Goal: Task Accomplishment & Management: Complete application form

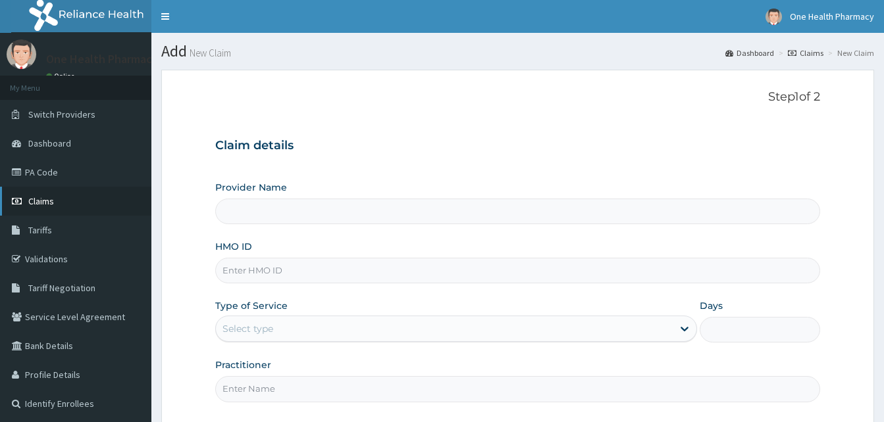
click at [72, 201] on link "Claims" at bounding box center [75, 201] width 151 height 29
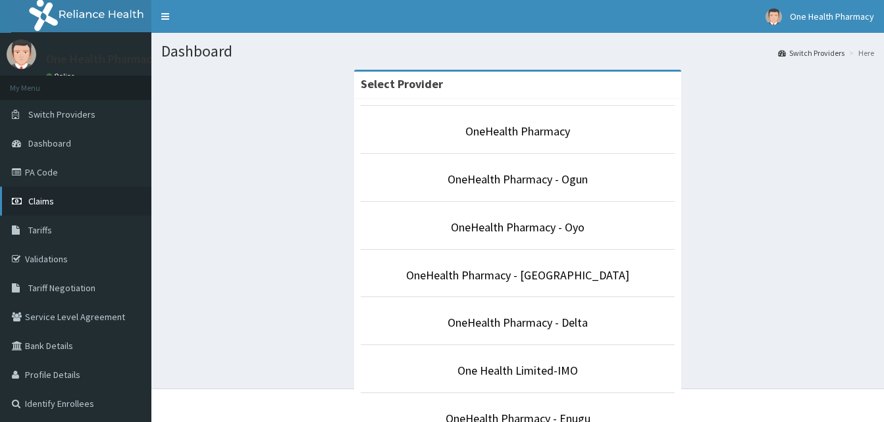
click at [85, 196] on link "Claims" at bounding box center [75, 201] width 151 height 29
click at [73, 208] on link "Claims" at bounding box center [75, 201] width 151 height 29
click at [94, 202] on link "Claims" at bounding box center [75, 201] width 151 height 29
click at [88, 199] on link "Claims" at bounding box center [75, 201] width 151 height 29
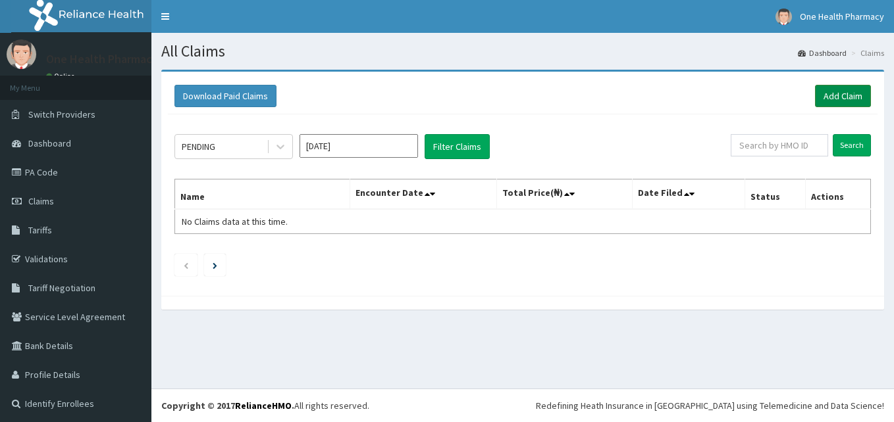
click at [826, 96] on link "Add Claim" at bounding box center [843, 96] width 56 height 22
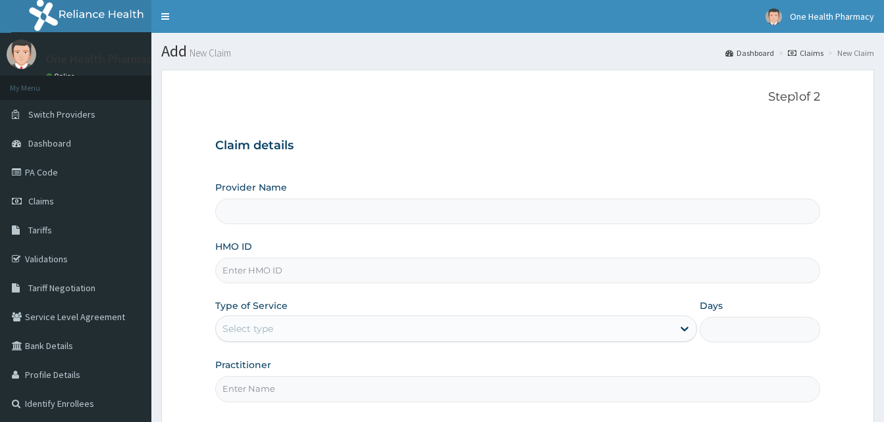
type input "OneHealth Pharmacy"
click at [296, 261] on input "HMO ID" at bounding box center [517, 271] width 605 height 26
paste input "TOO/10161/A"
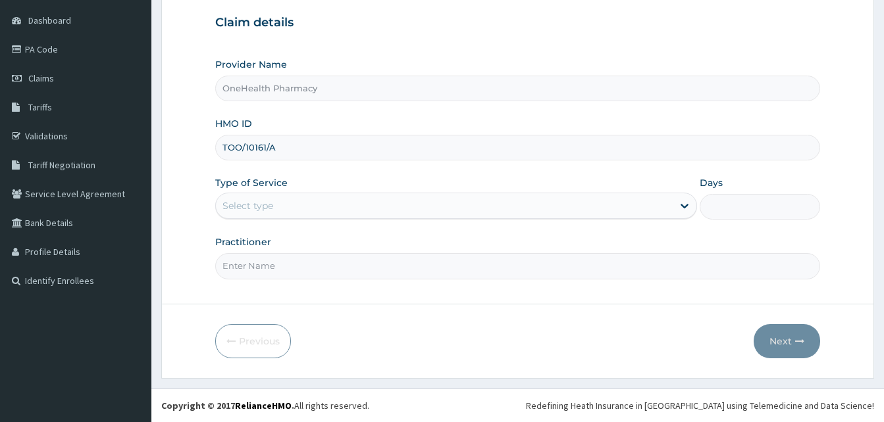
type input "TOO/10161/A"
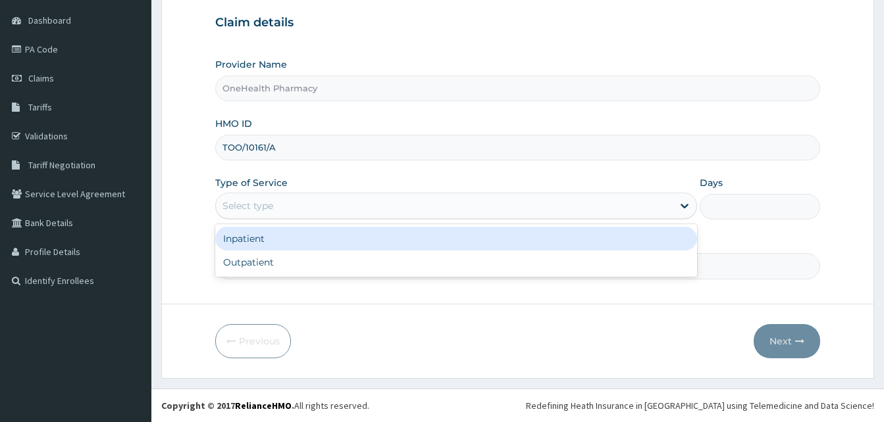
drag, startPoint x: 371, startPoint y: 209, endPoint x: 438, endPoint y: 263, distance: 86.5
click at [438, 219] on div "option Inpatient focused, 1 of 2. 2 results available. Use Up and Down to choos…" at bounding box center [456, 206] width 482 height 26
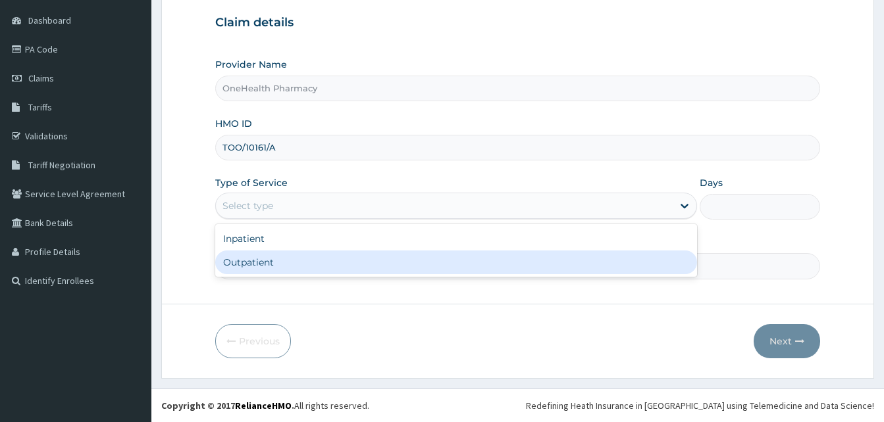
click at [438, 263] on div "Outpatient" at bounding box center [456, 263] width 482 height 24
type input "1"
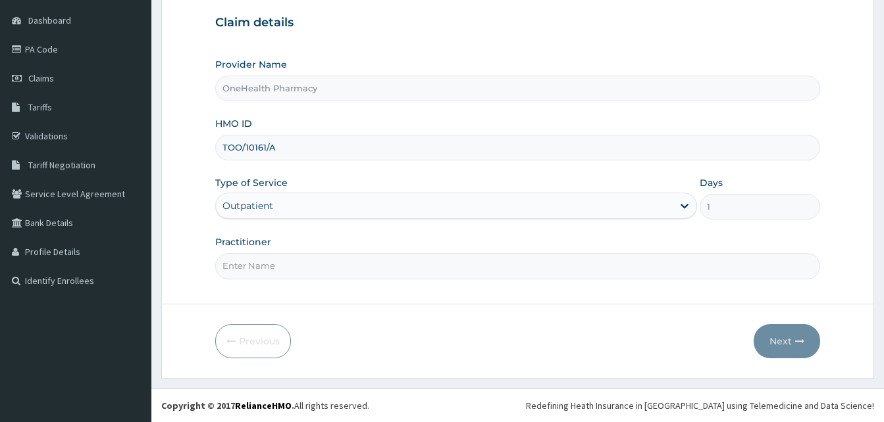
click at [382, 263] on input "Practitioner" at bounding box center [517, 266] width 605 height 26
type input "one health"
click at [790, 342] on button "Next" at bounding box center [787, 341] width 66 height 34
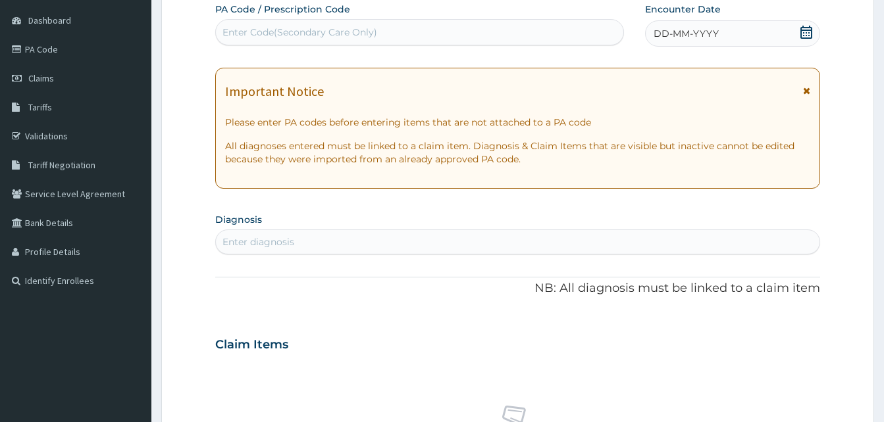
click at [735, 29] on div "DD-MM-YYYY" at bounding box center [732, 33] width 175 height 26
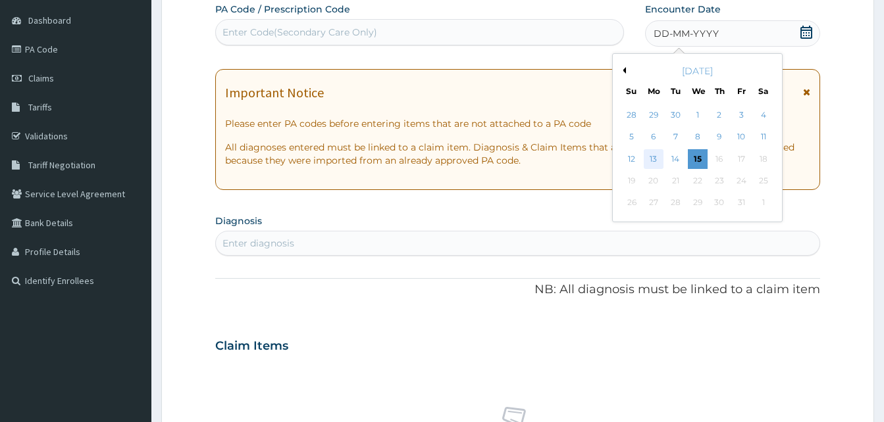
click at [653, 155] on div "13" at bounding box center [654, 159] width 20 height 20
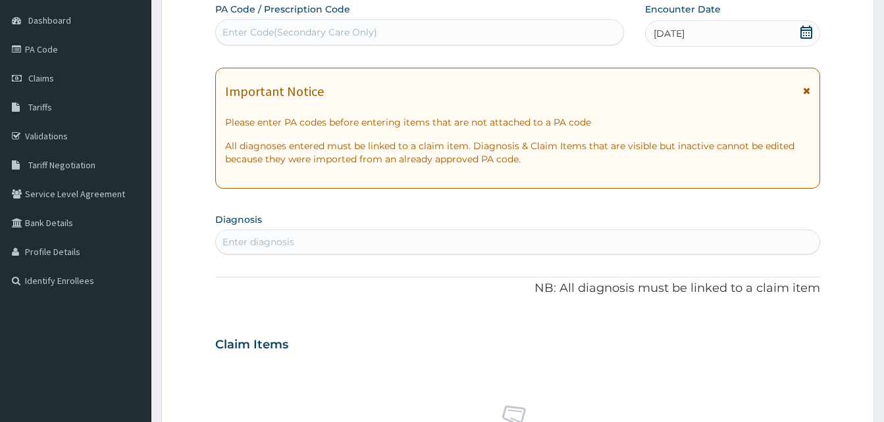
click at [322, 245] on div "Enter diagnosis" at bounding box center [517, 242] width 603 height 21
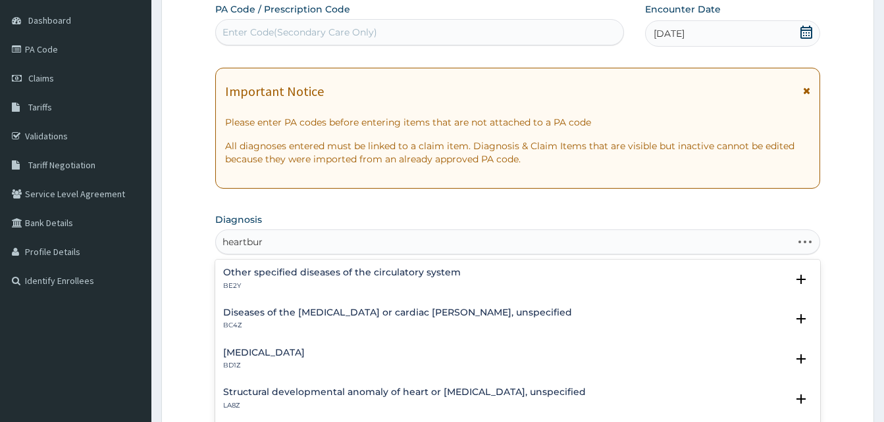
type input "heartburn"
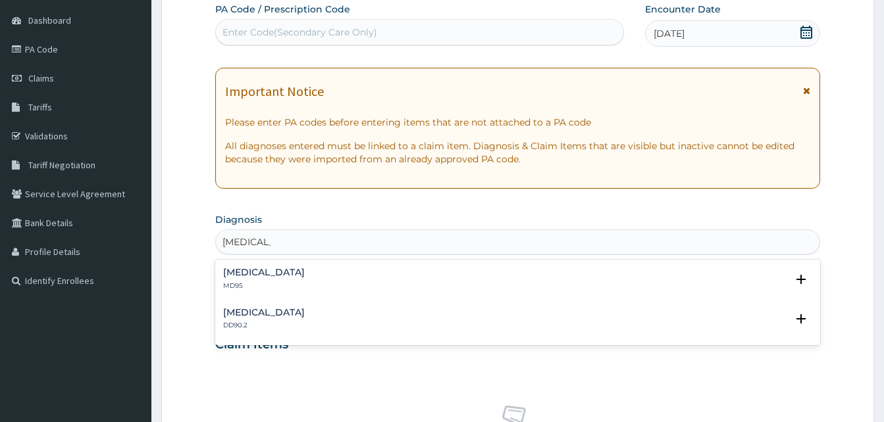
click at [310, 274] on div "Heartburn MD95" at bounding box center [517, 279] width 589 height 23
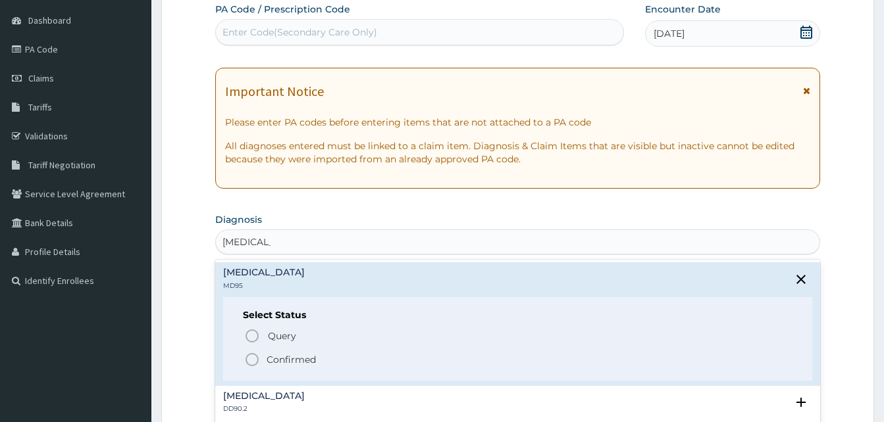
click at [322, 364] on span "Confirmed" at bounding box center [518, 360] width 548 height 16
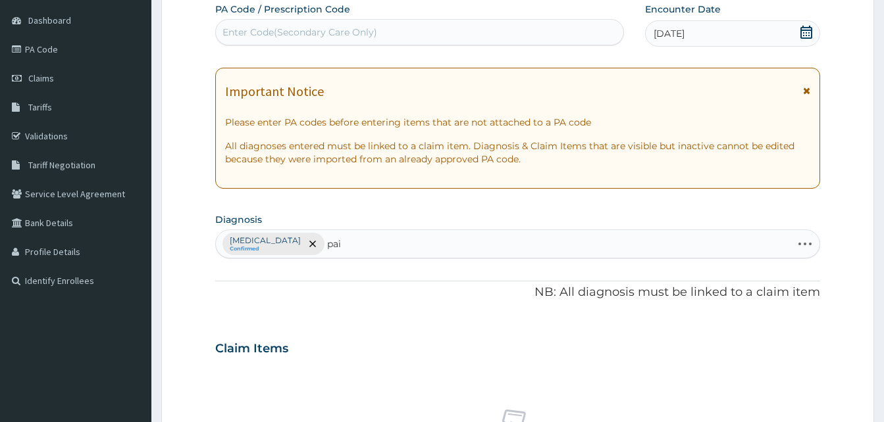
type input "pain"
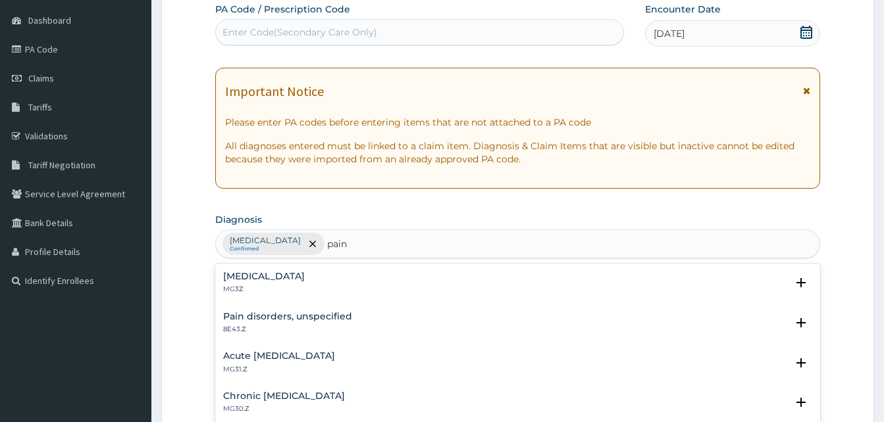
click at [289, 275] on h4 "[MEDICAL_DATA]" at bounding box center [264, 277] width 82 height 10
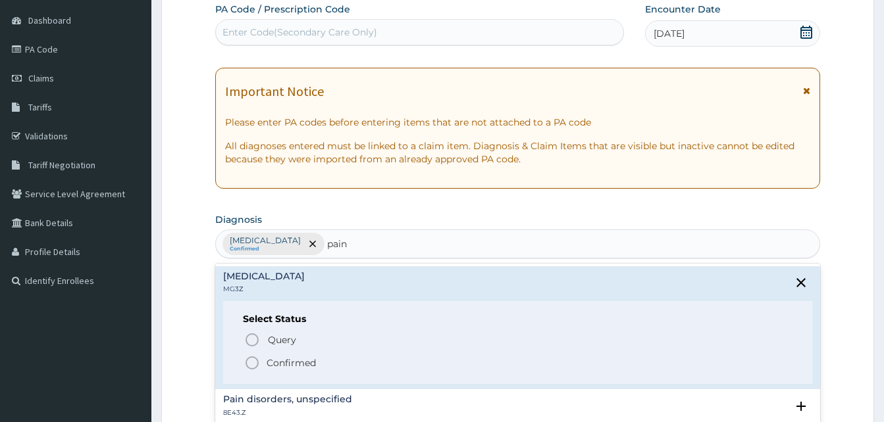
click at [311, 366] on p "Confirmed" at bounding box center [291, 363] width 49 height 13
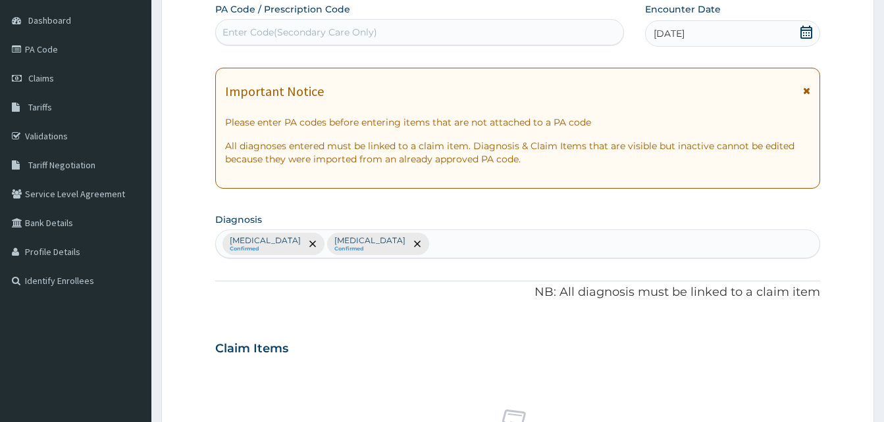
scroll to position [526, 0]
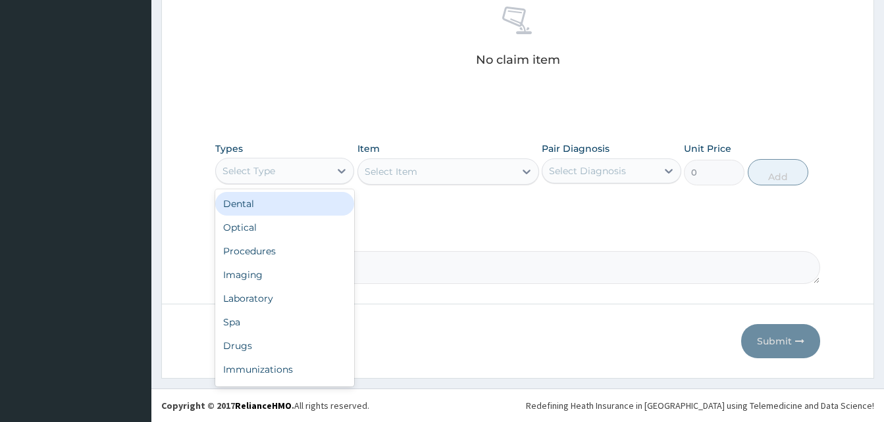
drag, startPoint x: 315, startPoint y: 175, endPoint x: 350, endPoint y: 248, distance: 81.2
click at [350, 184] on div "option Dental focused, 1 of 10. 10 results available. Use Up and Down to choose…" at bounding box center [284, 171] width 139 height 26
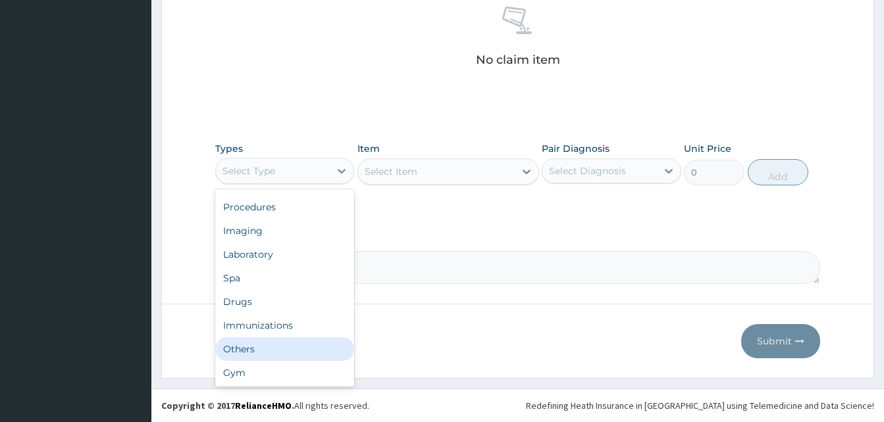
click at [284, 349] on div "Others" at bounding box center [284, 350] width 139 height 24
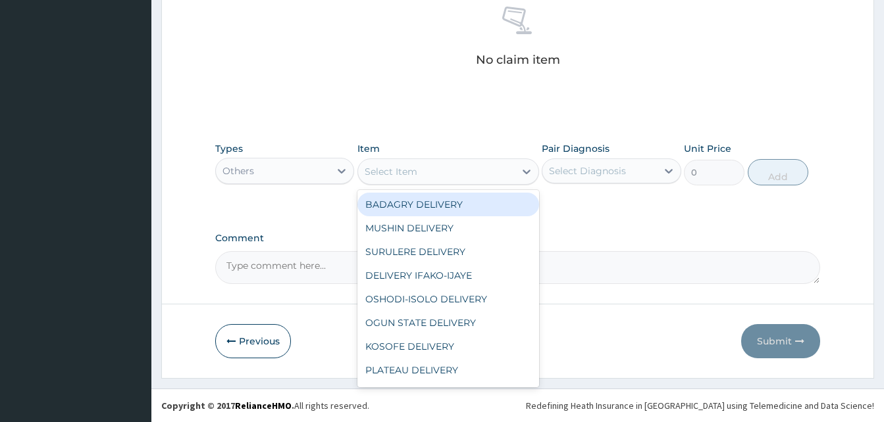
click at [438, 176] on div "Select Item" at bounding box center [436, 171] width 157 height 21
click at [456, 211] on div "BADAGRY DELIVERY" at bounding box center [448, 205] width 182 height 24
type input "3700"
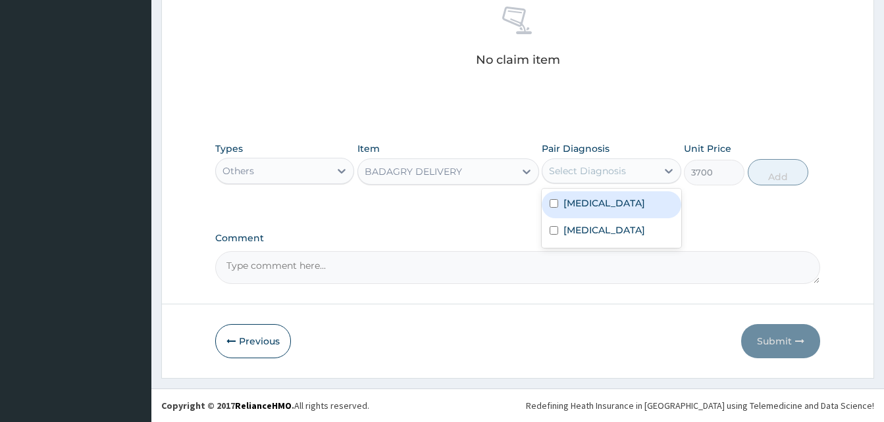
drag, startPoint x: 595, startPoint y: 181, endPoint x: 613, endPoint y: 208, distance: 32.7
click at [613, 184] on div "option Heartburn focused, 1 of 2. 2 results available. Use Up and Down to choos…" at bounding box center [611, 171] width 139 height 25
click at [613, 208] on div "Heartburn" at bounding box center [611, 205] width 139 height 27
checkbox input "true"
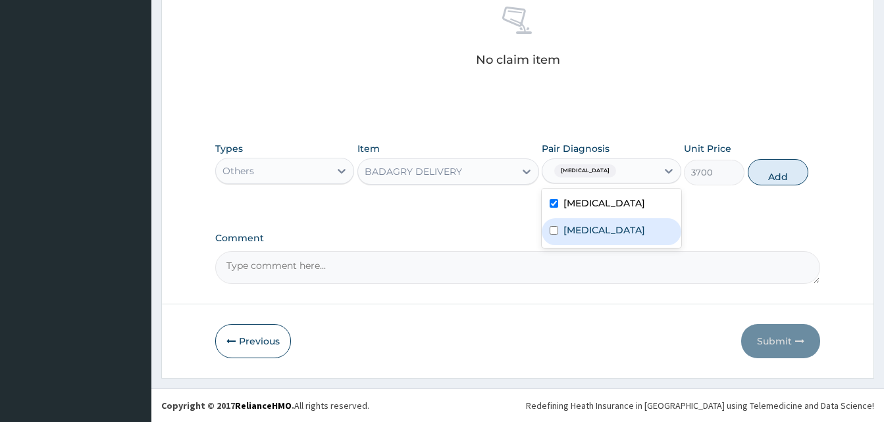
click at [624, 226] on label "[MEDICAL_DATA]" at bounding box center [604, 230] width 82 height 13
checkbox input "true"
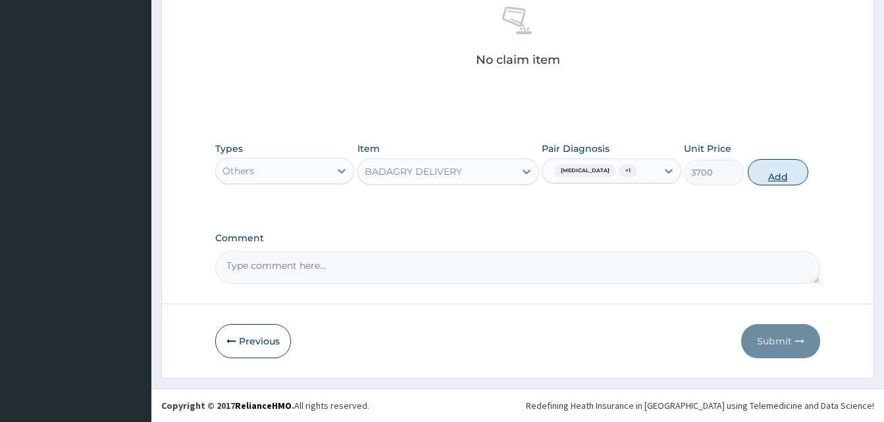
click at [780, 176] on button "Add" at bounding box center [778, 172] width 61 height 26
type input "0"
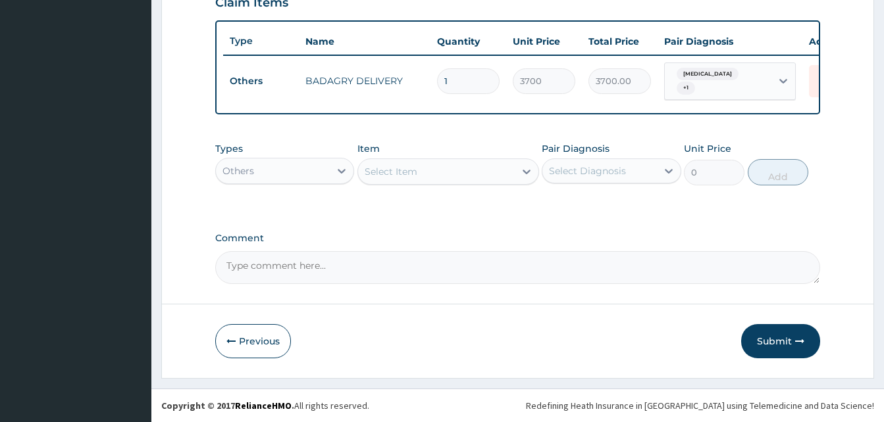
scroll to position [474, 0]
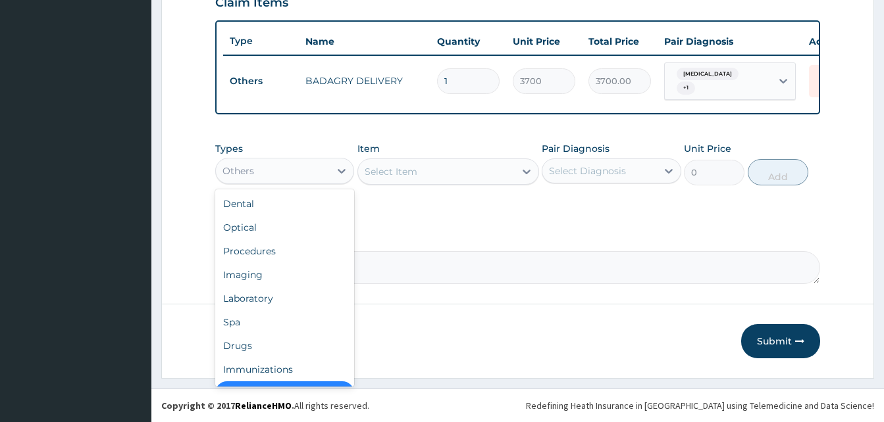
click at [316, 172] on div "Others" at bounding box center [273, 171] width 114 height 21
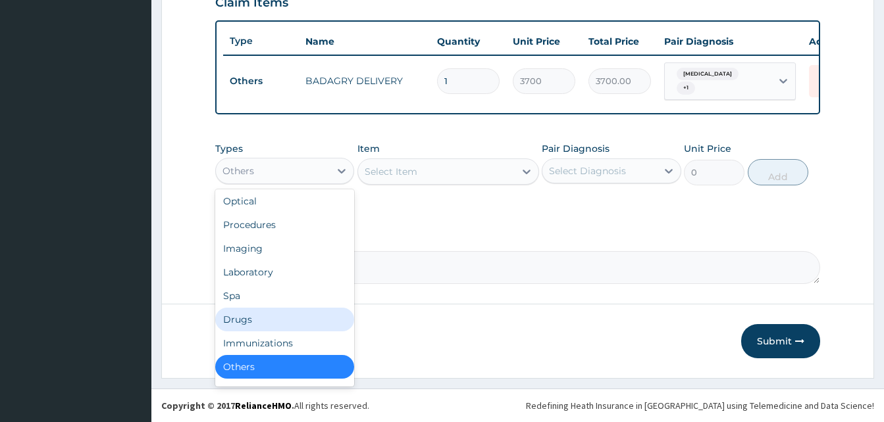
click at [263, 322] on div "Drugs" at bounding box center [284, 320] width 139 height 24
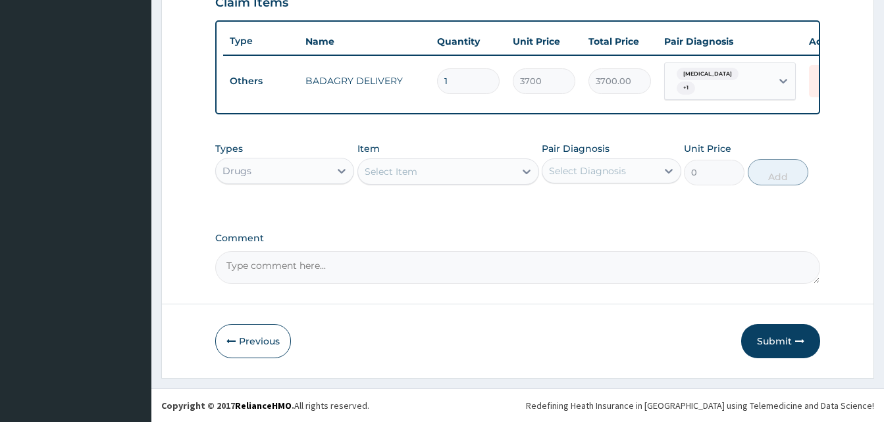
click at [435, 173] on div "Select Item" at bounding box center [436, 171] width 157 height 21
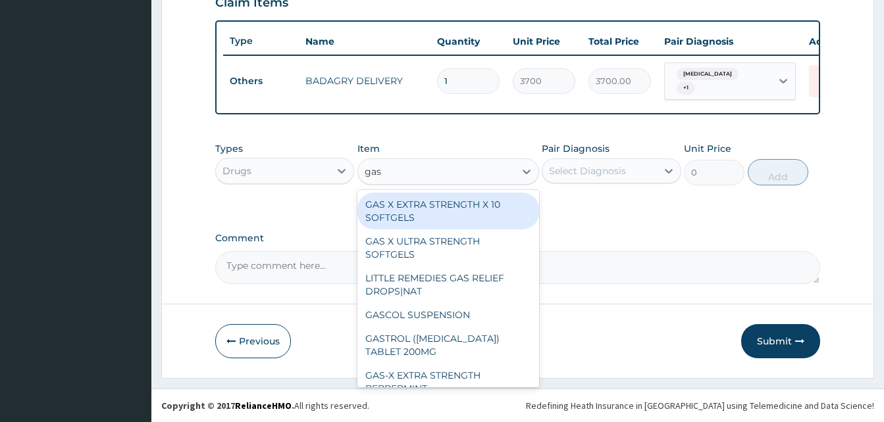
type input "gasc"
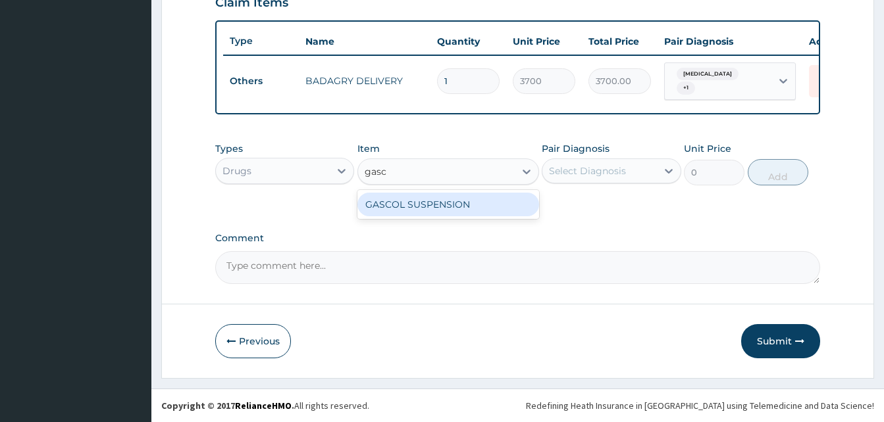
click at [471, 197] on div "GASCOL SUSPENSION" at bounding box center [448, 205] width 182 height 24
type input "1120"
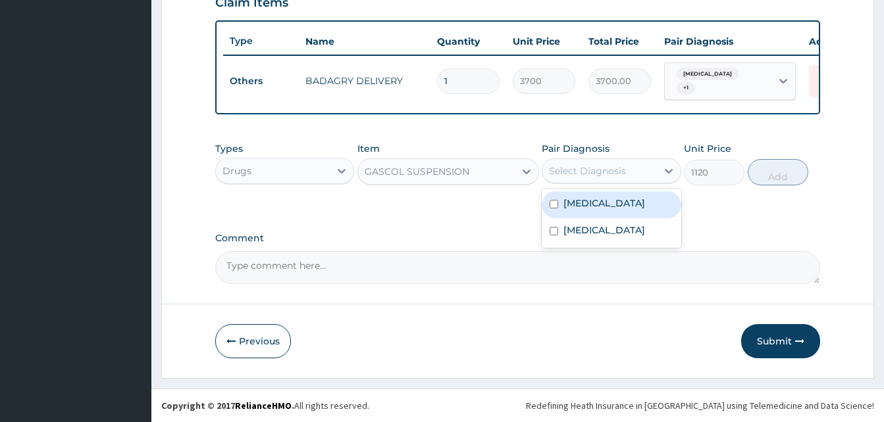
click at [563, 173] on div "Select Diagnosis" at bounding box center [587, 171] width 77 height 13
click at [588, 214] on div "Heartburn" at bounding box center [611, 205] width 139 height 27
checkbox input "true"
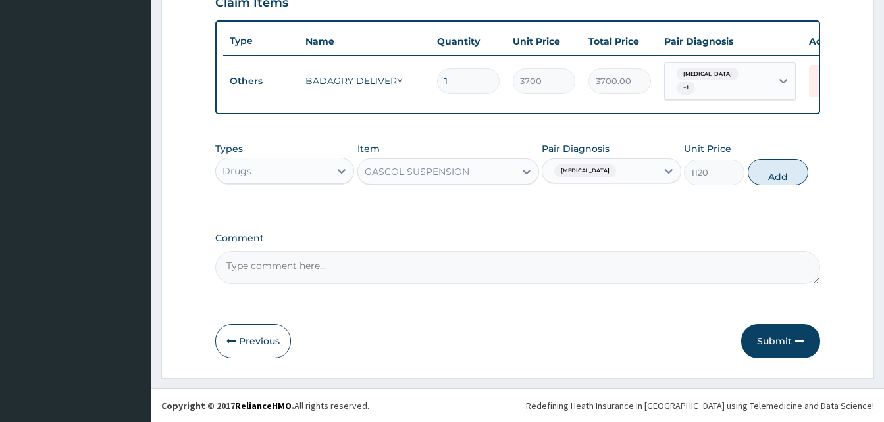
click at [766, 180] on button "Add" at bounding box center [778, 172] width 61 height 26
type input "0"
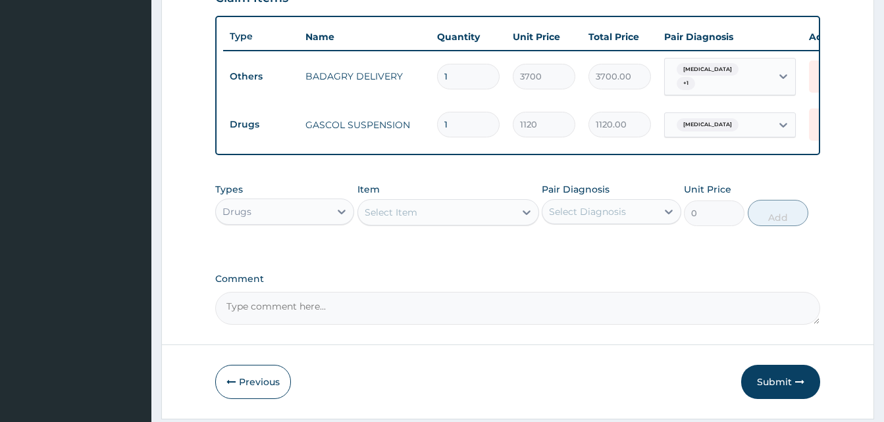
click at [427, 221] on div "Select Item" at bounding box center [436, 212] width 157 height 21
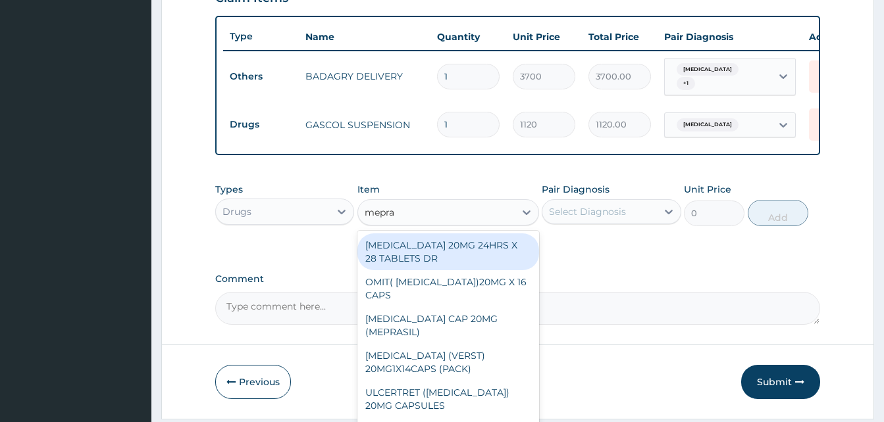
type input "mepras"
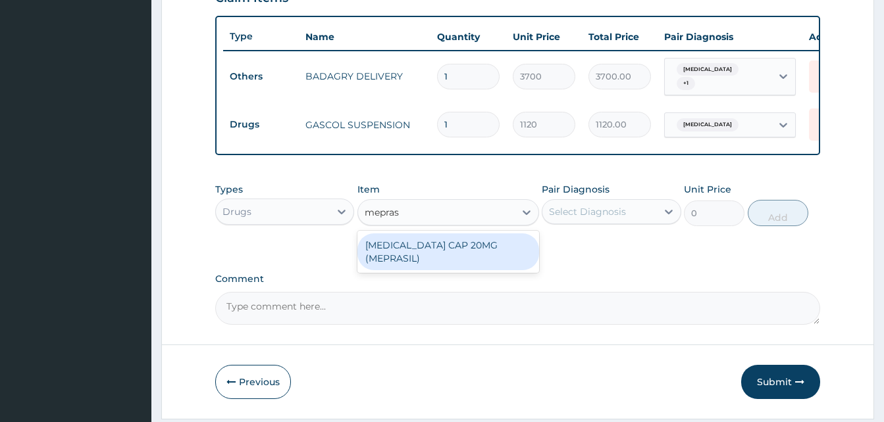
click at [472, 255] on div "[MEDICAL_DATA] CAP 20MG (MEPRASIL)" at bounding box center [448, 252] width 182 height 37
type input "63"
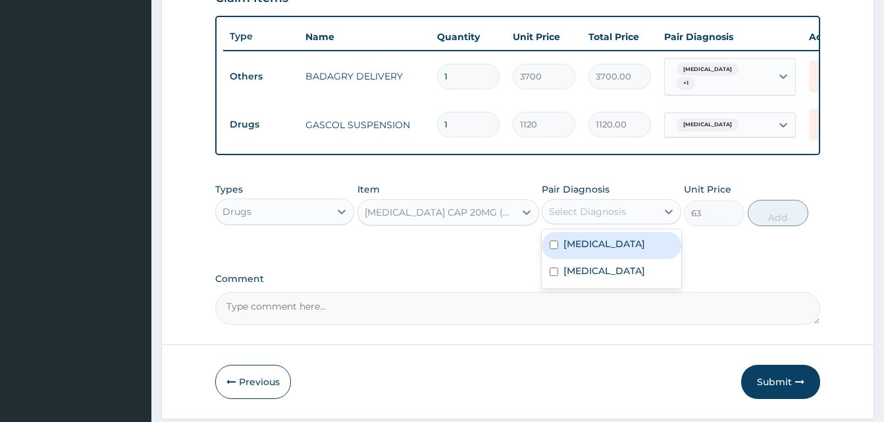
drag, startPoint x: 569, startPoint y: 219, endPoint x: 599, endPoint y: 255, distance: 46.8
click at [599, 224] on div "option Heartburn, selected. option Heartburn focused, 1 of 2. 2 results availab…" at bounding box center [611, 211] width 139 height 25
click at [599, 255] on div "Heartburn" at bounding box center [611, 245] width 139 height 27
checkbox input "true"
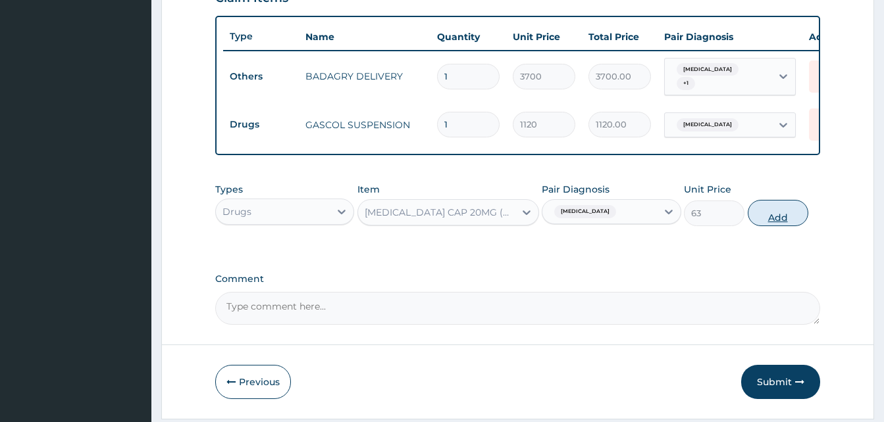
click at [771, 217] on button "Add" at bounding box center [778, 213] width 61 height 26
type input "0"
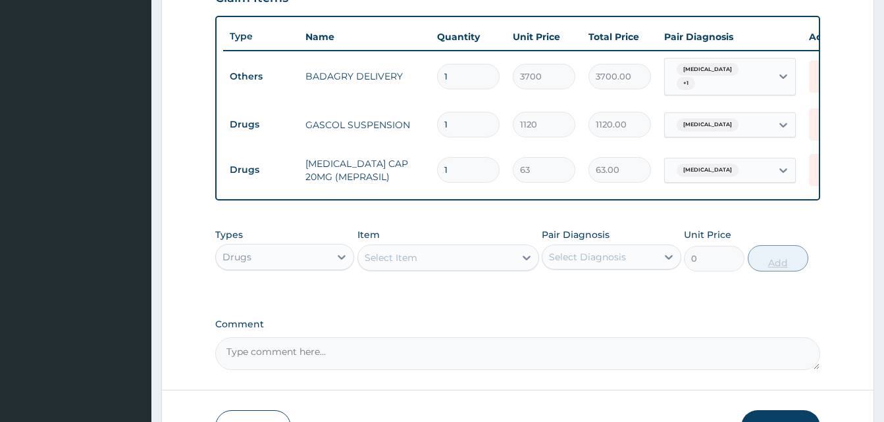
type input "0.00"
type input "2"
type input "126.00"
type input "20"
type input "1260.00"
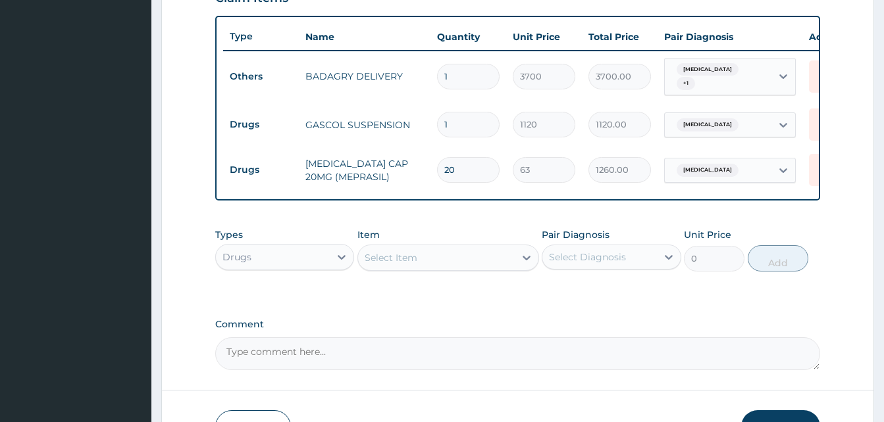
type input "2"
type input "126.00"
type input "24"
type input "1512.00"
type input "24"
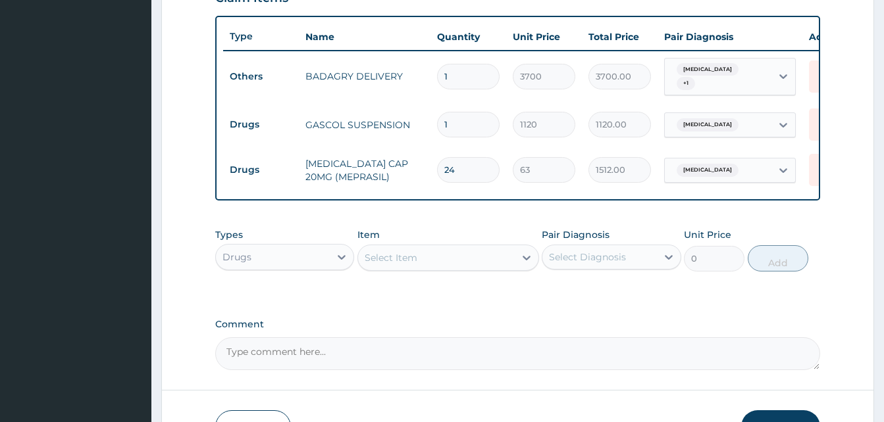
click at [449, 260] on div "Select Item" at bounding box center [436, 257] width 157 height 21
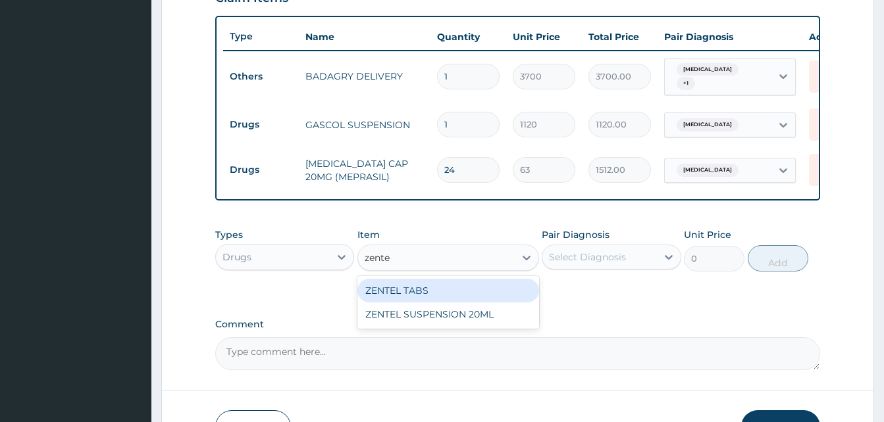
type input "zentel"
click at [468, 292] on div "ZENTEL TABS" at bounding box center [448, 291] width 182 height 24
type input "630"
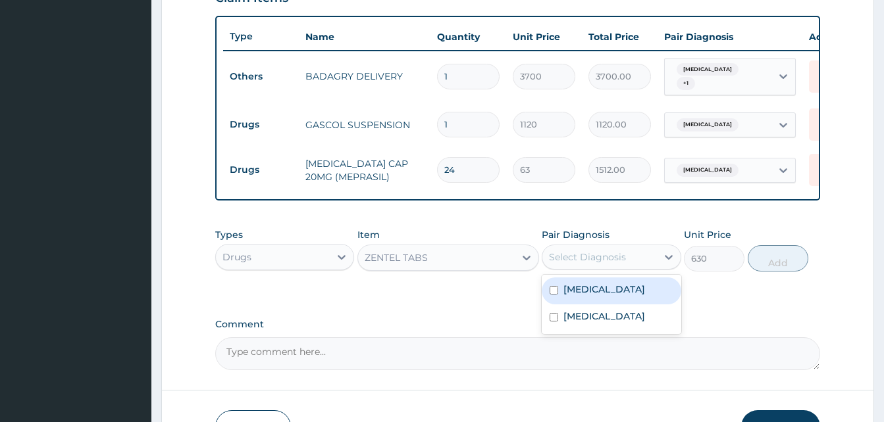
drag, startPoint x: 594, startPoint y: 266, endPoint x: 613, endPoint y: 295, distance: 35.0
click at [613, 270] on div "option Heartburn, selected. option Heartburn focused, 1 of 2. 2 results availab…" at bounding box center [611, 257] width 139 height 25
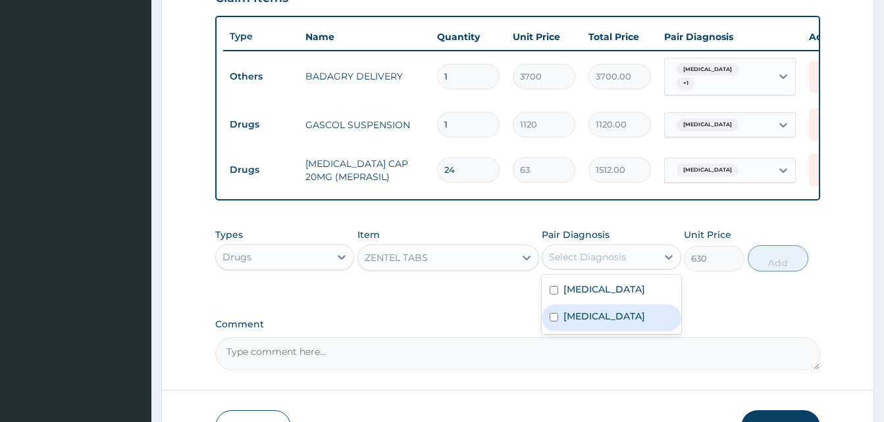
click at [628, 320] on label "Pain, unspecified" at bounding box center [604, 316] width 82 height 13
checkbox input "true"
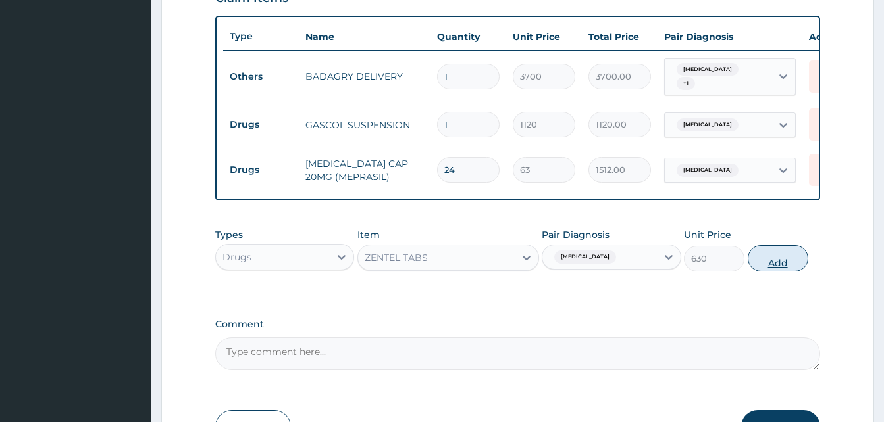
click at [801, 258] on button "Add" at bounding box center [778, 258] width 61 height 26
type input "0"
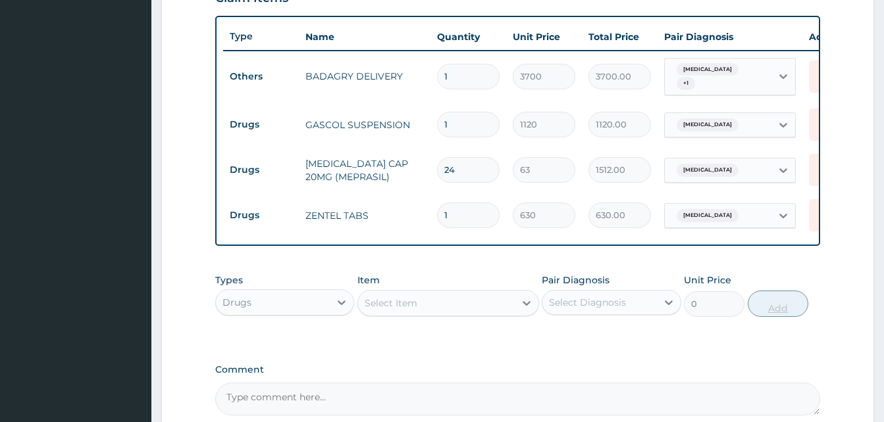
type input "10"
type input "6300.00"
type input "1"
type input "630.00"
type input "0.00"
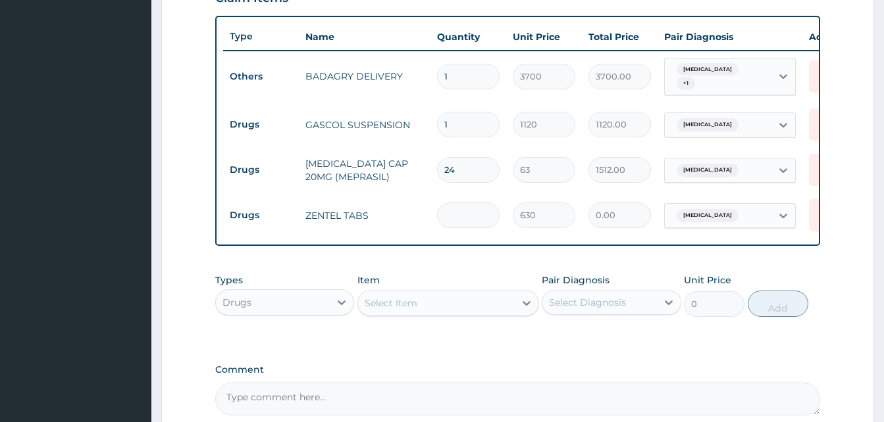
type input "2"
type input "1260.00"
type input "2"
click at [459, 309] on div "Select Item" at bounding box center [436, 303] width 157 height 21
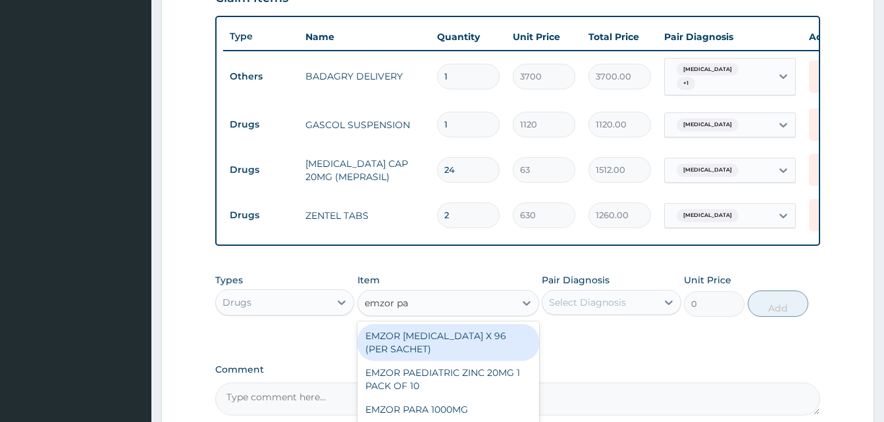
type input "emzor par"
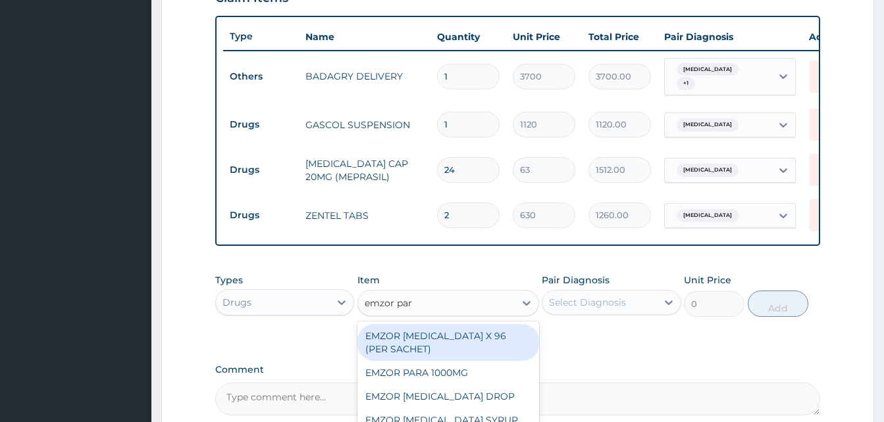
click at [478, 343] on div "EMZOR PARACETAMOL X 96 (PER SACHET)" at bounding box center [448, 342] width 182 height 37
type input "17.5"
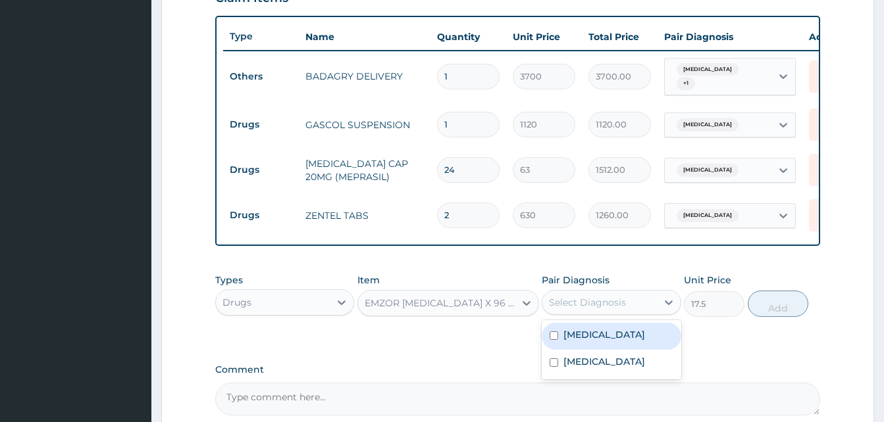
drag, startPoint x: 561, startPoint y: 312, endPoint x: 586, endPoint y: 334, distance: 33.1
click at [586, 315] on div "option Pain, unspecified, selected. option Heartburn focused, 1 of 2. 2 results…" at bounding box center [611, 302] width 139 height 25
click at [586, 334] on label "Heartburn" at bounding box center [604, 334] width 82 height 13
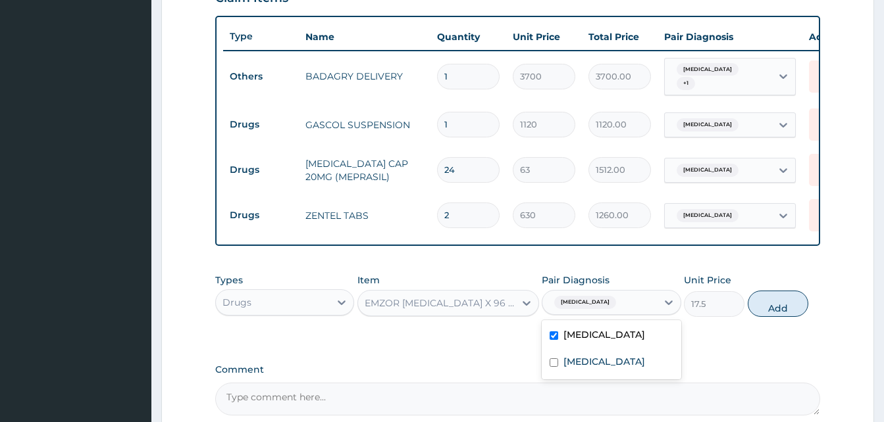
click at [550, 338] on input "checkbox" at bounding box center [554, 336] width 9 height 9
checkbox input "false"
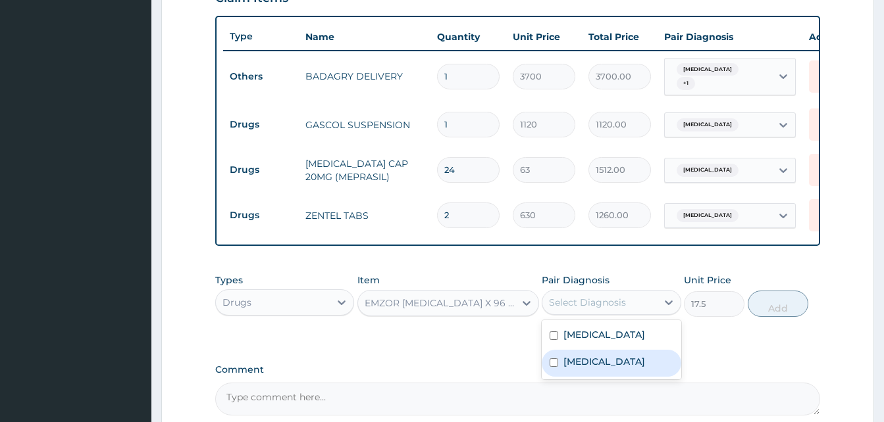
click at [578, 364] on label "[MEDICAL_DATA]" at bounding box center [604, 361] width 82 height 13
checkbox input "true"
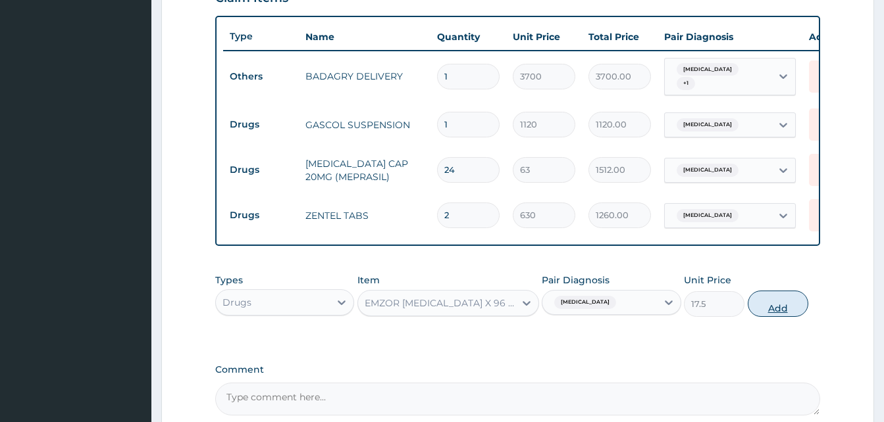
click at [783, 307] on button "Add" at bounding box center [778, 304] width 61 height 26
type input "0"
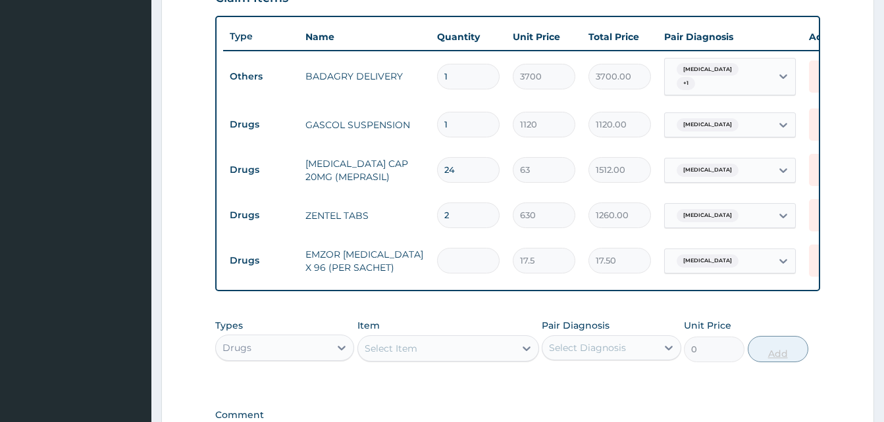
type input "0.00"
type input "3"
type input "52.50"
type input "36"
type input "630.00"
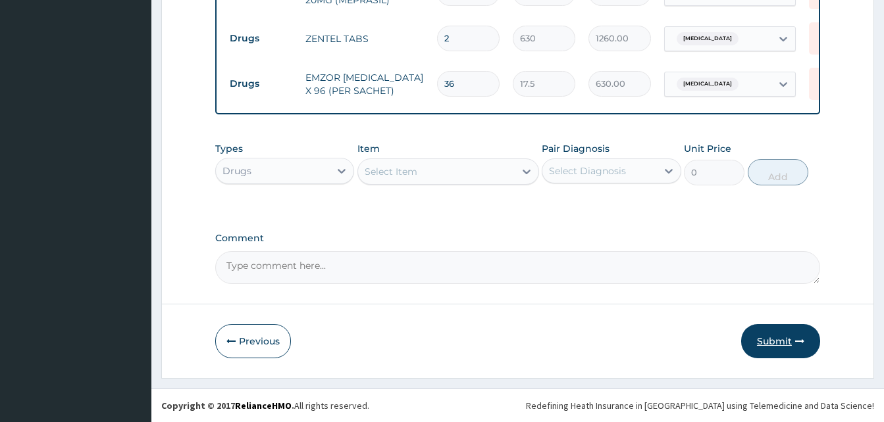
type input "36"
click at [793, 342] on button "Submit" at bounding box center [780, 341] width 79 height 34
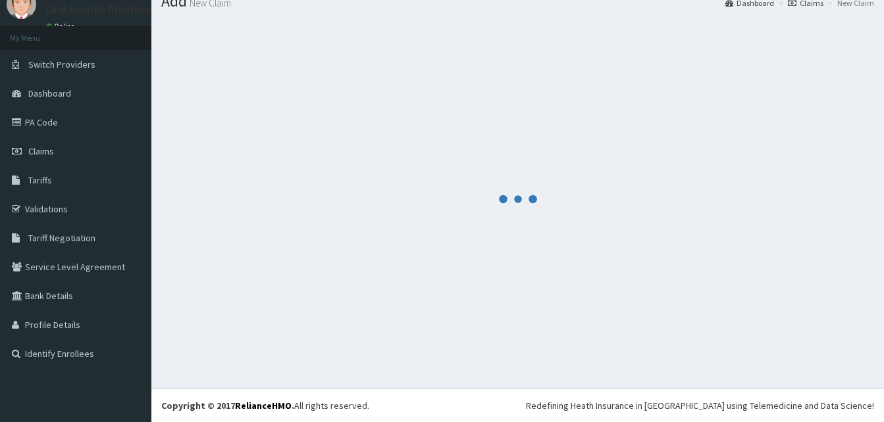
scroll to position [50, 0]
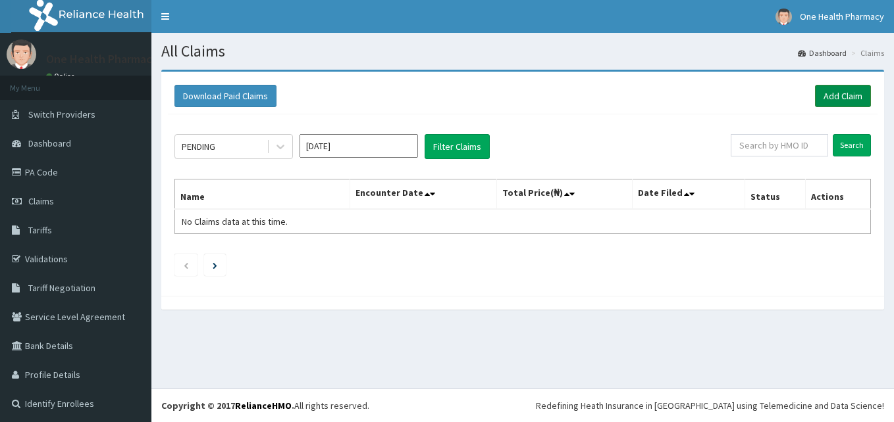
click at [819, 105] on link "Add Claim" at bounding box center [843, 96] width 56 height 22
click at [824, 91] on link "Add Claim" at bounding box center [843, 96] width 56 height 22
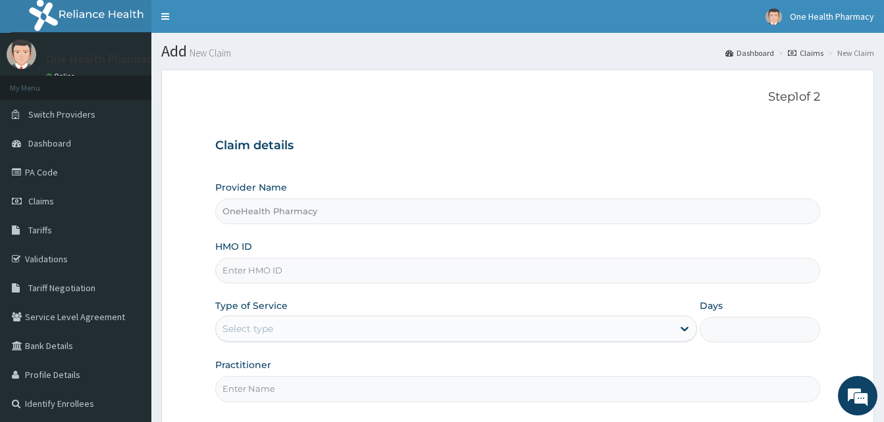
click at [300, 267] on input "HMO ID" at bounding box center [517, 271] width 605 height 26
paste input "FCL/10441/A"
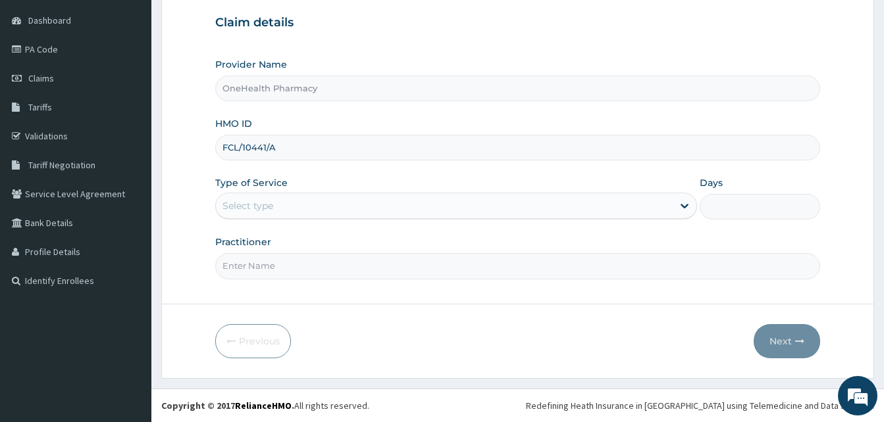
type input "FCL/10441/A"
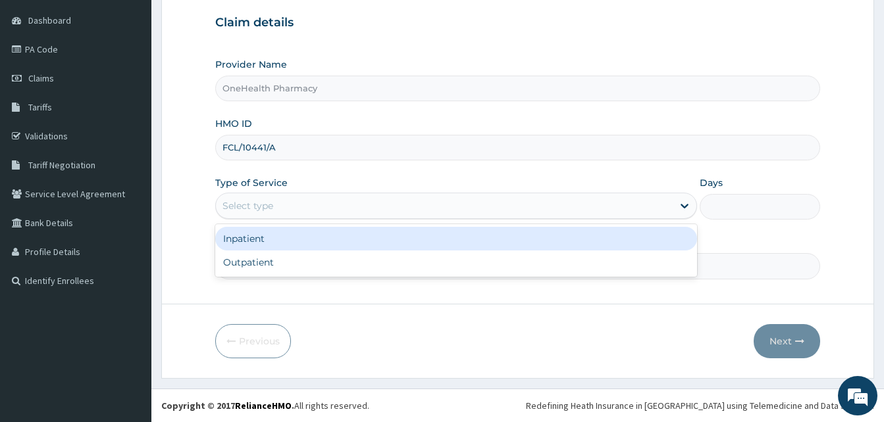
drag, startPoint x: 444, startPoint y: 204, endPoint x: 414, endPoint y: 258, distance: 61.6
click at [414, 219] on div "option Inpatient focused, 1 of 2. 2 results available. Use Up and Down to choos…" at bounding box center [456, 206] width 482 height 26
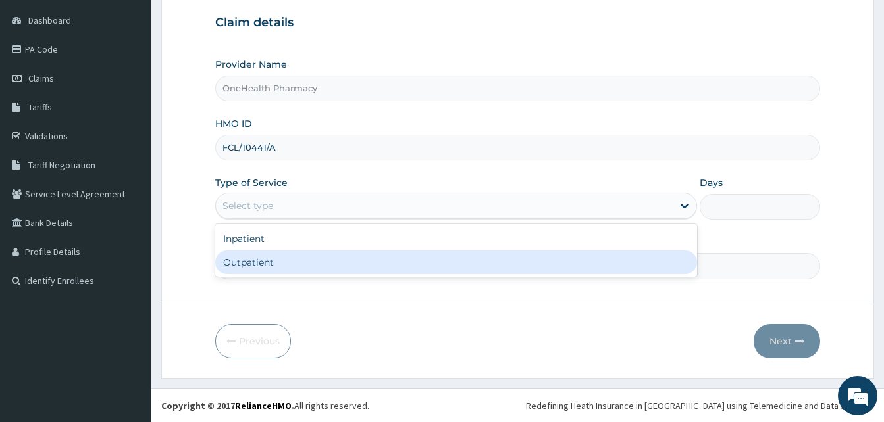
click at [414, 258] on div "Outpatient" at bounding box center [456, 263] width 482 height 24
type input "1"
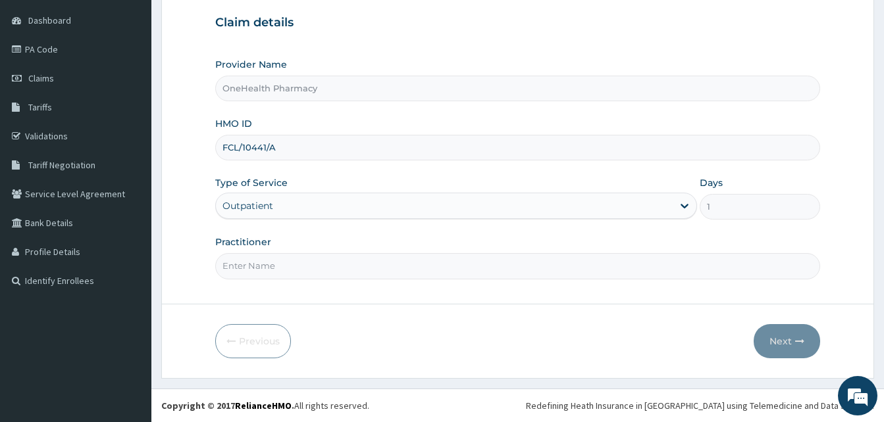
click at [414, 258] on input "Practitioner" at bounding box center [517, 266] width 605 height 26
type input "ONE HEALTH PHARMACY"
click at [777, 339] on button "Next" at bounding box center [787, 341] width 66 height 34
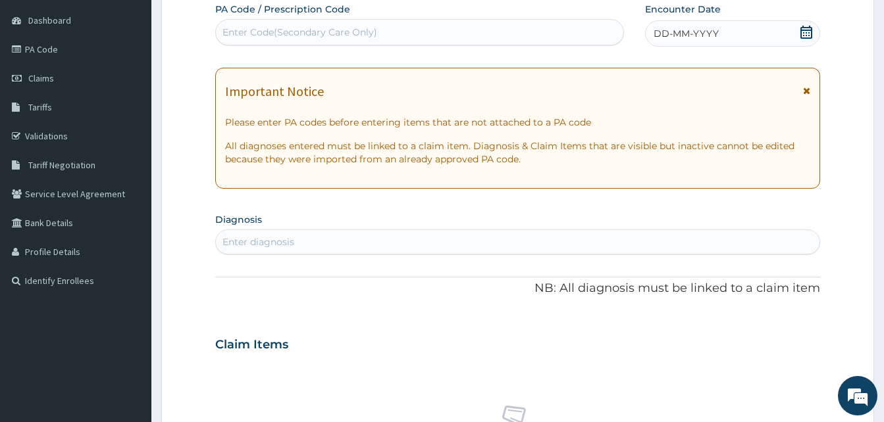
click at [740, 38] on div "DD-MM-YYYY" at bounding box center [732, 33] width 175 height 26
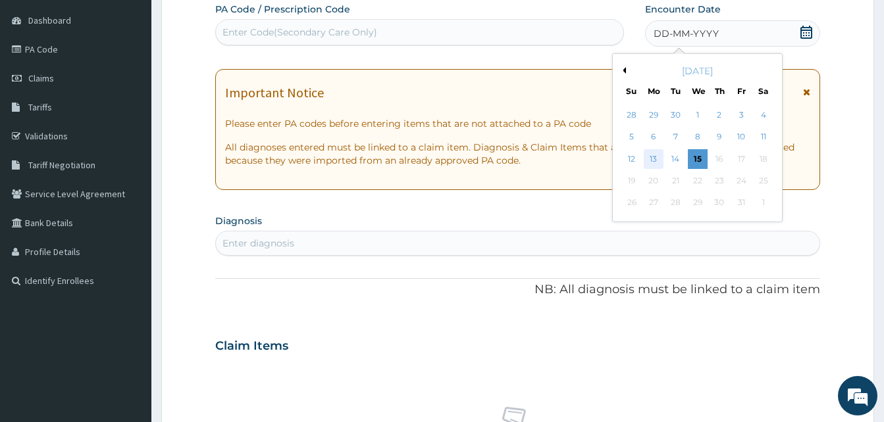
click at [661, 151] on div "13" at bounding box center [654, 159] width 20 height 20
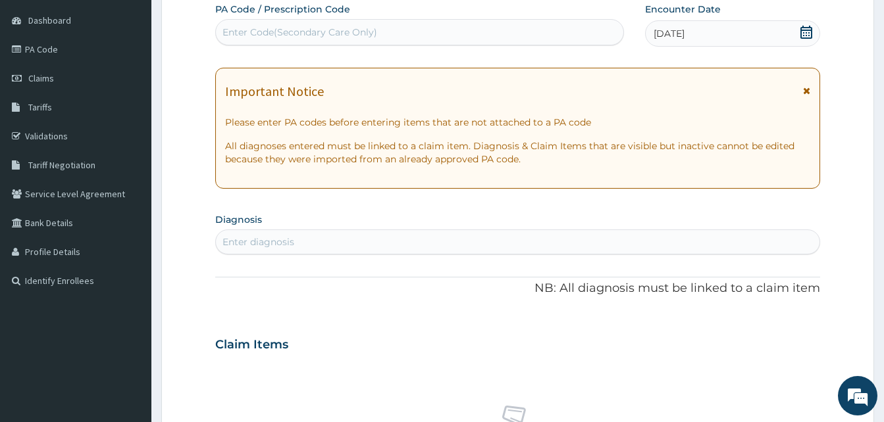
click at [457, 234] on div "Enter diagnosis" at bounding box center [517, 242] width 603 height 21
type input "pain"
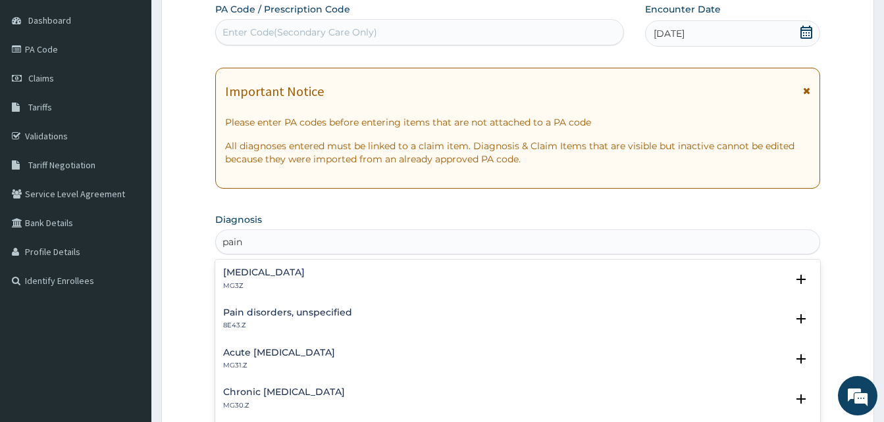
click at [334, 282] on div "[MEDICAL_DATA] MG3Z" at bounding box center [517, 279] width 589 height 23
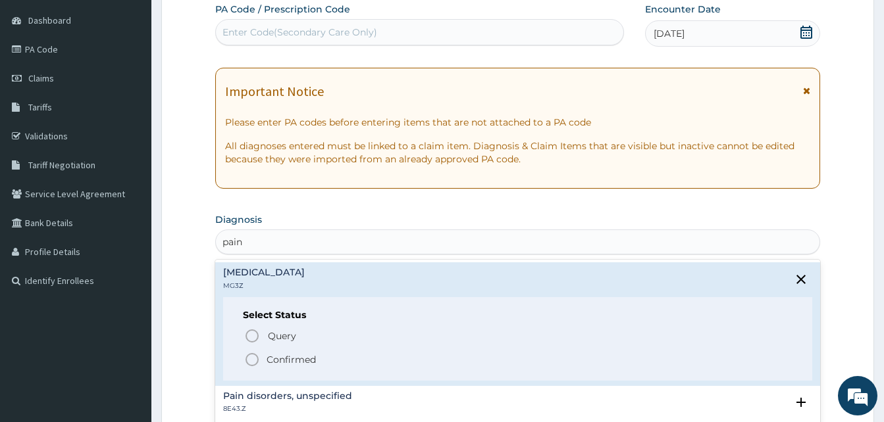
click at [326, 353] on span "Confirmed" at bounding box center [518, 360] width 548 height 16
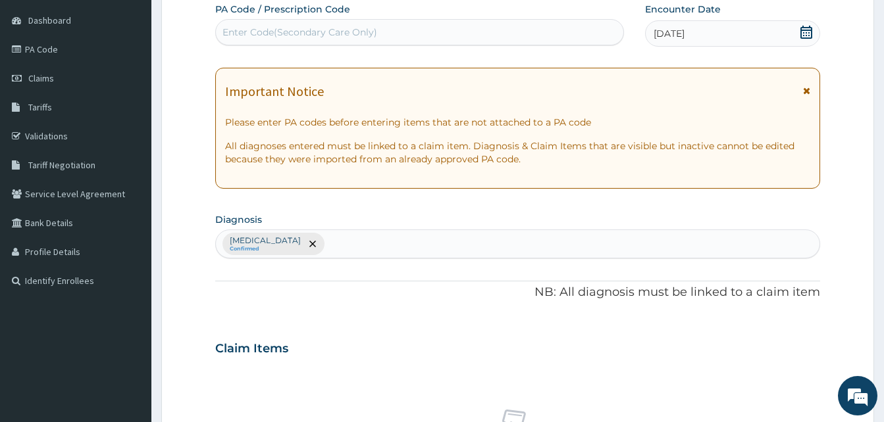
scroll to position [526, 0]
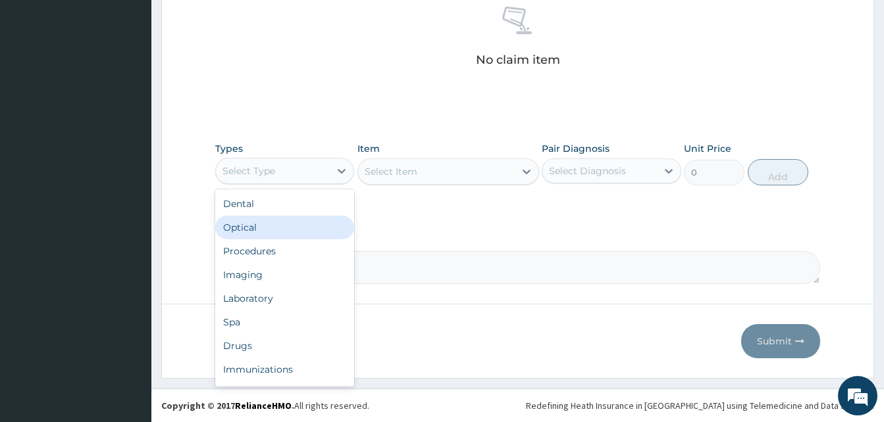
drag, startPoint x: 311, startPoint y: 174, endPoint x: 346, endPoint y: 240, distance: 74.5
click at [346, 184] on div "option Optical focused, 2 of 10. 10 results available. Use Up and Down to choos…" at bounding box center [284, 171] width 139 height 26
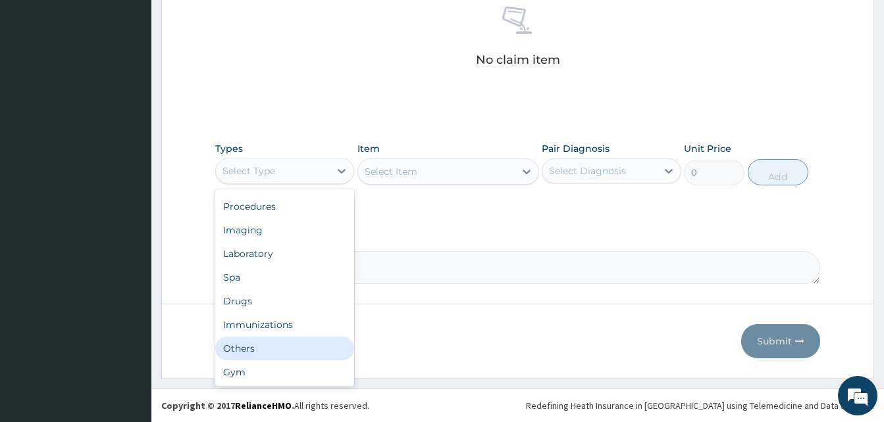
click at [286, 343] on div "Others" at bounding box center [284, 349] width 139 height 24
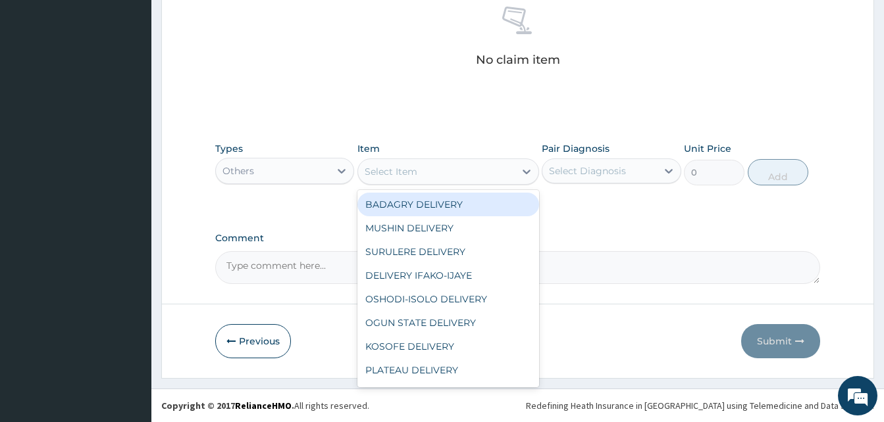
drag, startPoint x: 437, startPoint y: 175, endPoint x: 452, endPoint y: 227, distance: 54.1
click at [452, 185] on div "option BADAGRY DELIVERY focused, 1 of 29. 29 results available. Use Up and Down…" at bounding box center [448, 172] width 182 height 26
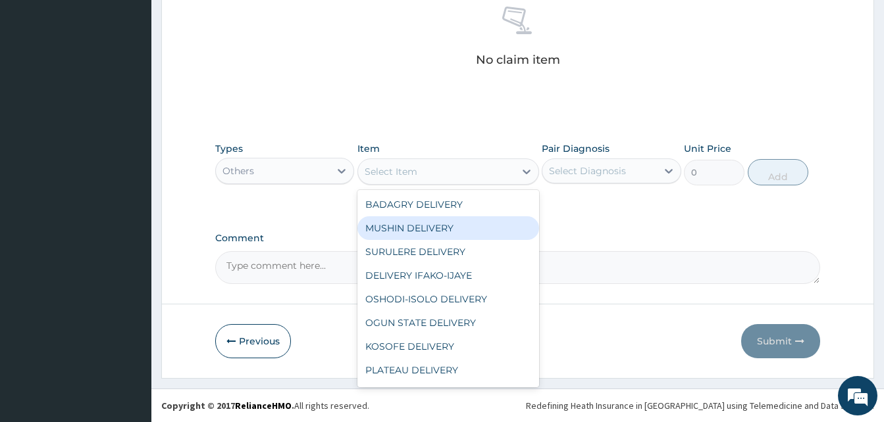
click at [452, 227] on div "MUSHIN DELIVERY" at bounding box center [448, 229] width 182 height 24
type input "2200"
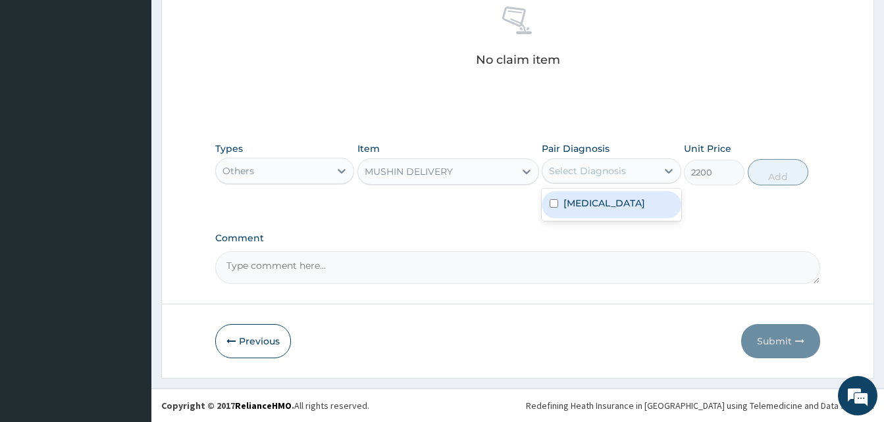
drag, startPoint x: 576, startPoint y: 173, endPoint x: 587, endPoint y: 193, distance: 22.7
click at [587, 184] on div "option [MEDICAL_DATA] focused, 1 of 1. 1 result available. Use Up and Down to c…" at bounding box center [611, 171] width 139 height 25
click at [587, 193] on div "[MEDICAL_DATA]" at bounding box center [611, 205] width 139 height 27
checkbox input "true"
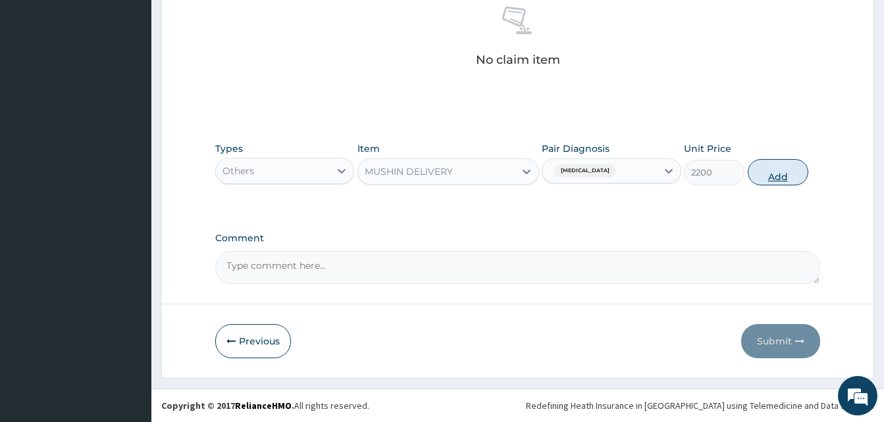
click at [775, 180] on button "Add" at bounding box center [778, 172] width 61 height 26
type input "0"
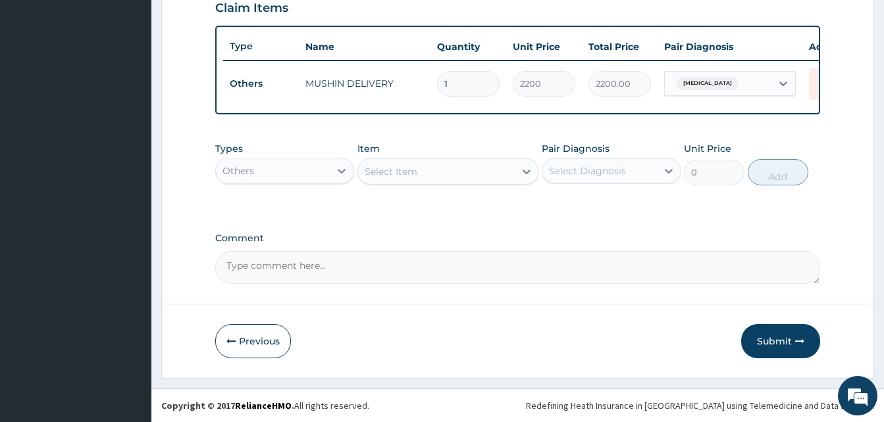
scroll to position [474, 0]
click at [322, 167] on div "Others" at bounding box center [273, 171] width 114 height 21
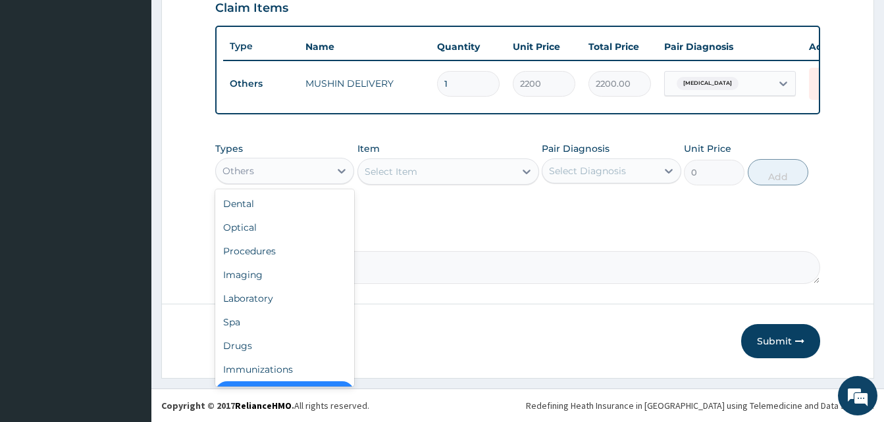
scroll to position [26, 0]
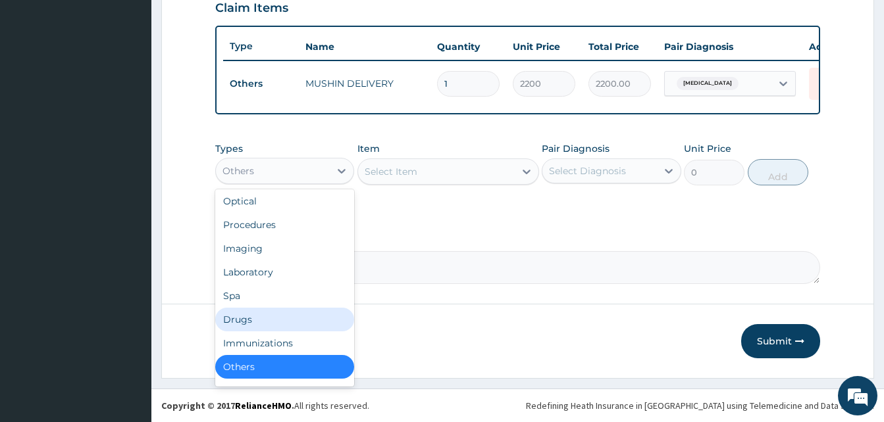
click at [276, 320] on div "Drugs" at bounding box center [284, 320] width 139 height 24
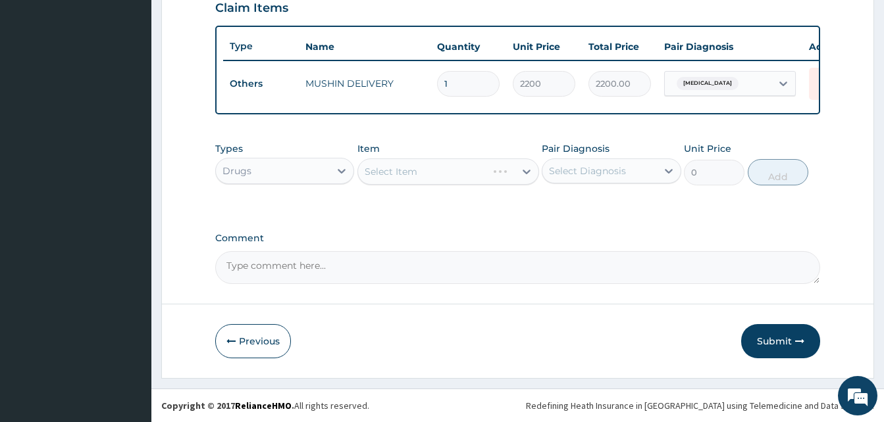
click at [455, 175] on div "Select Item" at bounding box center [448, 172] width 182 height 26
click at [455, 175] on div "Select Item" at bounding box center [436, 171] width 157 height 21
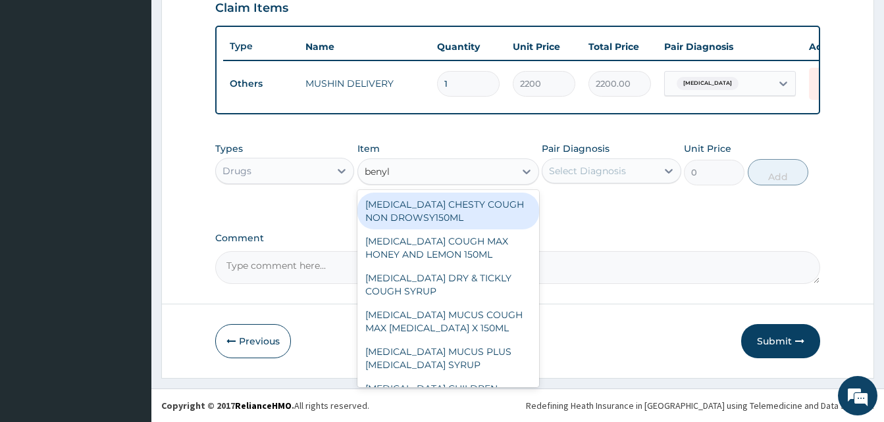
type input "benyli"
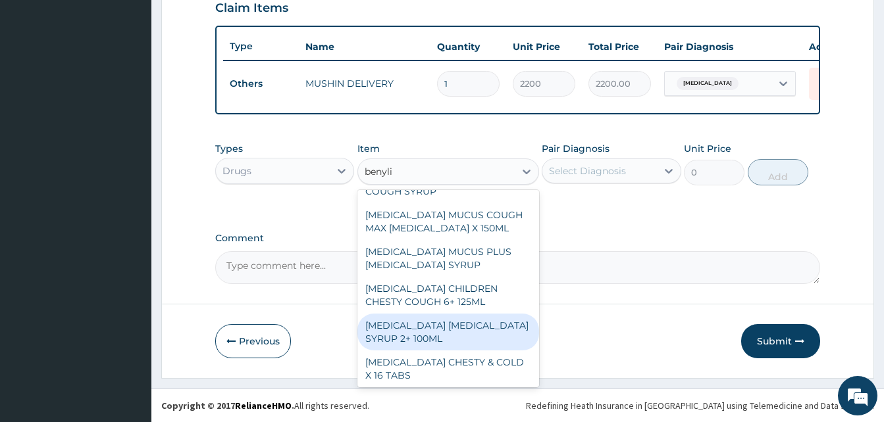
click at [453, 328] on div "BENYLIN DRY COUGH SYRUP 2+ 100ML" at bounding box center [448, 332] width 182 height 37
type input "2100"
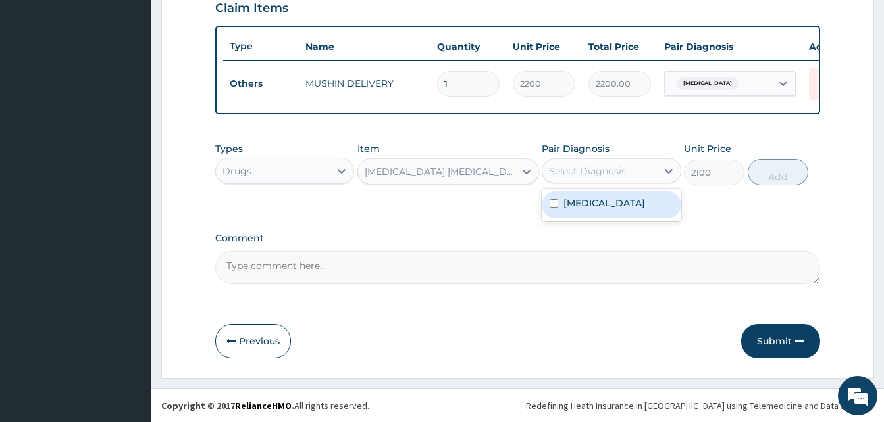
drag, startPoint x: 615, startPoint y: 179, endPoint x: 619, endPoint y: 194, distance: 15.8
click at [619, 184] on div "option Pain, unspecified, selected. option Pain, unspecified focused, 1 of 1. 1…" at bounding box center [611, 171] width 139 height 25
click at [619, 194] on div "Pain, unspecified" at bounding box center [611, 205] width 139 height 27
checkbox input "true"
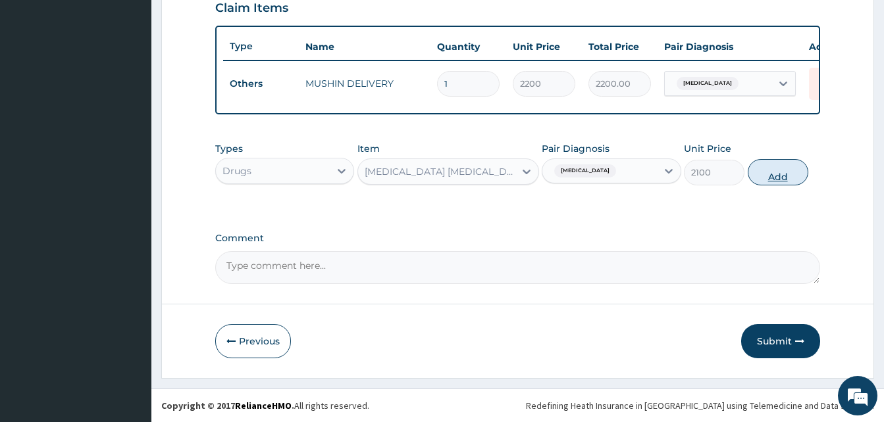
click at [767, 170] on button "Add" at bounding box center [778, 172] width 61 height 26
type input "0"
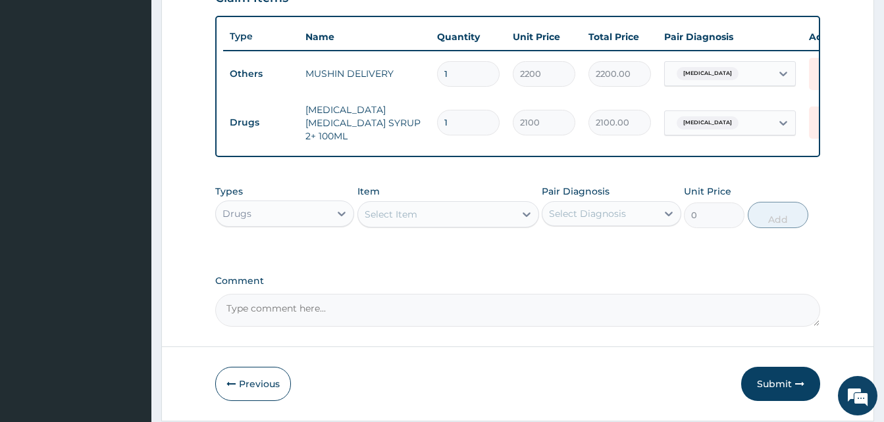
click at [456, 218] on div "Select Item" at bounding box center [436, 214] width 157 height 21
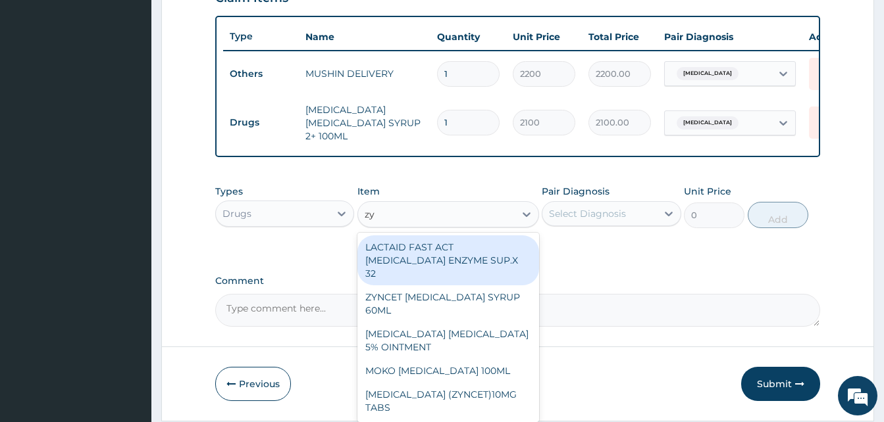
type input "zyn"
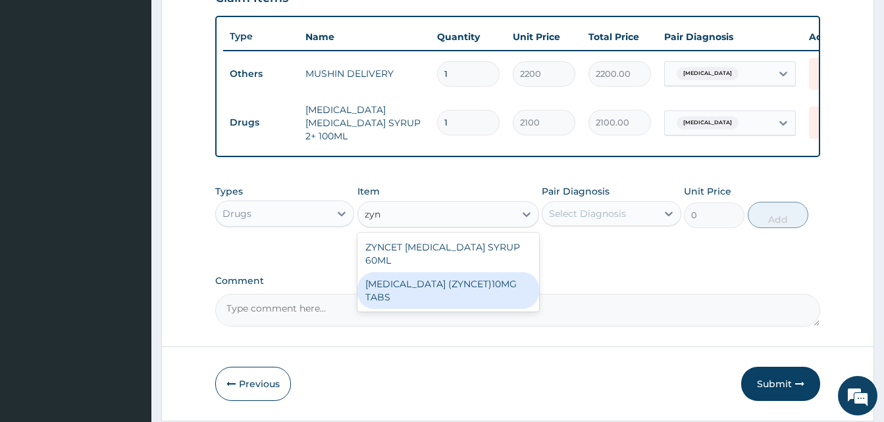
click at [505, 276] on div "CETIRIZINE (ZYNCET)10MG TABS" at bounding box center [448, 290] width 182 height 37
type input "119"
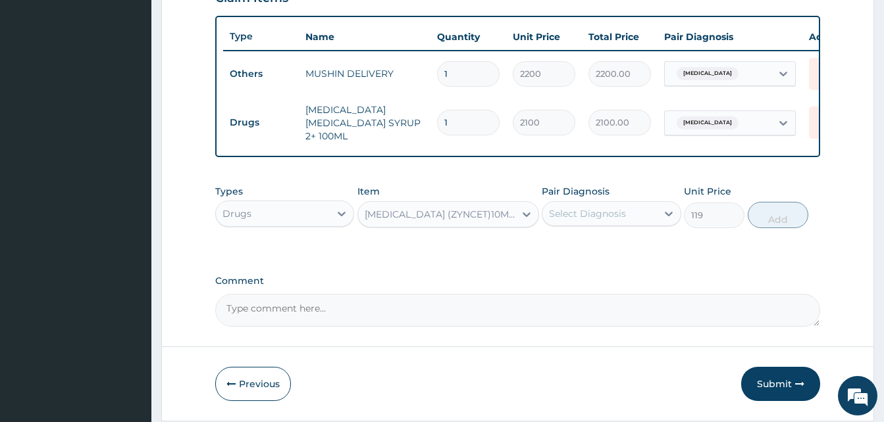
click at [605, 224] on div "Select Diagnosis" at bounding box center [599, 213] width 114 height 21
click at [615, 255] on div "Pain, unspecified" at bounding box center [611, 247] width 139 height 27
checkbox input "true"
click at [777, 217] on button "Add" at bounding box center [778, 215] width 61 height 26
type input "0"
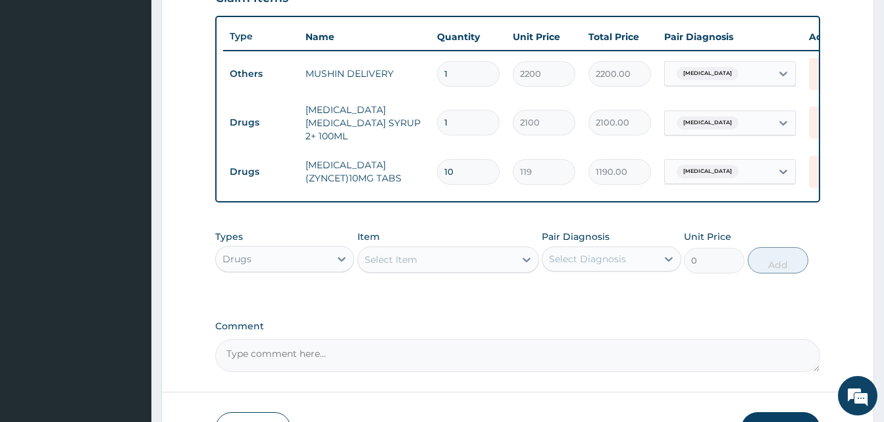
type input "10"
click at [480, 263] on div "Select Item" at bounding box center [436, 259] width 157 height 21
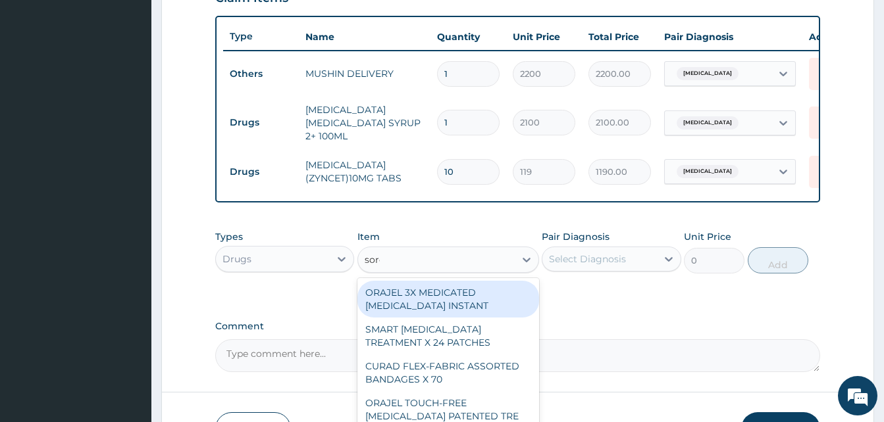
type input "sorep"
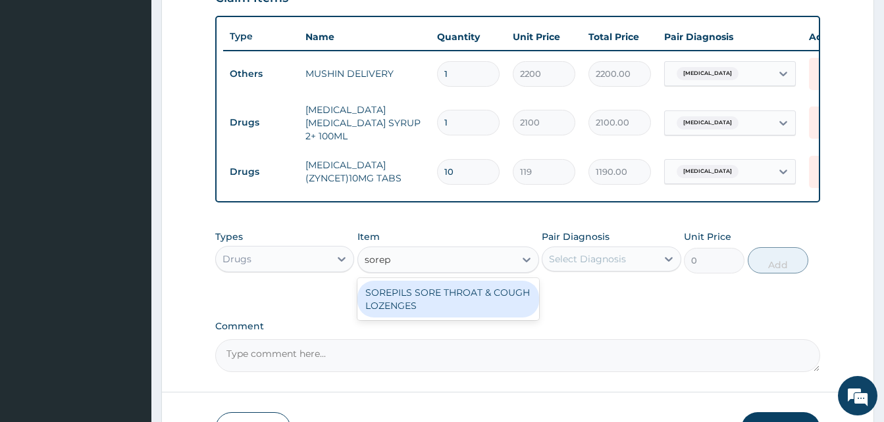
click at [486, 292] on div "SOREPILS SORE THROAT & COUGH LOZENGES" at bounding box center [448, 299] width 182 height 37
type input "40.83333206176758"
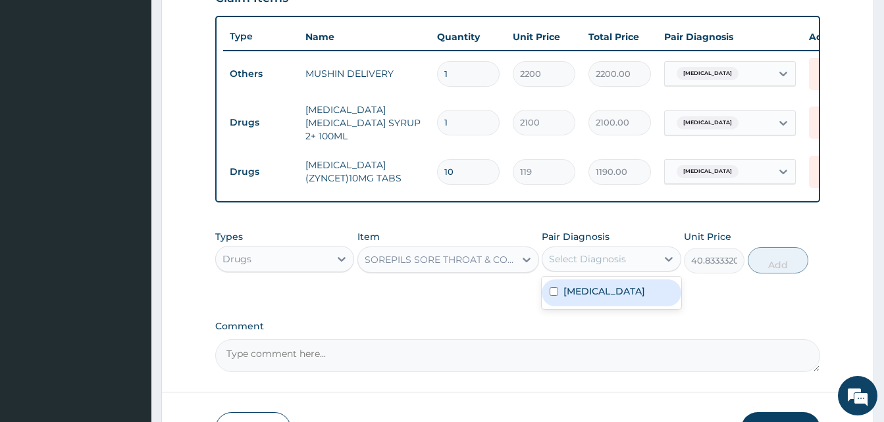
drag, startPoint x: 557, startPoint y: 272, endPoint x: 576, endPoint y: 289, distance: 25.2
click at [576, 272] on div "option Pain, unspecified, selected. option Pain, unspecified focused, 1 of 1. 1…" at bounding box center [611, 259] width 139 height 25
click at [576, 289] on label "Pain, unspecified" at bounding box center [604, 291] width 82 height 13
checkbox input "true"
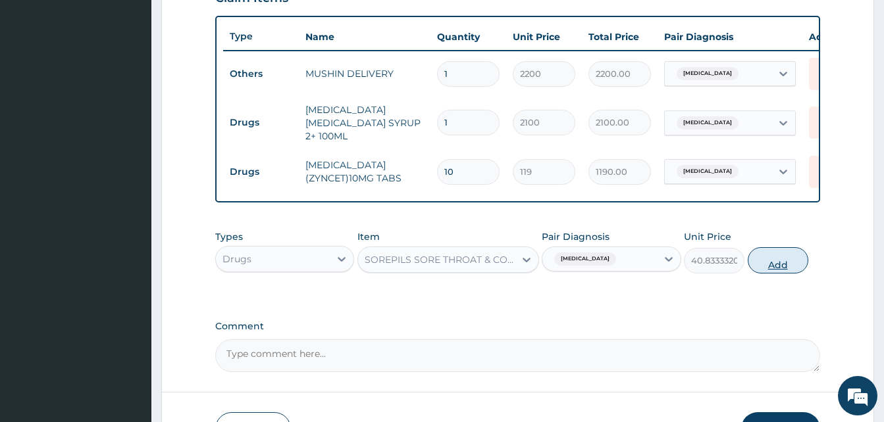
click at [759, 270] on button "Add" at bounding box center [778, 260] width 61 height 26
type input "0"
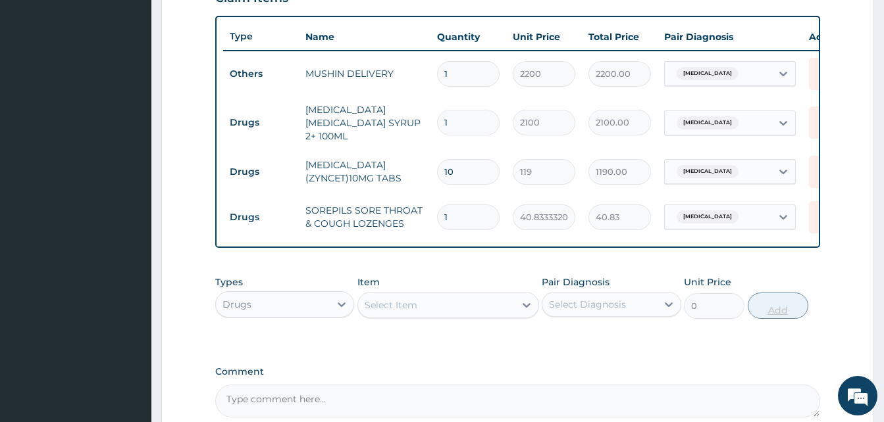
type input "0.00"
type input "2"
type input "81.67"
type input "24"
type input "980.00"
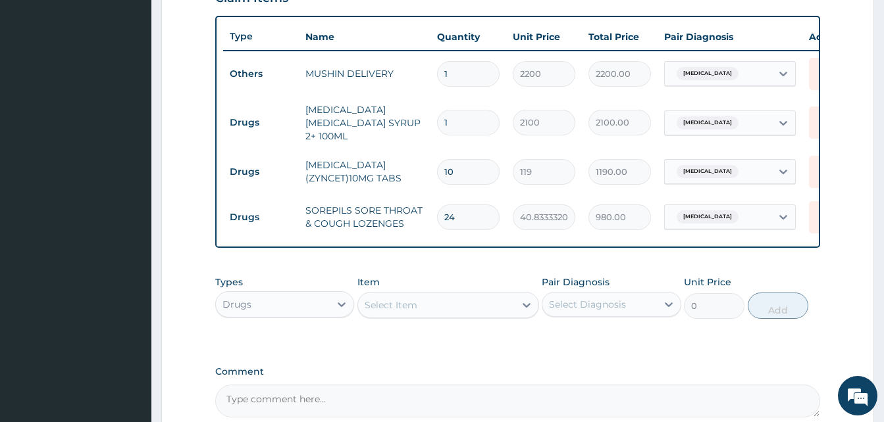
type input "24"
click at [467, 315] on div "Select Item" at bounding box center [436, 305] width 157 height 21
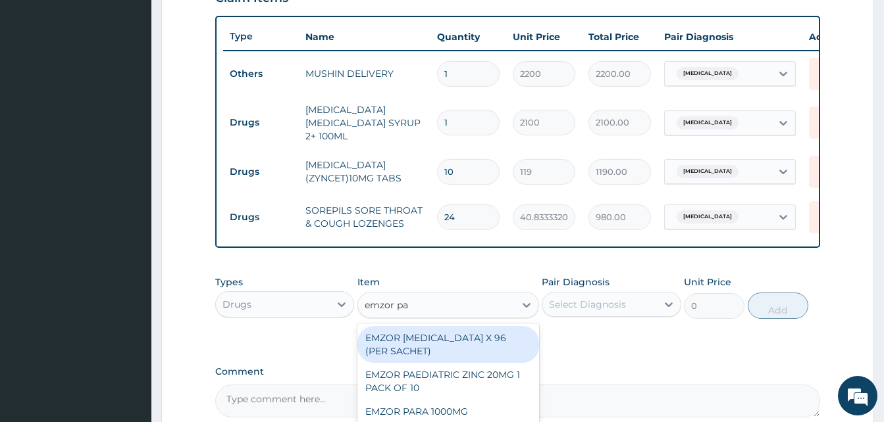
type input "emzor par"
click at [478, 342] on div "EMZOR [MEDICAL_DATA] X 96 (PER SACHET)" at bounding box center [448, 344] width 182 height 37
type input "17.5"
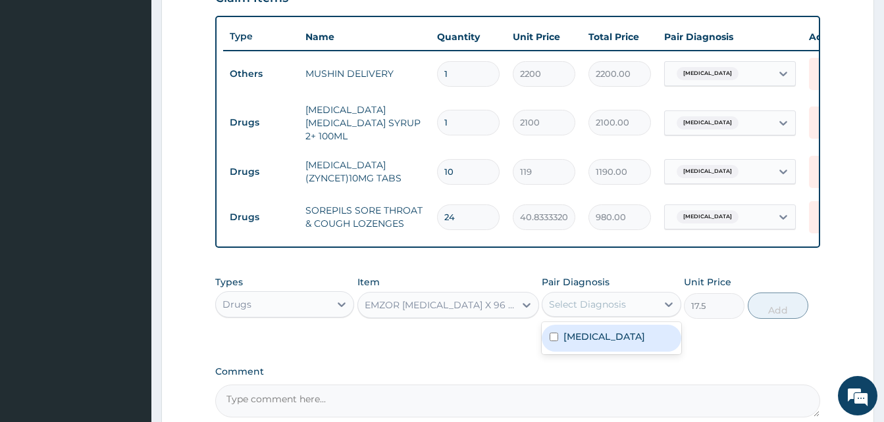
drag, startPoint x: 584, startPoint y: 303, endPoint x: 594, endPoint y: 335, distance: 33.7
click at [594, 317] on div "option [MEDICAL_DATA], selected. option [MEDICAL_DATA] focused, 1 of 1. 1 resul…" at bounding box center [611, 304] width 139 height 25
click at [594, 335] on label "[MEDICAL_DATA]" at bounding box center [604, 336] width 82 height 13
checkbox input "true"
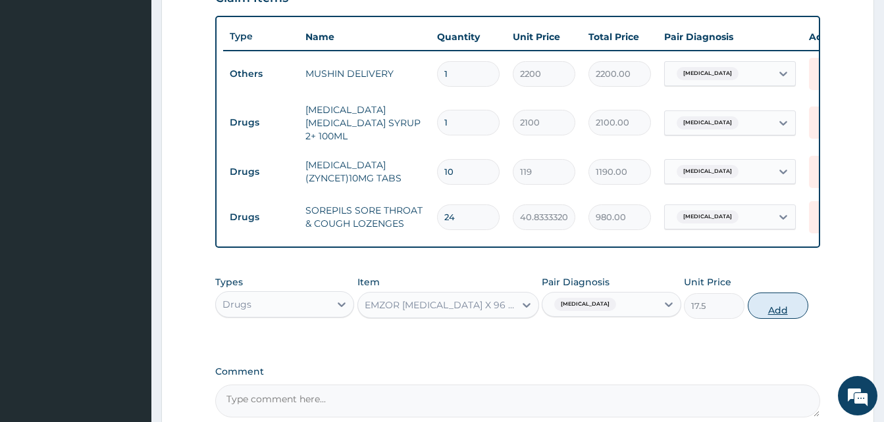
click at [767, 308] on button "Add" at bounding box center [778, 306] width 61 height 26
type input "0"
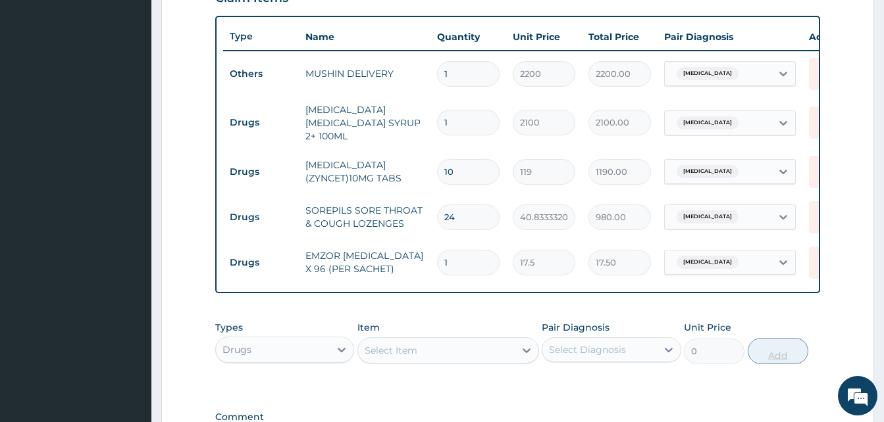
type input "0.00"
type input "3"
type input "52.50"
type input "36"
type input "630.00"
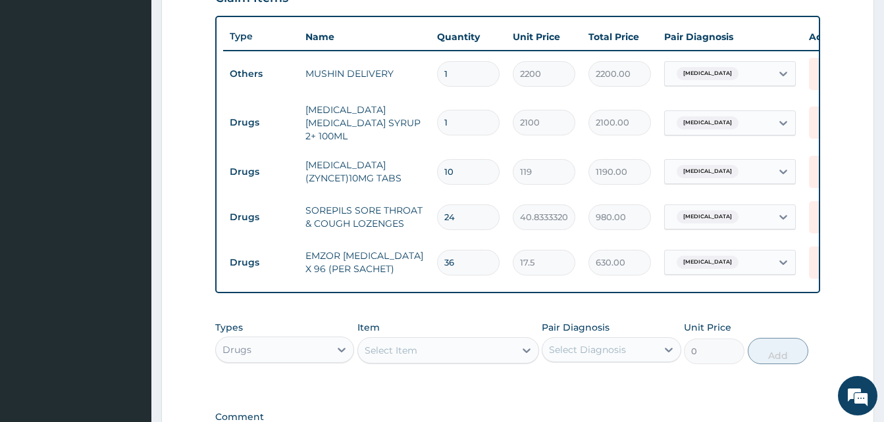
scroll to position [655, 0]
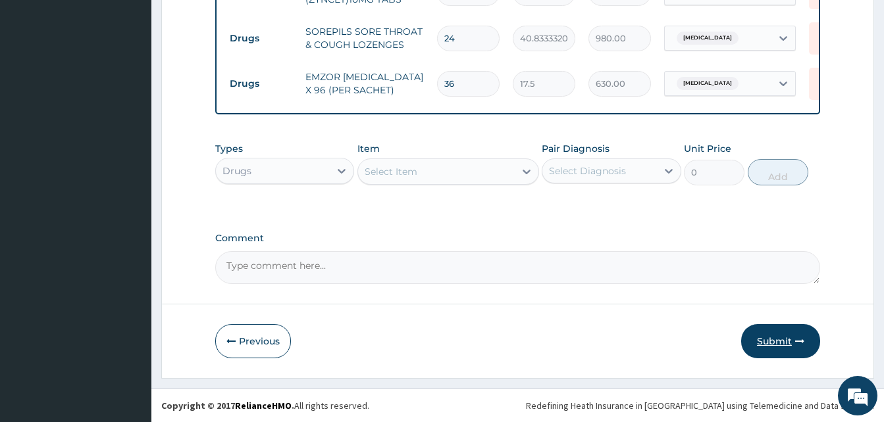
type input "36"
click at [793, 335] on button "Submit" at bounding box center [780, 341] width 79 height 34
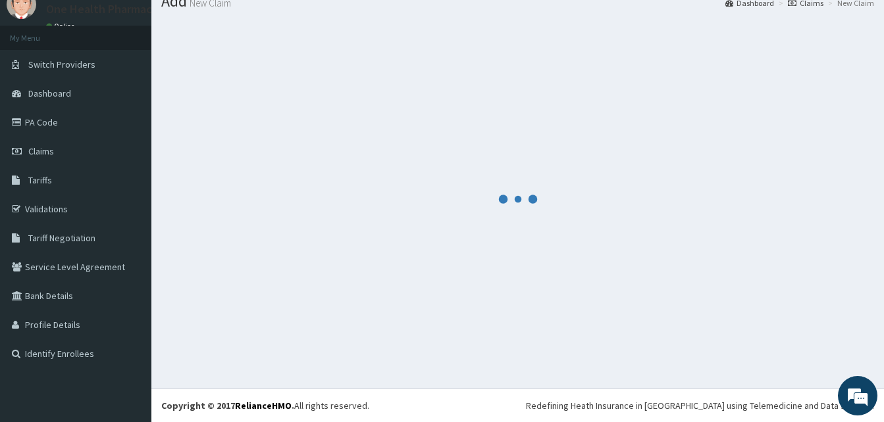
scroll to position [50, 0]
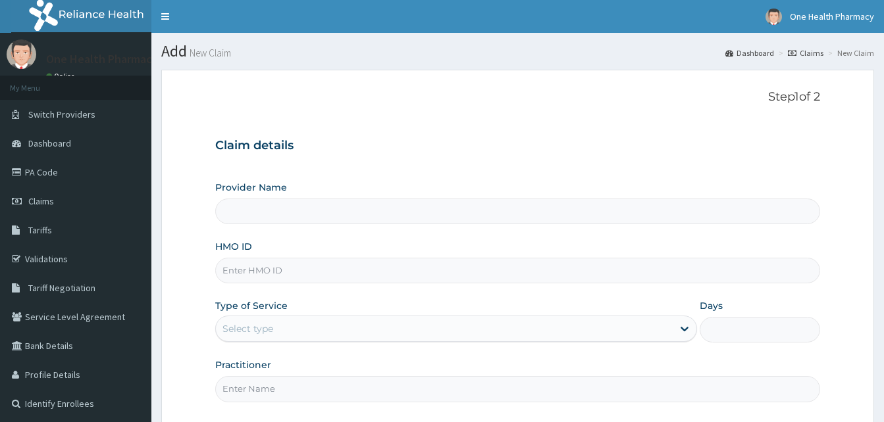
type input "OneHealth Pharmacy"
click at [296, 280] on input "HMO ID" at bounding box center [517, 271] width 605 height 26
paste input "PGM/10065/A"
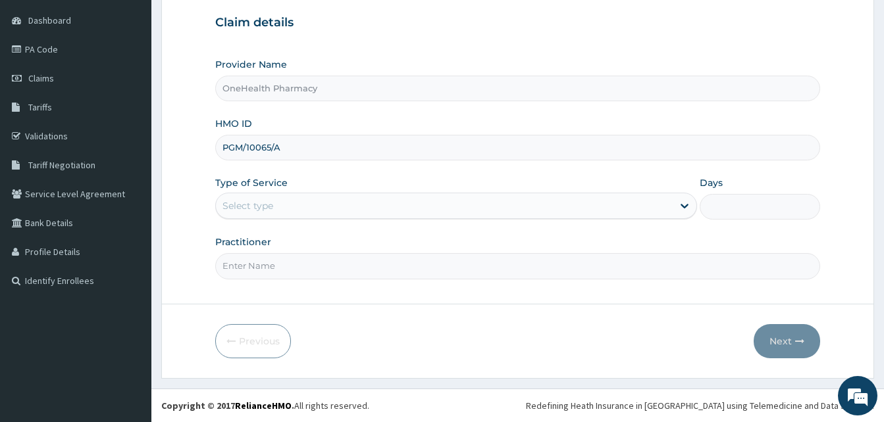
type input "PGM/10065/A"
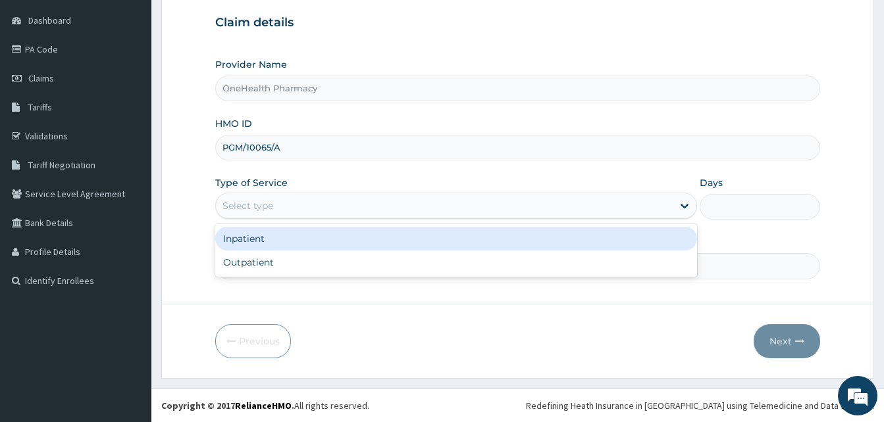
click at [429, 209] on div "Select type" at bounding box center [444, 205] width 457 height 21
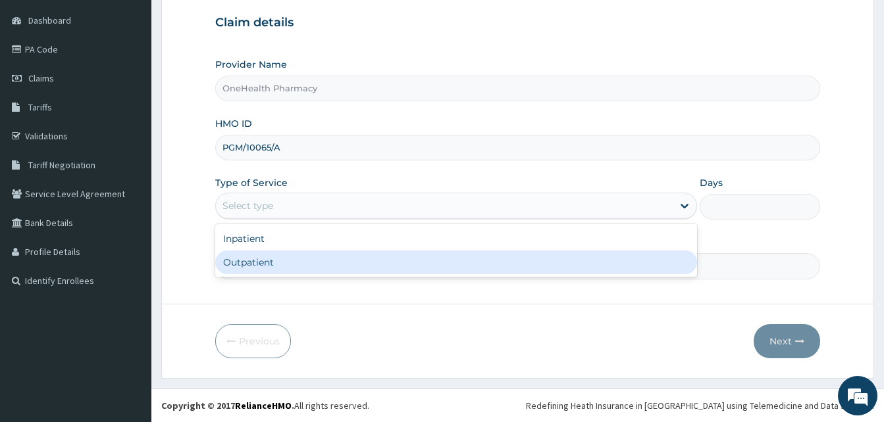
click at [396, 256] on div "Outpatient" at bounding box center [456, 263] width 482 height 24
type input "1"
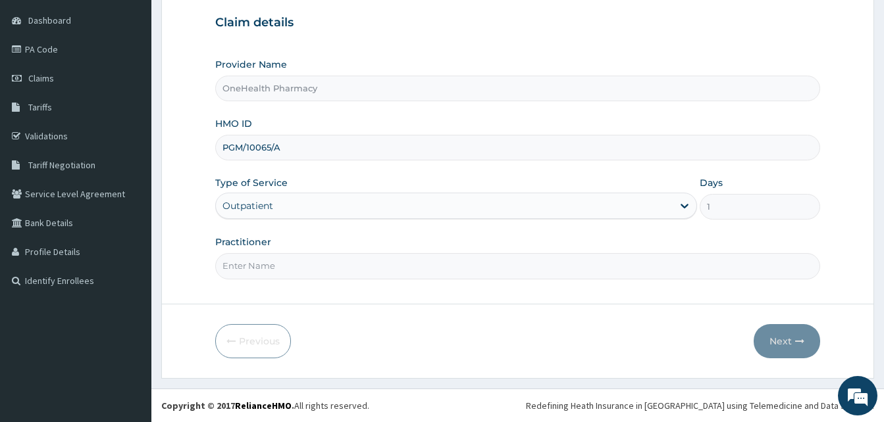
click at [390, 264] on input "Practitioner" at bounding box center [517, 266] width 605 height 26
type input "ONE HEALTH"
click at [779, 343] on button "Next" at bounding box center [787, 341] width 66 height 34
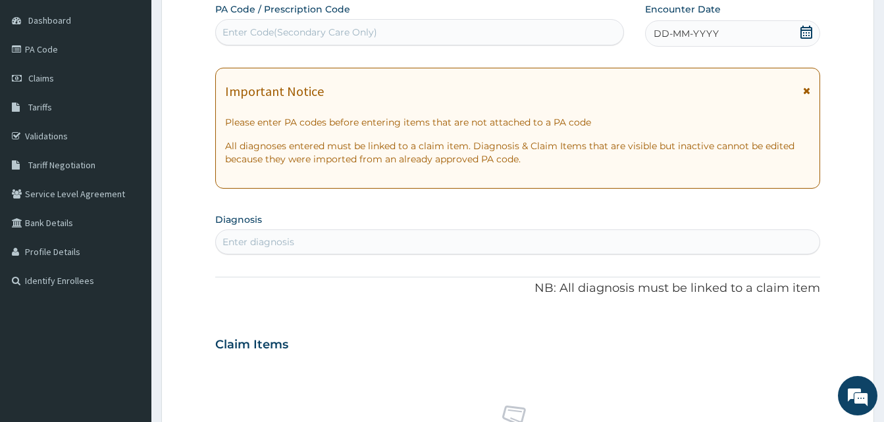
click at [740, 32] on div "DD-MM-YYYY" at bounding box center [732, 33] width 175 height 26
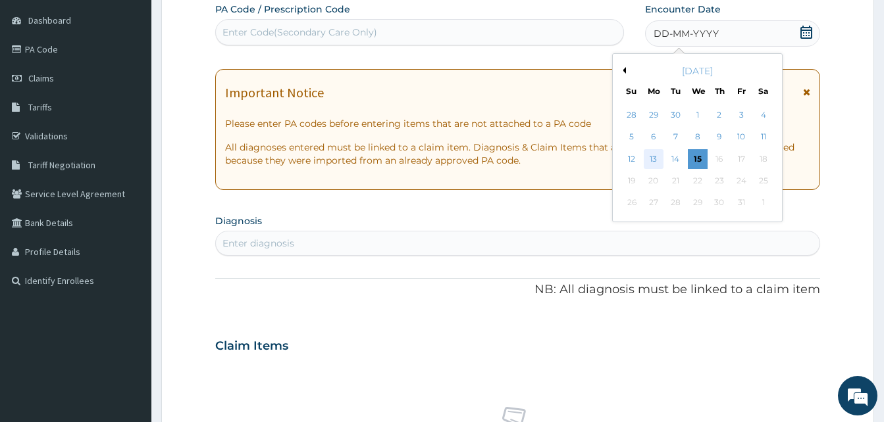
click at [652, 161] on div "13" at bounding box center [654, 159] width 20 height 20
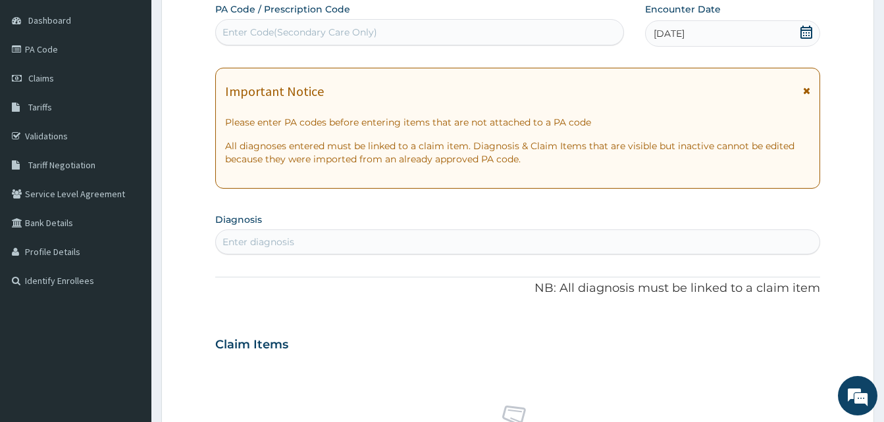
click at [420, 242] on div "Enter diagnosis" at bounding box center [517, 242] width 603 height 21
type input "malaria"
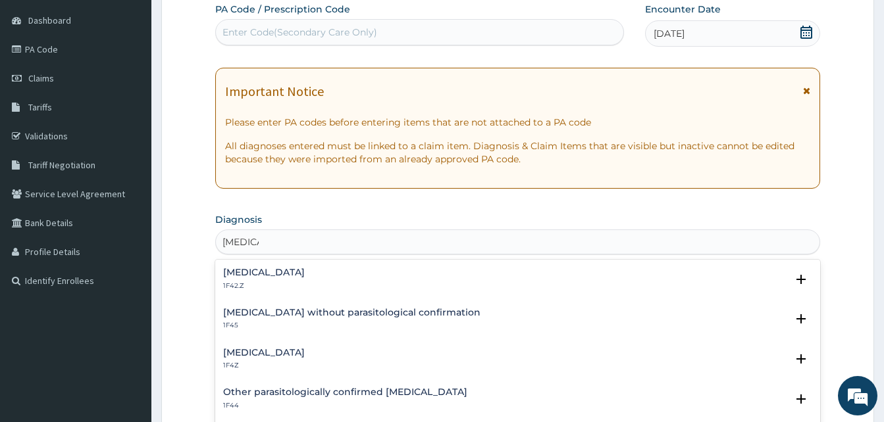
click at [305, 349] on h4 "Malaria, unspecified" at bounding box center [264, 353] width 82 height 10
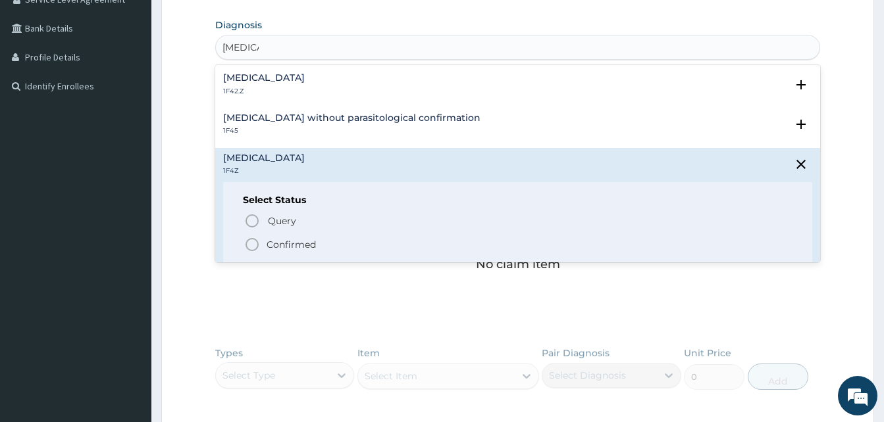
scroll to position [322, 0]
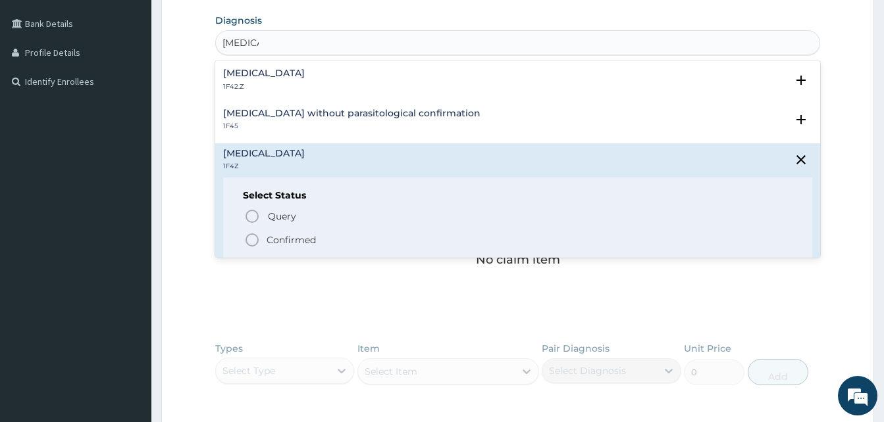
click at [263, 237] on span "Confirmed" at bounding box center [518, 240] width 548 height 16
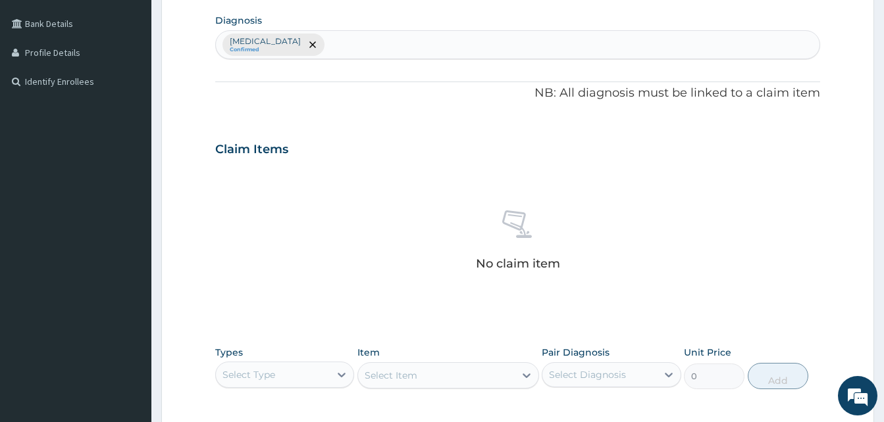
scroll to position [526, 0]
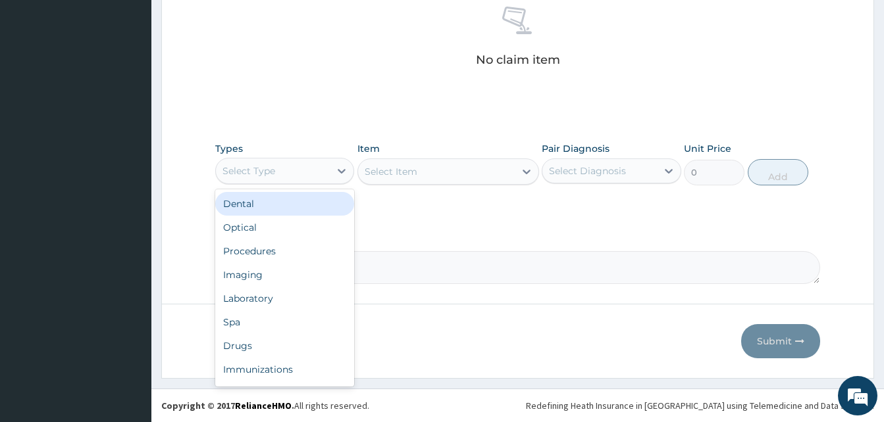
click at [313, 174] on div "Select Type" at bounding box center [273, 171] width 114 height 21
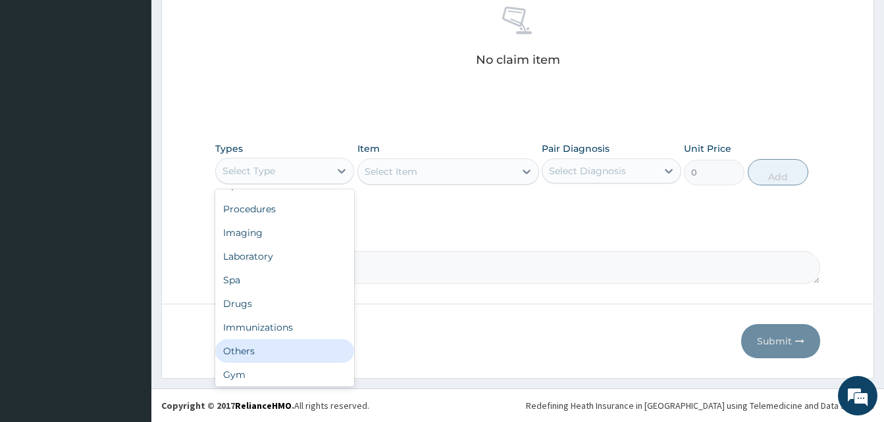
click at [260, 361] on div "Others" at bounding box center [284, 352] width 139 height 24
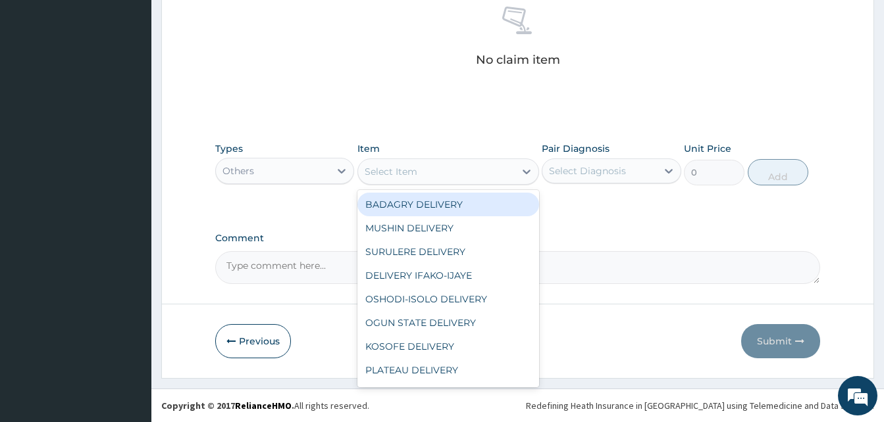
click at [465, 159] on div "Select Item" at bounding box center [448, 172] width 182 height 26
click at [488, 193] on div "BADAGRY DELIVERY" at bounding box center [448, 205] width 182 height 24
type input "3700"
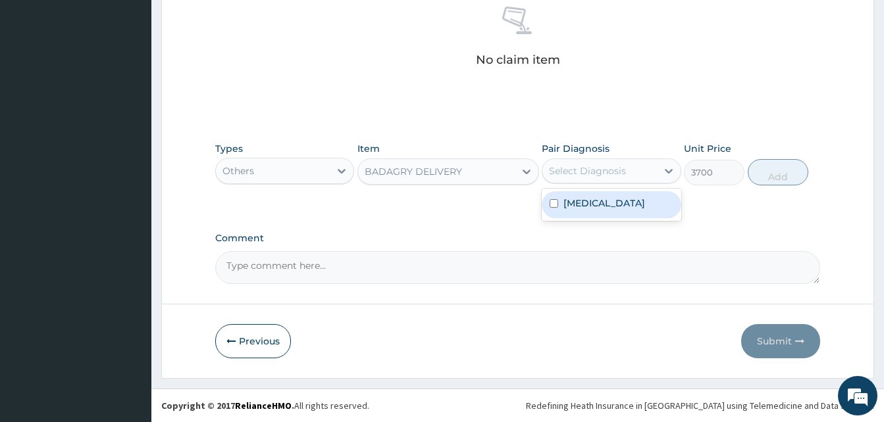
drag, startPoint x: 569, startPoint y: 175, endPoint x: 594, endPoint y: 207, distance: 40.3
click at [594, 184] on div "option Malaria, unspecified focused, 1 of 1. 1 result available. Use Up and Dow…" at bounding box center [611, 171] width 139 height 25
click at [594, 207] on label "Malaria, unspecified" at bounding box center [604, 203] width 82 height 13
checkbox input "true"
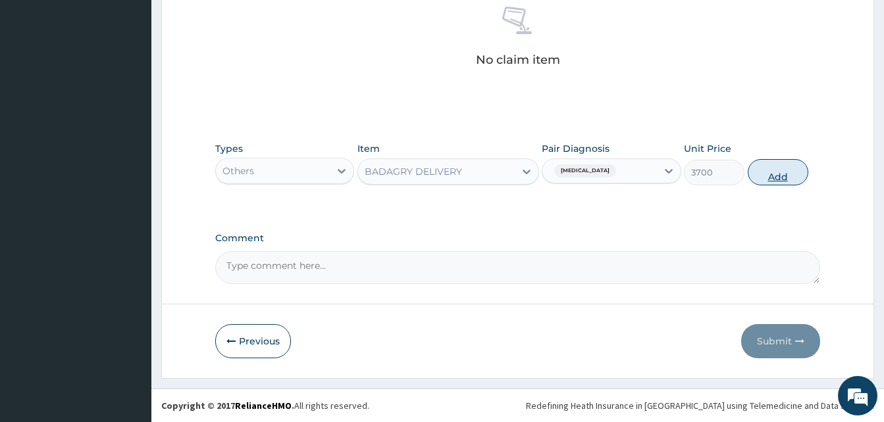
click at [761, 177] on button "Add" at bounding box center [778, 172] width 61 height 26
type input "0"
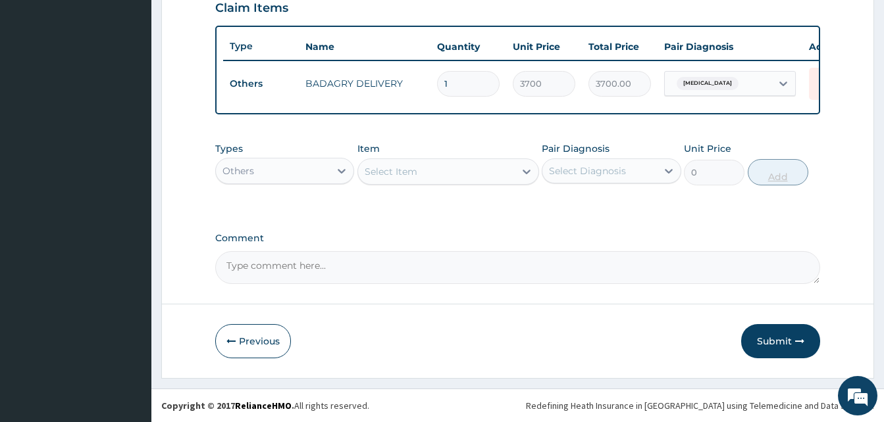
scroll to position [474, 0]
click at [332, 171] on div at bounding box center [342, 171] width 24 height 24
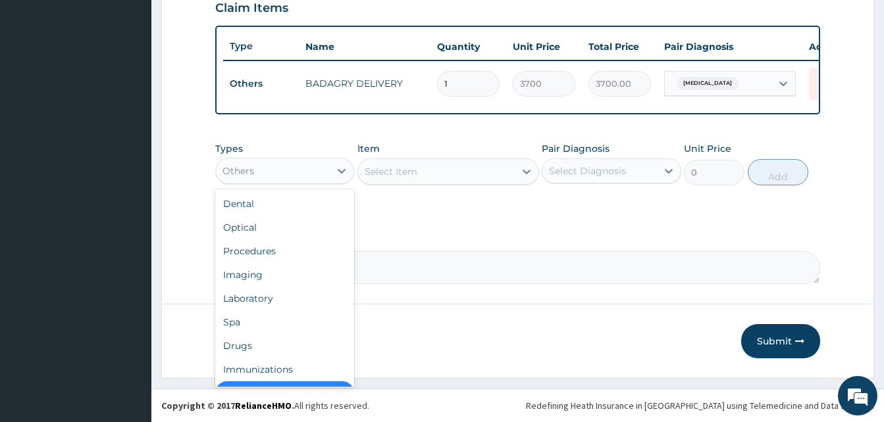
scroll to position [26, 0]
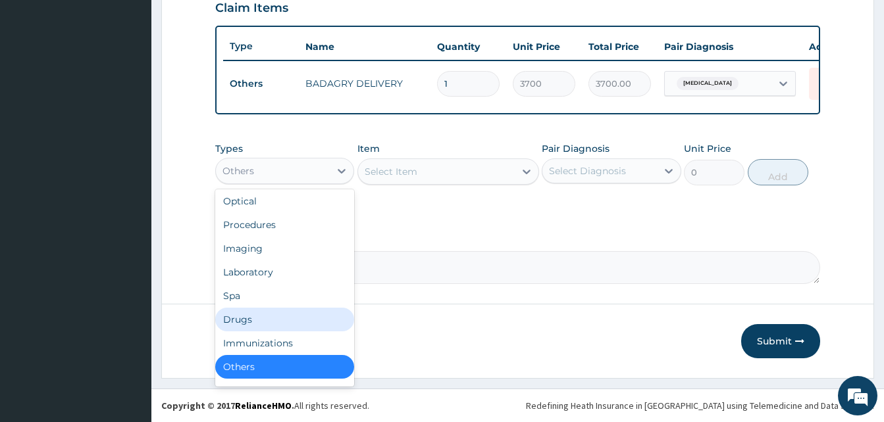
click at [277, 319] on div "Drugs" at bounding box center [284, 320] width 139 height 24
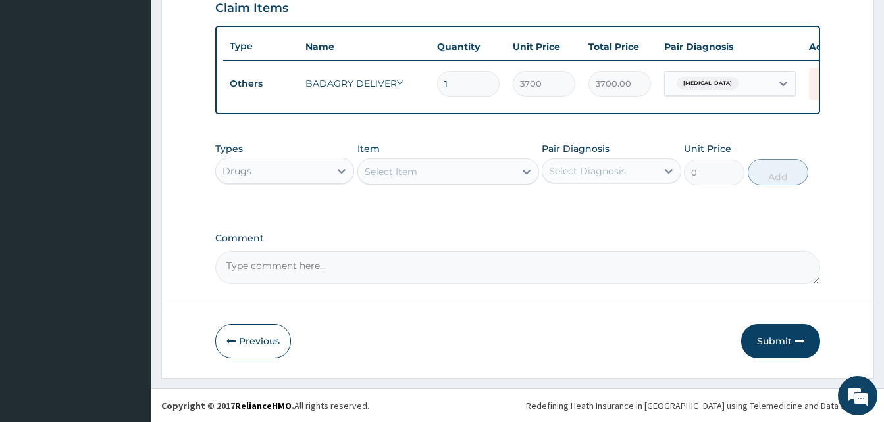
click at [417, 167] on div "Select Item" at bounding box center [391, 171] width 53 height 13
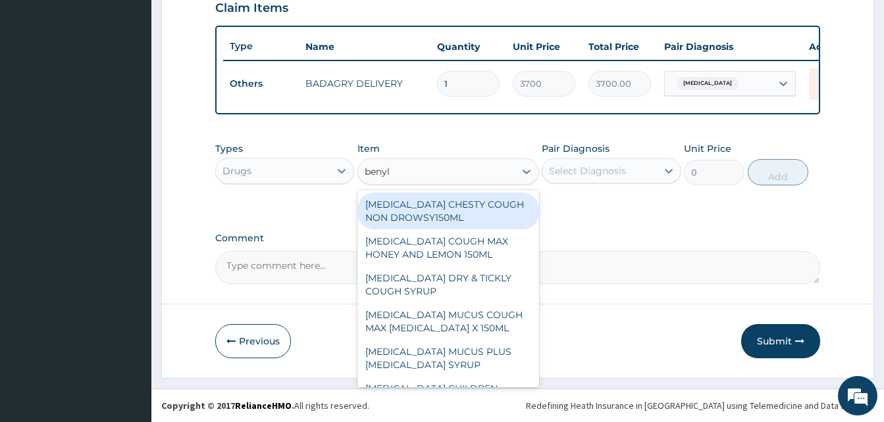
type input "benyli"
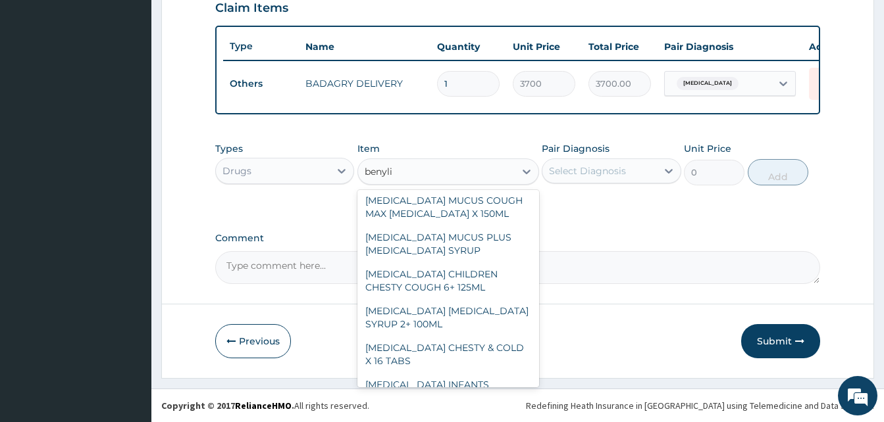
scroll to position [120, 0]
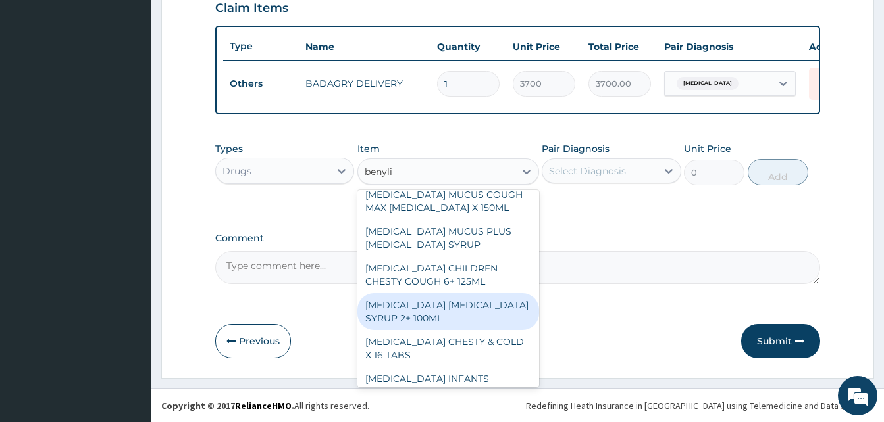
click at [438, 313] on div "[MEDICAL_DATA] [MEDICAL_DATA] SYRUP 2+ 100ML" at bounding box center [448, 312] width 182 height 37
type input "2100"
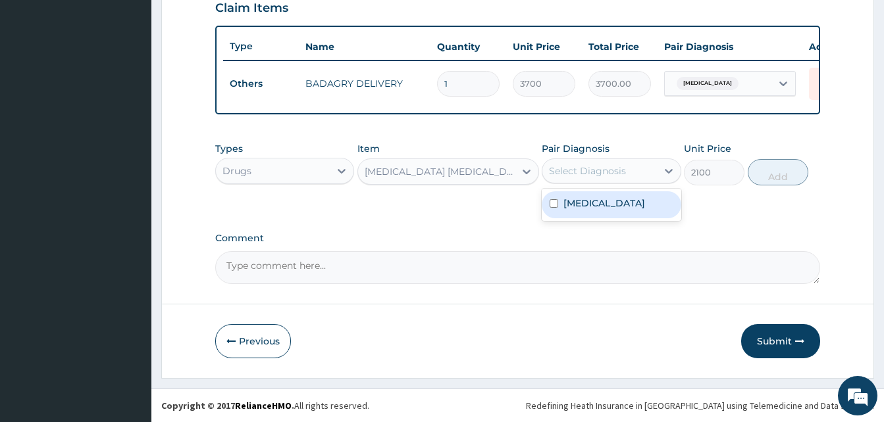
click at [603, 174] on div "Select Diagnosis" at bounding box center [587, 171] width 77 height 13
click at [617, 206] on label "Malaria, unspecified" at bounding box center [604, 203] width 82 height 13
checkbox input "true"
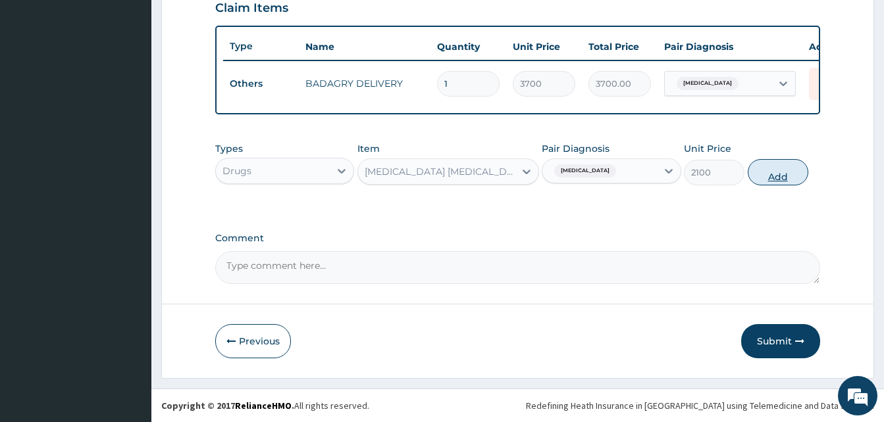
click at [750, 176] on button "Add" at bounding box center [778, 172] width 61 height 26
type input "0"
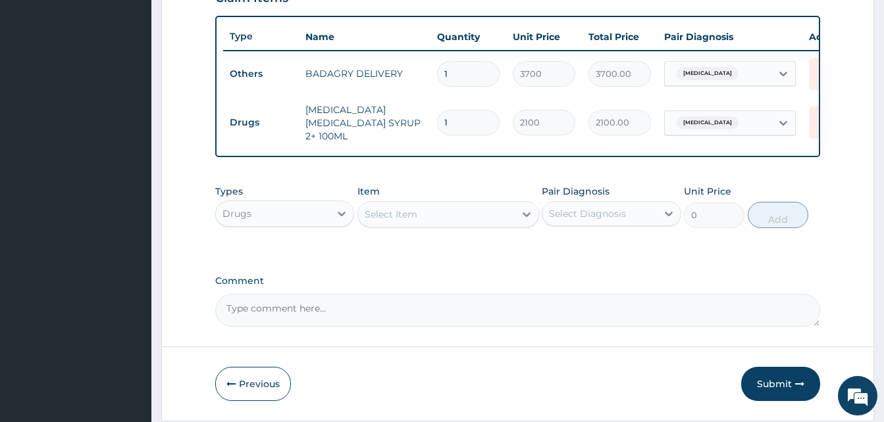
click at [430, 218] on div "Select Item" at bounding box center [436, 214] width 157 height 21
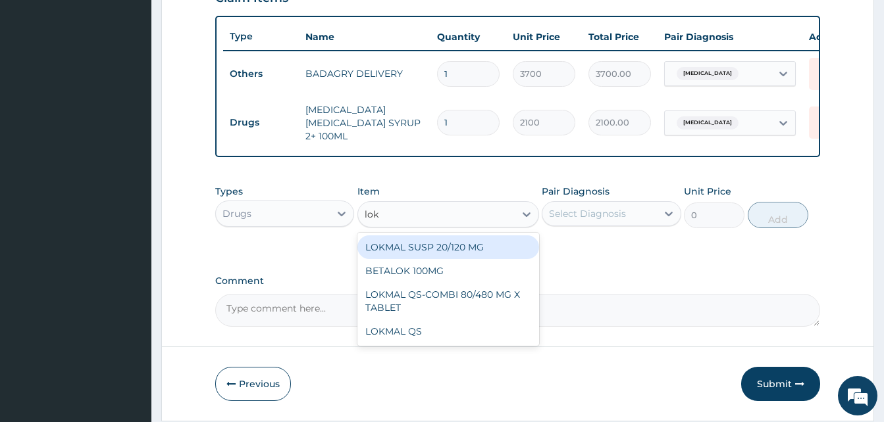
type input "lokm"
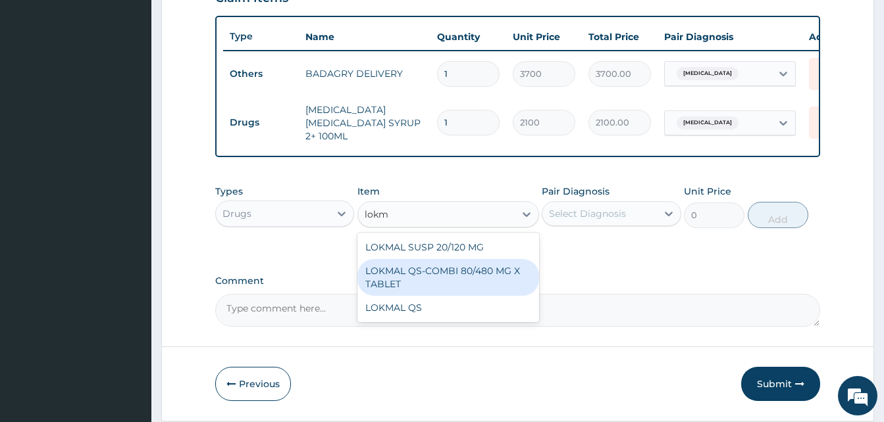
click at [447, 276] on div "LOKMAL QS-COMBI 80/480 MG X TABLET" at bounding box center [448, 277] width 182 height 37
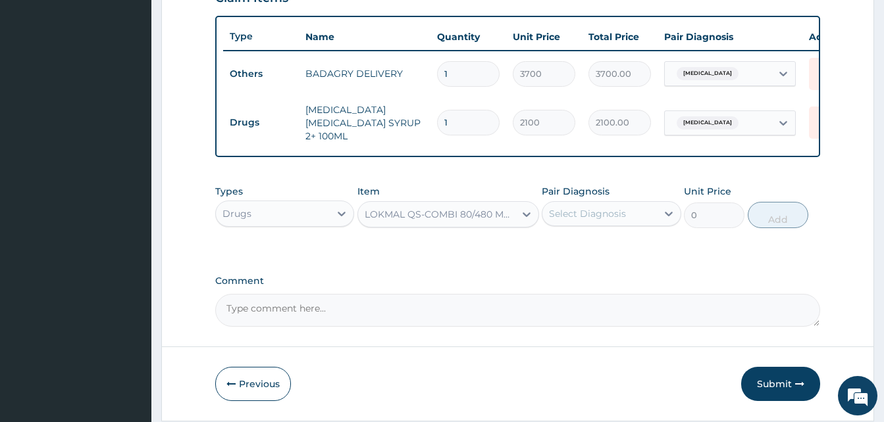
type input "245"
click at [598, 224] on div "Select Diagnosis" at bounding box center [599, 213] width 114 height 21
click at [629, 253] on label "Malaria, unspecified" at bounding box center [604, 246] width 82 height 13
checkbox input "true"
click at [757, 218] on button "Add" at bounding box center [778, 215] width 61 height 26
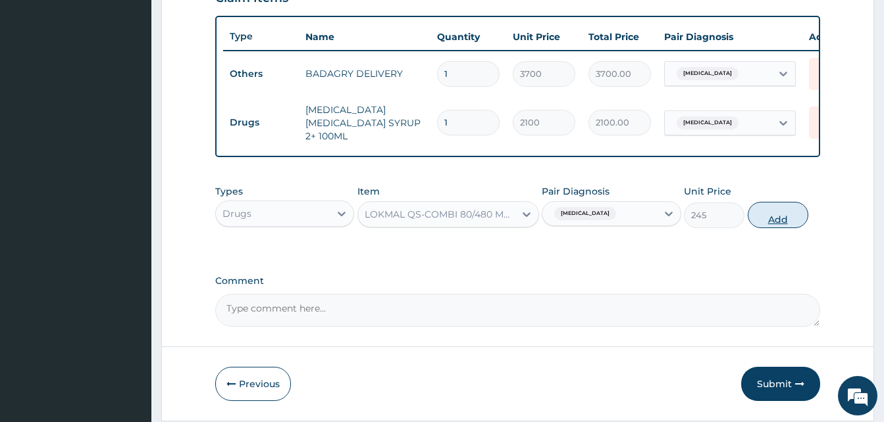
type input "0"
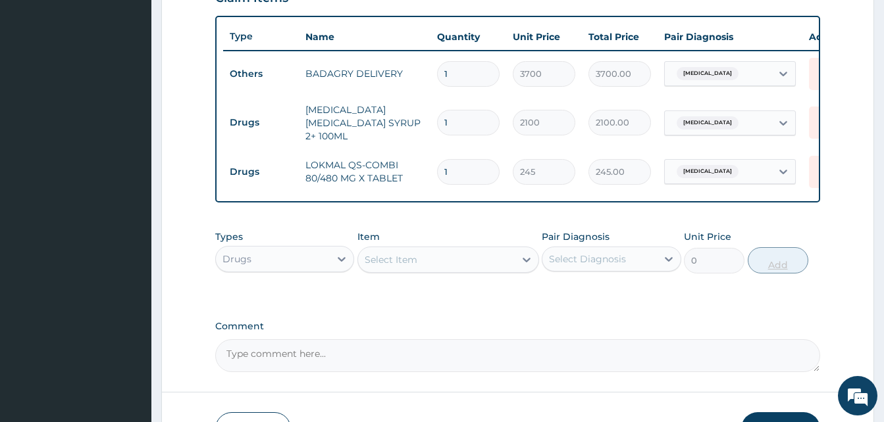
type input "0.00"
type input "6"
type input "1470.00"
type input "6"
click at [499, 263] on div "Select Item" at bounding box center [436, 259] width 157 height 21
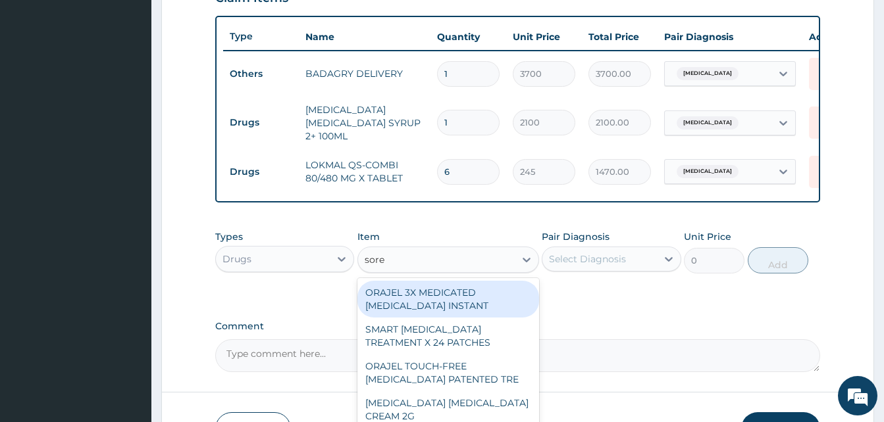
type input "sorep"
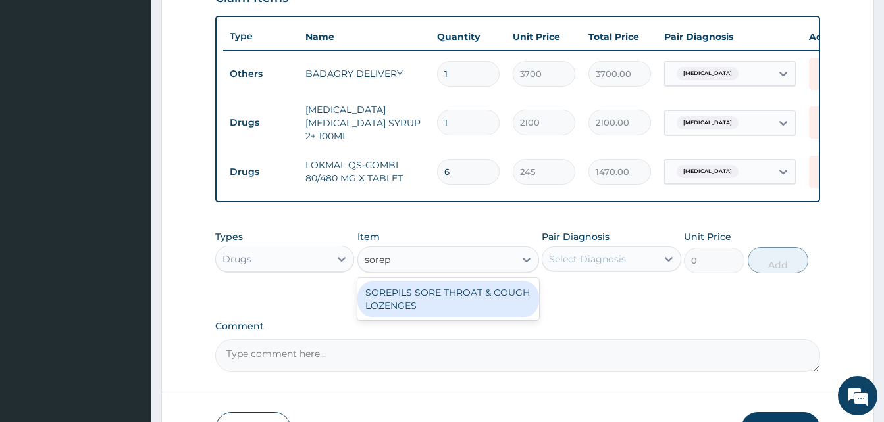
click at [490, 297] on div "SOREPILS SORE THROAT & COUGH LOZENGES" at bounding box center [448, 299] width 182 height 37
type input "40.83333206176758"
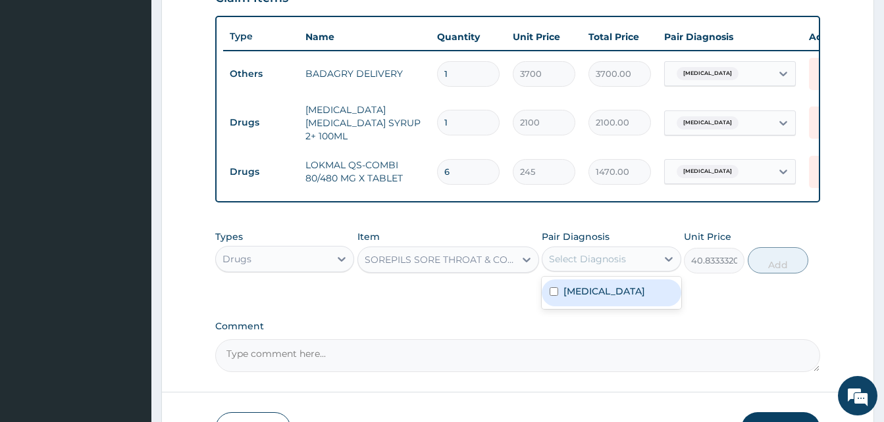
drag, startPoint x: 582, startPoint y: 262, endPoint x: 598, endPoint y: 304, distance: 44.8
click at [598, 272] on div "option Malaria, unspecified, selected. option Malaria, unspecified focused, 1 o…" at bounding box center [611, 259] width 139 height 25
click at [598, 304] on div "Malaria, unspecified" at bounding box center [611, 293] width 139 height 27
checkbox input "true"
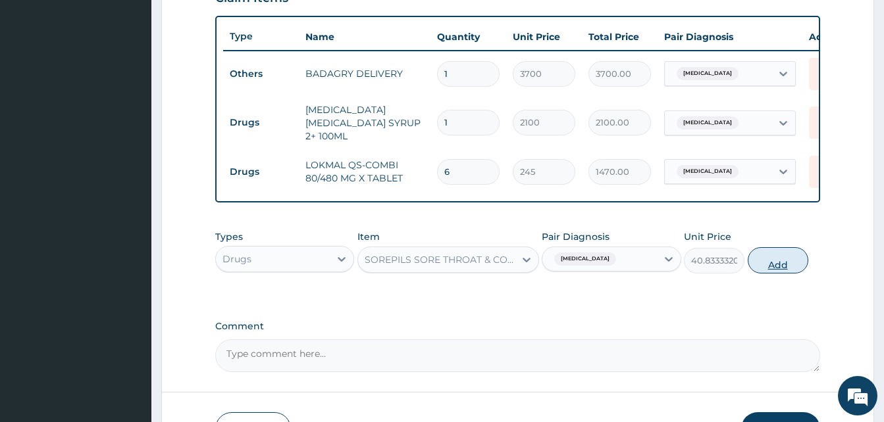
click at [782, 263] on button "Add" at bounding box center [778, 260] width 61 height 26
type input "0"
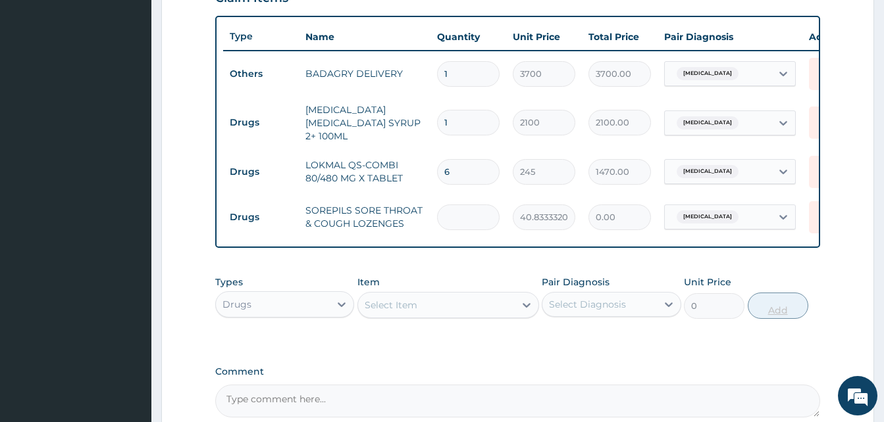
type input "2"
type input "81.67"
type input "24"
type input "980.00"
type input "24"
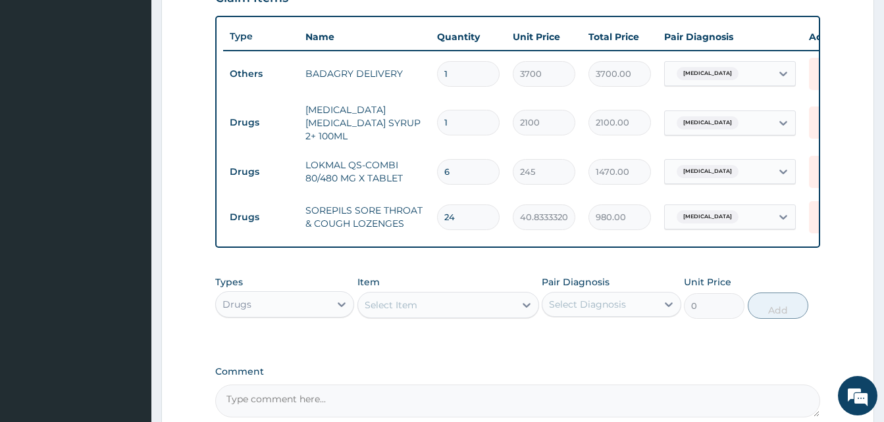
click at [480, 311] on div "Select Item" at bounding box center [436, 305] width 157 height 21
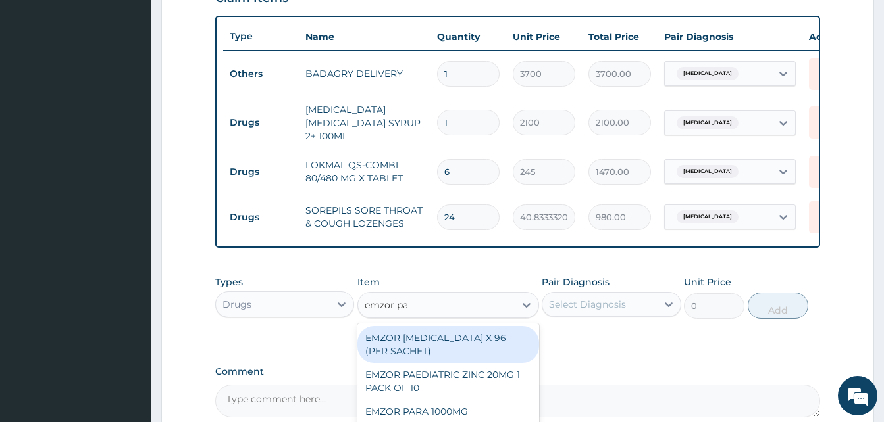
type input "emzor par"
click at [492, 341] on div "EMZOR [MEDICAL_DATA] X 96 (PER SACHET)" at bounding box center [448, 344] width 182 height 37
type input "17.5"
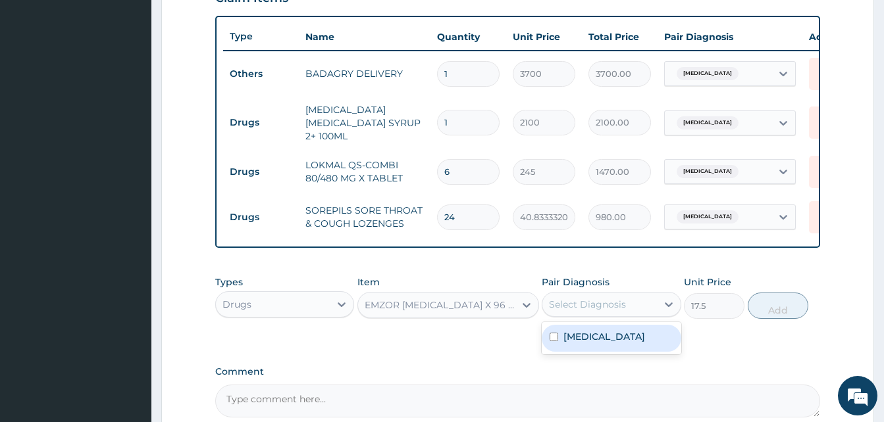
drag, startPoint x: 568, startPoint y: 313, endPoint x: 591, endPoint y: 343, distance: 37.5
click at [591, 317] on div "option Malaria, unspecified, selected. option Malaria, unspecified focused, 1 o…" at bounding box center [611, 304] width 139 height 25
click at [591, 343] on label "Malaria, unspecified" at bounding box center [604, 336] width 82 height 13
checkbox input "true"
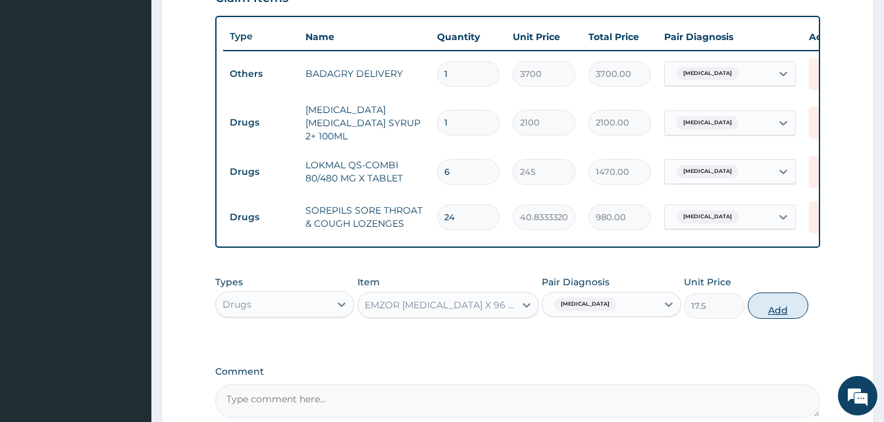
click at [767, 315] on button "Add" at bounding box center [778, 306] width 61 height 26
type input "0"
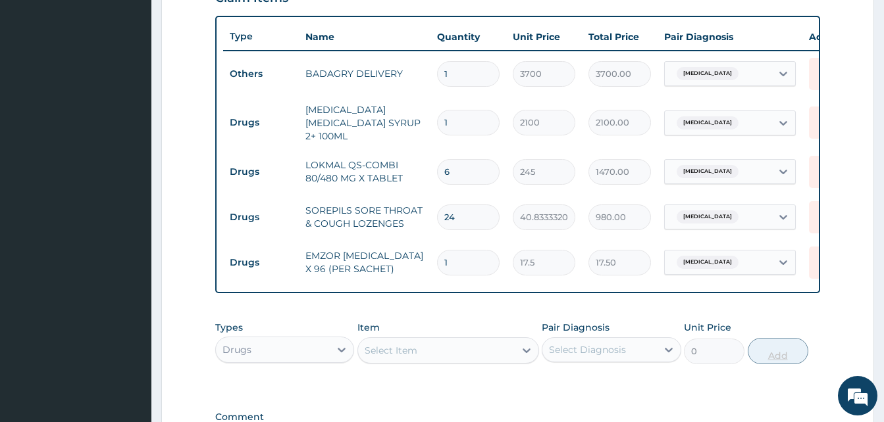
type input "0.00"
type input "3"
type input "52.50"
type input "36"
type input "630.00"
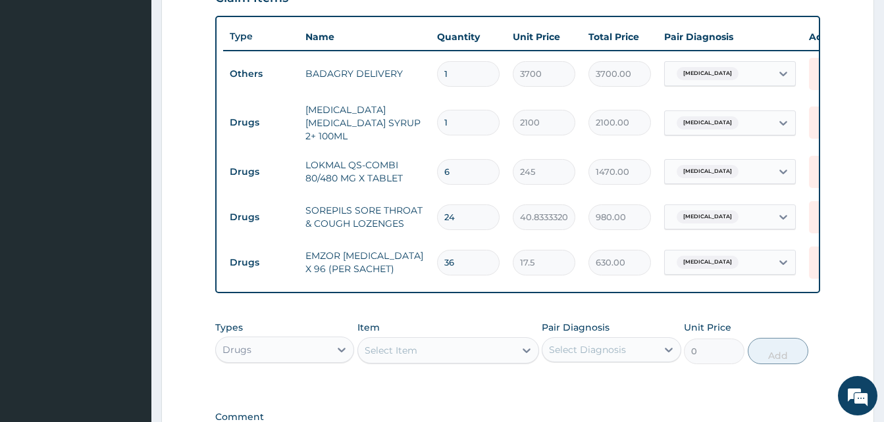
scroll to position [655, 0]
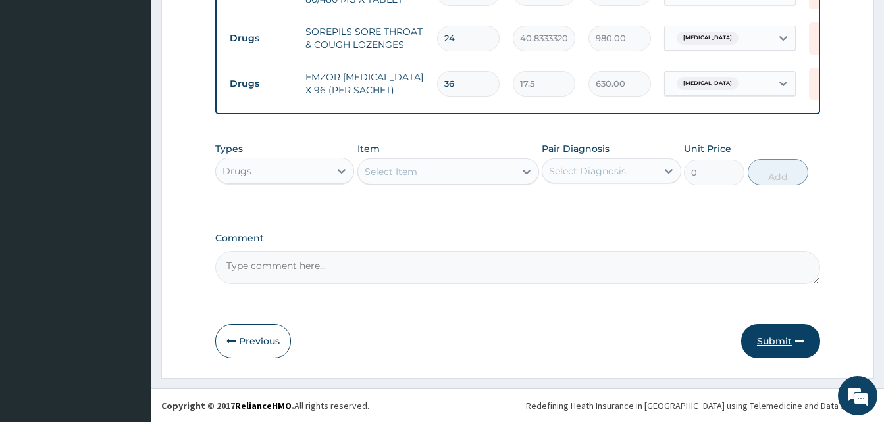
type input "36"
click at [797, 330] on button "Submit" at bounding box center [780, 341] width 79 height 34
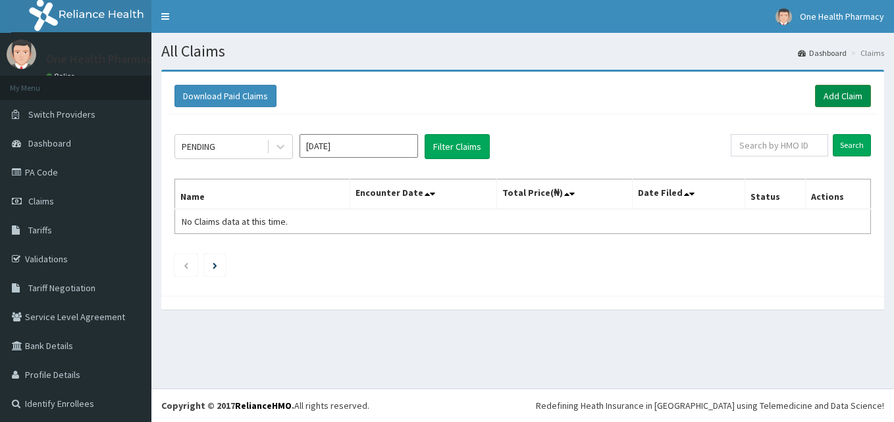
click at [831, 99] on link "Add Claim" at bounding box center [843, 96] width 56 height 22
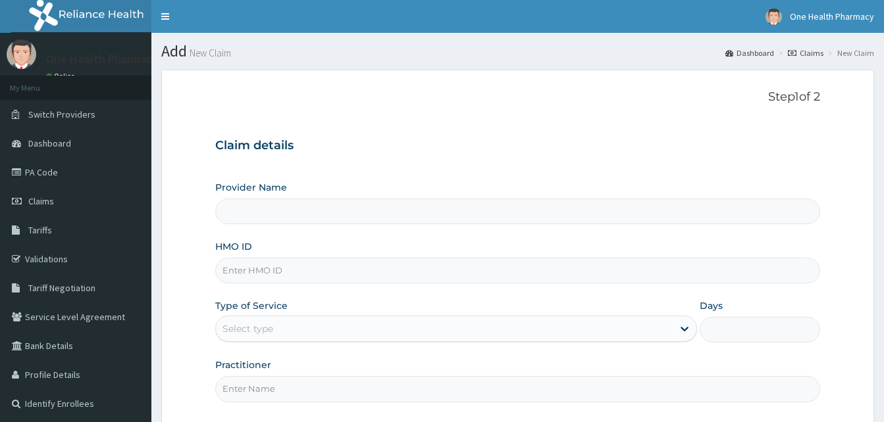
type input "OneHealth Pharmacy"
click at [365, 265] on input "HMO ID" at bounding box center [517, 271] width 605 height 26
paste input "CRH/10129/C"
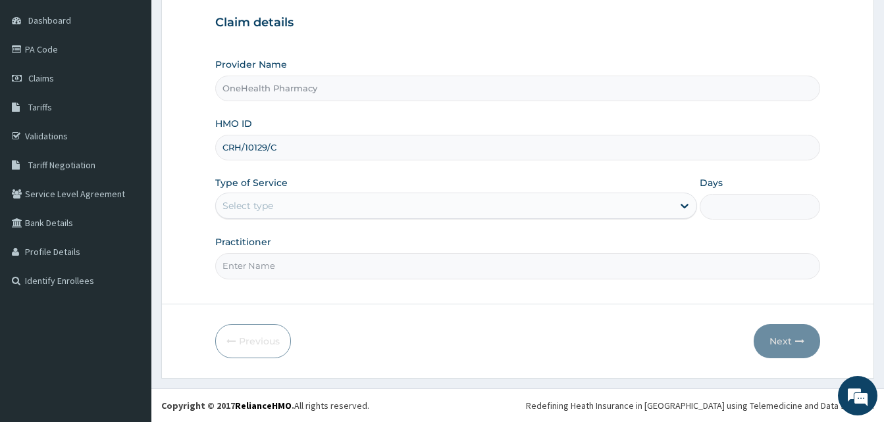
type input "CRH/10129/C"
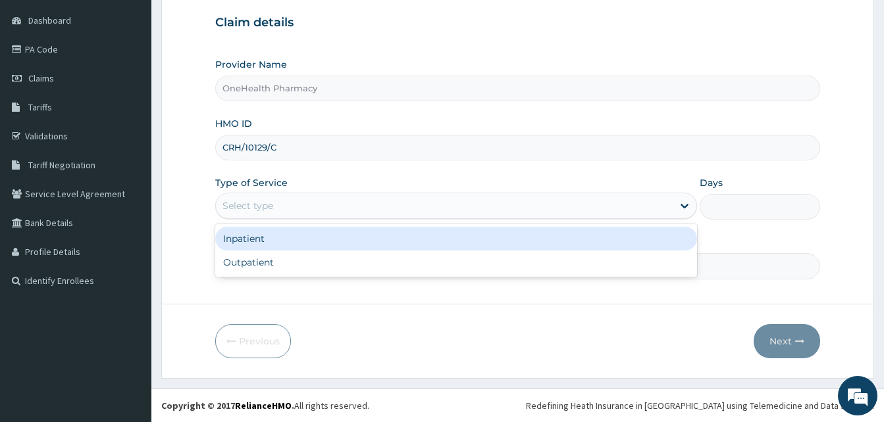
click at [355, 195] on div "Select type" at bounding box center [444, 205] width 457 height 21
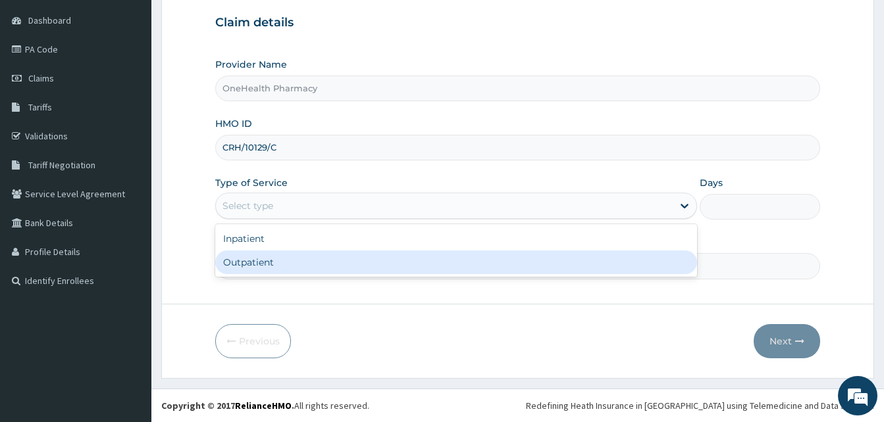
click at [343, 261] on div "Outpatient" at bounding box center [456, 263] width 482 height 24
type input "1"
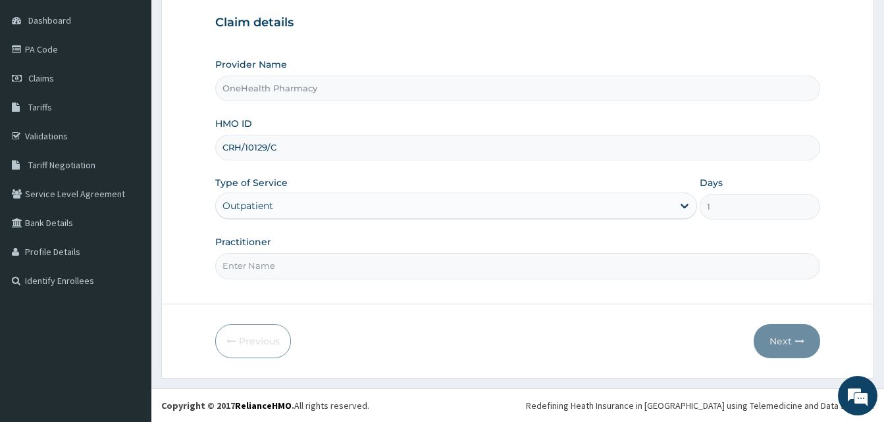
click at [343, 261] on input "Practitioner" at bounding box center [517, 266] width 605 height 26
type input "ONEHEALTH"
click at [779, 338] on button "Next" at bounding box center [787, 341] width 66 height 34
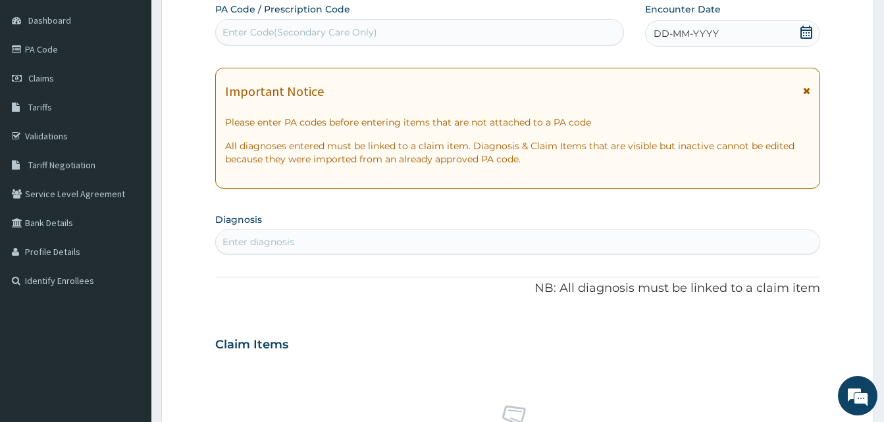
click at [729, 31] on div "DD-MM-YYYY" at bounding box center [732, 33] width 175 height 26
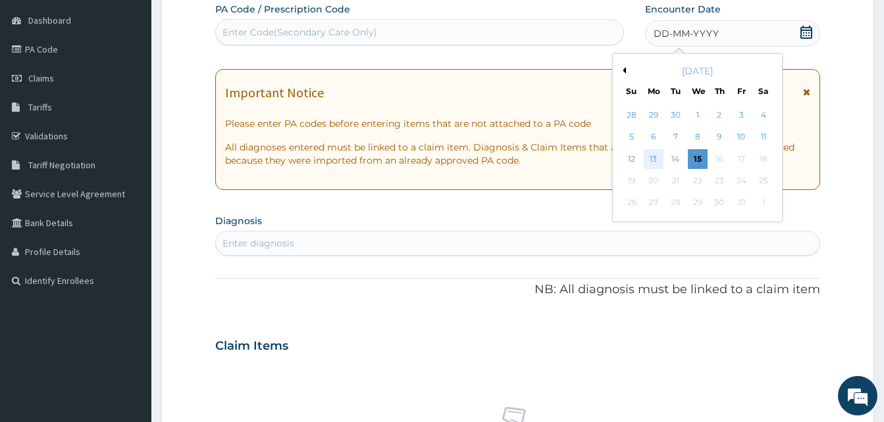
click at [652, 157] on div "13" at bounding box center [654, 159] width 20 height 20
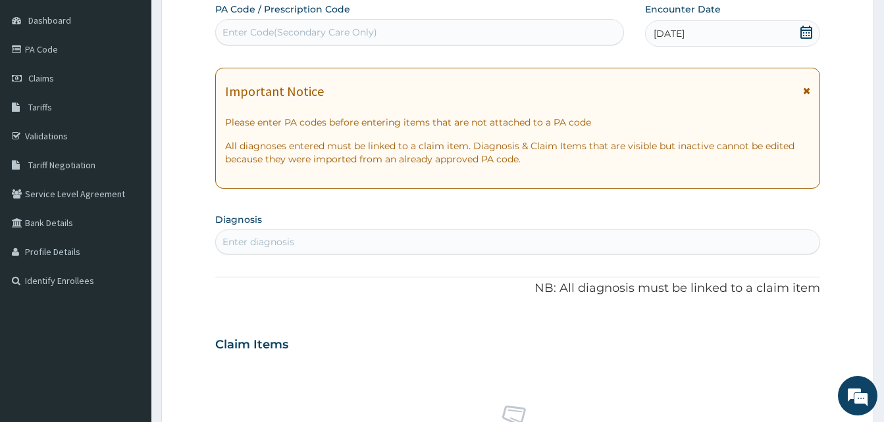
click at [444, 239] on div "Enter diagnosis" at bounding box center [517, 242] width 603 height 21
type input "pain"
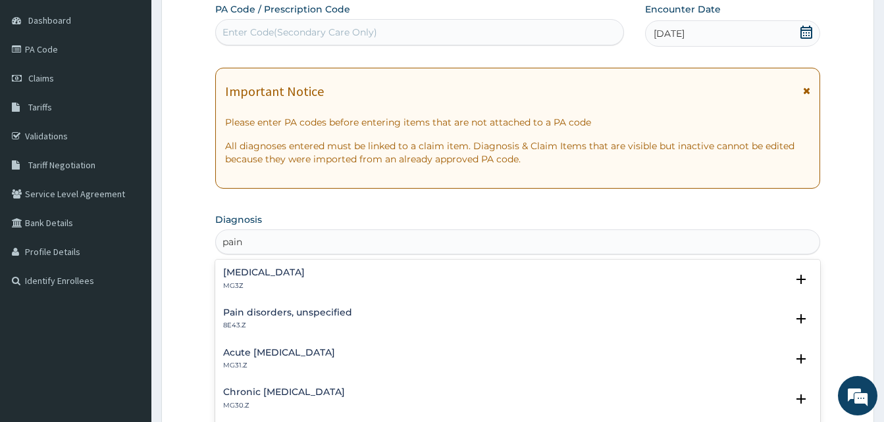
click at [307, 276] on div "[MEDICAL_DATA] MG3Z" at bounding box center [517, 279] width 589 height 23
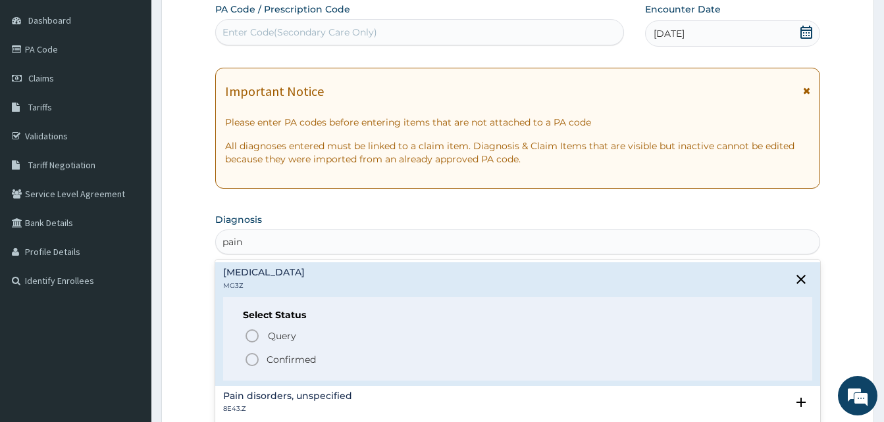
click at [326, 361] on span "Confirmed" at bounding box center [518, 360] width 548 height 16
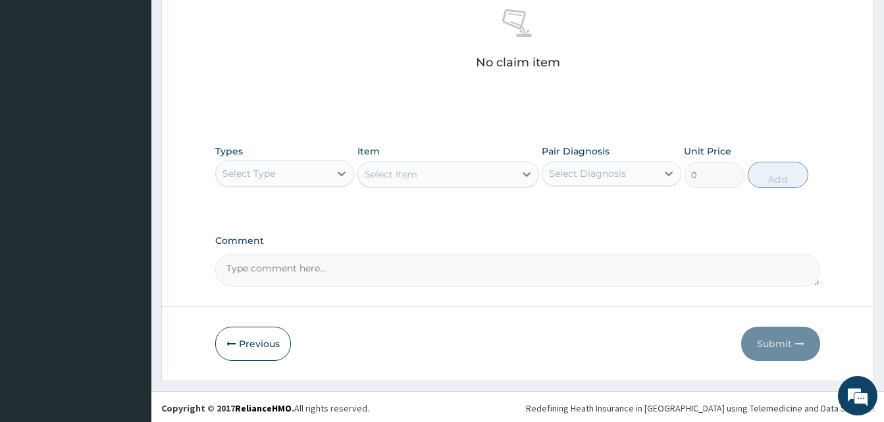
scroll to position [526, 0]
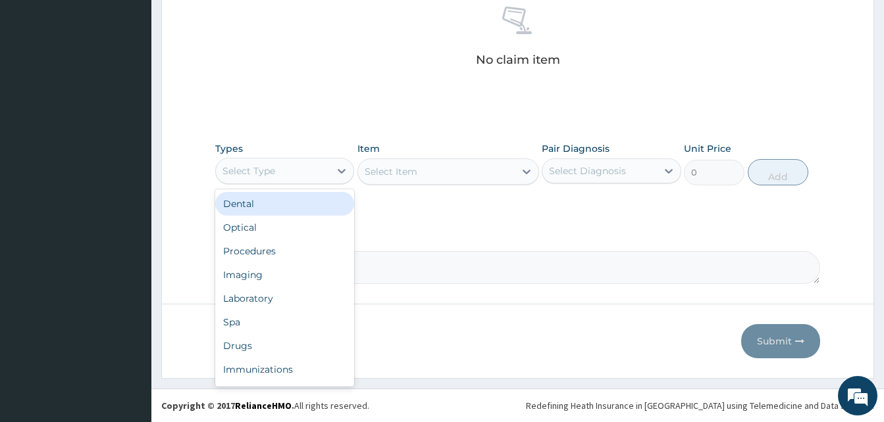
click at [315, 172] on div "Select Type" at bounding box center [273, 171] width 114 height 21
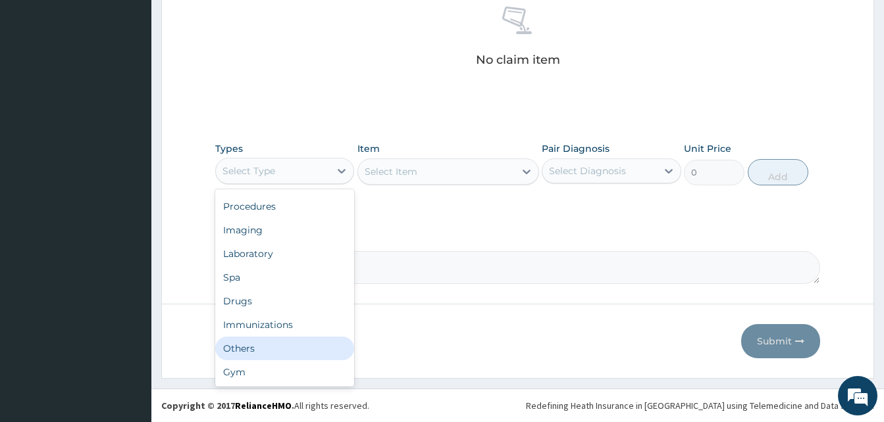
click at [272, 347] on div "Others" at bounding box center [284, 349] width 139 height 24
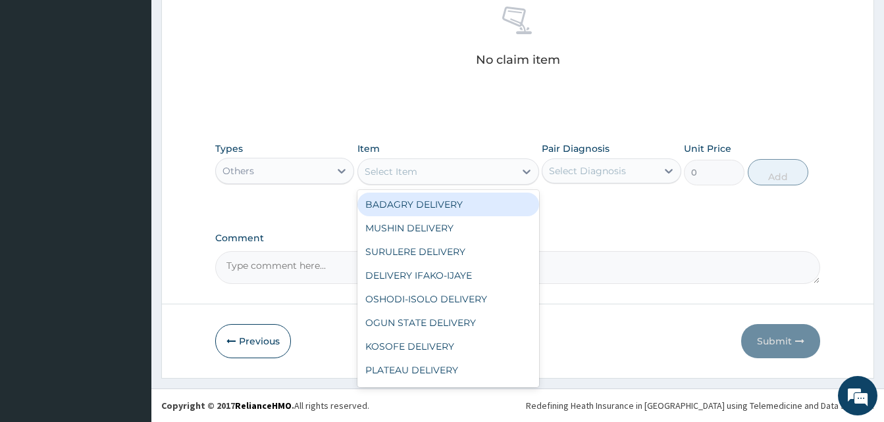
click at [456, 174] on div "Select Item" at bounding box center [436, 171] width 157 height 21
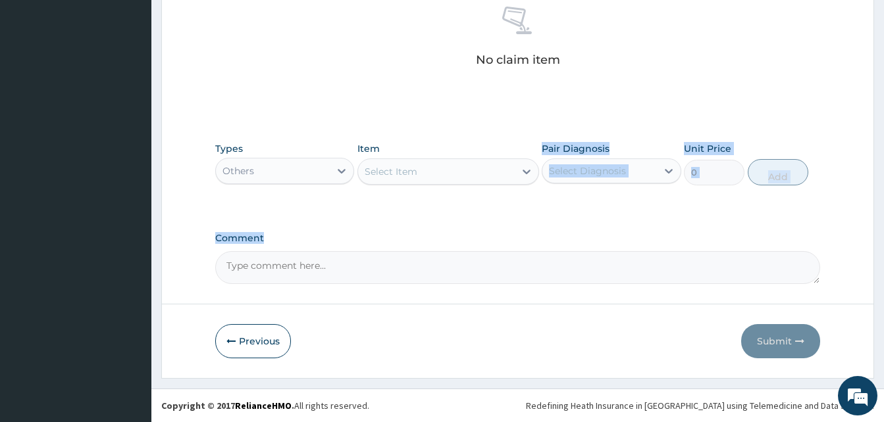
drag, startPoint x: 539, startPoint y: 224, endPoint x: 500, endPoint y: 182, distance: 57.3
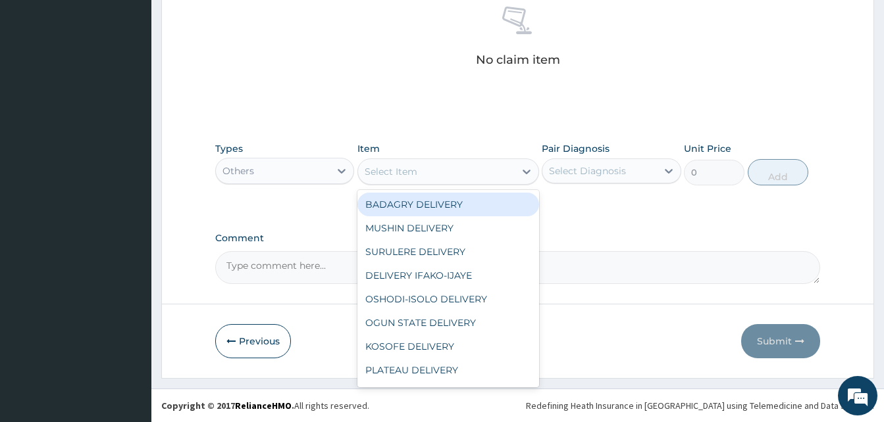
click at [500, 182] on div "Select Item" at bounding box center [448, 172] width 182 height 26
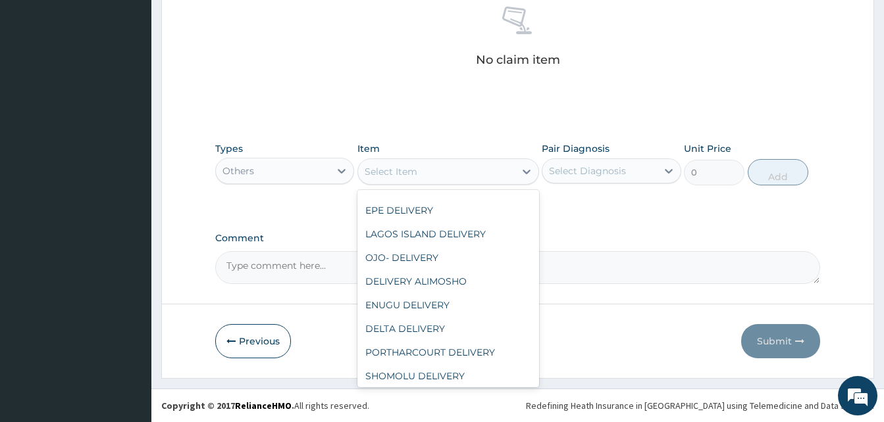
scroll to position [478, 0]
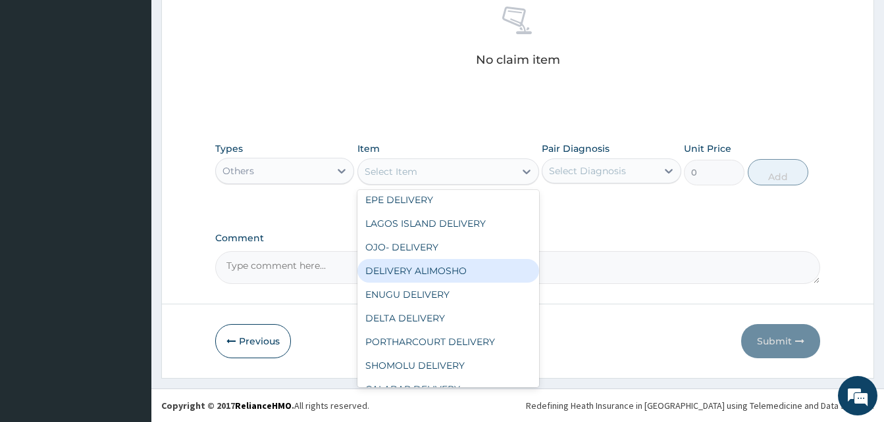
click at [482, 272] on div "DELIVERY ALIMOSHO" at bounding box center [448, 271] width 182 height 24
type input "3000"
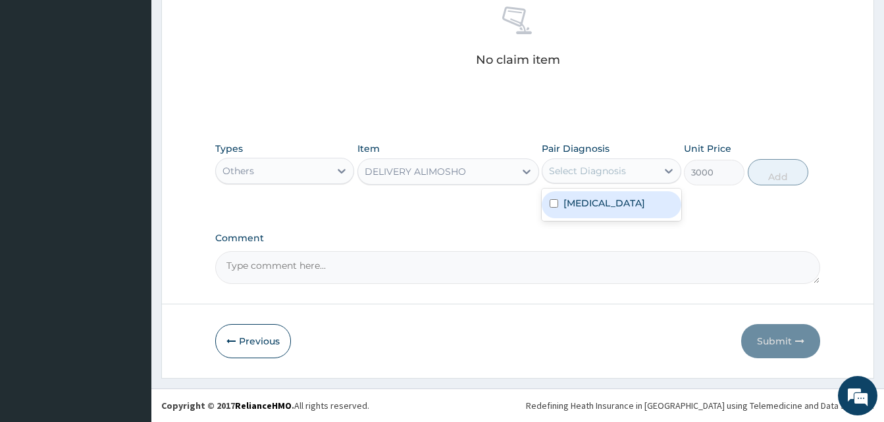
drag, startPoint x: 625, startPoint y: 163, endPoint x: 628, endPoint y: 194, distance: 31.1
click at [628, 184] on div "option [MEDICAL_DATA] focused, 1 of 1. 1 result available. Use Up and Down to c…" at bounding box center [611, 171] width 139 height 25
click at [628, 194] on div "[MEDICAL_DATA]" at bounding box center [611, 205] width 139 height 27
checkbox input "true"
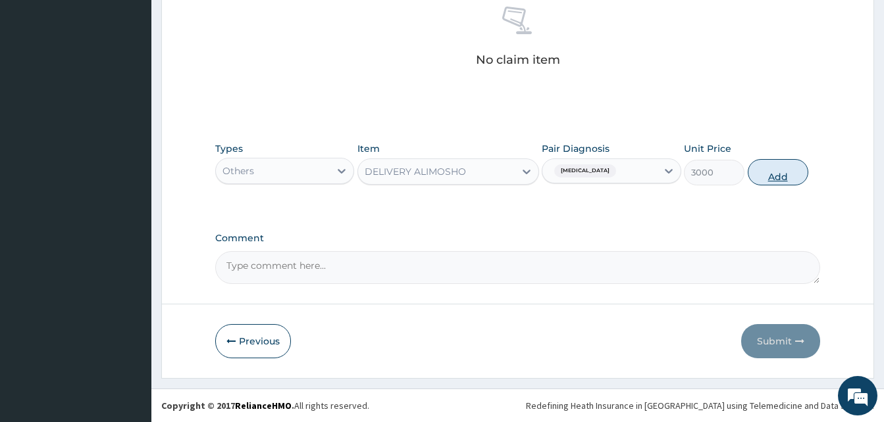
click at [762, 182] on button "Add" at bounding box center [778, 172] width 61 height 26
type input "0"
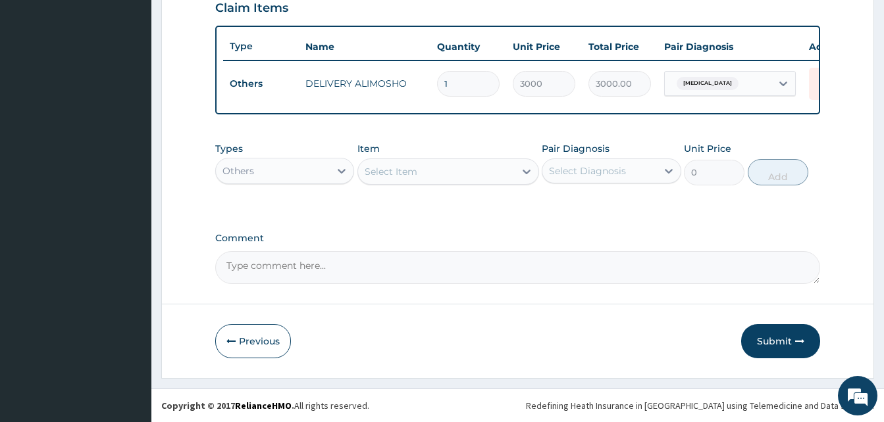
click at [280, 174] on div "Others" at bounding box center [273, 171] width 114 height 21
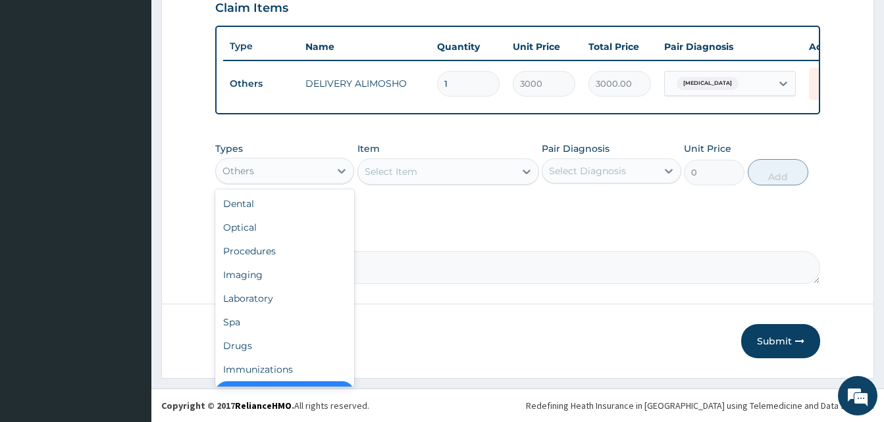
scroll to position [26, 0]
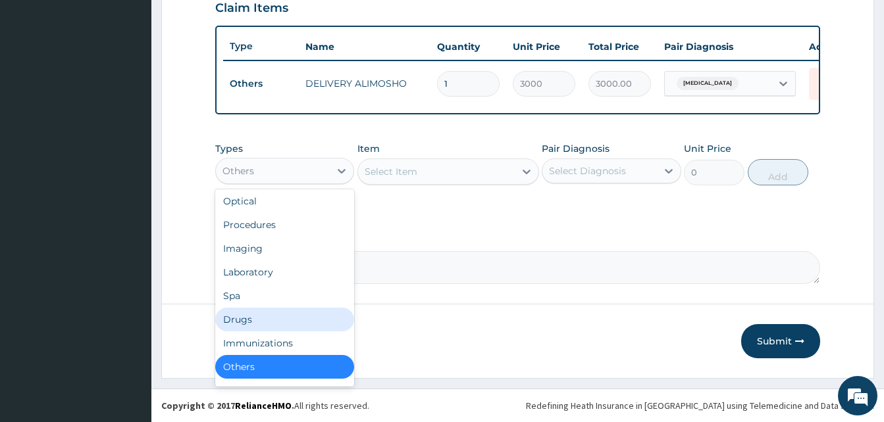
click at [261, 314] on div "Drugs" at bounding box center [284, 320] width 139 height 24
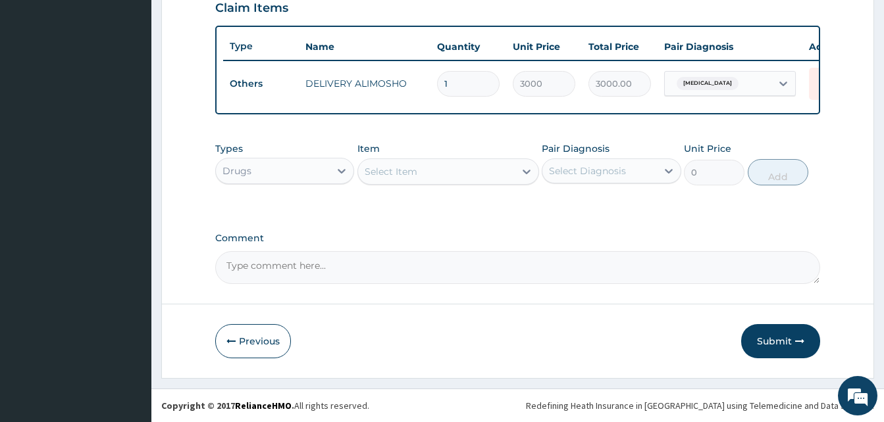
click at [421, 175] on div "Select Item" at bounding box center [436, 171] width 157 height 21
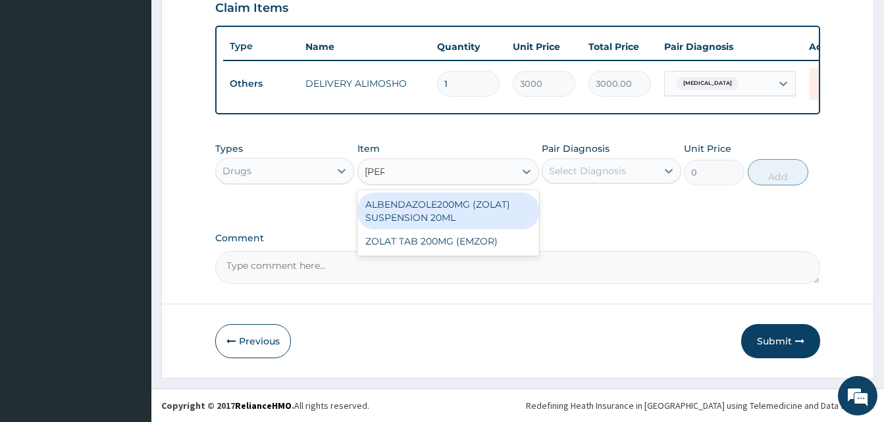
type input "zolat"
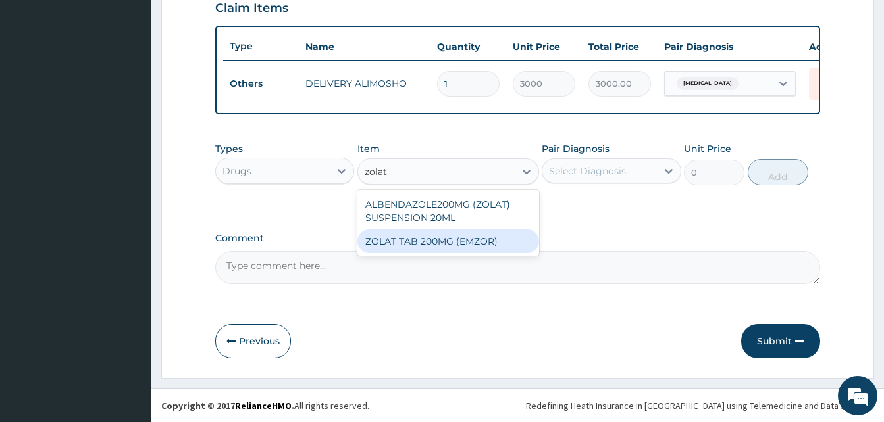
click at [498, 241] on div "ZOLAT TAB 200MG (EMZOR)" at bounding box center [448, 242] width 182 height 24
type input "210"
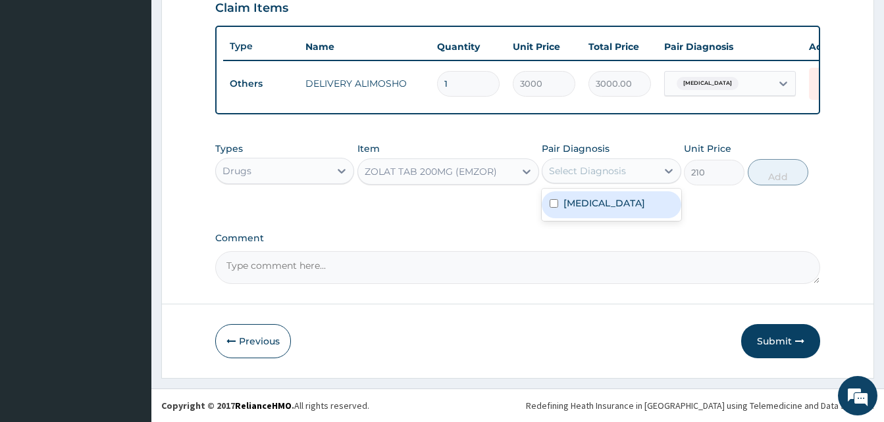
drag, startPoint x: 611, startPoint y: 175, endPoint x: 613, endPoint y: 204, distance: 29.0
click at [613, 184] on div "option [MEDICAL_DATA], selected. option [MEDICAL_DATA] focused, 1 of 1. 1 resul…" at bounding box center [611, 171] width 139 height 25
click at [613, 204] on label "[MEDICAL_DATA]" at bounding box center [604, 203] width 82 height 13
checkbox input "true"
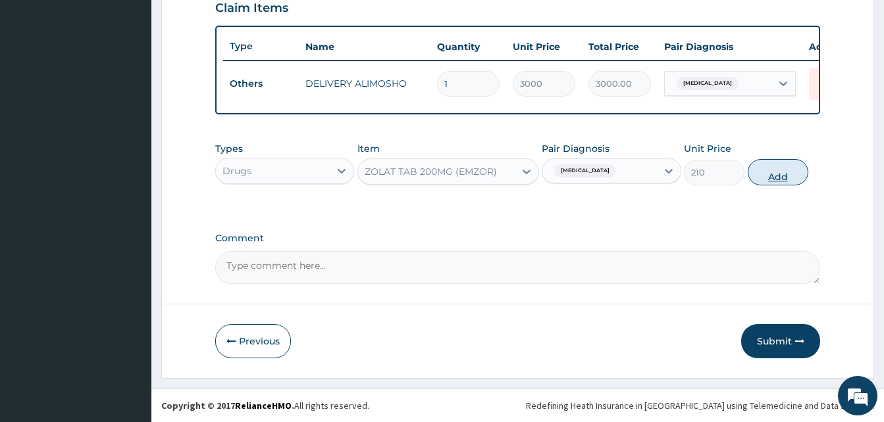
click at [777, 170] on button "Add" at bounding box center [778, 172] width 61 height 26
type input "0"
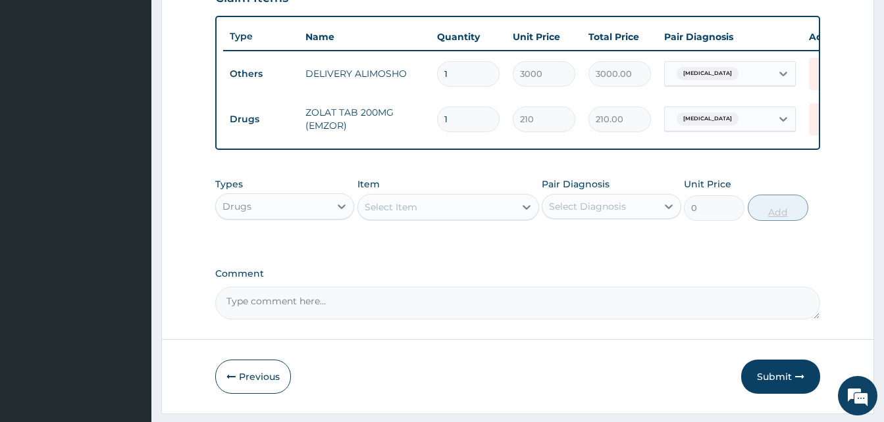
type input "2"
type input "420.00"
click at [489, 218] on div "Select Item" at bounding box center [436, 207] width 157 height 21
type input "k"
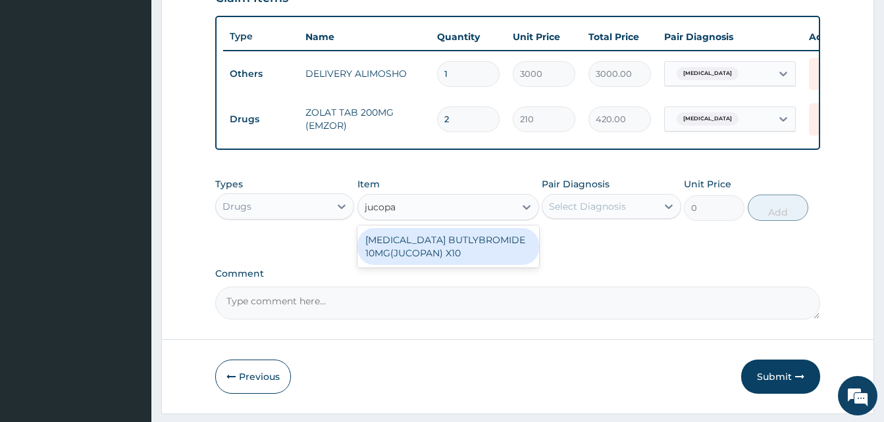
type input "jucopan"
click at [498, 250] on div "[MEDICAL_DATA] BUTLYBROMIDE 10MG(JUCOPAN) X10" at bounding box center [448, 246] width 182 height 37
type input "28"
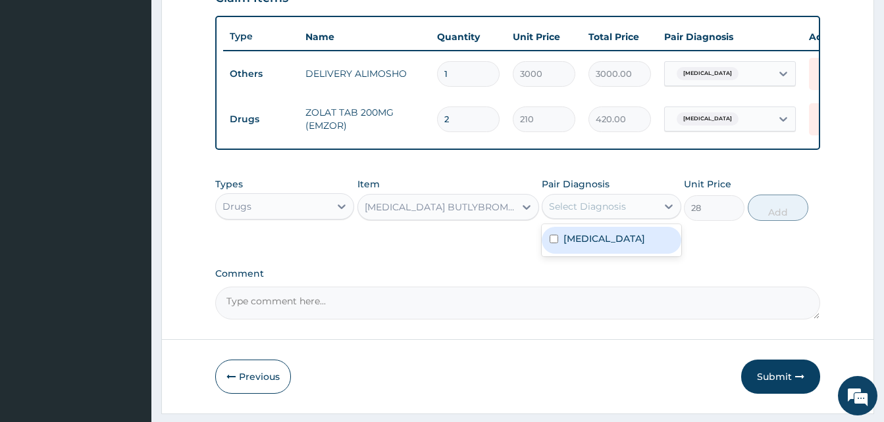
drag, startPoint x: 585, startPoint y: 216, endPoint x: 592, endPoint y: 242, distance: 26.7
click at [592, 219] on div "option [MEDICAL_DATA], selected. option [MEDICAL_DATA] focused, 1 of 1. 1 resul…" at bounding box center [611, 206] width 139 height 25
click at [592, 242] on label "[MEDICAL_DATA]" at bounding box center [604, 238] width 82 height 13
checkbox input "true"
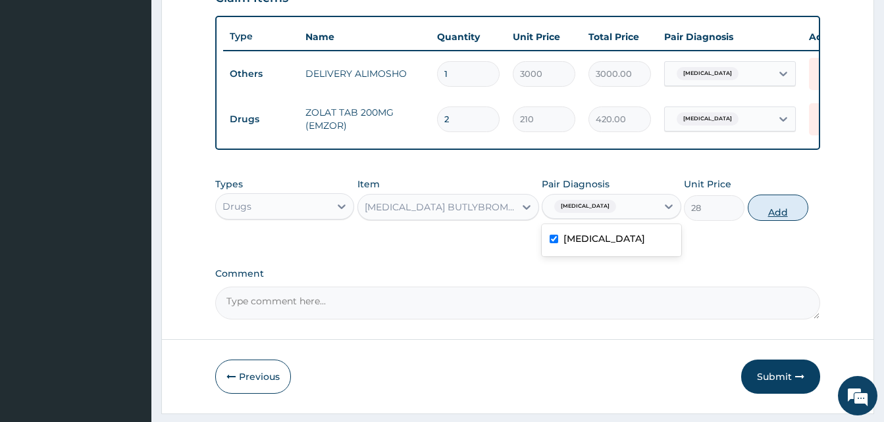
click at [763, 221] on button "Add" at bounding box center [778, 208] width 61 height 26
type input "0"
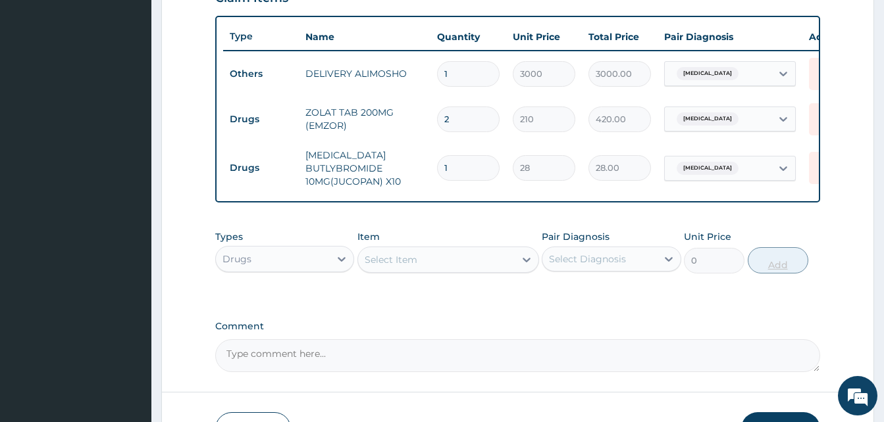
type input "10"
type input "280.00"
type input "1"
type input "28.00"
type input "0.00"
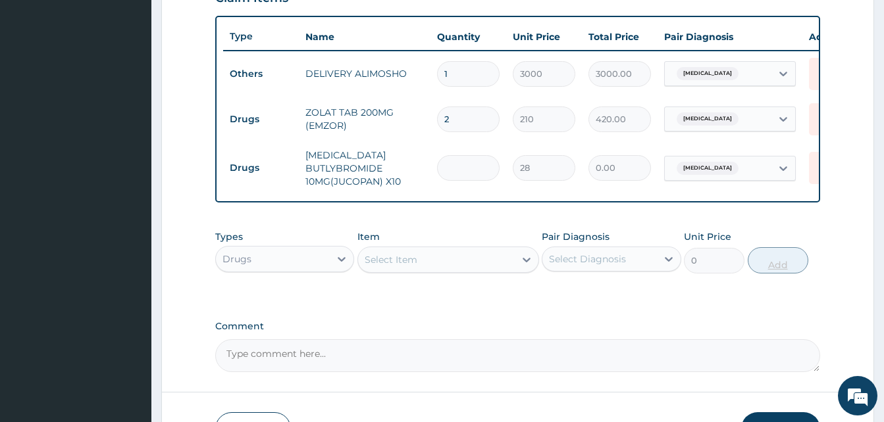
type input "2"
type input "56.00"
type input "20"
type input "560.00"
type input "20"
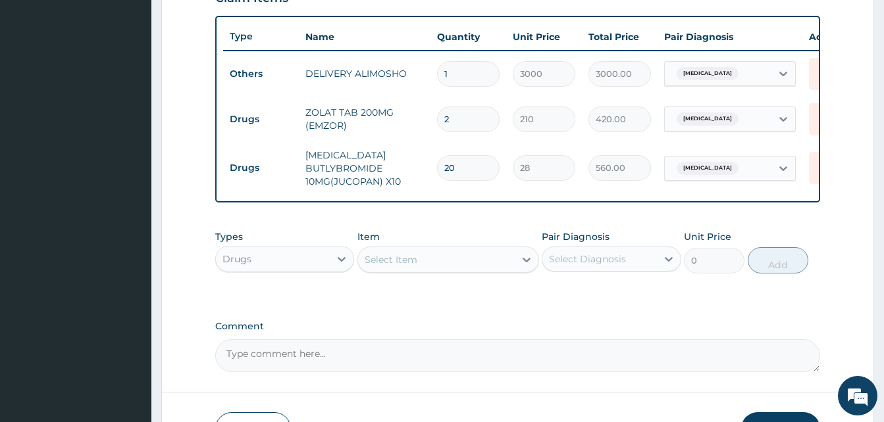
click at [488, 270] on div "Select Item" at bounding box center [436, 259] width 157 height 21
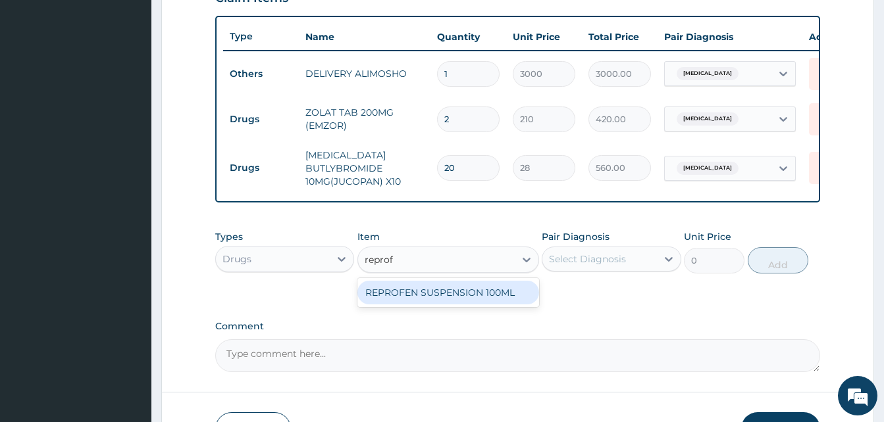
type input "reprofe"
click at [495, 298] on div "REPROFEN SUSPENSION 100ML" at bounding box center [448, 293] width 182 height 24
type input "840"
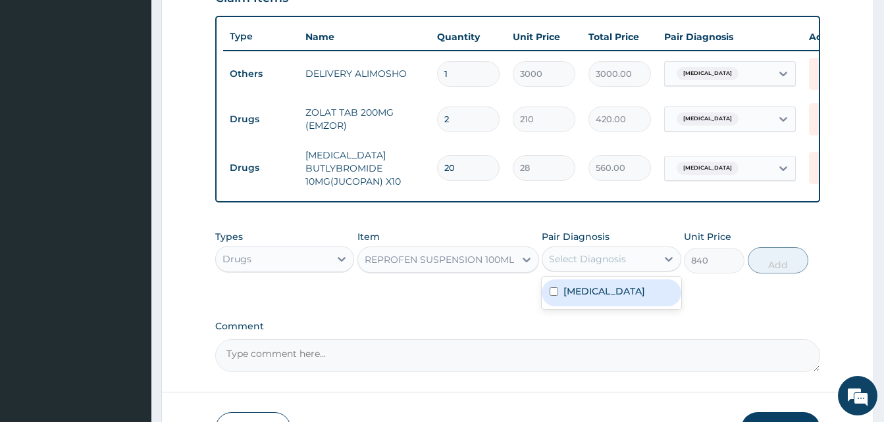
drag, startPoint x: 573, startPoint y: 270, endPoint x: 584, endPoint y: 298, distance: 30.4
click at [584, 272] on div "option [MEDICAL_DATA], selected. option [MEDICAL_DATA] focused, 1 of 1. 1 resul…" at bounding box center [611, 259] width 139 height 25
click at [584, 298] on label "[MEDICAL_DATA]" at bounding box center [604, 291] width 82 height 13
checkbox input "true"
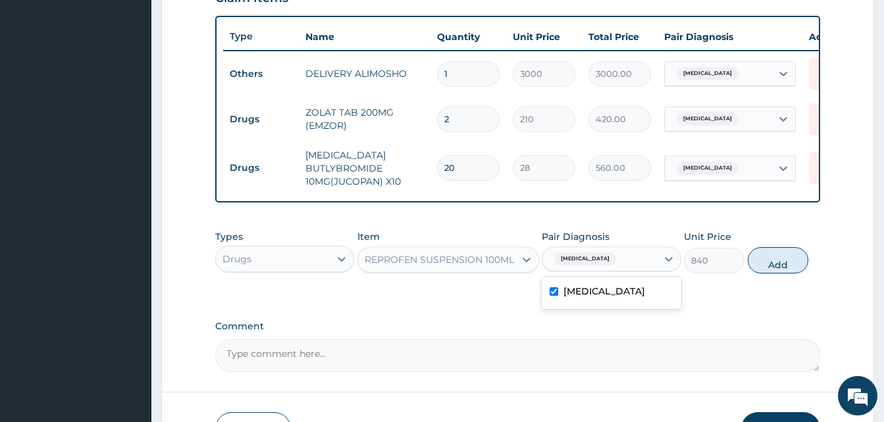
scroll to position [572, 0]
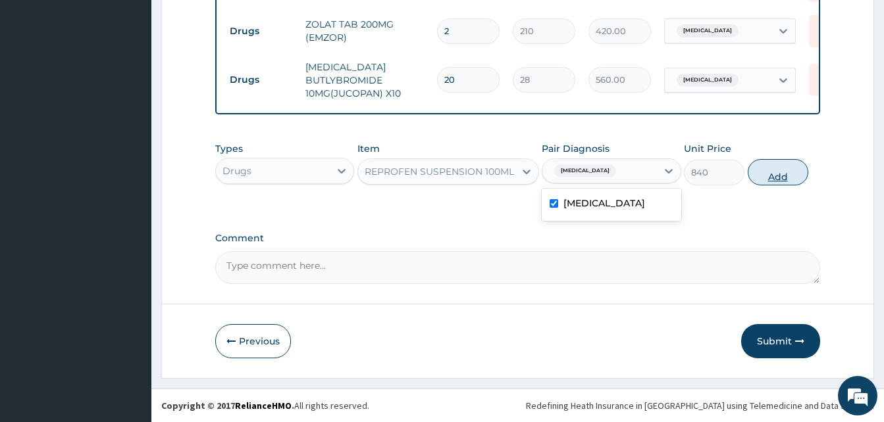
click at [778, 174] on button "Add" at bounding box center [778, 172] width 61 height 26
type input "0"
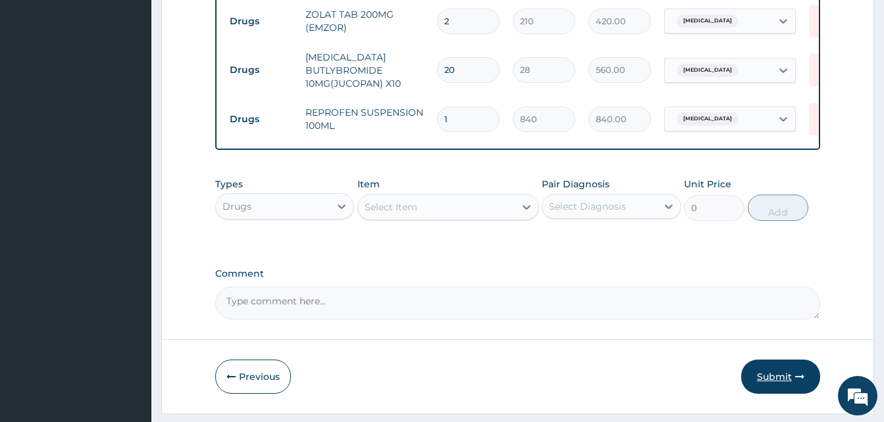
click at [796, 382] on icon "button" at bounding box center [799, 376] width 9 height 9
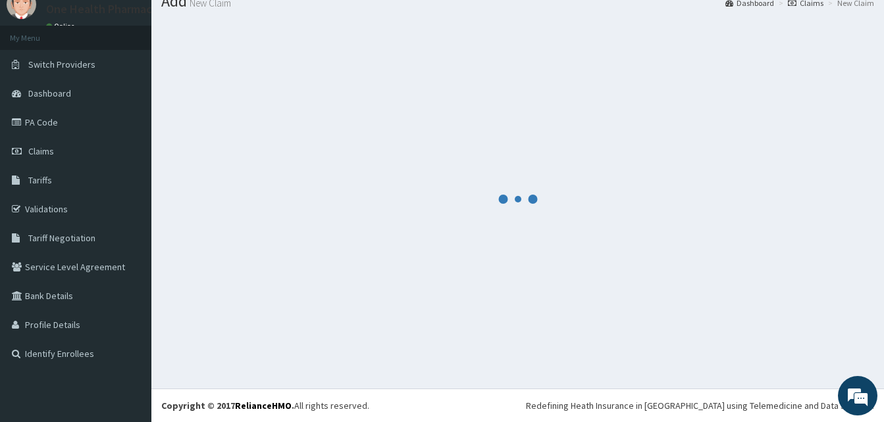
scroll to position [50, 0]
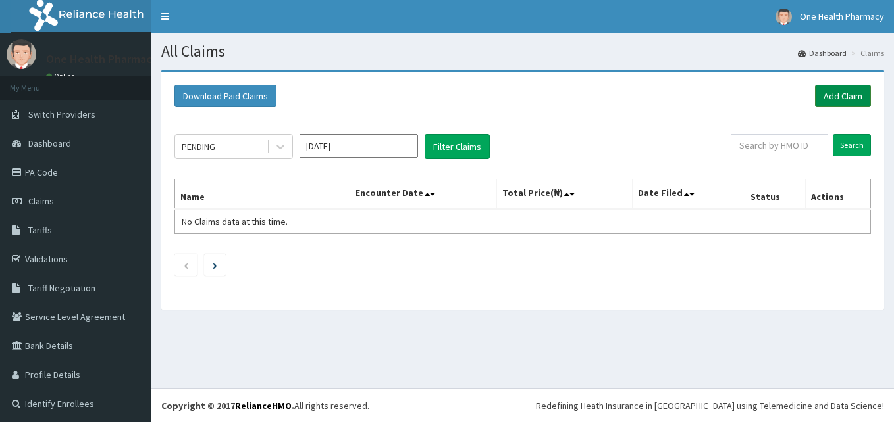
click at [815, 99] on link "Add Claim" at bounding box center [843, 96] width 56 height 22
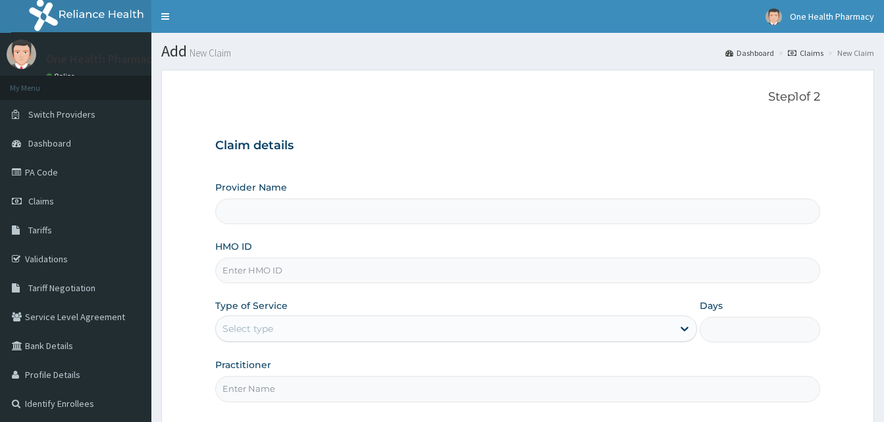
type input "OneHealth Pharmacy"
click at [303, 270] on input "HMO ID" at bounding box center [517, 271] width 605 height 26
paste input "CVE/10007/A"
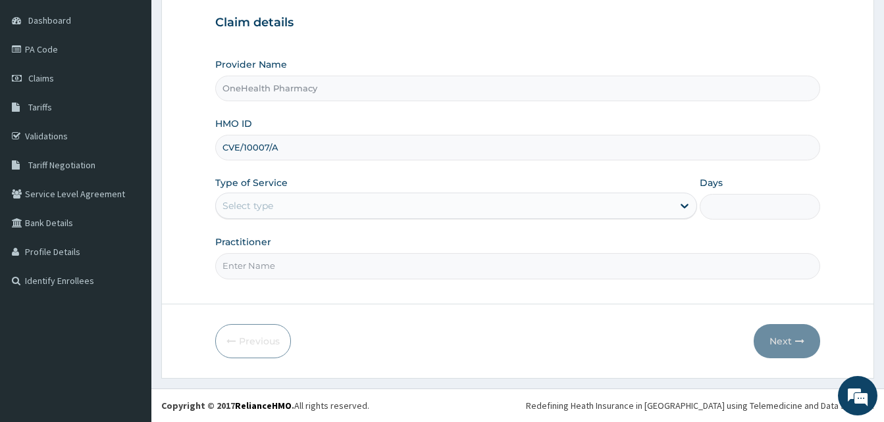
type input "CVE/10007/A"
click at [434, 198] on div "Select type" at bounding box center [444, 205] width 457 height 21
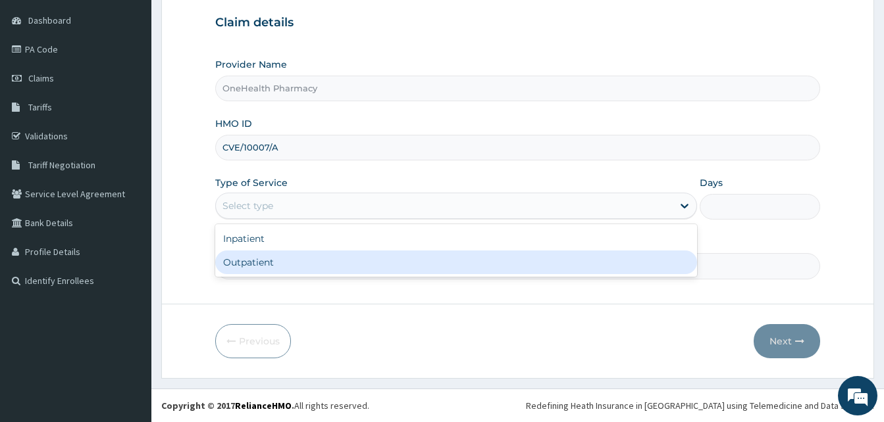
click at [364, 260] on div "Outpatient" at bounding box center [456, 263] width 482 height 24
type input "1"
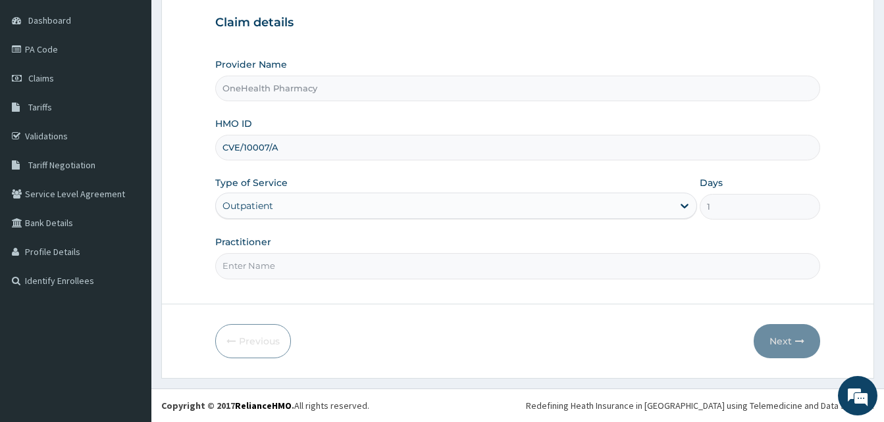
click at [364, 260] on input "Practitioner" at bounding box center [517, 266] width 605 height 26
type input "One Health"
click at [777, 338] on button "Next" at bounding box center [787, 341] width 66 height 34
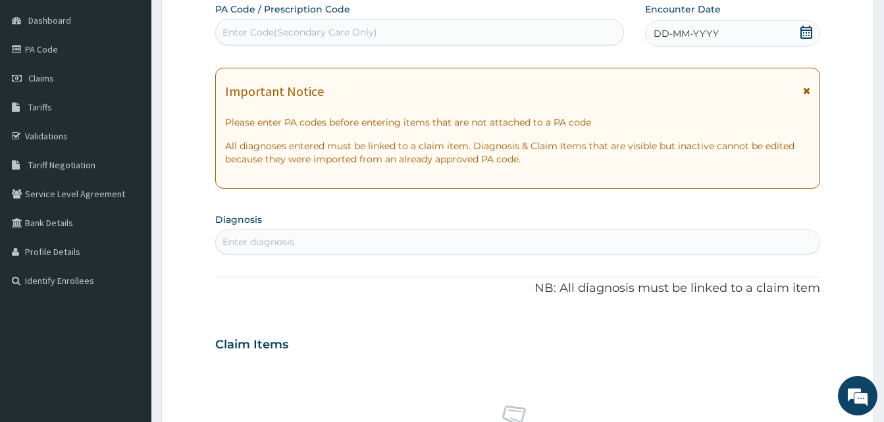
click at [721, 43] on div "DD-MM-YYYY" at bounding box center [732, 33] width 175 height 26
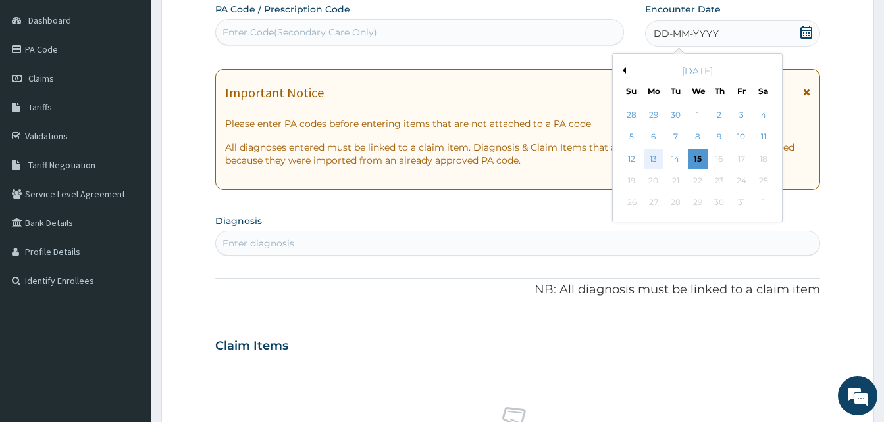
click at [656, 156] on div "13" at bounding box center [654, 159] width 20 height 20
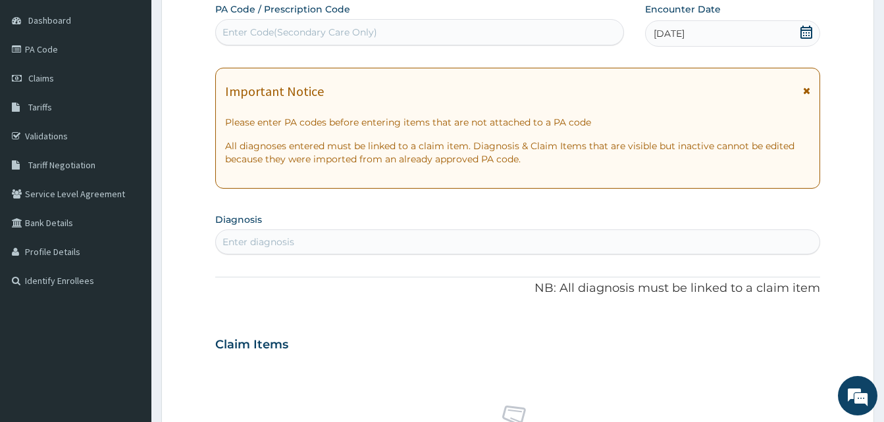
click at [406, 245] on div "Enter diagnosis" at bounding box center [517, 242] width 603 height 21
type input "malaria"
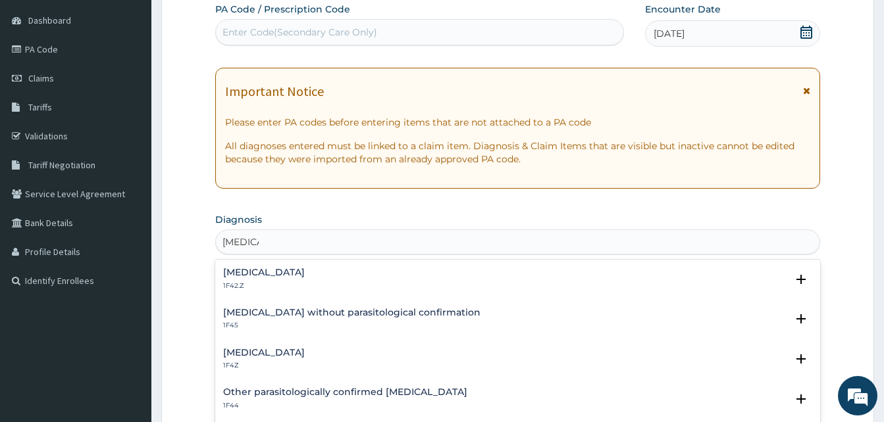
click at [305, 349] on h4 "Malaria, unspecified" at bounding box center [264, 353] width 82 height 10
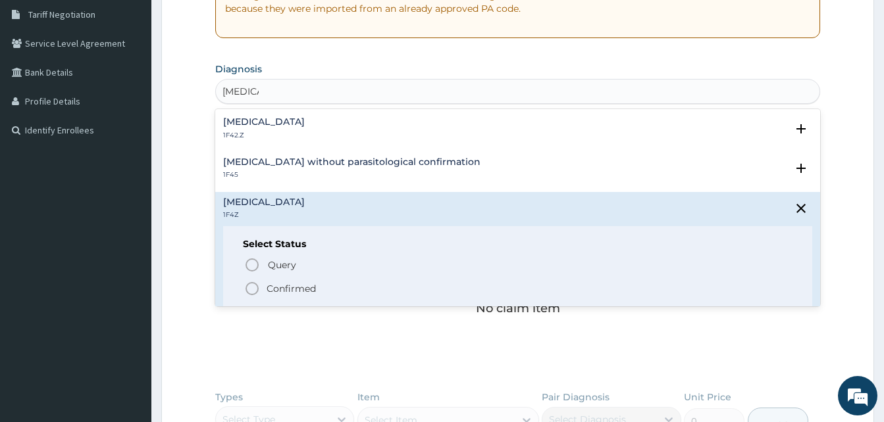
scroll to position [315, 0]
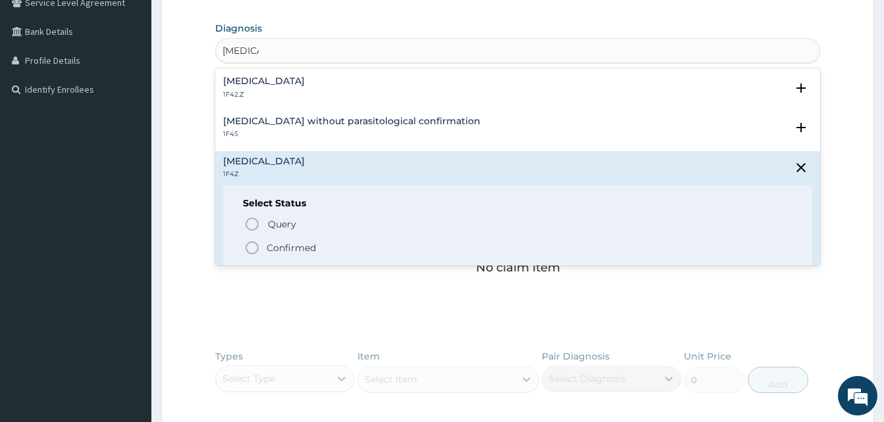
click at [301, 244] on p "Confirmed" at bounding box center [291, 248] width 49 height 13
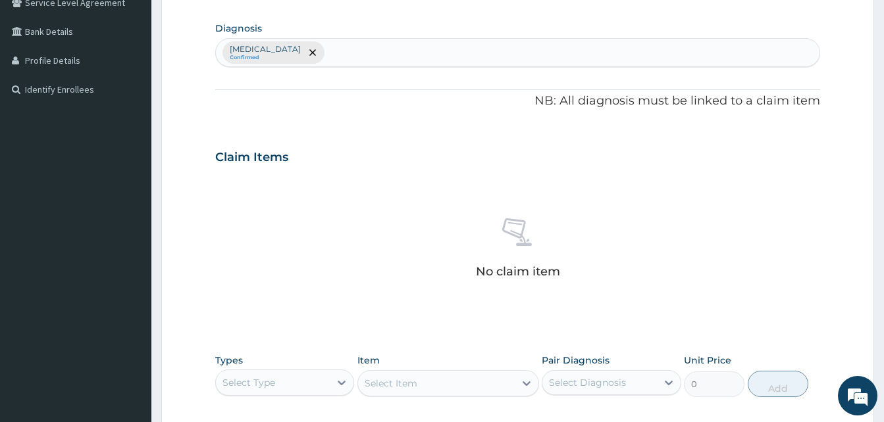
scroll to position [526, 0]
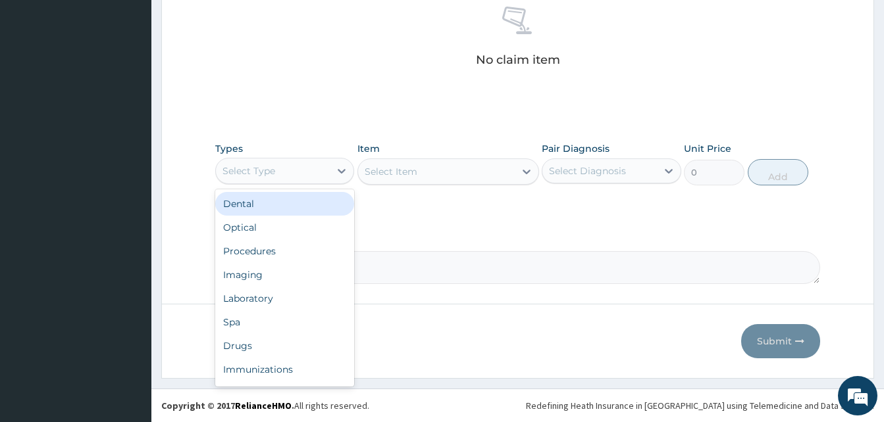
click at [289, 180] on div "Select Type" at bounding box center [273, 171] width 114 height 21
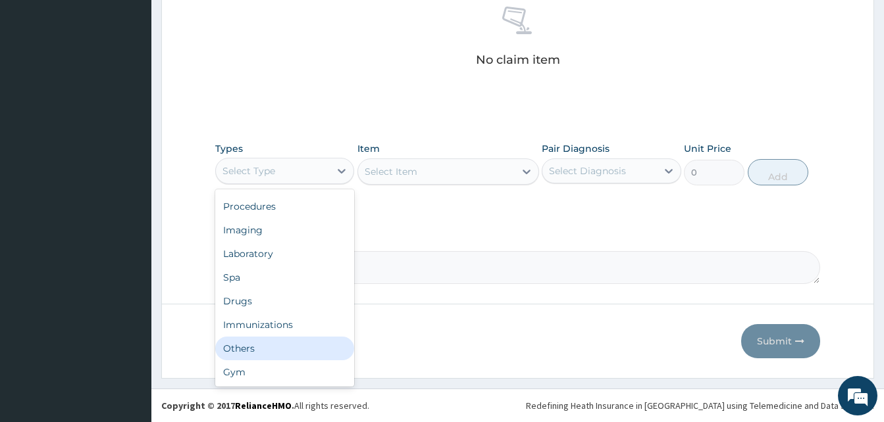
click at [276, 341] on div "Others" at bounding box center [284, 349] width 139 height 24
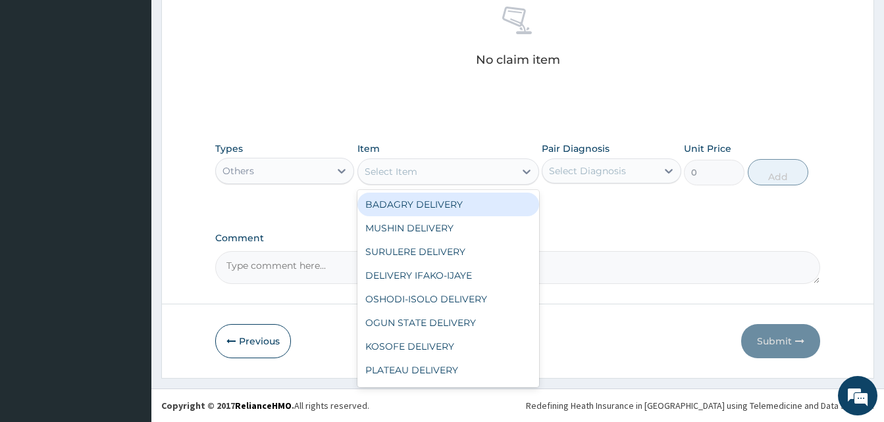
click at [448, 170] on div "Select Item" at bounding box center [436, 171] width 157 height 21
click at [481, 209] on div "BADAGRY DELIVERY" at bounding box center [448, 205] width 182 height 24
type input "3700"
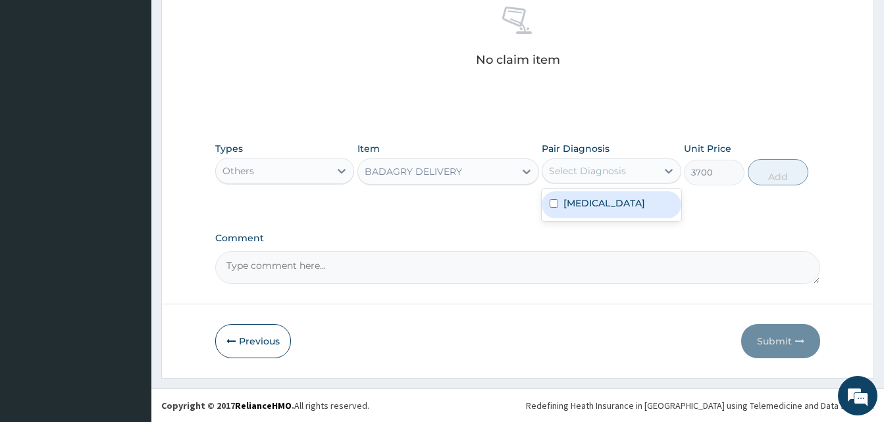
drag, startPoint x: 576, startPoint y: 170, endPoint x: 594, endPoint y: 201, distance: 35.3
click at [594, 184] on div "option Malaria, unspecified focused, 1 of 1. 1 result available. Use Up and Dow…" at bounding box center [611, 171] width 139 height 25
click at [594, 201] on label "Malaria, unspecified" at bounding box center [604, 203] width 82 height 13
checkbox input "true"
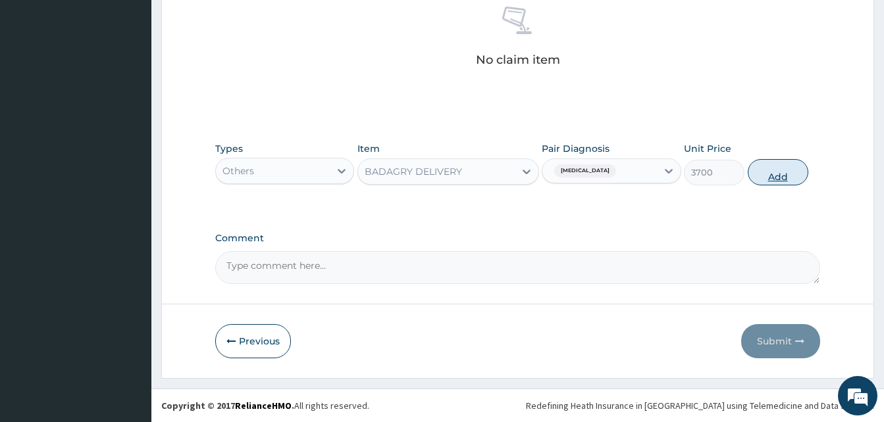
click at [773, 176] on button "Add" at bounding box center [778, 172] width 61 height 26
type input "0"
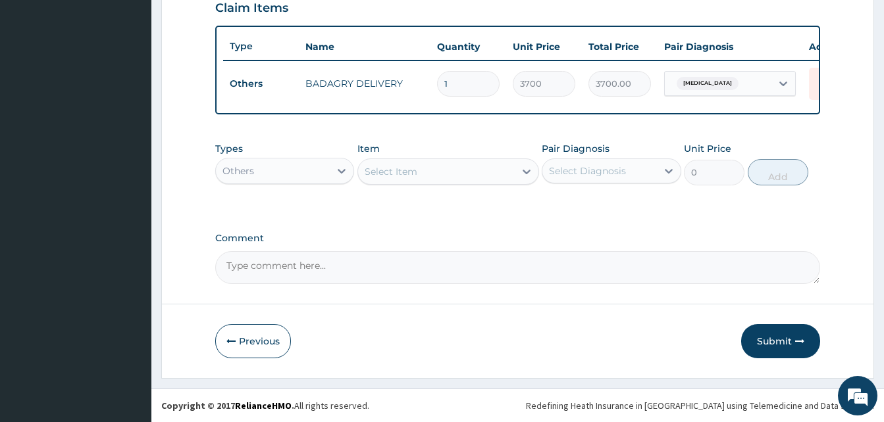
scroll to position [474, 0]
click at [315, 165] on div "Others" at bounding box center [273, 171] width 114 height 21
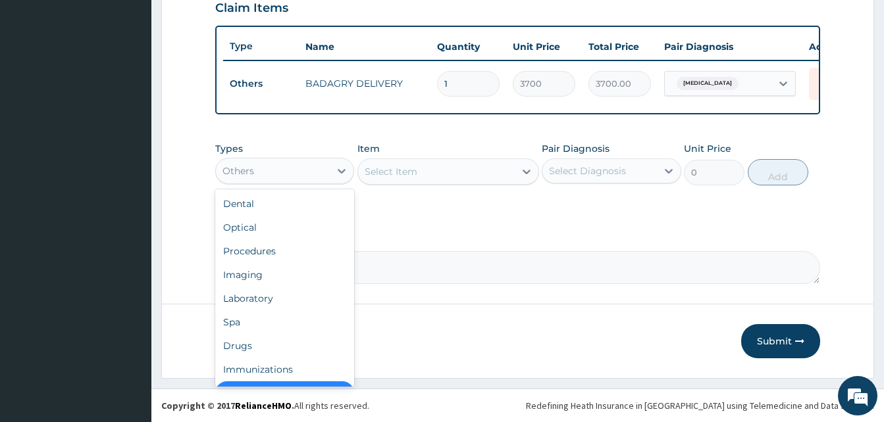
scroll to position [26, 0]
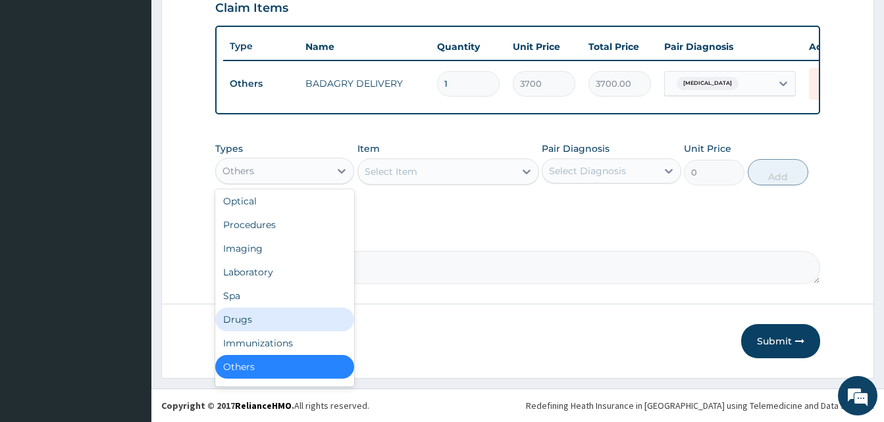
click at [266, 317] on div "Drugs" at bounding box center [284, 320] width 139 height 24
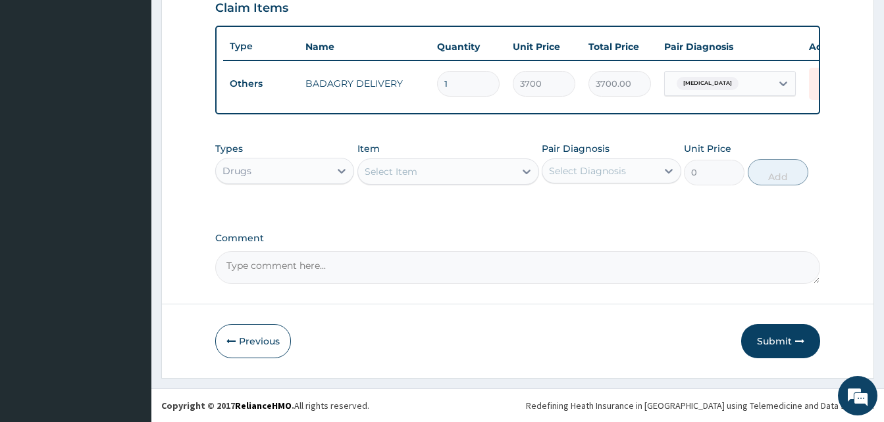
click at [417, 170] on div "Select Item" at bounding box center [436, 171] width 157 height 21
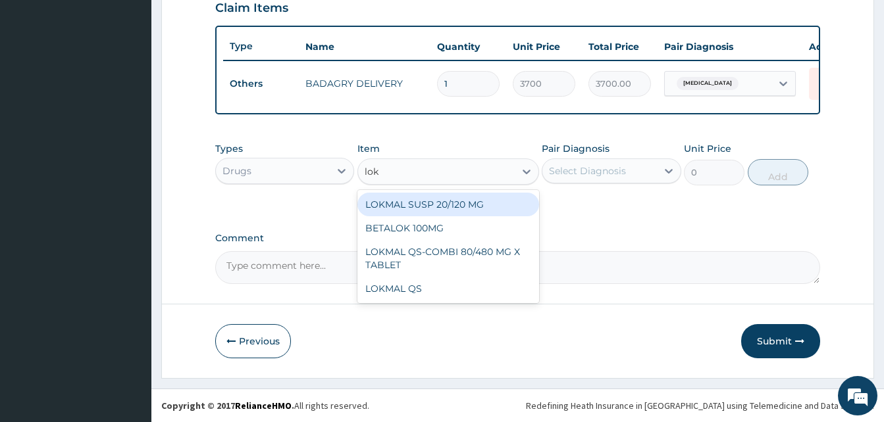
type input "lokm"
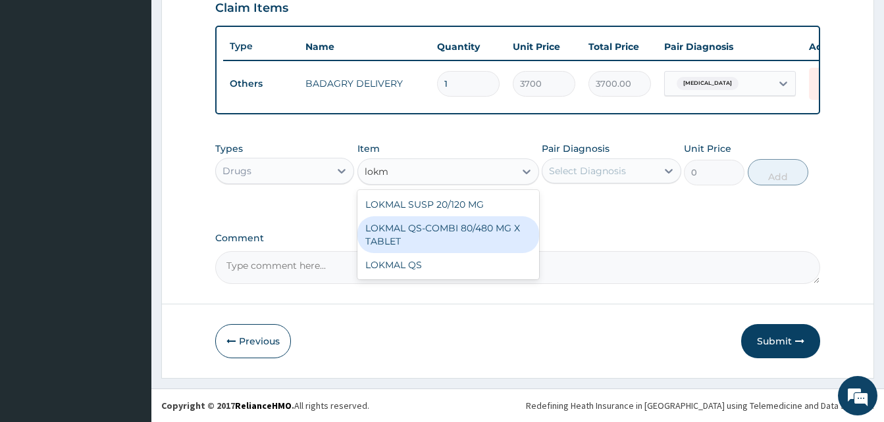
click at [463, 234] on div "LOKMAL QS-COMBI 80/480 MG X TABLET" at bounding box center [448, 235] width 182 height 37
type input "245"
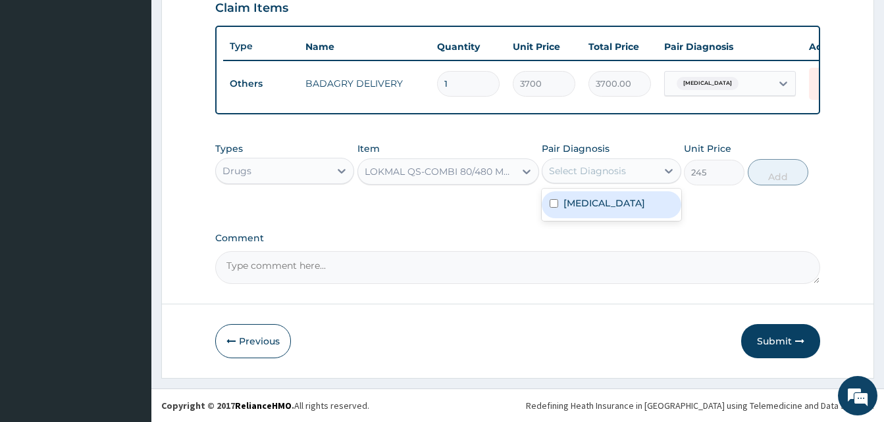
drag, startPoint x: 619, startPoint y: 174, endPoint x: 629, endPoint y: 205, distance: 33.3
click at [629, 184] on div "option [MEDICAL_DATA], selected. option [MEDICAL_DATA] focused, 1 of 1. 1 resul…" at bounding box center [611, 171] width 139 height 25
click at [629, 205] on label "[MEDICAL_DATA]" at bounding box center [604, 203] width 82 height 13
checkbox input "true"
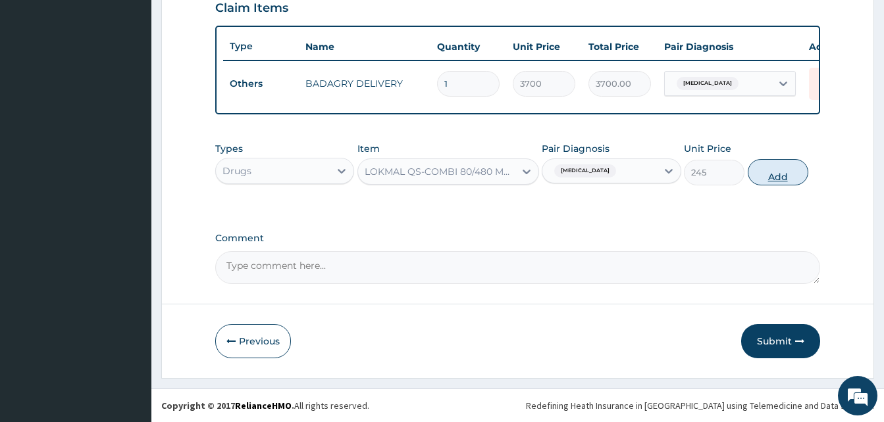
click at [781, 177] on button "Add" at bounding box center [778, 172] width 61 height 26
type input "0"
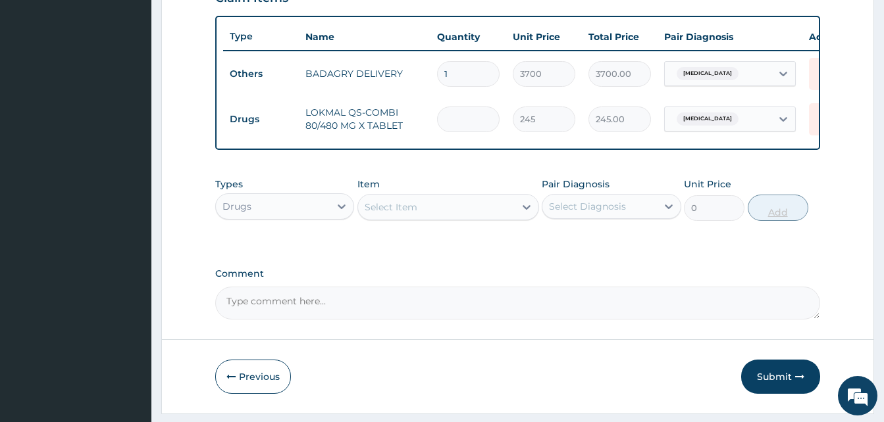
type input "0.00"
type input "6"
type input "1470.00"
type input "6"
click at [457, 216] on div "Select Item" at bounding box center [436, 207] width 157 height 21
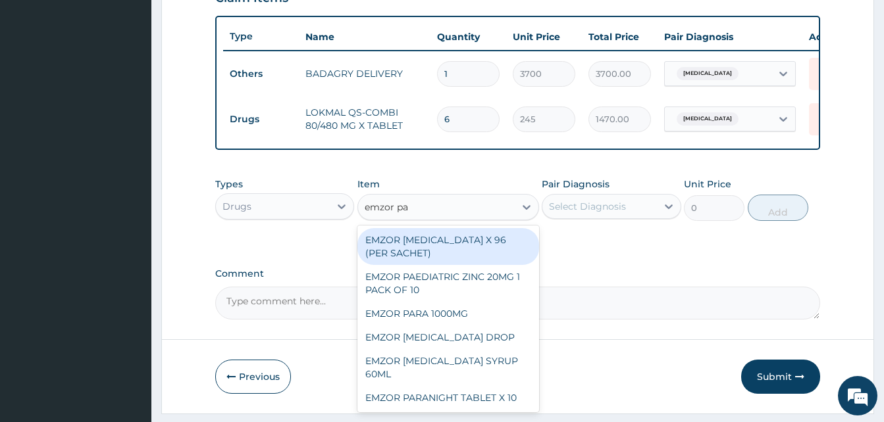
type input "emzor par"
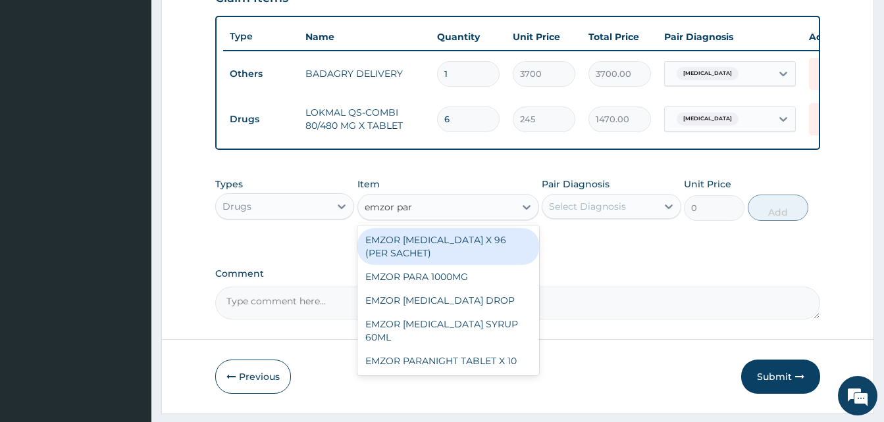
click at [473, 254] on div "EMZOR [MEDICAL_DATA] X 96 (PER SACHET)" at bounding box center [448, 246] width 182 height 37
type input "17.5"
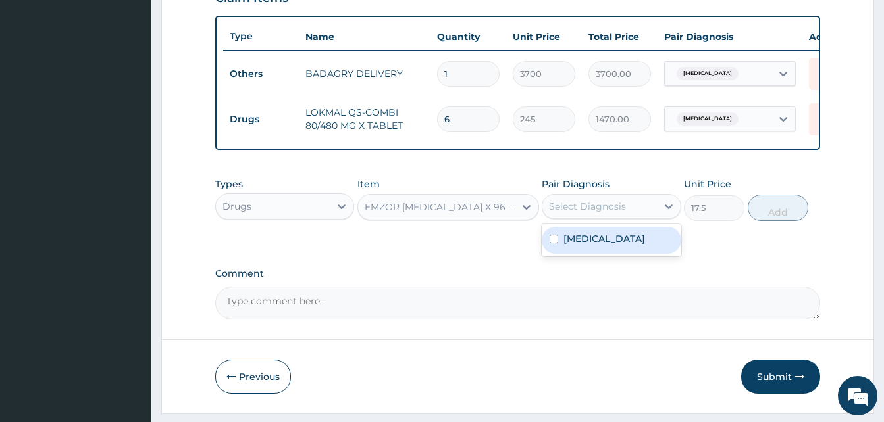
drag, startPoint x: 578, startPoint y: 222, endPoint x: 605, endPoint y: 253, distance: 41.5
click at [605, 219] on div "option Malaria, unspecified, selected. option Malaria, unspecified focused, 1 o…" at bounding box center [611, 206] width 139 height 25
click at [605, 245] on label "Malaria, unspecified" at bounding box center [604, 238] width 82 height 13
checkbox input "true"
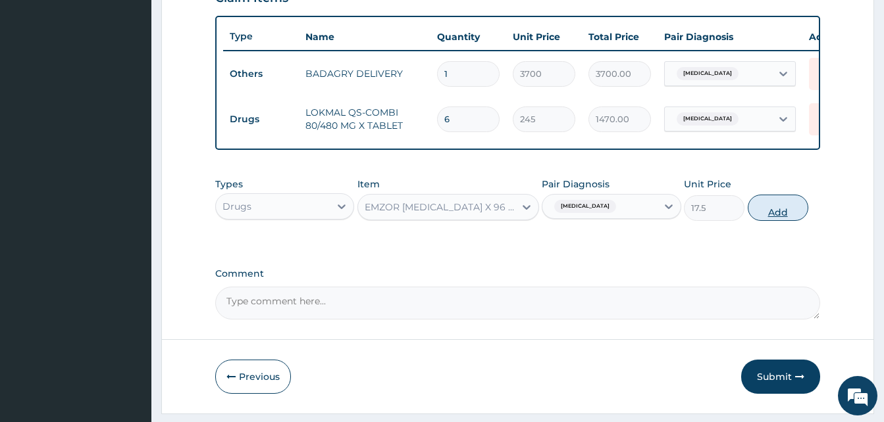
click at [776, 217] on button "Add" at bounding box center [778, 208] width 61 height 26
type input "0"
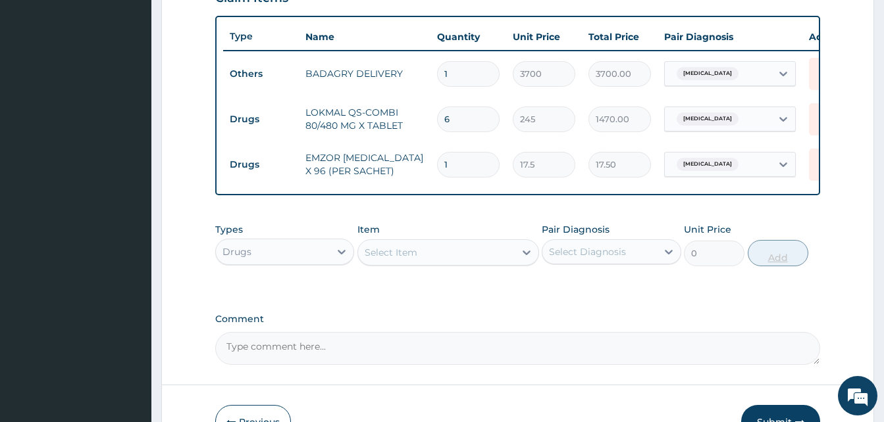
type input "0.00"
type input "3"
type input "52.50"
type input "36"
type input "630.00"
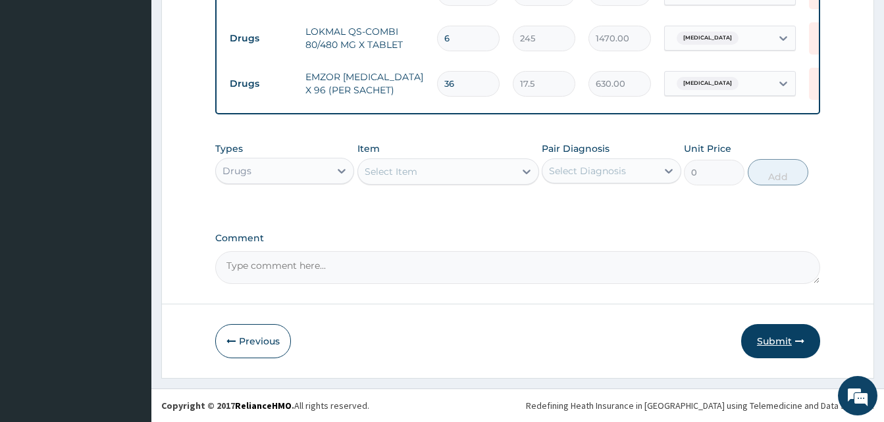
type input "36"
click at [800, 342] on icon "button" at bounding box center [799, 341] width 9 height 9
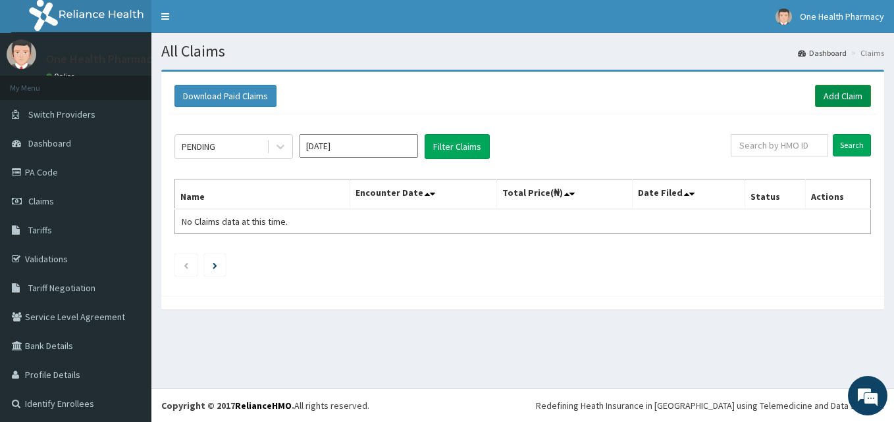
click at [815, 101] on link "Add Claim" at bounding box center [843, 96] width 56 height 22
click at [815, 93] on link "Add Claim" at bounding box center [843, 96] width 56 height 22
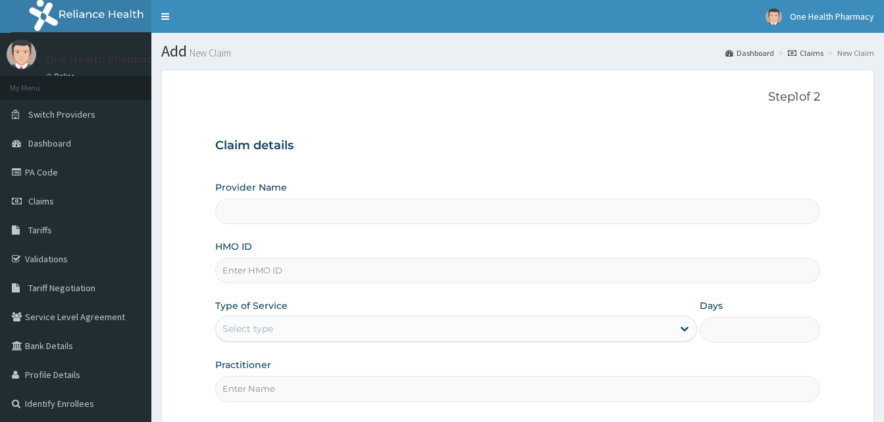
type input "OneHealth Pharmacy"
click at [290, 281] on input "HMO ID" at bounding box center [517, 271] width 605 height 26
paste input "OKB/12076/A"
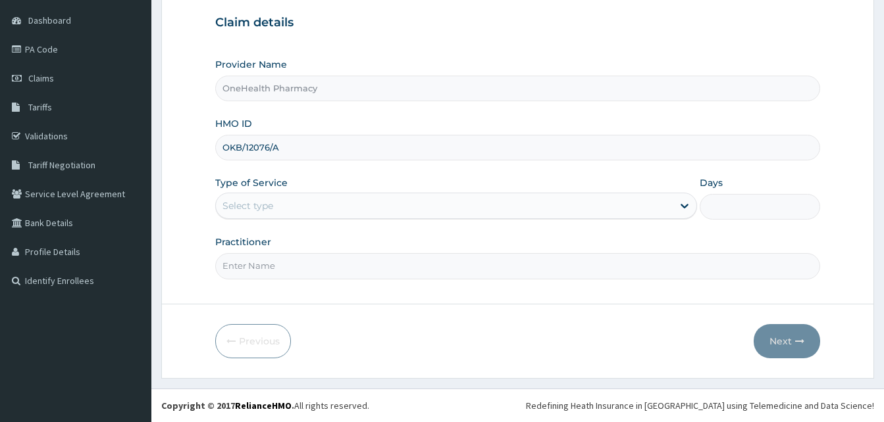
type input "OKB/12076/A"
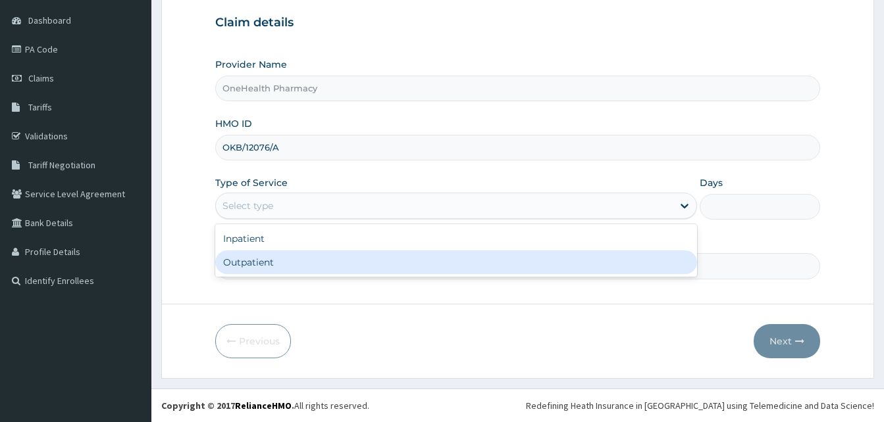
drag, startPoint x: 371, startPoint y: 217, endPoint x: 384, endPoint y: 264, distance: 49.2
click at [384, 219] on div "option Outpatient focused, 2 of 2. 2 results available. Use Up and Down to choo…" at bounding box center [456, 206] width 482 height 26
click at [384, 264] on div "Outpatient" at bounding box center [456, 263] width 482 height 24
type input "1"
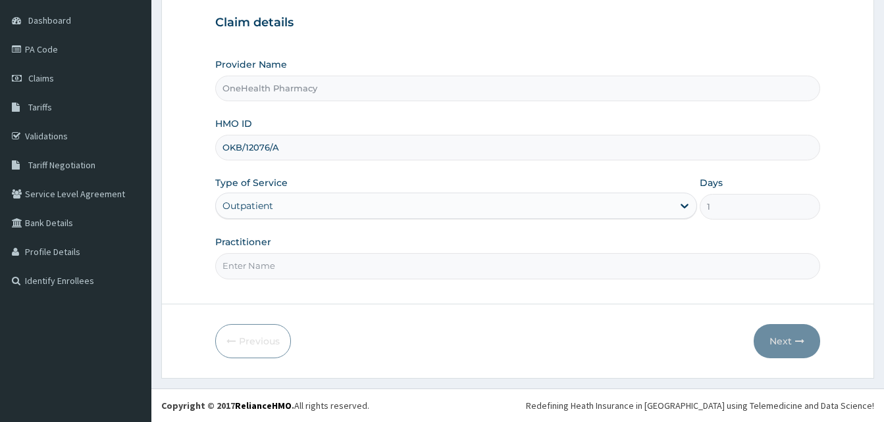
click at [384, 264] on input "Practitioner" at bounding box center [517, 266] width 605 height 26
type input "one health"
click at [787, 337] on button "Next" at bounding box center [787, 341] width 66 height 34
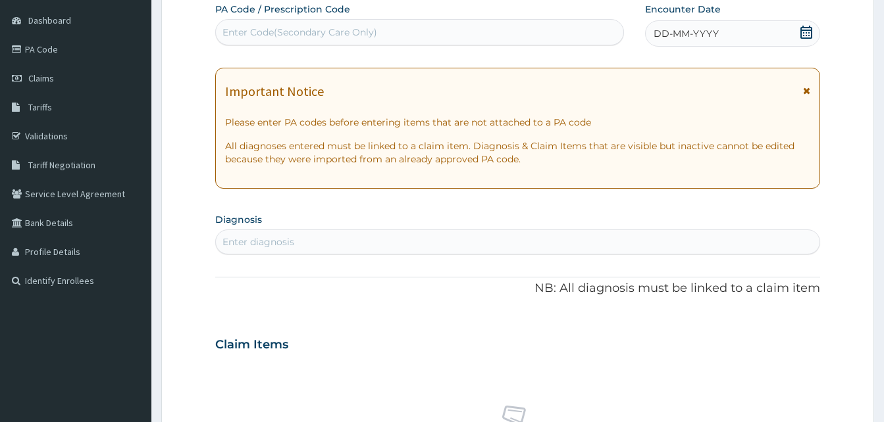
click at [724, 36] on div "DD-MM-YYYY" at bounding box center [732, 33] width 175 height 26
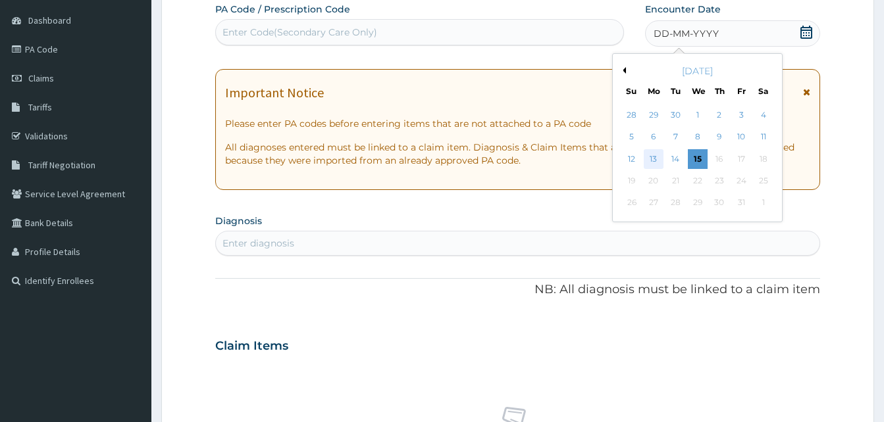
click at [658, 156] on div "13" at bounding box center [654, 159] width 20 height 20
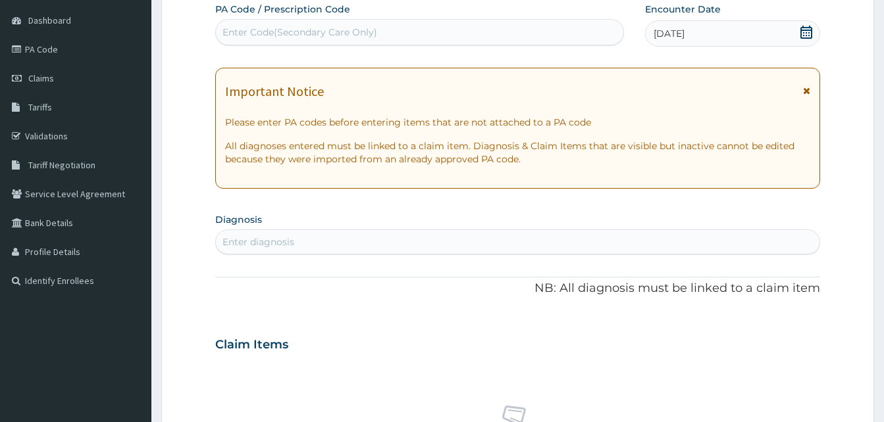
click at [396, 236] on div "Enter diagnosis" at bounding box center [517, 242] width 603 height 21
type input "pain"
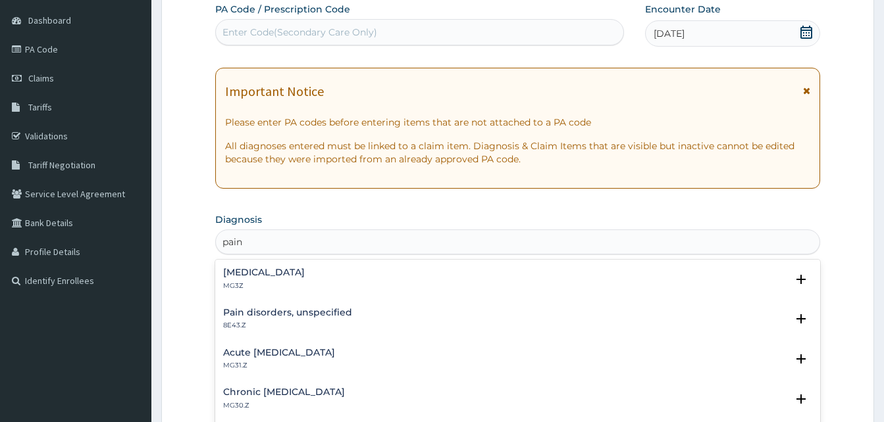
click at [301, 272] on h4 "Pain, unspecified" at bounding box center [264, 273] width 82 height 10
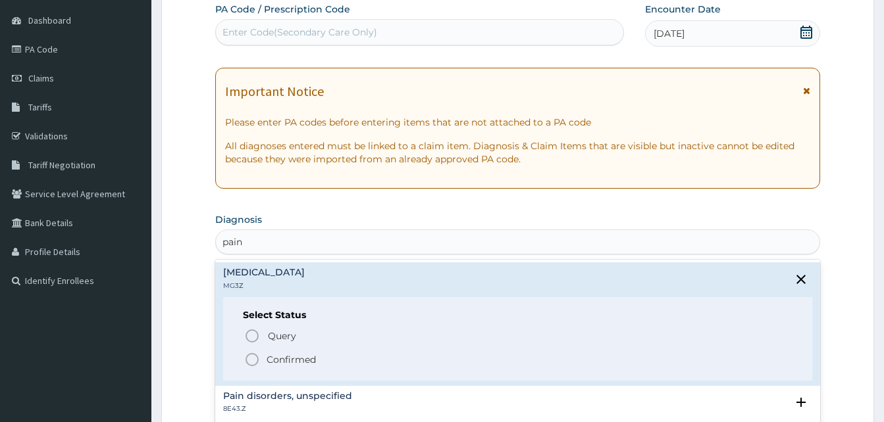
click at [324, 358] on span "Confirmed" at bounding box center [518, 360] width 548 height 16
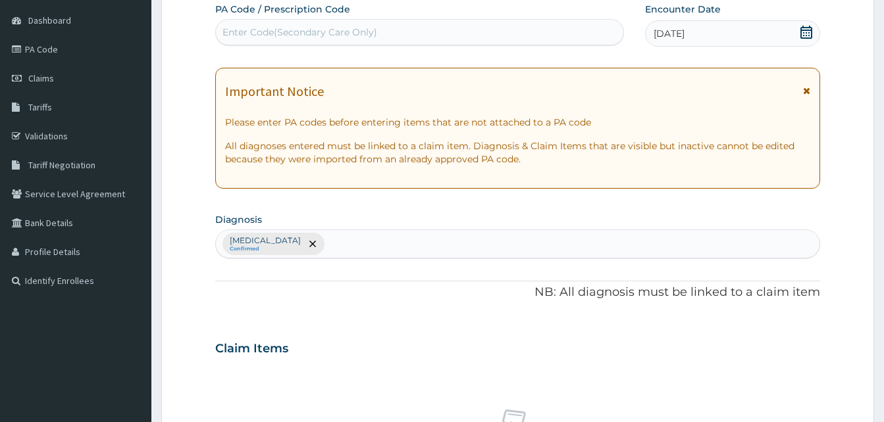
scroll to position [526, 0]
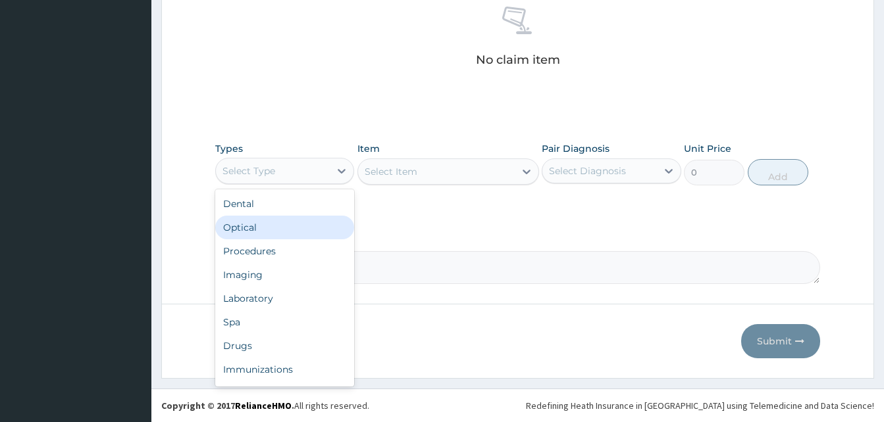
drag, startPoint x: 324, startPoint y: 182, endPoint x: 347, endPoint y: 245, distance: 68.1
click at [347, 184] on div "option Optical focused, 2 of 10. 10 results available. Use Up and Down to choos…" at bounding box center [284, 171] width 139 height 26
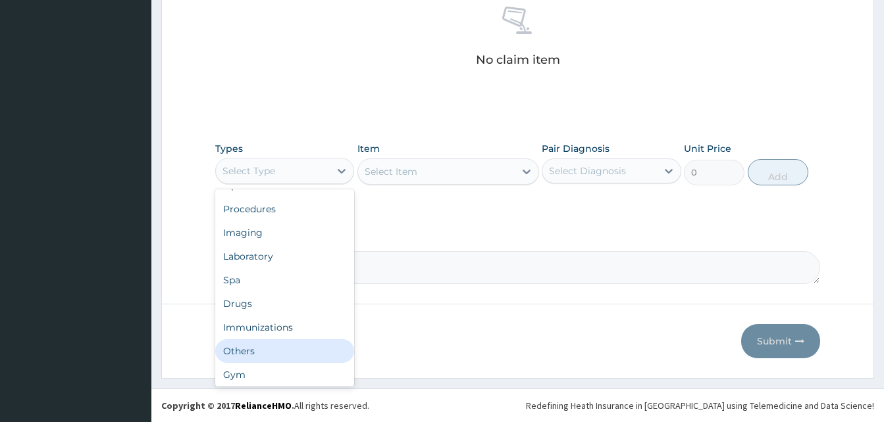
click at [274, 345] on div "Others" at bounding box center [284, 352] width 139 height 24
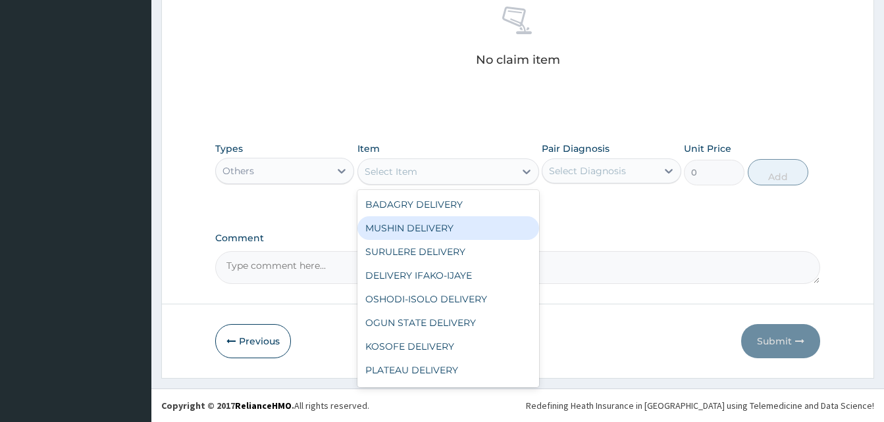
drag, startPoint x: 416, startPoint y: 174, endPoint x: 440, endPoint y: 224, distance: 55.6
click at [440, 185] on div "option MUSHIN DELIVERY focused, 2 of 29. 29 results available. Use Up and Down …" at bounding box center [448, 172] width 182 height 26
click at [440, 224] on div "MUSHIN DELIVERY" at bounding box center [448, 229] width 182 height 24
type input "2200"
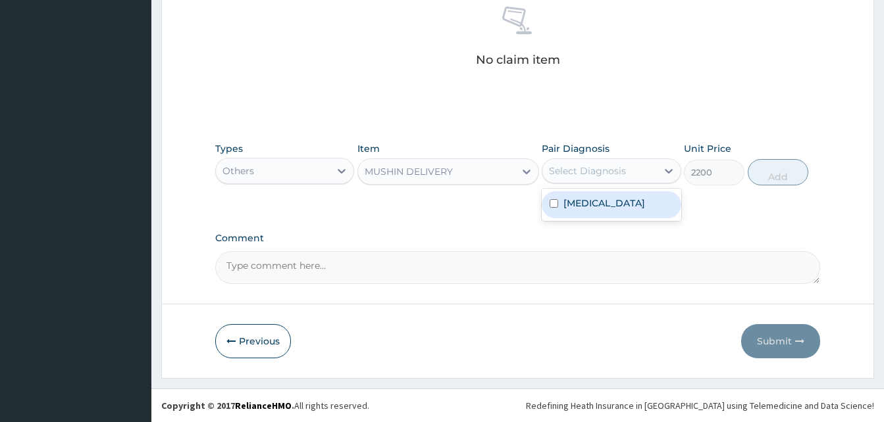
drag, startPoint x: 585, startPoint y: 168, endPoint x: 596, endPoint y: 191, distance: 25.6
click at [596, 184] on div "option Pain, unspecified focused, 1 of 1. 1 result available. Use Up and Down t…" at bounding box center [611, 171] width 139 height 25
click at [596, 192] on div "Pain, unspecified" at bounding box center [611, 205] width 139 height 27
checkbox input "true"
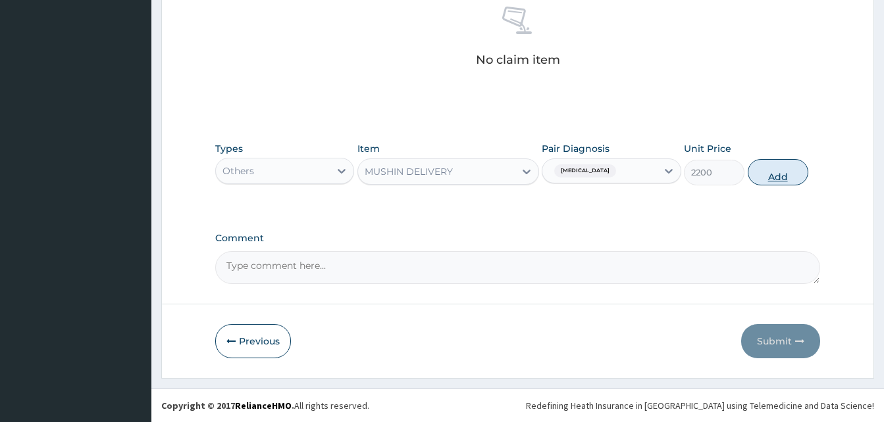
click at [782, 170] on button "Add" at bounding box center [778, 172] width 61 height 26
type input "0"
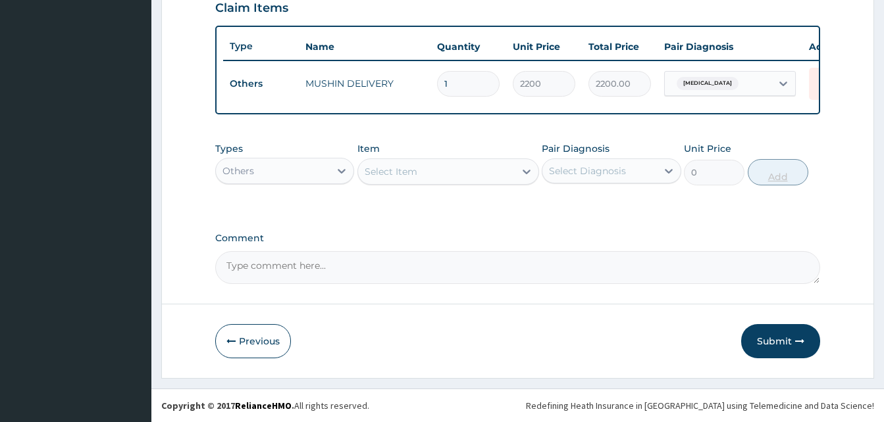
scroll to position [474, 0]
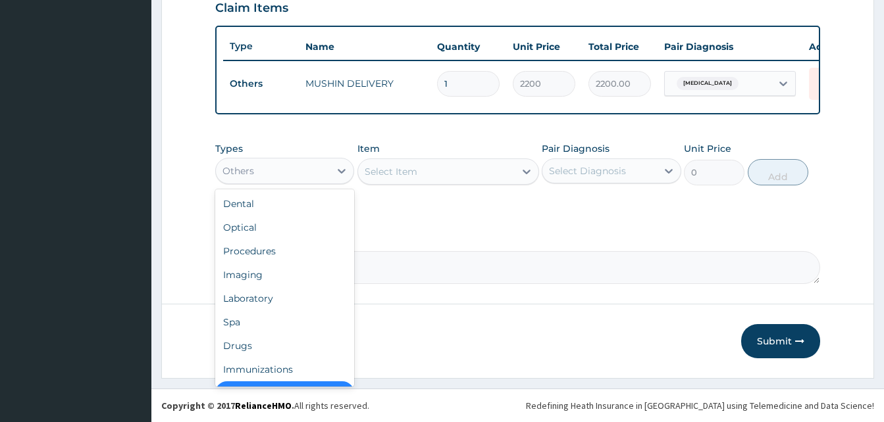
click at [314, 172] on div "Others" at bounding box center [273, 171] width 114 height 21
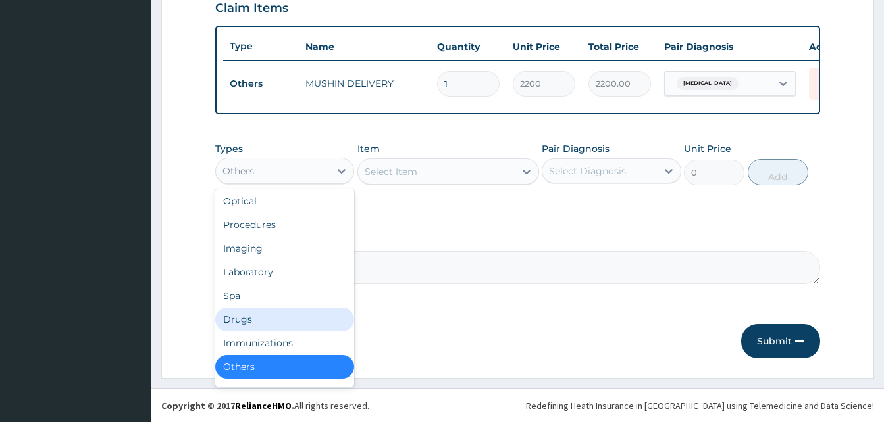
click at [269, 317] on div "Drugs" at bounding box center [284, 320] width 139 height 24
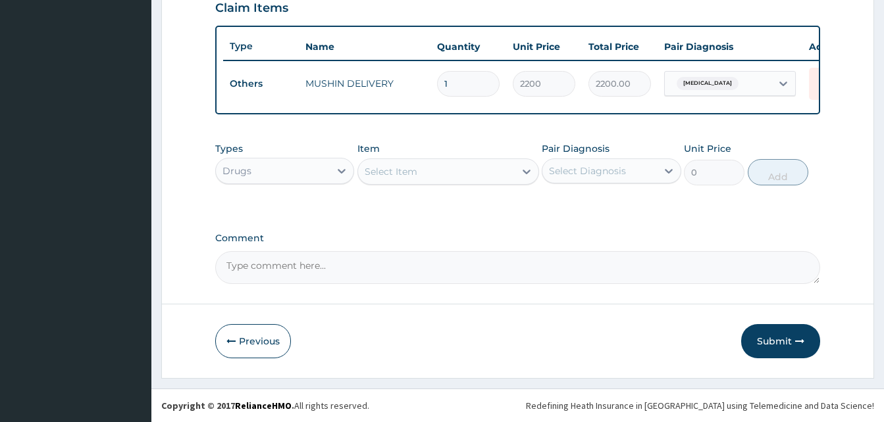
click at [432, 172] on div "Select Item" at bounding box center [436, 171] width 157 height 21
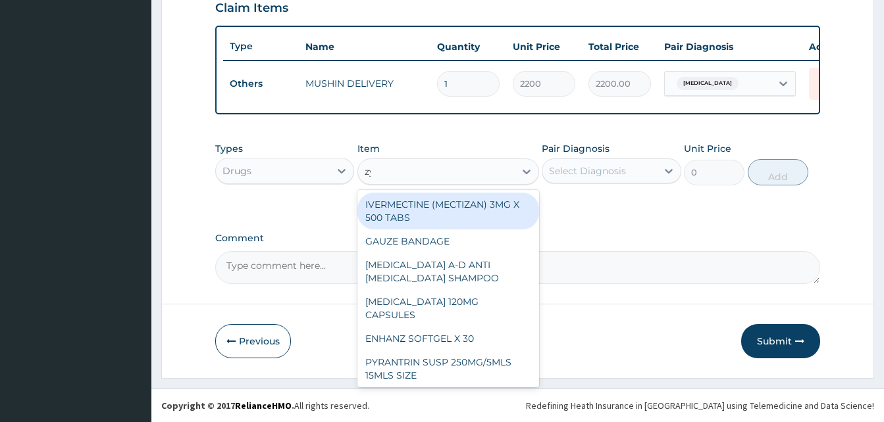
type input "zyn"
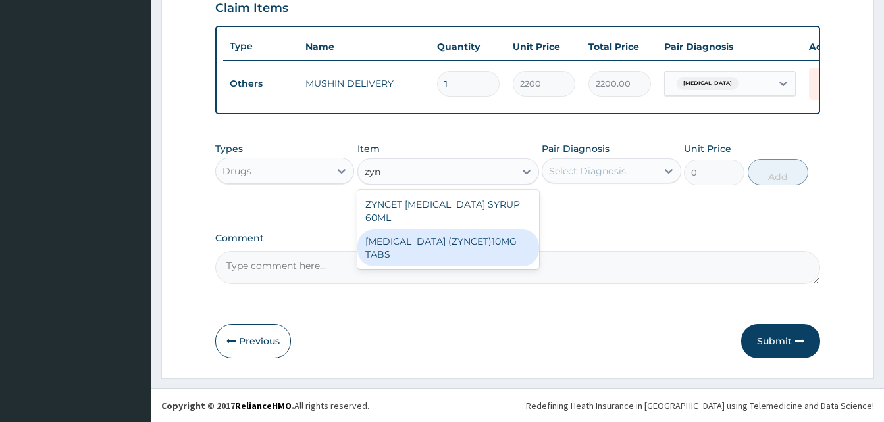
click at [486, 230] on div "[MEDICAL_DATA] (ZYNCET)10MG TABS" at bounding box center [448, 248] width 182 height 37
type input "119"
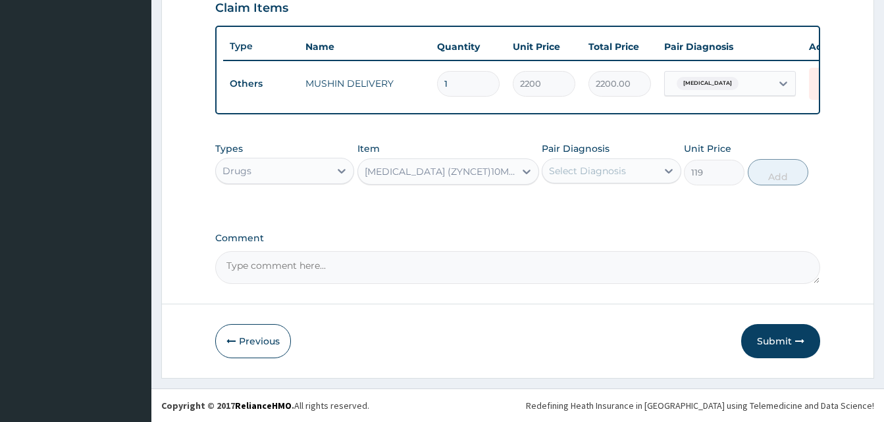
drag, startPoint x: 571, startPoint y: 187, endPoint x: 594, endPoint y: 179, distance: 25.0
click at [594, 179] on div "Types Drugs Item CETIRIZINE (ZYNCET)10MG TABS Pair Diagnosis Select Diagnosis U…" at bounding box center [517, 164] width 605 height 57
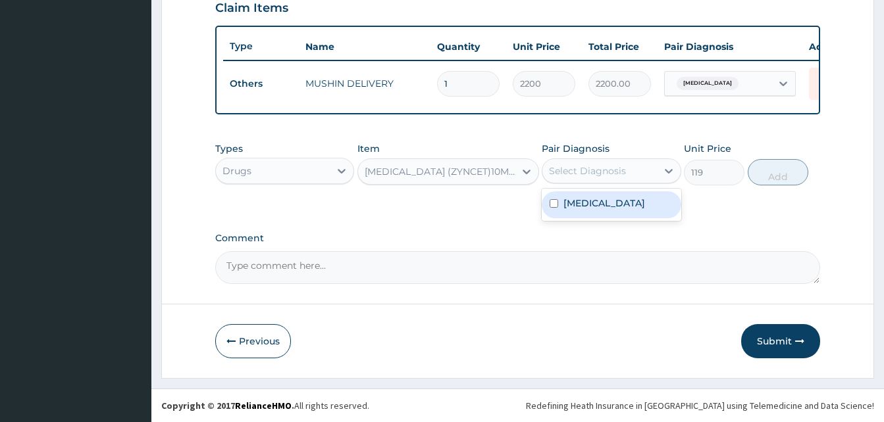
click at [594, 179] on div "Select Diagnosis" at bounding box center [599, 171] width 114 height 21
click at [610, 206] on label "Pain, unspecified" at bounding box center [604, 203] width 82 height 13
checkbox input "true"
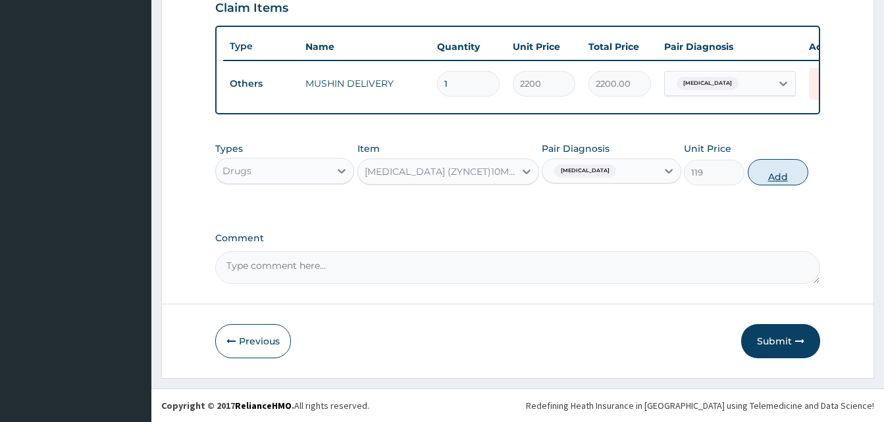
click at [783, 167] on button "Add" at bounding box center [778, 172] width 61 height 26
type input "0"
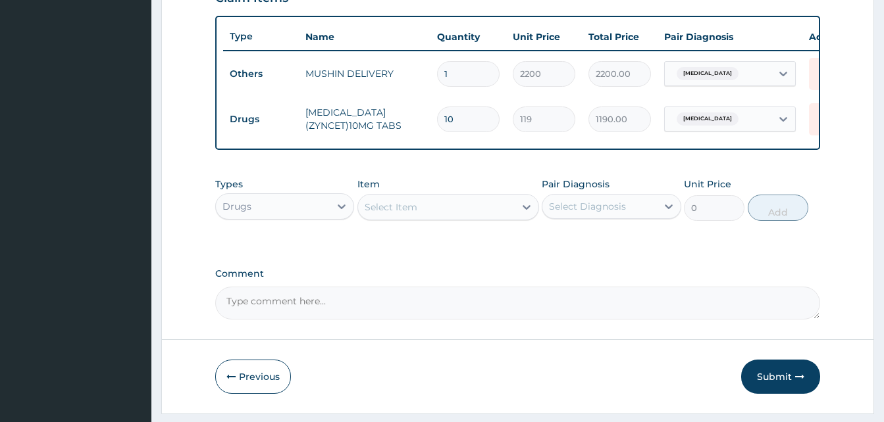
type input "10"
click at [488, 218] on div "Select Item" at bounding box center [436, 207] width 157 height 21
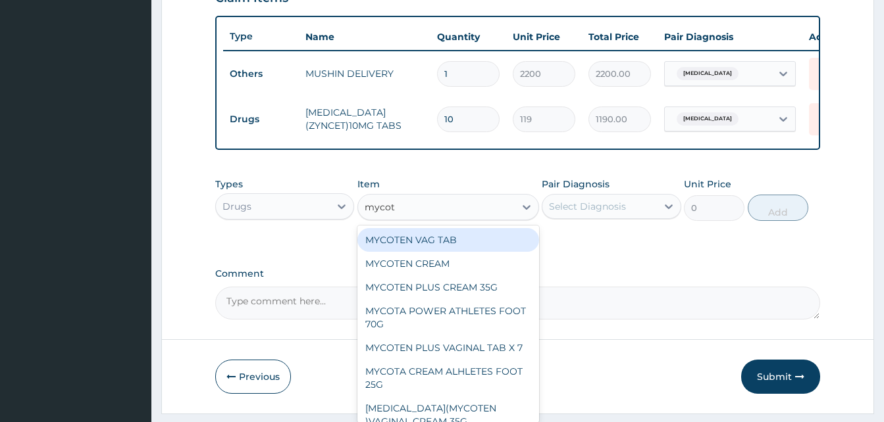
type input "mycoten"
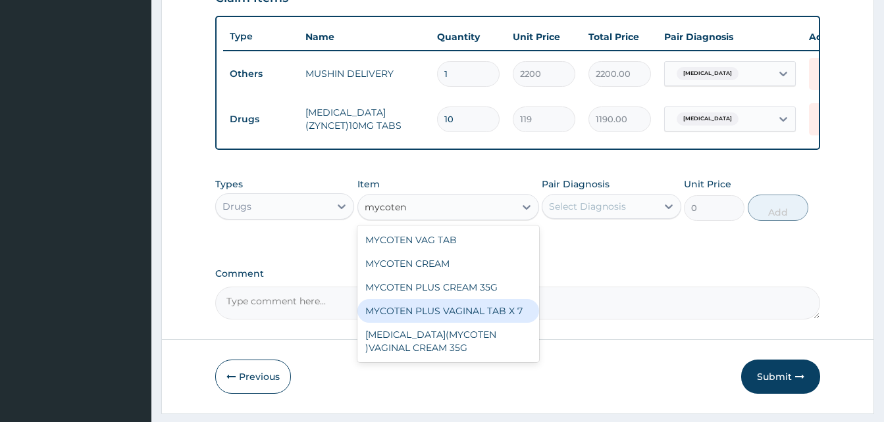
click at [507, 323] on div "MYCOTEN PLUS VAGINAL TAB X 7" at bounding box center [448, 311] width 182 height 24
type input "540"
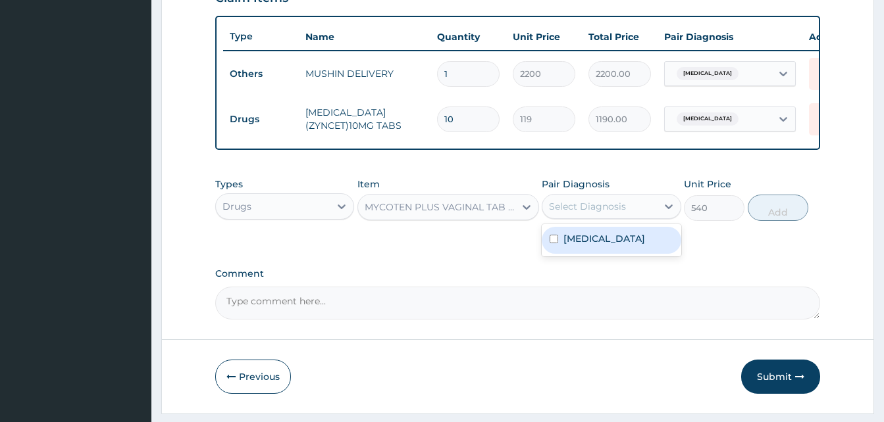
drag, startPoint x: 613, startPoint y: 224, endPoint x: 620, endPoint y: 243, distance: 19.8
click at [620, 219] on div "option Pain, unspecified, selected. option Pain, unspecified focused, 1 of 1. 1…" at bounding box center [611, 206] width 139 height 25
click at [620, 243] on label "Pain, unspecified" at bounding box center [604, 238] width 82 height 13
checkbox input "true"
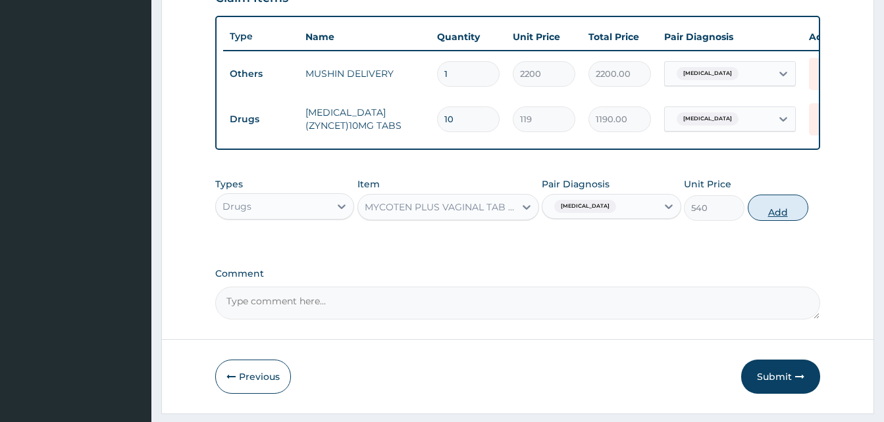
click at [759, 221] on button "Add" at bounding box center [778, 208] width 61 height 26
type input "0"
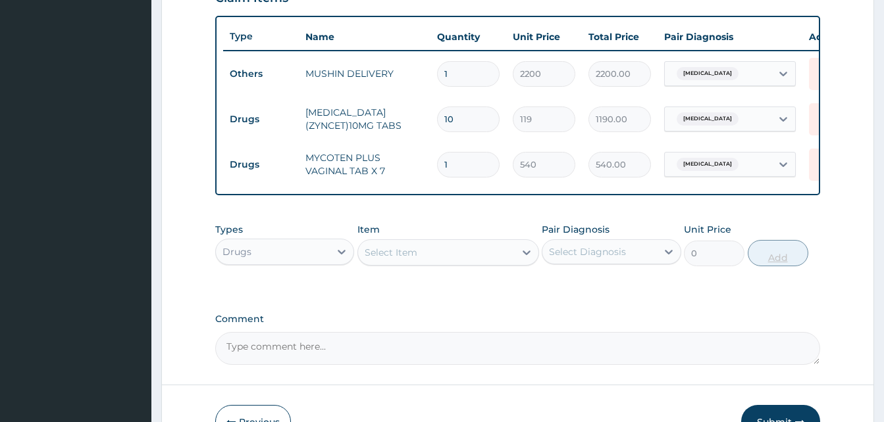
type input "0.00"
type input "7"
type input "3780.00"
type input "7"
click at [434, 261] on div "Select Item" at bounding box center [436, 252] width 157 height 21
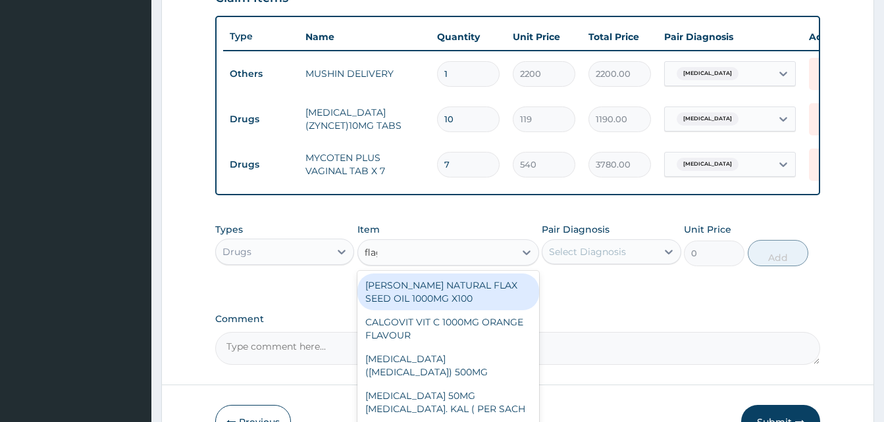
type input "flagy"
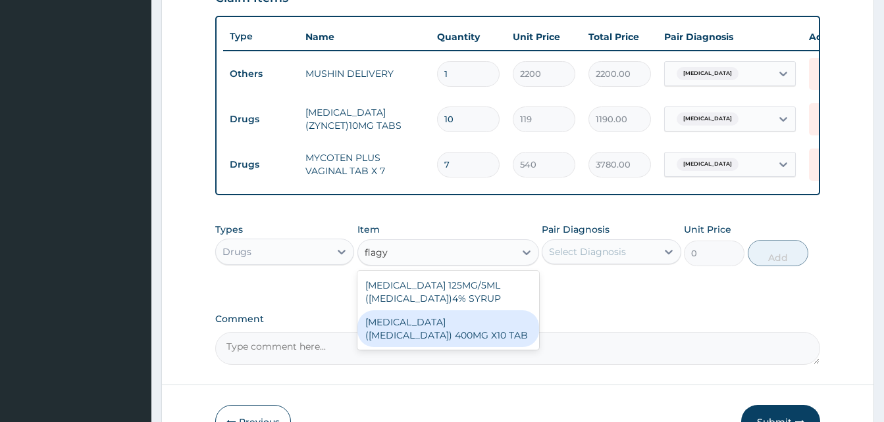
click at [494, 339] on div "[MEDICAL_DATA] ([MEDICAL_DATA]) 400MG X10 TAB" at bounding box center [448, 329] width 182 height 37
type input "42"
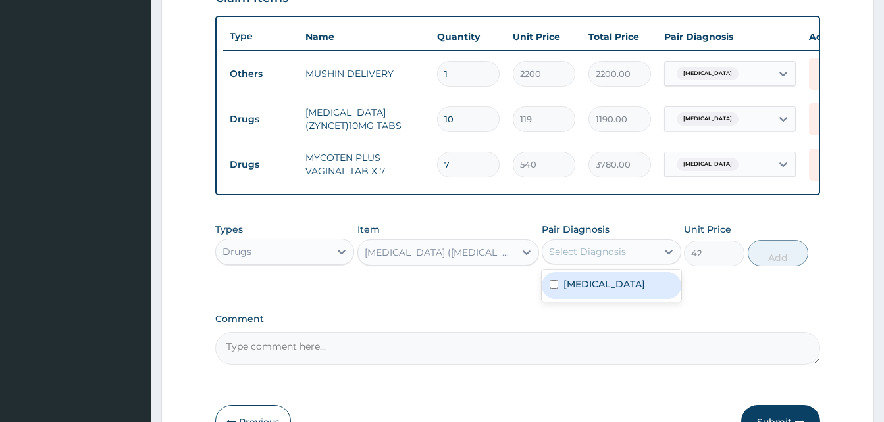
drag, startPoint x: 602, startPoint y: 265, endPoint x: 616, endPoint y: 297, distance: 35.1
click at [616, 265] on div "option Pain, unspecified, selected. option Pain, unspecified focused, 1 of 1. 1…" at bounding box center [611, 252] width 139 height 25
click at [616, 291] on label "Pain, unspecified" at bounding box center [604, 284] width 82 height 13
checkbox input "true"
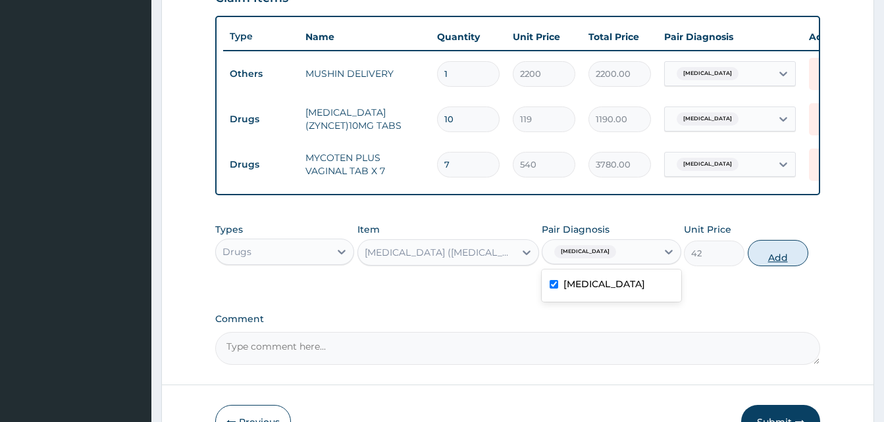
click at [770, 266] on button "Add" at bounding box center [778, 253] width 61 height 26
type input "0"
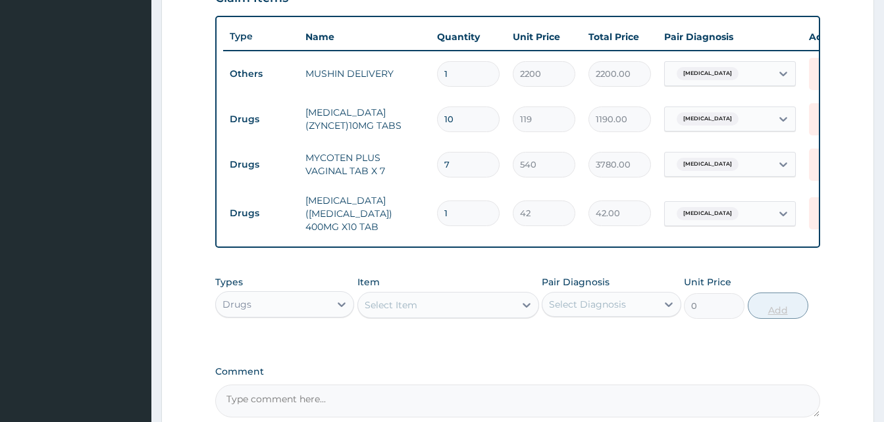
type input "0.00"
type input "2"
type input "84.00"
type input "20"
type input "840.00"
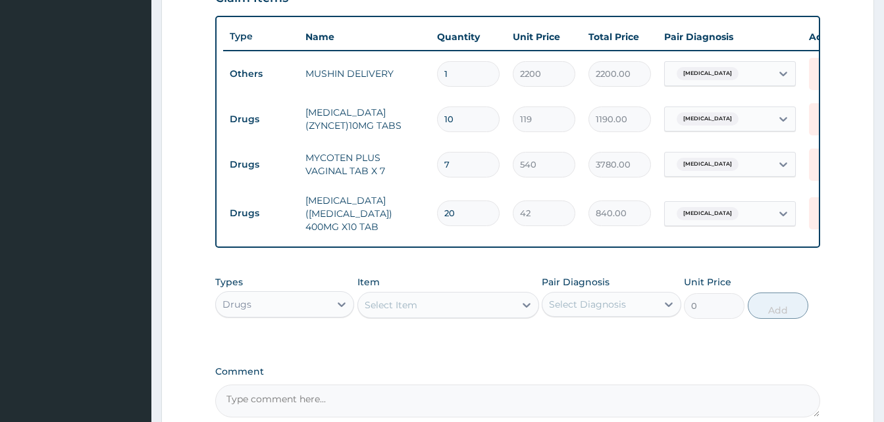
type input "20"
click at [453, 308] on div "Select Item" at bounding box center [436, 305] width 157 height 21
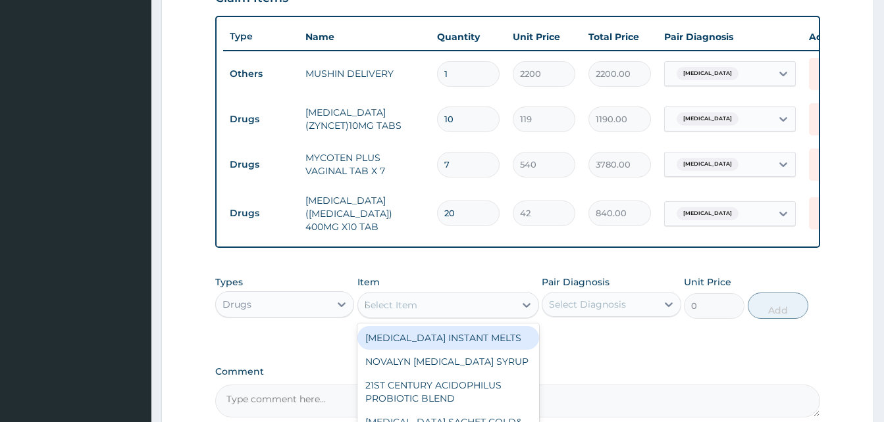
type input "bg"
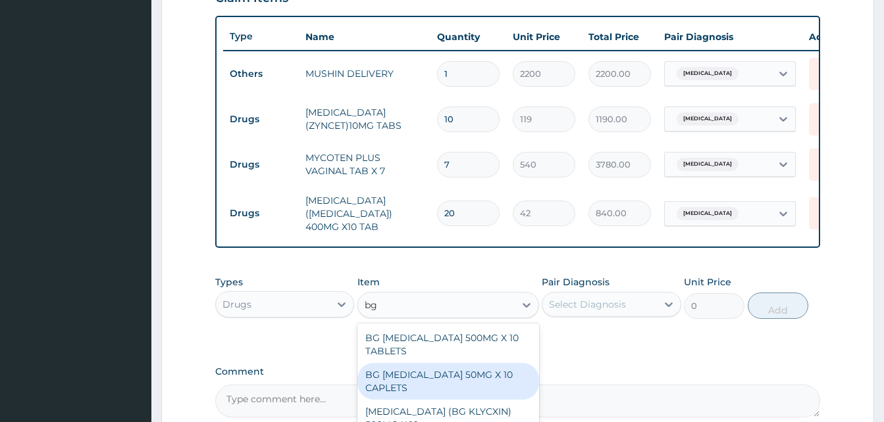
click at [467, 367] on div "BG [MEDICAL_DATA] 50MG X 10 CAPLETS" at bounding box center [448, 381] width 182 height 37
type input "84"
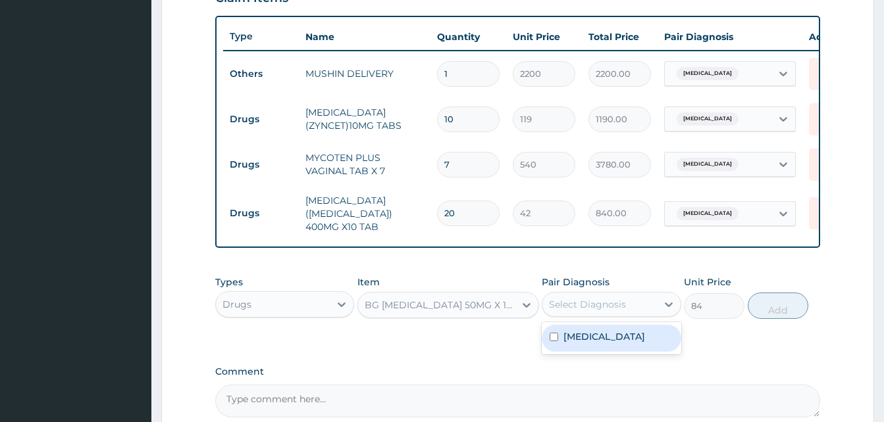
drag, startPoint x: 601, startPoint y: 304, endPoint x: 608, endPoint y: 347, distance: 43.4
click at [608, 317] on div "option Pain, unspecified, selected. option Pain, unspecified focused, 1 of 1. 1…" at bounding box center [611, 304] width 139 height 25
click at [608, 347] on div "Pain, unspecified" at bounding box center [611, 338] width 139 height 27
checkbox input "true"
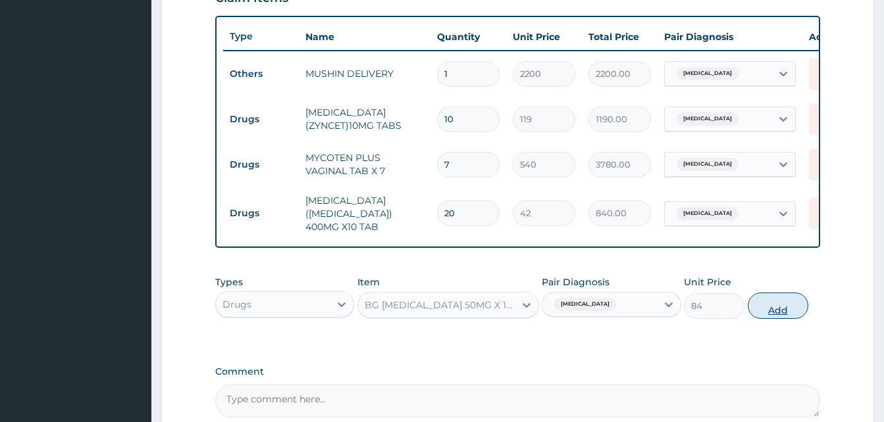
click at [763, 315] on button "Add" at bounding box center [778, 306] width 61 height 26
type input "0"
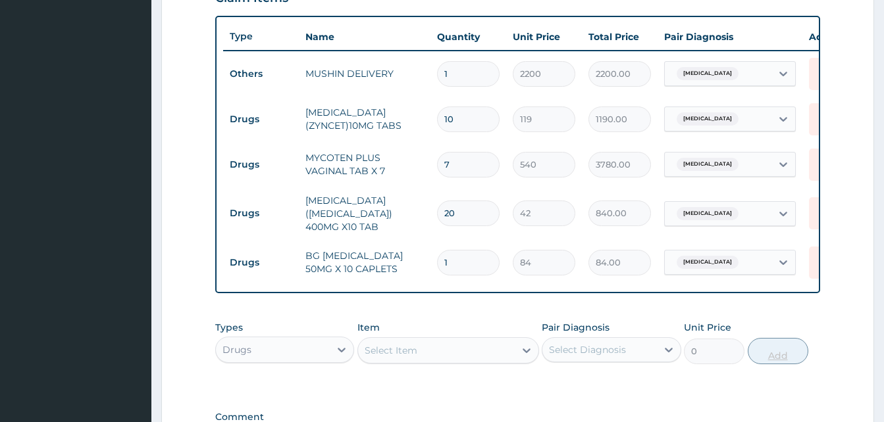
type input "10"
type input "840.00"
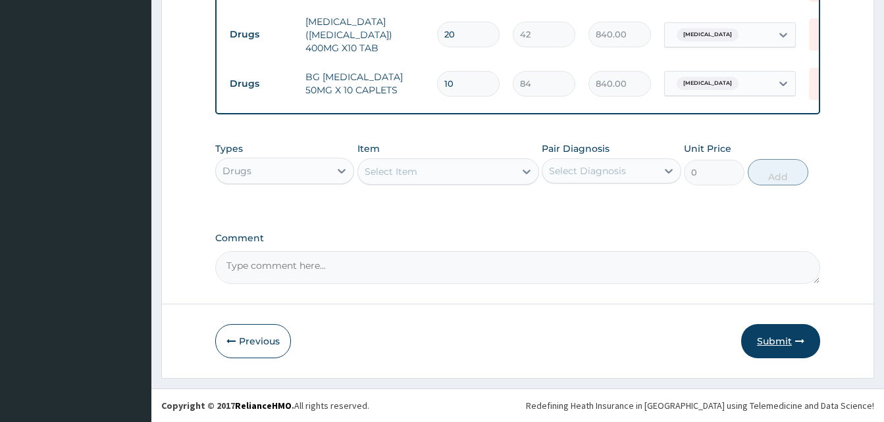
type input "10"
click at [785, 330] on button "Submit" at bounding box center [780, 341] width 79 height 34
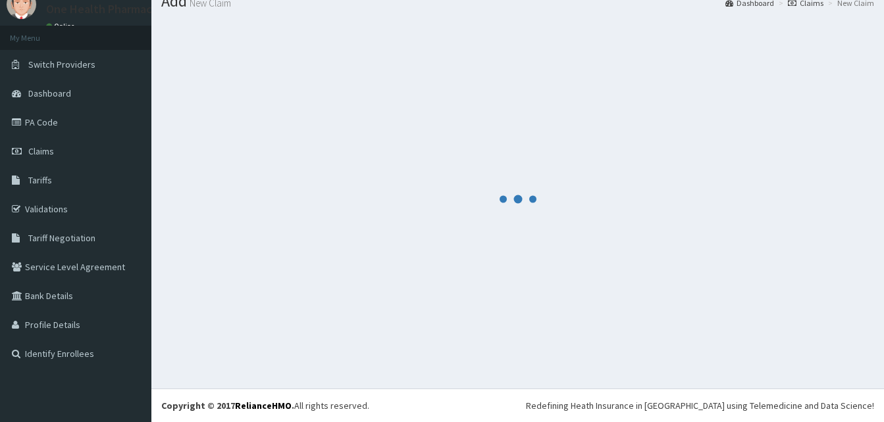
scroll to position [50, 0]
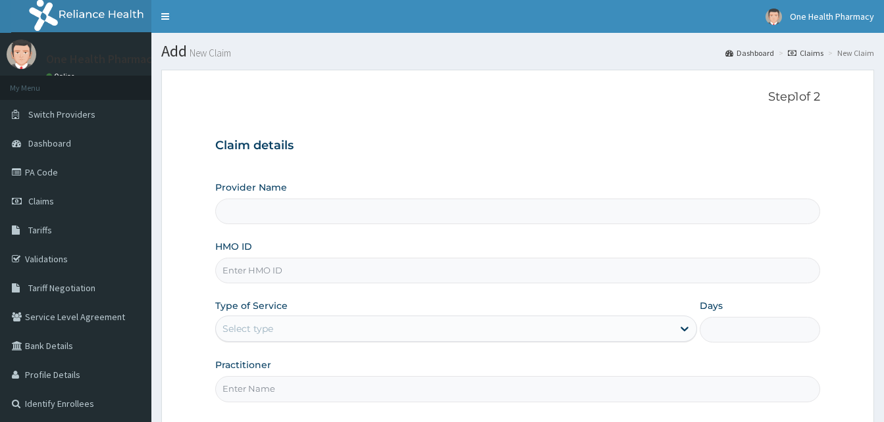
type input "OneHealth Pharmacy"
click at [327, 272] on input "HMO ID" at bounding box center [517, 271] width 605 height 26
paste input "THG/10111/A"
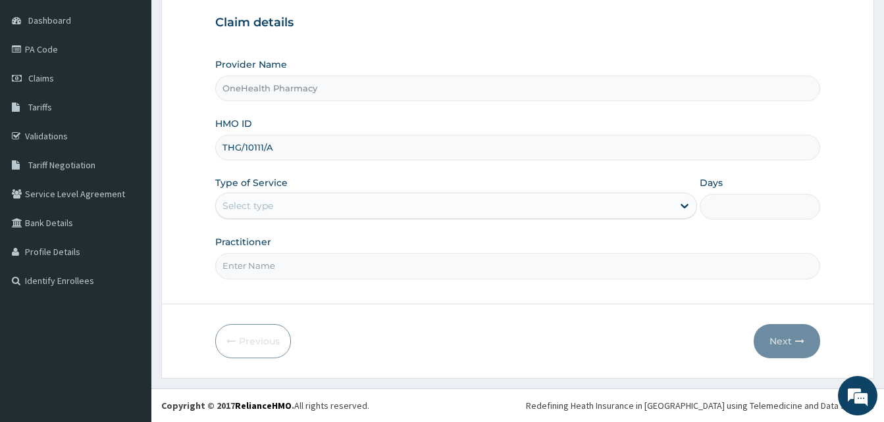
type input "THG/10111/A"
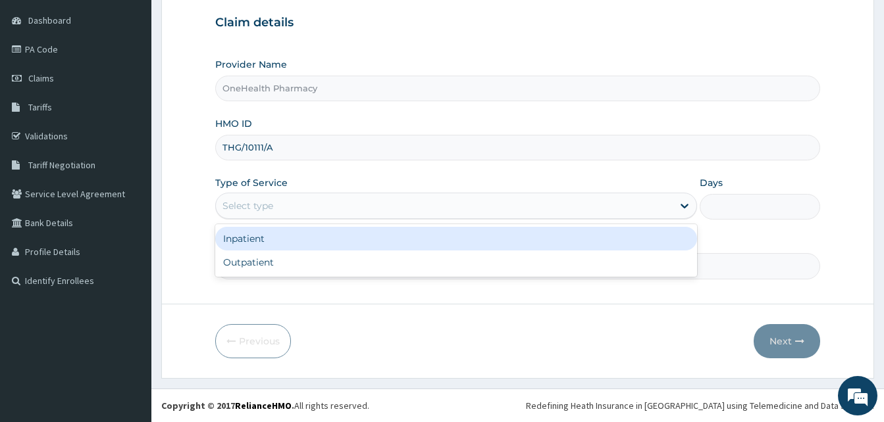
click at [332, 211] on div "Select type" at bounding box center [444, 205] width 457 height 21
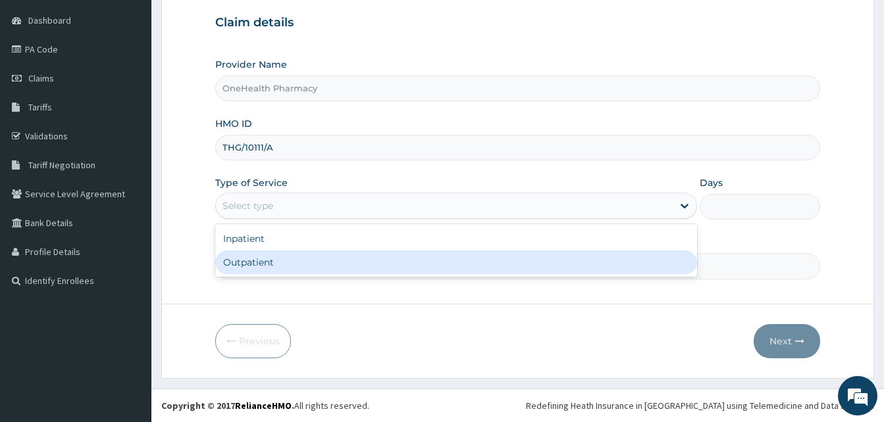
click at [365, 265] on div "Outpatient" at bounding box center [456, 263] width 482 height 24
type input "1"
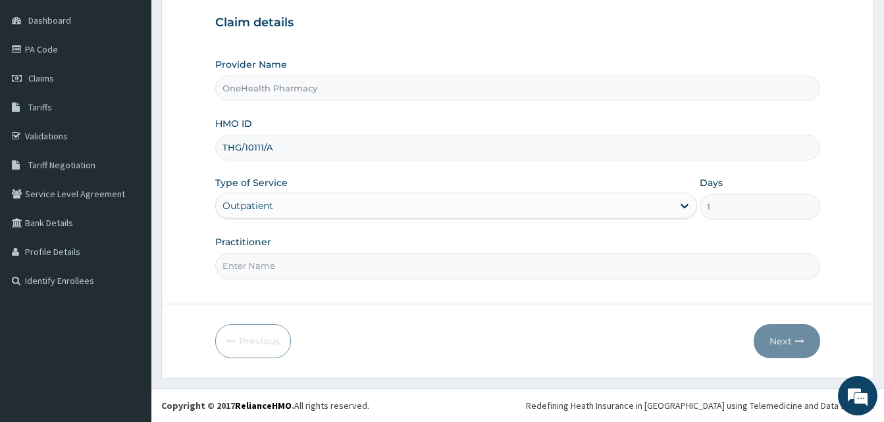
click at [365, 265] on input "Practitioner" at bounding box center [517, 266] width 605 height 26
type input "onehealth"
click at [773, 347] on button "Next" at bounding box center [787, 341] width 66 height 34
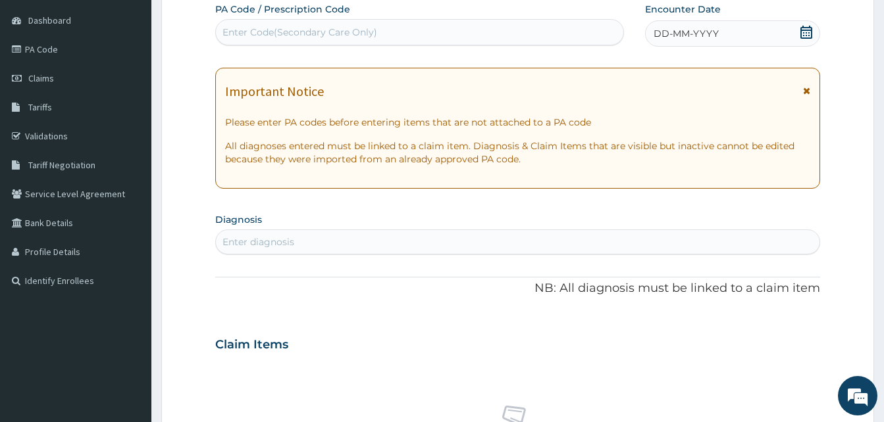
click at [738, 36] on div "DD-MM-YYYY" at bounding box center [732, 33] width 175 height 26
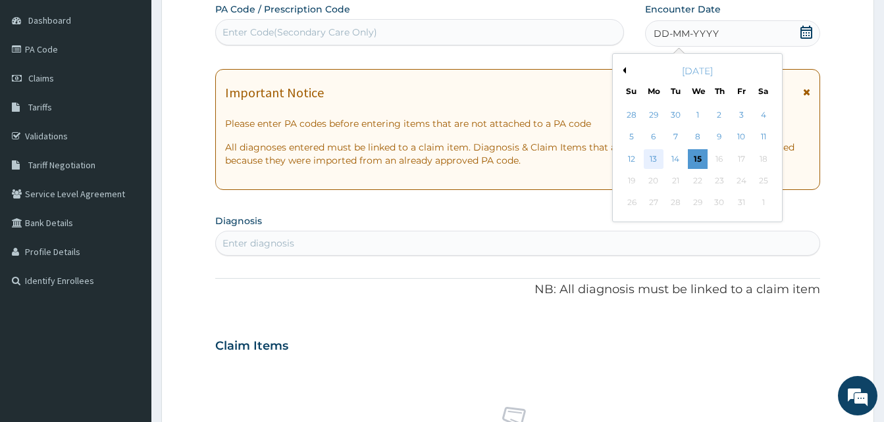
click at [657, 155] on div "13" at bounding box center [654, 159] width 20 height 20
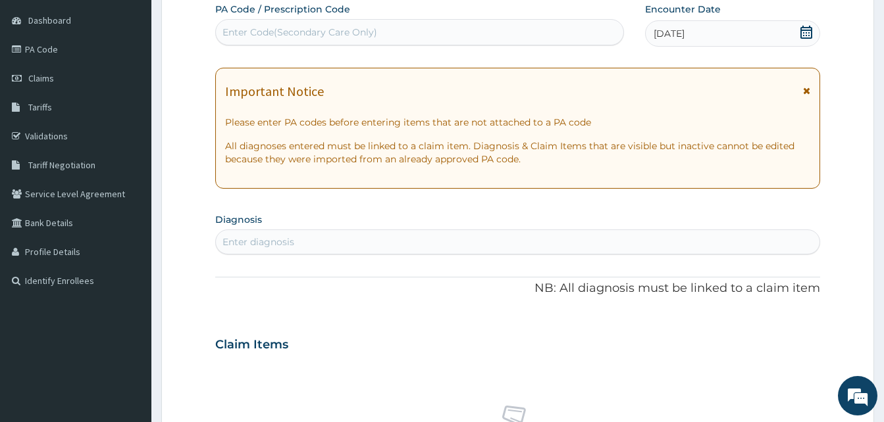
click at [465, 236] on div "Enter diagnosis" at bounding box center [517, 242] width 603 height 21
type input "[MEDICAL_DATA]"
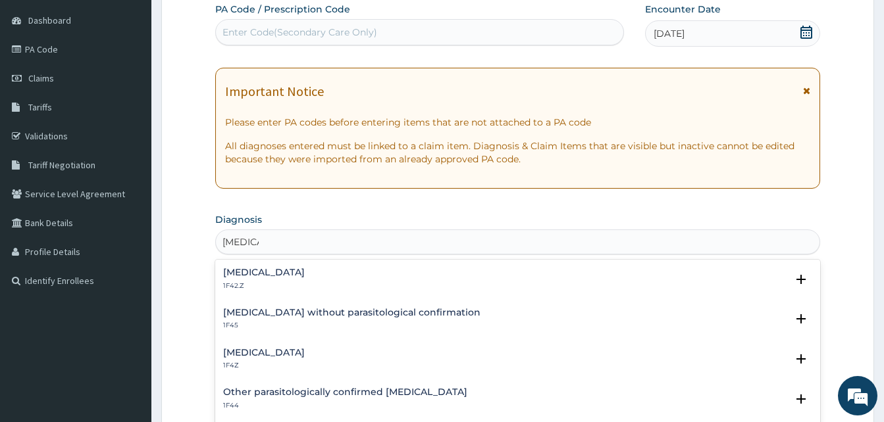
click at [305, 353] on h4 "[MEDICAL_DATA]" at bounding box center [264, 353] width 82 height 10
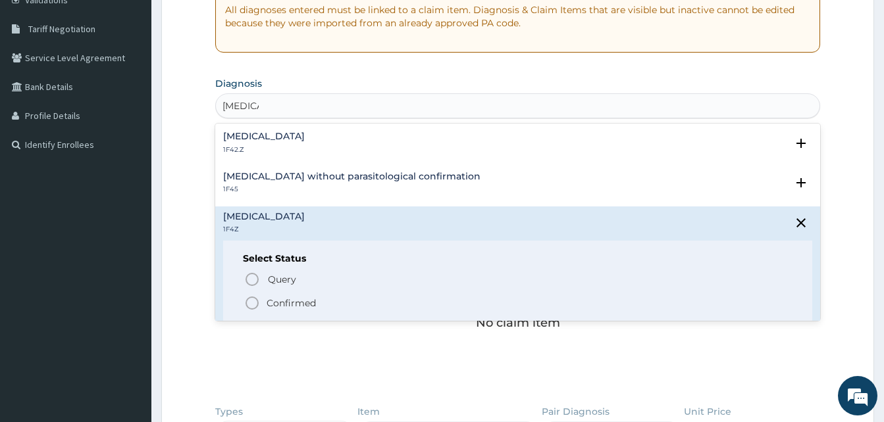
scroll to position [335, 0]
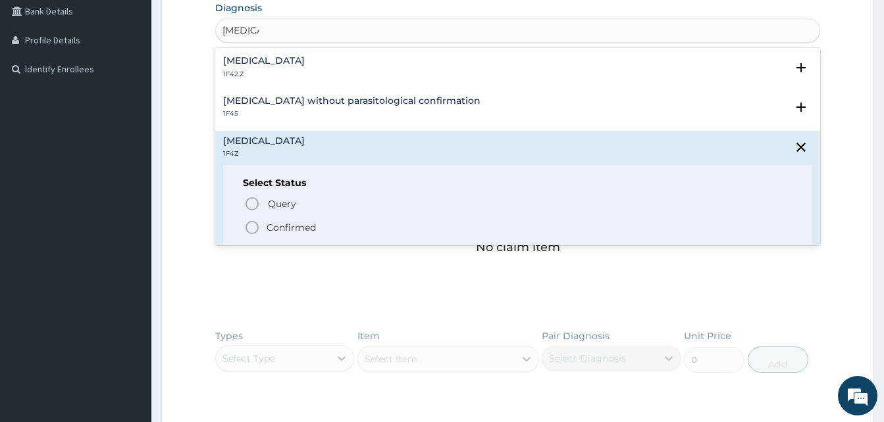
click at [276, 223] on p "Confirmed" at bounding box center [291, 227] width 49 height 13
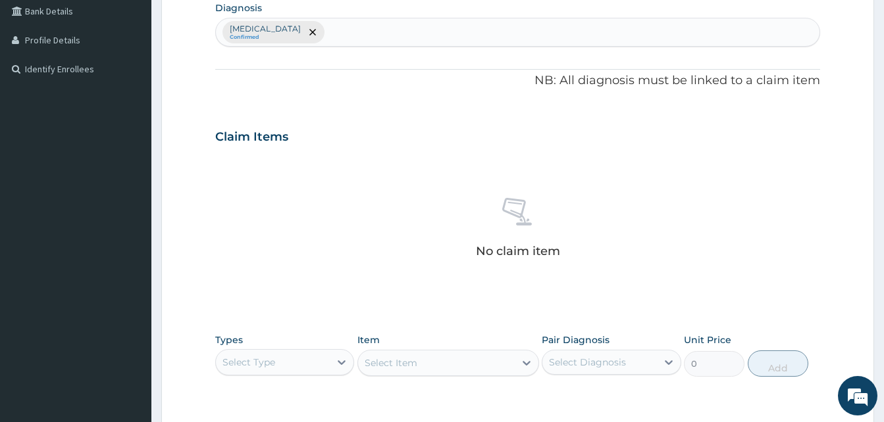
scroll to position [526, 0]
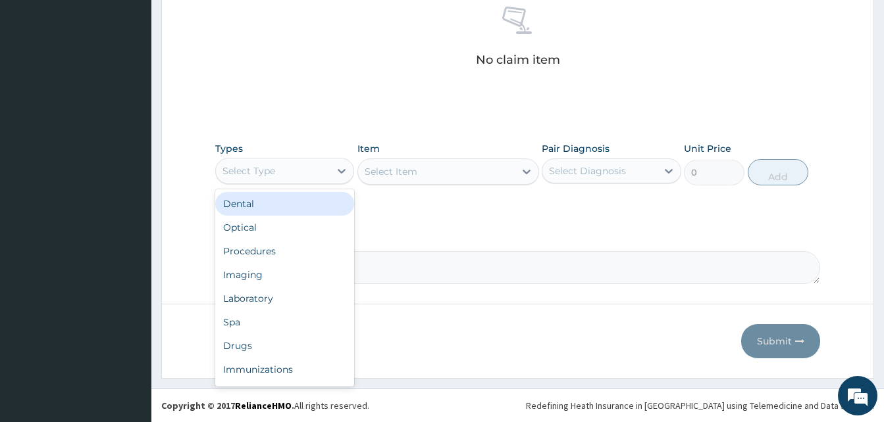
drag, startPoint x: 294, startPoint y: 165, endPoint x: 348, endPoint y: 231, distance: 85.1
click at [348, 184] on div "option Dental focused, 1 of 10. 10 results available. Use Up and Down to choose…" at bounding box center [284, 171] width 139 height 26
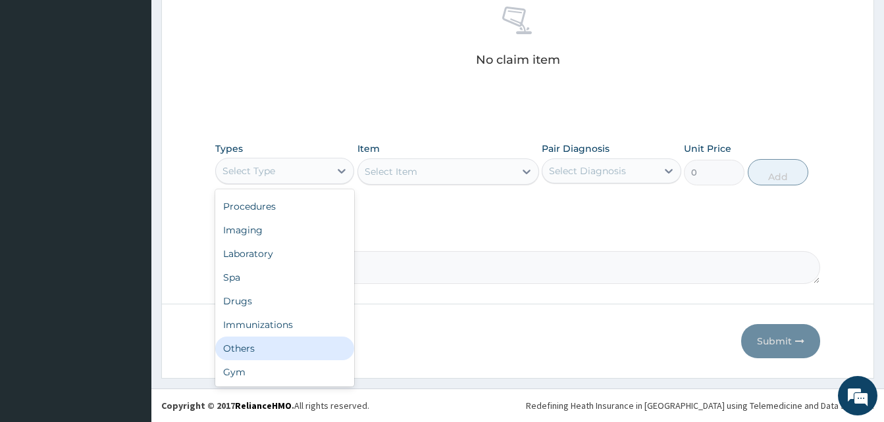
click at [263, 347] on div "Others" at bounding box center [284, 349] width 139 height 24
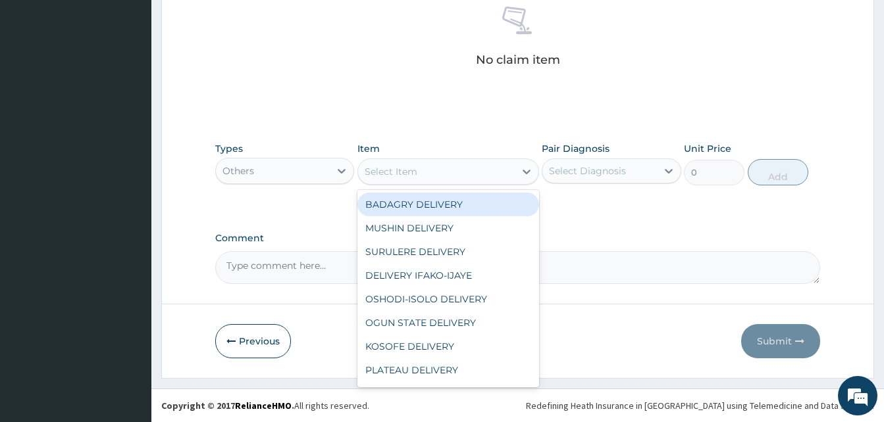
click at [440, 177] on div "Select Item" at bounding box center [436, 171] width 157 height 21
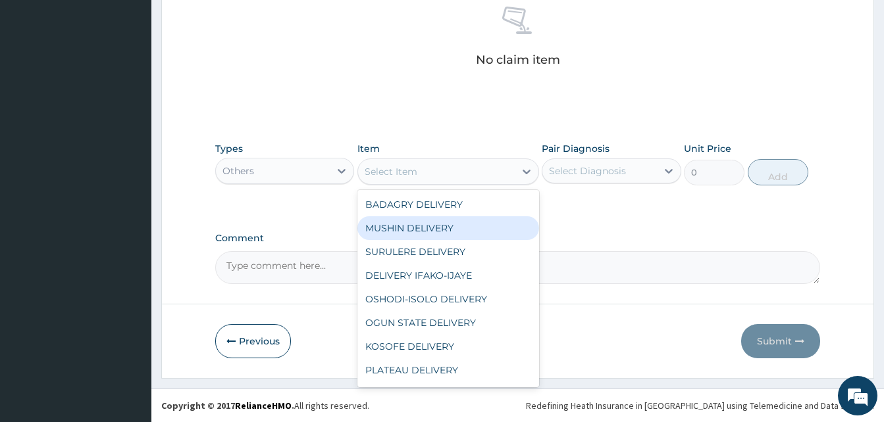
scroll to position [495, 0]
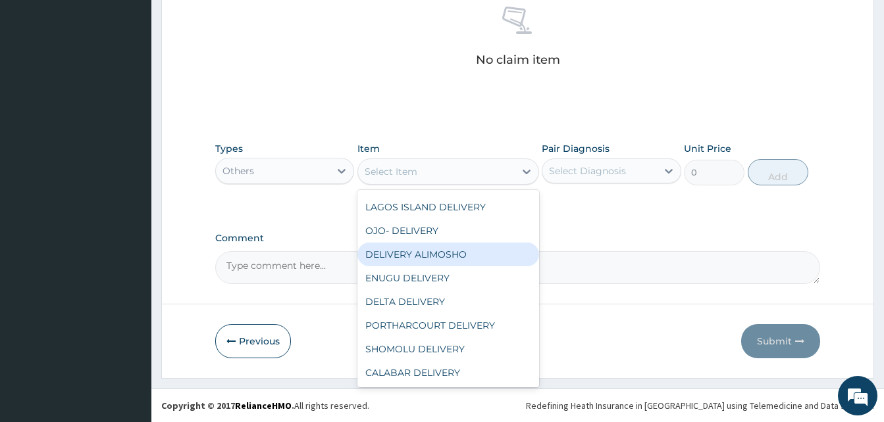
drag, startPoint x: 490, startPoint y: 269, endPoint x: 480, endPoint y: 257, distance: 14.9
click at [480, 257] on div "BADAGRY DELIVERY MUSHIN DELIVERY SURULERE DELIVERY DELIVERY IFAKO-IJAYE OSHODI-…" at bounding box center [448, 288] width 182 height 197
click at [480, 257] on div "DELIVERY ALIMOSHO" at bounding box center [448, 255] width 182 height 24
type input "3000"
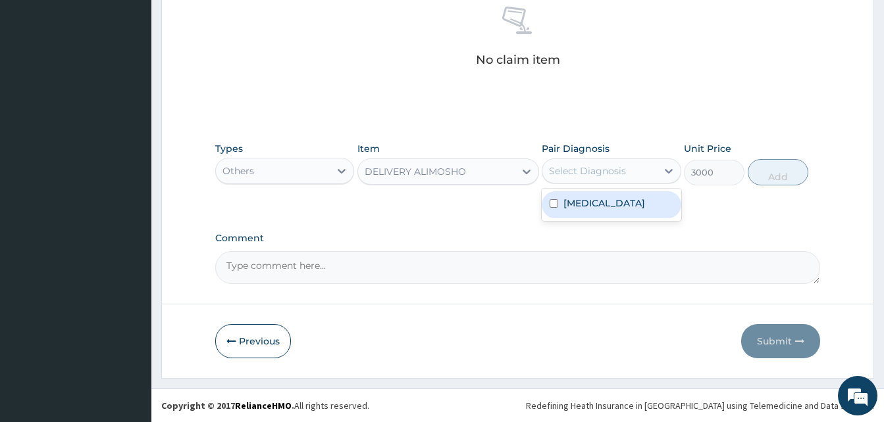
click at [605, 165] on div "Select Diagnosis" at bounding box center [587, 171] width 77 height 13
drag, startPoint x: 621, startPoint y: 188, endPoint x: 629, endPoint y: 199, distance: 14.1
click at [629, 199] on div "[MEDICAL_DATA]" at bounding box center [611, 205] width 139 height 32
click at [629, 199] on label "[MEDICAL_DATA]" at bounding box center [604, 203] width 82 height 13
checkbox input "true"
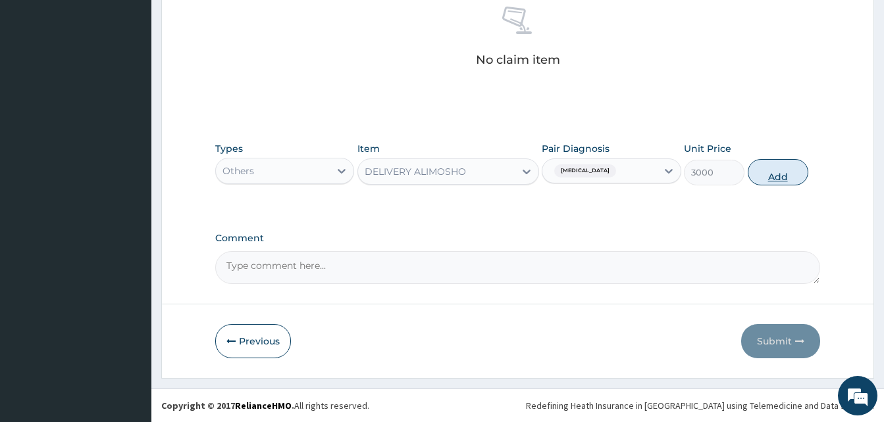
click at [775, 172] on button "Add" at bounding box center [778, 172] width 61 height 26
type input "0"
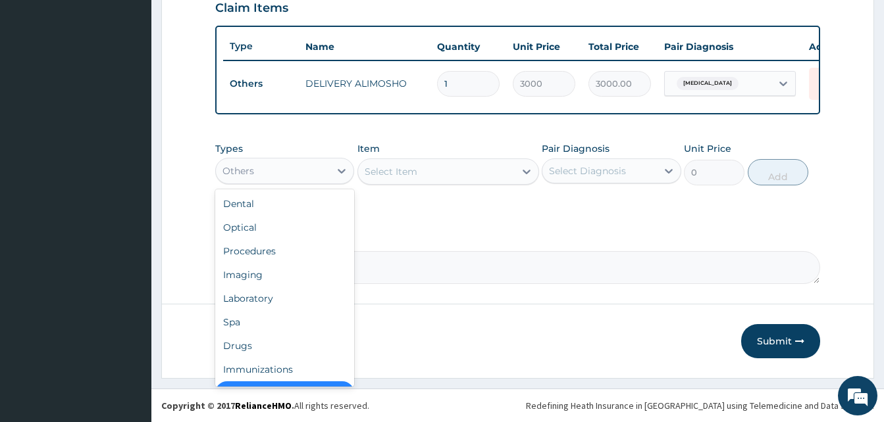
click at [290, 176] on div "Others" at bounding box center [273, 171] width 114 height 21
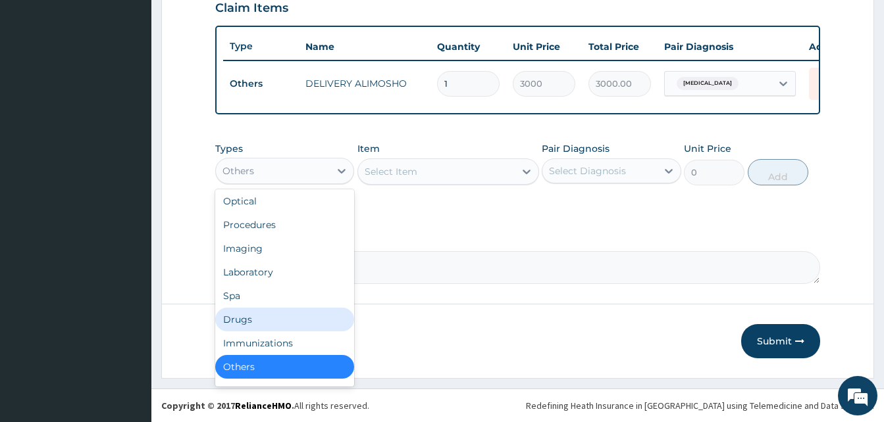
click at [255, 326] on div "Drugs" at bounding box center [284, 320] width 139 height 24
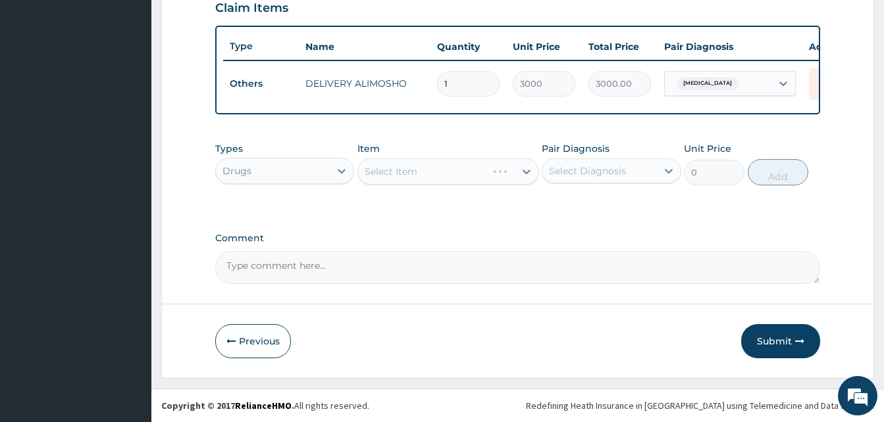
click at [435, 170] on div "Select Item" at bounding box center [448, 172] width 182 height 26
click at [435, 170] on div "Select Item" at bounding box center [436, 171] width 157 height 21
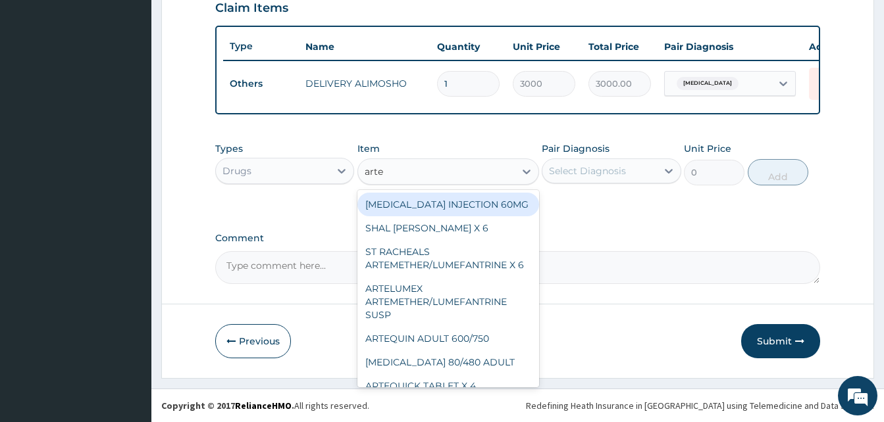
type input "artel"
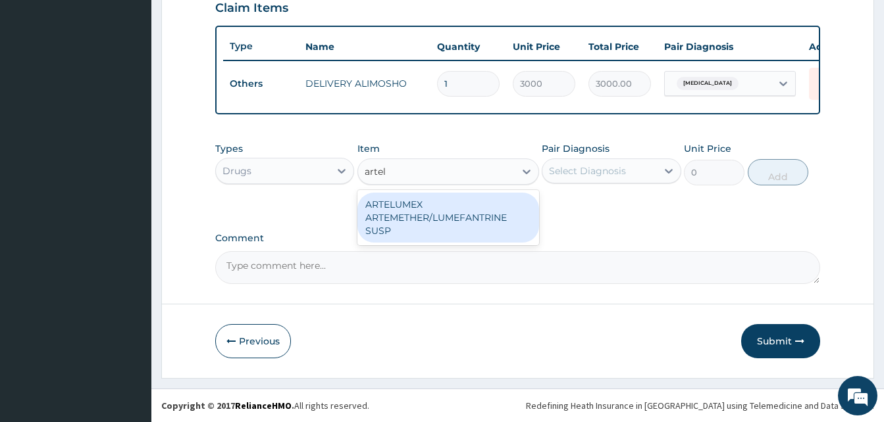
click at [473, 200] on div "ARTELUMEX ARTEMETHER/LUMEFANTRINE SUSP" at bounding box center [448, 218] width 182 height 50
type input "1260"
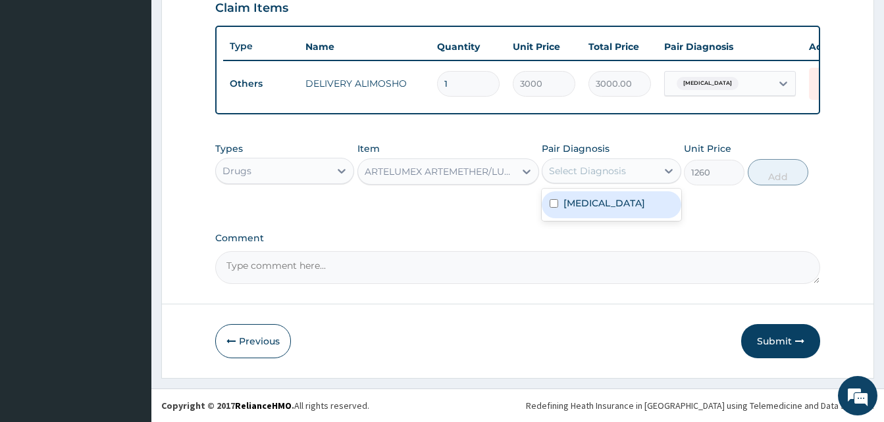
drag, startPoint x: 570, startPoint y: 182, endPoint x: 604, endPoint y: 211, distance: 44.8
click at [604, 184] on div "option Malaria, unspecified, selected. option Malaria, unspecified focused, 1 o…" at bounding box center [611, 171] width 139 height 25
click at [604, 211] on div "[MEDICAL_DATA]" at bounding box center [611, 205] width 139 height 27
checkbox input "true"
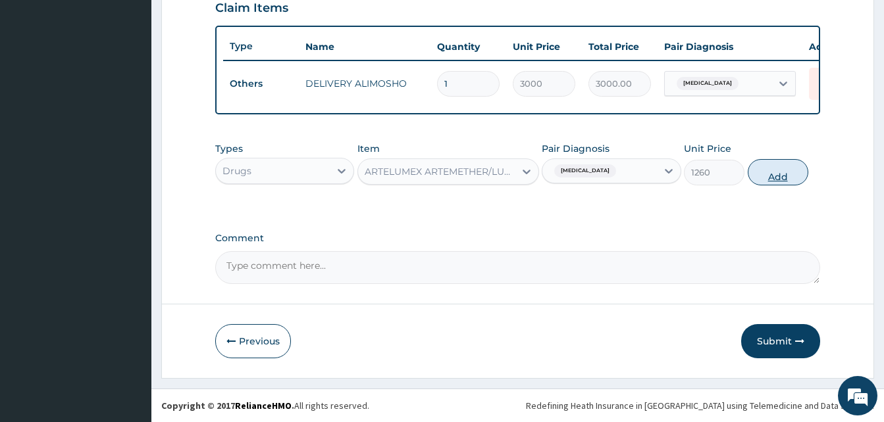
click at [777, 173] on button "Add" at bounding box center [778, 172] width 61 height 26
type input "0"
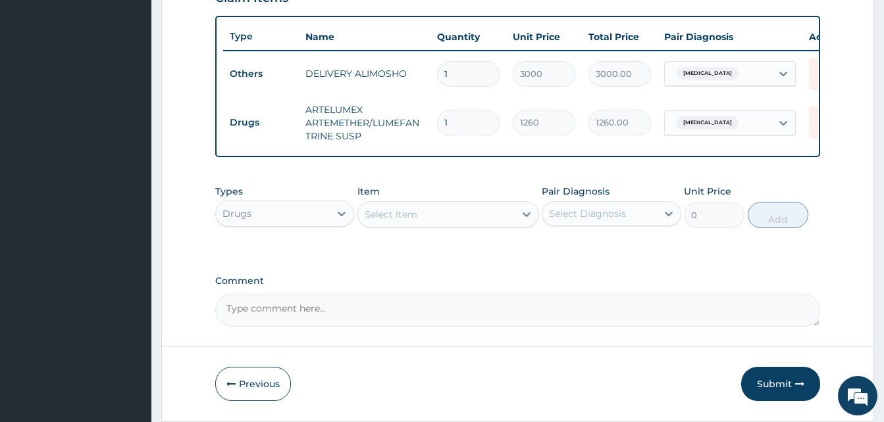
click at [428, 225] on div "Select Item" at bounding box center [436, 214] width 157 height 21
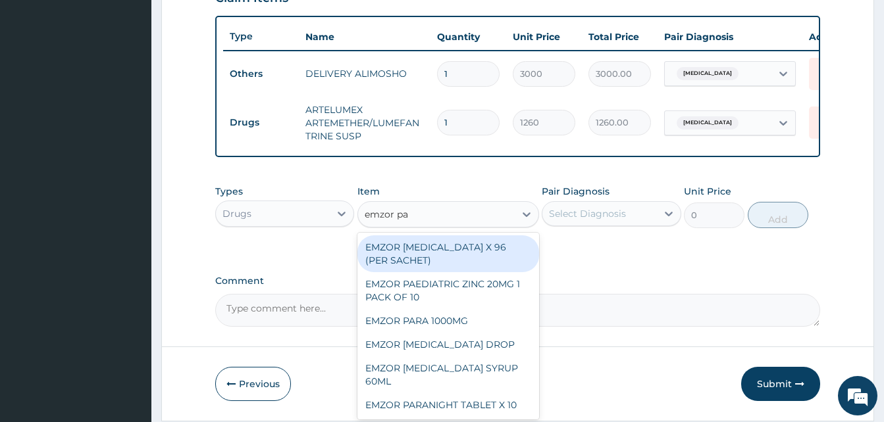
type input "emzor par"
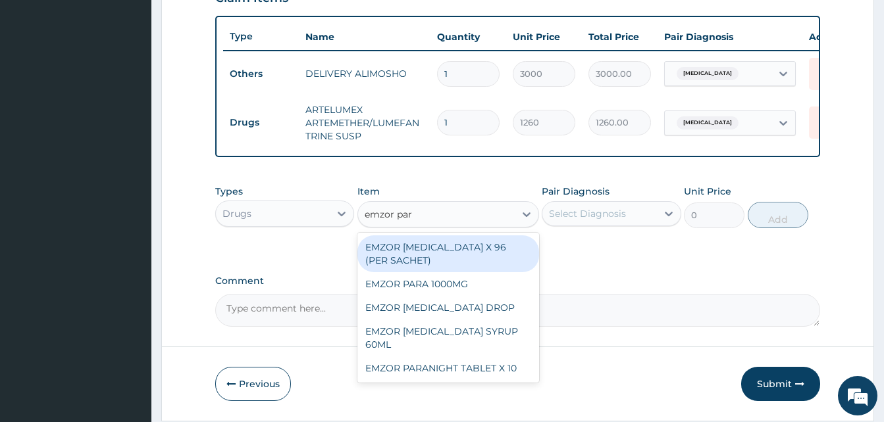
click at [479, 256] on div "EMZOR [MEDICAL_DATA] X 96 (PER SACHET)" at bounding box center [448, 254] width 182 height 37
type input "17.5"
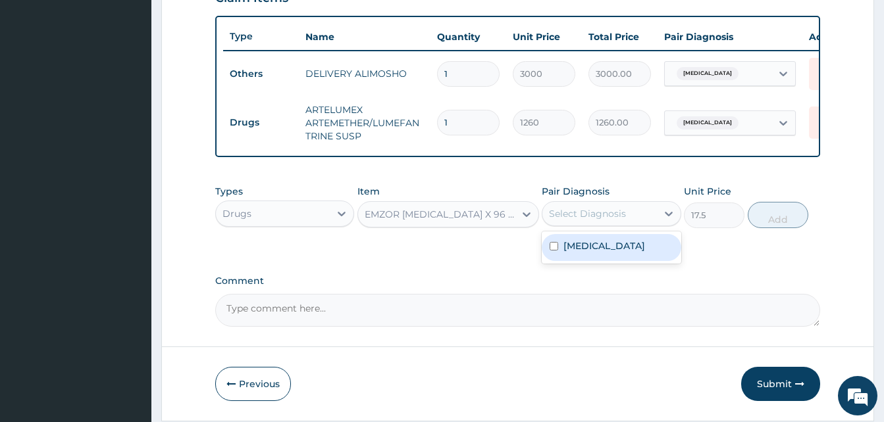
drag, startPoint x: 572, startPoint y: 225, endPoint x: 609, endPoint y: 250, distance: 45.1
click at [609, 226] on div "option Malaria, unspecified, selected. option Malaria, unspecified focused, 1 o…" at bounding box center [611, 213] width 139 height 25
click at [609, 250] on label "[MEDICAL_DATA]" at bounding box center [604, 246] width 82 height 13
checkbox input "true"
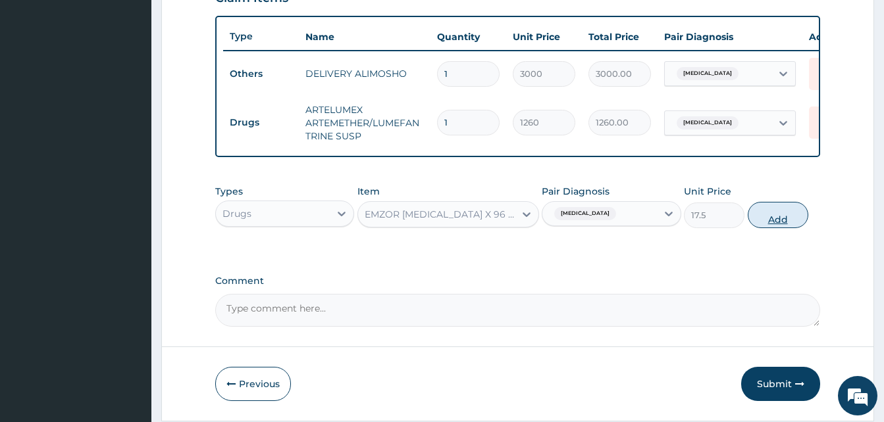
click at [765, 223] on button "Add" at bounding box center [778, 215] width 61 height 26
type input "0"
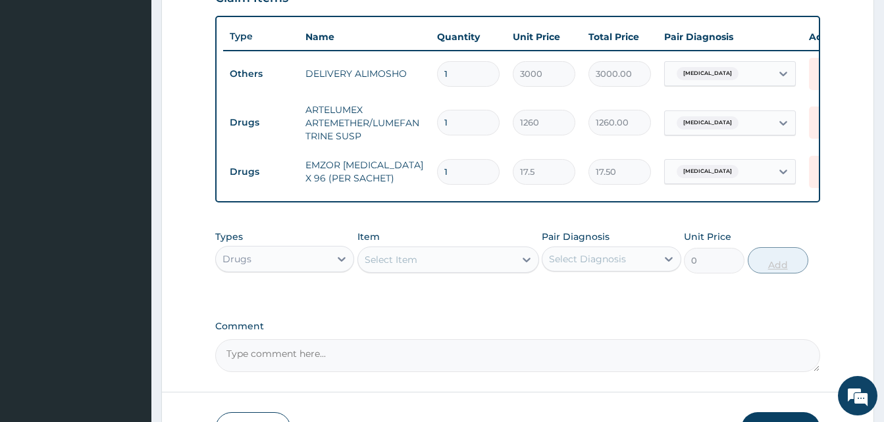
type input "0.00"
type input "3"
type input "52.50"
type input "36"
type input "630.00"
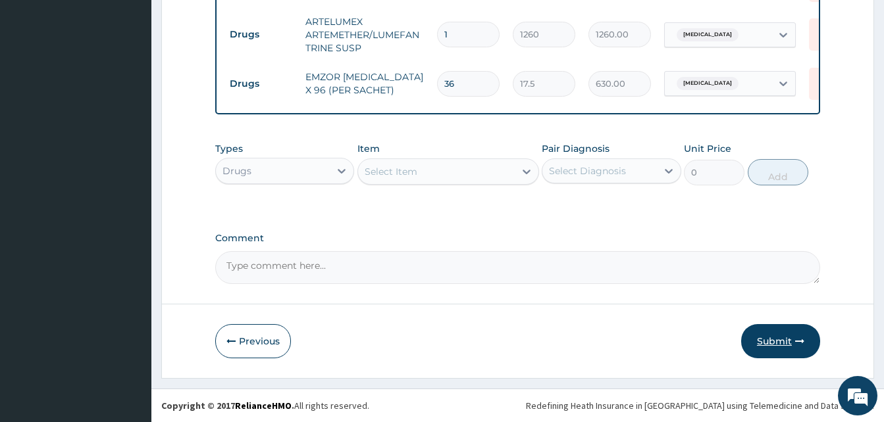
type input "36"
click at [791, 346] on button "Submit" at bounding box center [780, 341] width 79 height 34
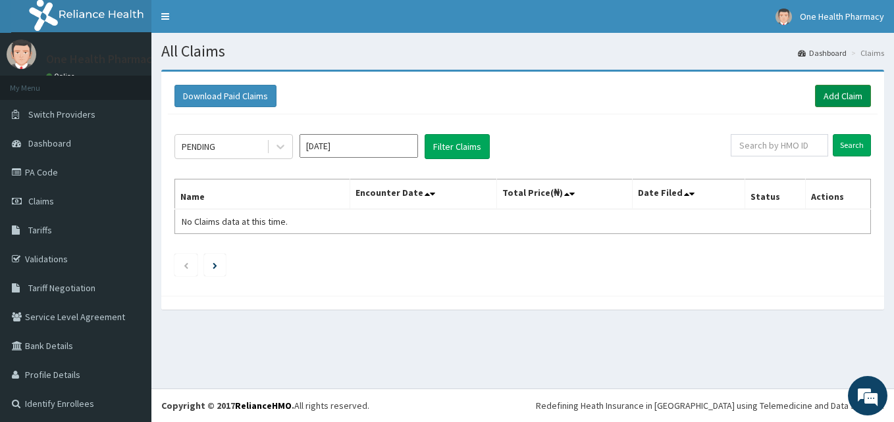
click at [834, 90] on link "Add Claim" at bounding box center [843, 96] width 56 height 22
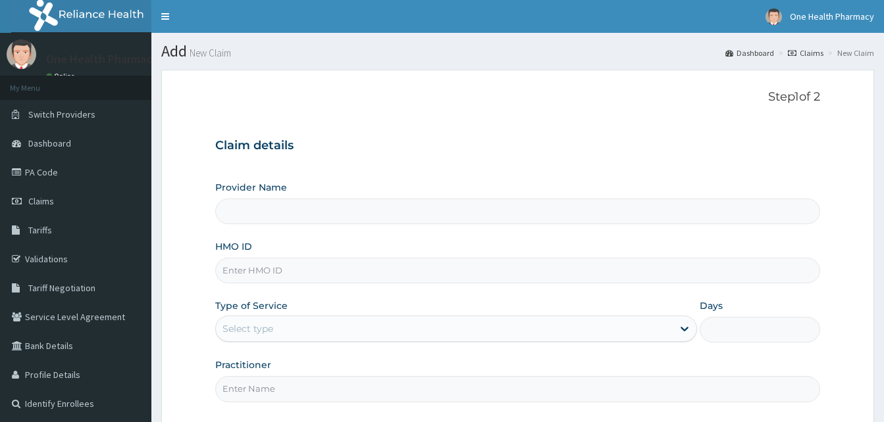
type input "OneHealth Pharmacy"
click at [323, 264] on input "HMO ID" at bounding box center [517, 271] width 605 height 26
paste input "PLE/10007/A"
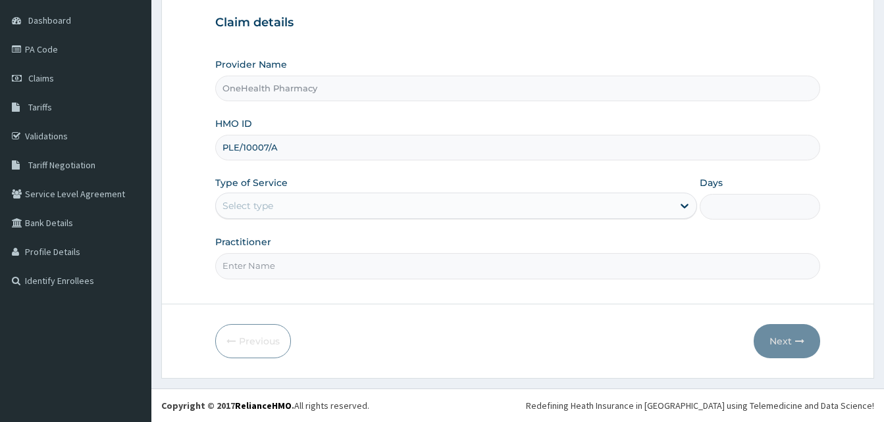
type input "PLE/10007/A"
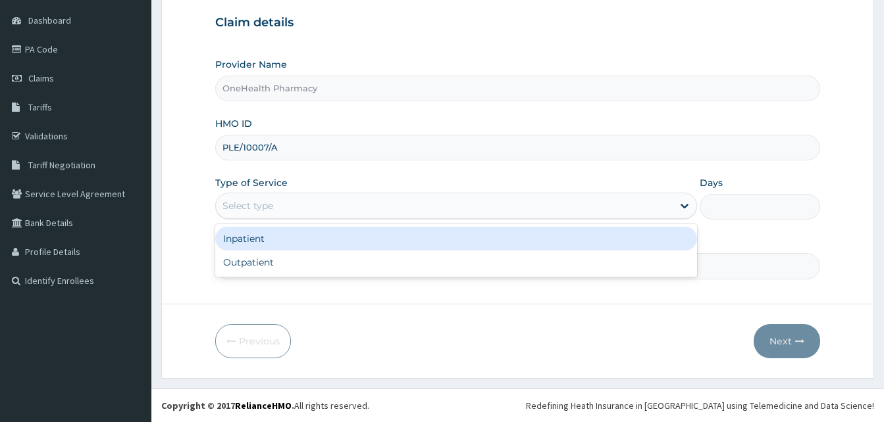
drag, startPoint x: 374, startPoint y: 203, endPoint x: 382, endPoint y: 269, distance: 67.0
click at [382, 219] on div "option Inpatient focused, 1 of 2. 2 results available. Use Up and Down to choos…" at bounding box center [456, 206] width 482 height 26
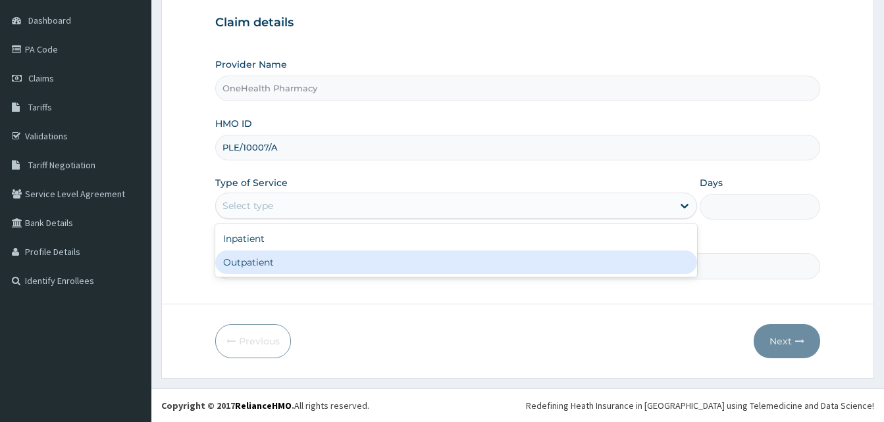
click at [382, 269] on div "Outpatient" at bounding box center [456, 263] width 482 height 24
type input "1"
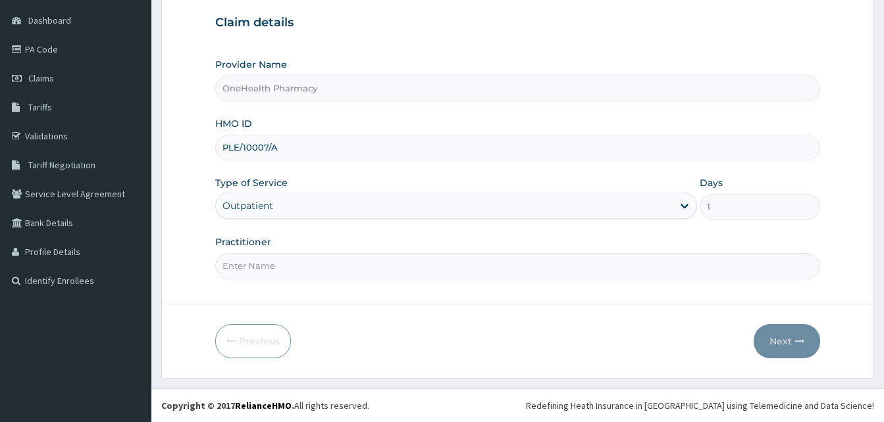
click at [382, 269] on input "Practitioner" at bounding box center [517, 266] width 605 height 26
type input "ONE HEALTH PHARMACY"
click at [771, 341] on button "Next" at bounding box center [787, 341] width 66 height 34
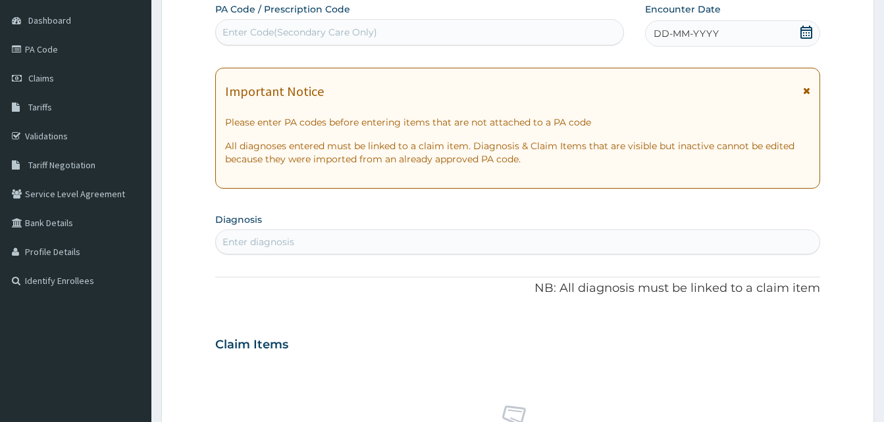
click at [726, 32] on div "DD-MM-YYYY" at bounding box center [732, 33] width 175 height 26
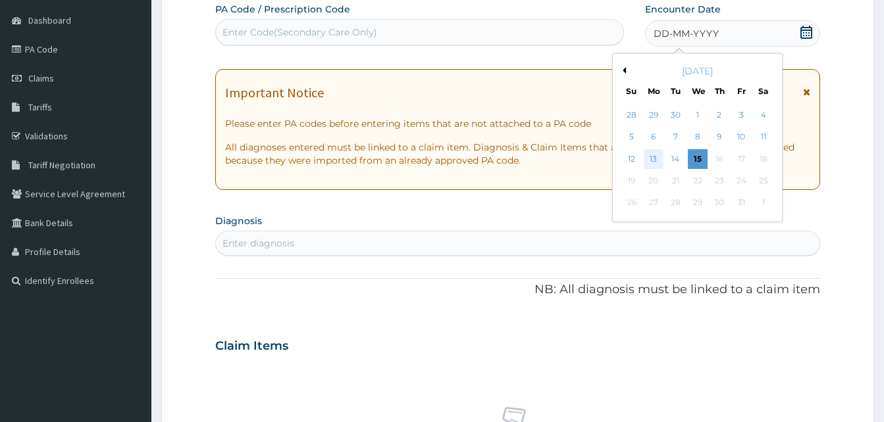
click at [659, 161] on div "13" at bounding box center [654, 159] width 20 height 20
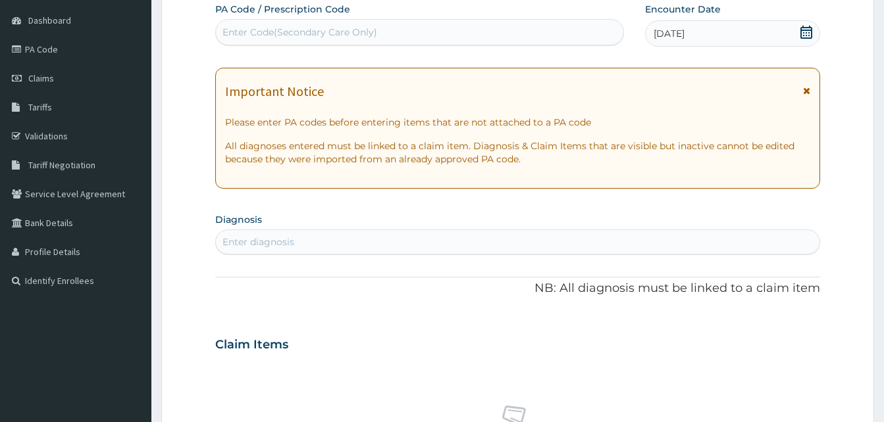
click at [369, 240] on div "Enter diagnosis" at bounding box center [517, 242] width 603 height 21
type input "pain"
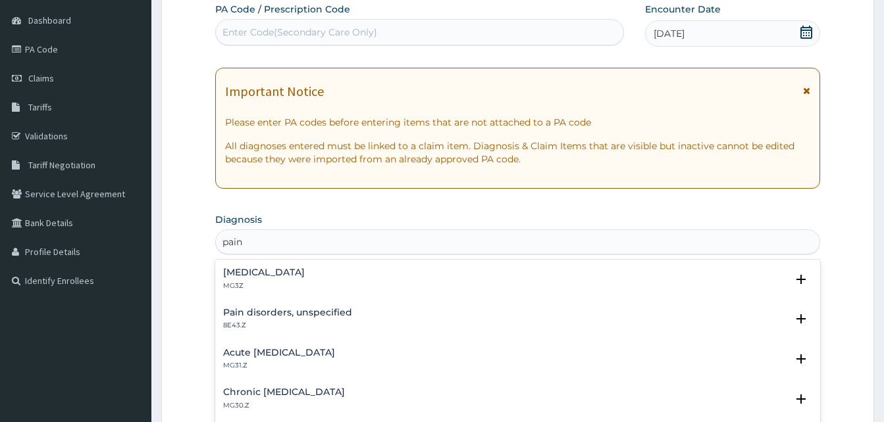
click at [299, 279] on div "Pain, unspecified MG3Z" at bounding box center [264, 279] width 82 height 23
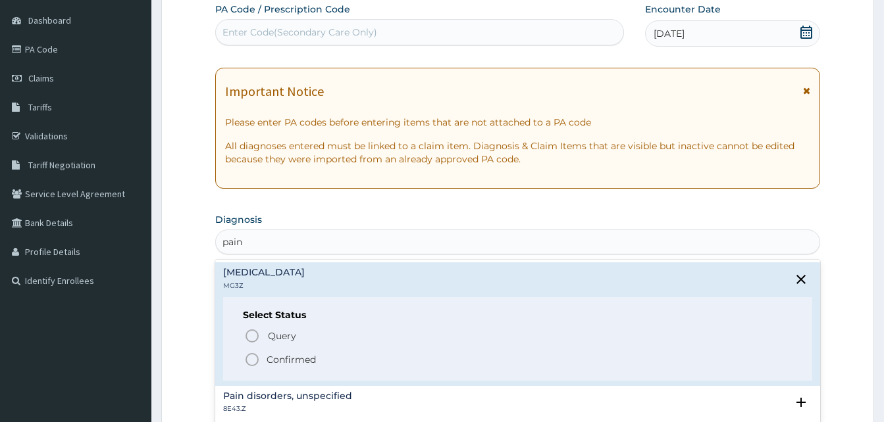
click at [323, 353] on span "Confirmed" at bounding box center [518, 360] width 548 height 16
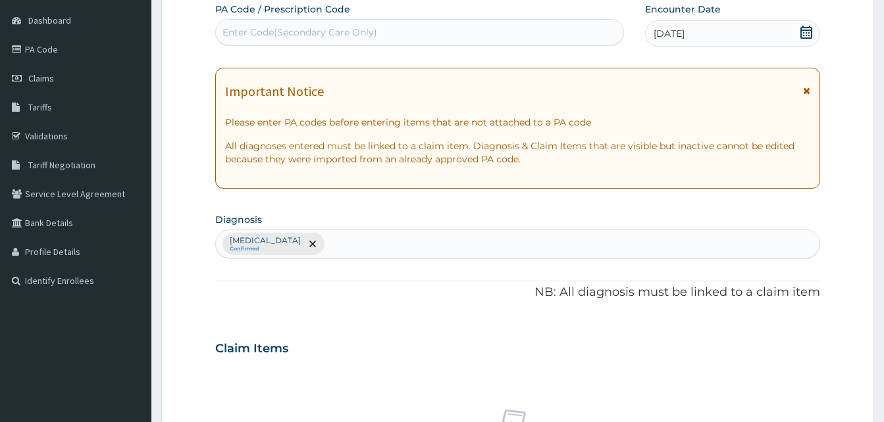
scroll to position [526, 0]
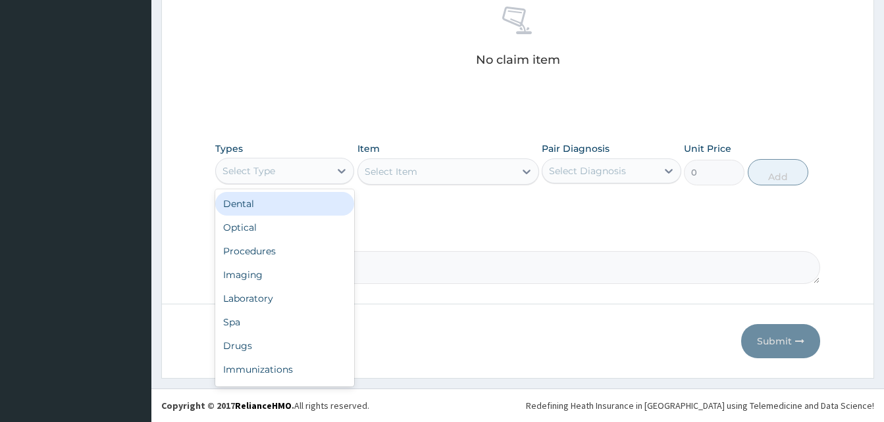
drag, startPoint x: 331, startPoint y: 176, endPoint x: 347, endPoint y: 230, distance: 56.4
click at [347, 184] on div "option Dental focused, 1 of 10. 10 results available. Use Up and Down to choose…" at bounding box center [284, 171] width 139 height 26
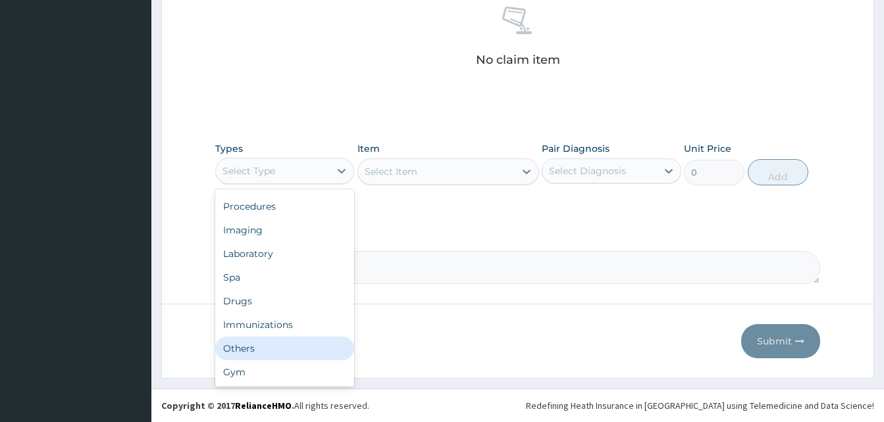
click at [278, 346] on div "Others" at bounding box center [284, 349] width 139 height 24
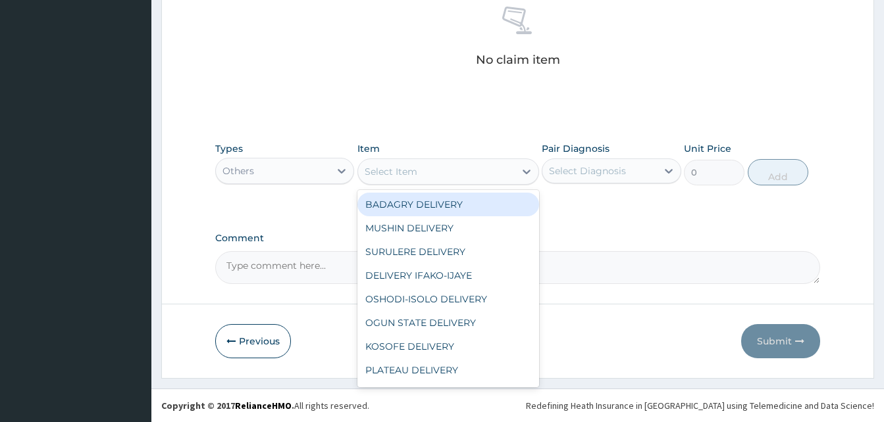
click at [451, 172] on div "Select Item" at bounding box center [436, 171] width 157 height 21
click at [480, 199] on div "BADAGRY DELIVERY" at bounding box center [448, 205] width 182 height 24
type input "3700"
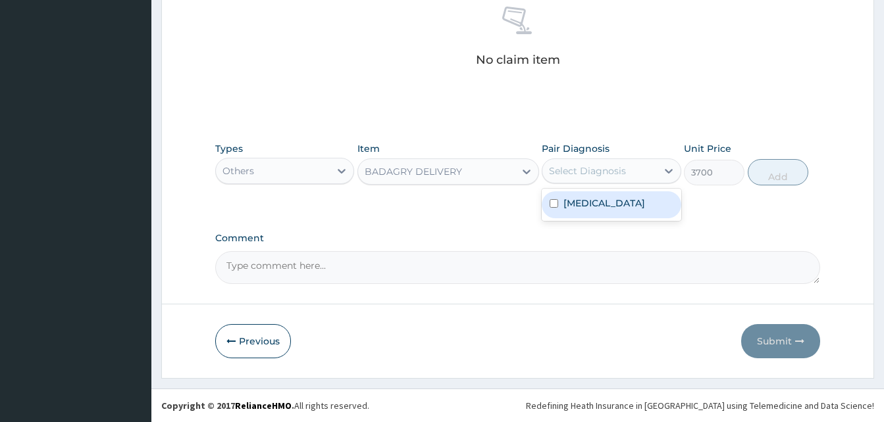
drag, startPoint x: 560, startPoint y: 172, endPoint x: 581, endPoint y: 196, distance: 31.7
click at [581, 184] on div "option Pain, unspecified focused, 1 of 1. 1 result available. Use Up and Down t…" at bounding box center [611, 171] width 139 height 25
click at [581, 197] on label "Pain, unspecified" at bounding box center [604, 203] width 82 height 13
checkbox input "true"
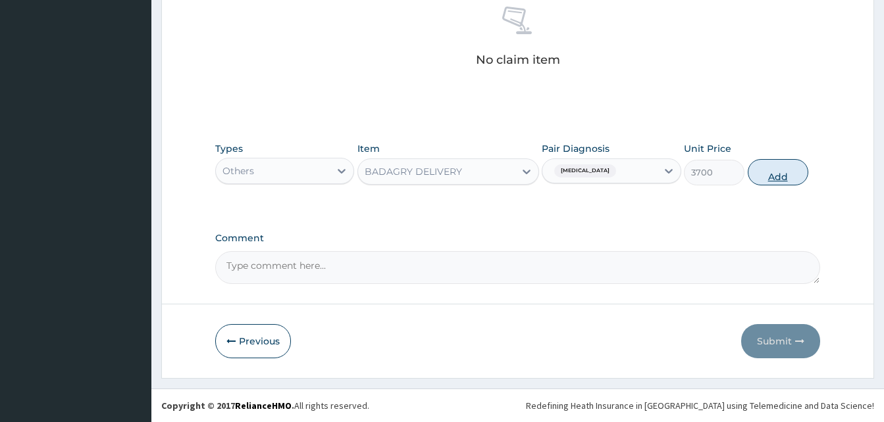
click at [758, 169] on button "Add" at bounding box center [778, 172] width 61 height 26
type input "0"
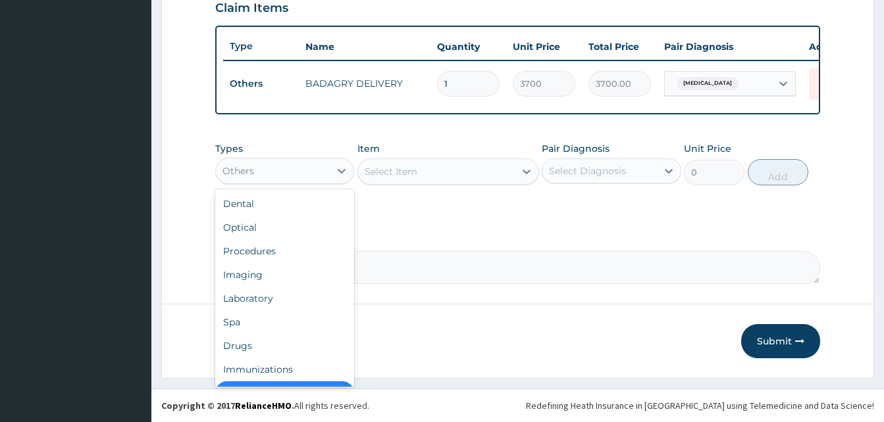
scroll to position [26, 0]
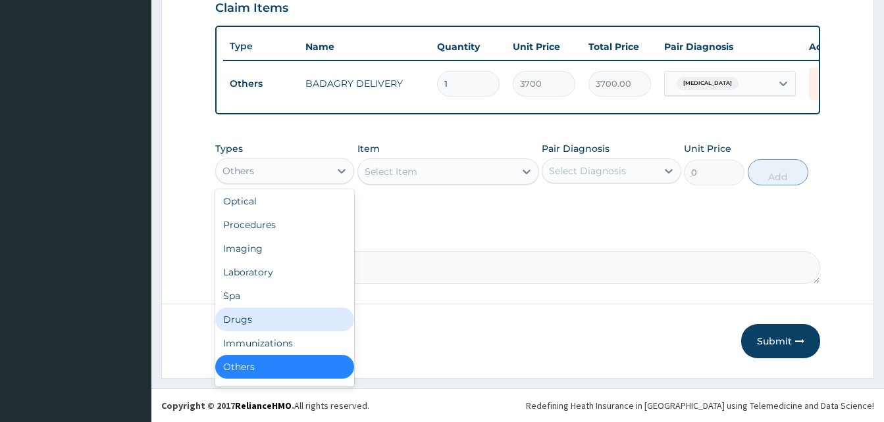
drag, startPoint x: 307, startPoint y: 177, endPoint x: 272, endPoint y: 315, distance: 142.4
click at [272, 184] on div "option Others, selected. option Drugs focused, 7 of 10. 10 results available. U…" at bounding box center [284, 171] width 139 height 26
click at [272, 315] on div "Drugs" at bounding box center [284, 320] width 139 height 24
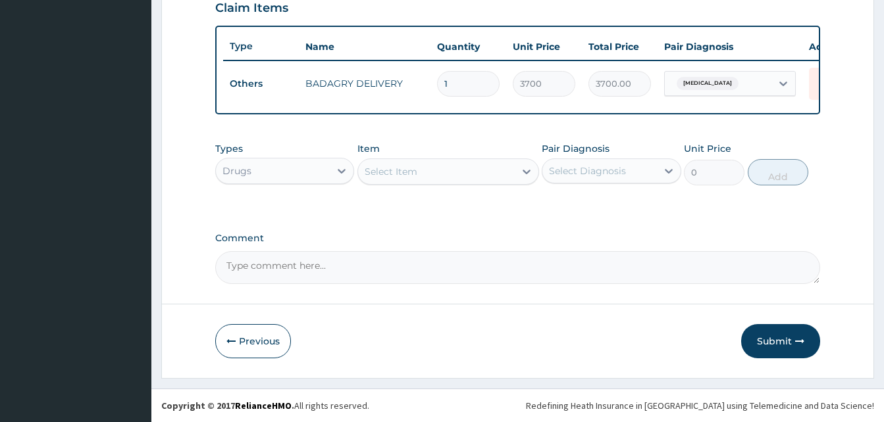
click at [431, 177] on div "Select Item" at bounding box center [436, 171] width 157 height 21
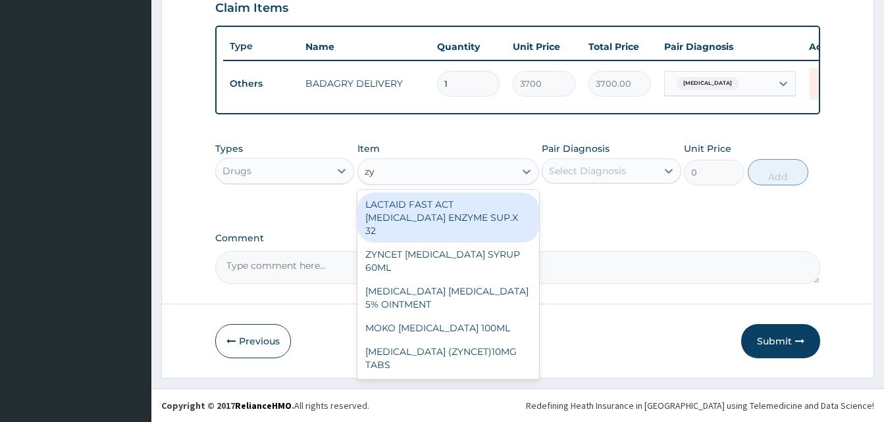
type input "zyn"
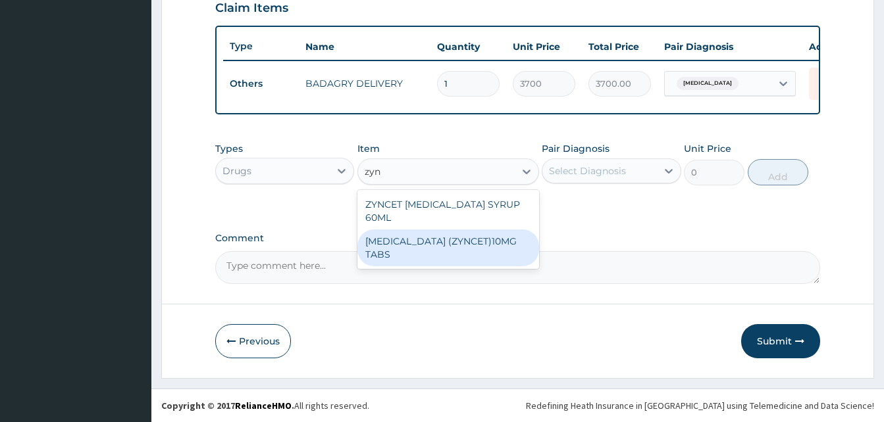
click at [470, 233] on div "[MEDICAL_DATA] (ZYNCET)10MG TABS" at bounding box center [448, 248] width 182 height 37
type input "119"
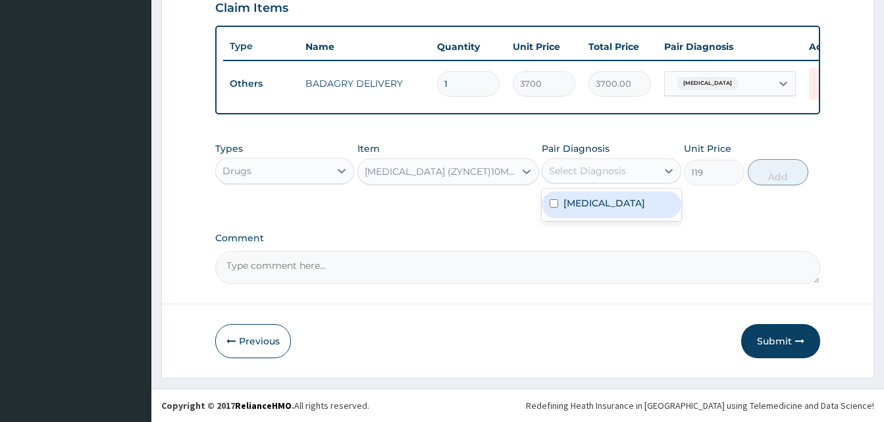
drag, startPoint x: 579, startPoint y: 182, endPoint x: 617, endPoint y: 205, distance: 44.0
click at [617, 184] on div "option Pain, unspecified, selected. option Pain, unspecified focused, 1 of 1. 1…" at bounding box center [611, 171] width 139 height 25
click at [617, 205] on label "Pain, unspecified" at bounding box center [604, 203] width 82 height 13
checkbox input "true"
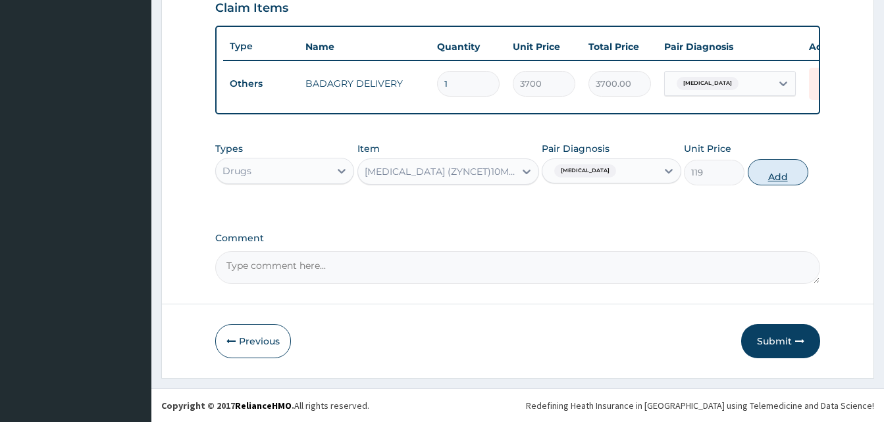
click at [770, 178] on button "Add" at bounding box center [778, 172] width 61 height 26
type input "0"
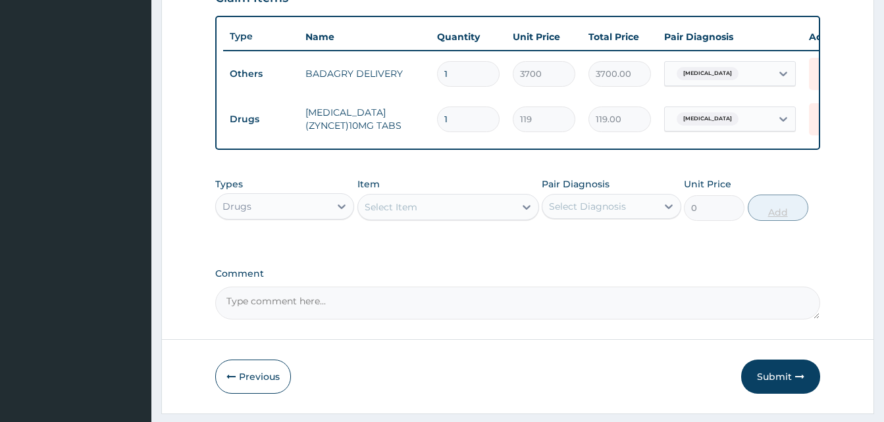
type input "10"
type input "1190.00"
type input "10"
click at [492, 215] on div "Select Item" at bounding box center [436, 207] width 157 height 21
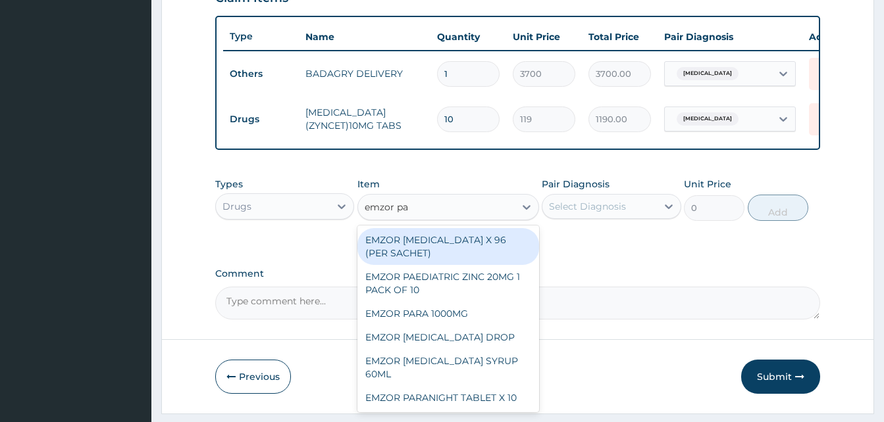
type input "emzor pae"
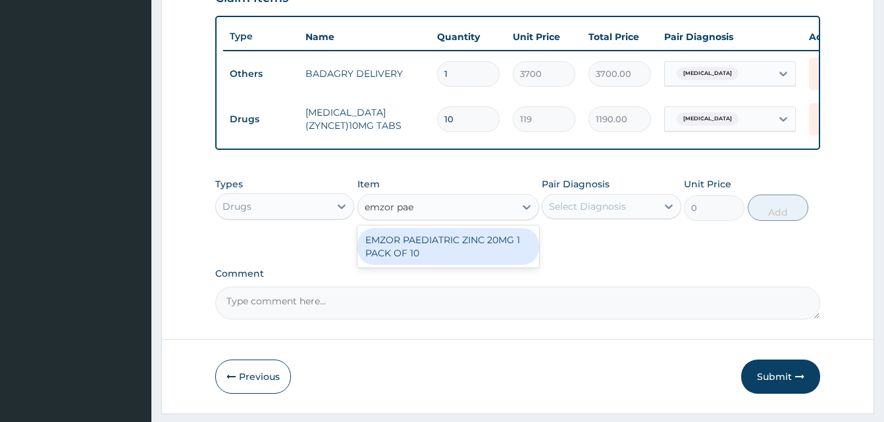
click at [502, 246] on div "EMZOR PAEDIATRIC ZINC 20MG 1 PACK OF 10" at bounding box center [448, 246] width 182 height 37
type input "28"
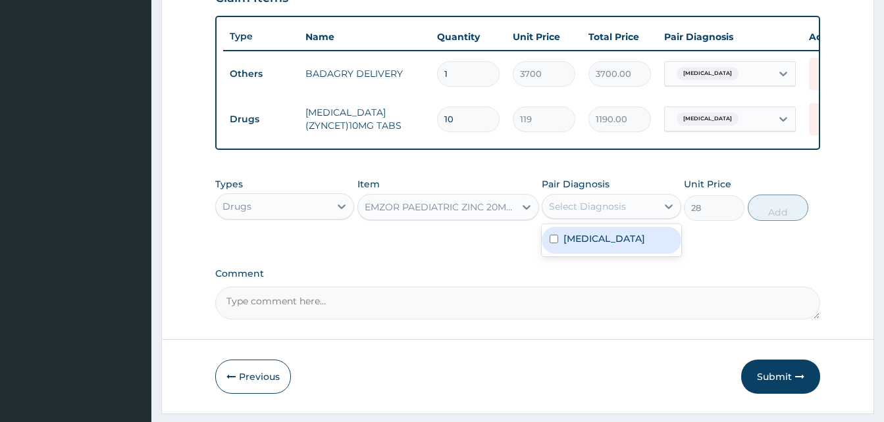
drag, startPoint x: 561, startPoint y: 225, endPoint x: 587, endPoint y: 249, distance: 34.9
click at [587, 219] on div "option Pain, unspecified, selected. option Pain, unspecified focused, 1 of 1. 1…" at bounding box center [611, 206] width 139 height 25
click at [587, 245] on label "Pain, unspecified" at bounding box center [604, 238] width 82 height 13
checkbox input "true"
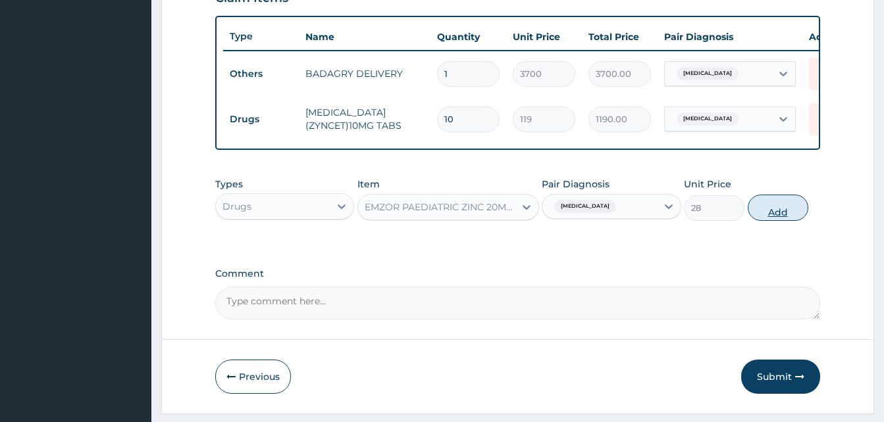
click at [752, 220] on button "Add" at bounding box center [778, 208] width 61 height 26
type input "0"
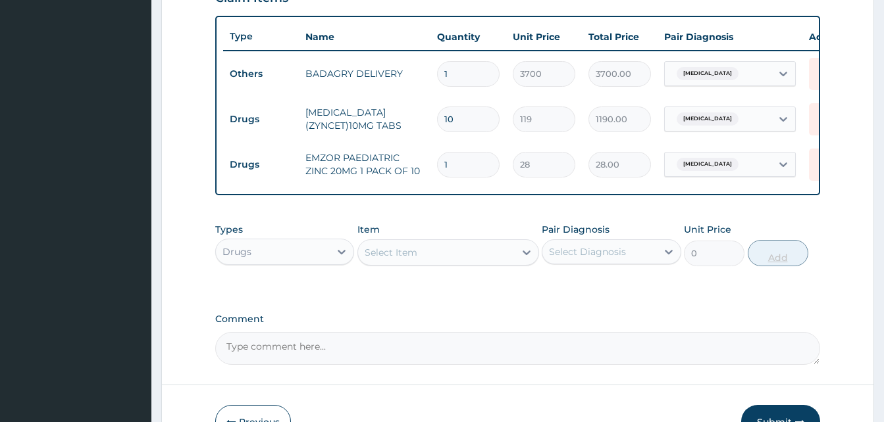
type input "10"
type input "280.00"
type input "10"
click at [478, 261] on div "Select Item" at bounding box center [436, 252] width 157 height 21
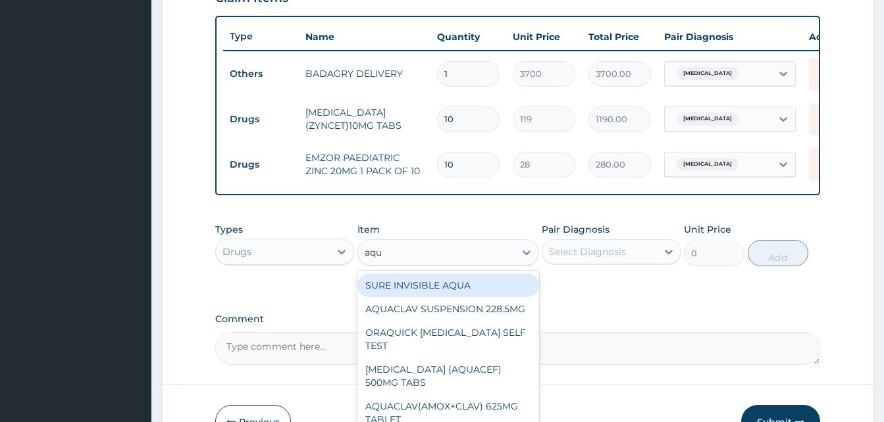
type input "aqua"
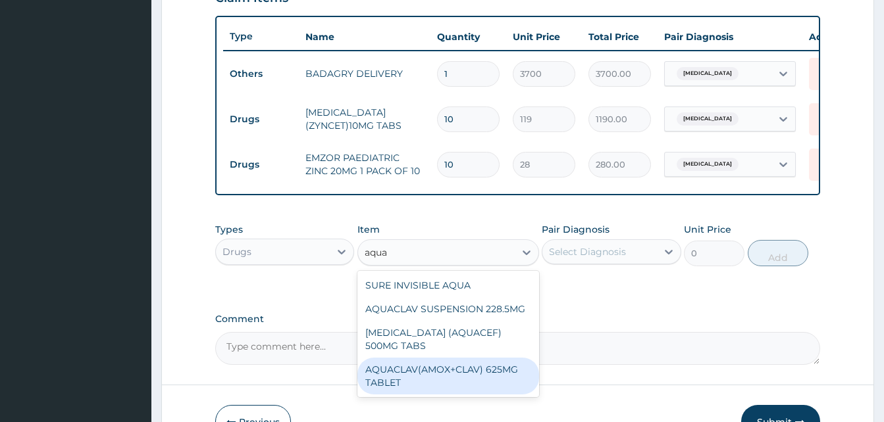
click at [480, 378] on div "AQUACLAV(AMOX+CLAV) 625MG TABLET" at bounding box center [448, 376] width 182 height 37
type input "190"
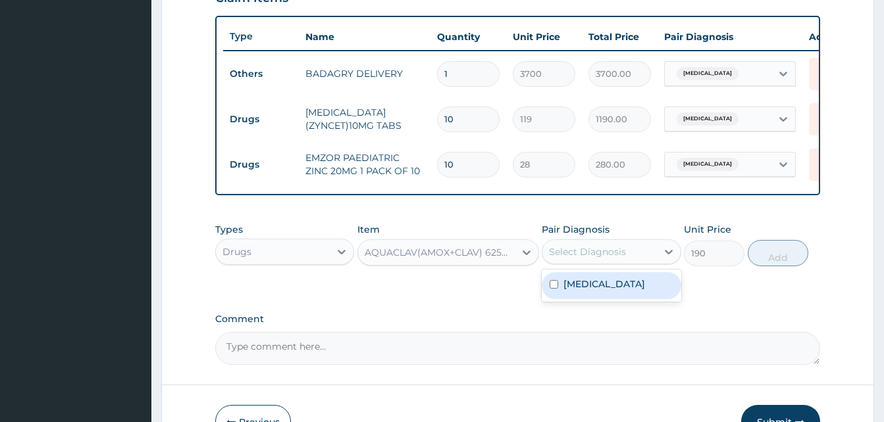
click at [597, 263] on div "Select Diagnosis" at bounding box center [599, 252] width 114 height 21
click at [617, 286] on div "Pain, unspecified" at bounding box center [611, 285] width 139 height 27
checkbox input "true"
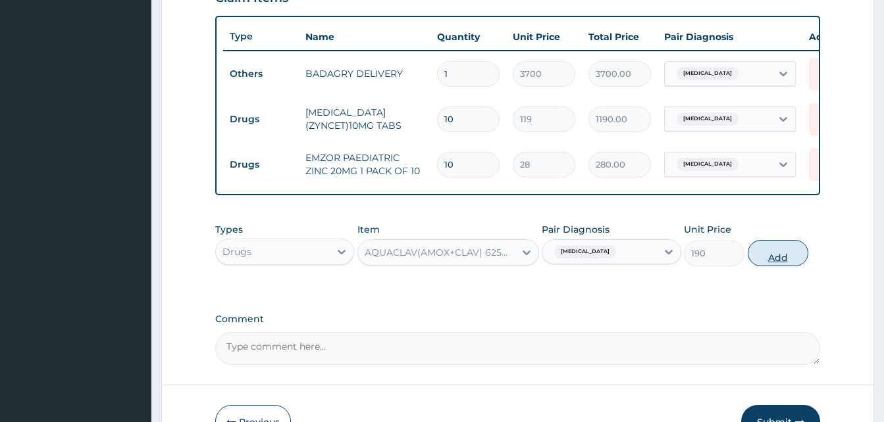
click at [777, 263] on button "Add" at bounding box center [778, 253] width 61 height 26
type input "0"
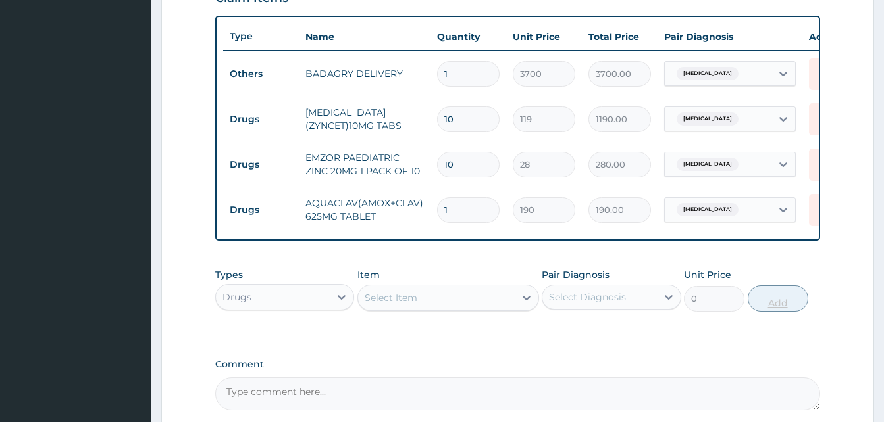
type input "14"
type input "2660.00"
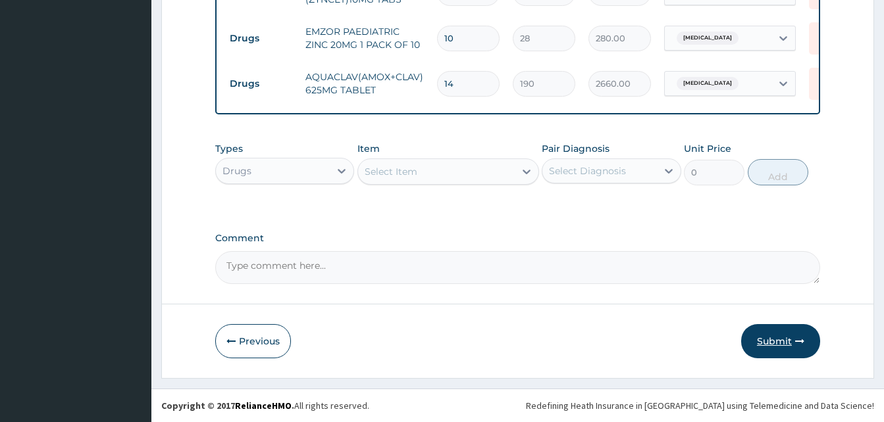
type input "14"
click at [775, 342] on button "Submit" at bounding box center [780, 341] width 79 height 34
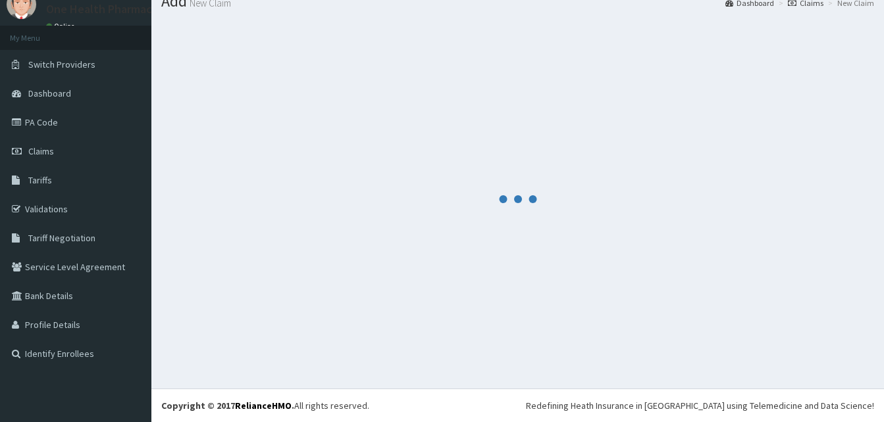
scroll to position [610, 0]
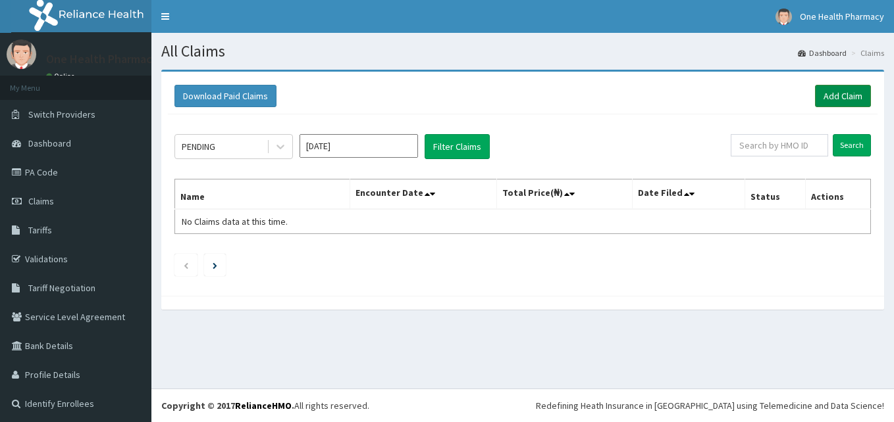
click at [834, 95] on link "Add Claim" at bounding box center [843, 96] width 56 height 22
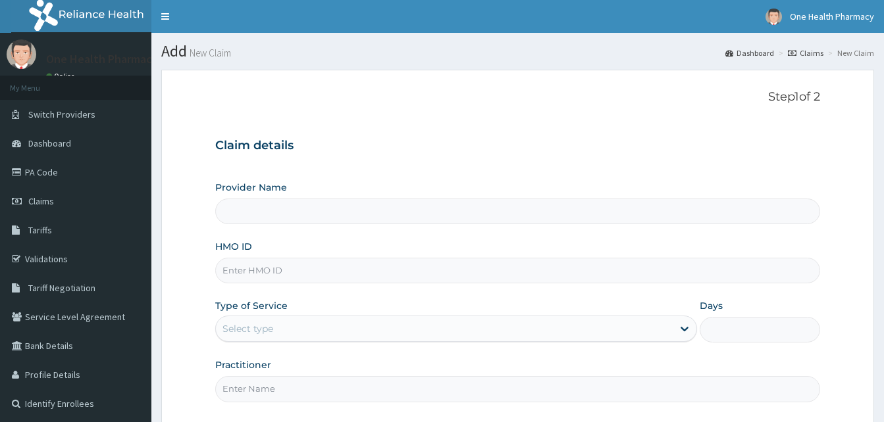
type input "OneHealth Pharmacy"
click at [301, 281] on input "HMO ID" at bounding box center [517, 271] width 605 height 26
paste input "PNI/10017/A"
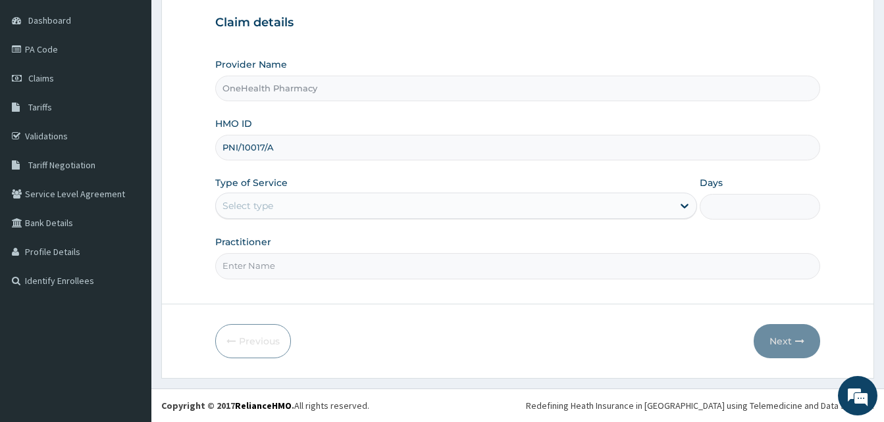
type input "PNI/10017/A"
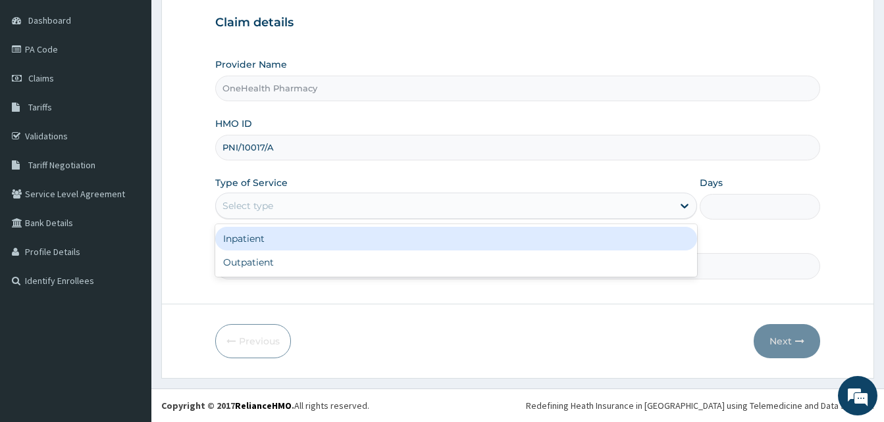
drag, startPoint x: 367, startPoint y: 211, endPoint x: 355, endPoint y: 265, distance: 55.4
click at [355, 219] on div "option Inpatient focused, 1 of 2. 2 results available. Use Up and Down to choos…" at bounding box center [456, 206] width 482 height 26
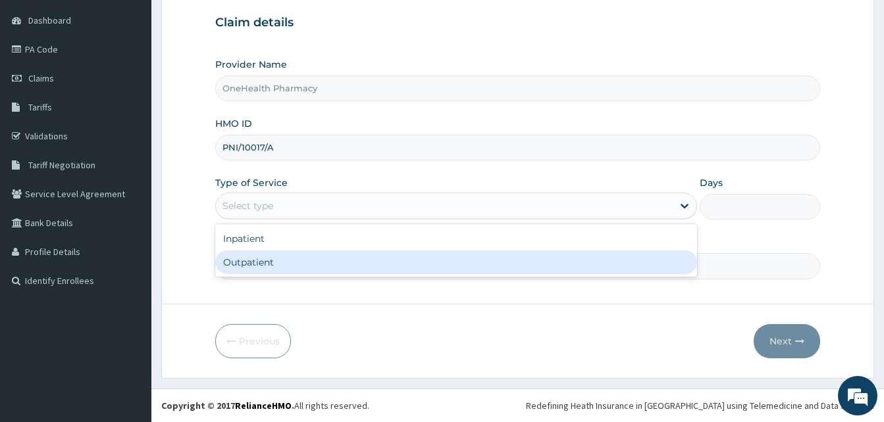
click at [355, 265] on div "Outpatient" at bounding box center [456, 263] width 482 height 24
type input "1"
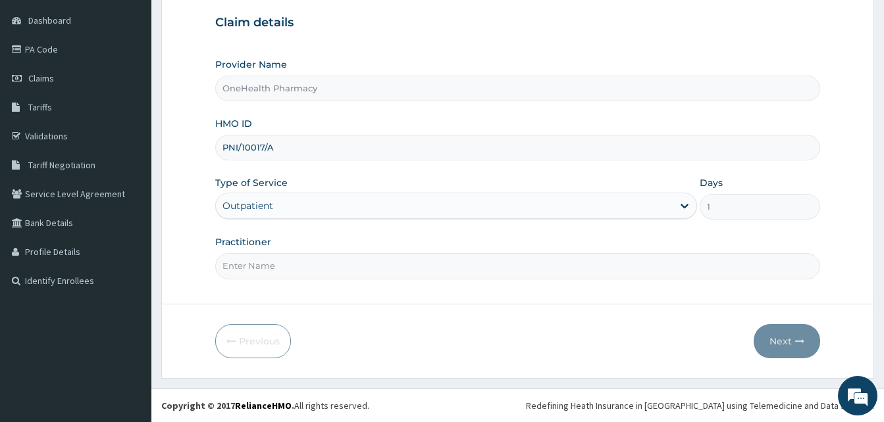
click at [355, 265] on input "Practitioner" at bounding box center [517, 266] width 605 height 26
type input "ONE HEALTH"
click at [782, 344] on button "Next" at bounding box center [787, 341] width 66 height 34
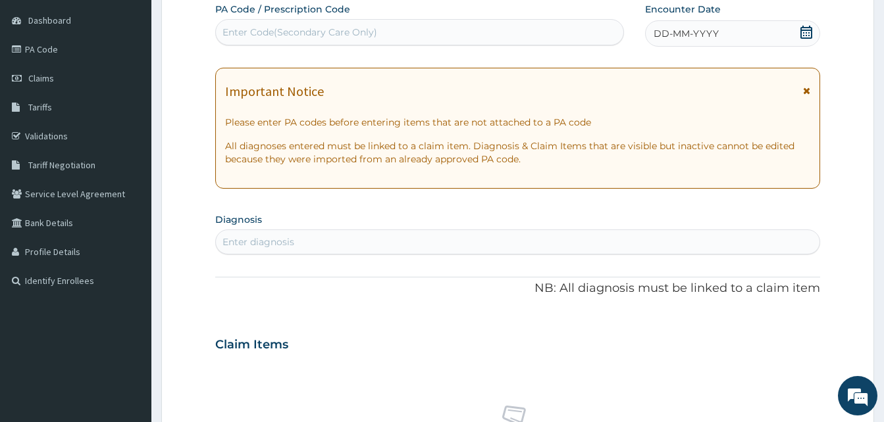
click at [723, 32] on div "DD-MM-YYYY" at bounding box center [732, 33] width 175 height 26
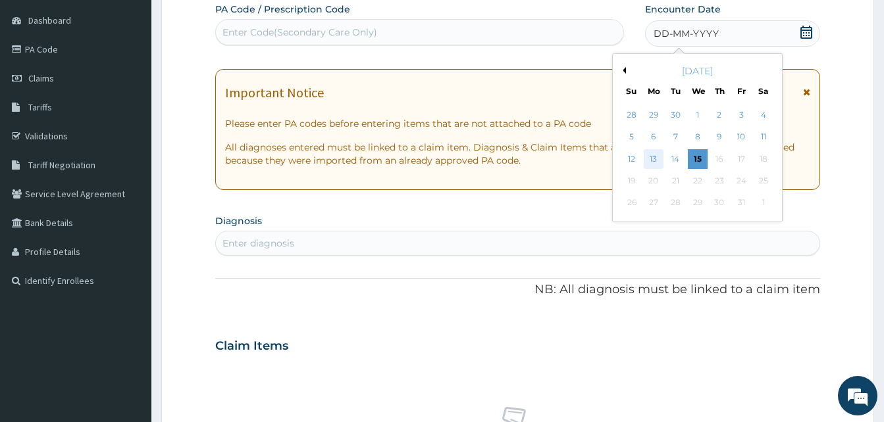
click at [660, 155] on div "13" at bounding box center [654, 159] width 20 height 20
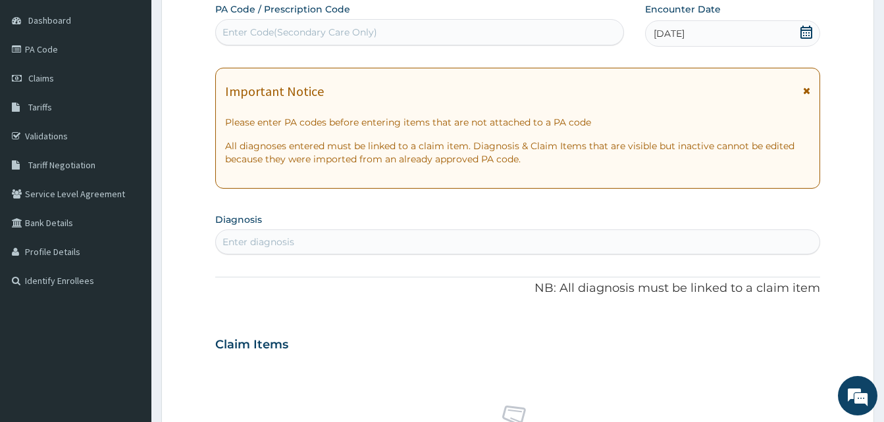
click at [406, 235] on div "Enter diagnosis" at bounding box center [517, 242] width 603 height 21
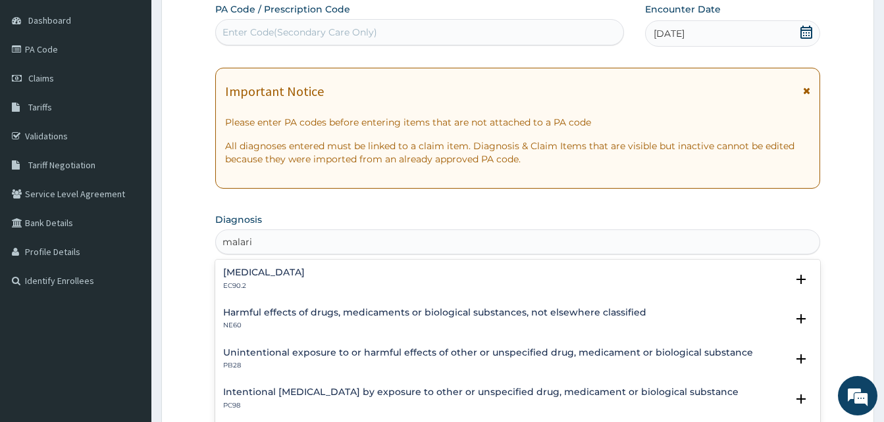
type input "malari"
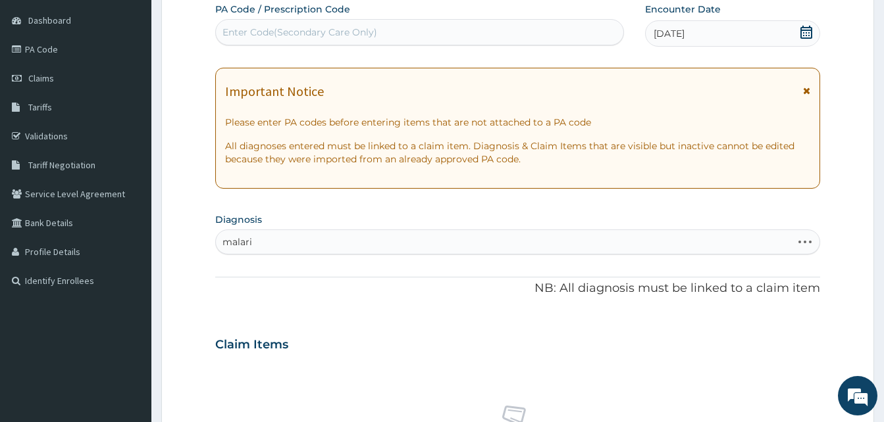
type input "[MEDICAL_DATA]"
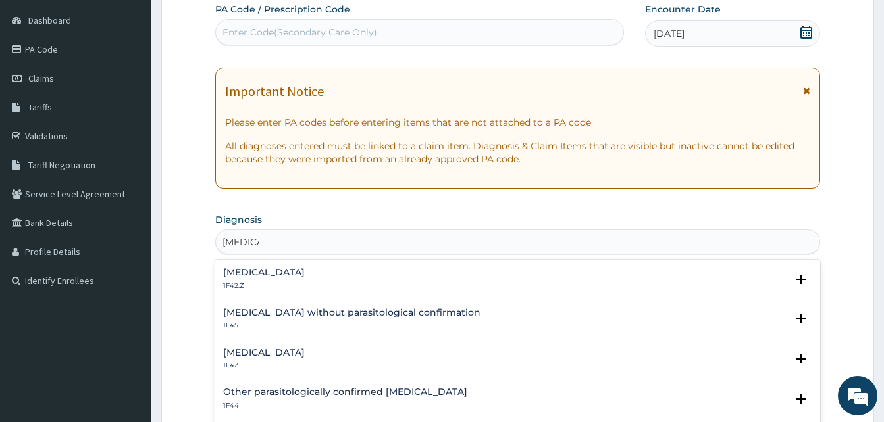
click at [274, 357] on h4 "[MEDICAL_DATA]" at bounding box center [264, 353] width 82 height 10
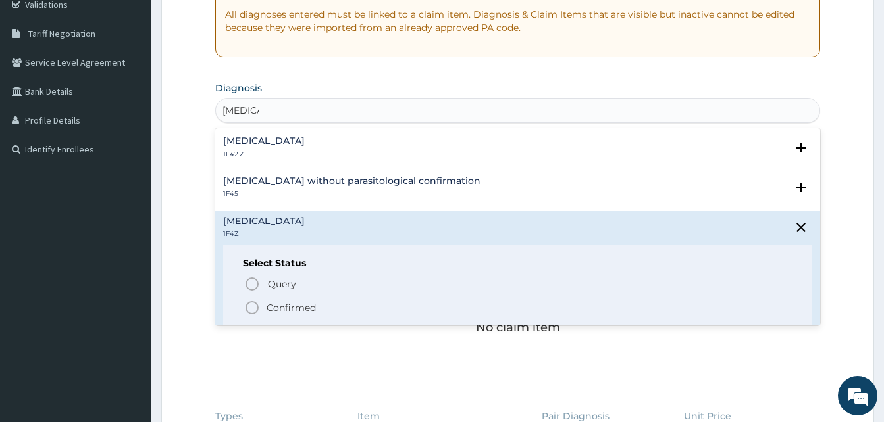
scroll to position [259, 0]
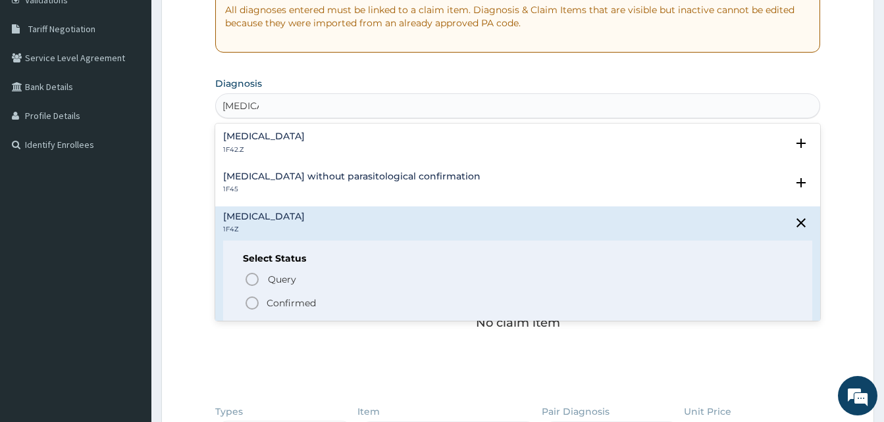
click at [370, 305] on span "Confirmed" at bounding box center [518, 303] width 548 height 16
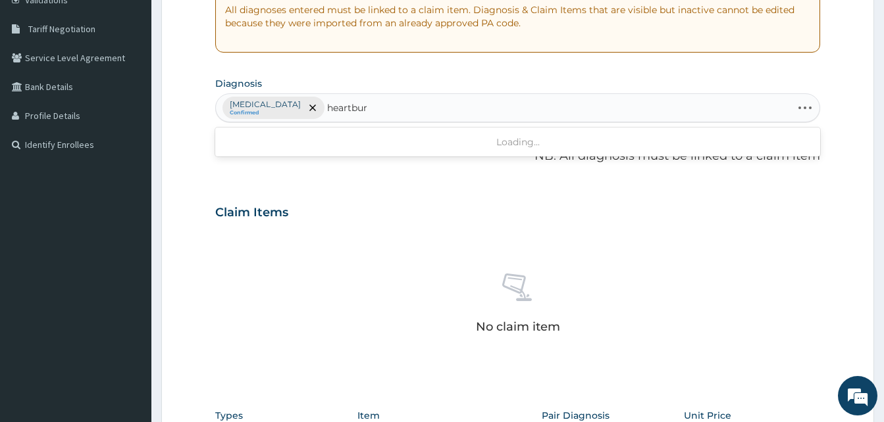
type input "[MEDICAL_DATA]"
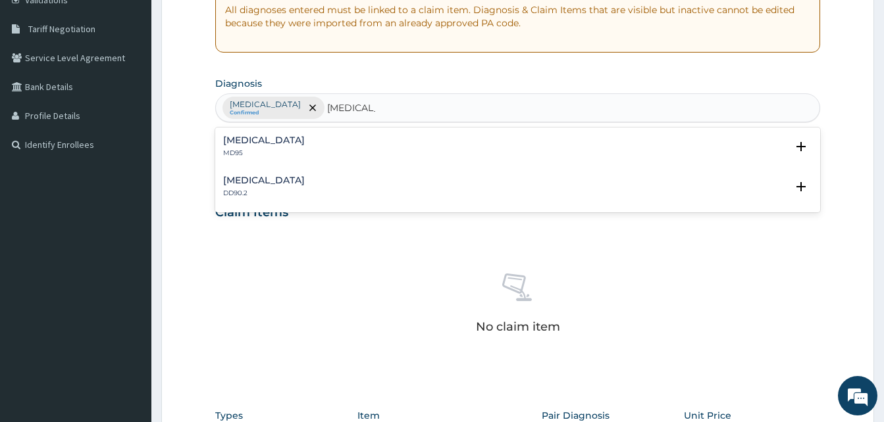
click at [301, 146] on div "[MEDICAL_DATA] MD95" at bounding box center [517, 147] width 589 height 23
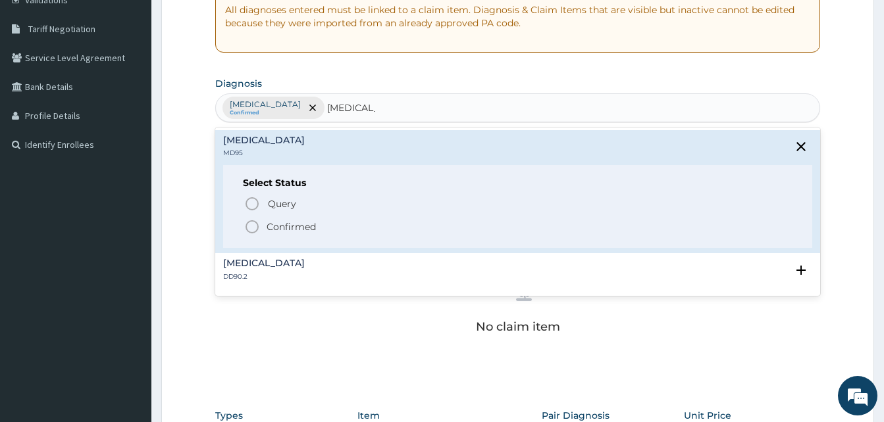
click at [323, 226] on span "Confirmed" at bounding box center [518, 227] width 548 height 16
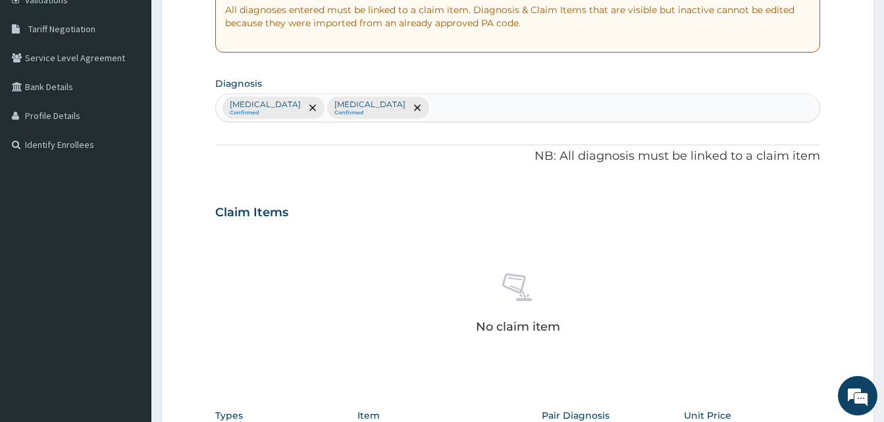
scroll to position [526, 0]
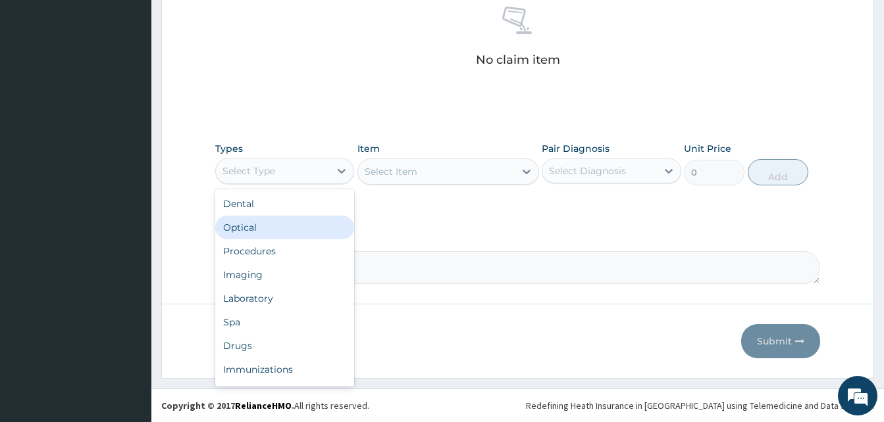
drag, startPoint x: 295, startPoint y: 168, endPoint x: 348, endPoint y: 243, distance: 92.0
click at [348, 184] on div "option Optical focused, 2 of 10. 10 results available. Use Up and Down to choos…" at bounding box center [284, 171] width 139 height 26
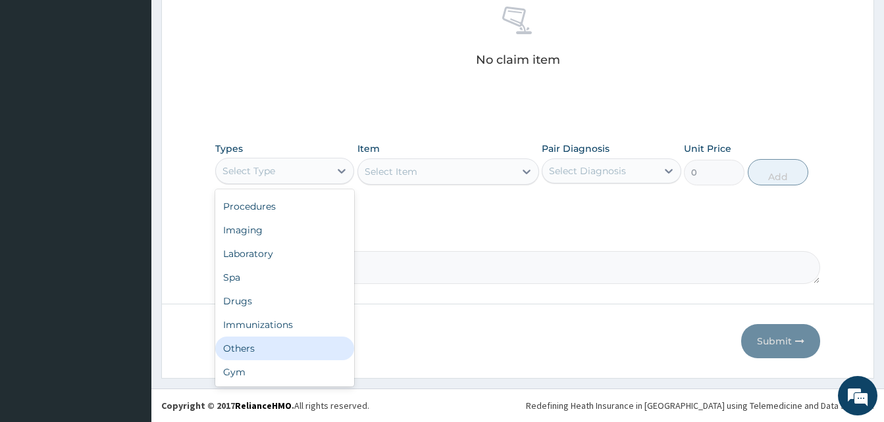
click at [247, 352] on div "Others" at bounding box center [284, 349] width 139 height 24
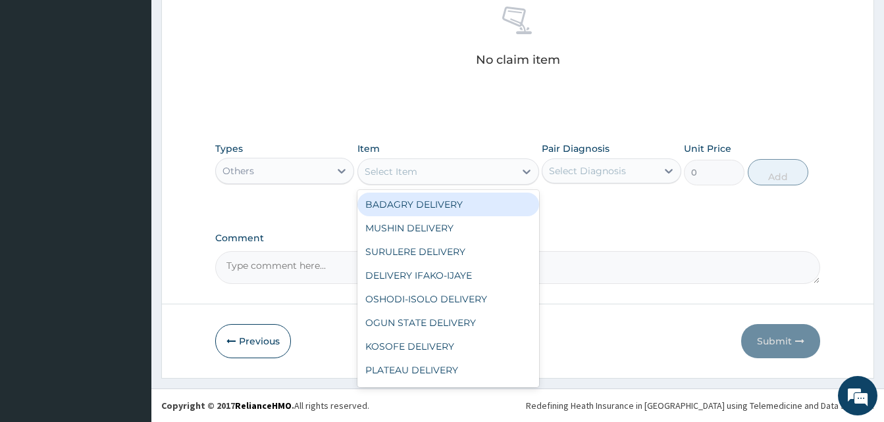
click at [446, 175] on div "Select Item" at bounding box center [436, 171] width 157 height 21
click at [480, 204] on div "BADAGRY DELIVERY" at bounding box center [448, 205] width 182 height 24
type input "3700"
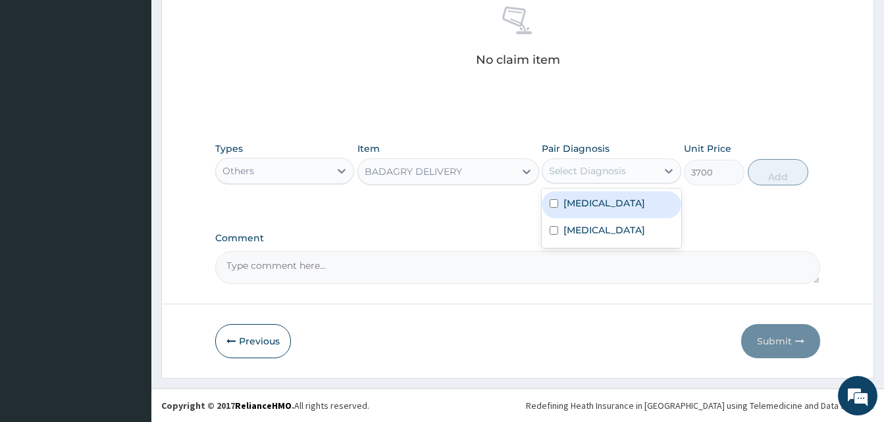
click at [558, 174] on div "Select Diagnosis" at bounding box center [587, 171] width 77 height 13
click at [612, 201] on label "[MEDICAL_DATA]" at bounding box center [604, 203] width 82 height 13
checkbox input "true"
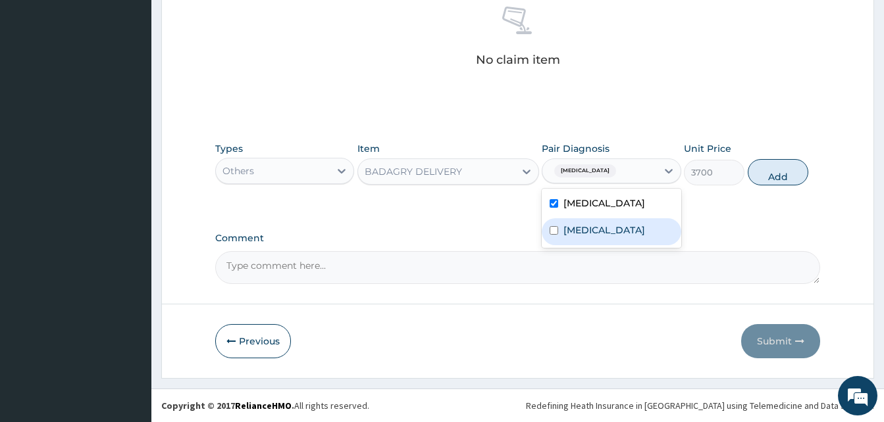
click at [625, 223] on div "[MEDICAL_DATA]" at bounding box center [611, 231] width 139 height 27
checkbox input "true"
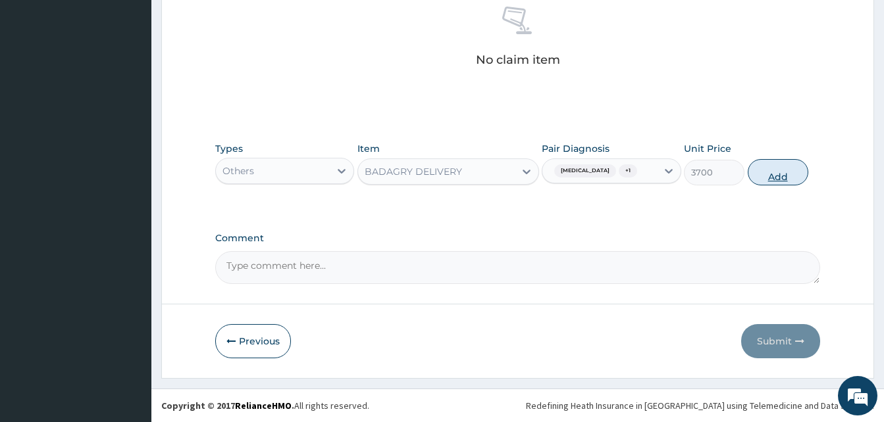
click at [771, 180] on button "Add" at bounding box center [778, 172] width 61 height 26
type input "0"
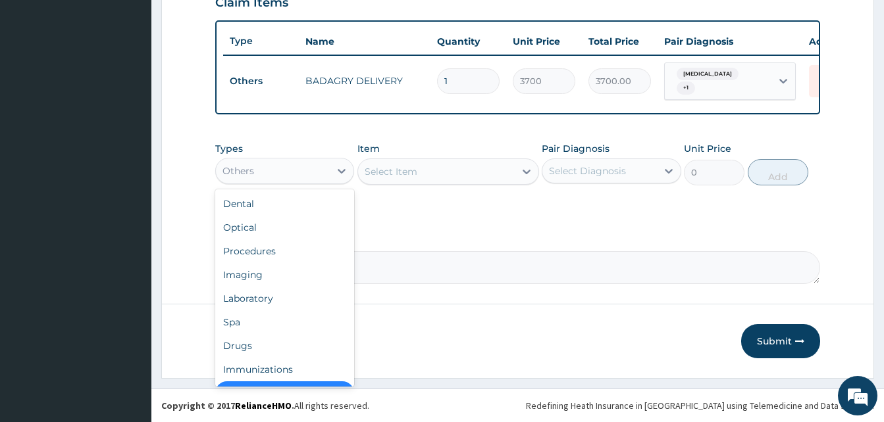
scroll to position [26, 0]
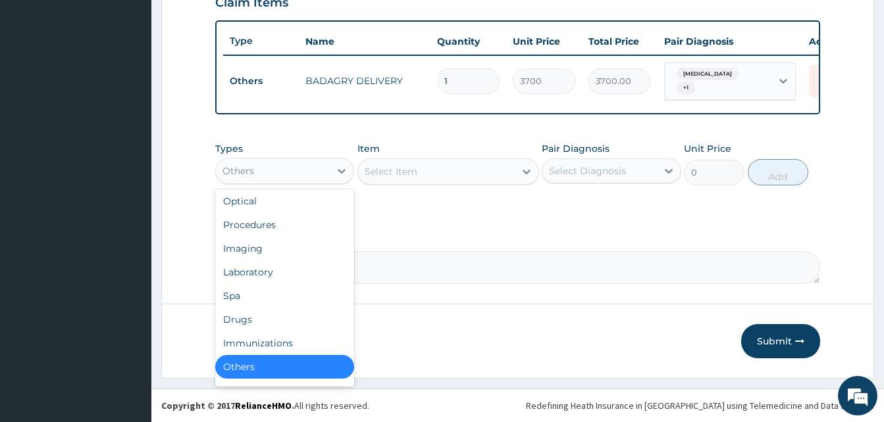
click at [311, 176] on div "Others" at bounding box center [273, 171] width 114 height 21
click at [288, 322] on div "Drugs" at bounding box center [284, 320] width 139 height 24
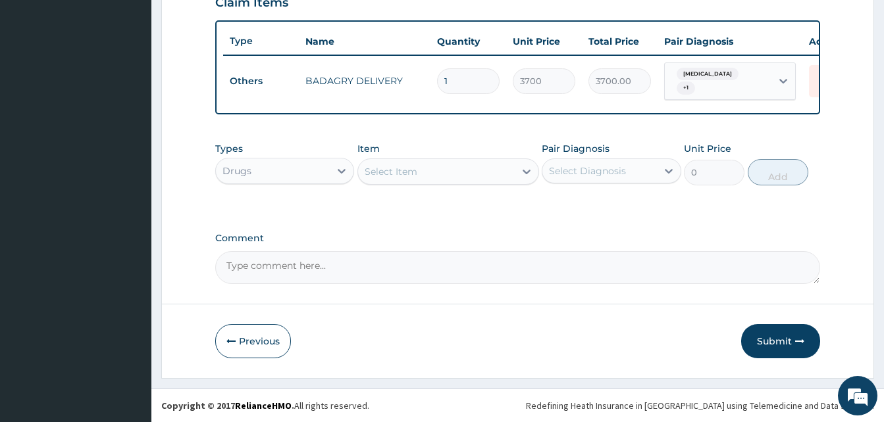
click at [408, 176] on div "Select Item" at bounding box center [391, 171] width 53 height 13
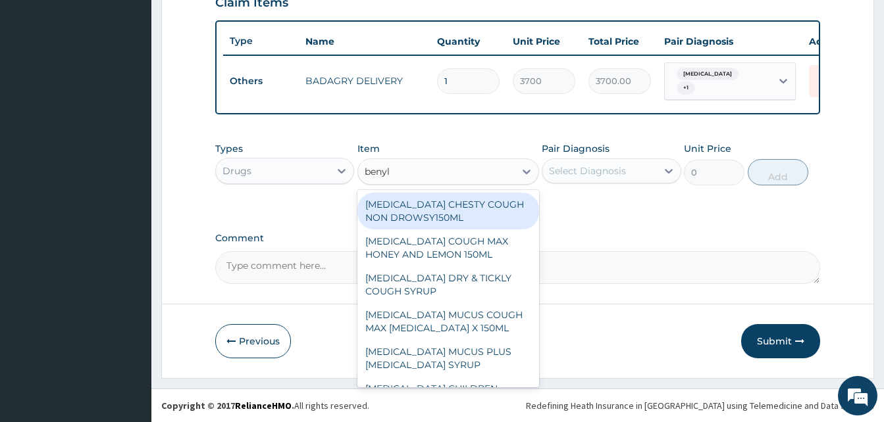
type input "benyli"
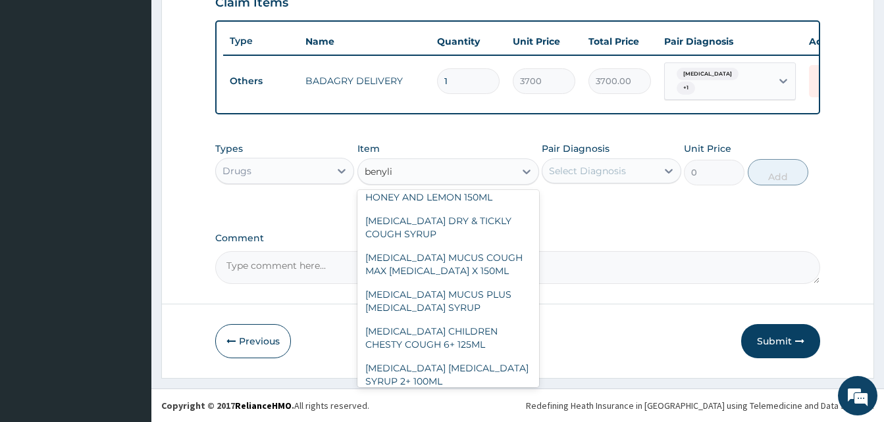
scroll to position [93, 0]
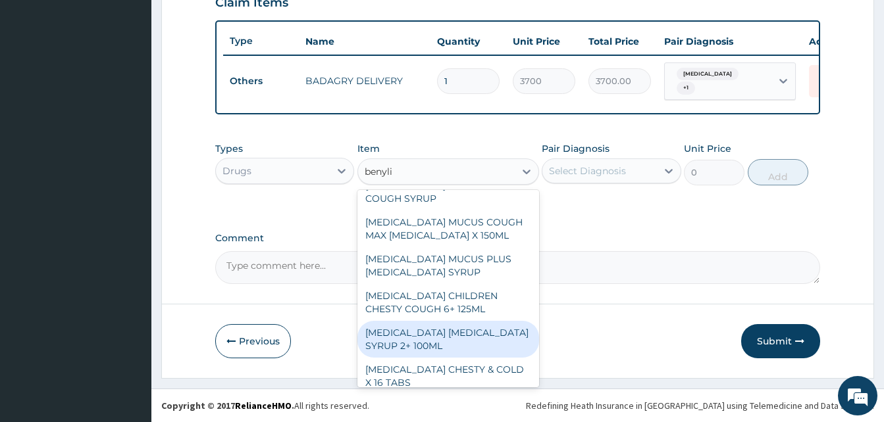
click at [461, 330] on div "[MEDICAL_DATA] [MEDICAL_DATA] SYRUP 2+ 100ML" at bounding box center [448, 339] width 182 height 37
type input "2100"
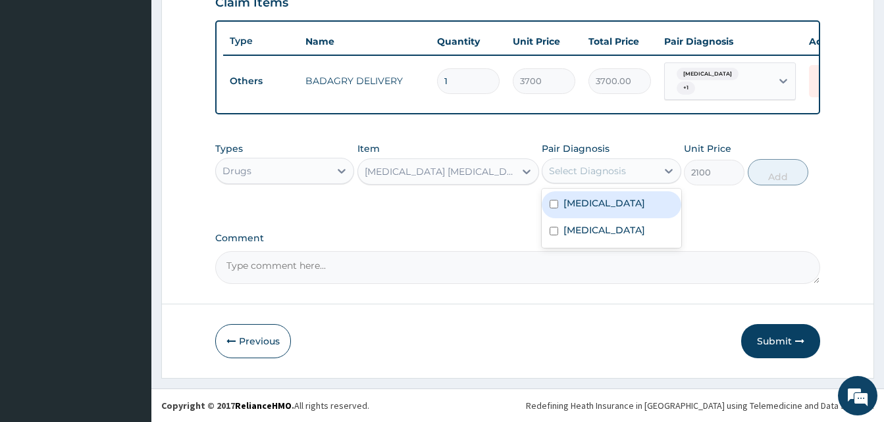
click at [603, 172] on div "Select Diagnosis" at bounding box center [587, 171] width 77 height 13
click at [612, 204] on label "[MEDICAL_DATA]" at bounding box center [604, 203] width 82 height 13
checkbox input "true"
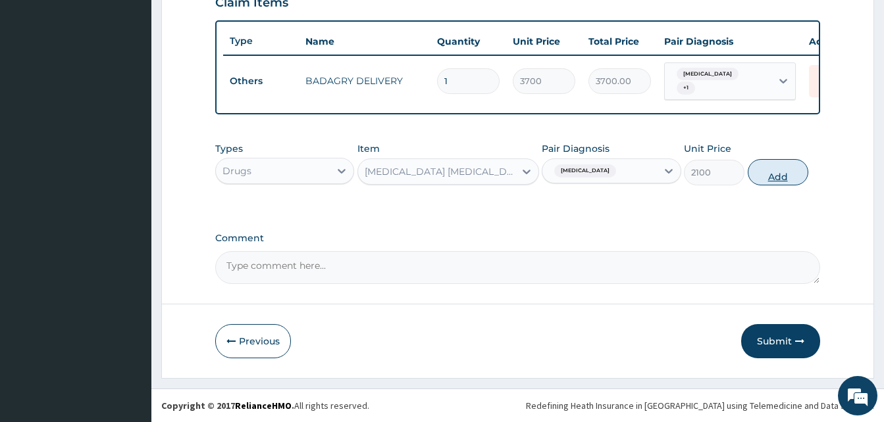
click at [760, 177] on button "Add" at bounding box center [778, 172] width 61 height 26
type input "0"
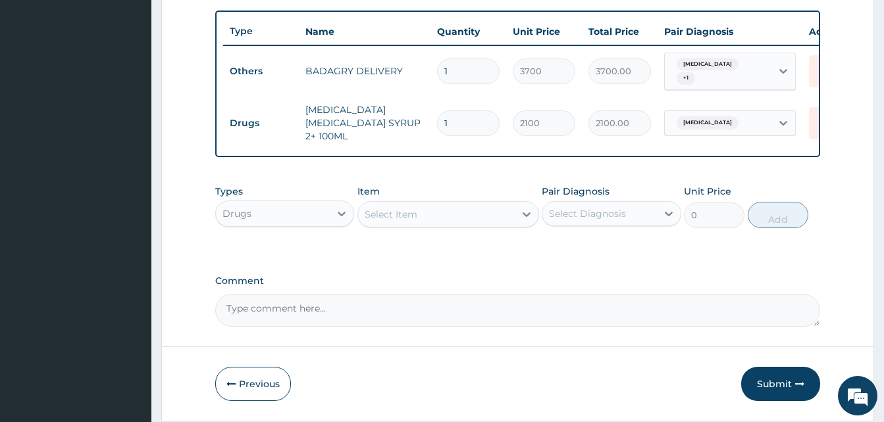
click at [388, 215] on div "Select Item" at bounding box center [391, 214] width 53 height 13
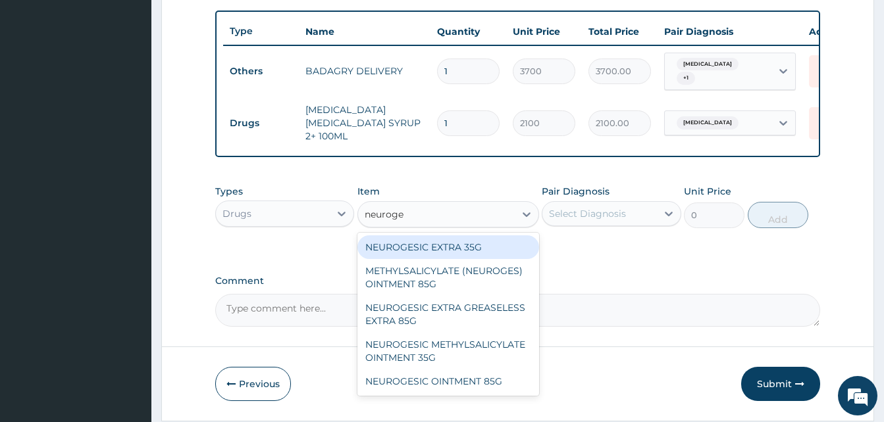
type input "neuroges"
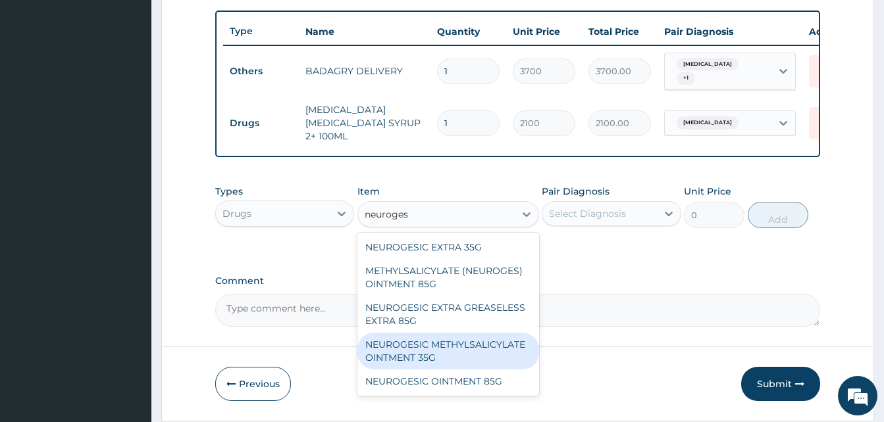
click at [457, 349] on div "NEUROGESIC METHYLSALICYLATE OINTMENT 35G" at bounding box center [448, 351] width 182 height 37
type input "1330"
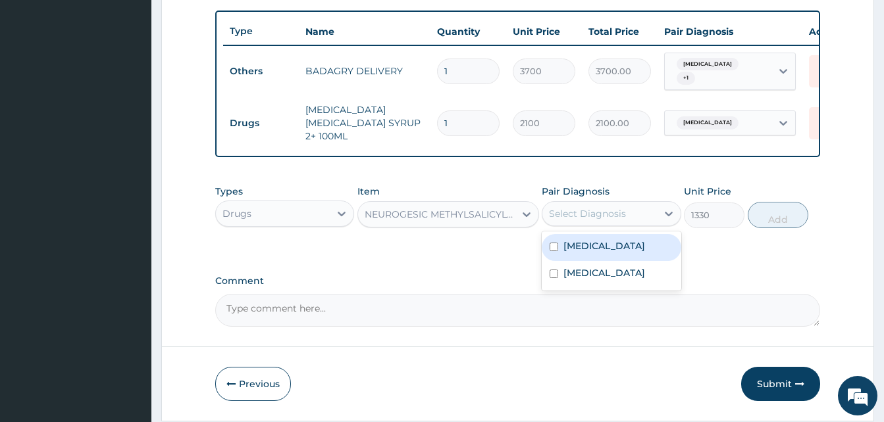
drag, startPoint x: 630, startPoint y: 223, endPoint x: 632, endPoint y: 240, distance: 17.2
click at [632, 226] on div "option [MEDICAL_DATA], selected. option [MEDICAL_DATA] focused, 1 of 2. 2 resul…" at bounding box center [611, 213] width 139 height 25
click at [632, 240] on div "[MEDICAL_DATA]" at bounding box center [611, 247] width 139 height 27
checkbox input "true"
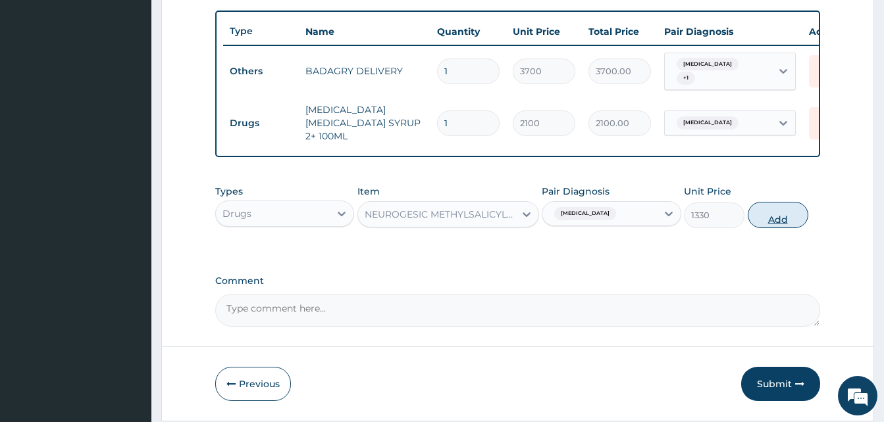
click at [760, 220] on button "Add" at bounding box center [778, 215] width 61 height 26
type input "0"
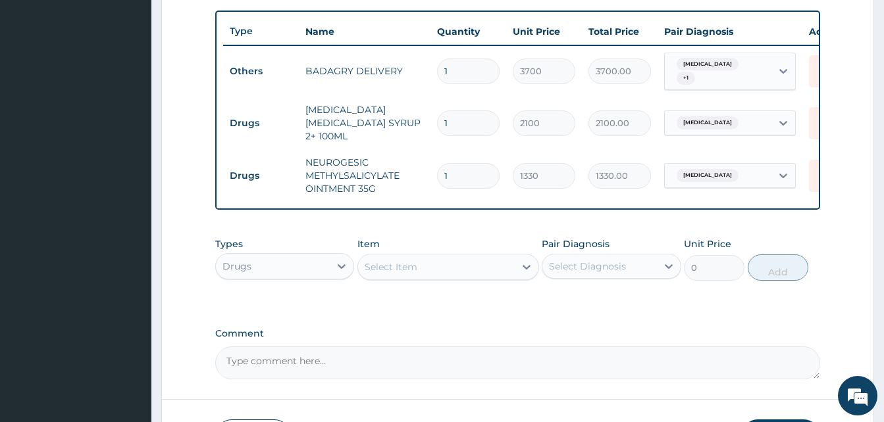
click at [430, 258] on div "Select Item" at bounding box center [448, 267] width 182 height 26
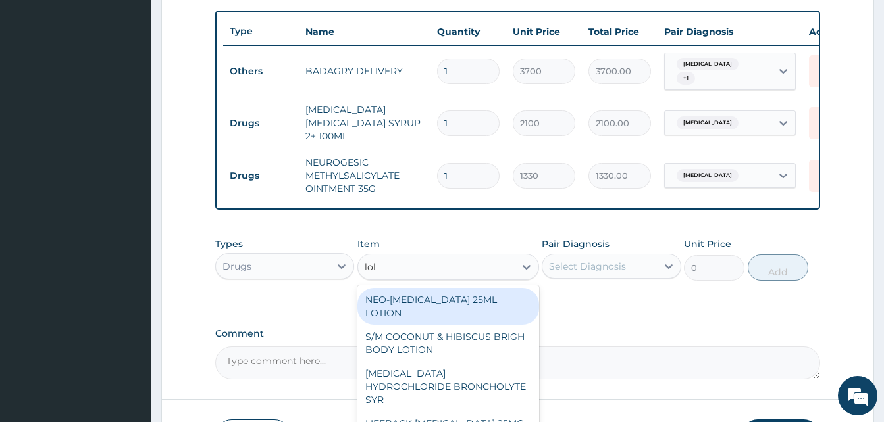
type input "lokm"
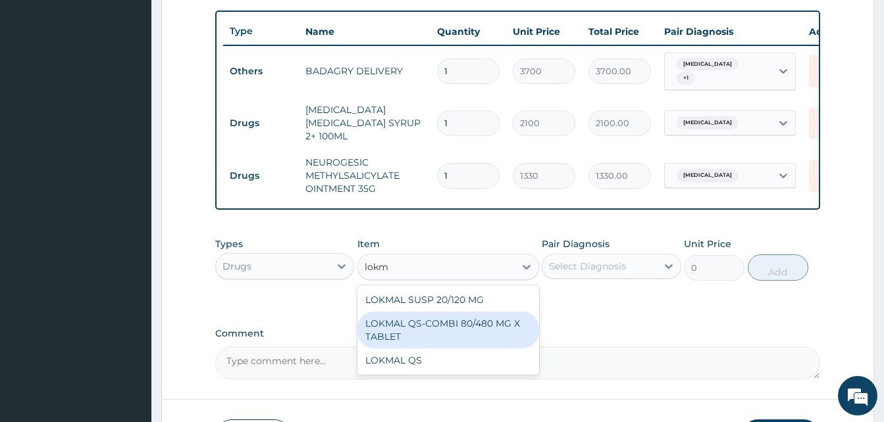
click at [453, 326] on div "LOKMAL QS-COMBI 80/480 MG X TABLET" at bounding box center [448, 330] width 182 height 37
type input "245"
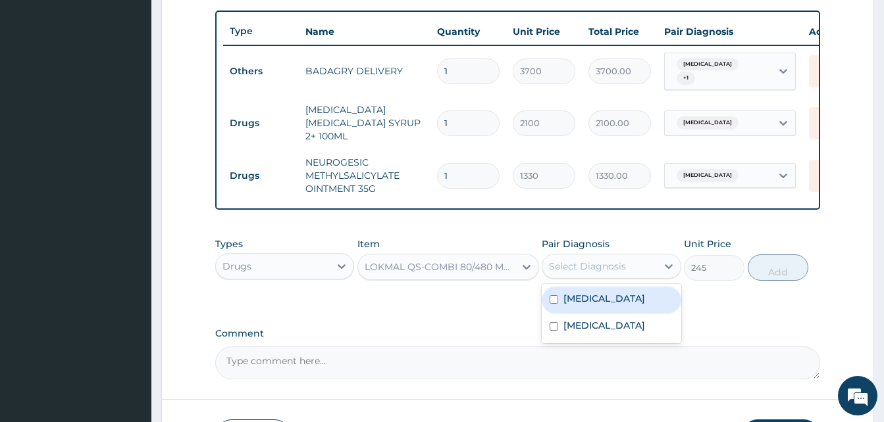
click at [551, 279] on div "Select Diagnosis" at bounding box center [611, 266] width 139 height 25
click at [608, 305] on label "[MEDICAL_DATA]" at bounding box center [604, 298] width 82 height 13
checkbox input "true"
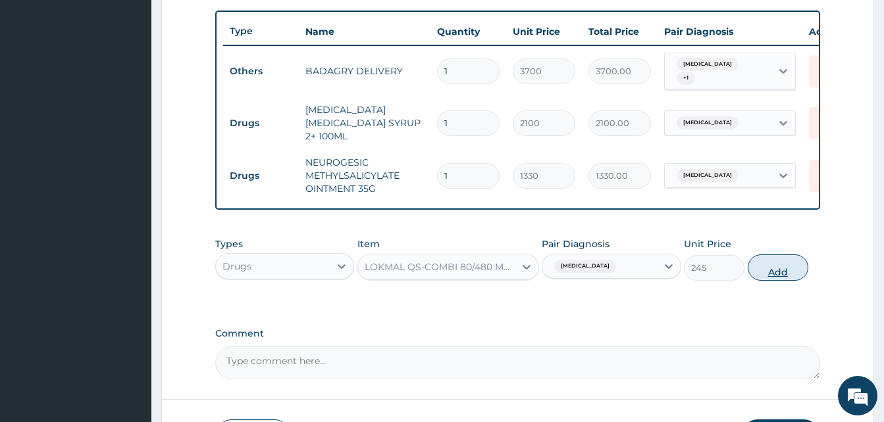
click at [759, 278] on button "Add" at bounding box center [778, 268] width 61 height 26
type input "0"
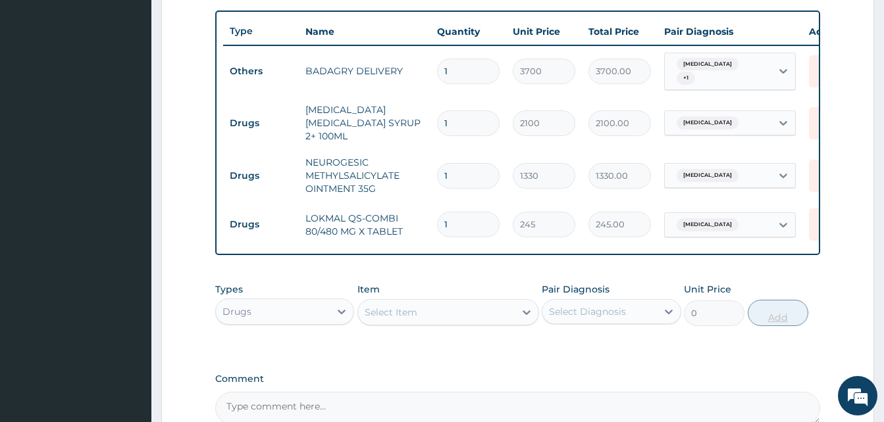
type input "16"
type input "3920.00"
type input "1"
type input "245.00"
type input "0.00"
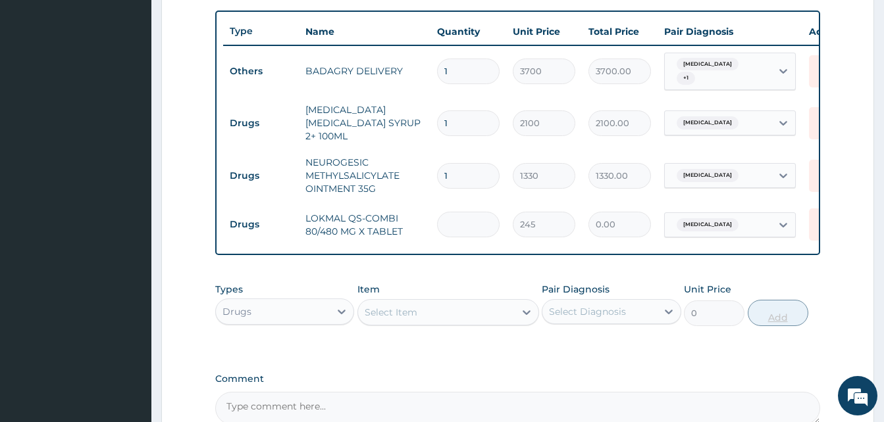
type input "6"
type input "1470.00"
type input "6"
click at [431, 322] on div "Select Item" at bounding box center [436, 312] width 157 height 21
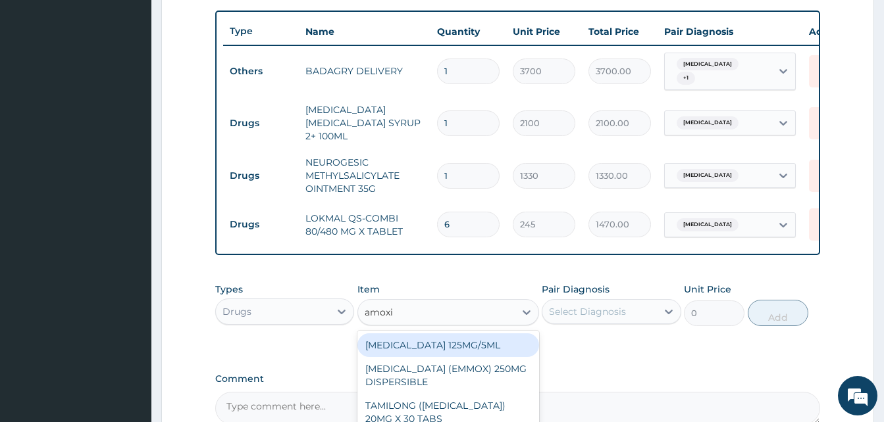
type input "[MEDICAL_DATA]"
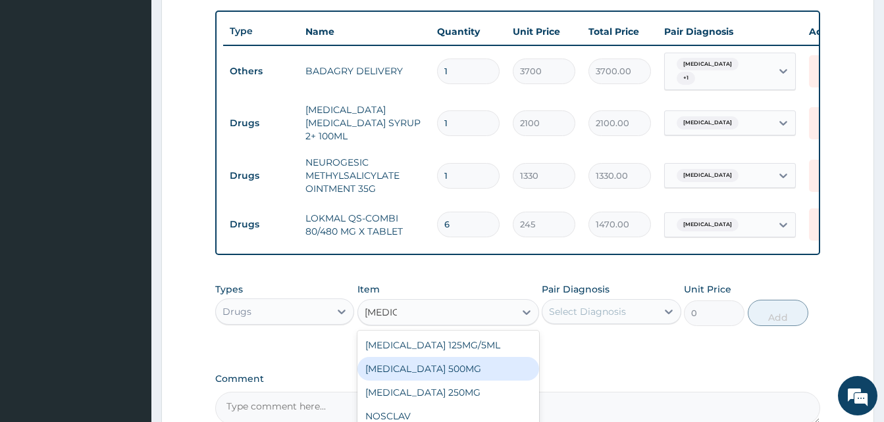
click at [446, 376] on div "AMOXIL 500MG" at bounding box center [448, 369] width 182 height 24
type input "126"
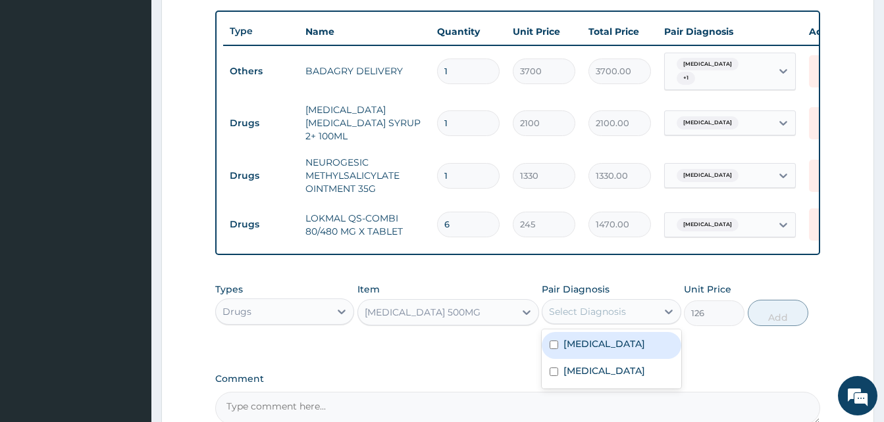
drag, startPoint x: 585, startPoint y: 317, endPoint x: 604, endPoint y: 344, distance: 33.0
click at [604, 324] on div "option Malaria, unspecified, selected. option Malaria, unspecified focused, 1 o…" at bounding box center [611, 311] width 139 height 25
click at [604, 344] on label "Malaria, unspecified" at bounding box center [604, 344] width 82 height 13
checkbox input "true"
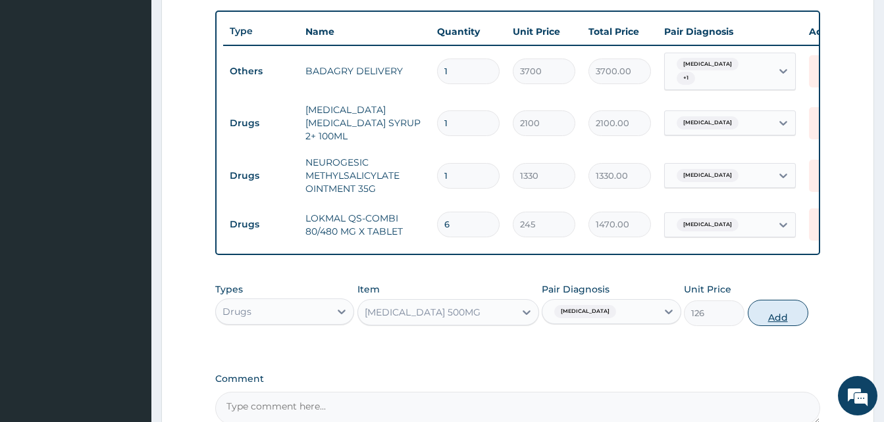
click at [770, 317] on button "Add" at bounding box center [778, 313] width 61 height 26
type input "0"
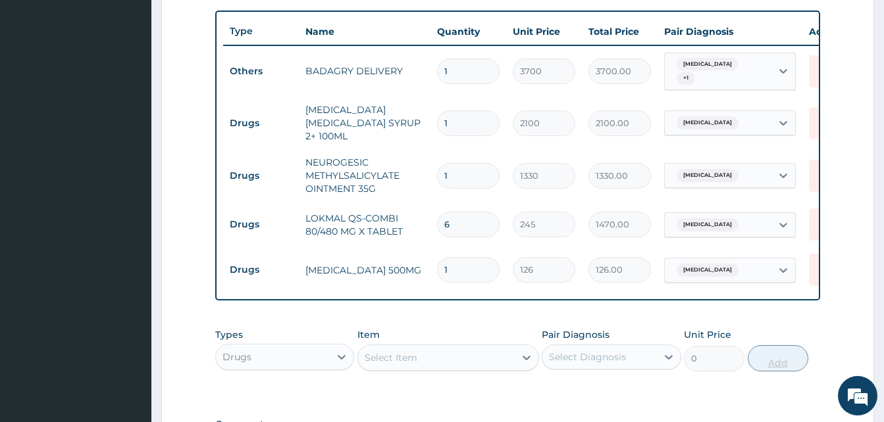
type input "0.00"
type input "2"
type input "252.00"
type input "20"
type input "2520.00"
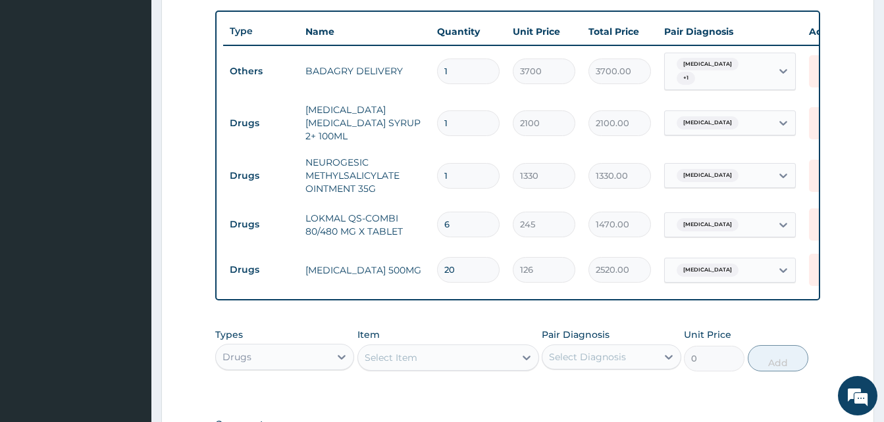
type input "20"
click at [426, 358] on div "Select Item" at bounding box center [436, 357] width 157 height 21
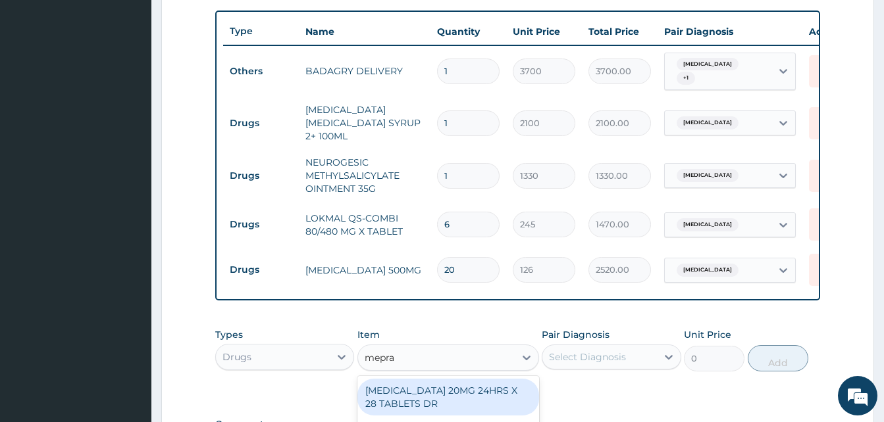
type input "mepras"
click at [469, 390] on div "[MEDICAL_DATA] CAP 20MG (MEPRASIL)" at bounding box center [448, 397] width 182 height 37
type input "63"
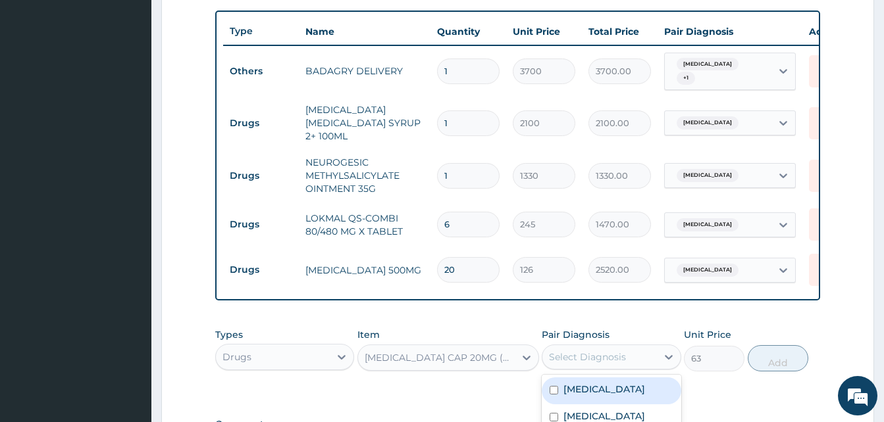
drag, startPoint x: 572, startPoint y: 369, endPoint x: 614, endPoint y: 414, distance: 61.9
click at [614, 370] on div "option Malaria, unspecified, selected. option Malaria, unspecified focused, 1 o…" at bounding box center [611, 357] width 139 height 25
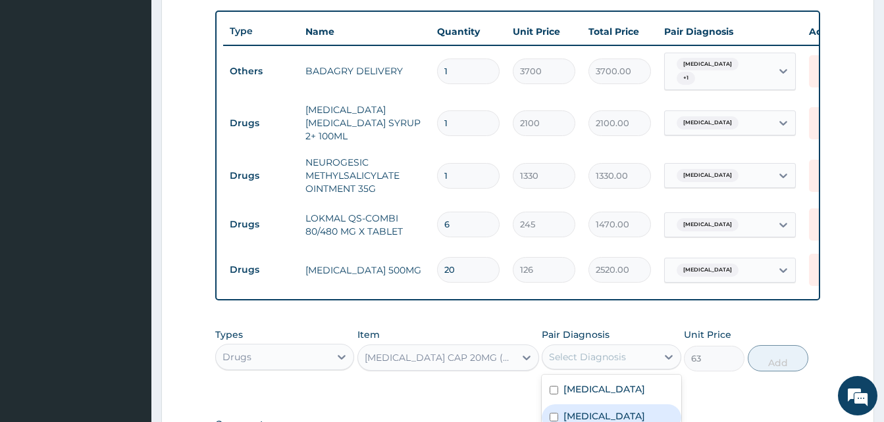
click at [614, 414] on div "Heartburn" at bounding box center [611, 418] width 139 height 27
checkbox input "true"
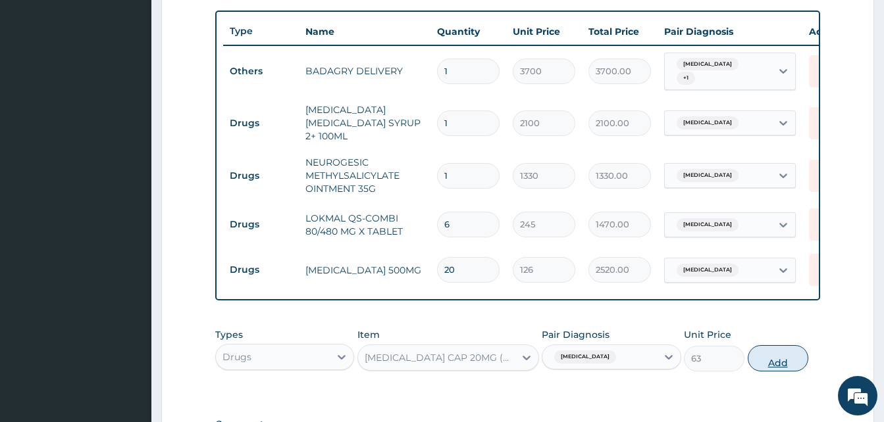
click at [769, 359] on button "Add" at bounding box center [778, 359] width 61 height 26
type input "0"
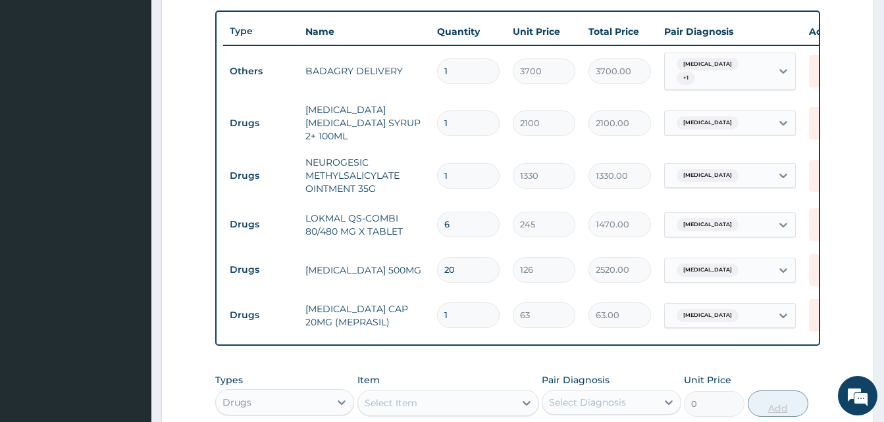
type input "0.00"
type input "2"
type input "126.00"
type input "24"
type input "1512.00"
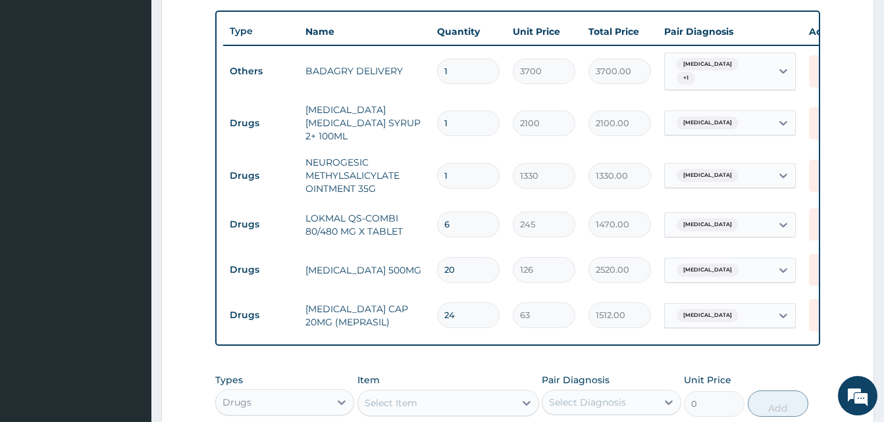
scroll to position [713, 0]
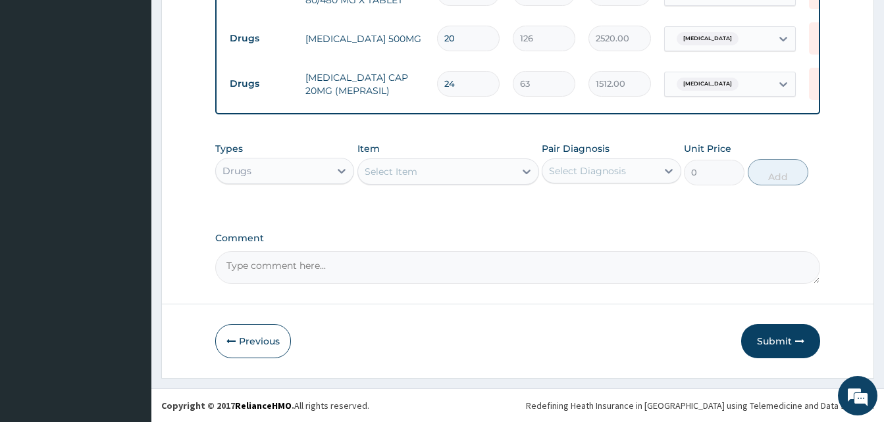
type input "24"
click at [464, 169] on div "Select Item" at bounding box center [436, 171] width 157 height 21
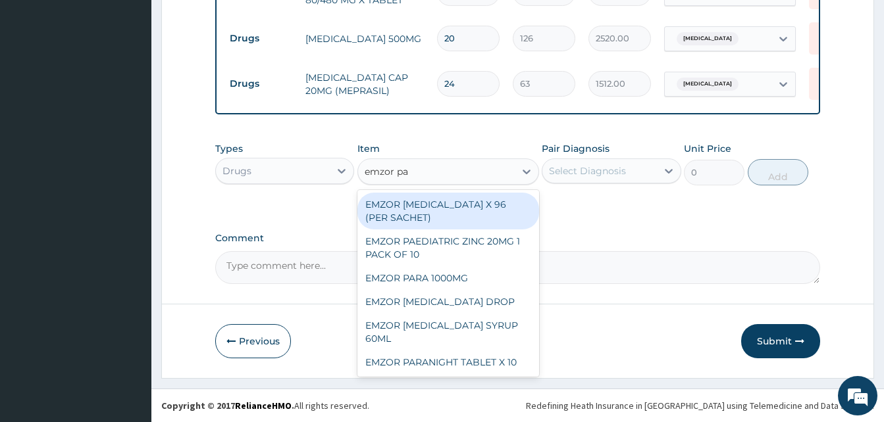
type input "emzor par"
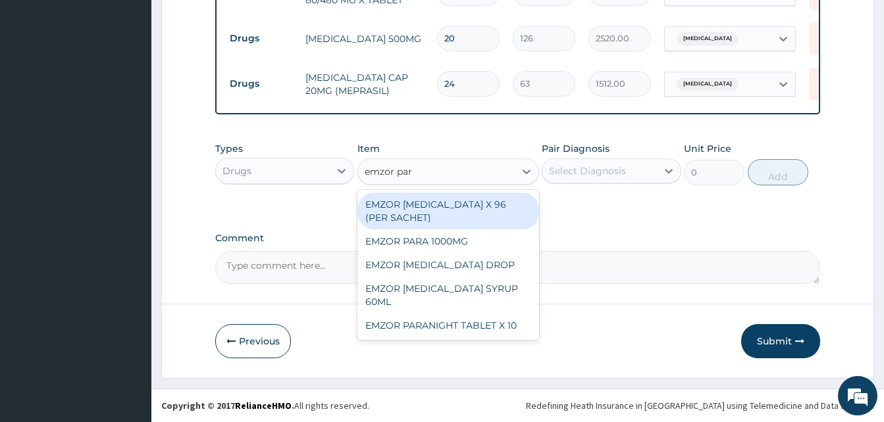
click at [470, 216] on div "EMZOR [MEDICAL_DATA] X 96 (PER SACHET)" at bounding box center [448, 211] width 182 height 37
type input "17.5"
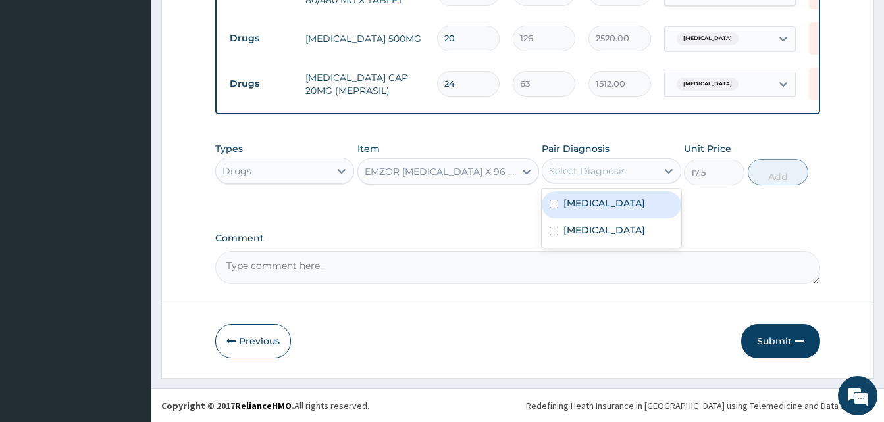
drag, startPoint x: 589, startPoint y: 179, endPoint x: 612, endPoint y: 203, distance: 33.5
click at [612, 184] on div "option Heartburn, selected. option Malaria, unspecified focused, 1 of 2. 2 resu…" at bounding box center [611, 171] width 139 height 25
click at [645, 202] on label "[MEDICAL_DATA]" at bounding box center [604, 203] width 82 height 13
checkbox input "true"
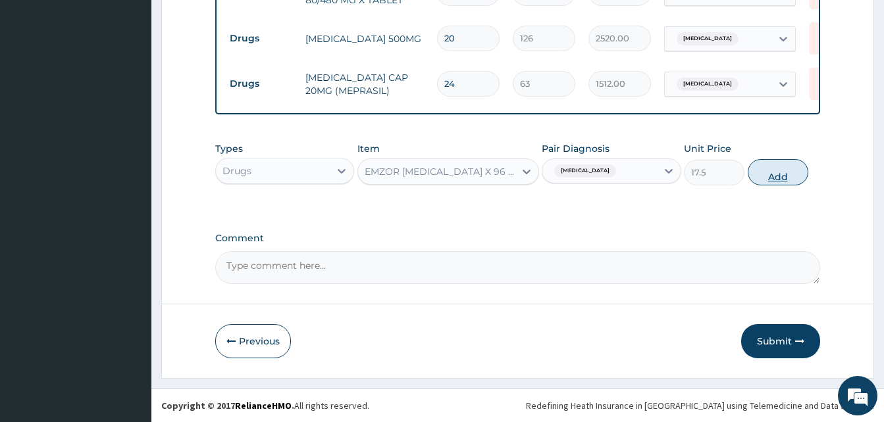
click at [776, 172] on button "Add" at bounding box center [778, 172] width 61 height 26
type input "0"
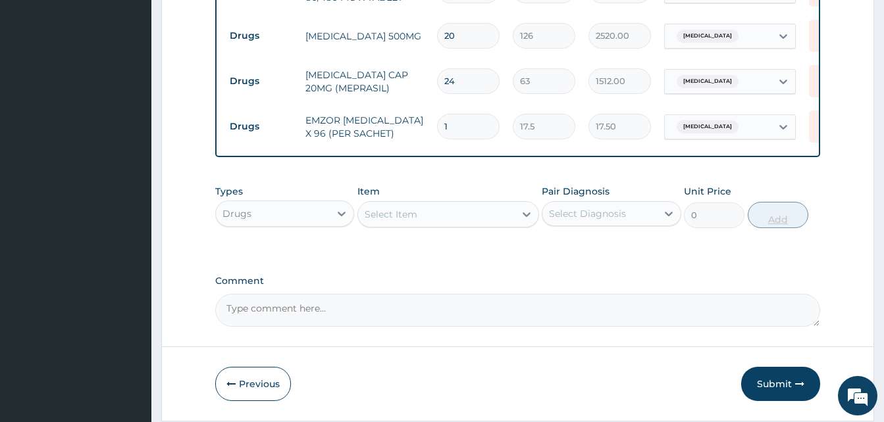
type input "0.00"
type input "3"
type input "52.50"
type input "36"
type input "630.00"
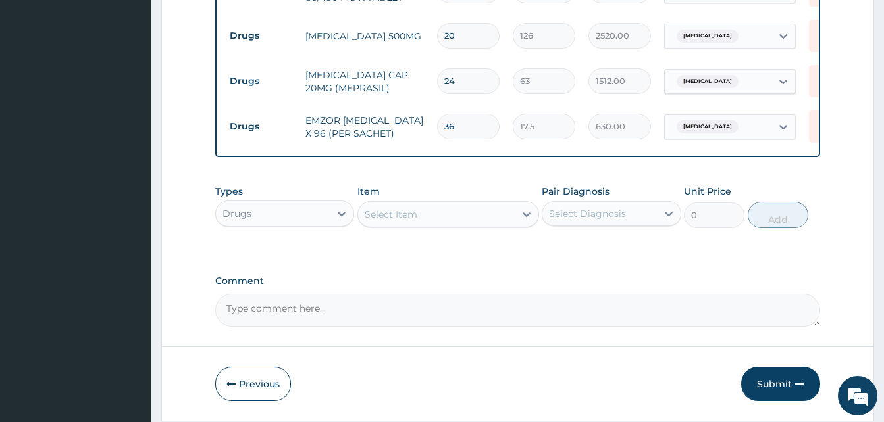
type input "36"
click at [777, 389] on button "Submit" at bounding box center [780, 384] width 79 height 34
click at [762, 382] on button "Submit" at bounding box center [780, 384] width 79 height 34
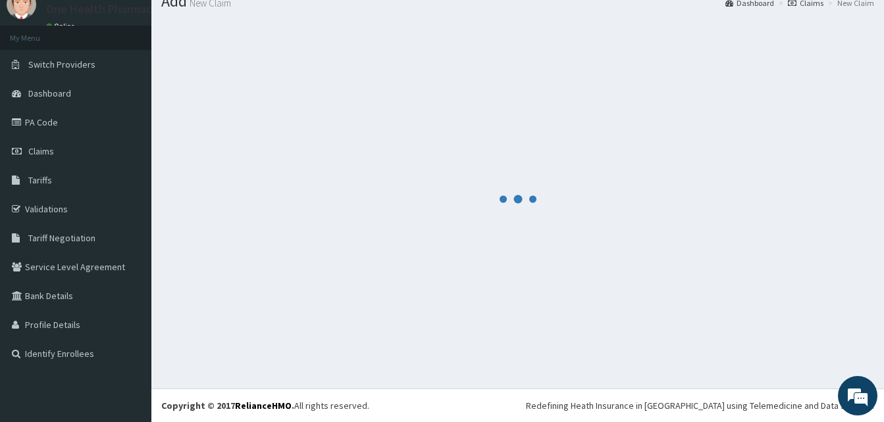
scroll to position [50, 0]
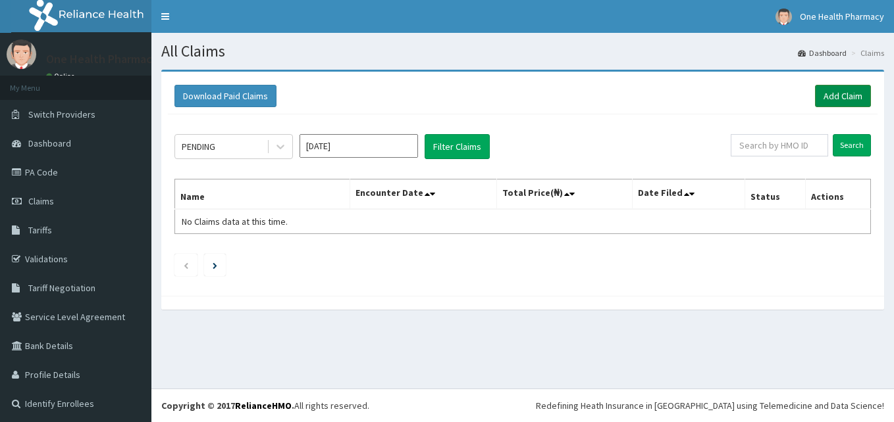
click at [815, 99] on link "Add Claim" at bounding box center [843, 96] width 56 height 22
click at [817, 88] on link "Add Claim" at bounding box center [843, 96] width 56 height 22
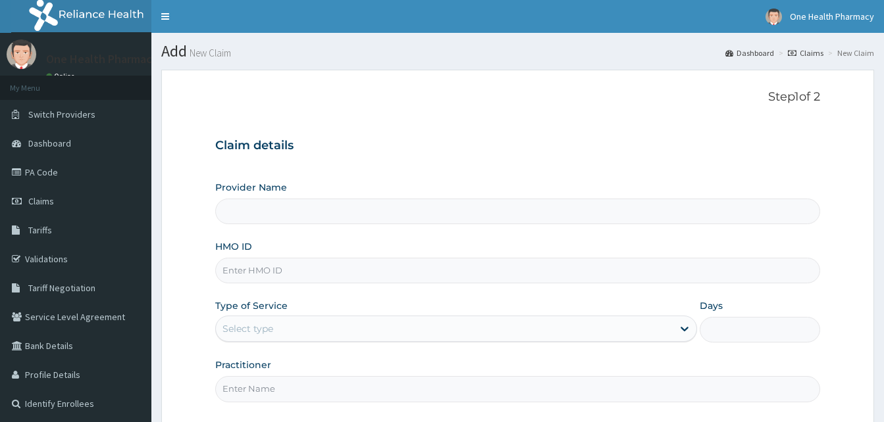
type input "OneHealth Pharmacy"
click at [338, 258] on input "HMO ID" at bounding box center [517, 271] width 605 height 26
paste input "NEM/10011/A"
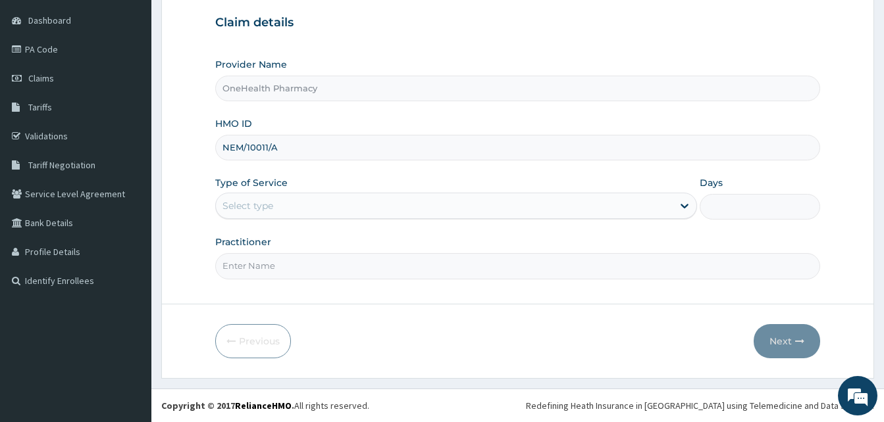
type input "NEM/10011/A"
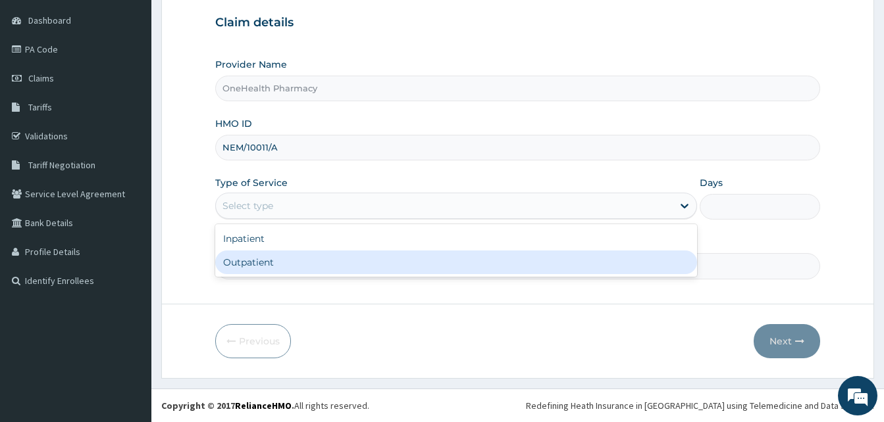
drag, startPoint x: 403, startPoint y: 214, endPoint x: 373, endPoint y: 272, distance: 65.6
click at [373, 219] on div "option Outpatient focused, 2 of 2. 2 results available. Use Up and Down to choo…" at bounding box center [456, 206] width 482 height 26
click at [373, 272] on div "Outpatient" at bounding box center [456, 263] width 482 height 24
type input "1"
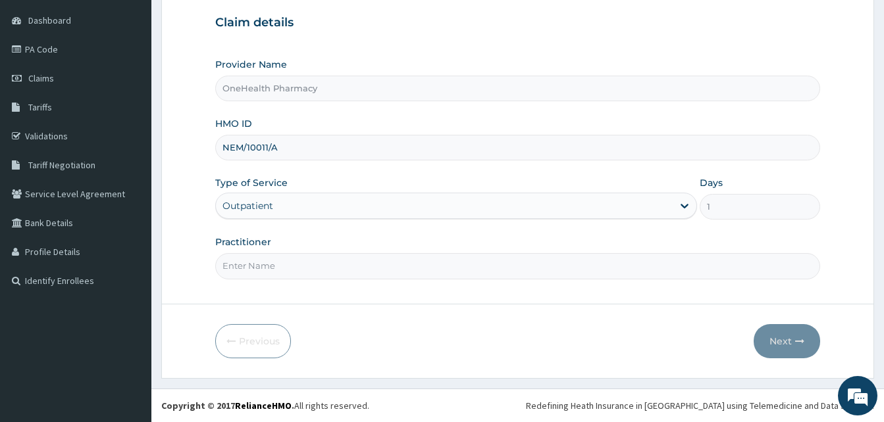
click at [373, 272] on input "Practitioner" at bounding box center [517, 266] width 605 height 26
type input "One Health"
click at [807, 334] on button "Next" at bounding box center [787, 341] width 66 height 34
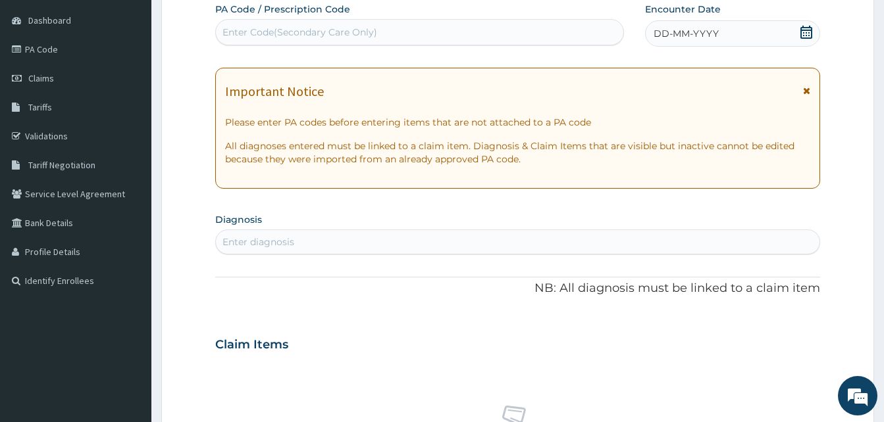
click at [702, 38] on span "DD-MM-YYYY" at bounding box center [685, 33] width 65 height 13
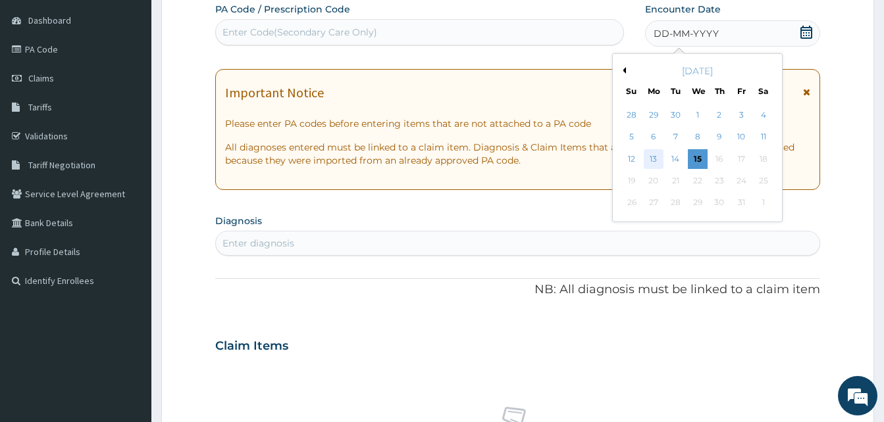
click at [654, 158] on div "13" at bounding box center [654, 159] width 20 height 20
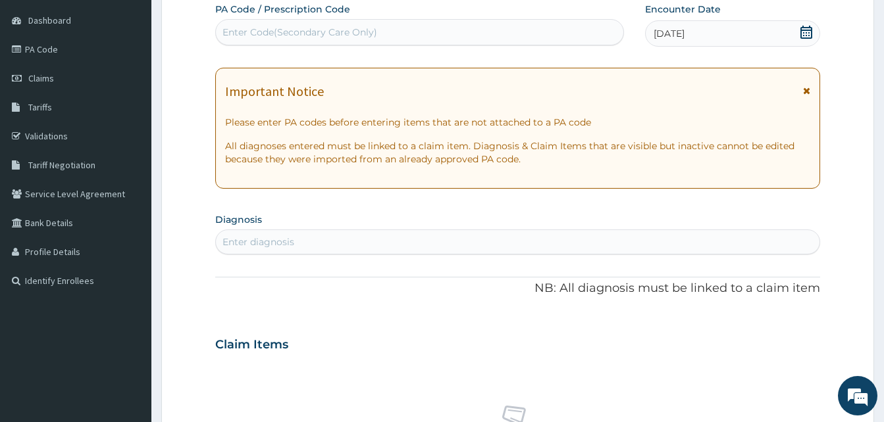
click at [408, 243] on div "Enter diagnosis" at bounding box center [517, 242] width 603 height 21
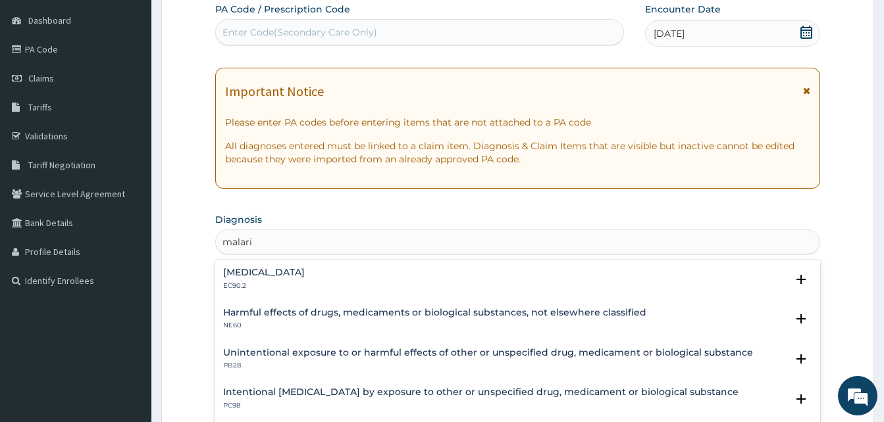
type input "[MEDICAL_DATA]"
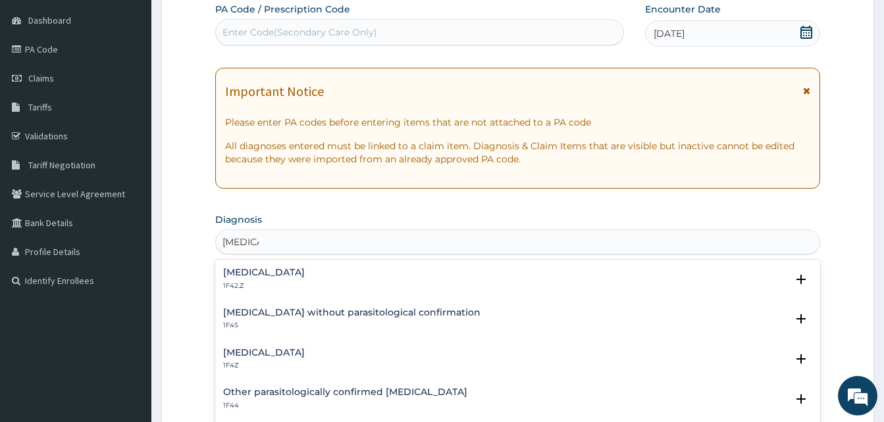
click at [288, 353] on h4 "[MEDICAL_DATA]" at bounding box center [264, 353] width 82 height 10
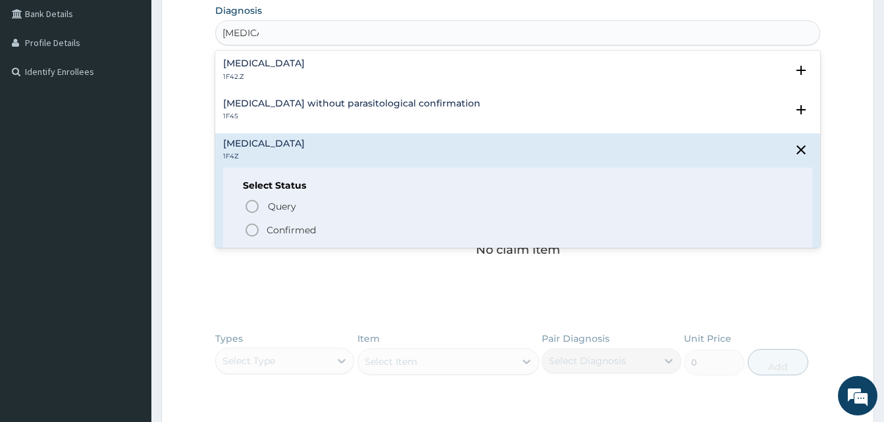
scroll to position [340, 0]
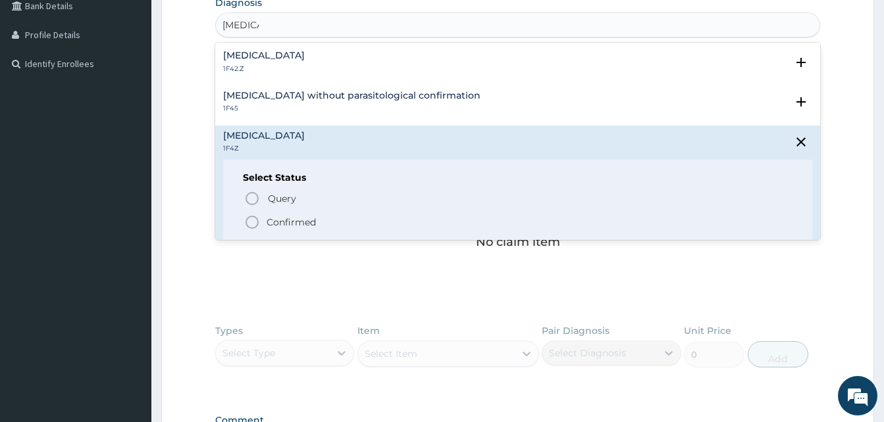
click at [324, 225] on span "Confirmed" at bounding box center [518, 223] width 548 height 16
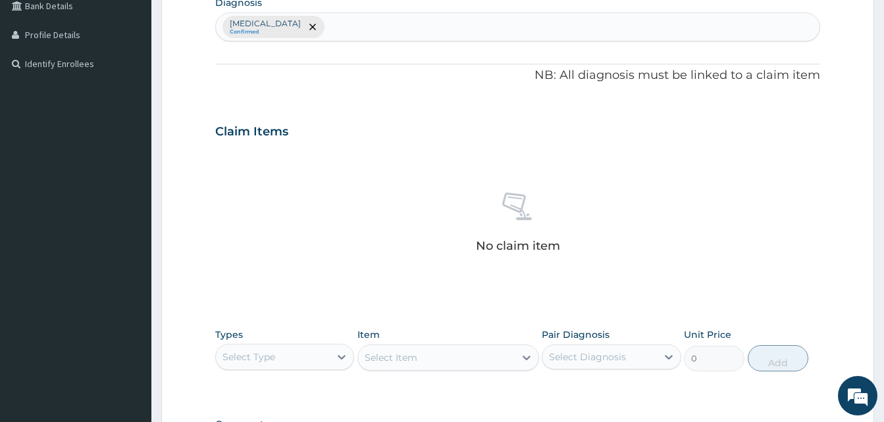
scroll to position [526, 0]
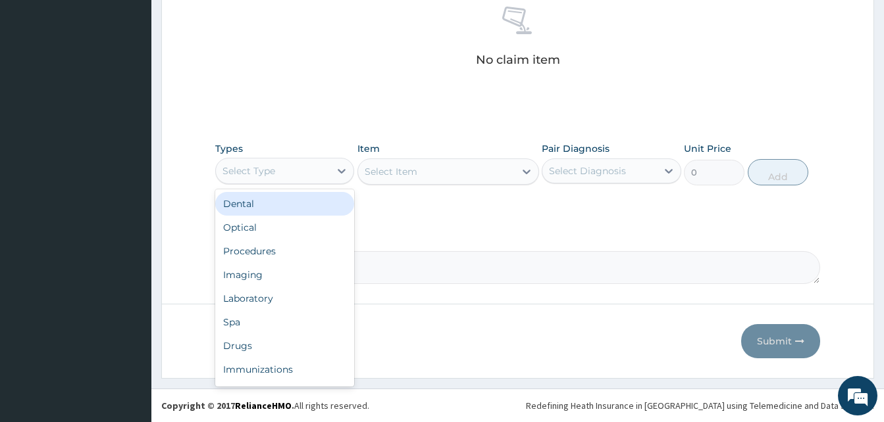
drag, startPoint x: 322, startPoint y: 172, endPoint x: 350, endPoint y: 235, distance: 68.4
click at [350, 184] on div "option Dental focused, 1 of 10. 10 results available. Use Up and Down to choose…" at bounding box center [284, 171] width 139 height 26
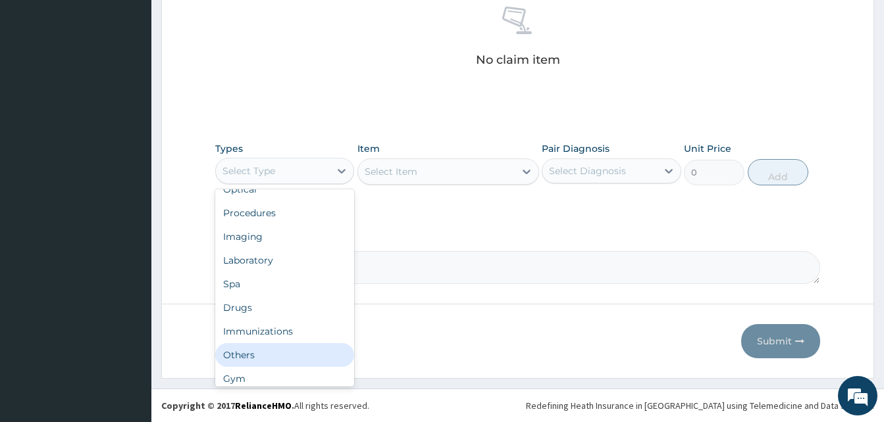
click at [284, 345] on div "Others" at bounding box center [284, 356] width 139 height 24
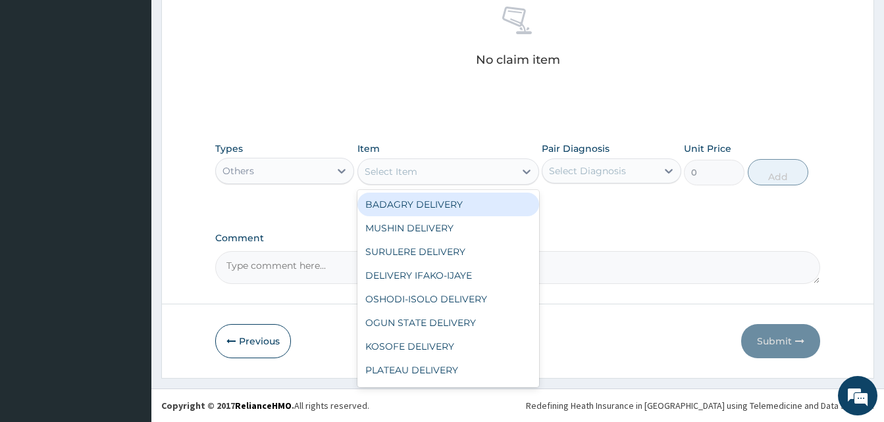
click at [420, 178] on div "Select Item" at bounding box center [436, 171] width 157 height 21
click at [457, 209] on div "BADAGRY DELIVERY" at bounding box center [448, 205] width 182 height 24
type input "3700"
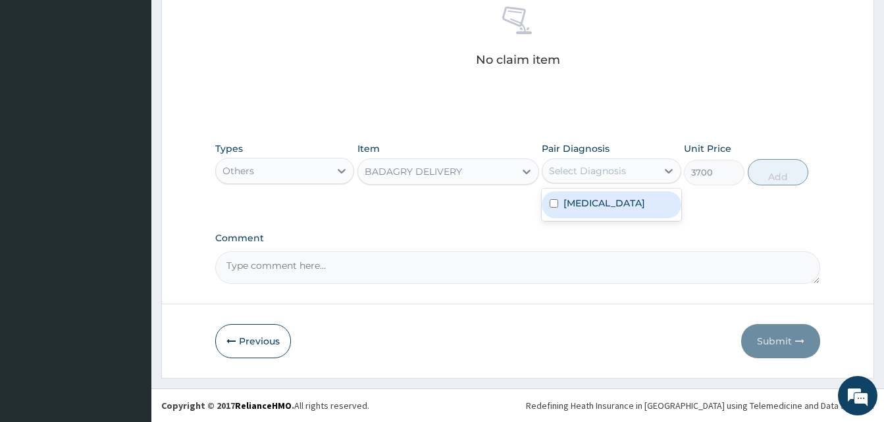
drag, startPoint x: 559, startPoint y: 178, endPoint x: 588, endPoint y: 197, distance: 35.2
click at [588, 184] on div "option [MEDICAL_DATA] focused, 1 of 1. 1 result available. Use Up and Down to c…" at bounding box center [611, 171] width 139 height 25
click at [588, 197] on label "[MEDICAL_DATA]" at bounding box center [604, 203] width 82 height 13
checkbox input "true"
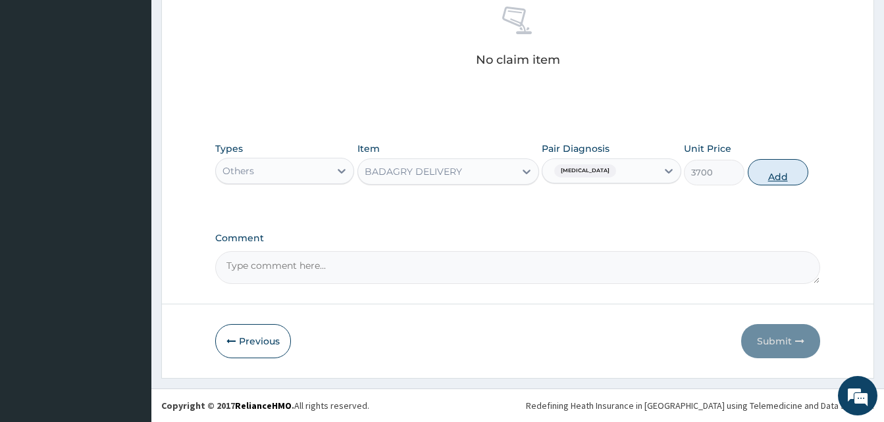
click at [769, 174] on button "Add" at bounding box center [778, 172] width 61 height 26
type input "0"
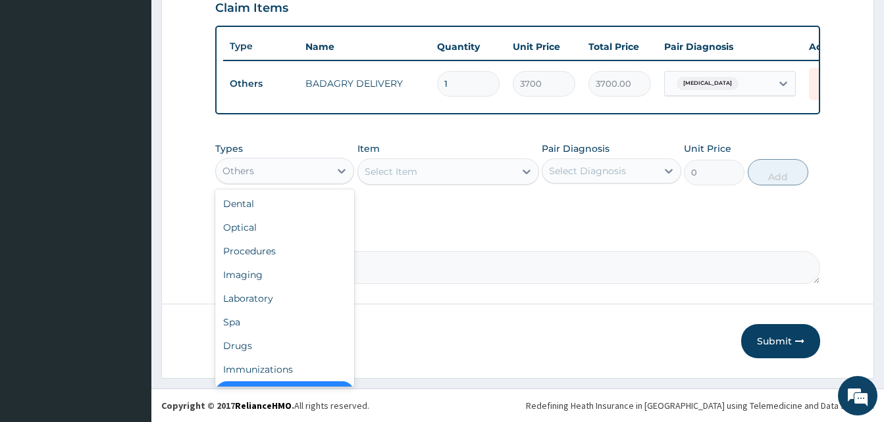
scroll to position [26, 0]
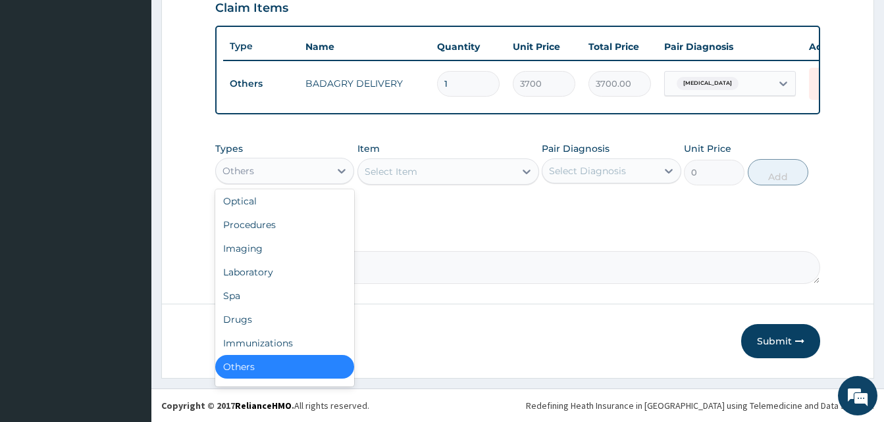
click at [243, 175] on div "Others" at bounding box center [238, 171] width 32 height 13
click at [270, 315] on div "Drugs" at bounding box center [284, 320] width 139 height 24
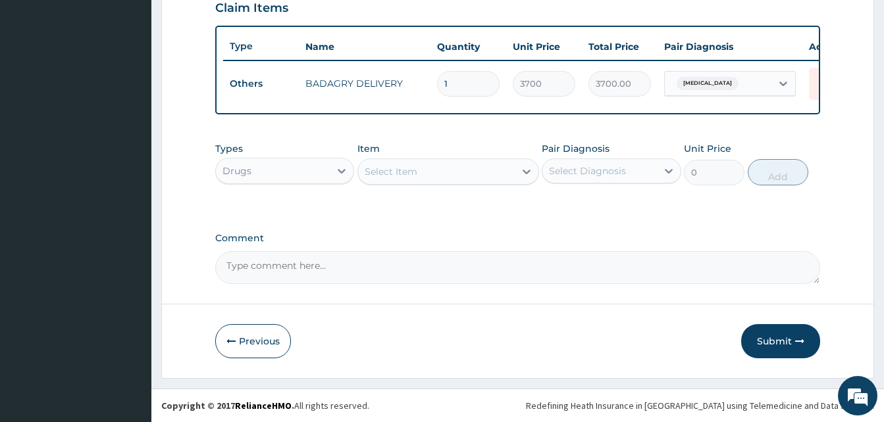
click at [427, 177] on div "Select Item" at bounding box center [436, 171] width 157 height 21
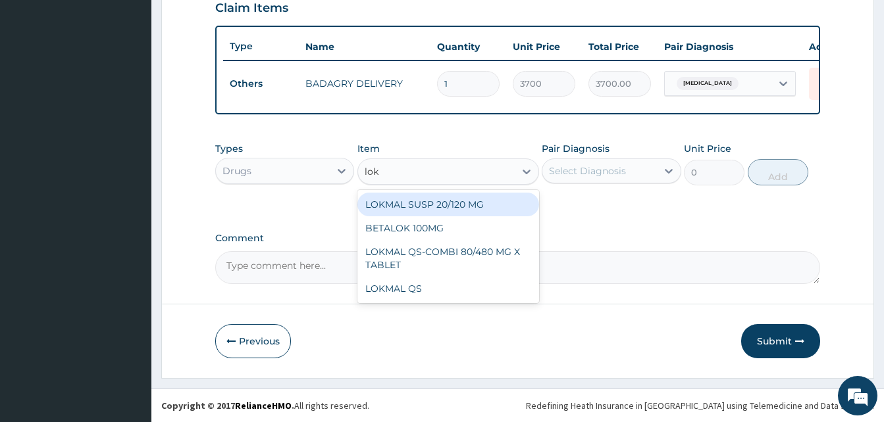
type input "lokm"
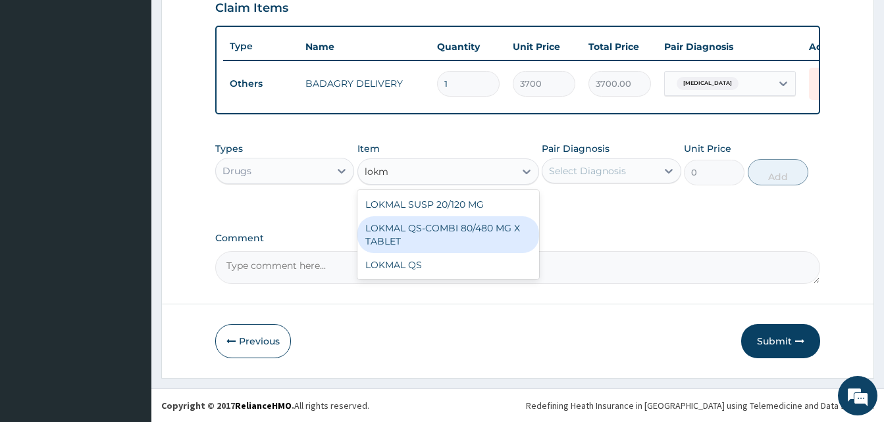
click at [457, 230] on div "LOKMAL QS-COMBI 80/480 MG X TABLET" at bounding box center [448, 235] width 182 height 37
type input "245"
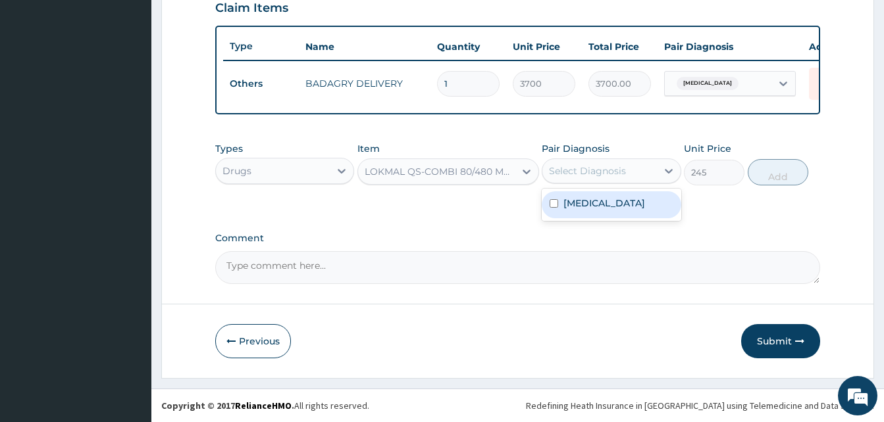
drag, startPoint x: 573, startPoint y: 170, endPoint x: 590, endPoint y: 202, distance: 35.6
click at [590, 184] on div "option [MEDICAL_DATA], selected. option [MEDICAL_DATA] focused, 1 of 1. 1 resul…" at bounding box center [611, 171] width 139 height 25
click at [590, 202] on label "[MEDICAL_DATA]" at bounding box center [604, 203] width 82 height 13
checkbox input "true"
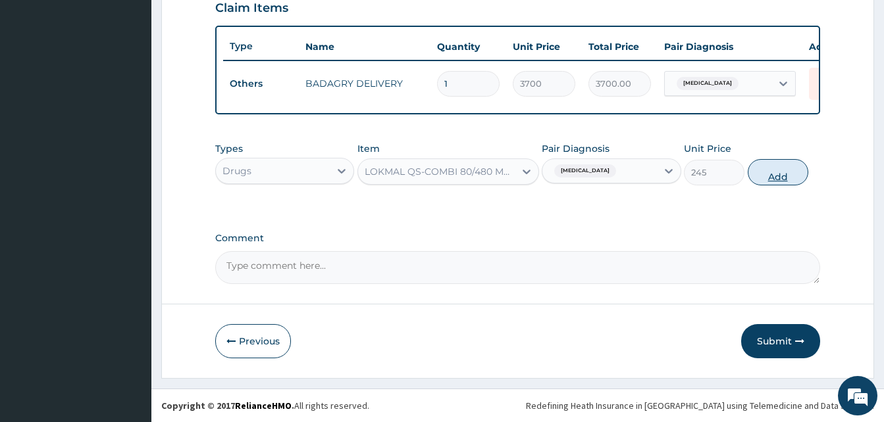
click at [768, 166] on button "Add" at bounding box center [778, 172] width 61 height 26
type input "0"
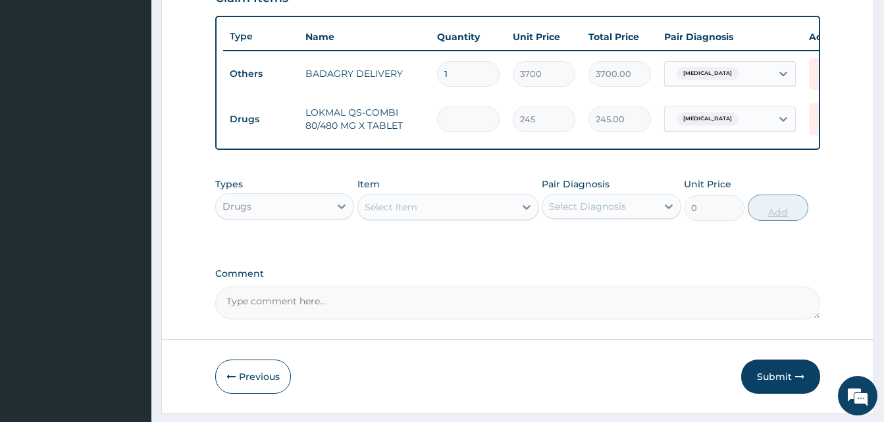
type input "0.00"
type input "6"
type input "1470.00"
type input "6"
click at [496, 218] on div "Select Item" at bounding box center [436, 207] width 157 height 21
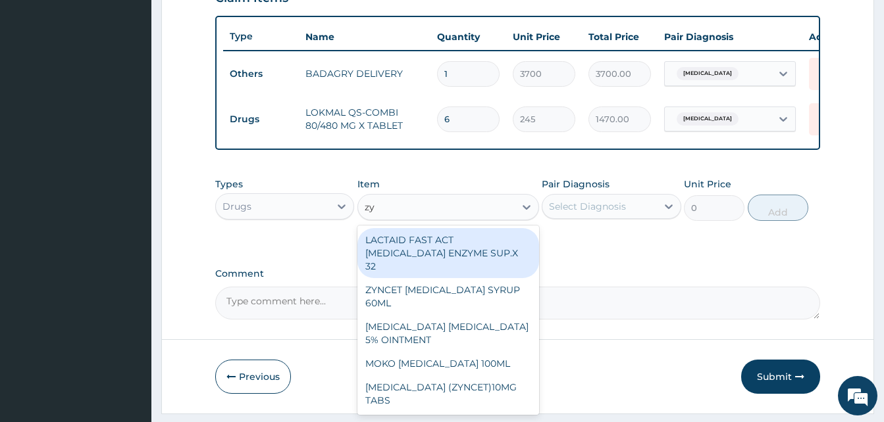
type input "zyn"
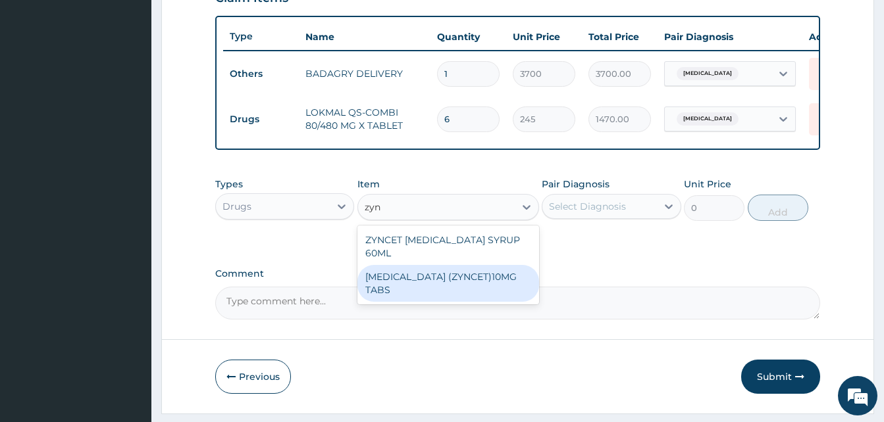
click at [499, 276] on div "[MEDICAL_DATA] (ZYNCET)10MG TABS" at bounding box center [448, 283] width 182 height 37
type input "119"
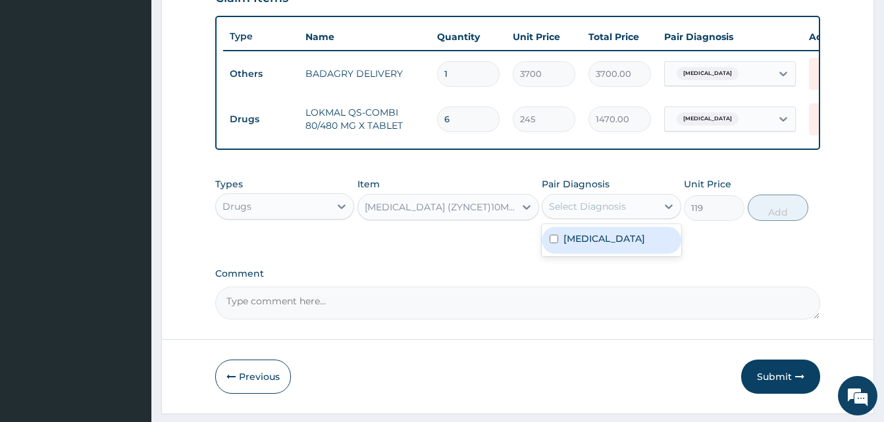
drag, startPoint x: 579, startPoint y: 226, endPoint x: 600, endPoint y: 255, distance: 36.3
click at [600, 219] on div "option [MEDICAL_DATA], selected. option [MEDICAL_DATA] focused, 1 of 1. 1 resul…" at bounding box center [611, 206] width 139 height 25
click at [600, 254] on div "[MEDICAL_DATA]" at bounding box center [611, 240] width 139 height 27
checkbox input "true"
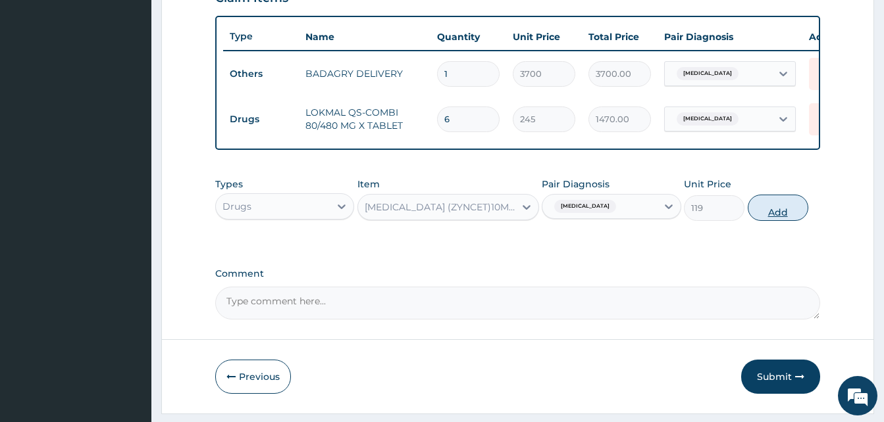
click at [754, 219] on button "Add" at bounding box center [778, 208] width 61 height 26
type input "0"
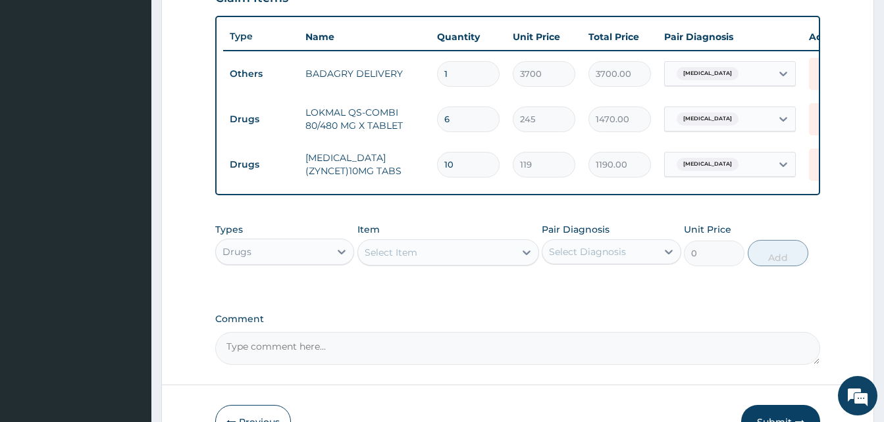
type input "10"
click at [453, 256] on div "Select Item" at bounding box center [436, 252] width 157 height 21
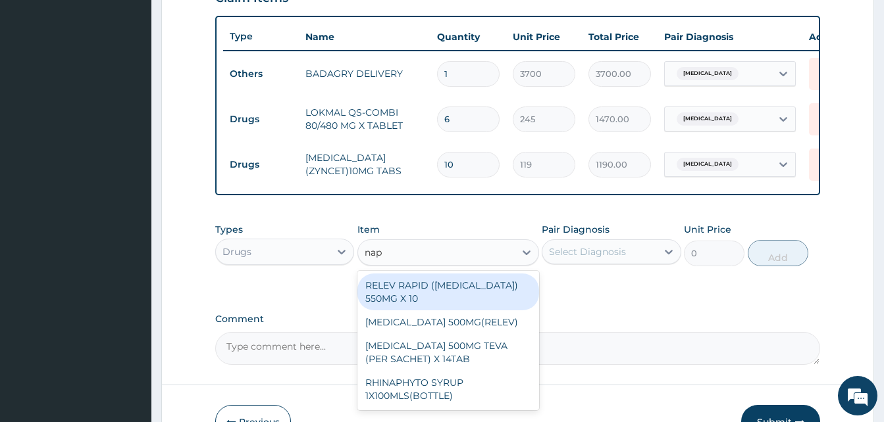
type input "napr"
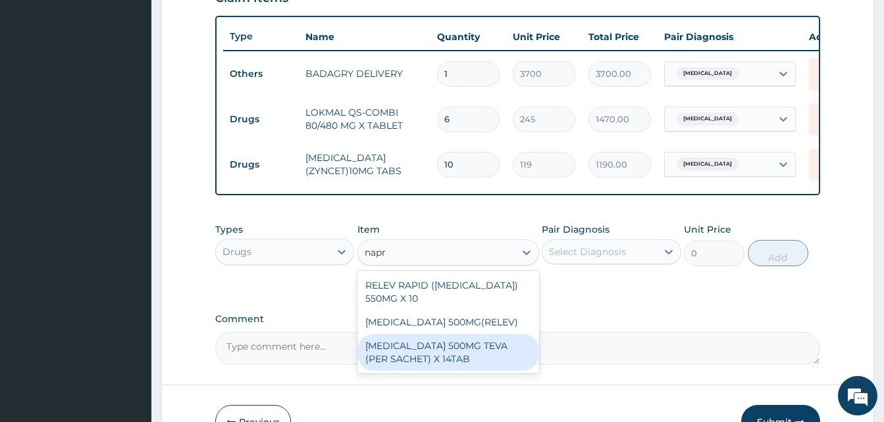
click at [476, 359] on div "[MEDICAL_DATA] 500MG TEVA (PER SACHET) X 14TAB" at bounding box center [448, 352] width 182 height 37
type input "160"
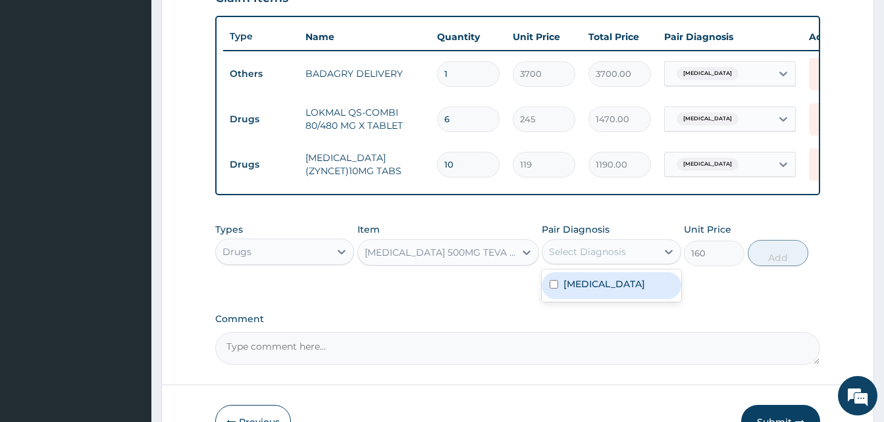
drag, startPoint x: 580, startPoint y: 270, endPoint x: 593, endPoint y: 295, distance: 28.3
click at [593, 265] on div "option [MEDICAL_DATA], selected. option [MEDICAL_DATA] focused, 1 of 1. 1 resul…" at bounding box center [611, 252] width 139 height 25
click at [593, 291] on label "[MEDICAL_DATA]" at bounding box center [604, 284] width 82 height 13
checkbox input "true"
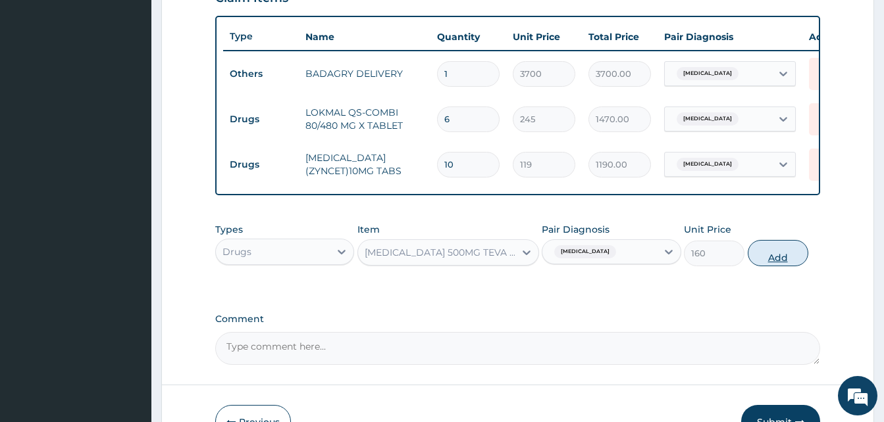
click at [781, 259] on button "Add" at bounding box center [778, 253] width 61 height 26
type input "0"
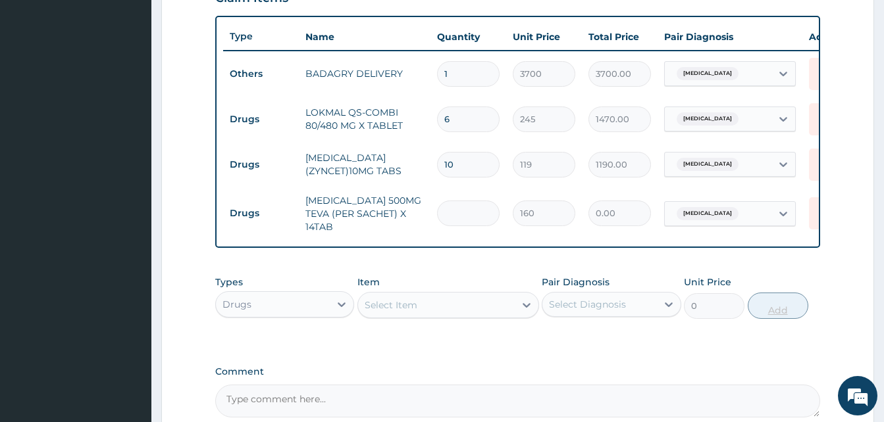
type input "2"
type input "320.00"
type input "20"
type input "3200.00"
type input "20"
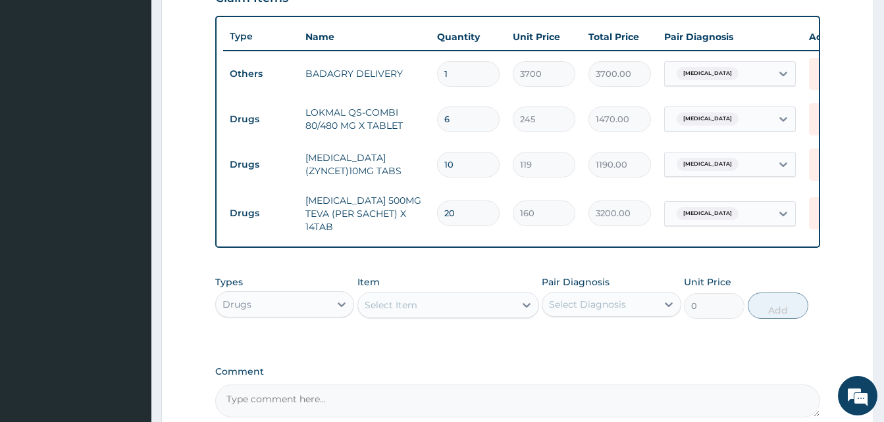
click at [484, 314] on div "Select Item" at bounding box center [436, 305] width 157 height 21
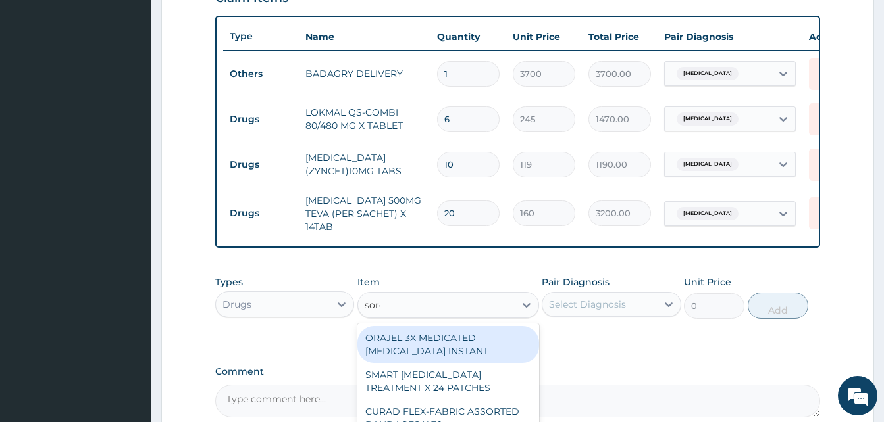
type input "sorep"
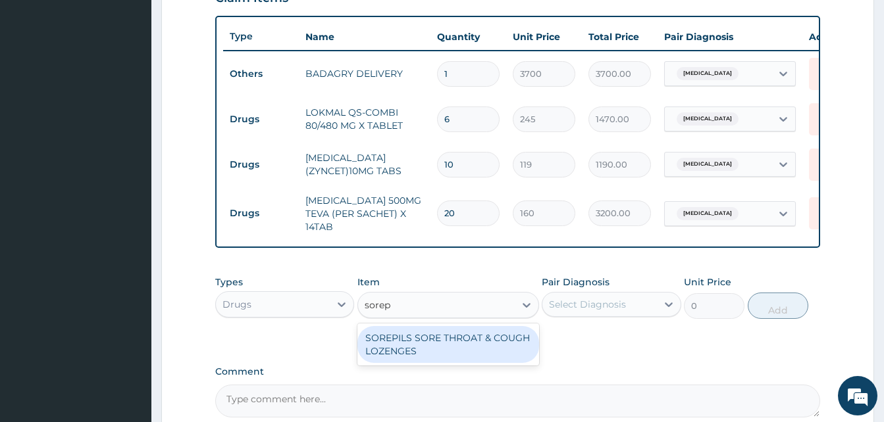
click at [482, 347] on div "SOREPILS SORE THROAT & COUGH LOZENGES" at bounding box center [448, 344] width 182 height 37
type input "40.83333206176758"
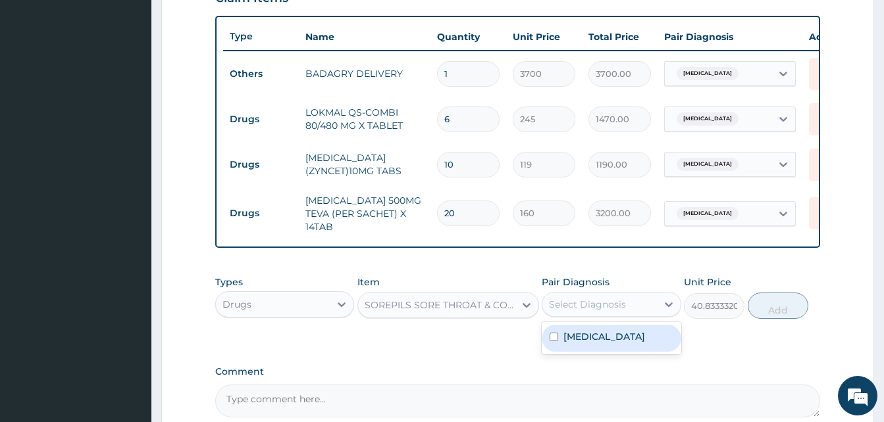
drag, startPoint x: 585, startPoint y: 313, endPoint x: 596, endPoint y: 340, distance: 29.0
click at [596, 317] on div "option Malaria, unspecified, selected. option Malaria, unspecified focused, 1 o…" at bounding box center [611, 304] width 139 height 25
click at [596, 340] on label "Malaria, unspecified" at bounding box center [604, 336] width 82 height 13
checkbox input "true"
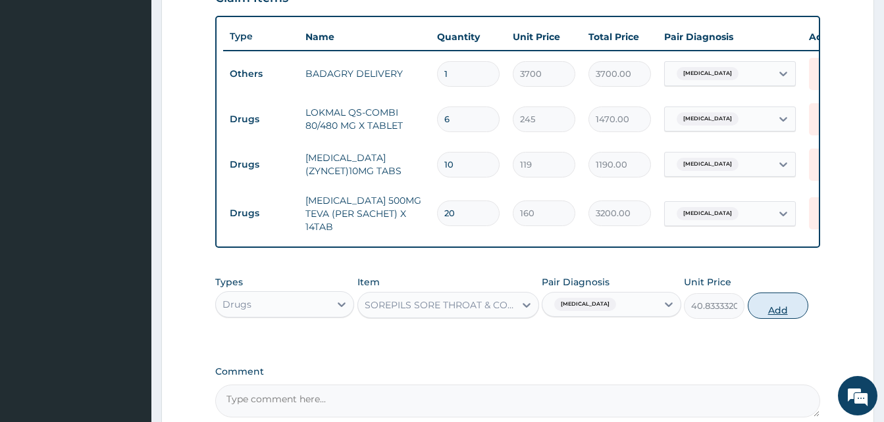
click at [766, 317] on button "Add" at bounding box center [778, 306] width 61 height 26
type input "0"
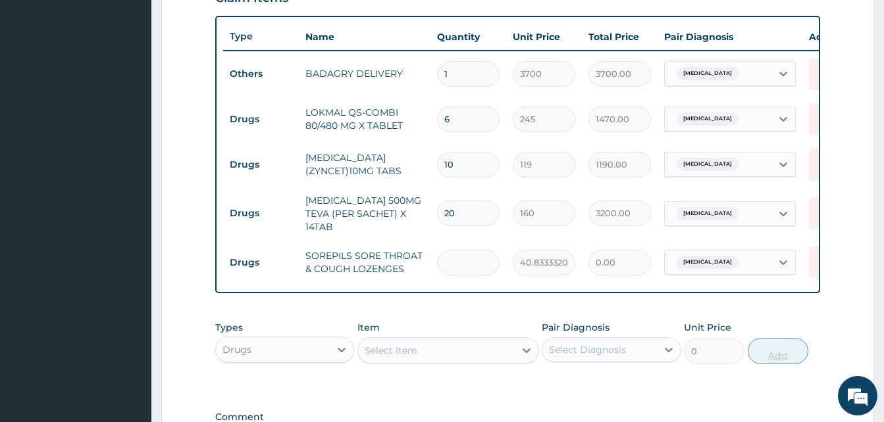
type input "2"
type input "81.67"
type input "24"
type input "980.00"
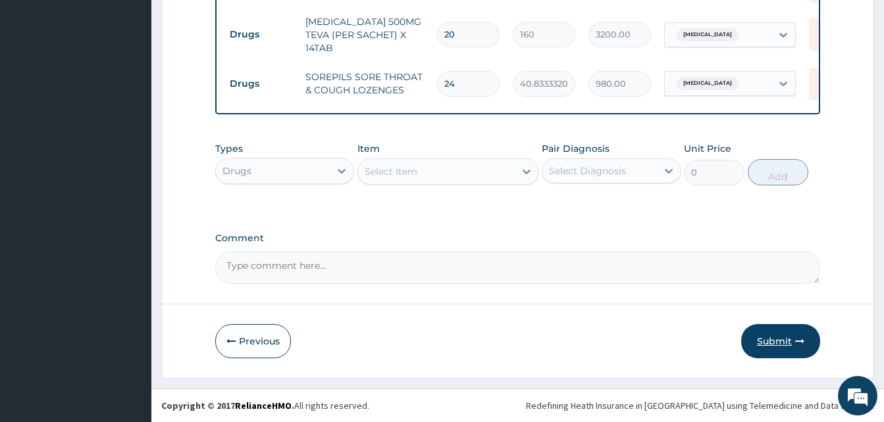
type input "24"
click at [781, 345] on button "Submit" at bounding box center [780, 341] width 79 height 34
click at [793, 340] on button "Submit" at bounding box center [780, 341] width 79 height 34
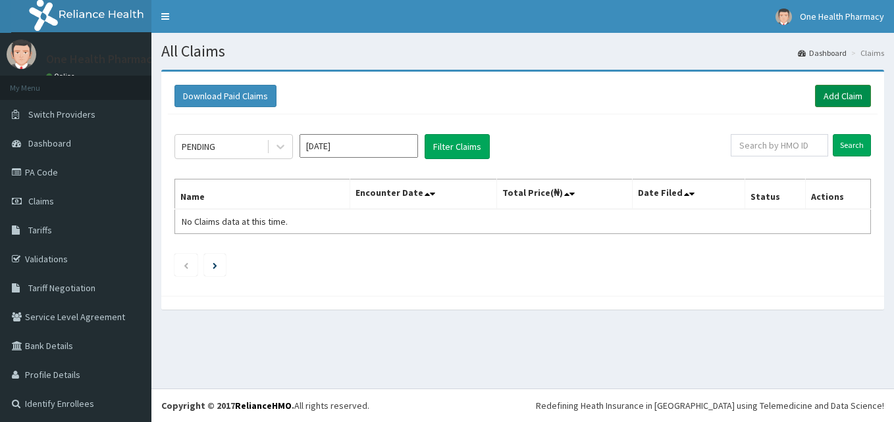
click at [829, 98] on link "Add Claim" at bounding box center [843, 96] width 56 height 22
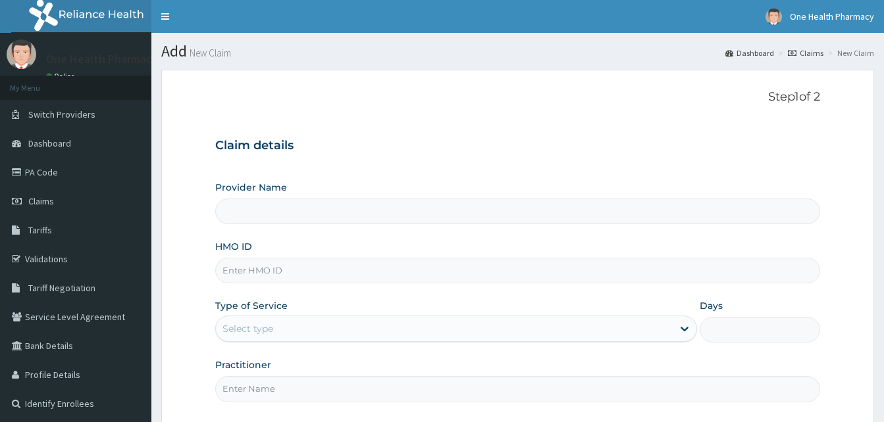
type input "OneHealth Pharmacy"
click at [291, 268] on input "HMO ID" at bounding box center [517, 271] width 605 height 26
paste input "TPG/10036/A"
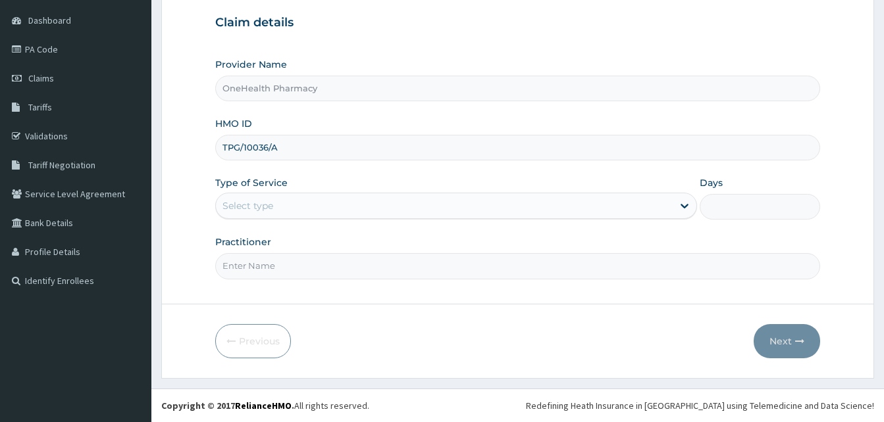
type input "TPG/10036/A"
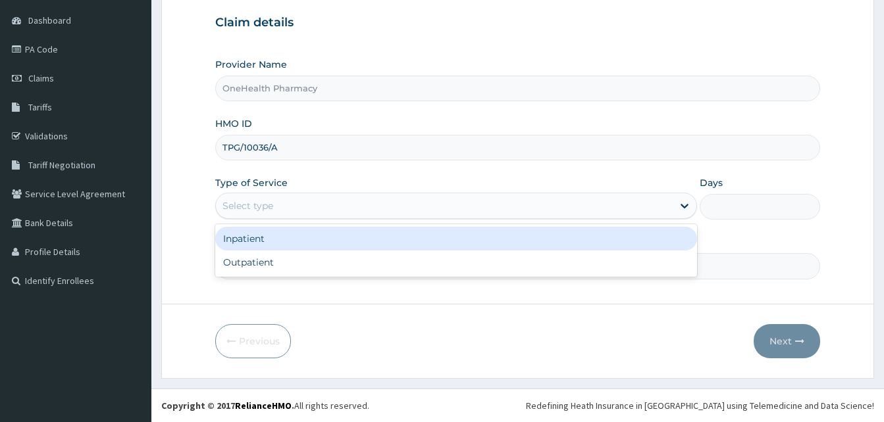
drag, startPoint x: 417, startPoint y: 215, endPoint x: 395, endPoint y: 263, distance: 53.0
click at [395, 219] on div "option Inpatient focused, 1 of 2. 2 results available. Use Up and Down to choos…" at bounding box center [456, 206] width 482 height 26
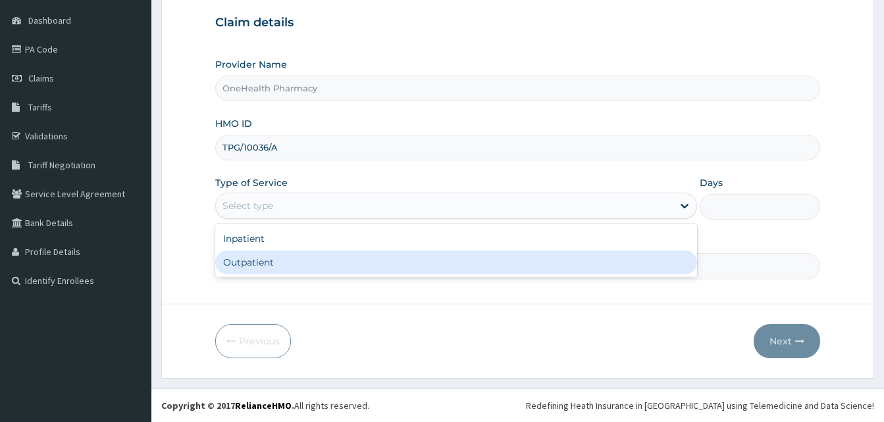
click at [395, 263] on div "Outpatient" at bounding box center [456, 263] width 482 height 24
type input "1"
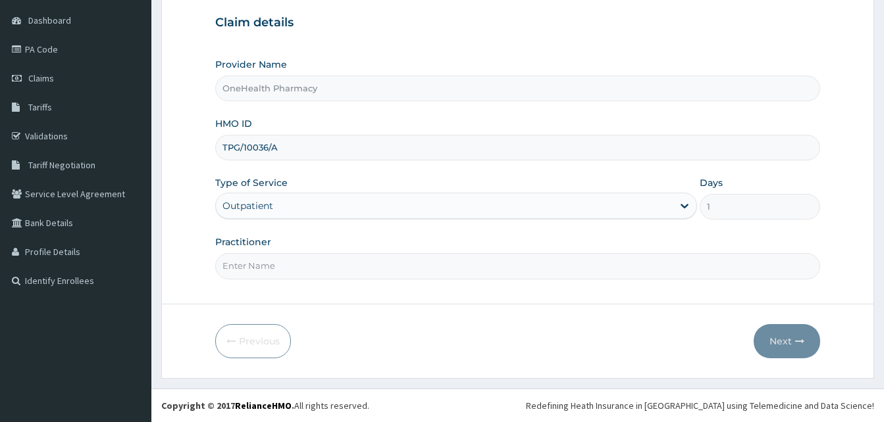
click at [395, 263] on input "Practitioner" at bounding box center [517, 266] width 605 height 26
type input "One Health"
click at [773, 341] on button "Next" at bounding box center [787, 341] width 66 height 34
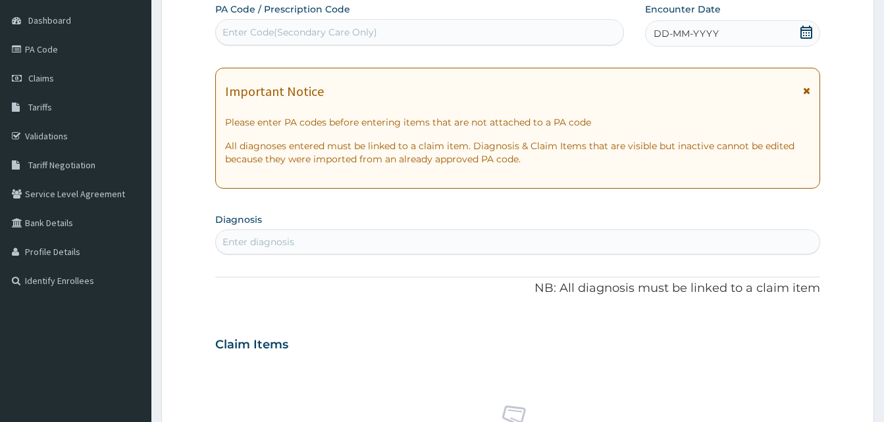
click at [725, 41] on div "DD-MM-YYYY" at bounding box center [732, 33] width 175 height 26
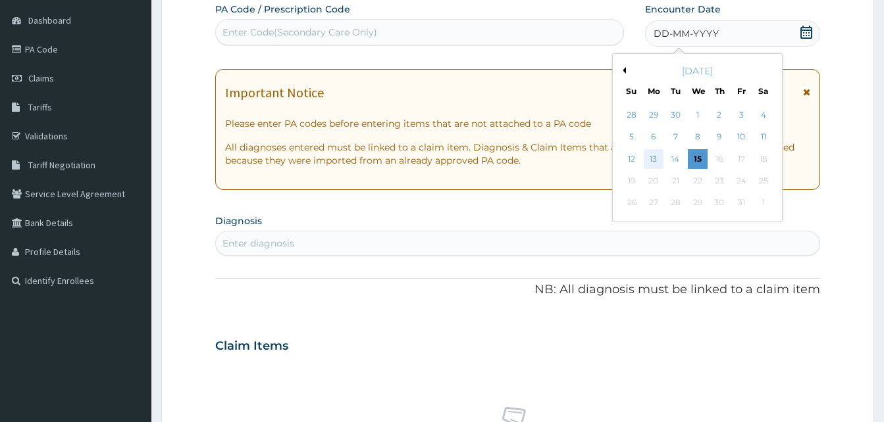
click at [653, 159] on div "13" at bounding box center [654, 159] width 20 height 20
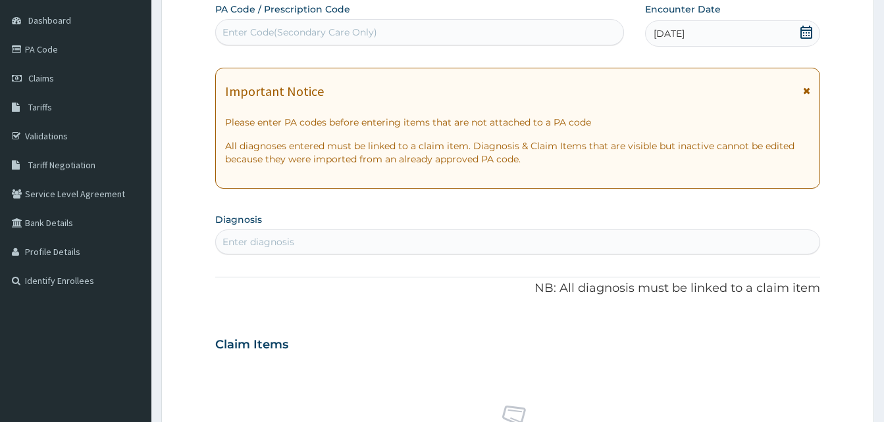
click at [391, 250] on div "Enter diagnosis" at bounding box center [517, 242] width 603 height 21
type input "malaria"
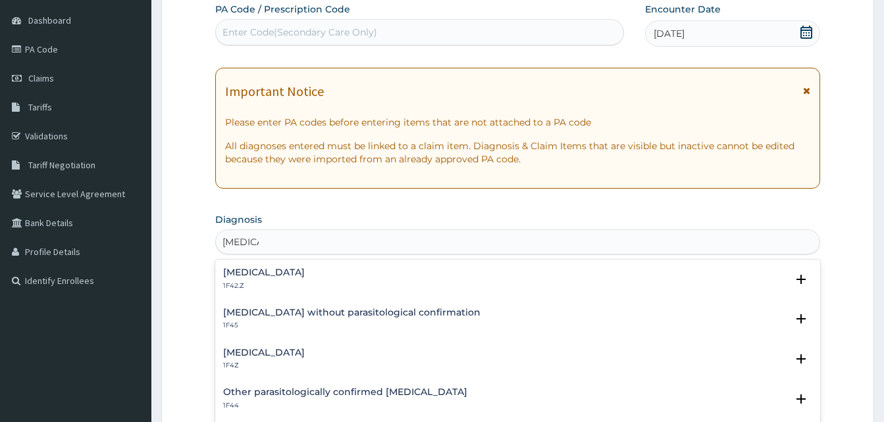
click at [294, 346] on div "Malaria, unspecified 1F4Z Select Status Query Query covers suspected (?), Keep …" at bounding box center [517, 363] width 605 height 40
click at [294, 352] on h4 "Malaria, unspecified" at bounding box center [264, 353] width 82 height 10
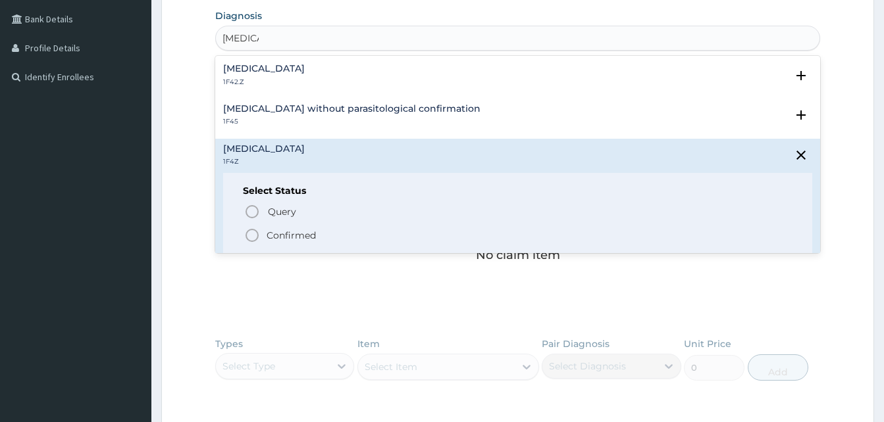
scroll to position [337, 0]
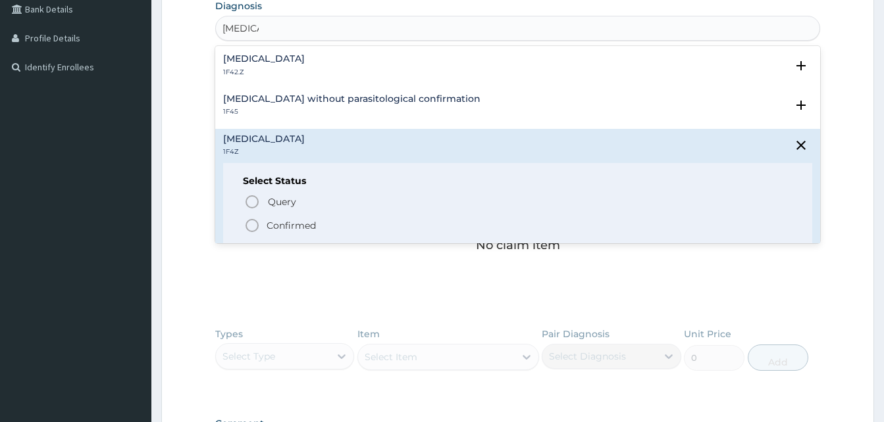
click at [309, 225] on p "Confirmed" at bounding box center [291, 225] width 49 height 13
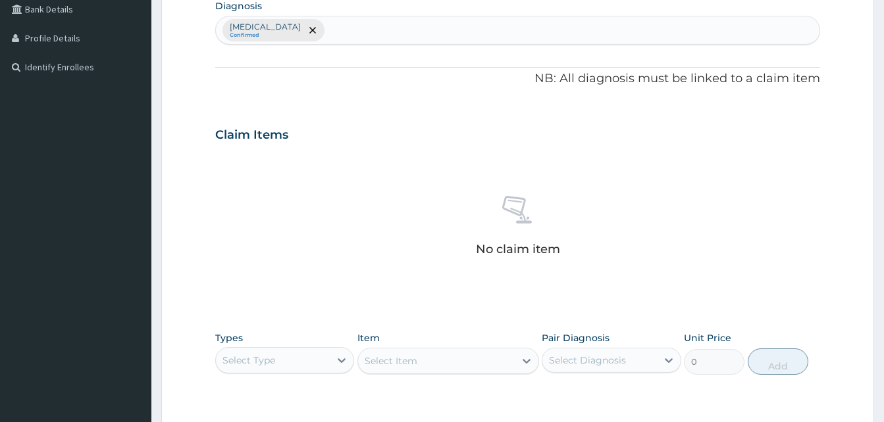
scroll to position [526, 0]
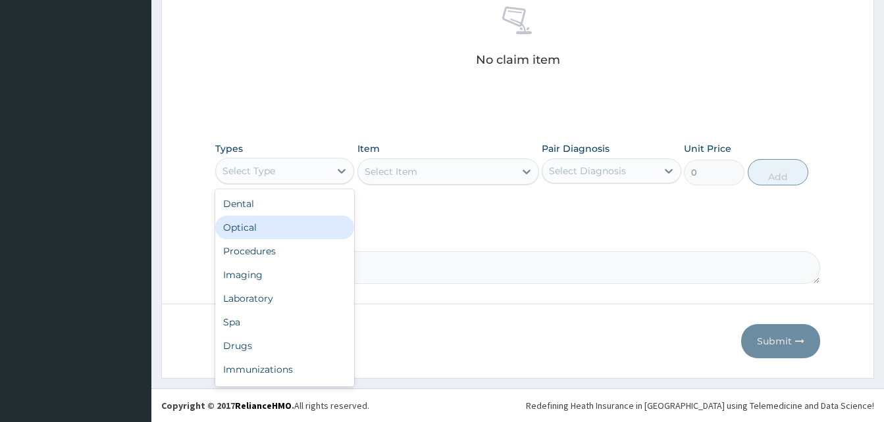
drag, startPoint x: 301, startPoint y: 172, endPoint x: 349, endPoint y: 236, distance: 79.4
click at [349, 184] on div "option Optical focused, 2 of 10. 10 results available. Use Up and Down to choos…" at bounding box center [284, 171] width 139 height 26
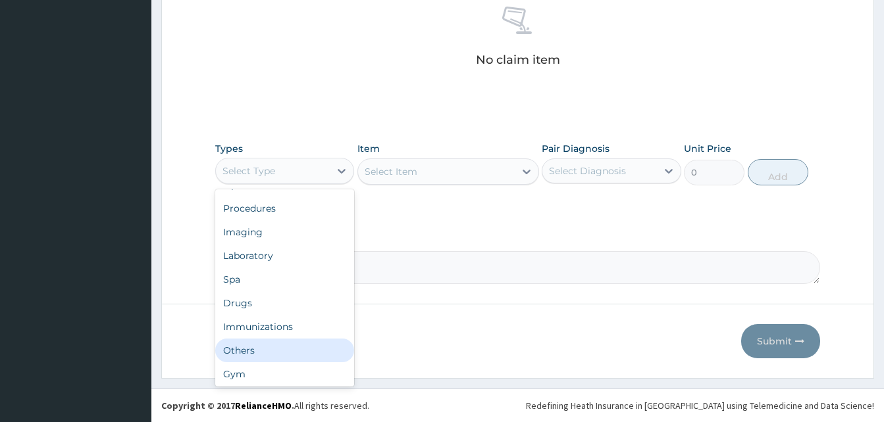
click at [271, 352] on div "Others" at bounding box center [284, 351] width 139 height 24
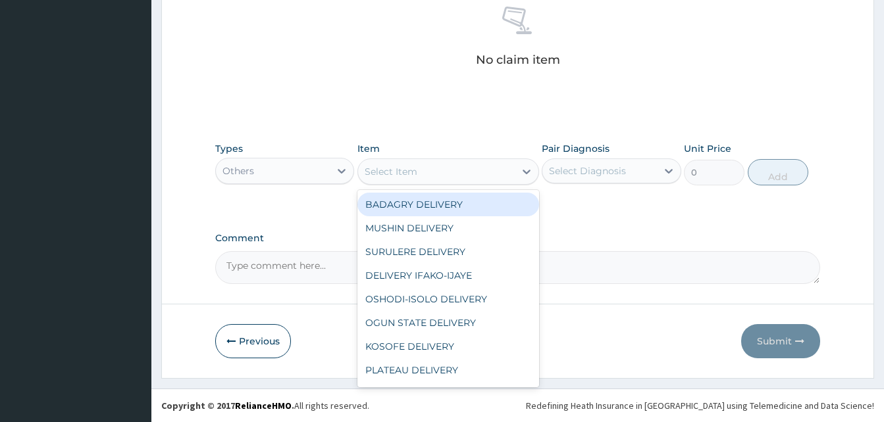
click at [423, 177] on div "Select Item" at bounding box center [436, 171] width 157 height 21
click at [468, 210] on div "BADAGRY DELIVERY" at bounding box center [448, 205] width 182 height 24
type input "3700"
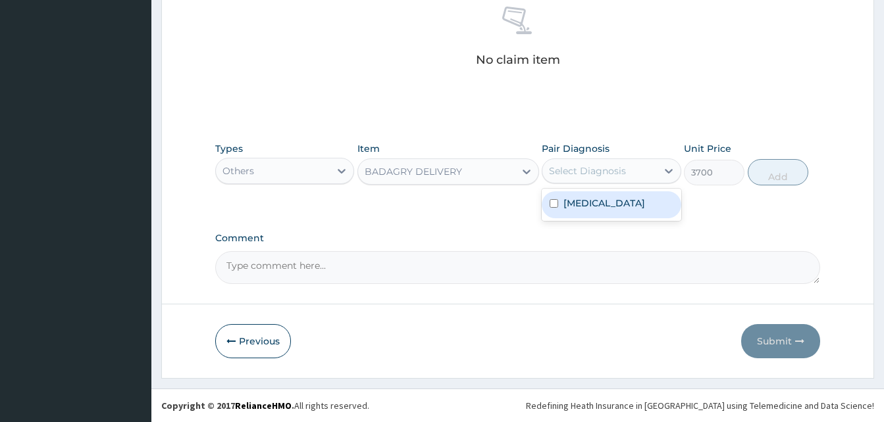
click at [603, 176] on div "Select Diagnosis" at bounding box center [587, 171] width 77 height 13
click at [622, 199] on label "Malaria, unspecified" at bounding box center [604, 203] width 82 height 13
checkbox input "true"
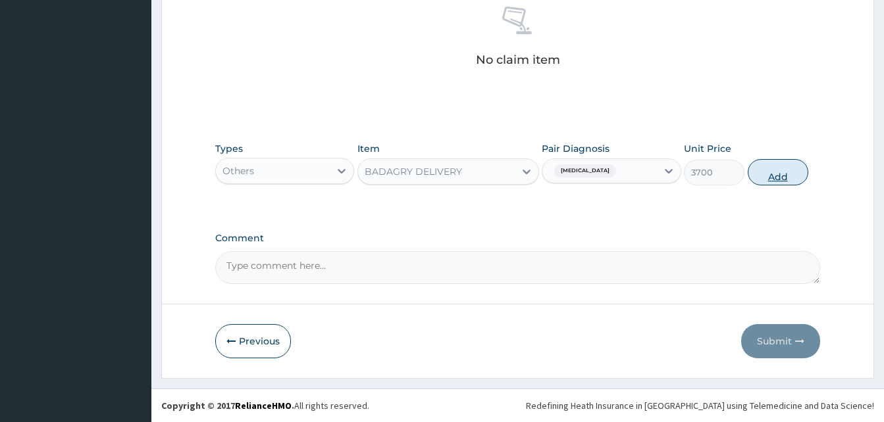
click at [763, 175] on button "Add" at bounding box center [778, 172] width 61 height 26
type input "0"
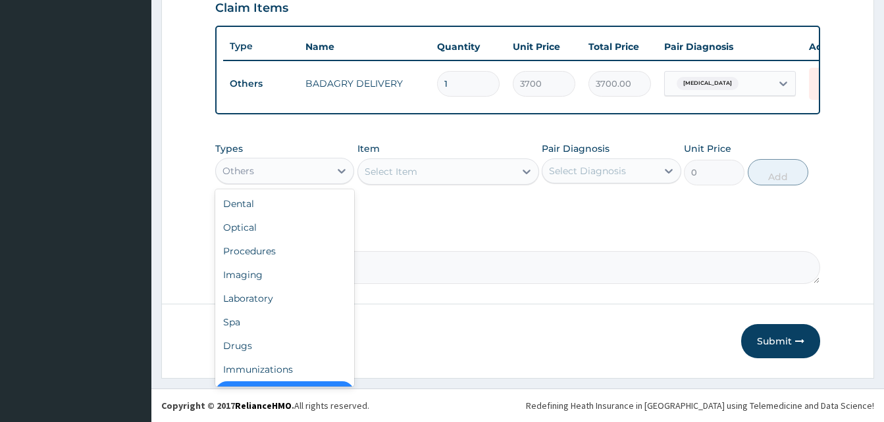
click at [307, 170] on div "Others" at bounding box center [273, 171] width 114 height 21
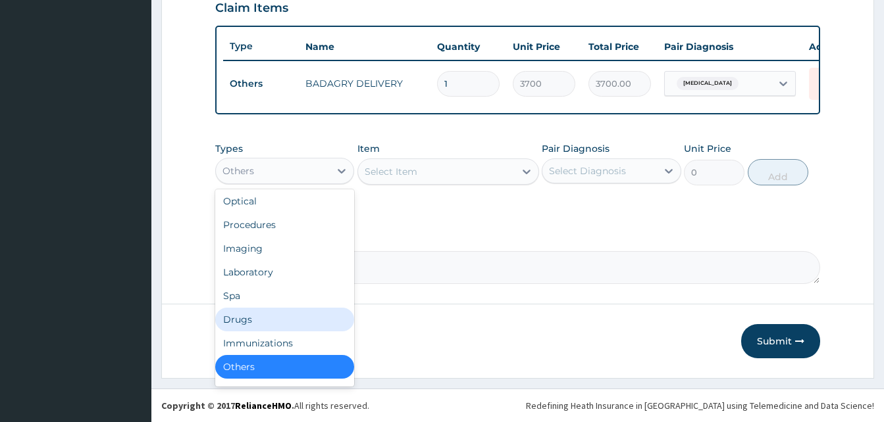
click at [270, 314] on div "Drugs" at bounding box center [284, 320] width 139 height 24
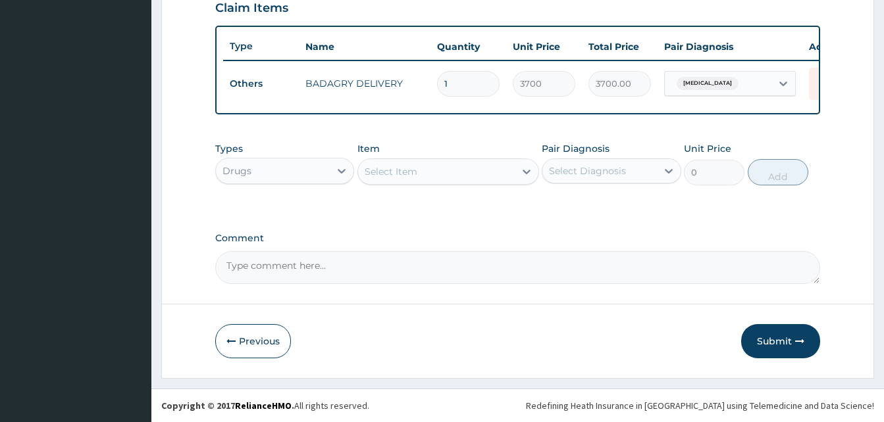
click at [435, 176] on div "Select Item" at bounding box center [436, 171] width 157 height 21
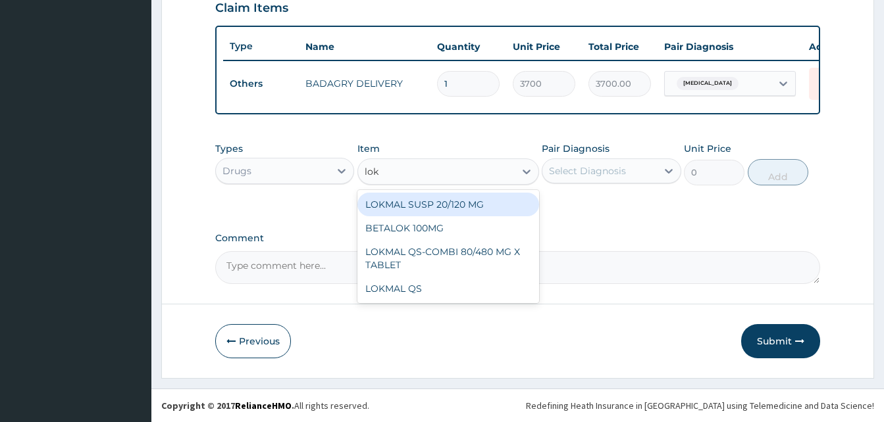
type input "lokm"
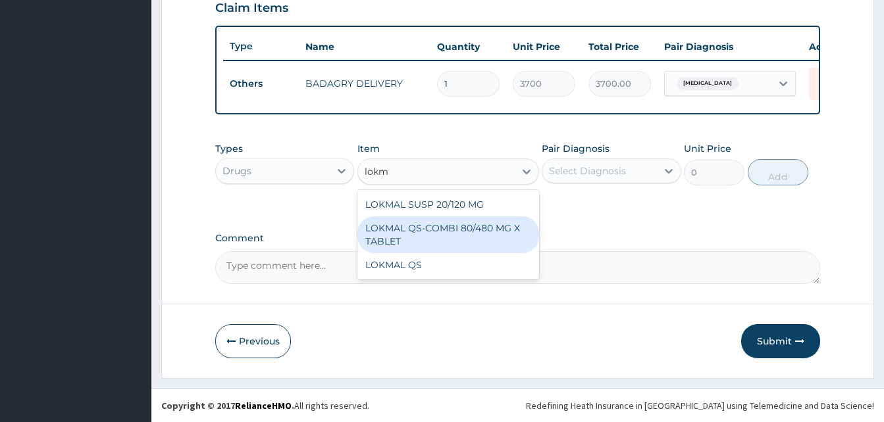
click at [453, 228] on div "LOKMAL QS-COMBI 80/480 MG X TABLET" at bounding box center [448, 235] width 182 height 37
type input "245"
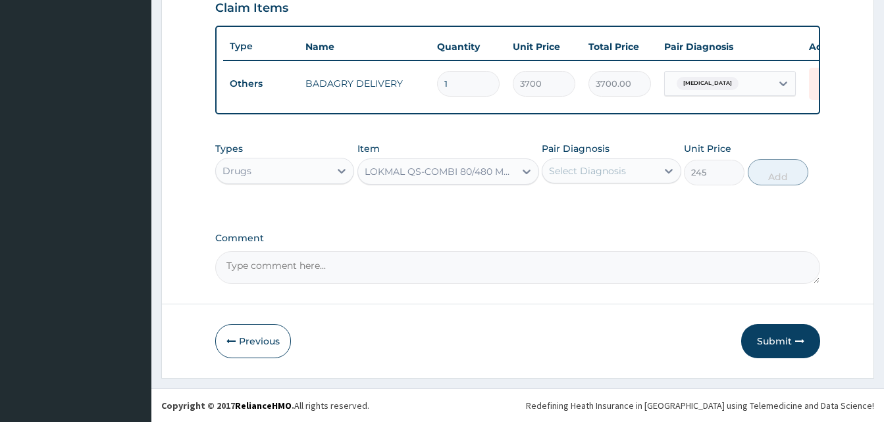
click at [611, 173] on div "Select Diagnosis" at bounding box center [587, 171] width 77 height 13
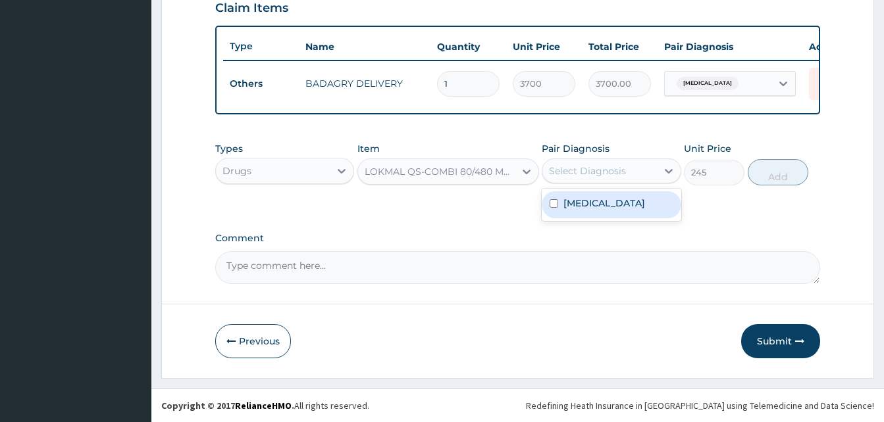
drag, startPoint x: 611, startPoint y: 173, endPoint x: 620, endPoint y: 209, distance: 36.6
click at [620, 184] on div "option Malaria, unspecified, selected. option Malaria, unspecified focused, 1 o…" at bounding box center [611, 171] width 139 height 25
click at [620, 209] on label "Malaria, unspecified" at bounding box center [604, 203] width 82 height 13
checkbox input "true"
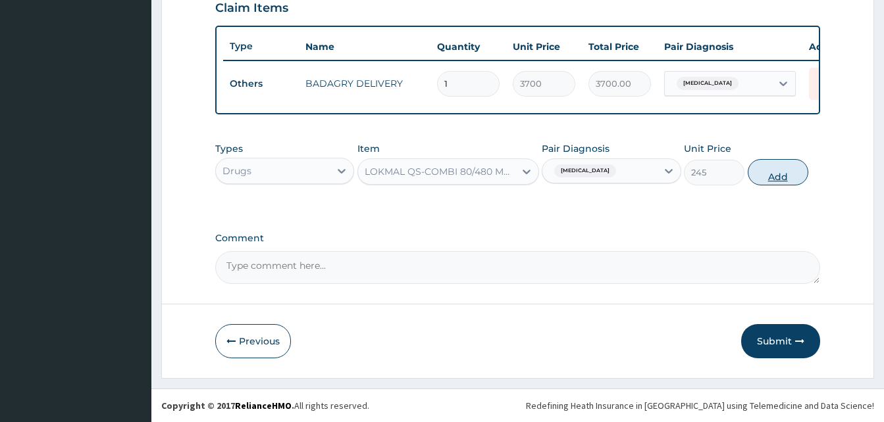
click at [778, 172] on button "Add" at bounding box center [778, 172] width 61 height 26
type input "0"
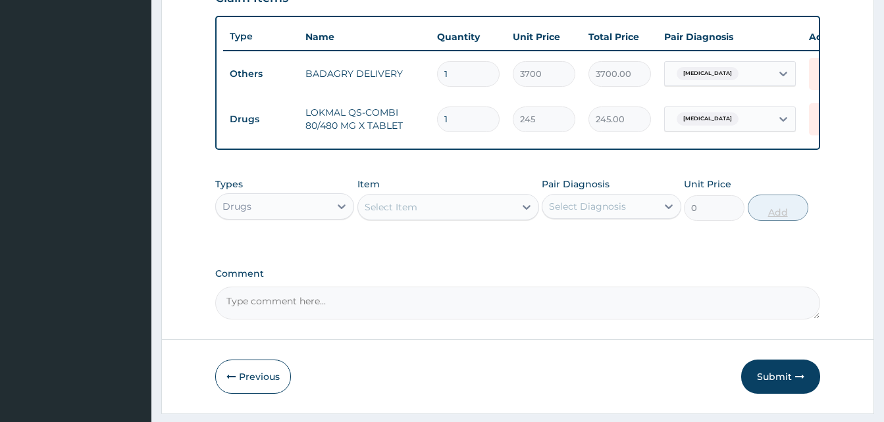
type input "0.00"
type input "6"
type input "1470.00"
type input "6"
click at [462, 218] on div "Select Item" at bounding box center [436, 207] width 157 height 21
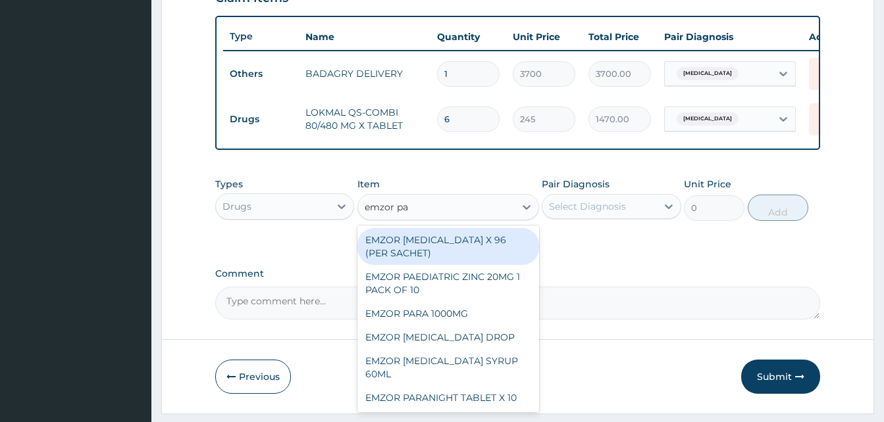
type input "emzor par"
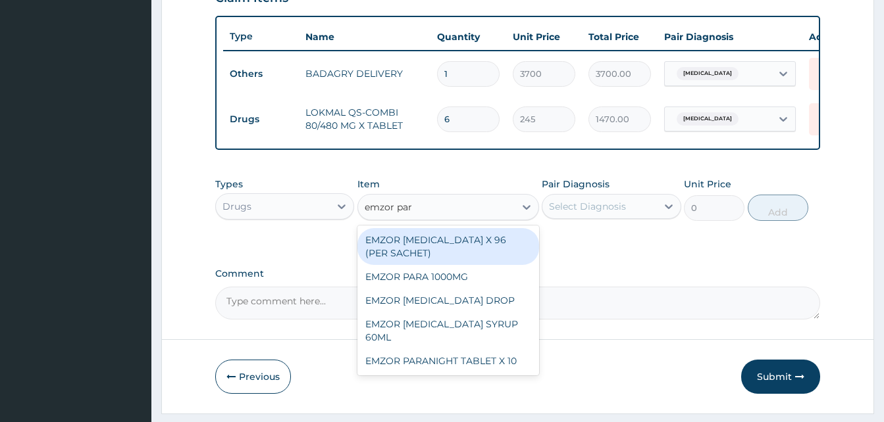
click at [488, 257] on div "EMZOR PARACETAMOL X 96 (PER SACHET)" at bounding box center [448, 246] width 182 height 37
type input "17.5"
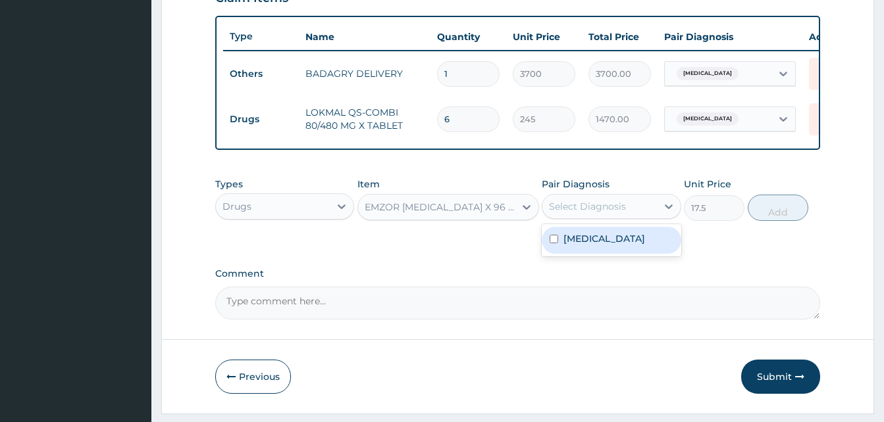
click at [602, 213] on div "Select Diagnosis" at bounding box center [587, 206] width 77 height 13
click at [615, 245] on label "Malaria, unspecified" at bounding box center [604, 238] width 82 height 13
checkbox input "true"
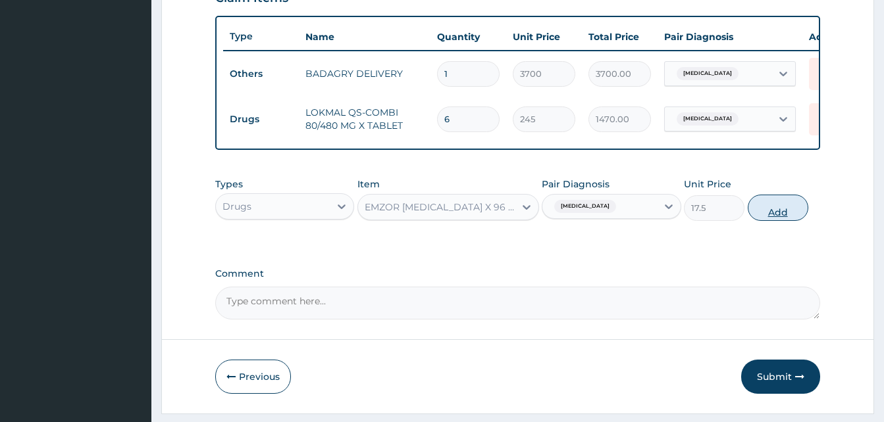
click at [761, 221] on button "Add" at bounding box center [778, 208] width 61 height 26
type input "0"
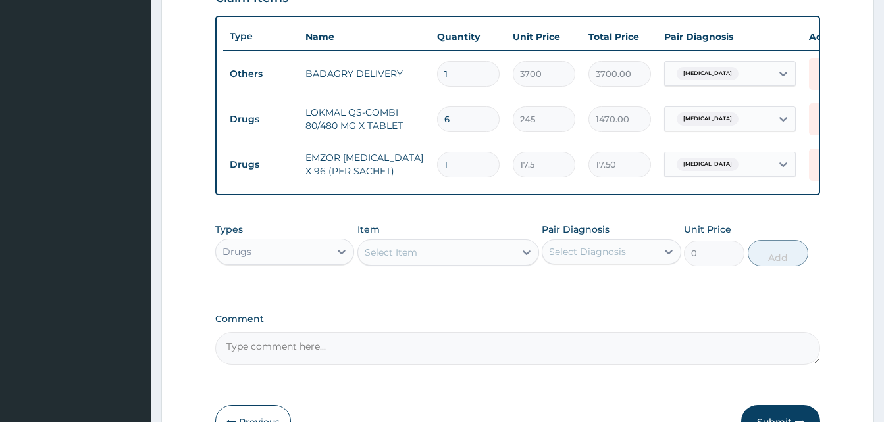
type input "0.00"
type input "3"
type input "52.50"
type input "36"
type input "630.00"
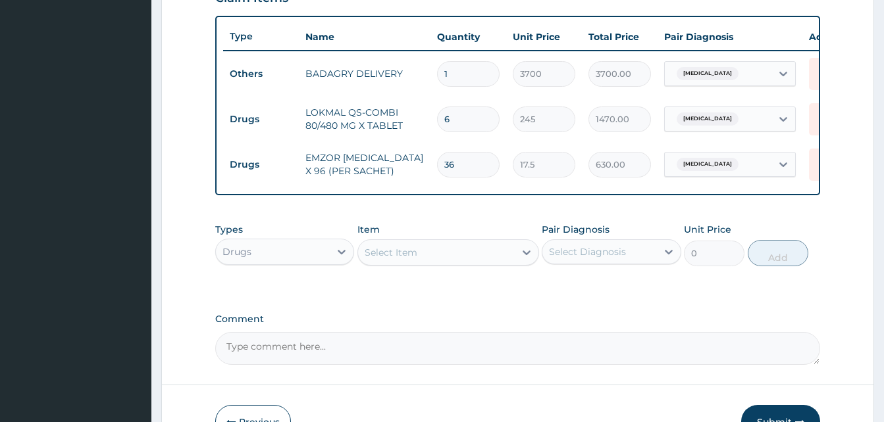
scroll to position [565, 0]
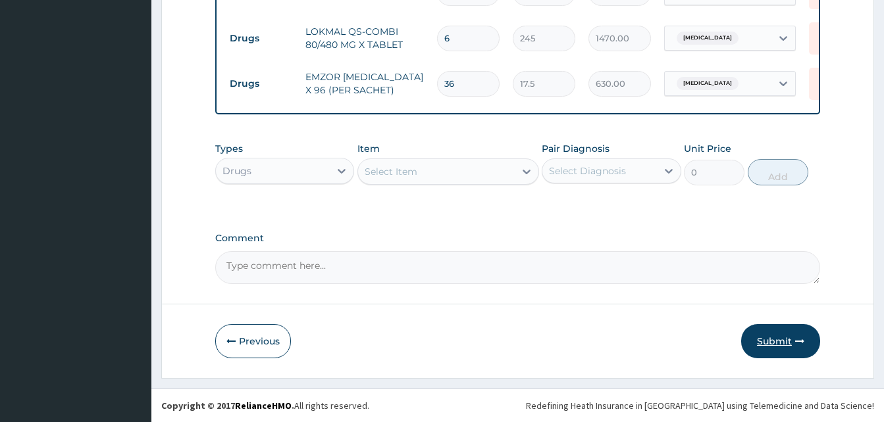
type input "36"
click at [779, 340] on button "Submit" at bounding box center [780, 341] width 79 height 34
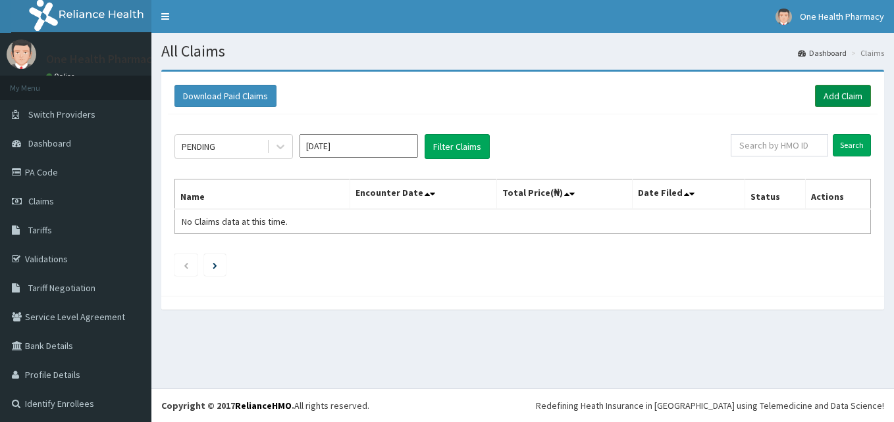
click at [815, 96] on link "Add Claim" at bounding box center [843, 96] width 56 height 22
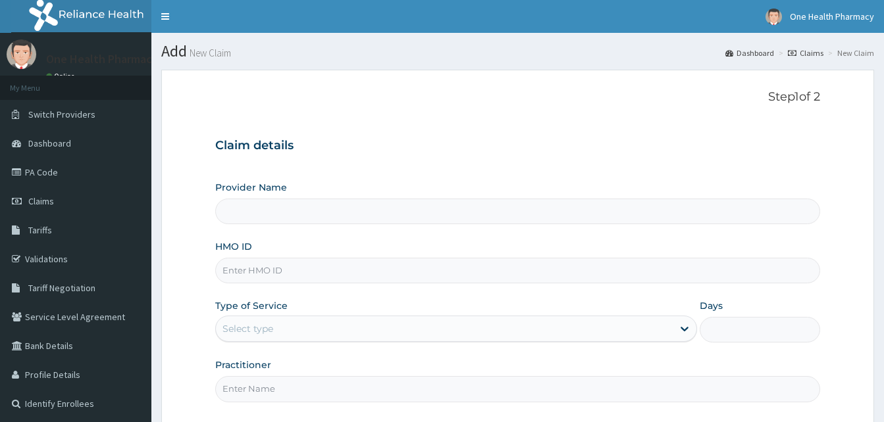
type input "OneHealth Pharmacy"
click at [279, 259] on input "HMO ID" at bounding box center [517, 271] width 605 height 26
paste input "TMT/10057/A"
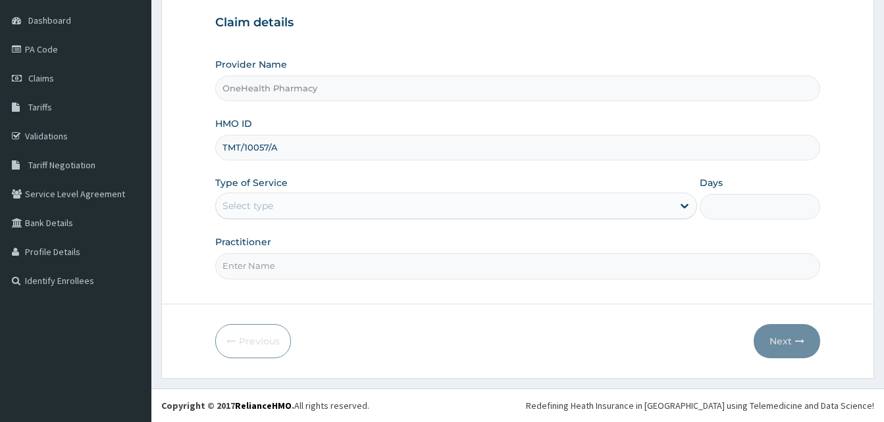
type input "TMT/10057/A"
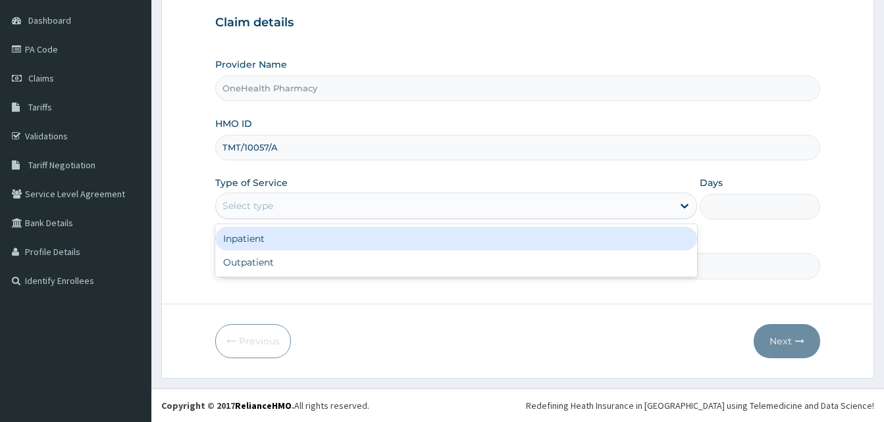
click at [391, 207] on div "Select type" at bounding box center [444, 205] width 457 height 21
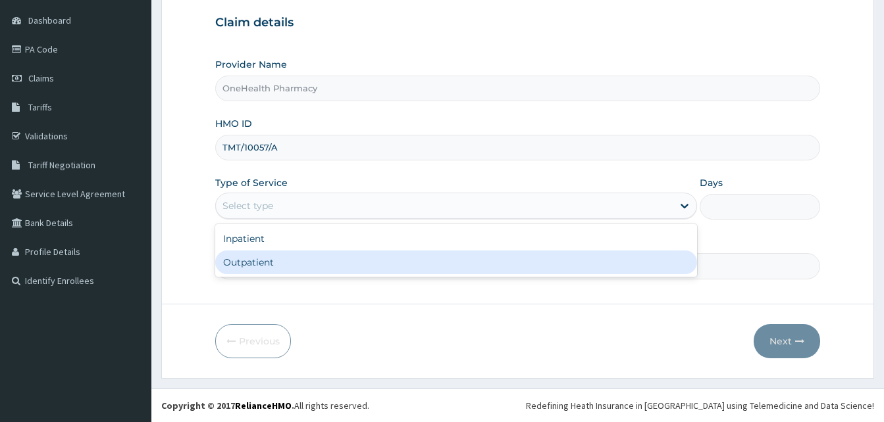
click at [401, 257] on div "Outpatient" at bounding box center [456, 263] width 482 height 24
type input "1"
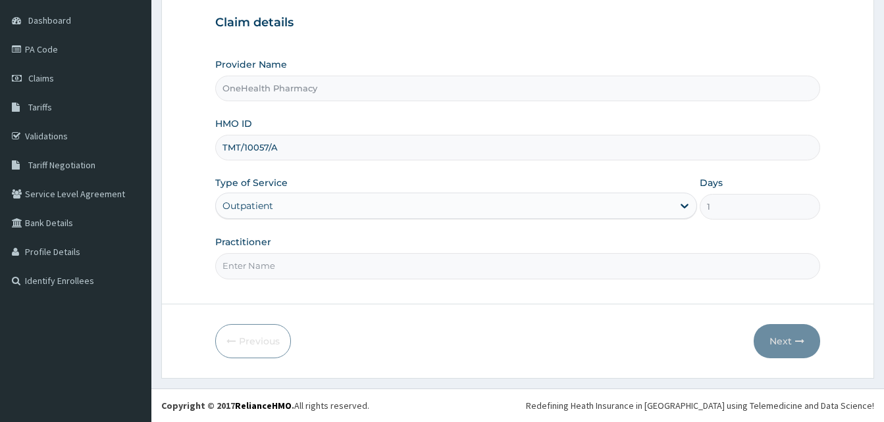
click at [397, 260] on input "Practitioner" at bounding box center [517, 266] width 605 height 26
type input "ONE HEALTH PHARMACY"
click at [771, 335] on button "Next" at bounding box center [787, 341] width 66 height 34
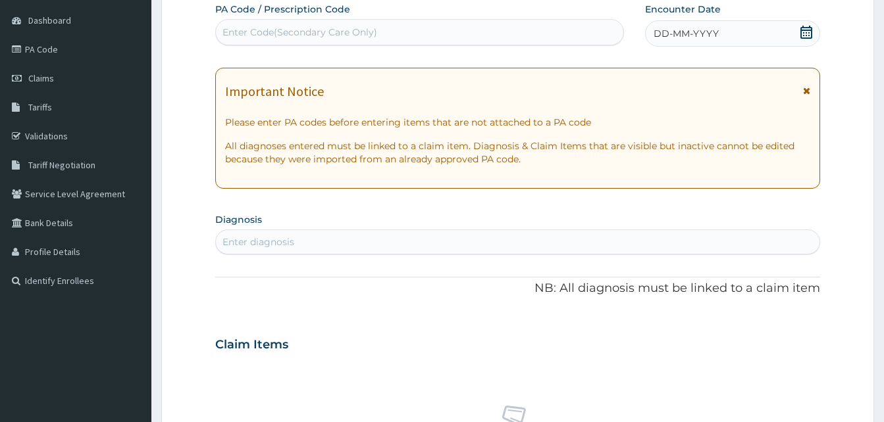
click at [711, 38] on span "DD-MM-YYYY" at bounding box center [685, 33] width 65 height 13
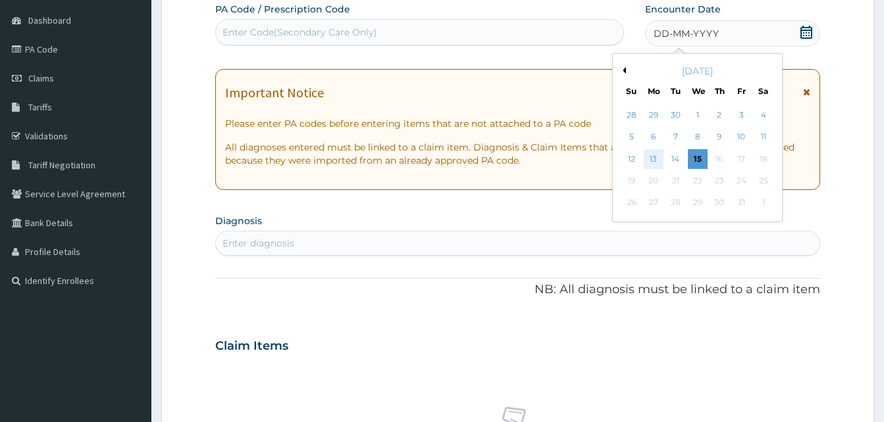
click at [655, 153] on div "13" at bounding box center [654, 159] width 20 height 20
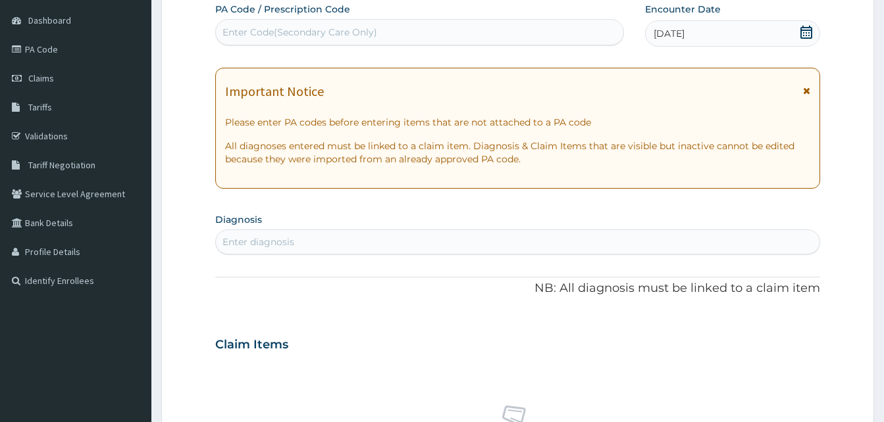
click at [415, 240] on div "Enter diagnosis" at bounding box center [517, 242] width 603 height 21
type input "malaria"
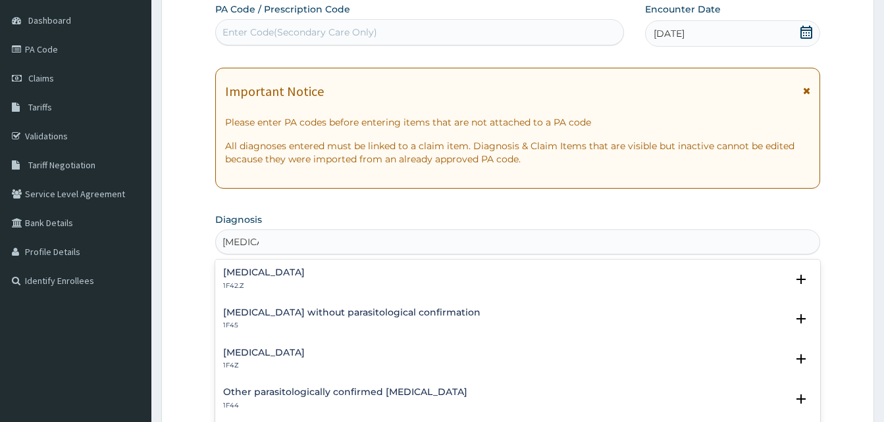
click at [285, 353] on h4 "Malaria, unspecified" at bounding box center [264, 353] width 82 height 10
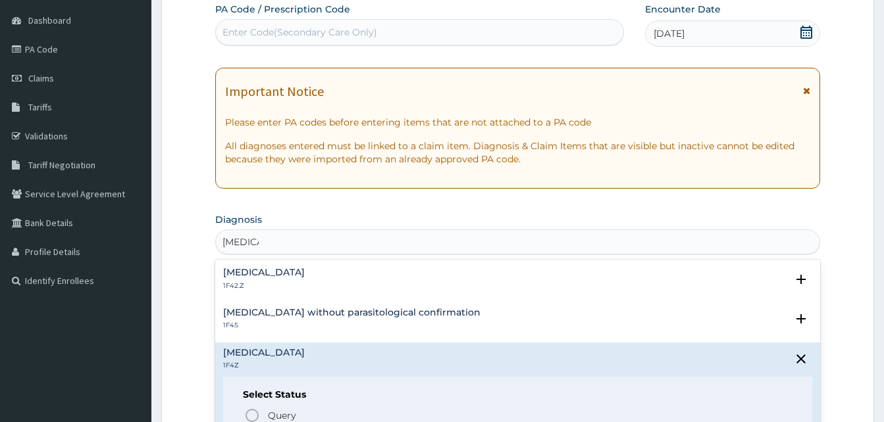
scroll to position [353, 0]
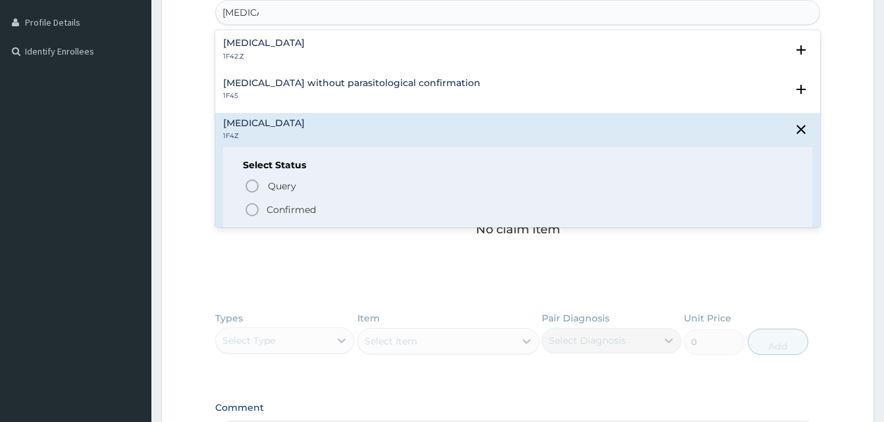
click at [253, 211] on icon "status option filled" at bounding box center [252, 210] width 16 height 16
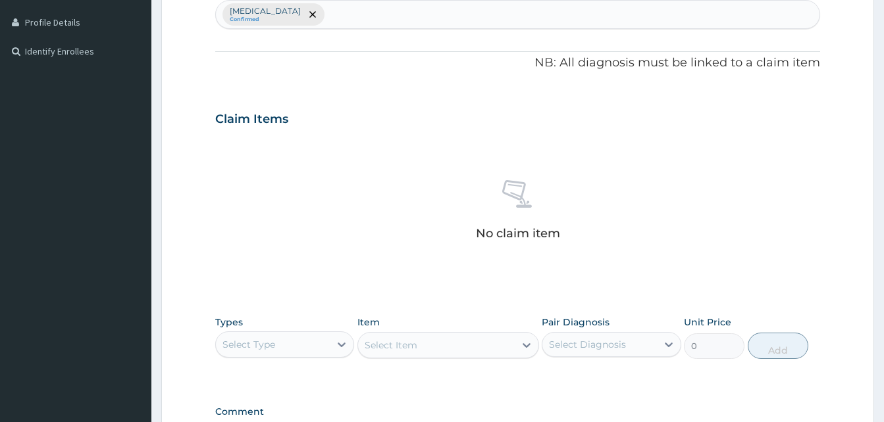
scroll to position [513, 0]
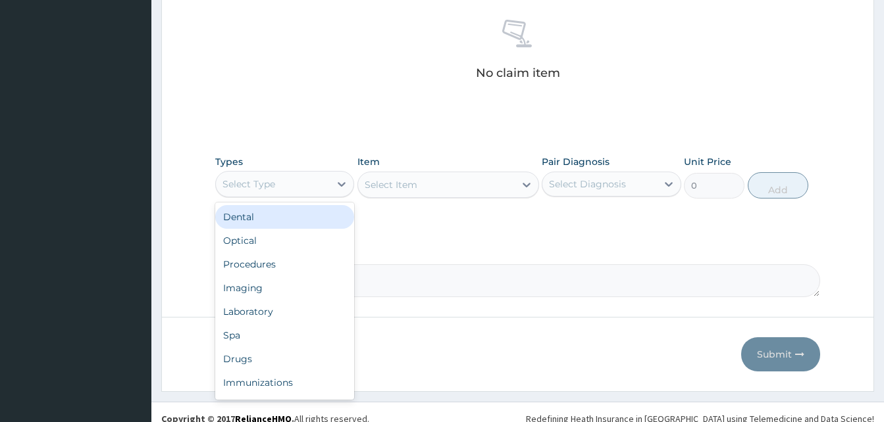
drag, startPoint x: 321, startPoint y: 175, endPoint x: 351, endPoint y: 247, distance: 77.9
click at [351, 197] on div "option Dental focused, 1 of 10. 10 results available. Use Up and Down to choose…" at bounding box center [284, 184] width 139 height 26
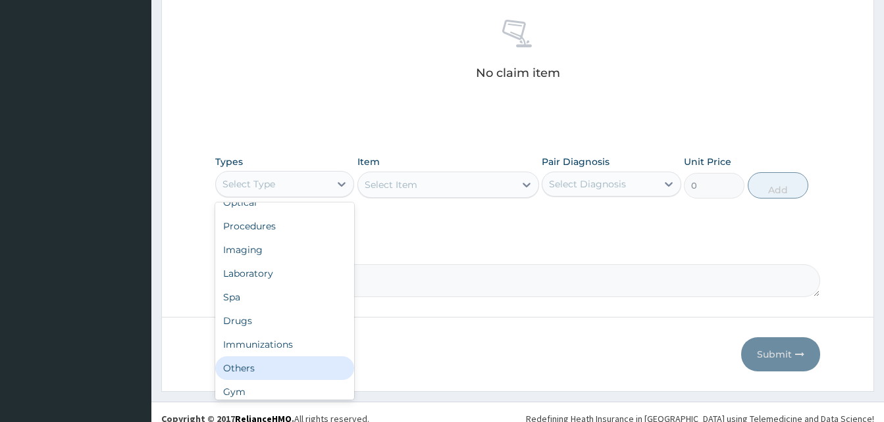
click at [288, 362] on div "Others" at bounding box center [284, 369] width 139 height 24
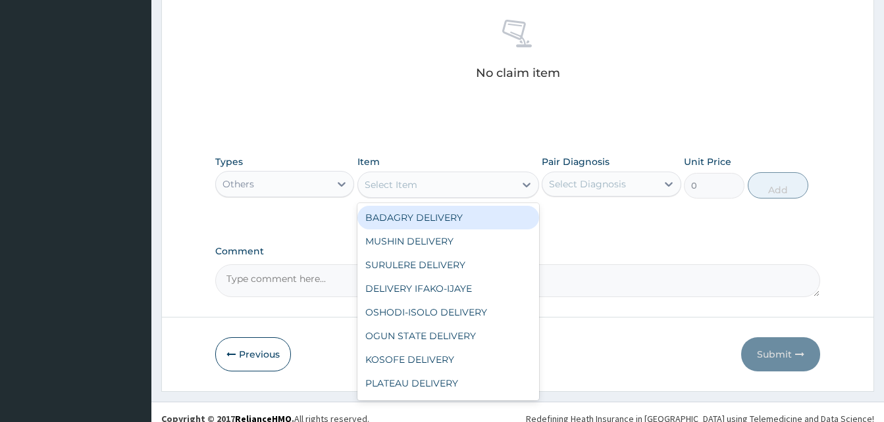
click at [443, 188] on div "Select Item" at bounding box center [436, 184] width 157 height 21
click at [465, 210] on div "BADAGRY DELIVERY" at bounding box center [448, 218] width 182 height 24
type input "3700"
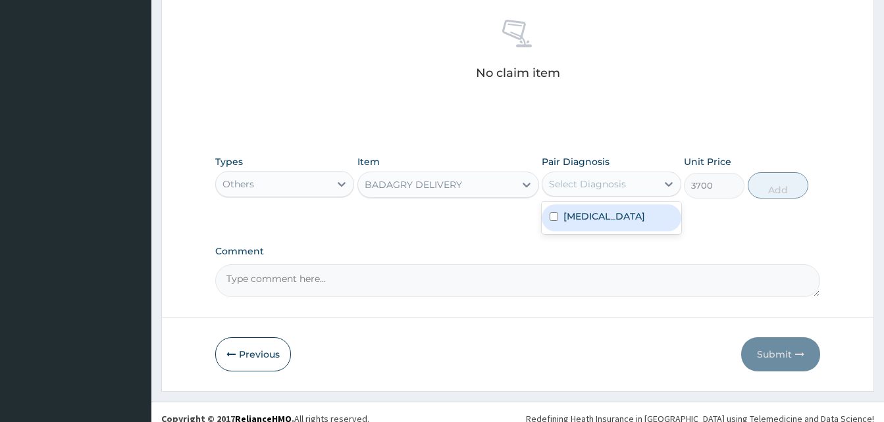
drag, startPoint x: 555, startPoint y: 196, endPoint x: 586, endPoint y: 213, distance: 35.0
click at [586, 197] on div "option Malaria, unspecified focused, 1 of 1. 1 result available. Use Up and Dow…" at bounding box center [611, 184] width 139 height 25
click at [586, 213] on label "Malaria, unspecified" at bounding box center [604, 216] width 82 height 13
checkbox input "true"
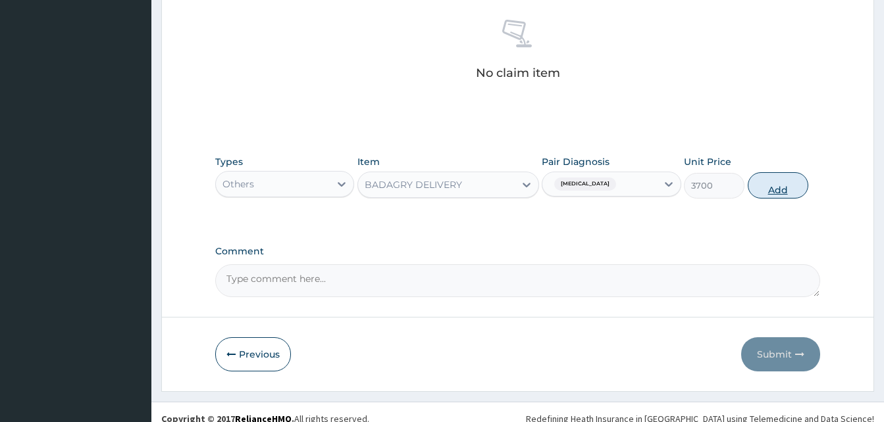
click at [754, 188] on button "Add" at bounding box center [778, 185] width 61 height 26
type input "0"
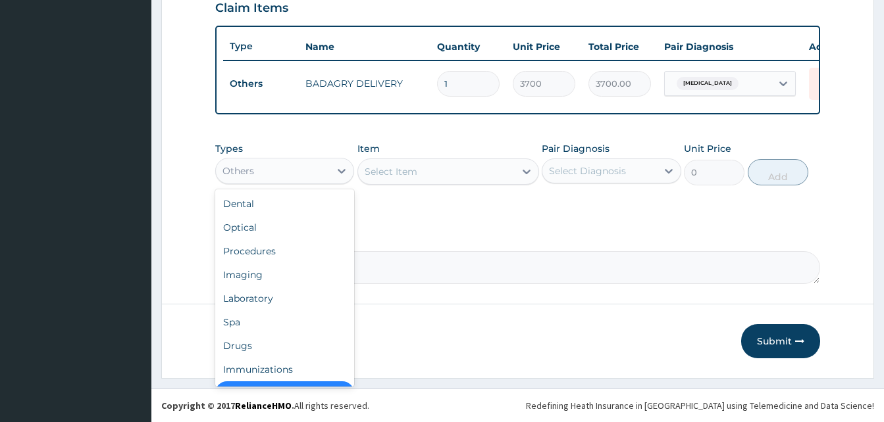
scroll to position [26, 0]
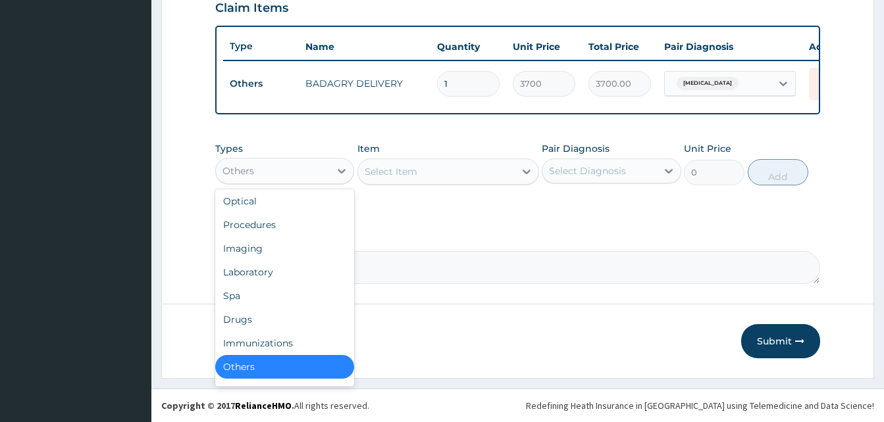
click at [288, 175] on div "Others" at bounding box center [273, 171] width 114 height 21
click at [267, 322] on div "Drugs" at bounding box center [284, 320] width 139 height 24
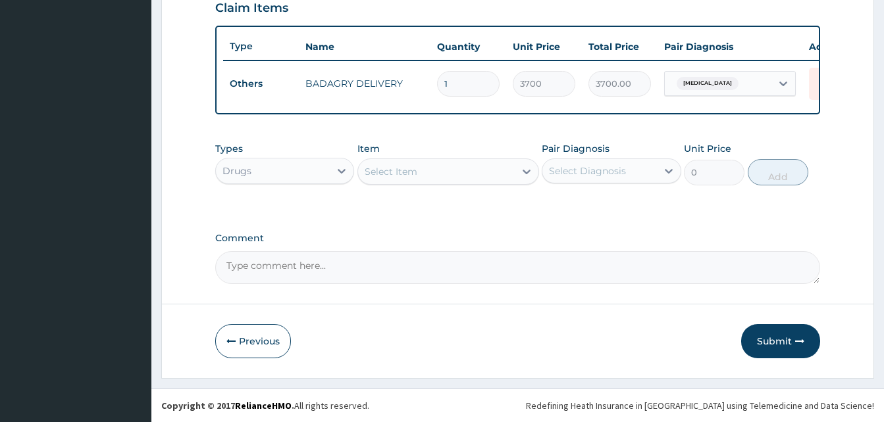
click at [421, 162] on div "Select Item" at bounding box center [436, 171] width 157 height 21
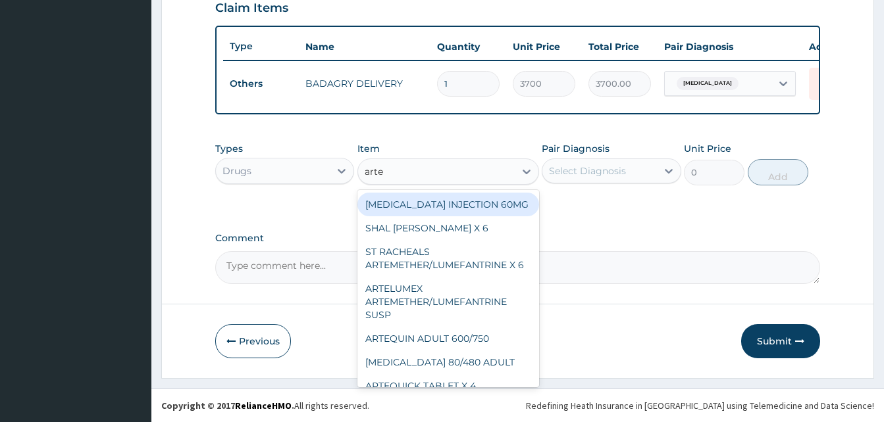
type input "artel"
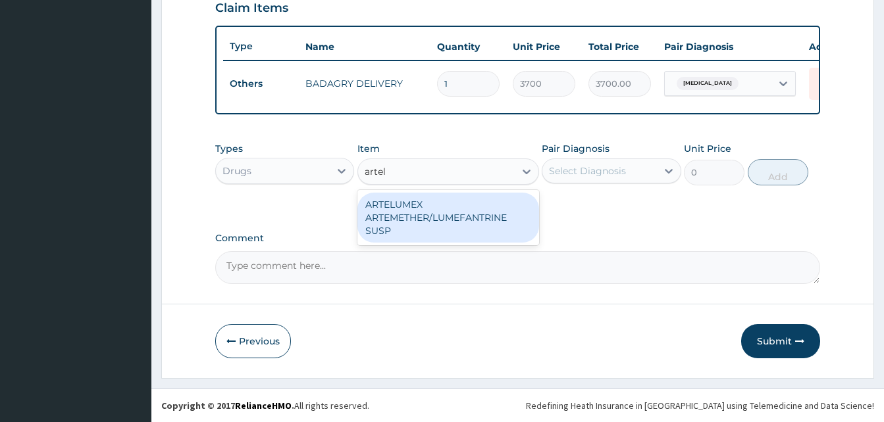
click at [473, 201] on div "ARTELUMEX ARTEMETHER/LUMEFANTRINE SUSP" at bounding box center [448, 218] width 182 height 50
type input "1260"
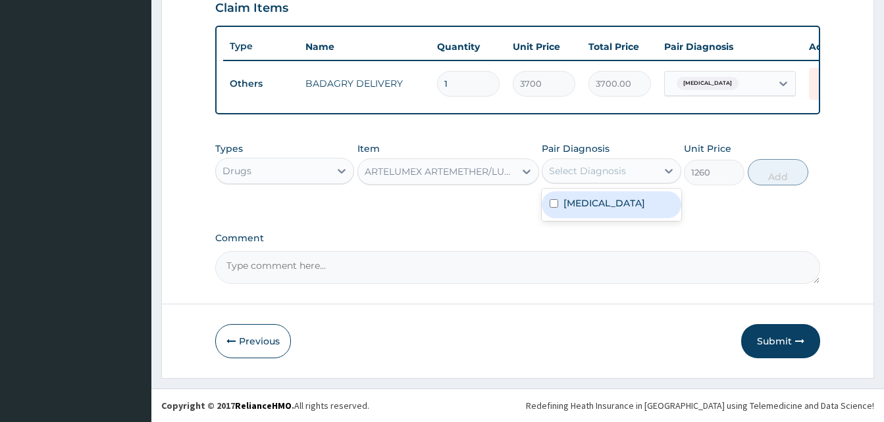
drag, startPoint x: 560, startPoint y: 176, endPoint x: 586, endPoint y: 205, distance: 38.2
click at [586, 184] on div "option Malaria, unspecified, selected. option Malaria, unspecified focused, 1 o…" at bounding box center [611, 171] width 139 height 25
click at [586, 205] on label "Malaria, unspecified" at bounding box center [604, 203] width 82 height 13
checkbox input "true"
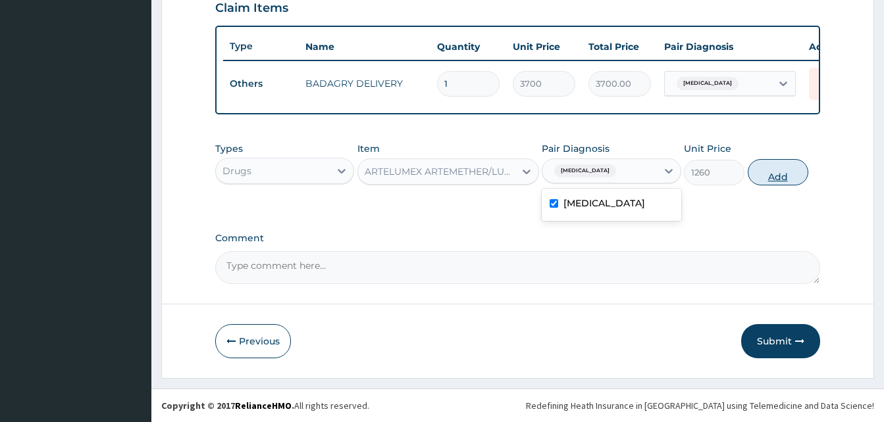
click at [755, 182] on button "Add" at bounding box center [778, 172] width 61 height 26
type input "0"
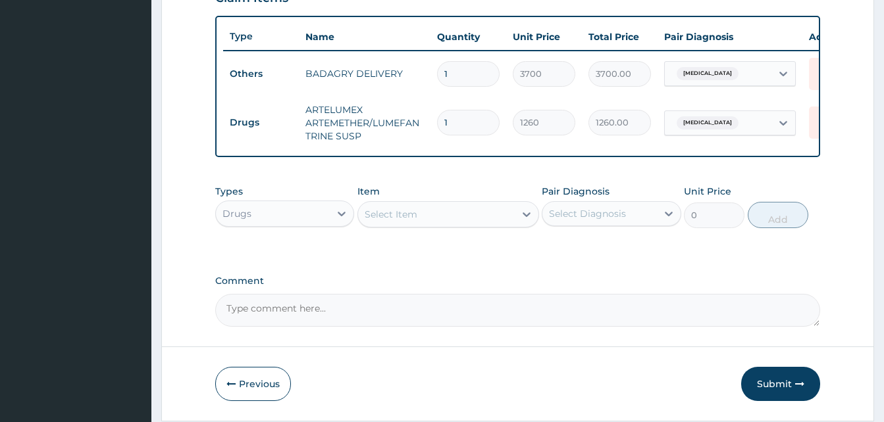
click at [450, 218] on div "Select Item" at bounding box center [436, 214] width 157 height 21
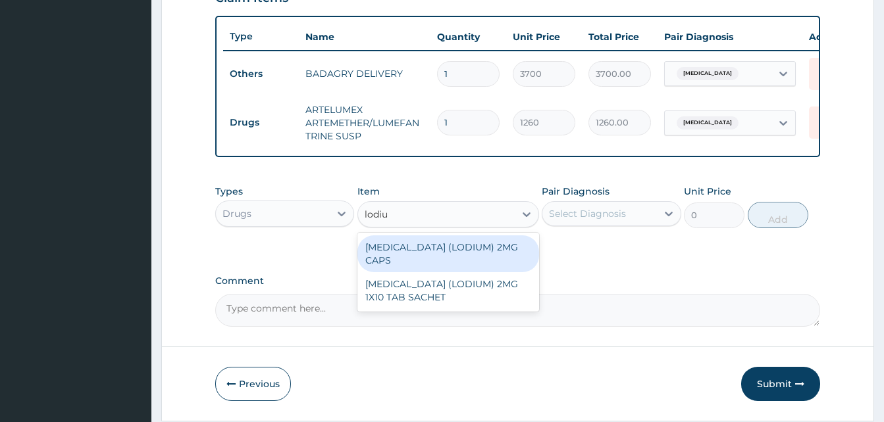
type input "lodium"
click at [498, 256] on div "[MEDICAL_DATA] (LODIUM) 2MG CAPS" at bounding box center [448, 254] width 182 height 37
type input "70"
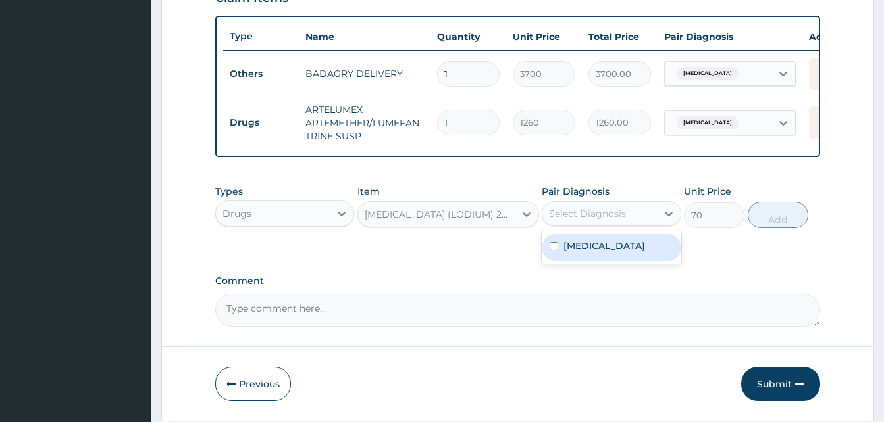
drag, startPoint x: 588, startPoint y: 226, endPoint x: 602, endPoint y: 248, distance: 25.4
click at [602, 226] on div "option Malaria, unspecified, selected. option Malaria, unspecified focused, 1 o…" at bounding box center [611, 213] width 139 height 25
click at [602, 248] on div "Malaria, unspecified" at bounding box center [611, 247] width 139 height 27
checkbox input "true"
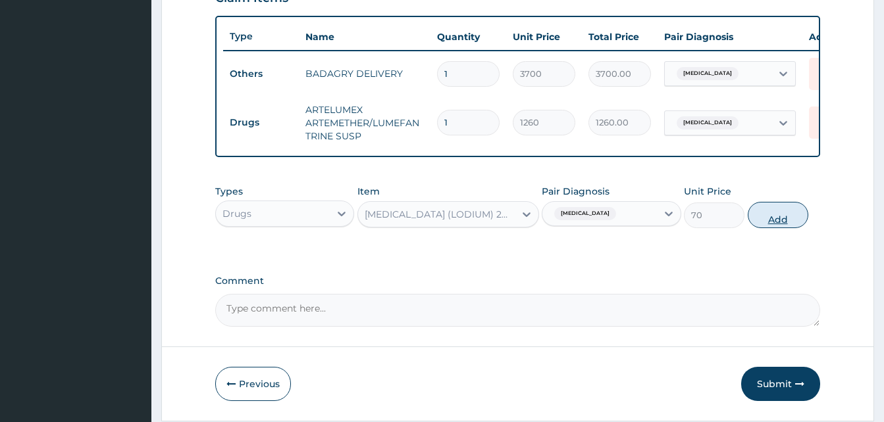
click at [763, 228] on button "Add" at bounding box center [778, 215] width 61 height 26
type input "0"
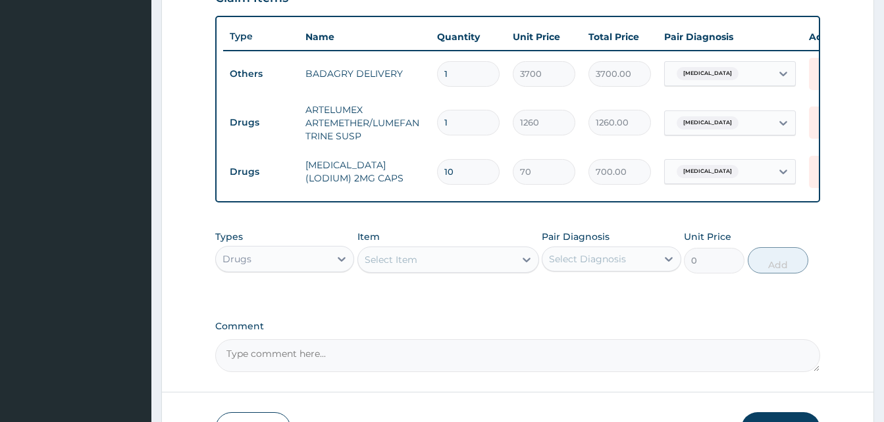
type input "10"
click at [467, 269] on div "Select Item" at bounding box center [436, 259] width 157 height 21
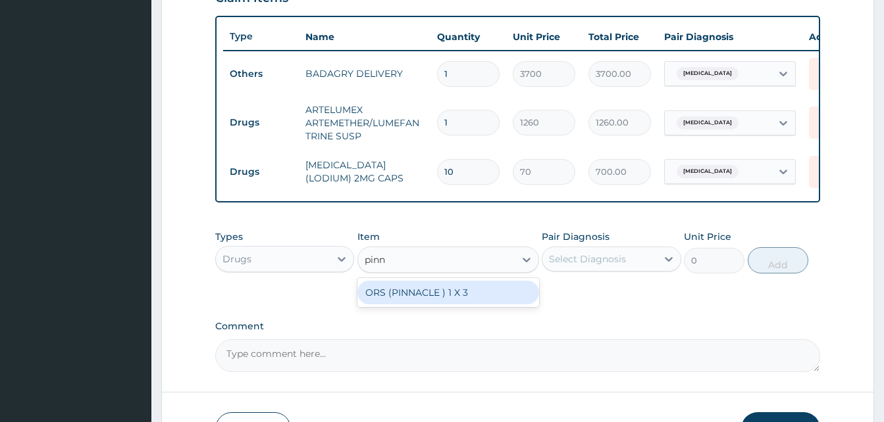
type input "pinna"
click at [482, 301] on div "ORS (PINNACLE ) 1 X 3" at bounding box center [448, 293] width 182 height 24
type input "140"
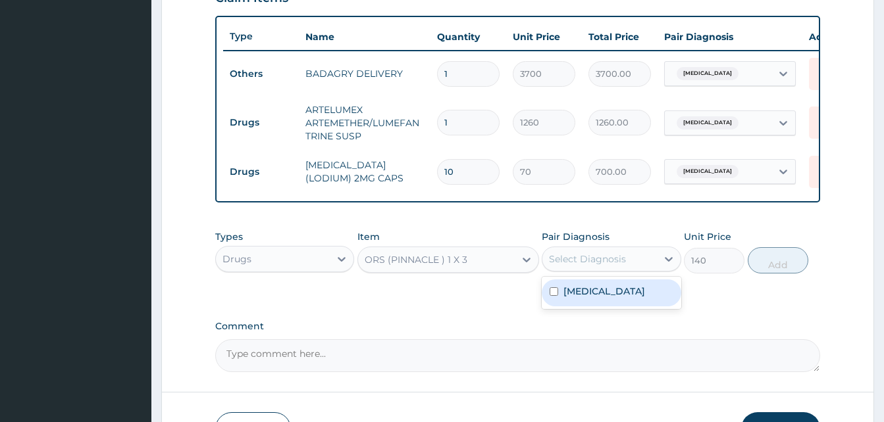
drag, startPoint x: 584, startPoint y: 271, endPoint x: 607, endPoint y: 294, distance: 31.6
click at [607, 272] on div "option Malaria, unspecified, selected. option Malaria, unspecified focused, 1 o…" at bounding box center [611, 259] width 139 height 25
click at [607, 294] on div "Malaria, unspecified" at bounding box center [611, 293] width 139 height 27
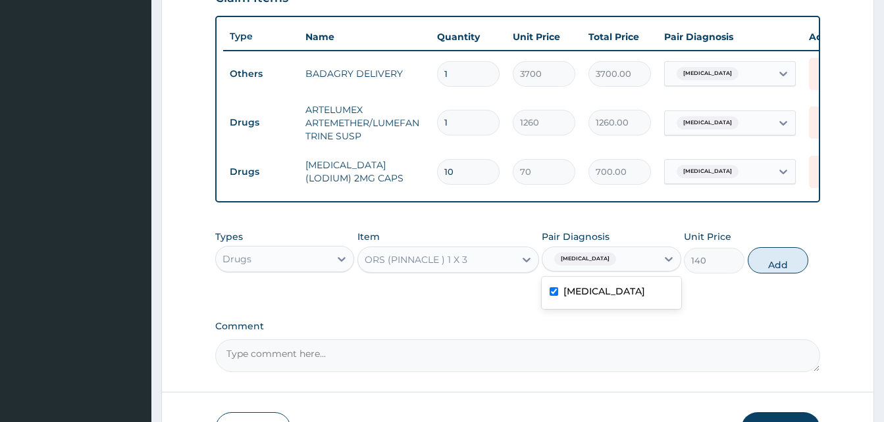
checkbox input "true"
click at [765, 274] on button "Add" at bounding box center [778, 260] width 61 height 26
type input "0"
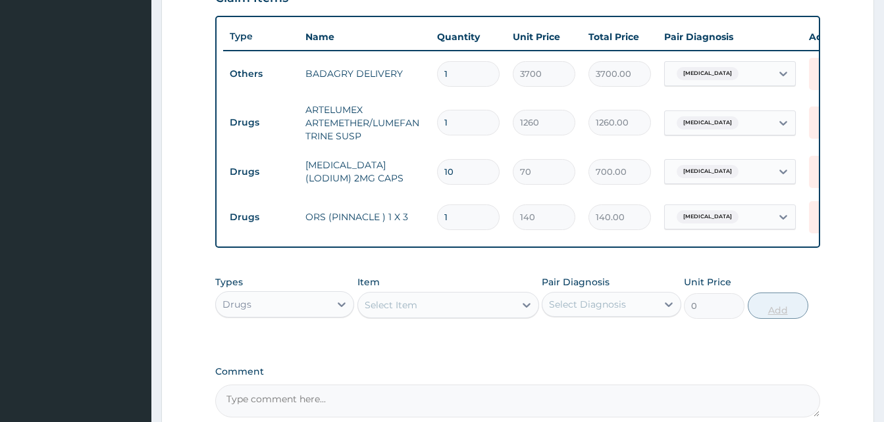
type input "0.00"
type input "3"
type input "420.00"
type input "3"
click at [442, 306] on div "Select Item" at bounding box center [436, 305] width 157 height 21
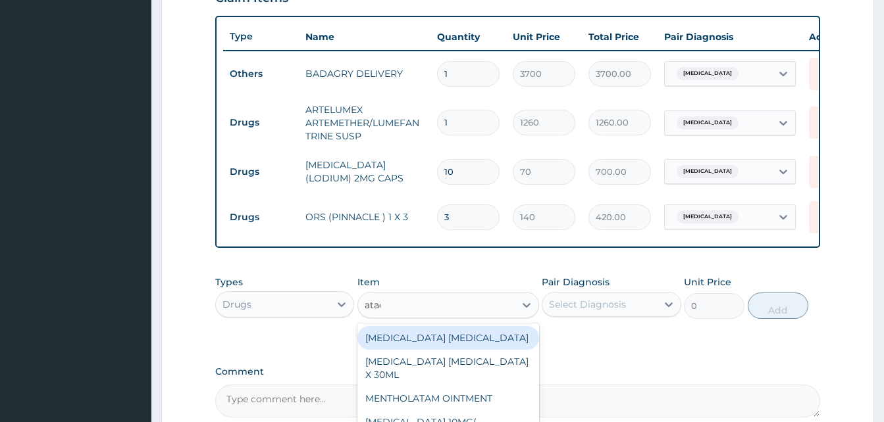
type input "atady"
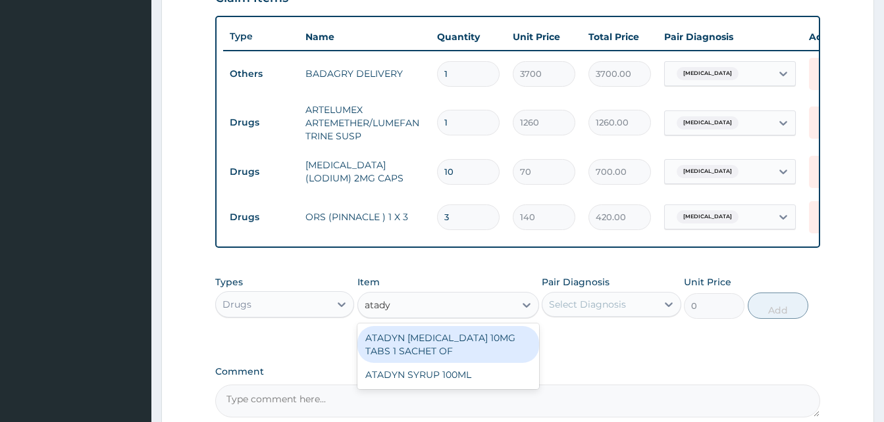
click at [474, 344] on div "ATADYN [MEDICAL_DATA] 10MG TABS 1 SACHET OF" at bounding box center [448, 344] width 182 height 37
type input "350"
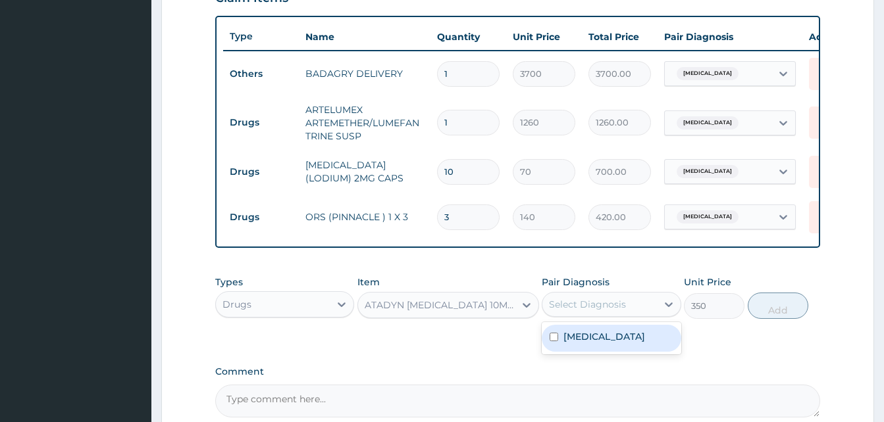
drag, startPoint x: 575, startPoint y: 315, endPoint x: 589, endPoint y: 351, distance: 39.6
click at [589, 317] on div "option Malaria, unspecified, selected. option Malaria, unspecified focused, 1 o…" at bounding box center [611, 304] width 139 height 25
click at [589, 344] on label "Malaria, unspecified" at bounding box center [604, 336] width 82 height 13
checkbox input "true"
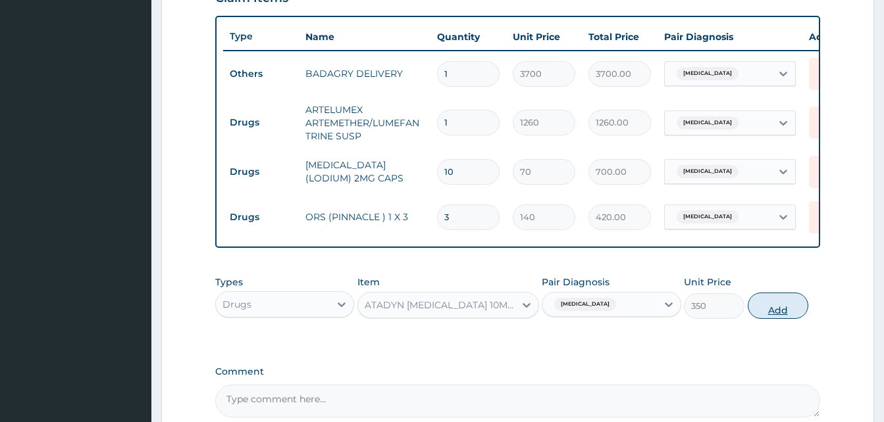
click at [787, 309] on button "Add" at bounding box center [778, 306] width 61 height 26
type input "0"
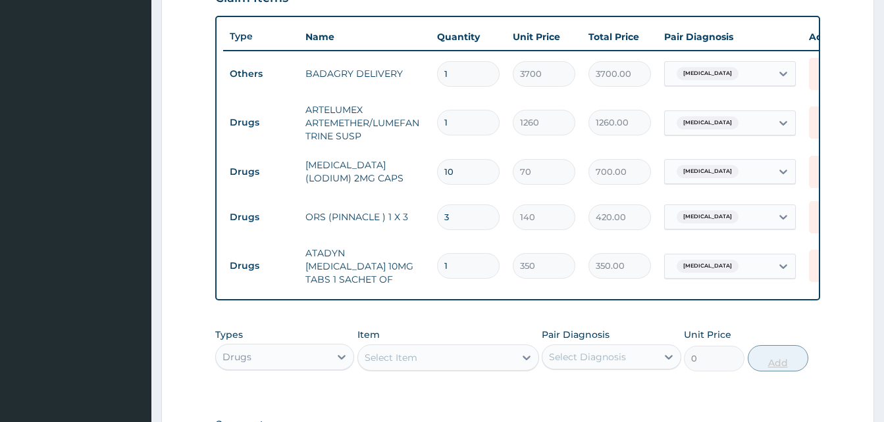
type input "10"
type input "3500.00"
type input "10"
click at [420, 352] on div "Select Item" at bounding box center [436, 357] width 157 height 21
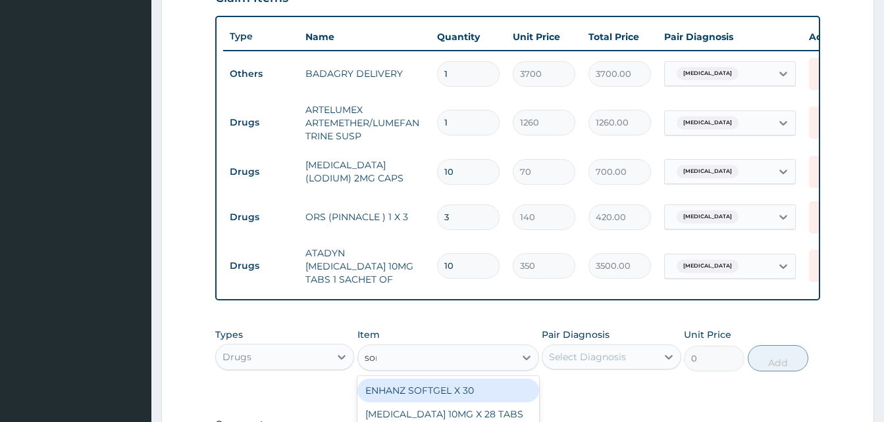
type input "sorep"
click at [460, 399] on div "SOREPILS SORE THROAT & COUGH LOZENGES" at bounding box center [448, 397] width 182 height 37
type input "40.83333206176758"
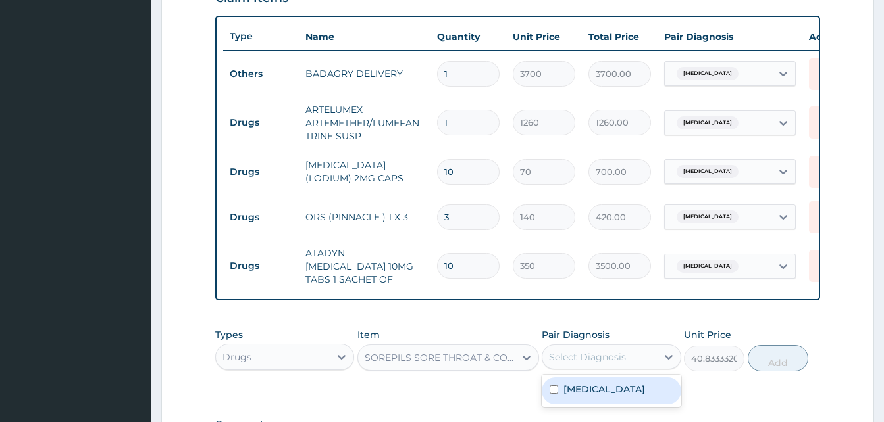
drag, startPoint x: 563, startPoint y: 361, endPoint x: 585, endPoint y: 390, distance: 36.6
click at [585, 370] on div "option Malaria, unspecified, selected. option Malaria, unspecified focused, 1 o…" at bounding box center [611, 357] width 139 height 25
click at [585, 390] on label "Malaria, unspecified" at bounding box center [604, 389] width 82 height 13
checkbox input "true"
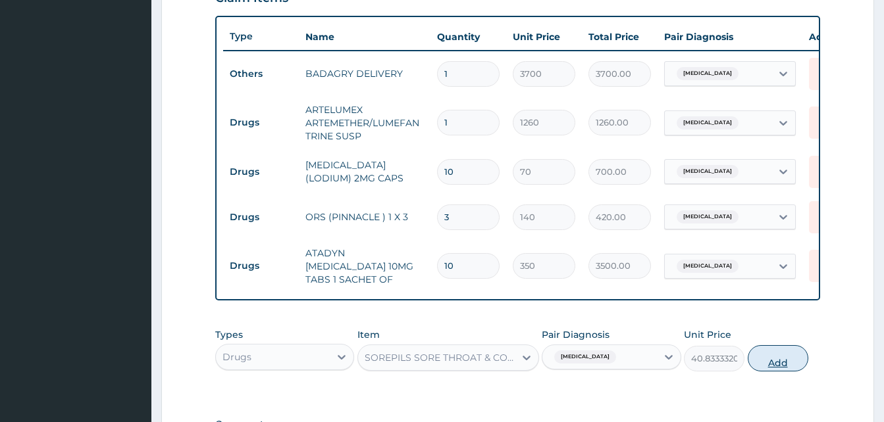
click at [764, 369] on button "Add" at bounding box center [778, 359] width 61 height 26
type input "0"
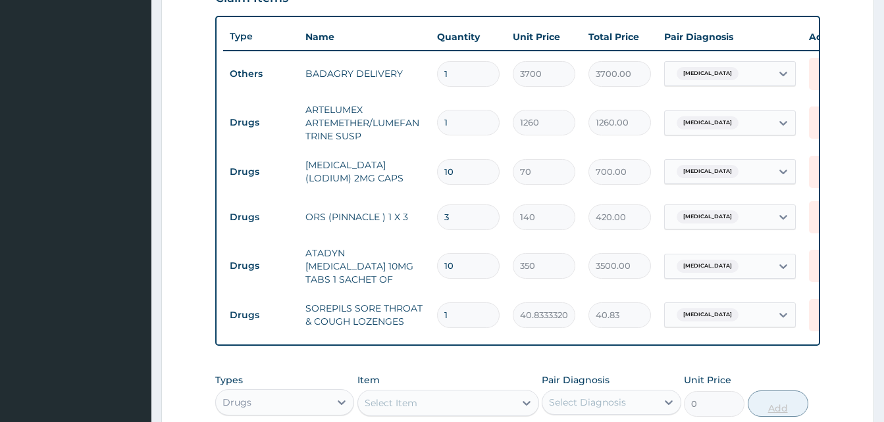
type input "0.00"
type input "2"
type input "81.67"
type input "24"
type input "980.00"
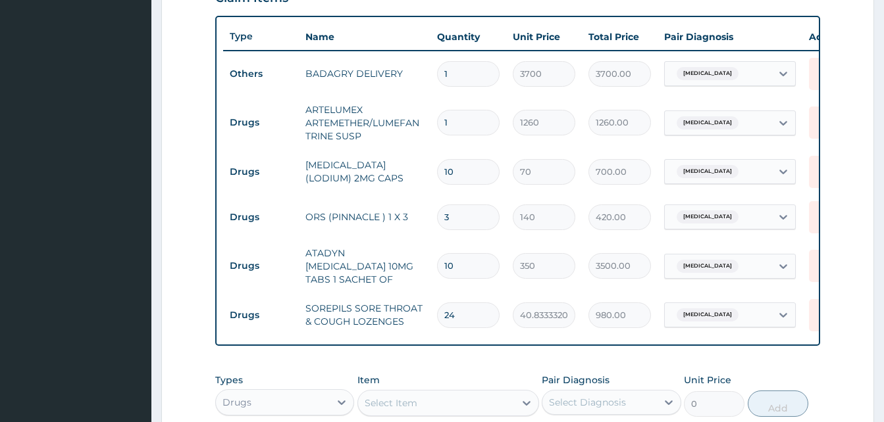
scroll to position [708, 0]
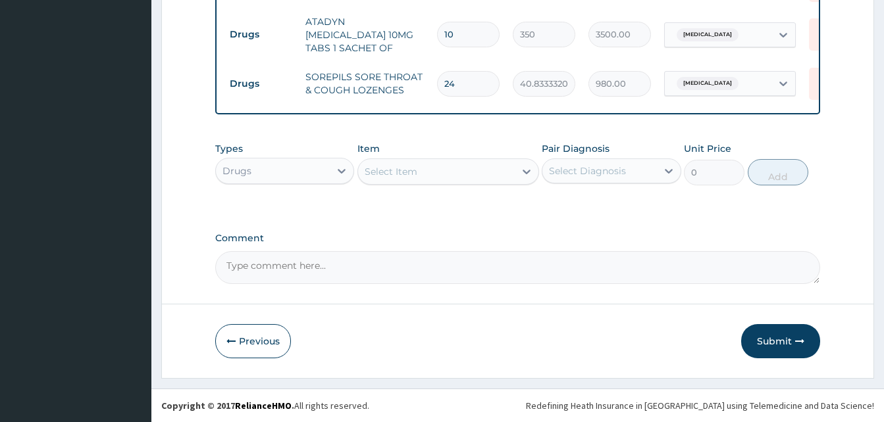
type input "24"
click at [426, 175] on div "Select Item" at bounding box center [436, 171] width 157 height 21
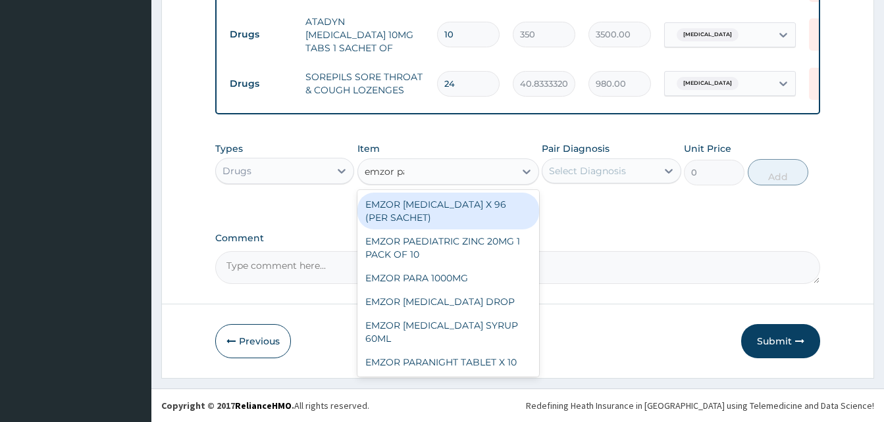
type input "emzor par"
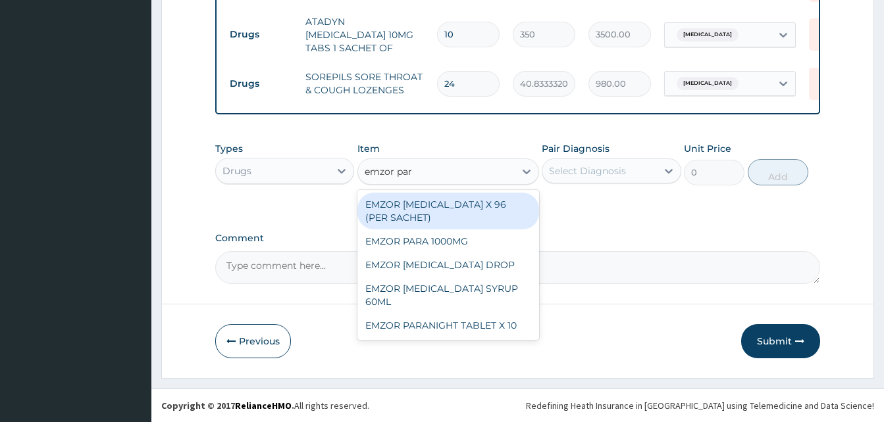
click at [464, 201] on div "EMZOR PARACETAMOL X 96 (PER SACHET)" at bounding box center [448, 211] width 182 height 37
type input "17.5"
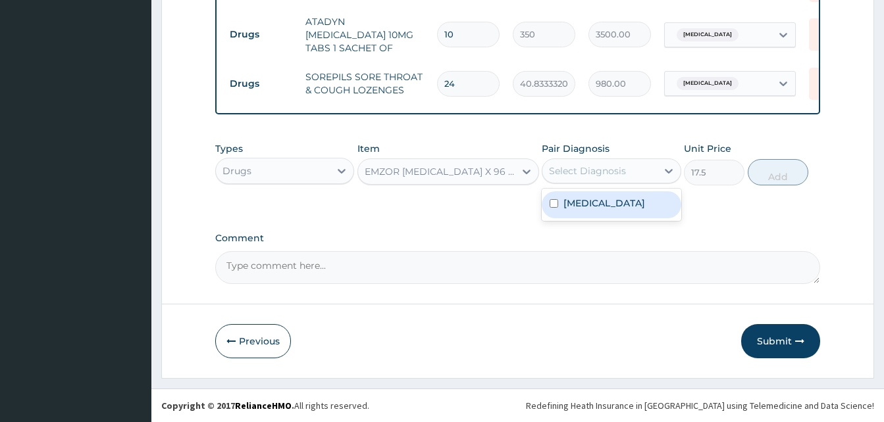
drag, startPoint x: 571, startPoint y: 170, endPoint x: 582, endPoint y: 209, distance: 41.0
click at [582, 184] on div "option Malaria, unspecified, selected. option Malaria, unspecified focused, 1 o…" at bounding box center [611, 171] width 139 height 25
click at [582, 209] on label "Malaria, unspecified" at bounding box center [604, 203] width 82 height 13
checkbox input "true"
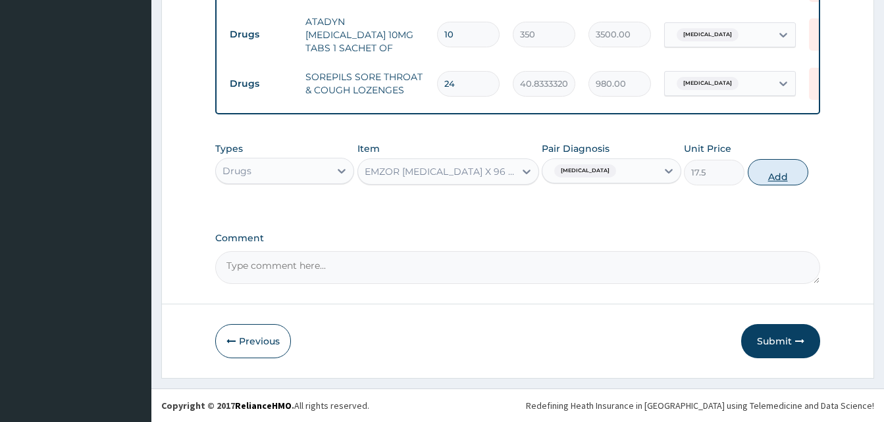
click at [761, 174] on button "Add" at bounding box center [778, 172] width 61 height 26
type input "0"
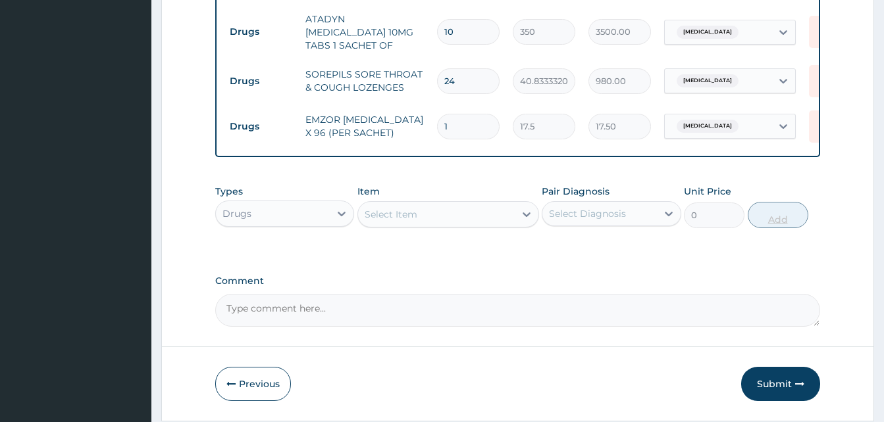
type input "0.00"
type input "3"
type input "52.50"
type input "36"
type input "630.00"
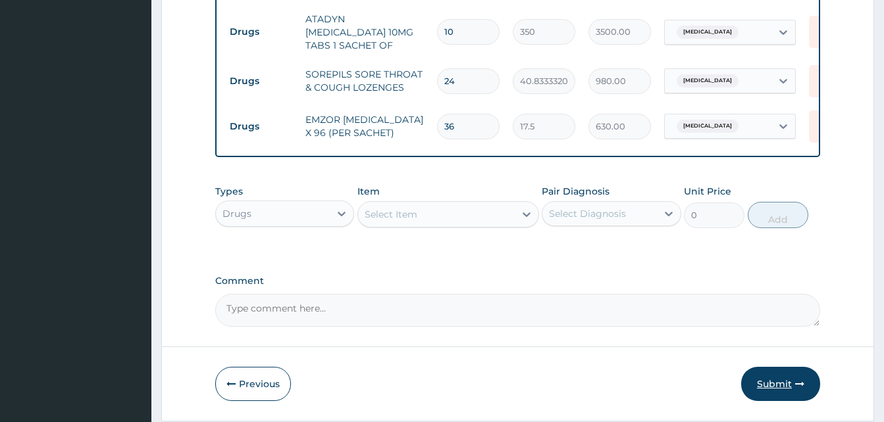
type input "36"
click at [775, 377] on button "Submit" at bounding box center [780, 384] width 79 height 34
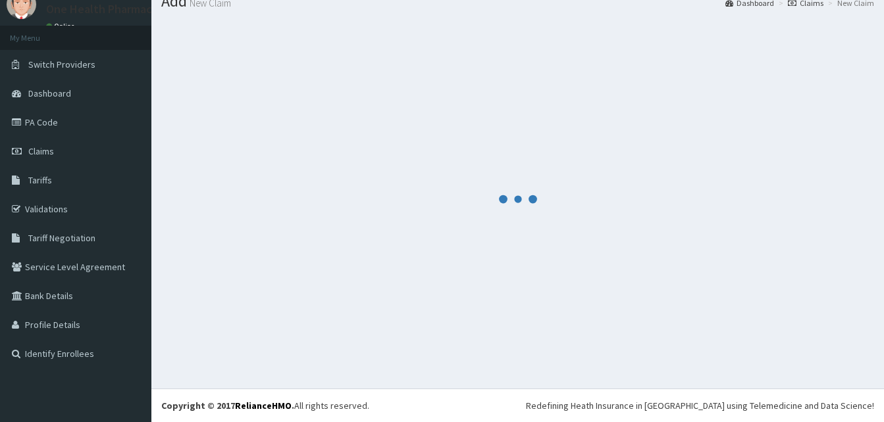
scroll to position [50, 0]
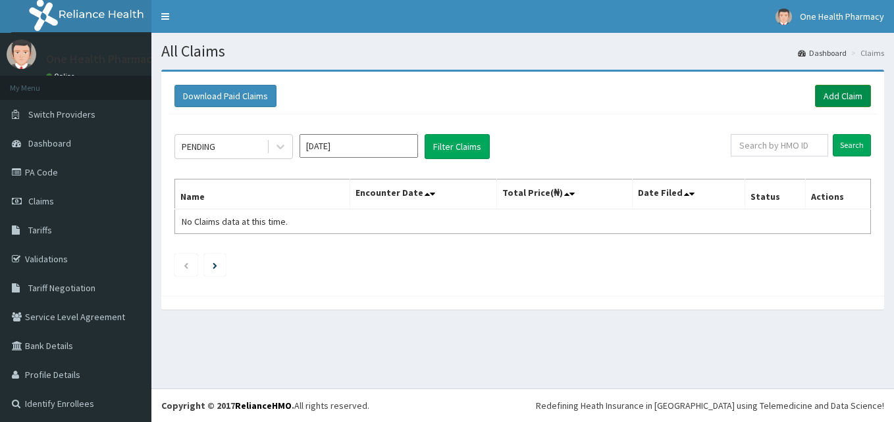
click at [815, 90] on link "Add Claim" at bounding box center [843, 96] width 56 height 22
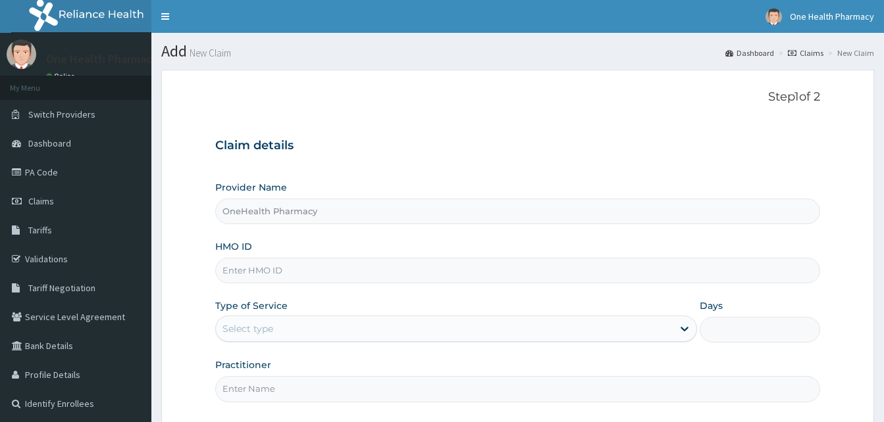
click at [293, 269] on input "HMO ID" at bounding box center [517, 271] width 605 height 26
paste input "GBI/10127/C"
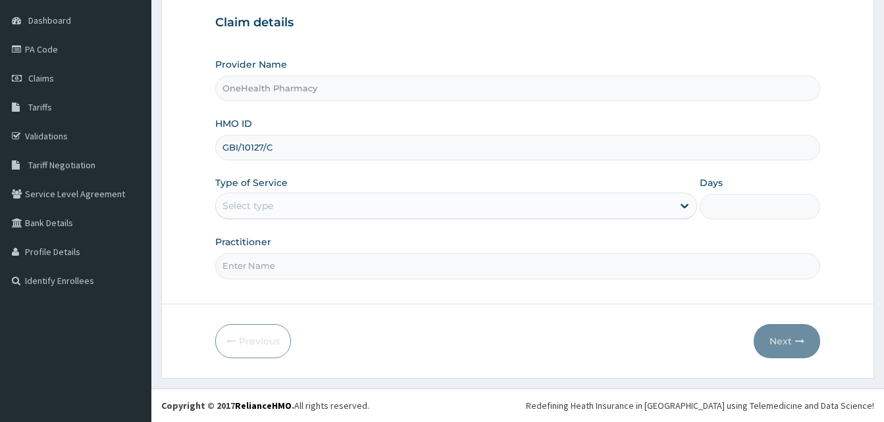
type input "GBI/10127/C"
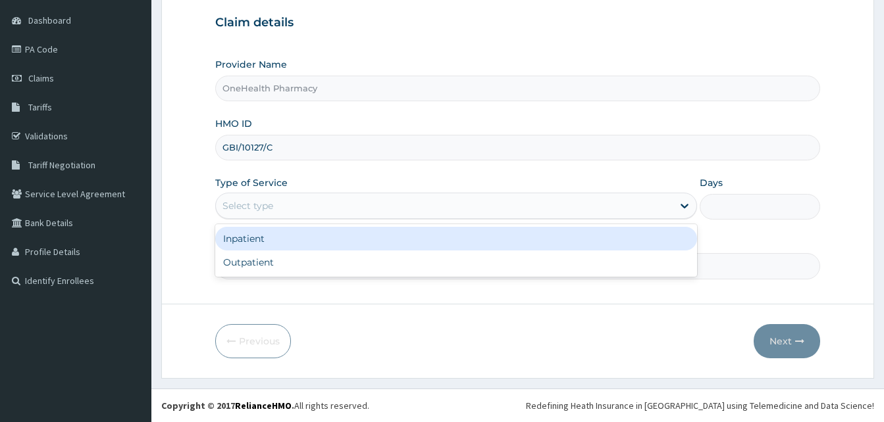
drag, startPoint x: 394, startPoint y: 218, endPoint x: 361, endPoint y: 258, distance: 51.5
click at [361, 219] on div "option Inpatient focused, 1 of 2. 2 results available. Use Up and Down to choos…" at bounding box center [456, 206] width 482 height 26
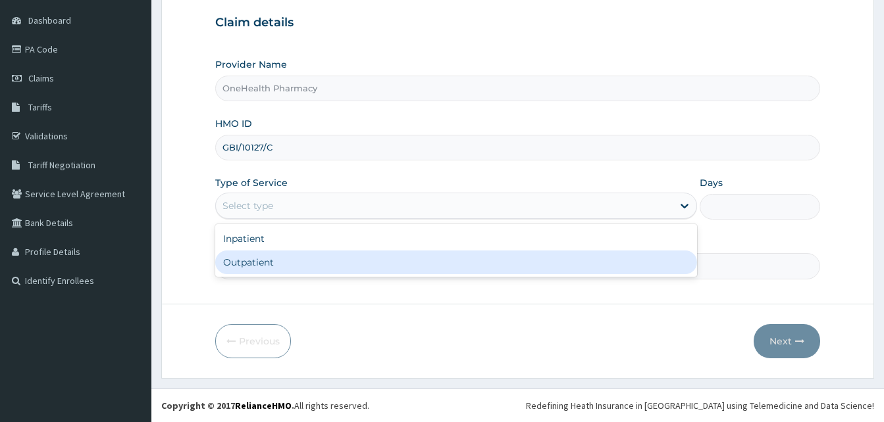
click at [361, 258] on div "Outpatient" at bounding box center [456, 263] width 482 height 24
type input "1"
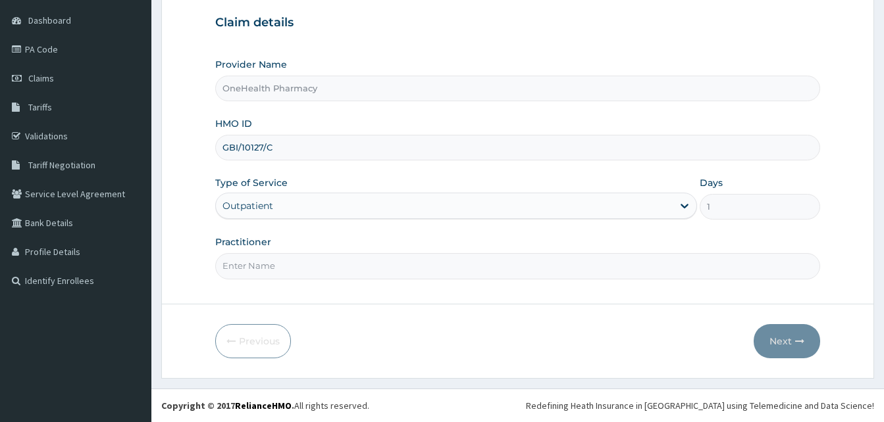
click at [361, 258] on input "Practitioner" at bounding box center [517, 266] width 605 height 26
type input "one health"
click at [776, 349] on button "Next" at bounding box center [787, 341] width 66 height 34
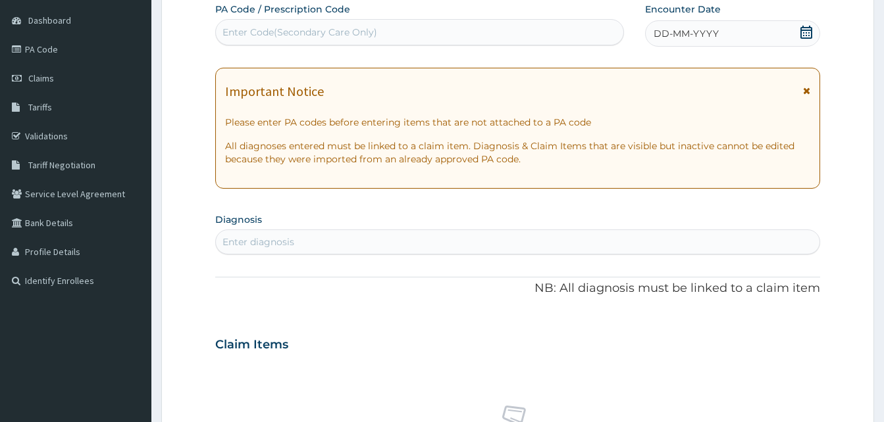
click at [716, 42] on div "DD-MM-YYYY" at bounding box center [732, 33] width 175 height 26
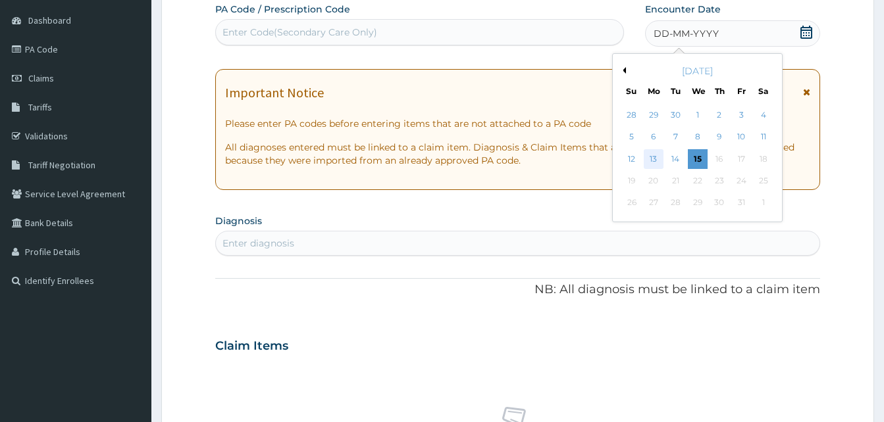
click at [659, 155] on div "13" at bounding box center [654, 159] width 20 height 20
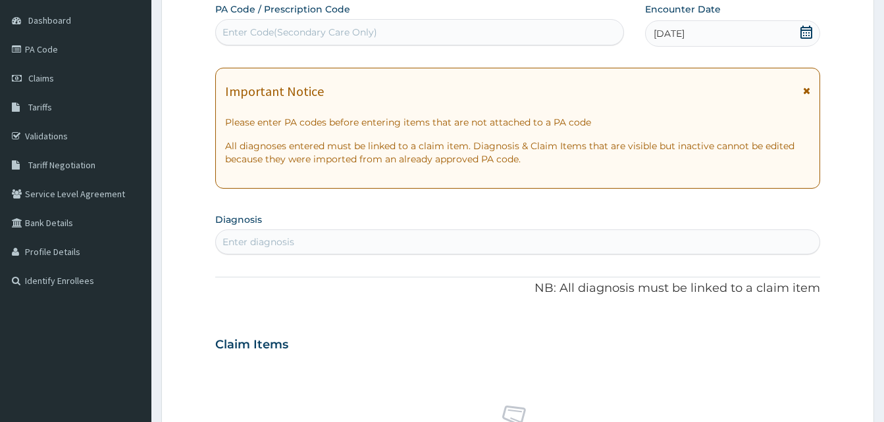
click at [376, 245] on div "Enter diagnosis" at bounding box center [517, 242] width 603 height 21
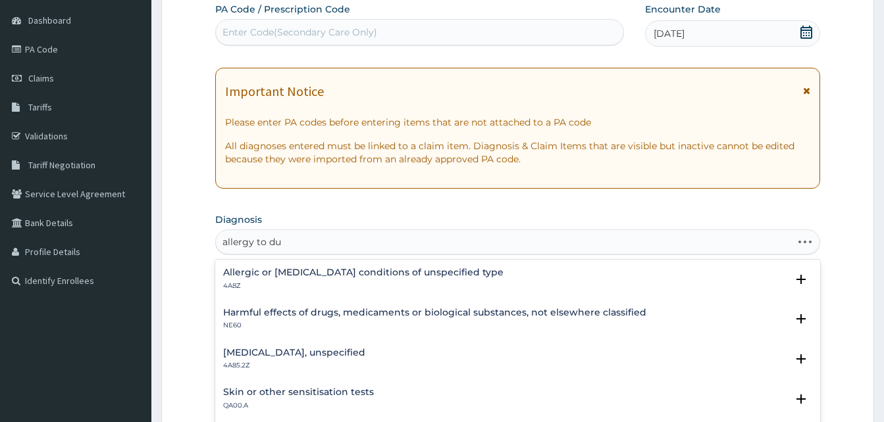
type input "allergy to dust"
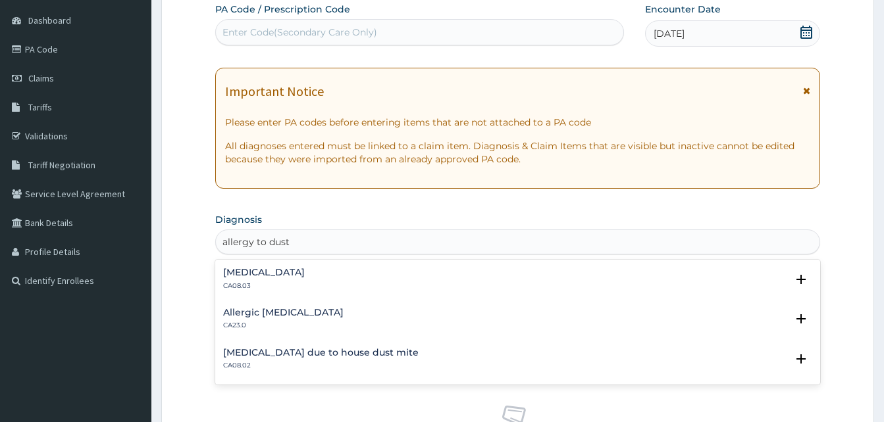
click at [295, 274] on h4 "Other allergic rhinitis" at bounding box center [264, 273] width 82 height 10
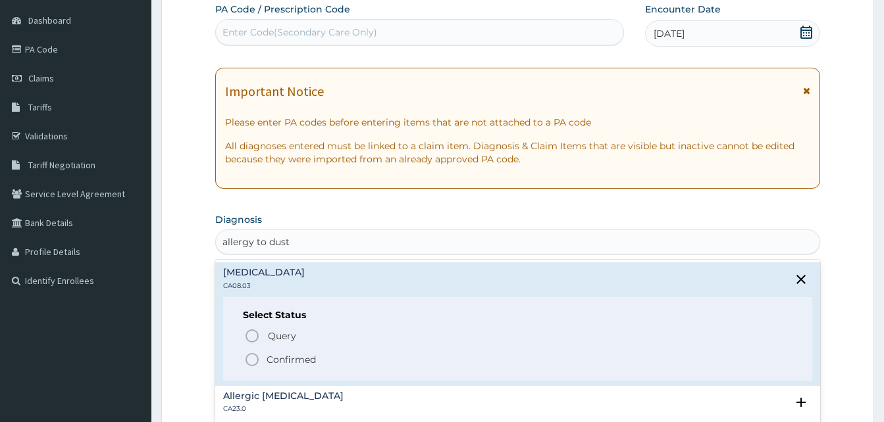
click at [320, 356] on span "Confirmed" at bounding box center [518, 360] width 548 height 16
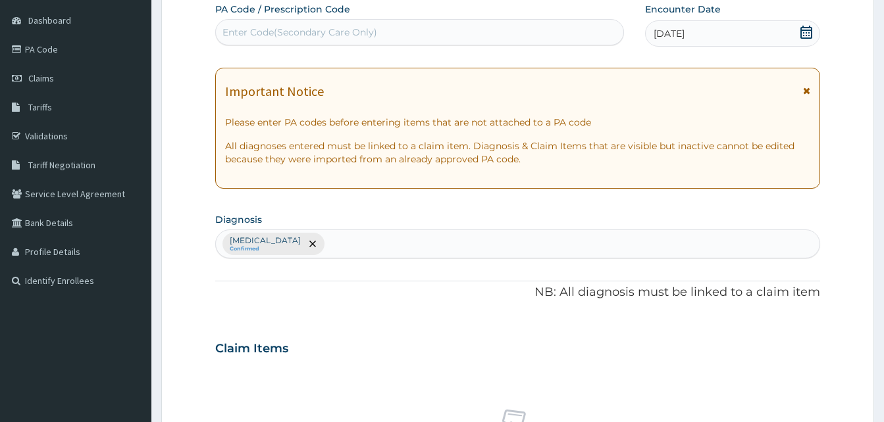
scroll to position [526, 0]
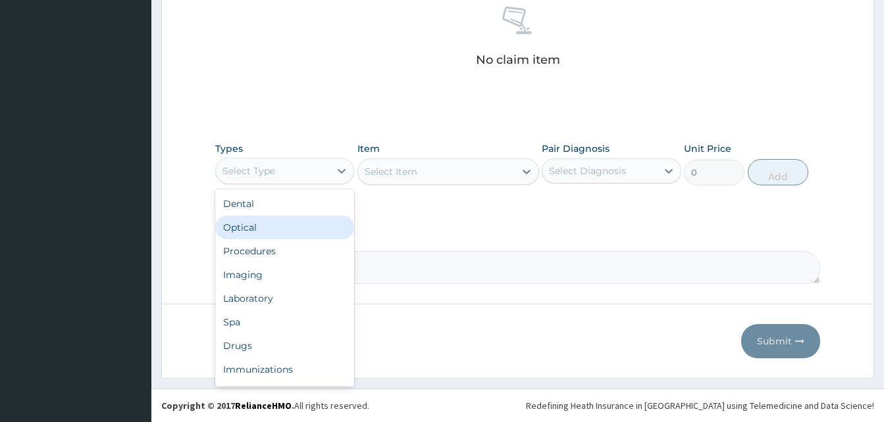
drag, startPoint x: 315, startPoint y: 168, endPoint x: 349, endPoint y: 249, distance: 87.3
click at [349, 184] on div "option Optical focused, 2 of 10. 10 results available. Use Up and Down to choos…" at bounding box center [284, 171] width 139 height 26
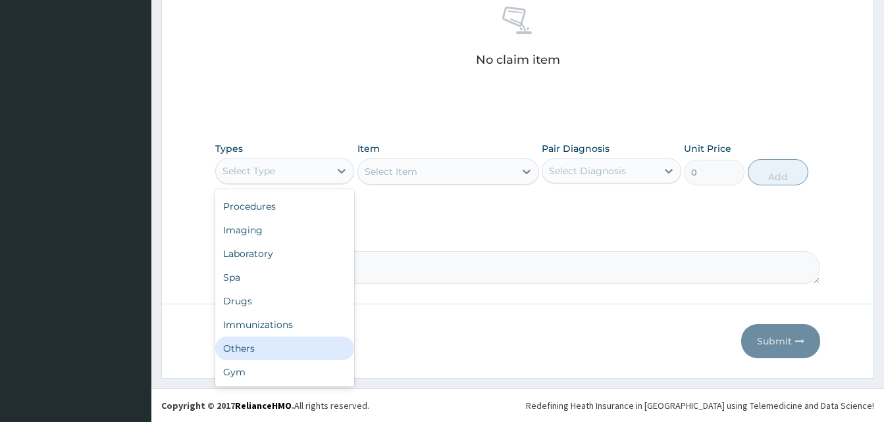
click at [278, 349] on div "Others" at bounding box center [284, 349] width 139 height 24
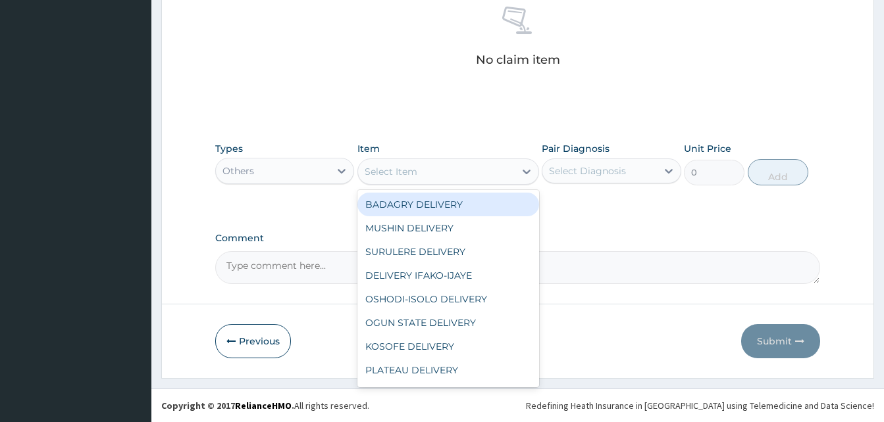
drag, startPoint x: 462, startPoint y: 168, endPoint x: 482, endPoint y: 197, distance: 35.0
click at [482, 185] on div "option BADAGRY DELIVERY focused, 1 of 29. 29 results available. Use Up and Down…" at bounding box center [448, 172] width 182 height 26
click at [482, 197] on div "BADAGRY DELIVERY" at bounding box center [448, 205] width 182 height 24
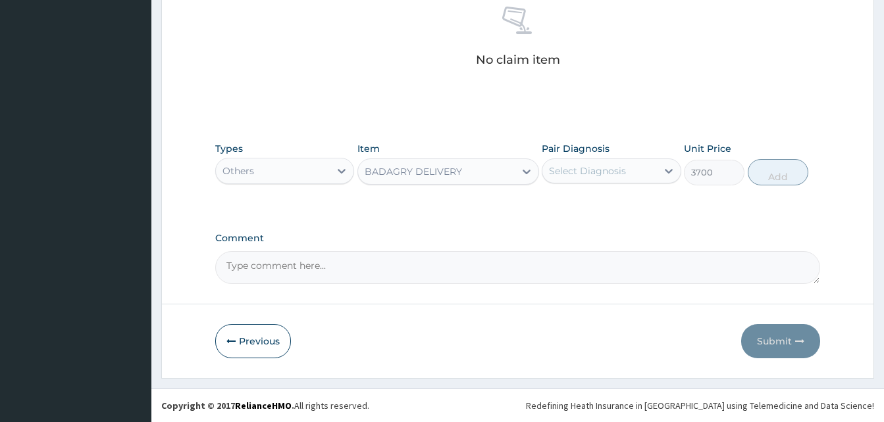
type input "3700"
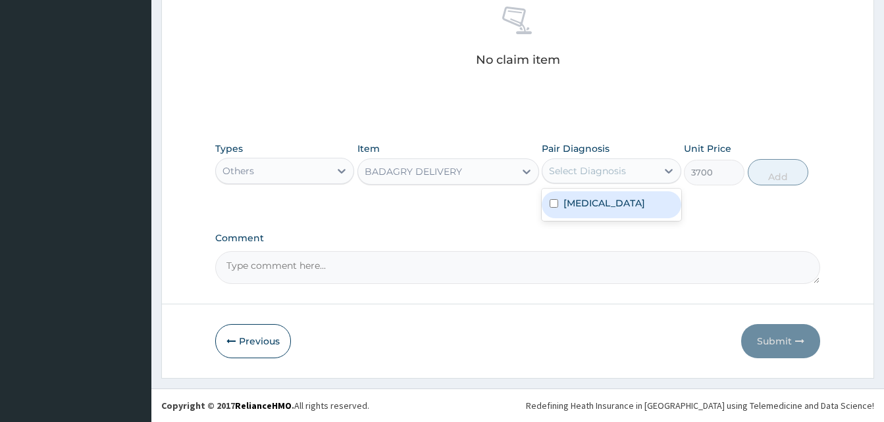
drag, startPoint x: 561, startPoint y: 175, endPoint x: 582, endPoint y: 191, distance: 25.8
click at [582, 184] on div "option Other allergic rhinitis focused, 1 of 1. 1 result available. Use Up and …" at bounding box center [611, 171] width 139 height 25
click at [582, 192] on div "Other allergic rhinitis" at bounding box center [611, 205] width 139 height 27
checkbox input "true"
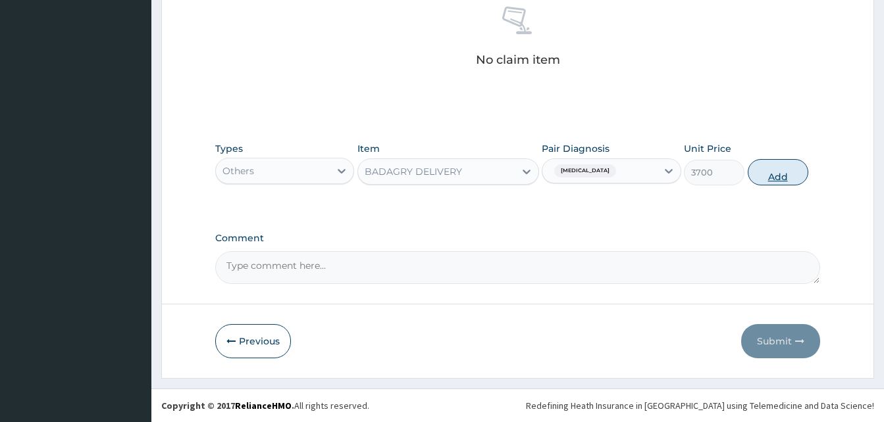
click at [766, 168] on button "Add" at bounding box center [778, 172] width 61 height 26
type input "0"
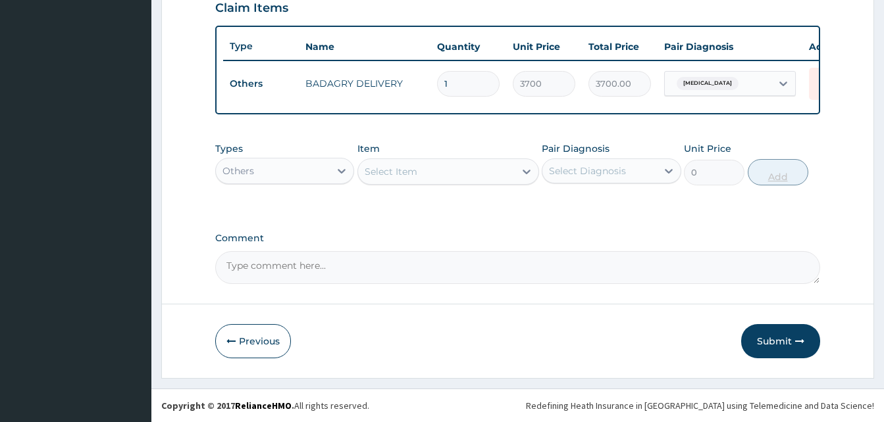
scroll to position [474, 0]
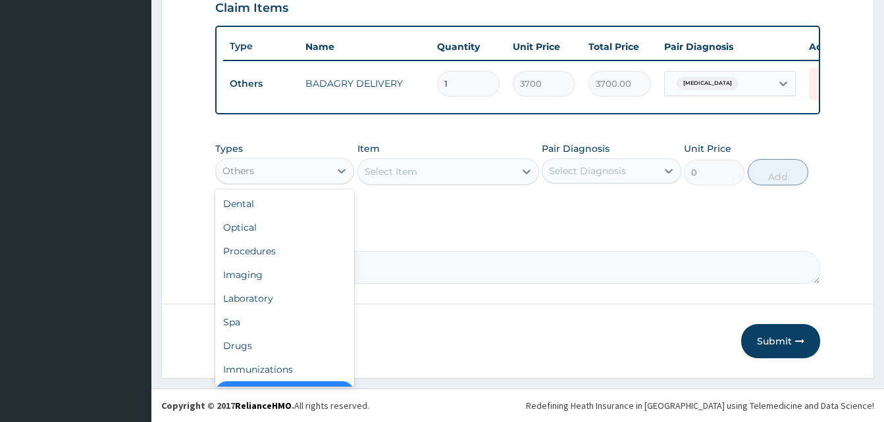
click at [320, 172] on div "Others" at bounding box center [273, 171] width 114 height 21
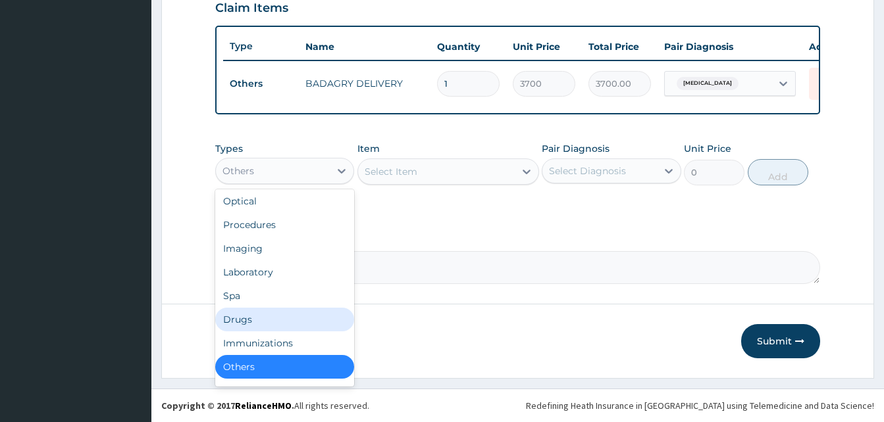
click at [251, 315] on div "Drugs" at bounding box center [284, 320] width 139 height 24
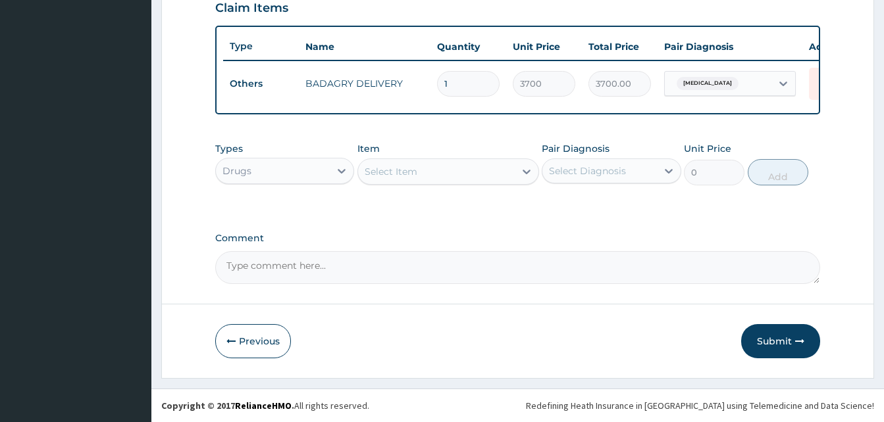
click at [399, 168] on div "Select Item" at bounding box center [391, 171] width 53 height 13
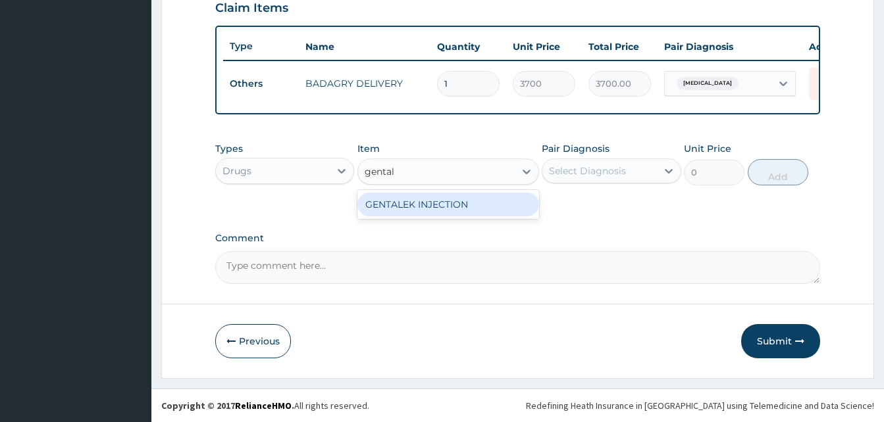
type input "genta"
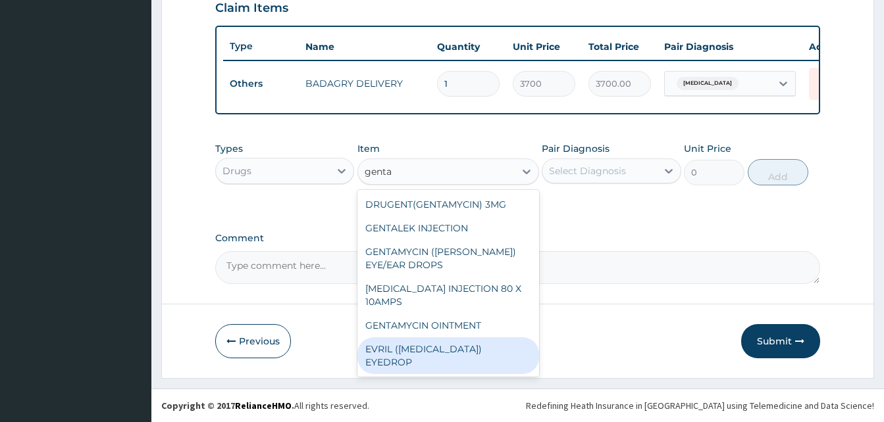
click at [443, 344] on div "EVRIL ([MEDICAL_DATA]) EYEDROP" at bounding box center [448, 356] width 182 height 37
type input "630"
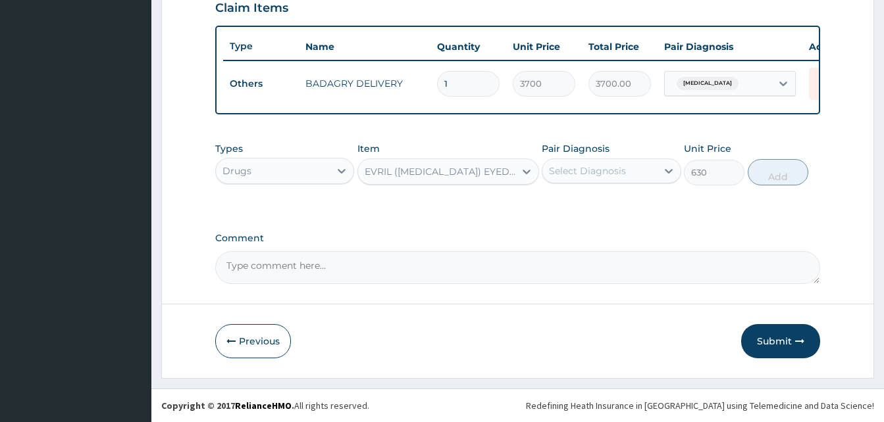
click at [434, 170] on div "EVRIL ([MEDICAL_DATA]) EYEDROP" at bounding box center [440, 171] width 151 height 13
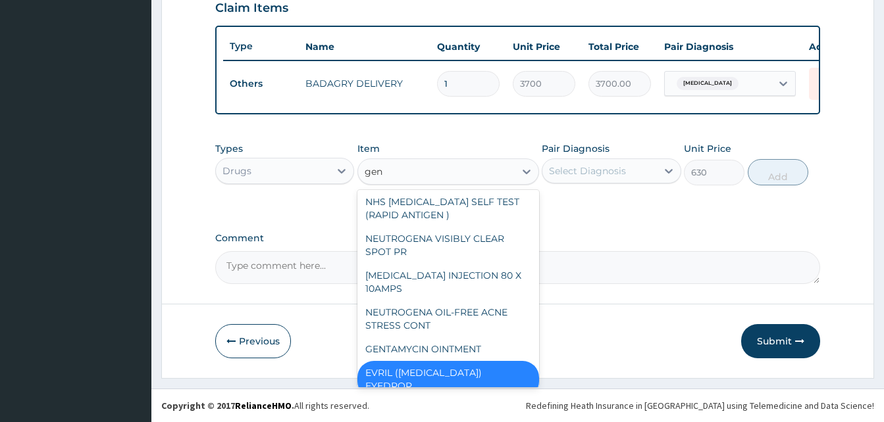
type input "gent"
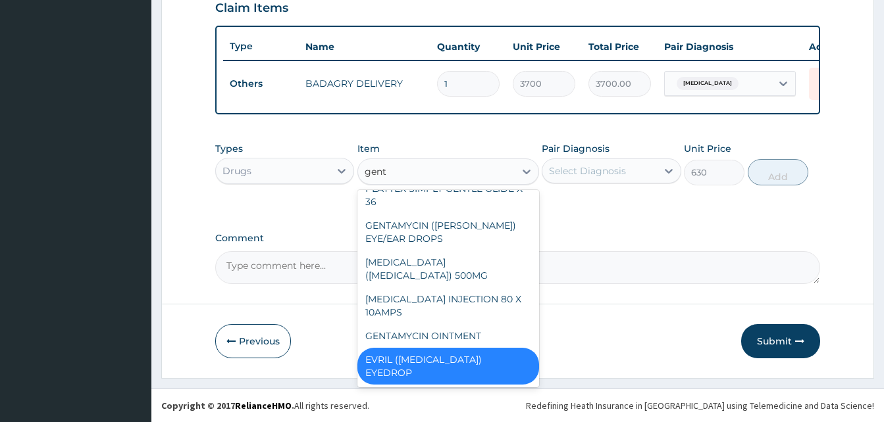
scroll to position [111, 0]
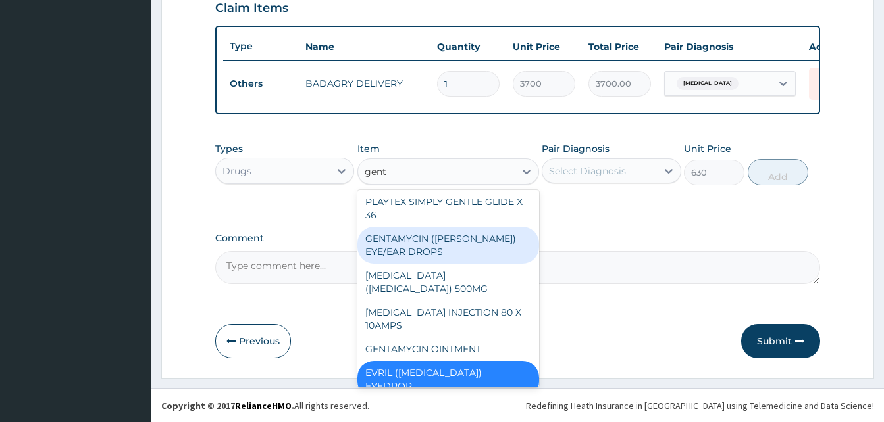
click at [460, 243] on div "GENTAMYCIN ([PERSON_NAME]) EYE/EAR DROPS" at bounding box center [448, 245] width 182 height 37
type input "280"
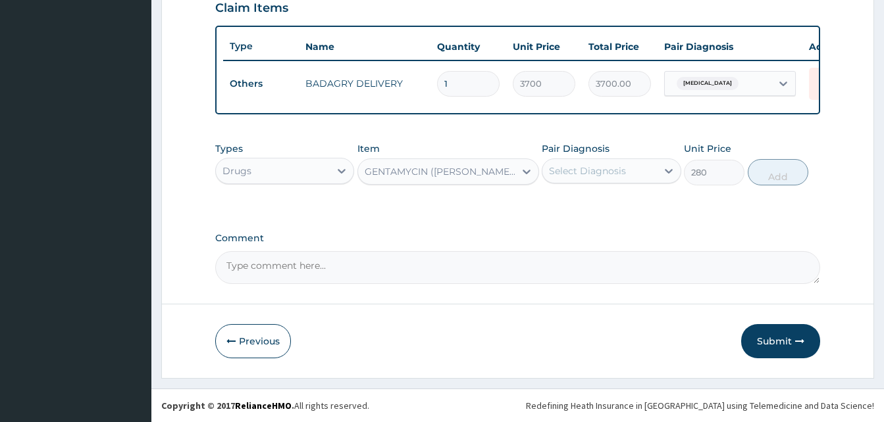
click at [469, 173] on div "GENTAMYCIN ([PERSON_NAME]) EYE/EAR DROPS" at bounding box center [440, 171] width 151 height 13
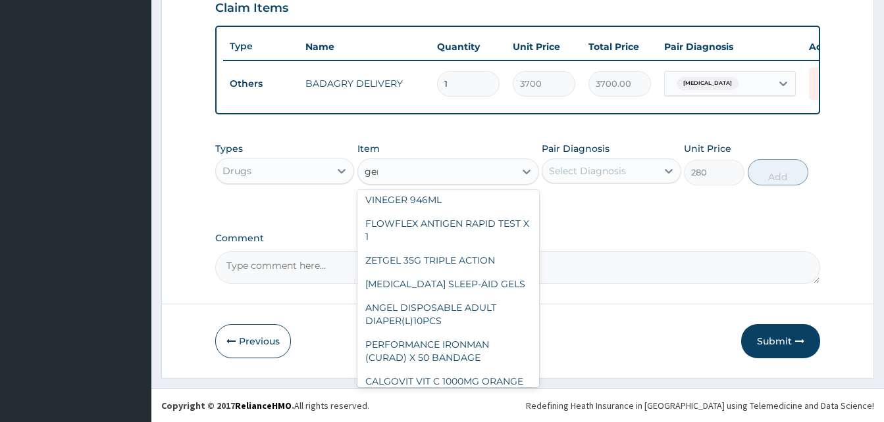
type input "gent"
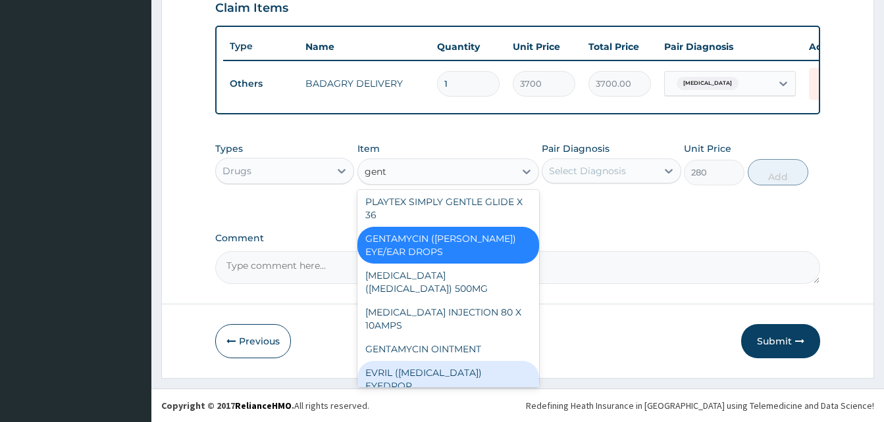
click at [444, 371] on div "EVRIL (GENTAMICIN) EYEDROP" at bounding box center [448, 379] width 182 height 37
type input "630"
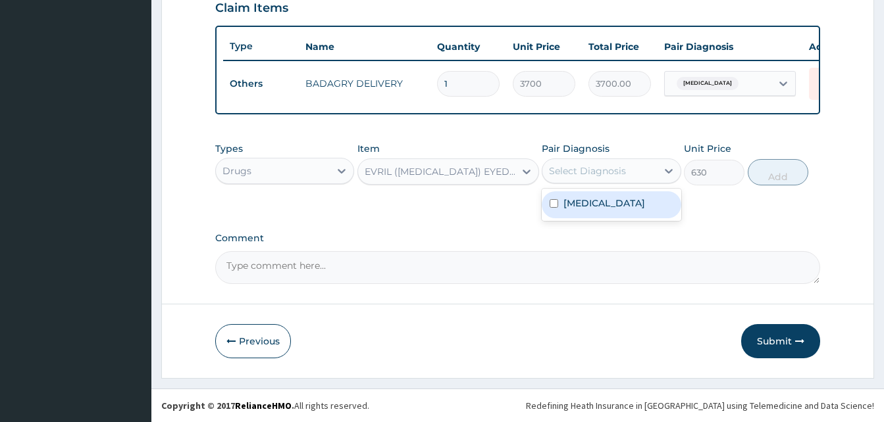
click at [610, 181] on div "Select Diagnosis" at bounding box center [599, 171] width 114 height 21
click at [628, 200] on label "Other allergic rhinitis" at bounding box center [604, 203] width 82 height 13
checkbox input "true"
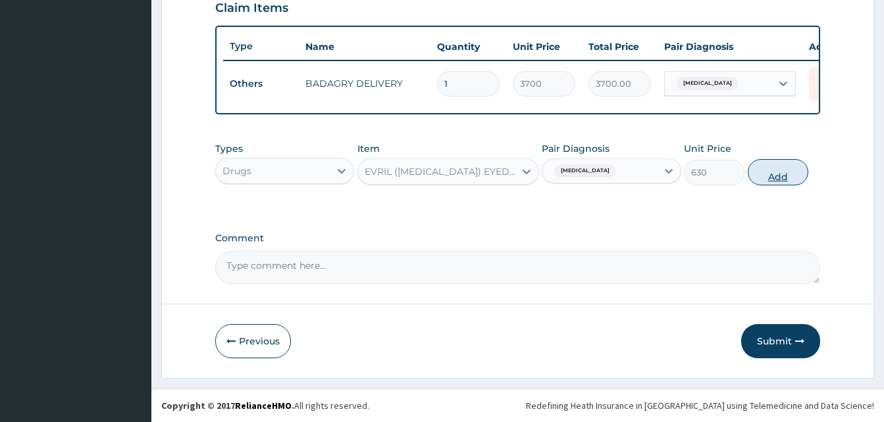
click at [775, 166] on button "Add" at bounding box center [778, 172] width 61 height 26
type input "0"
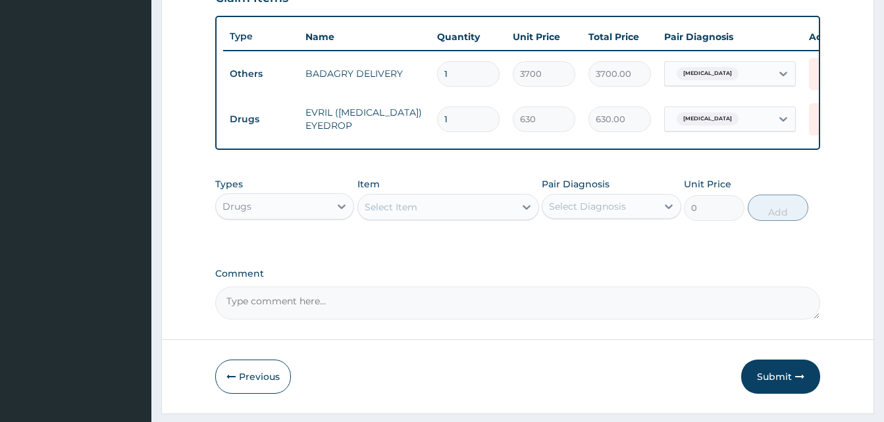
click at [380, 214] on div "Select Item" at bounding box center [391, 207] width 53 height 13
type input "atady"
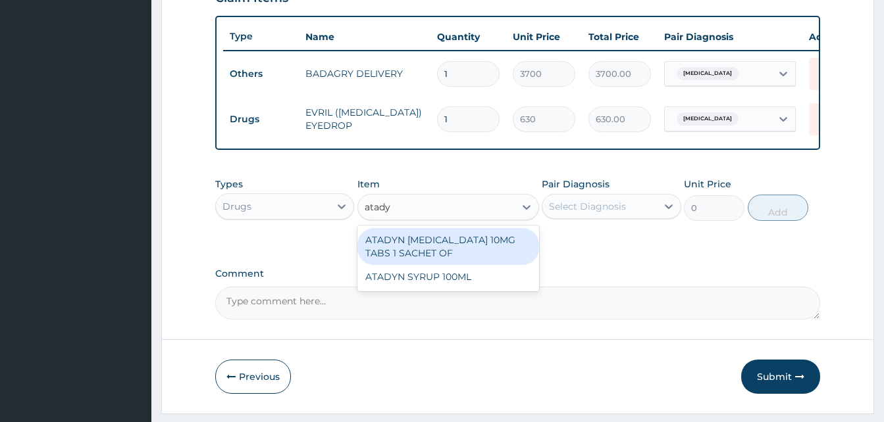
click at [445, 243] on div "ATADYN [MEDICAL_DATA] 10MG TABS 1 SACHET OF" at bounding box center [448, 246] width 182 height 37
type input "350"
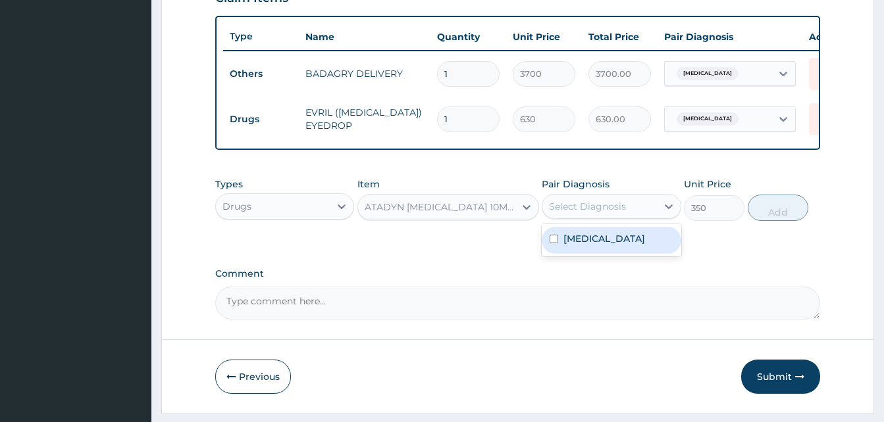
drag, startPoint x: 573, startPoint y: 208, endPoint x: 604, endPoint y: 246, distance: 49.1
click at [604, 219] on div "option Other allergic rhinitis, selected. option Other allergic rhinitis focuse…" at bounding box center [611, 206] width 139 height 25
click at [604, 245] on label "Other allergic rhinitis" at bounding box center [604, 238] width 82 height 13
checkbox input "true"
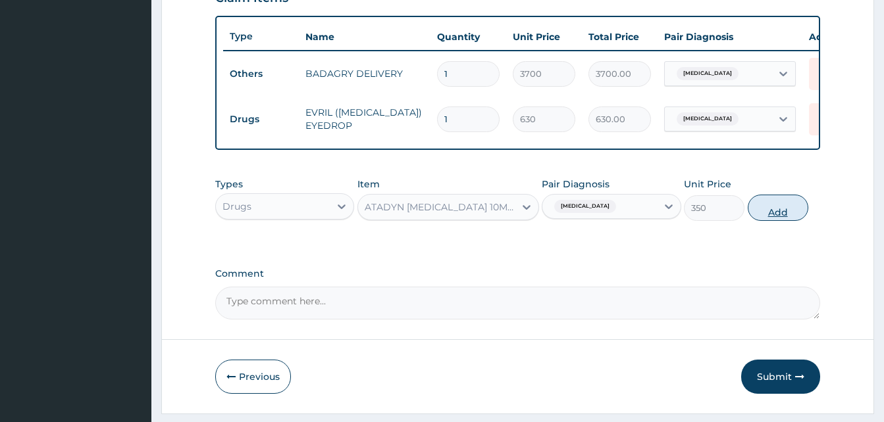
click at [781, 208] on button "Add" at bounding box center [778, 208] width 61 height 26
type input "0"
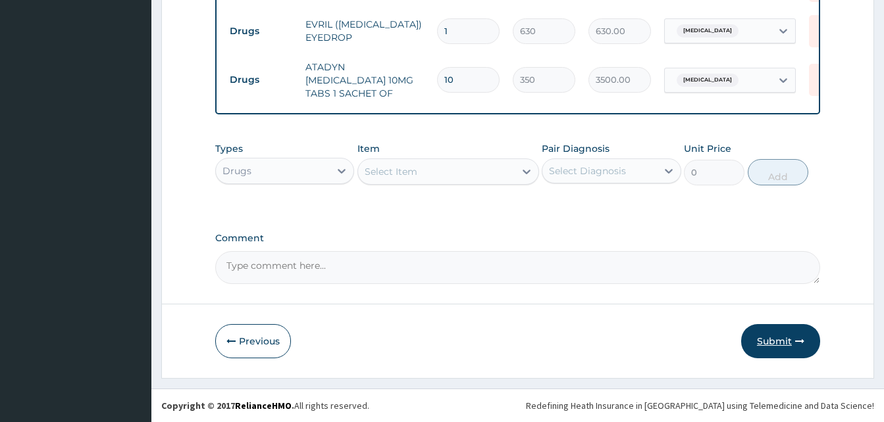
type input "10"
click at [796, 339] on icon "button" at bounding box center [799, 341] width 9 height 9
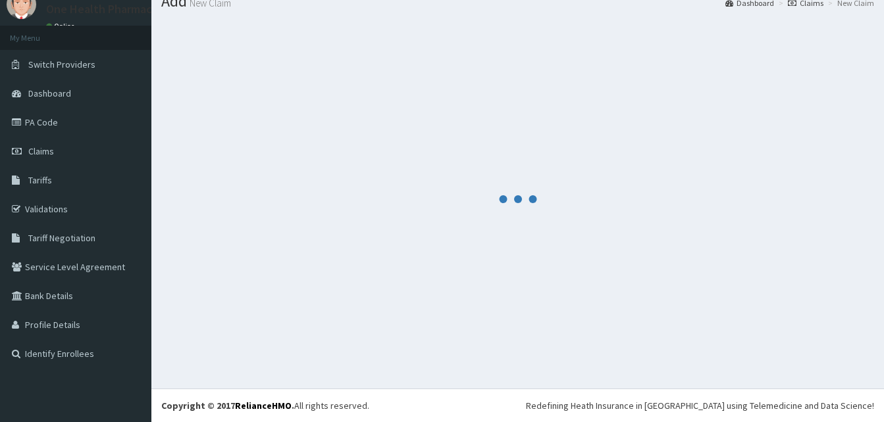
scroll to position [50, 0]
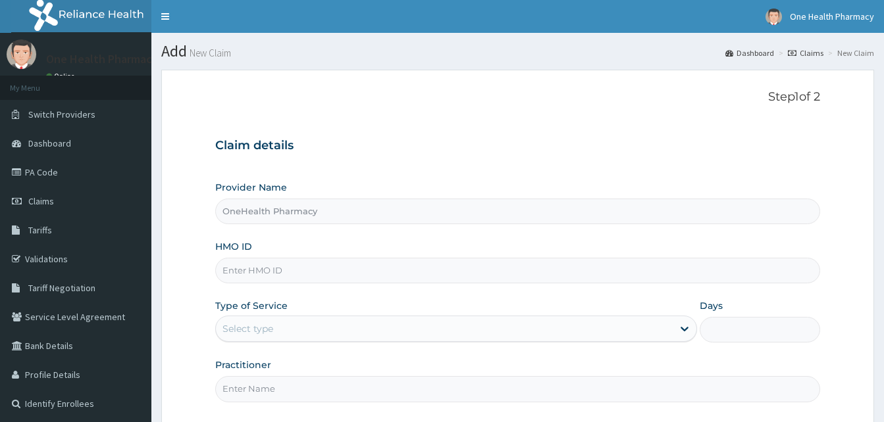
click at [290, 269] on input "HMO ID" at bounding box center [517, 271] width 605 height 26
paste input "RLD/10142/A"
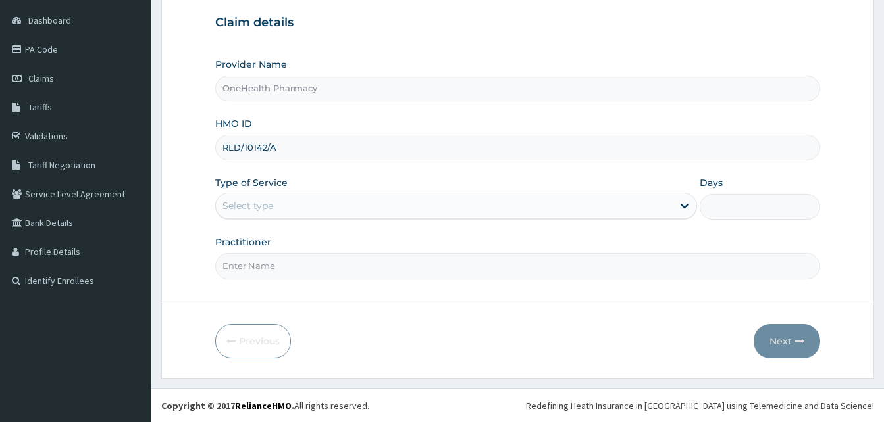
type input "RLD/10142/A"
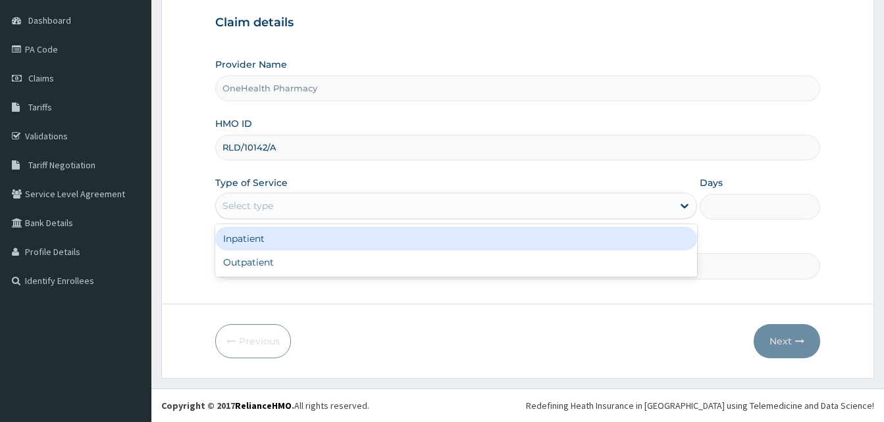
drag, startPoint x: 336, startPoint y: 202, endPoint x: 388, endPoint y: 275, distance: 89.7
click at [388, 219] on div "option Inpatient focused, 1 of 2. 2 results available. Use Up and Down to choos…" at bounding box center [456, 206] width 482 height 26
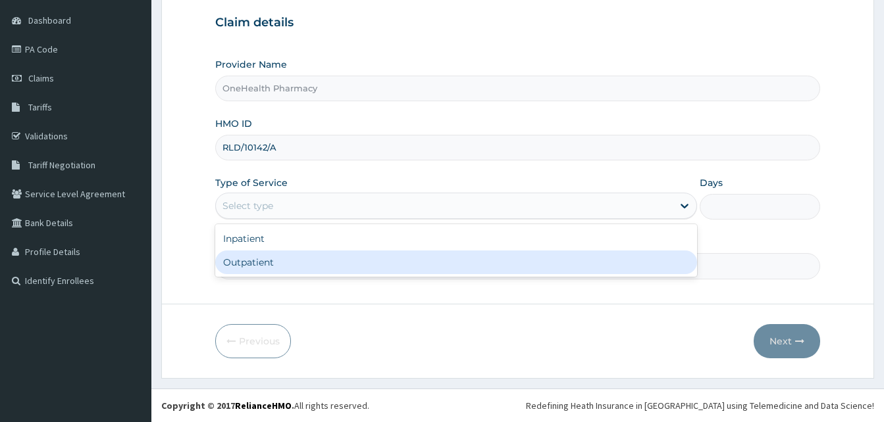
click at [388, 275] on div "Inpatient Outpatient" at bounding box center [456, 250] width 482 height 53
click at [367, 265] on div "Outpatient" at bounding box center [456, 263] width 482 height 24
type input "1"
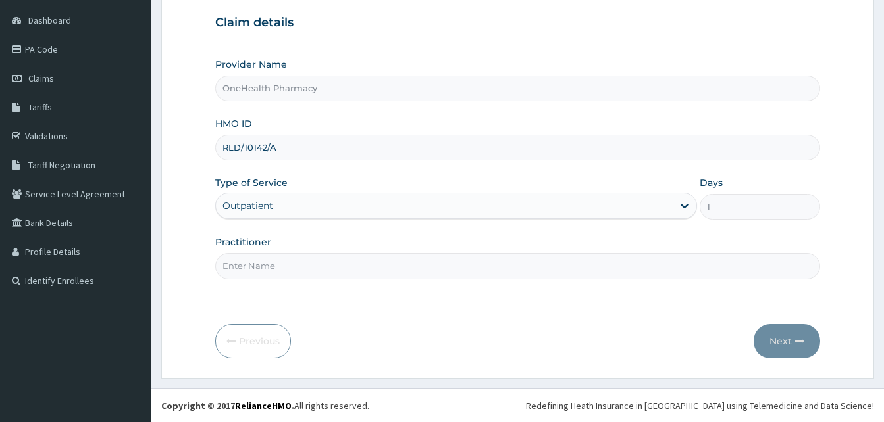
click at [367, 265] on input "Practitioner" at bounding box center [517, 266] width 605 height 26
type input "onehealth"
click at [769, 345] on button "Next" at bounding box center [787, 341] width 66 height 34
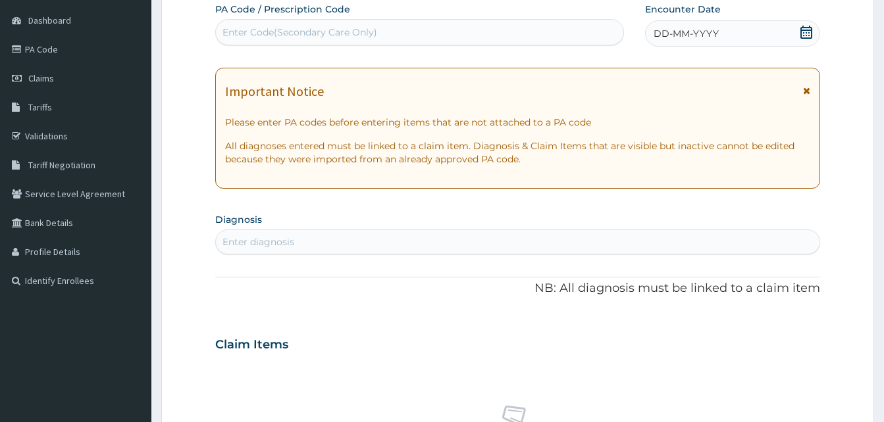
click at [735, 40] on div "DD-MM-YYYY" at bounding box center [732, 33] width 175 height 26
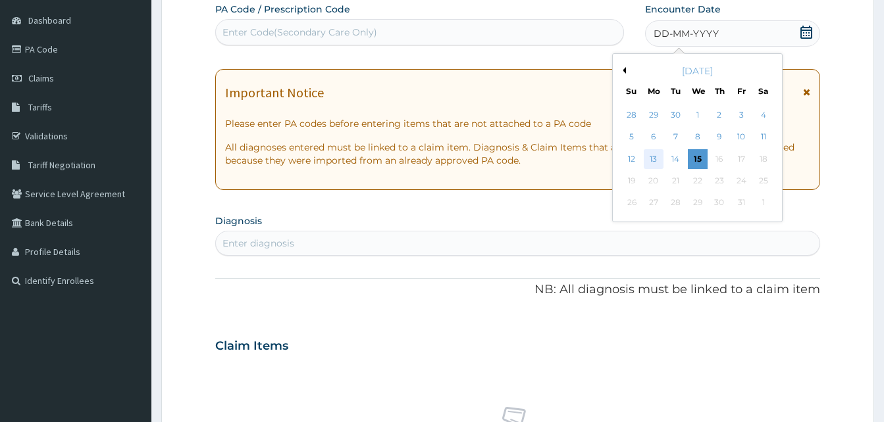
click at [657, 150] on div "13" at bounding box center [654, 159] width 20 height 20
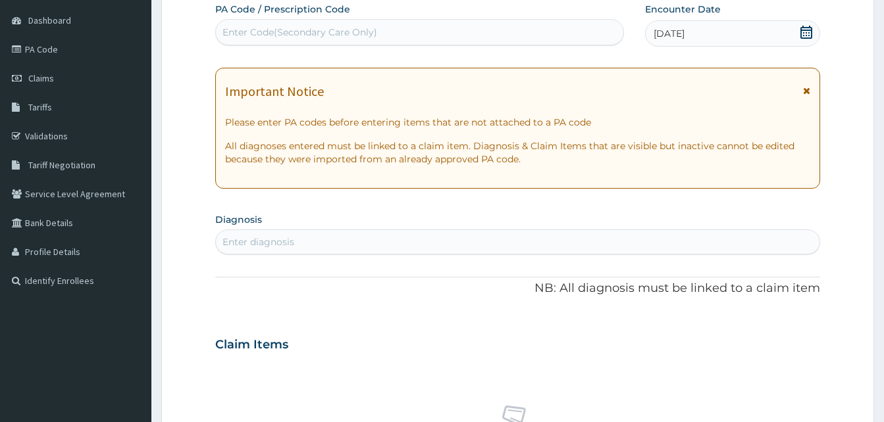
click at [432, 230] on div "Enter diagnosis" at bounding box center [517, 242] width 605 height 25
type input "pain"
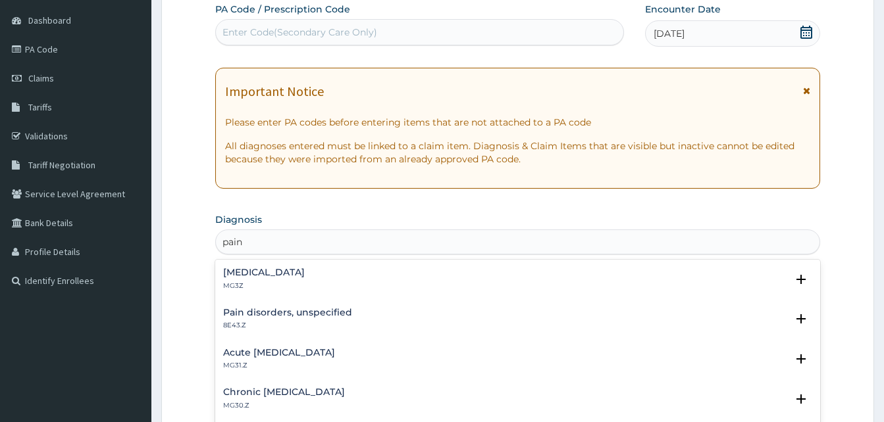
click at [315, 271] on div "[MEDICAL_DATA] MG3Z" at bounding box center [517, 279] width 589 height 23
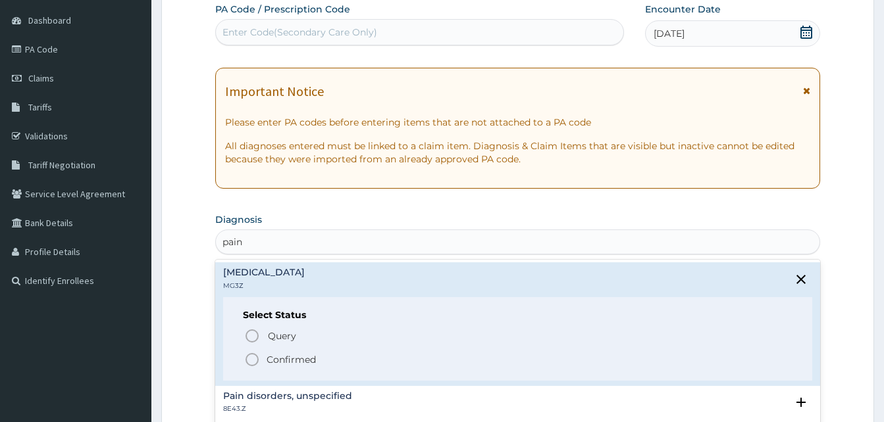
click at [330, 355] on span "Confirmed" at bounding box center [518, 360] width 548 height 16
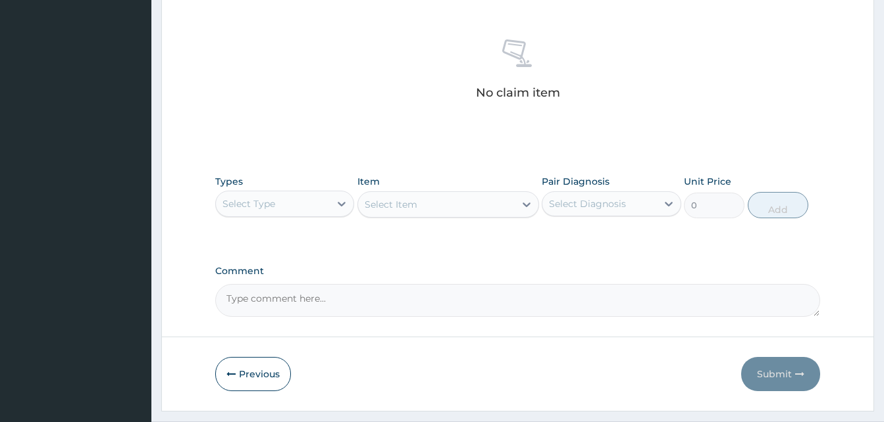
scroll to position [526, 0]
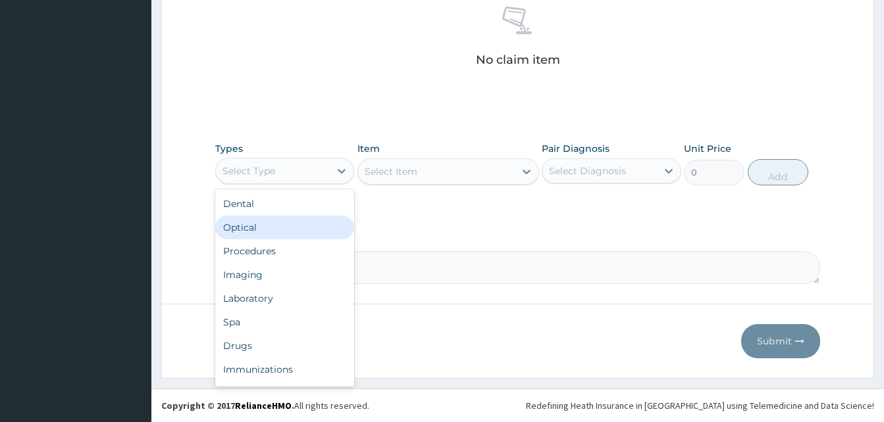
drag, startPoint x: 309, startPoint y: 180, endPoint x: 347, endPoint y: 237, distance: 67.9
click at [347, 184] on div "option Optical focused, 2 of 10. 10 results available. Use Up and Down to choos…" at bounding box center [284, 171] width 139 height 26
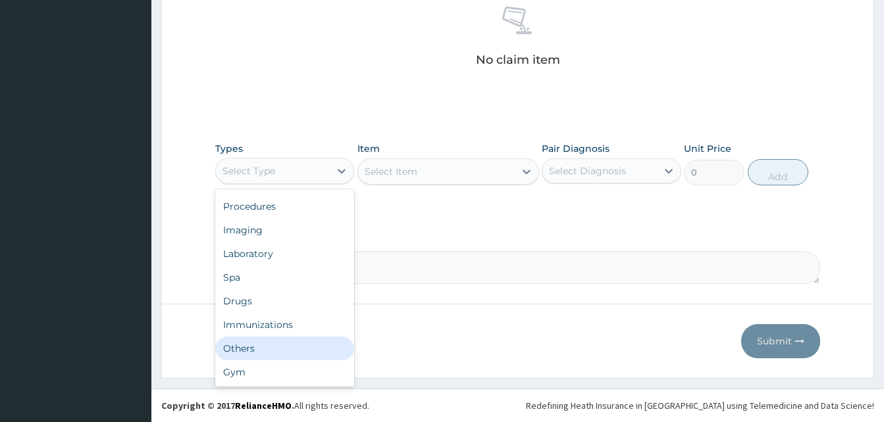
click at [282, 341] on div "Others" at bounding box center [284, 349] width 139 height 24
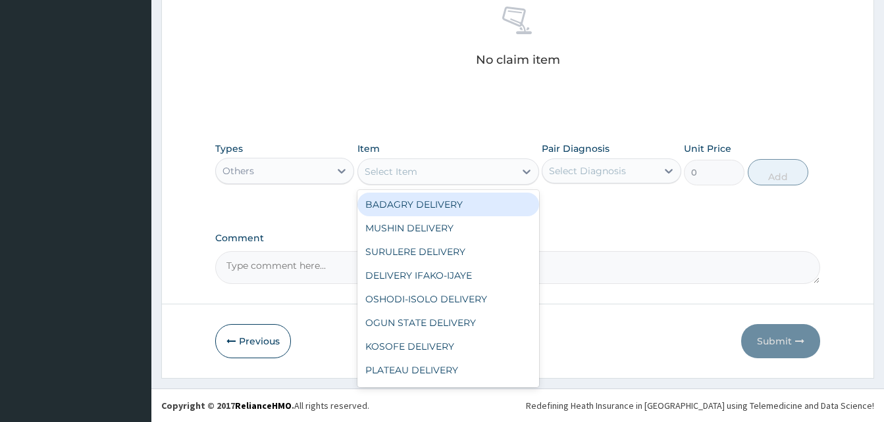
click at [450, 174] on div "Select Item" at bounding box center [436, 171] width 157 height 21
click at [482, 207] on div "BADAGRY DELIVERY" at bounding box center [448, 205] width 182 height 24
type input "3700"
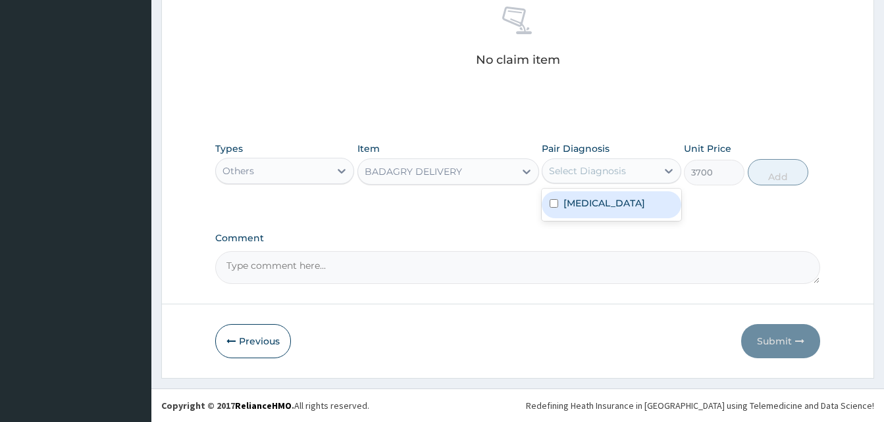
drag, startPoint x: 570, startPoint y: 177, endPoint x: 590, endPoint y: 195, distance: 27.5
click at [590, 184] on div "option [MEDICAL_DATA] focused, 1 of 1. 1 result available. Use Up and Down to c…" at bounding box center [611, 171] width 139 height 25
click at [590, 195] on div "[MEDICAL_DATA]" at bounding box center [611, 205] width 139 height 27
checkbox input "true"
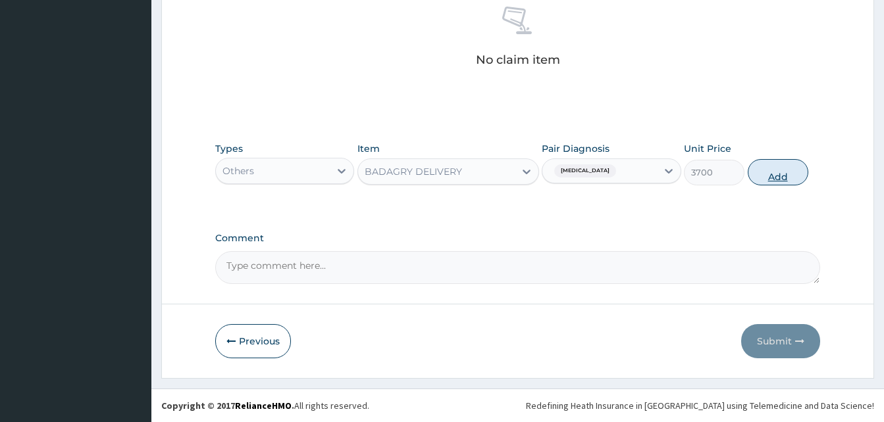
click at [761, 174] on button "Add" at bounding box center [778, 172] width 61 height 26
type input "0"
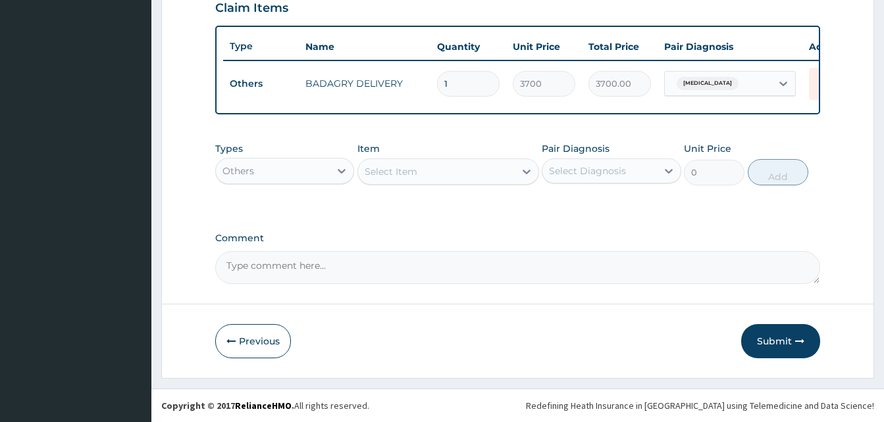
click at [319, 166] on div "Others" at bounding box center [273, 171] width 114 height 21
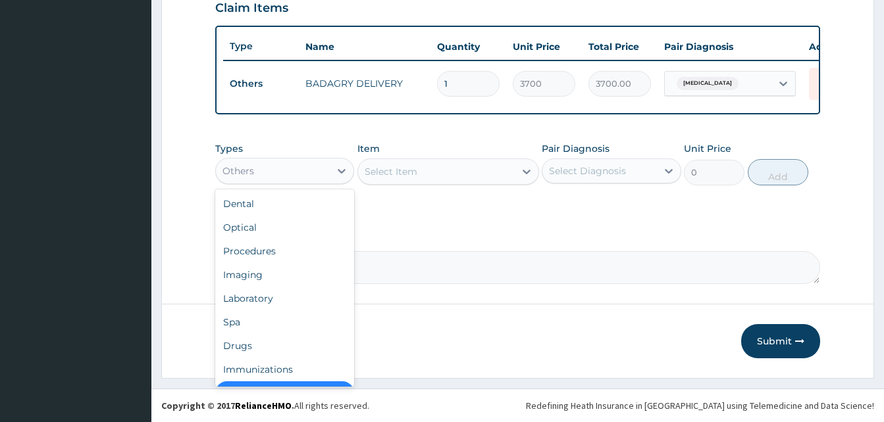
scroll to position [26, 0]
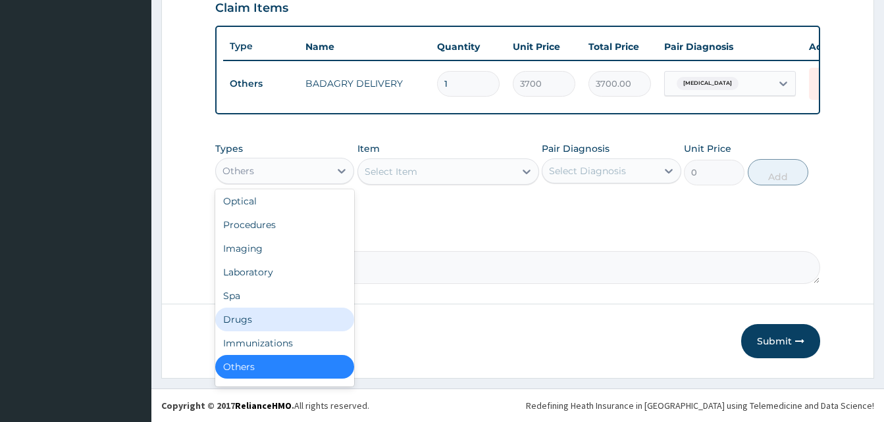
click at [280, 324] on div "Drugs" at bounding box center [284, 320] width 139 height 24
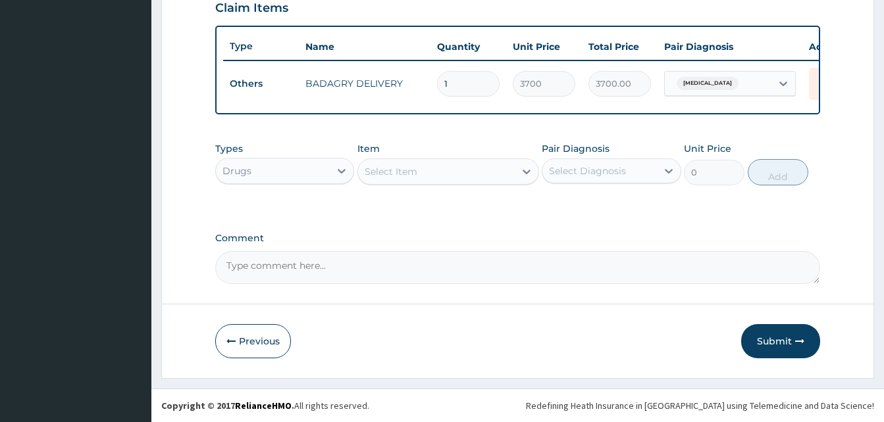
click at [440, 167] on div "Select Item" at bounding box center [436, 171] width 157 height 21
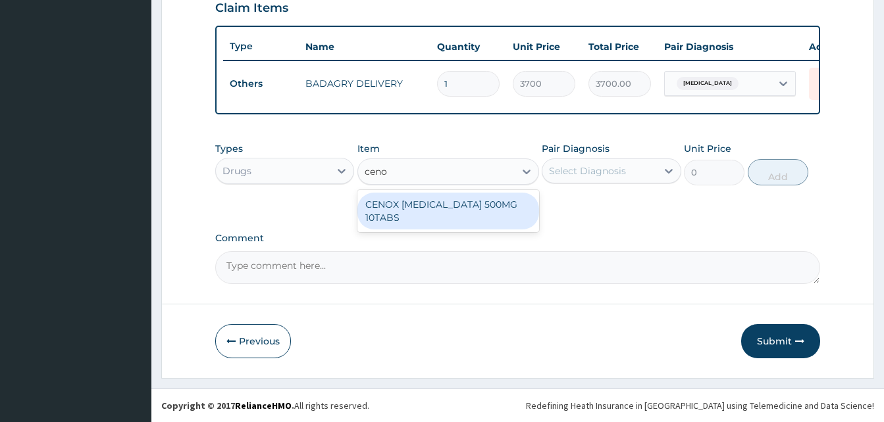
type input "cenox"
click at [463, 217] on div "CENOX [MEDICAL_DATA] 500MG 10TABS" at bounding box center [448, 211] width 182 height 37
type input "119"
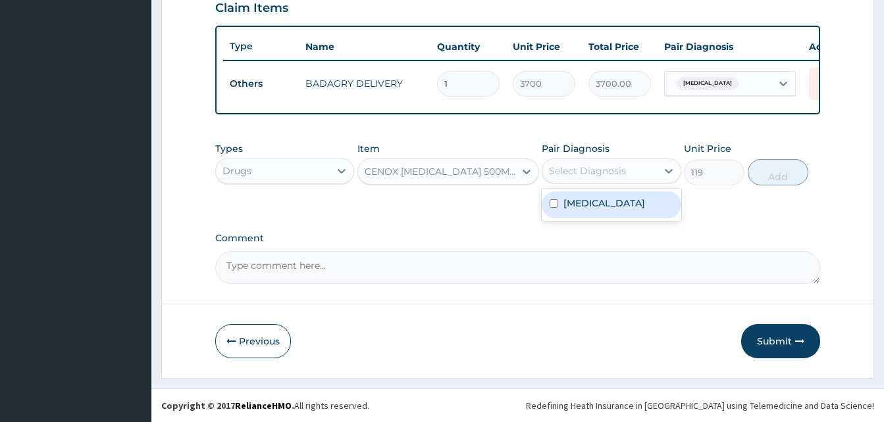
drag, startPoint x: 573, startPoint y: 174, endPoint x: 580, endPoint y: 205, distance: 31.8
click at [580, 184] on div "option [MEDICAL_DATA], selected. option [MEDICAL_DATA] focused, 1 of 1. 1 resul…" at bounding box center [611, 171] width 139 height 25
click at [580, 205] on label "[MEDICAL_DATA]" at bounding box center [604, 203] width 82 height 13
checkbox input "true"
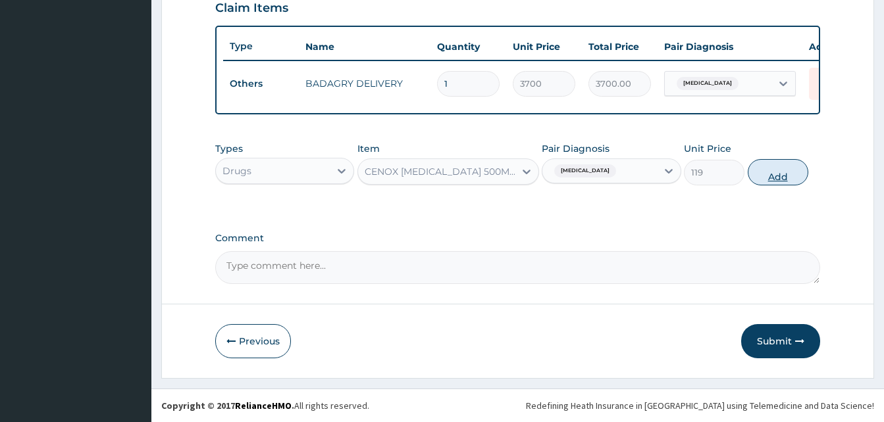
click at [767, 169] on button "Add" at bounding box center [778, 172] width 61 height 26
type input "0"
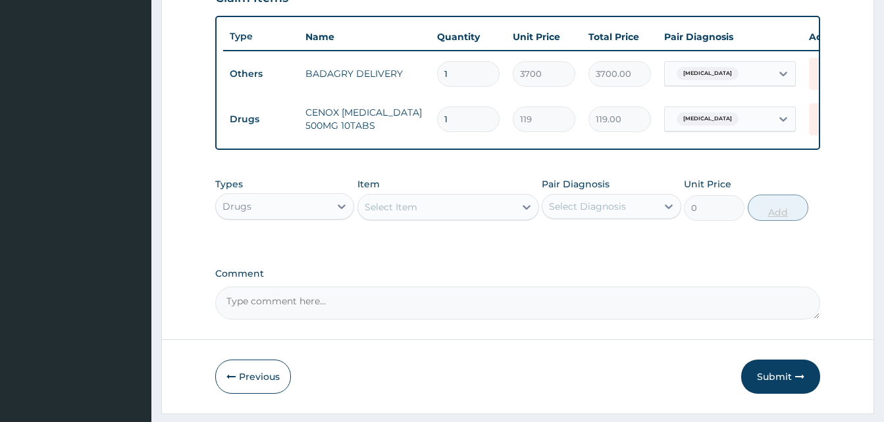
type input "0.00"
type input "2"
type input "238.00"
type input "20"
type input "2380.00"
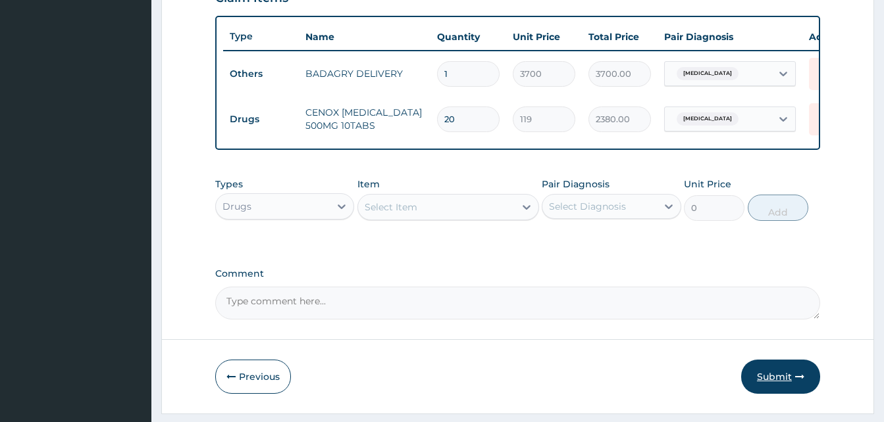
type input "20"
click at [781, 388] on button "Submit" at bounding box center [780, 377] width 79 height 34
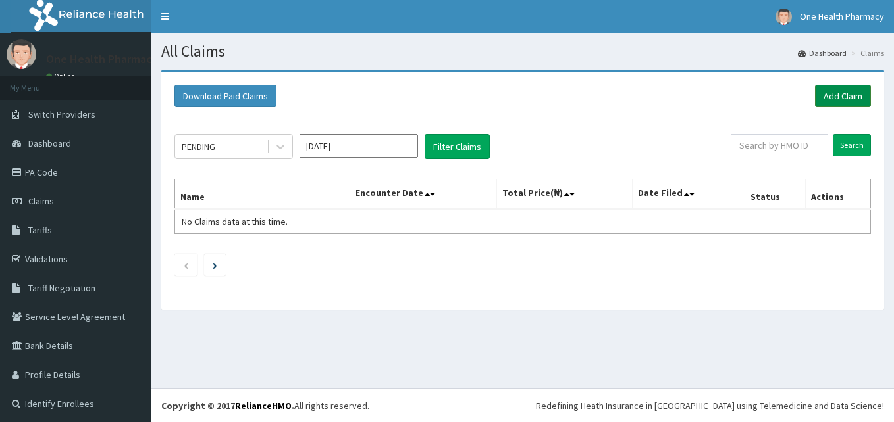
click at [836, 99] on link "Add Claim" at bounding box center [843, 96] width 56 height 22
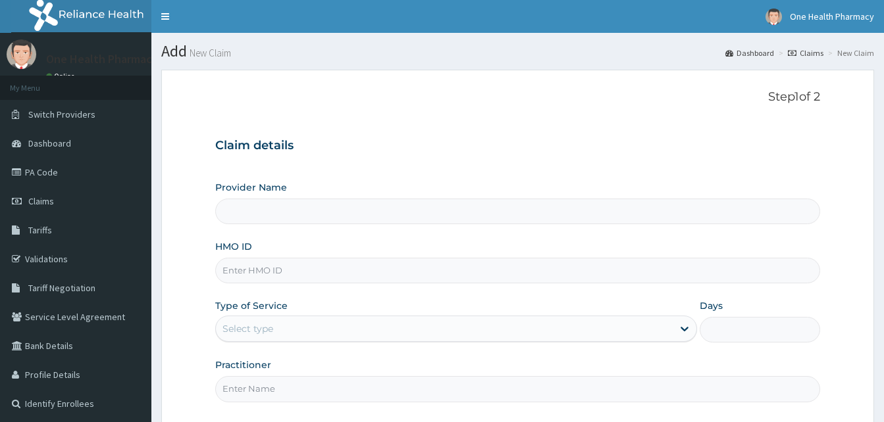
type input "OneHealth Pharmacy"
click at [338, 271] on input "HMO ID" at bounding box center [517, 271] width 605 height 26
paste input "AIP/10290/A"
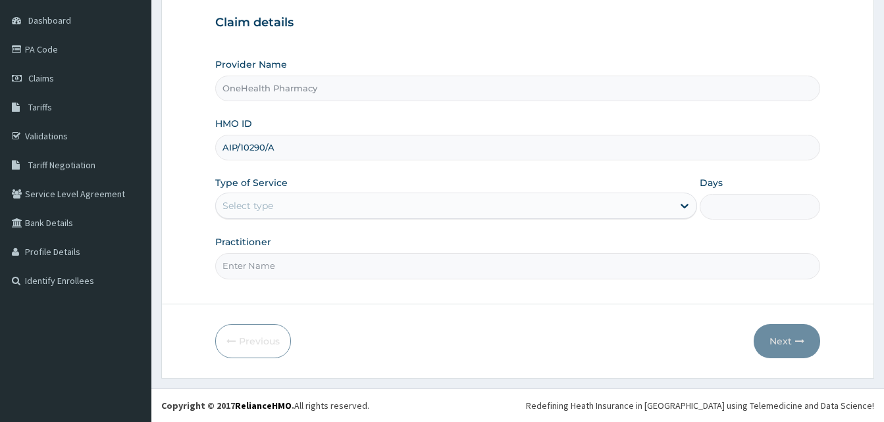
type input "AIP/10290/A"
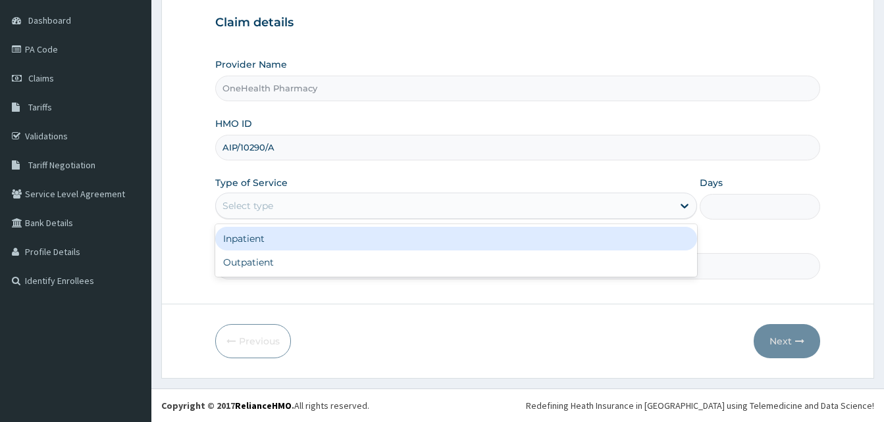
drag, startPoint x: 352, startPoint y: 212, endPoint x: 359, endPoint y: 263, distance: 51.1
click at [359, 219] on div "option Inpatient focused, 1 of 2. 2 results available. Use Up and Down to choos…" at bounding box center [456, 206] width 482 height 26
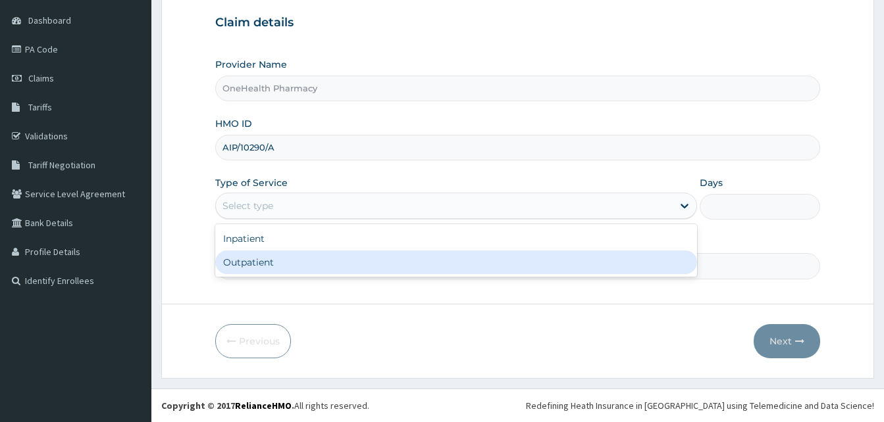
click at [359, 263] on div "Outpatient" at bounding box center [456, 263] width 482 height 24
type input "1"
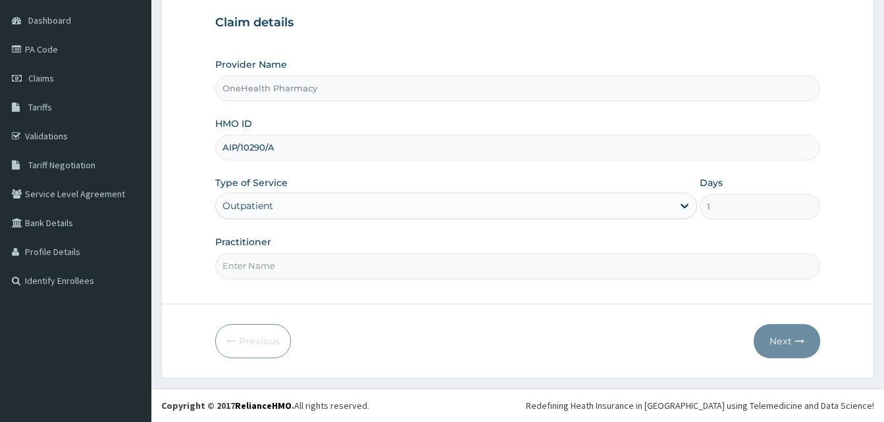
click at [359, 263] on input "Practitioner" at bounding box center [517, 266] width 605 height 26
type input "ONEHEALTH"
click at [765, 340] on button "Next" at bounding box center [787, 341] width 66 height 34
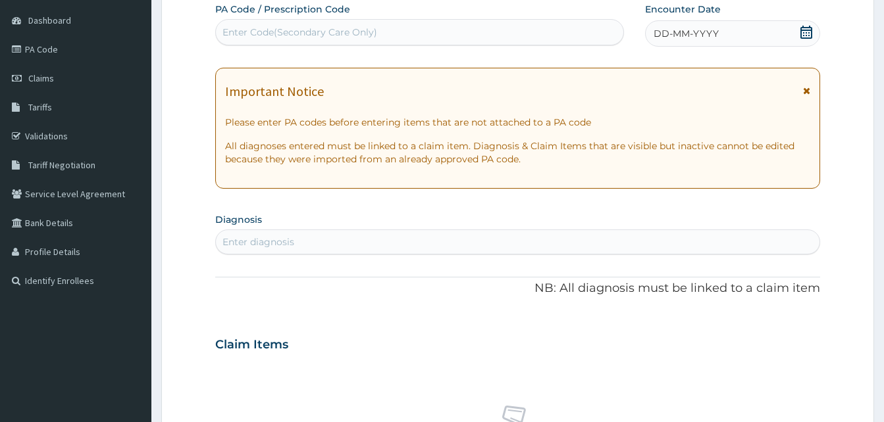
click at [727, 32] on div "DD-MM-YYYY" at bounding box center [732, 33] width 175 height 26
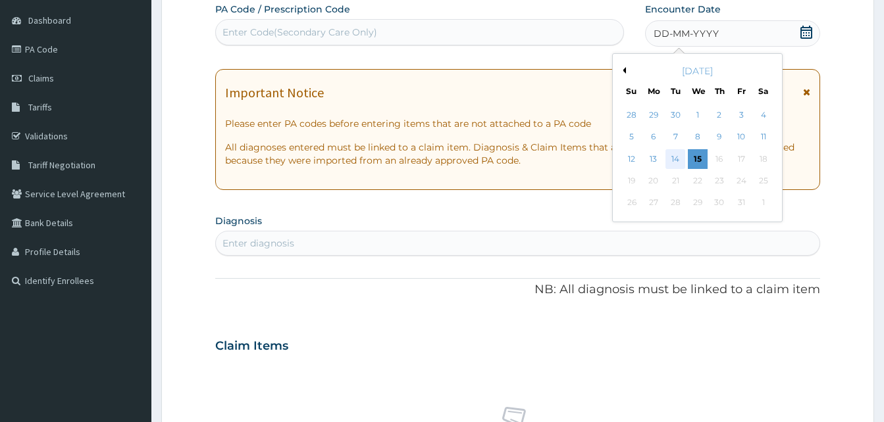
drag, startPoint x: 658, startPoint y: 157, endPoint x: 671, endPoint y: 159, distance: 12.7
click at [671, 159] on div "12 13 14 15 16 17 18" at bounding box center [697, 159] width 153 height 22
click at [671, 159] on div "14" at bounding box center [675, 159] width 20 height 20
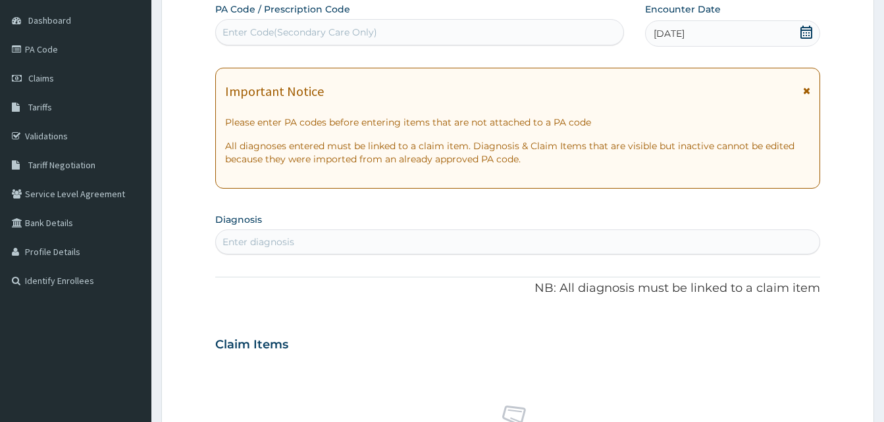
click at [421, 238] on div "Enter diagnosis" at bounding box center [517, 242] width 603 height 21
type input "pain"
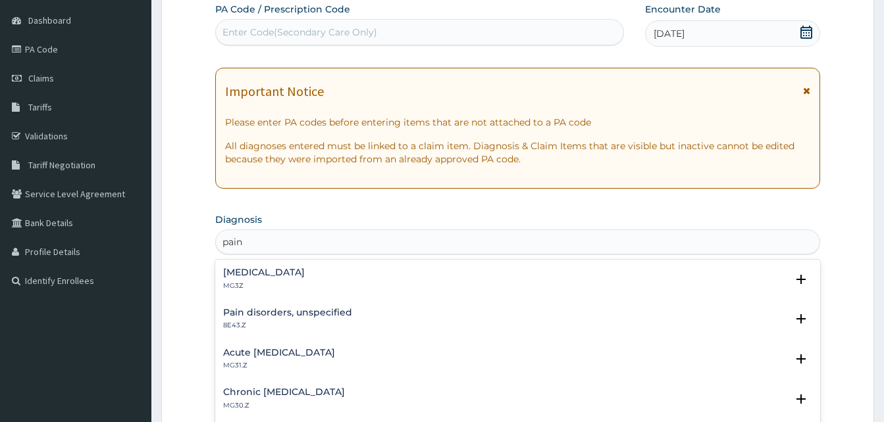
click at [286, 276] on h4 "[MEDICAL_DATA]" at bounding box center [264, 273] width 82 height 10
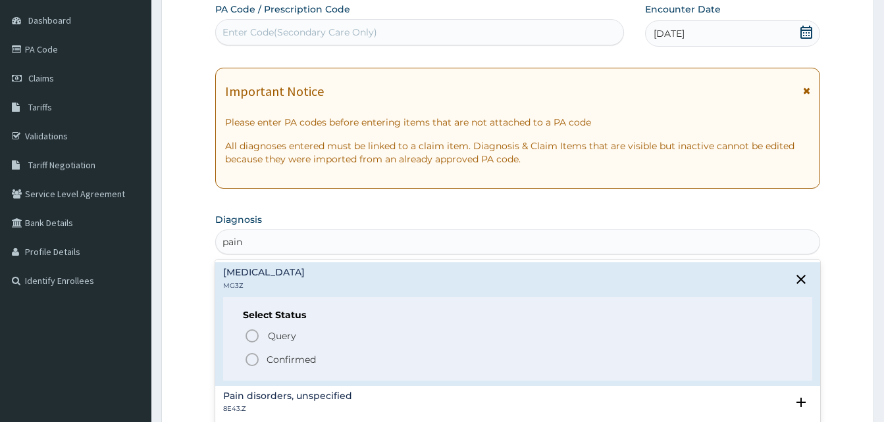
click at [326, 359] on span "Confirmed" at bounding box center [518, 360] width 548 height 16
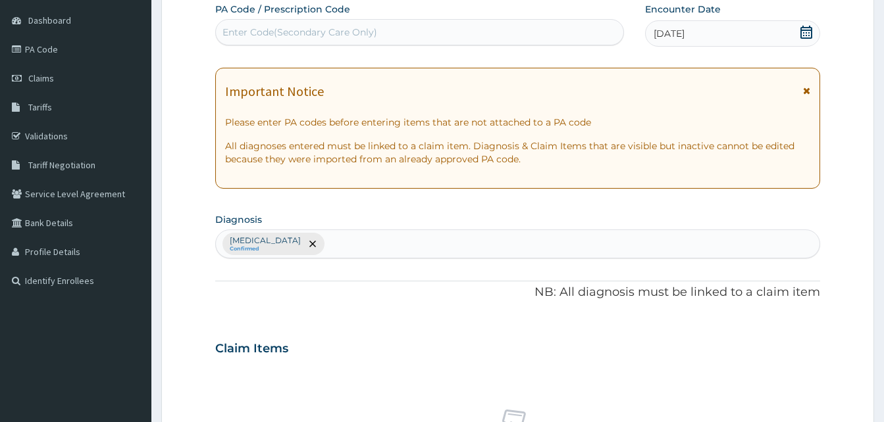
scroll to position [526, 0]
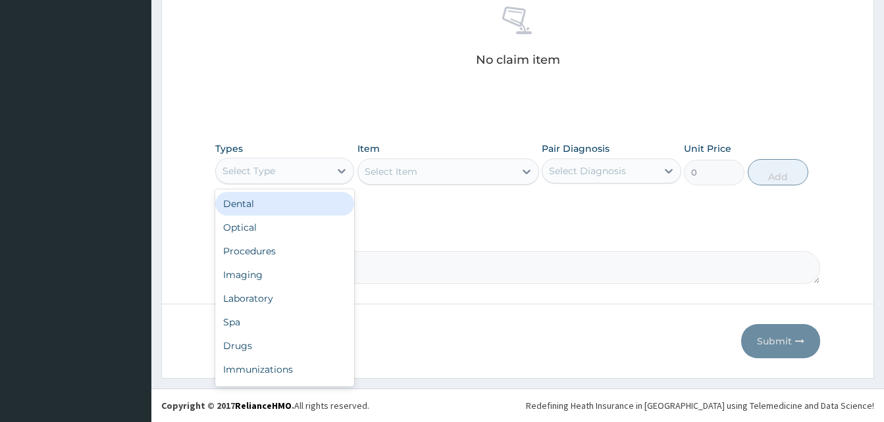
click at [284, 174] on div "Select Type" at bounding box center [273, 171] width 114 height 21
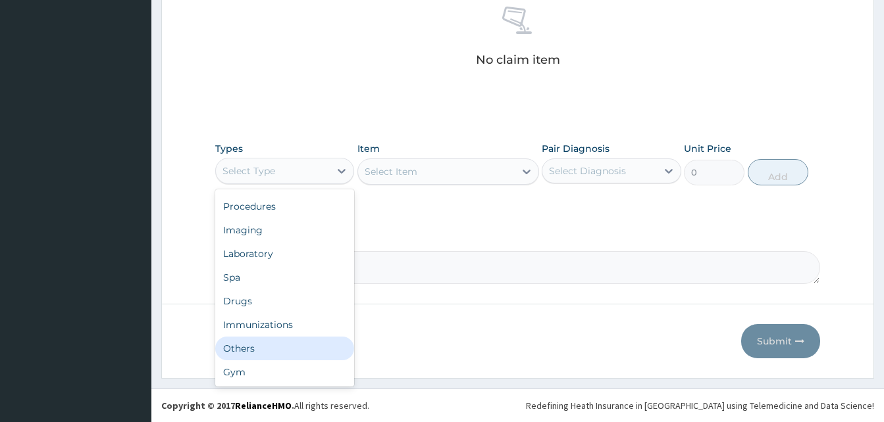
click at [282, 348] on div "Others" at bounding box center [284, 349] width 139 height 24
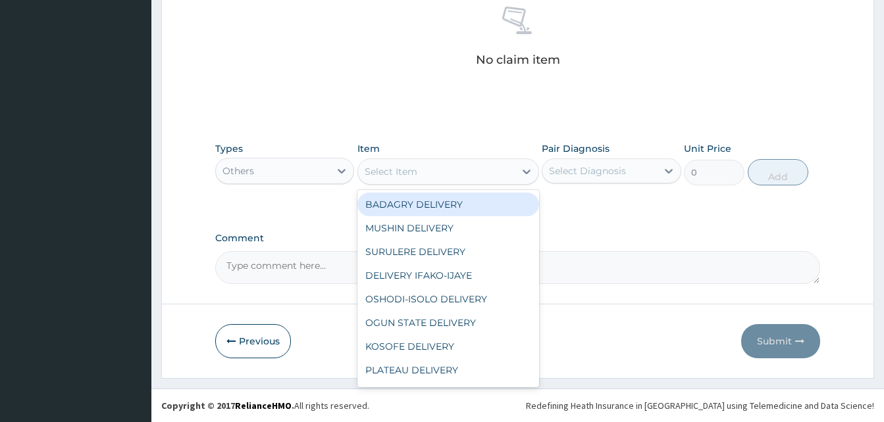
click at [436, 168] on div "Select Item" at bounding box center [436, 171] width 157 height 21
click at [473, 197] on div "BADAGRY DELIVERY" at bounding box center [448, 205] width 182 height 24
type input "3700"
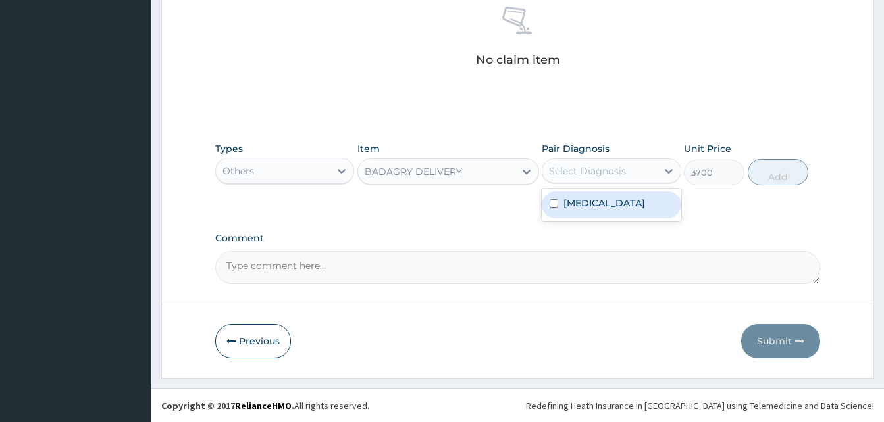
drag, startPoint x: 575, startPoint y: 176, endPoint x: 587, endPoint y: 196, distance: 23.9
click at [587, 184] on div "option Pain, unspecified focused, 1 of 1. 1 result available. Use Up and Down t…" at bounding box center [611, 171] width 139 height 25
click at [587, 197] on label "Pain, unspecified" at bounding box center [604, 203] width 82 height 13
checkbox input "true"
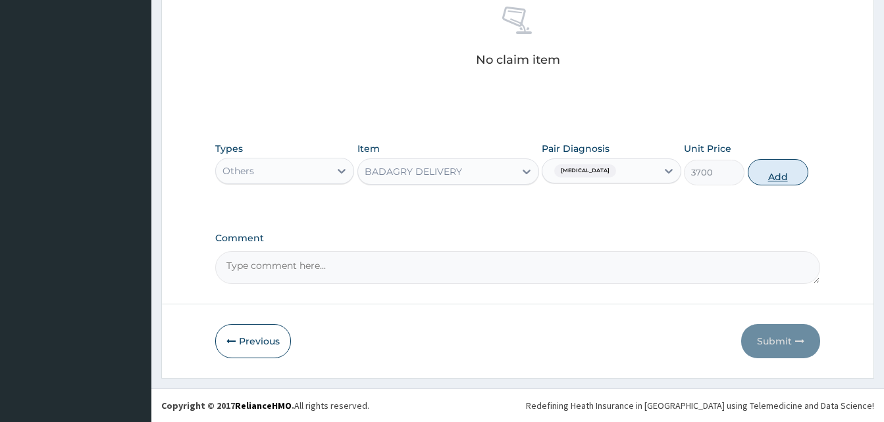
click at [789, 165] on button "Add" at bounding box center [778, 172] width 61 height 26
type input "0"
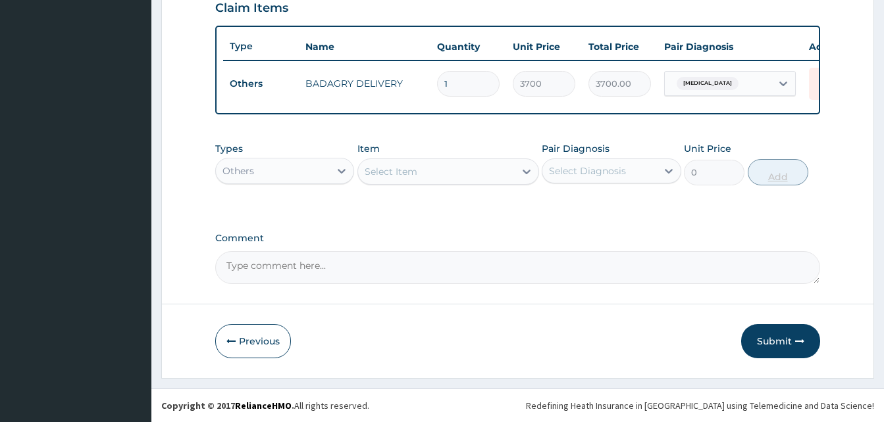
scroll to position [474, 0]
click at [317, 168] on div "Others" at bounding box center [273, 171] width 114 height 21
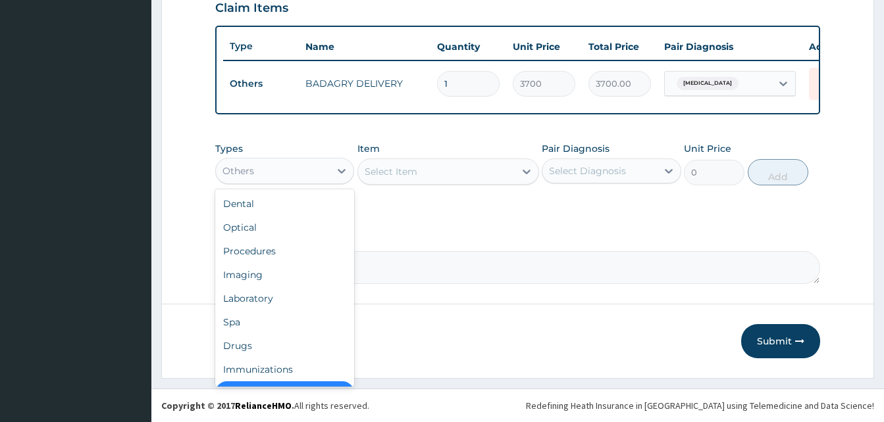
scroll to position [26, 0]
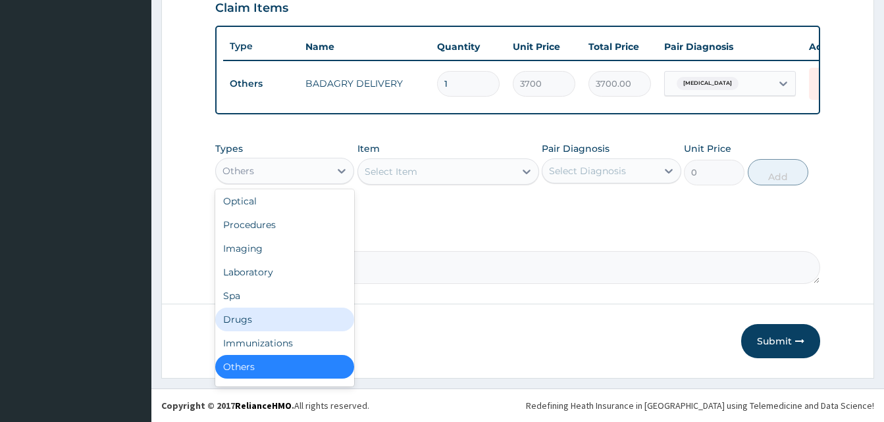
click at [292, 314] on div "Drugs" at bounding box center [284, 320] width 139 height 24
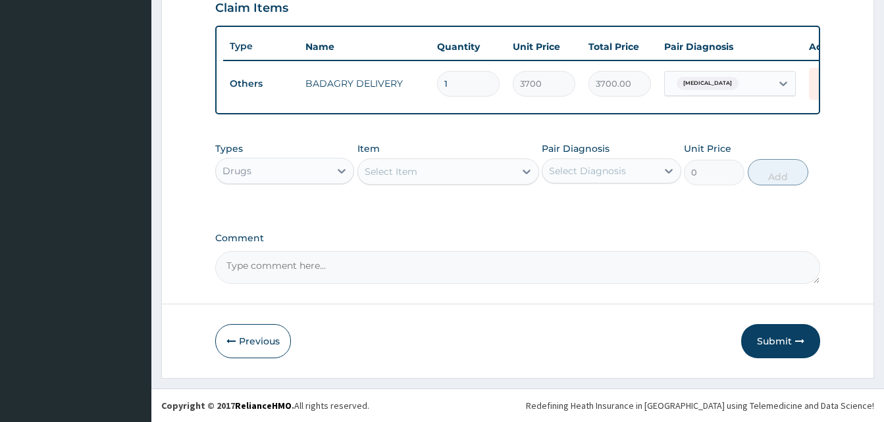
click at [453, 174] on div "Select Item" at bounding box center [436, 171] width 157 height 21
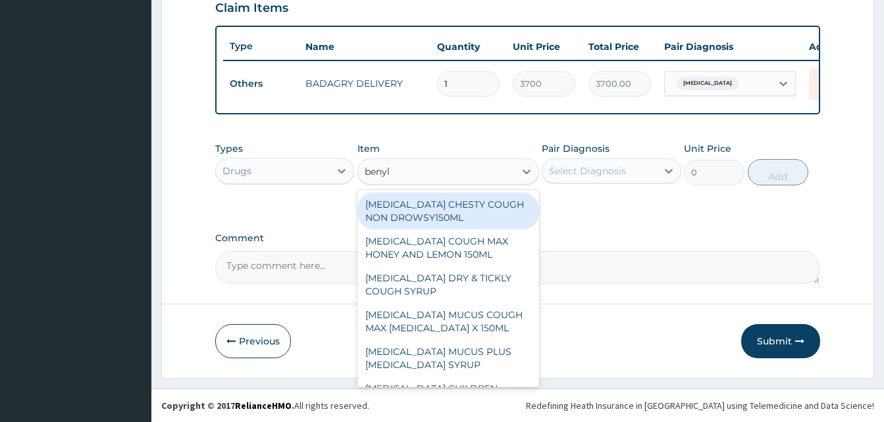
type input "benyli"
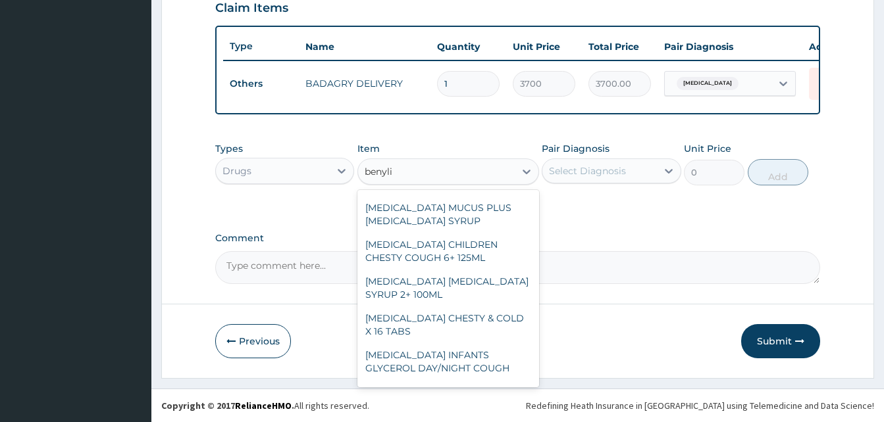
scroll to position [148, 0]
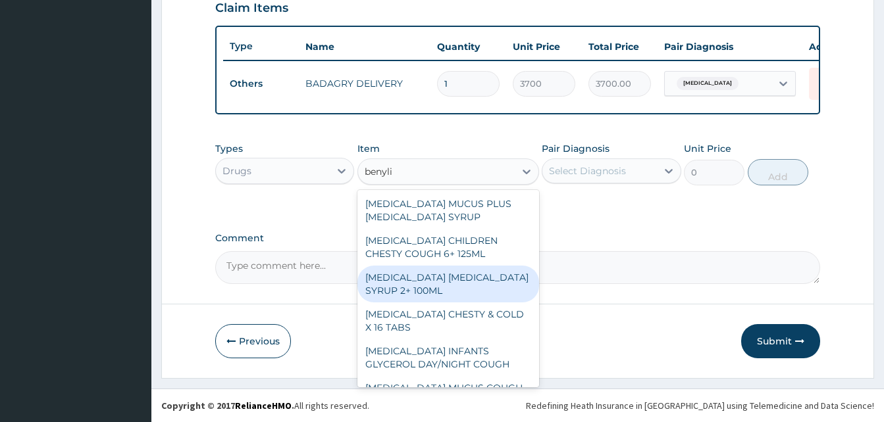
click at [441, 279] on div "BENYLIN DRY COUGH SYRUP 2+ 100ML" at bounding box center [448, 284] width 182 height 37
type input "2100"
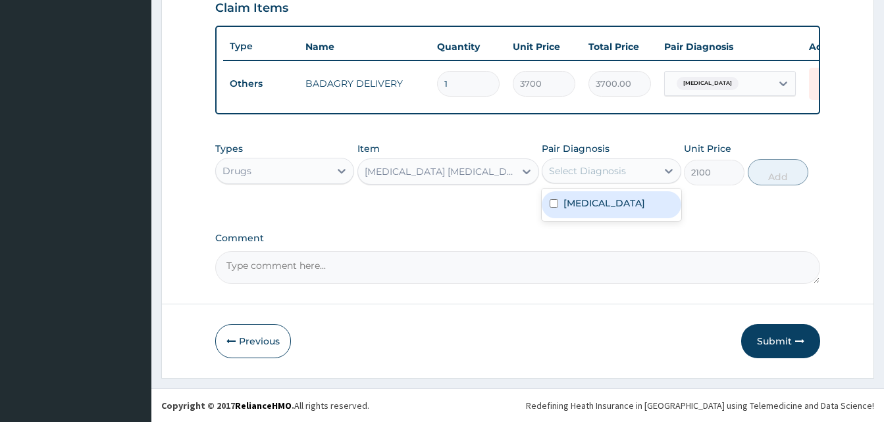
drag, startPoint x: 600, startPoint y: 176, endPoint x: 606, endPoint y: 202, distance: 27.1
click at [606, 184] on div "option Pain, unspecified, selected. option Pain, unspecified focused, 1 of 1. 1…" at bounding box center [611, 171] width 139 height 25
click at [606, 202] on label "Pain, unspecified" at bounding box center [604, 203] width 82 height 13
checkbox input "true"
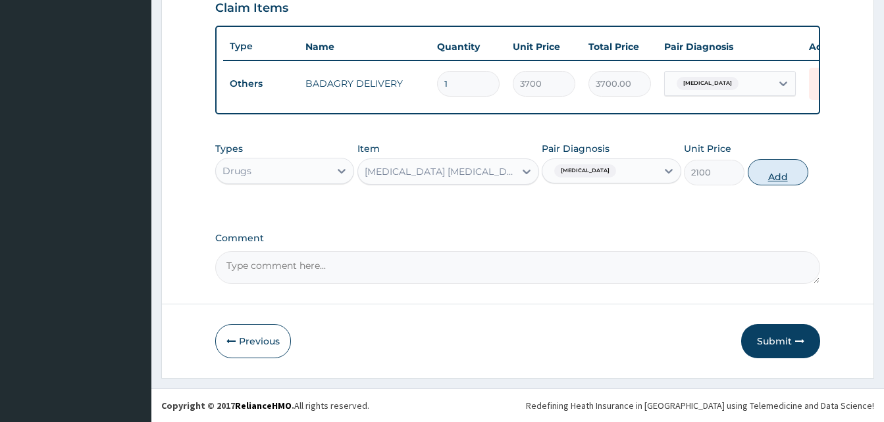
click at [786, 168] on button "Add" at bounding box center [778, 172] width 61 height 26
type input "0"
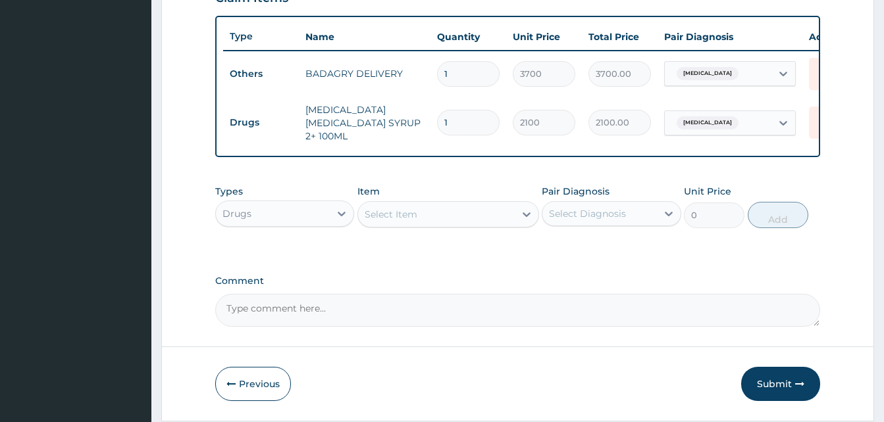
click at [461, 220] on div "Select Item" at bounding box center [436, 214] width 157 height 21
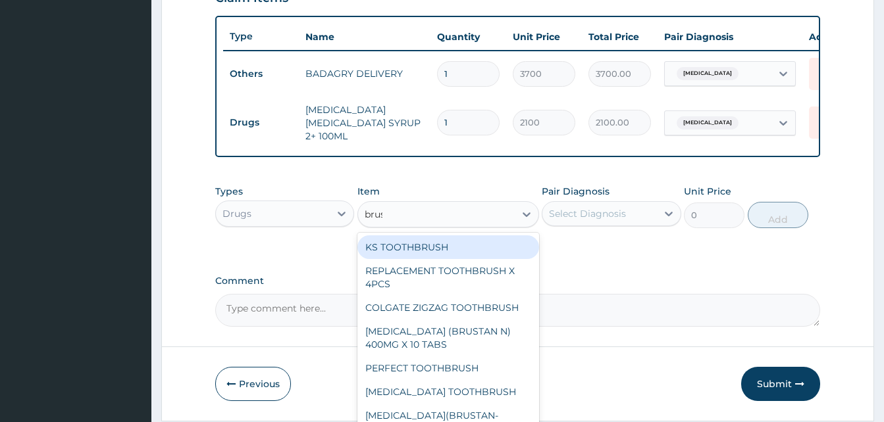
type input "brust"
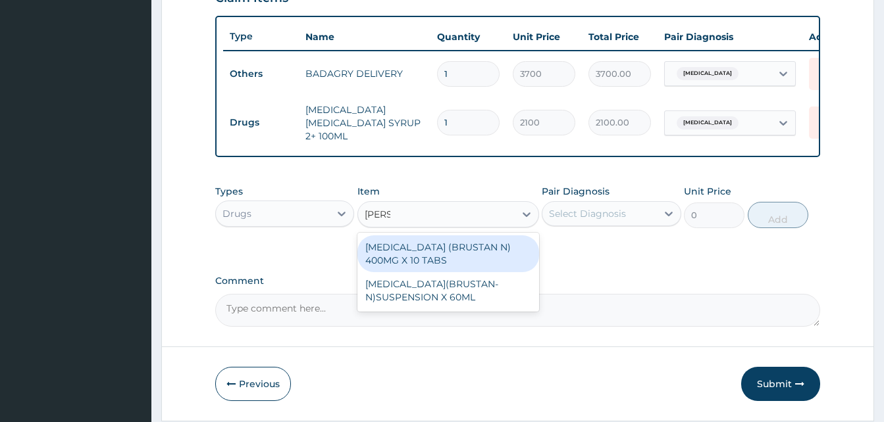
click at [486, 249] on div "IBUPROFEN (BRUSTAN N) 400MG X 10 TABS" at bounding box center [448, 254] width 182 height 37
type input "63"
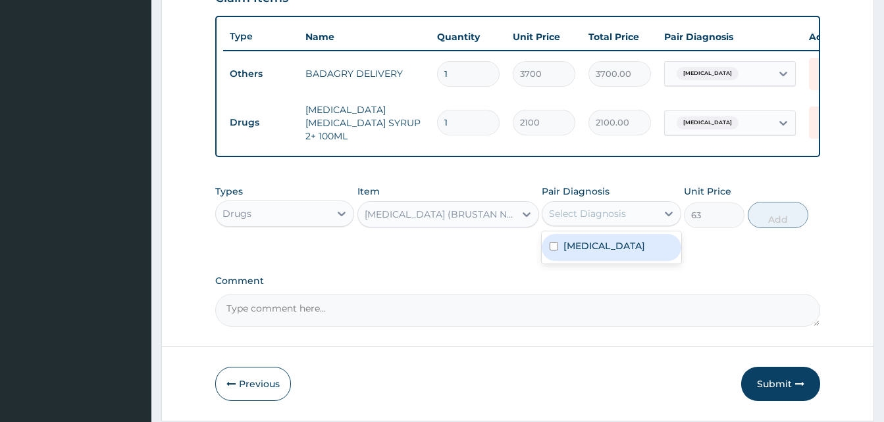
drag, startPoint x: 570, startPoint y: 219, endPoint x: 599, endPoint y: 253, distance: 44.8
click at [599, 226] on div "option Pain, unspecified, selected. option Pain, unspecified focused, 1 of 1. 1…" at bounding box center [611, 213] width 139 height 25
click at [599, 253] on label "Pain, unspecified" at bounding box center [604, 246] width 82 height 13
checkbox input "true"
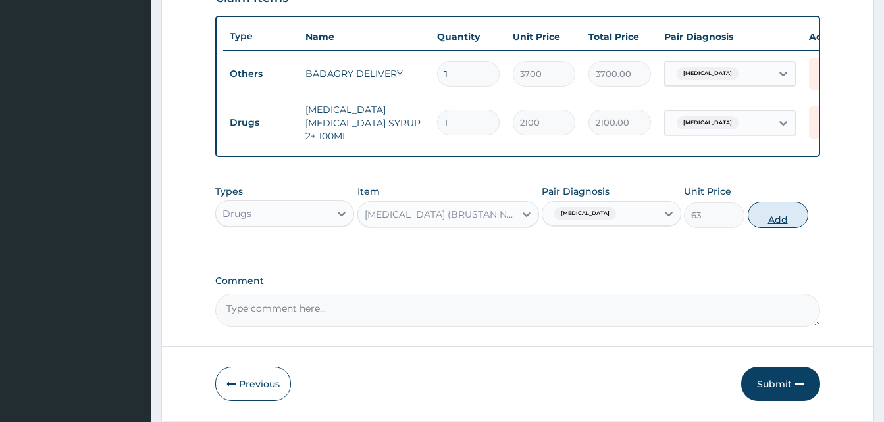
click at [764, 225] on button "Add" at bounding box center [778, 215] width 61 height 26
type input "0"
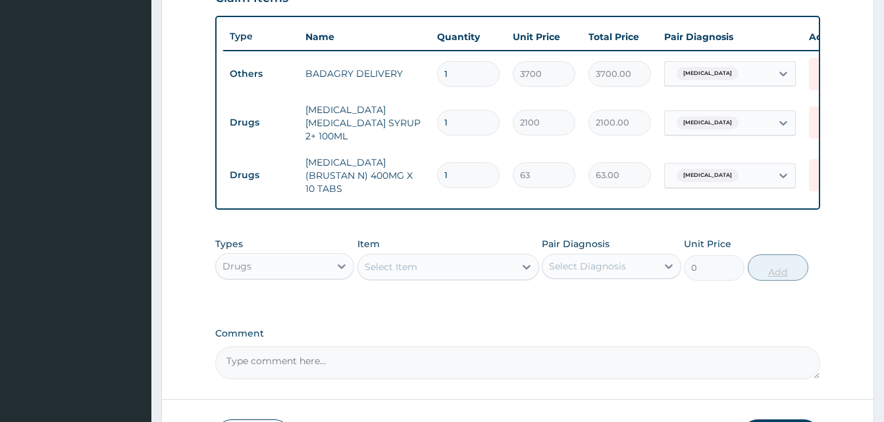
type input "10"
type input "630.00"
type input "10"
click at [477, 263] on div "Select Item" at bounding box center [436, 267] width 157 height 21
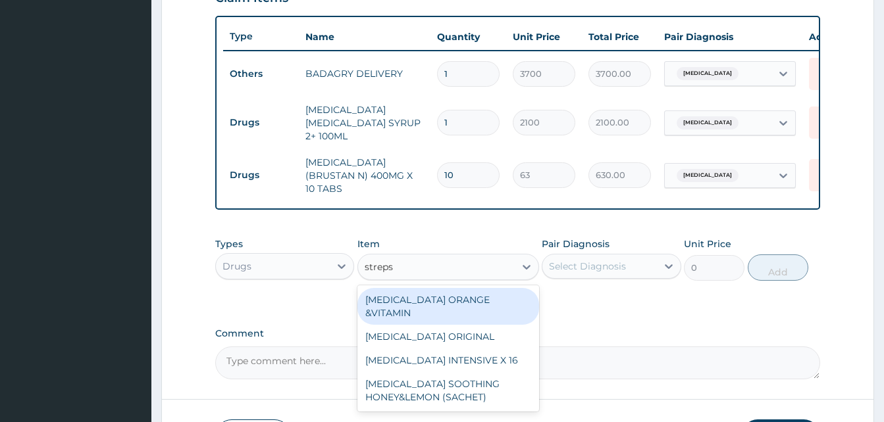
type input "strepsi"
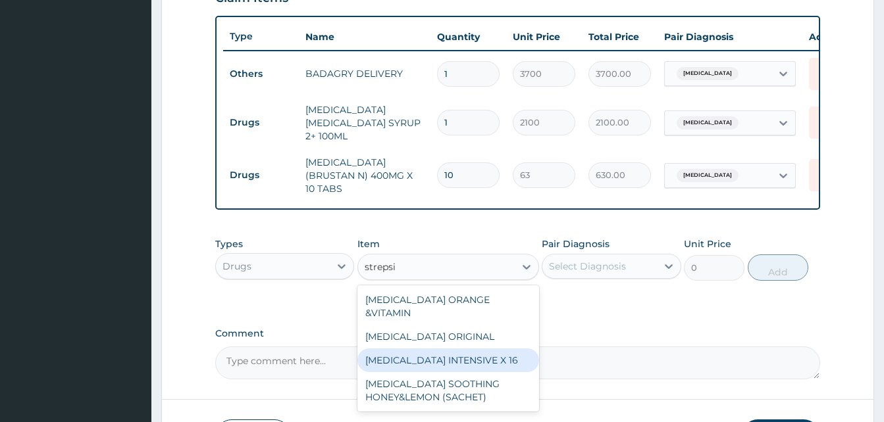
click at [474, 349] on div "STREPSILS INTENSIVE X 16" at bounding box center [448, 361] width 182 height 24
type input "284.375"
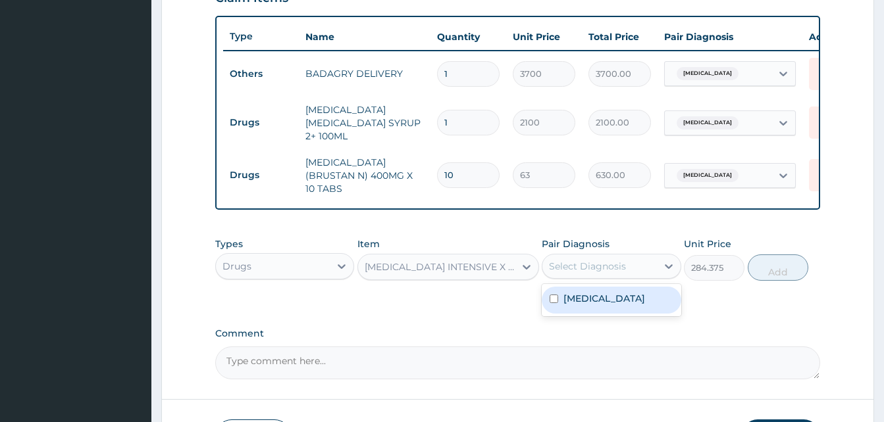
drag, startPoint x: 594, startPoint y: 269, endPoint x: 602, endPoint y: 301, distance: 33.0
click at [602, 279] on div "option Pain, unspecified, selected. option Pain, unspecified focused, 1 of 1. 1…" at bounding box center [611, 266] width 139 height 25
click at [602, 301] on div "Pain, unspecified" at bounding box center [611, 300] width 139 height 27
checkbox input "true"
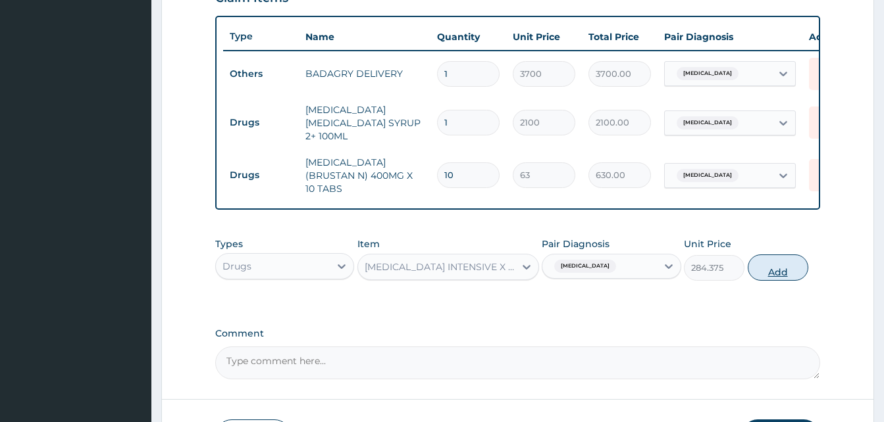
click at [779, 264] on button "Add" at bounding box center [778, 268] width 61 height 26
type input "0"
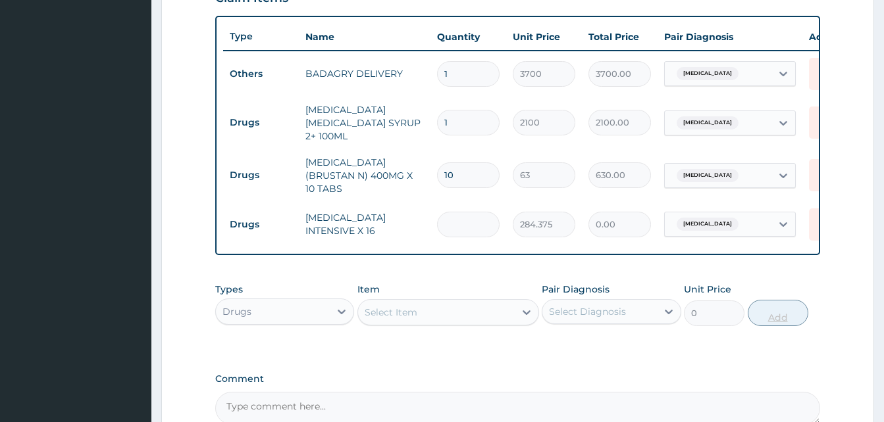
type input "2"
type input "568.75"
type input "20"
type input "5687.50"
type input "20"
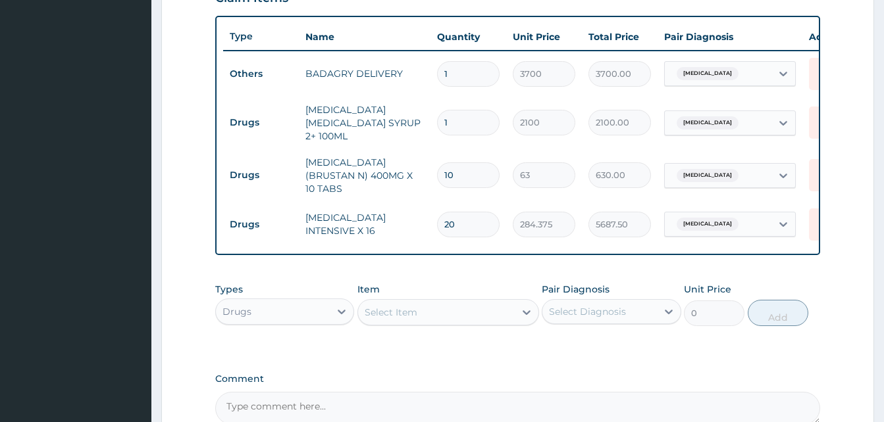
click at [492, 302] on div "Select Item" at bounding box center [436, 312] width 157 height 21
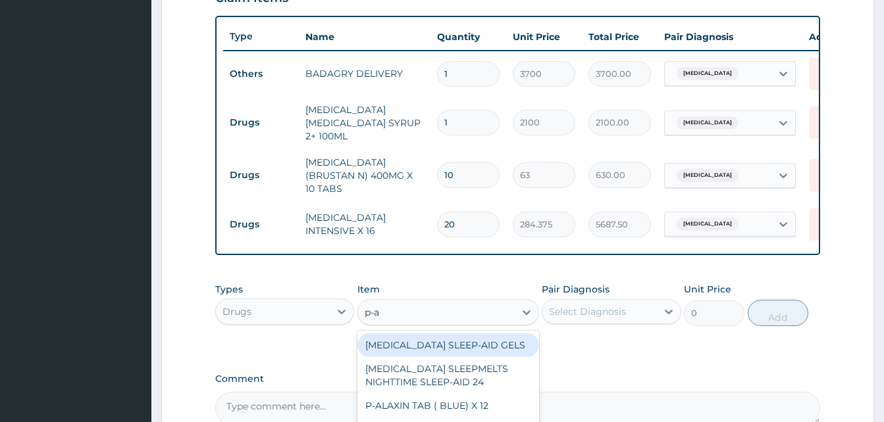
type input "p-al"
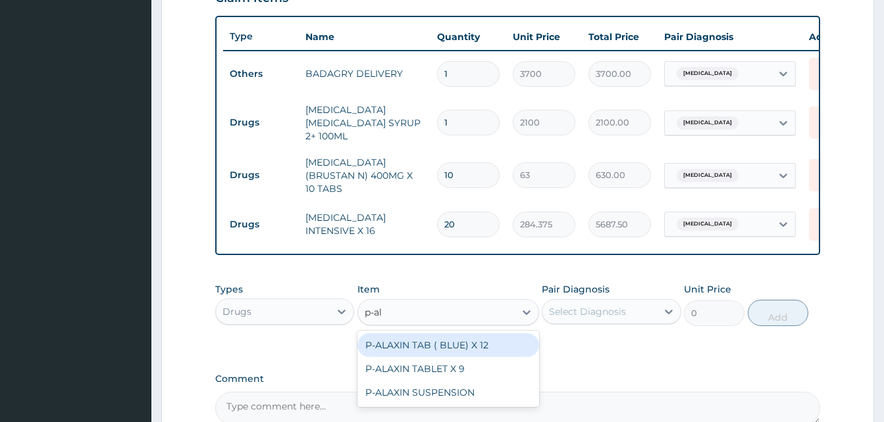
click at [481, 334] on div "P-ALAXIN TAB ( BLUE) X 12" at bounding box center [448, 346] width 182 height 24
type input "175"
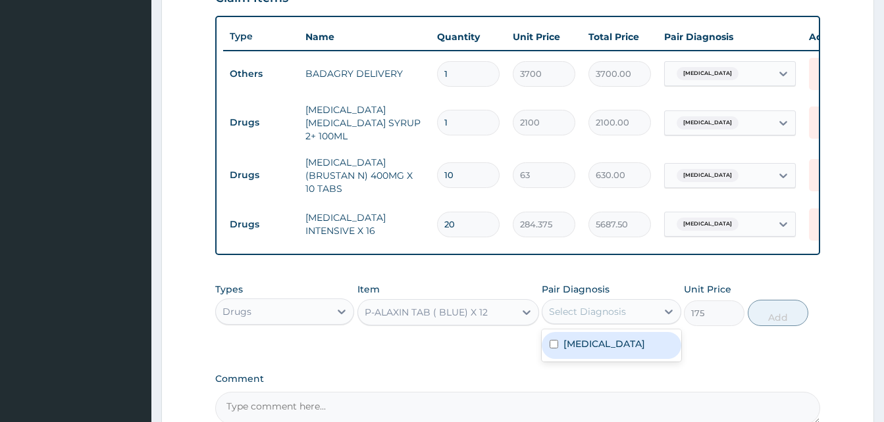
drag, startPoint x: 580, startPoint y: 317, endPoint x: 602, endPoint y: 338, distance: 30.3
click at [602, 324] on div "option Pain, unspecified, selected. option Pain, unspecified focused, 1 of 1. 1…" at bounding box center [611, 311] width 139 height 25
click at [602, 338] on label "Pain, unspecified" at bounding box center [604, 344] width 82 height 13
checkbox input "true"
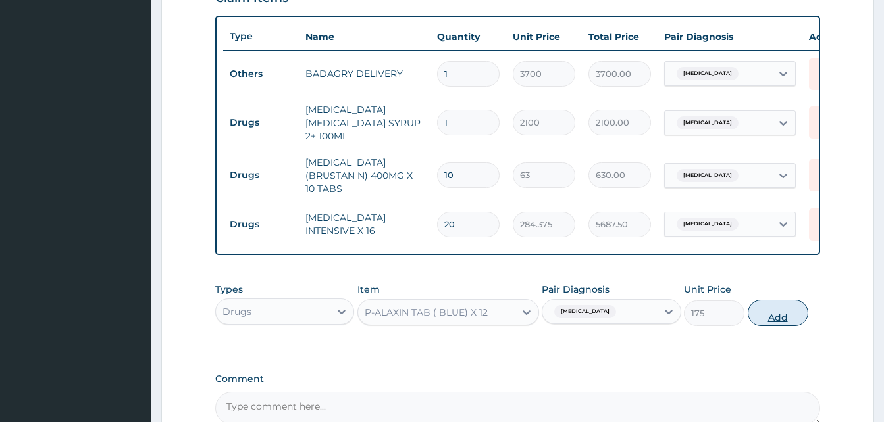
click at [761, 313] on button "Add" at bounding box center [778, 313] width 61 height 26
type input "0"
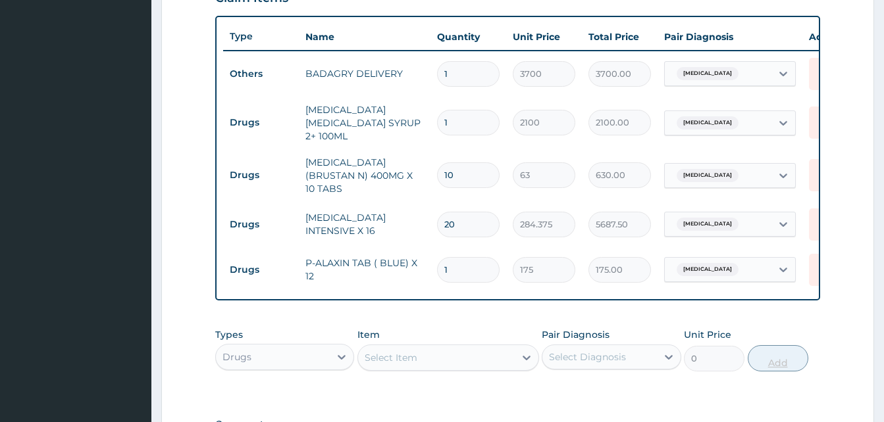
type input "12"
type input "2100.00"
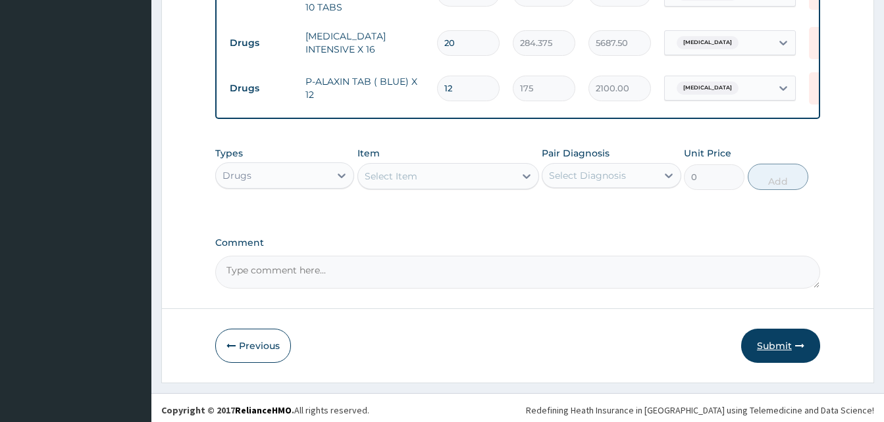
type input "12"
click at [778, 345] on button "Submit" at bounding box center [780, 346] width 79 height 34
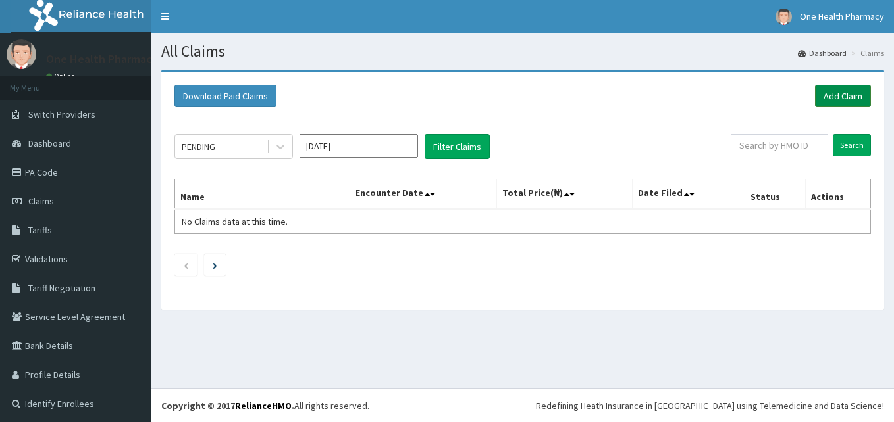
click at [842, 99] on link "Add Claim" at bounding box center [843, 96] width 56 height 22
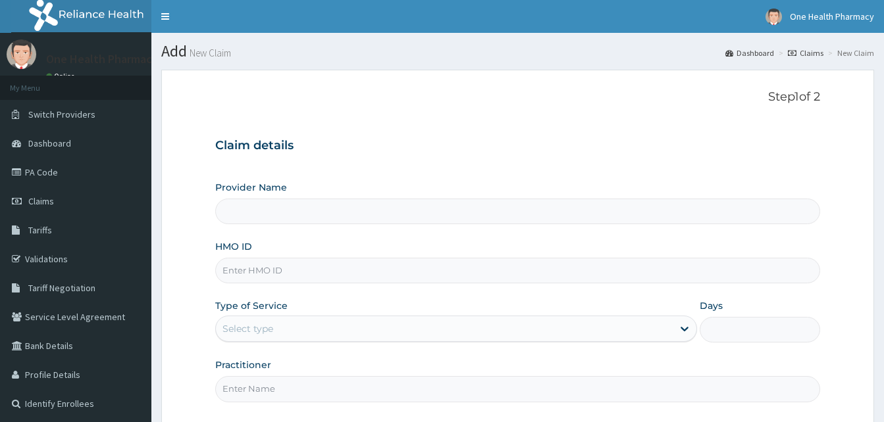
type input "OneHealth Pharmacy"
click at [311, 259] on input "HMO ID" at bounding box center [517, 271] width 605 height 26
paste input "FMC/11679/A"
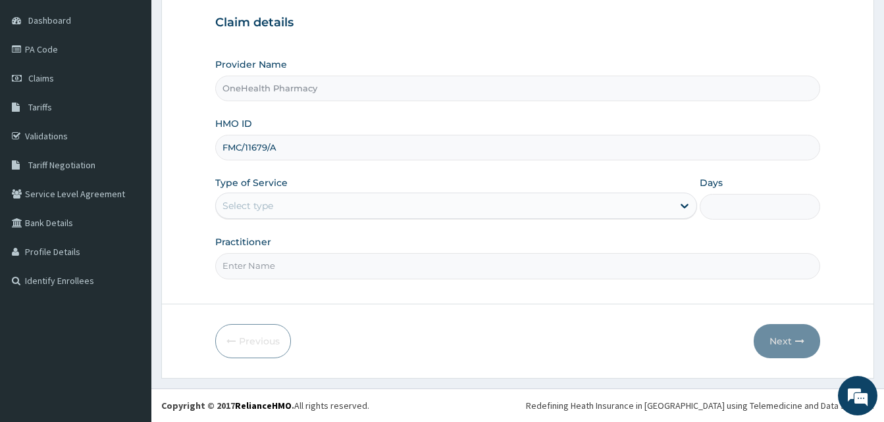
type input "FMC/11679/A"
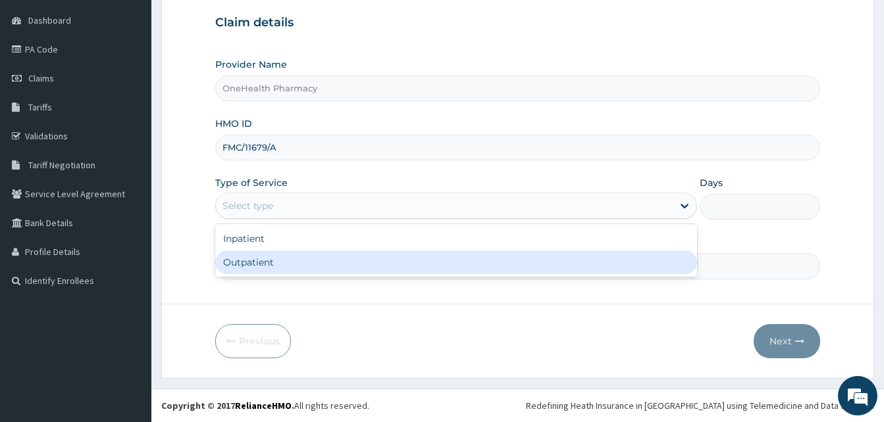
drag, startPoint x: 335, startPoint y: 209, endPoint x: 329, endPoint y: 264, distance: 55.6
click at [329, 219] on div "option Outpatient focused, 2 of 2. 2 results available. Use Up and Down to choo…" at bounding box center [456, 206] width 482 height 26
click at [329, 264] on div "Outpatient" at bounding box center [456, 263] width 482 height 24
type input "1"
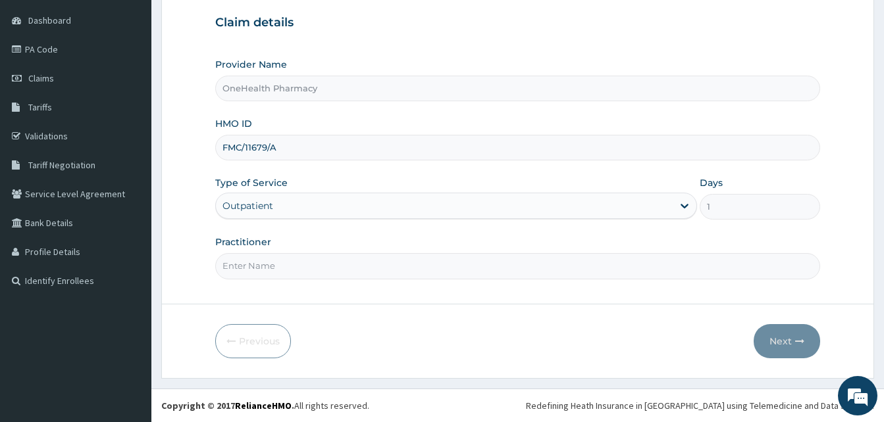
click at [329, 264] on input "Practitioner" at bounding box center [517, 266] width 605 height 26
type input "ONE HEALTH"
click at [754, 347] on div "Next" at bounding box center [787, 341] width 66 height 34
click at [764, 346] on button "Next" at bounding box center [787, 341] width 66 height 34
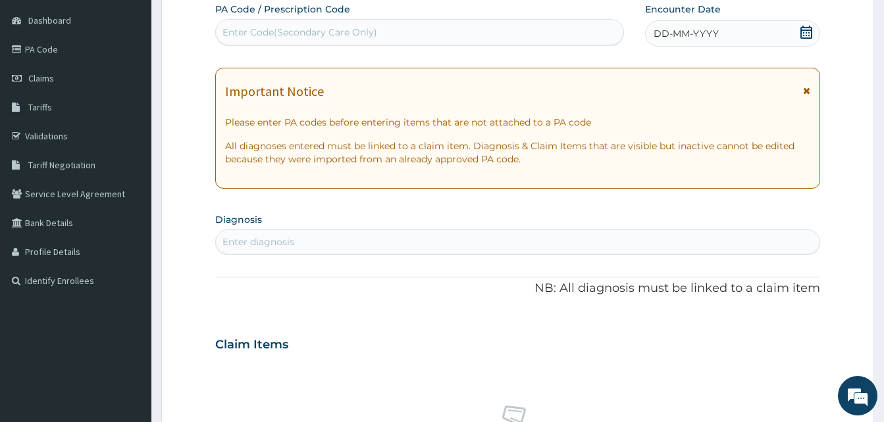
click at [729, 30] on div "DD-MM-YYYY" at bounding box center [732, 33] width 175 height 26
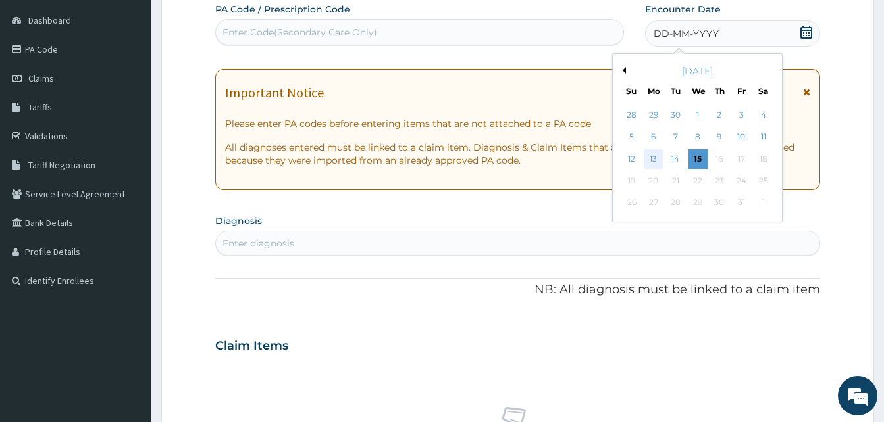
click at [652, 157] on div "13" at bounding box center [654, 159] width 20 height 20
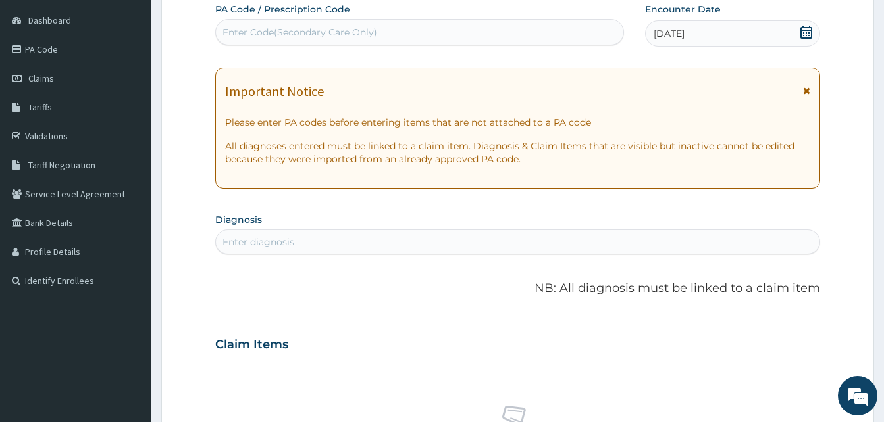
click at [428, 253] on div "Enter diagnosis" at bounding box center [517, 242] width 605 height 25
type input "pain"
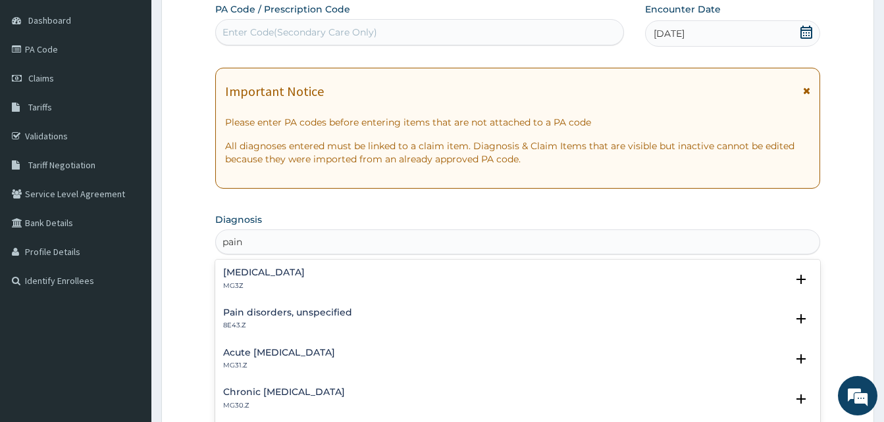
click at [322, 278] on div "Pain, unspecified MG3Z" at bounding box center [517, 279] width 589 height 23
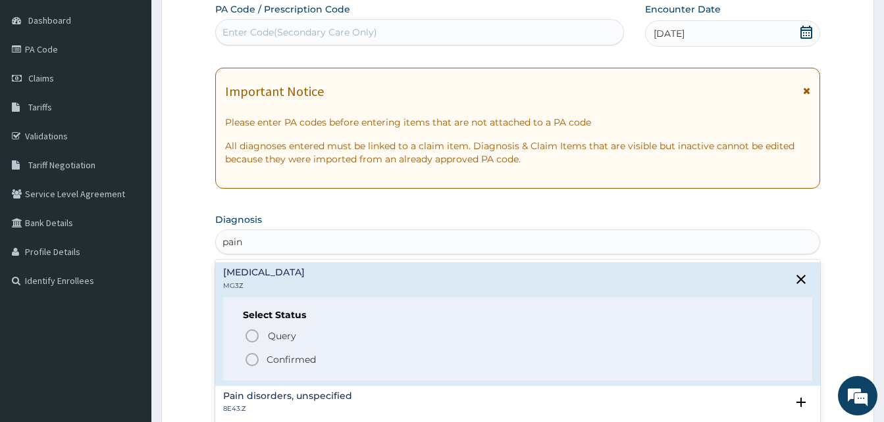
click at [355, 359] on span "Confirmed" at bounding box center [518, 360] width 548 height 16
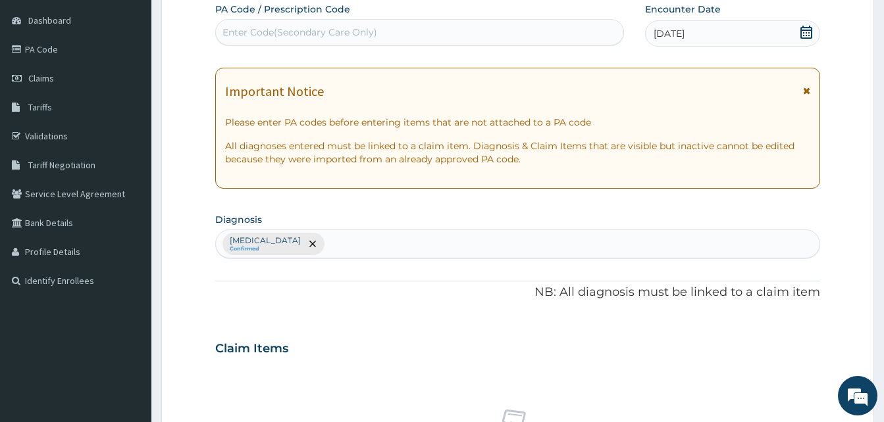
scroll to position [526, 0]
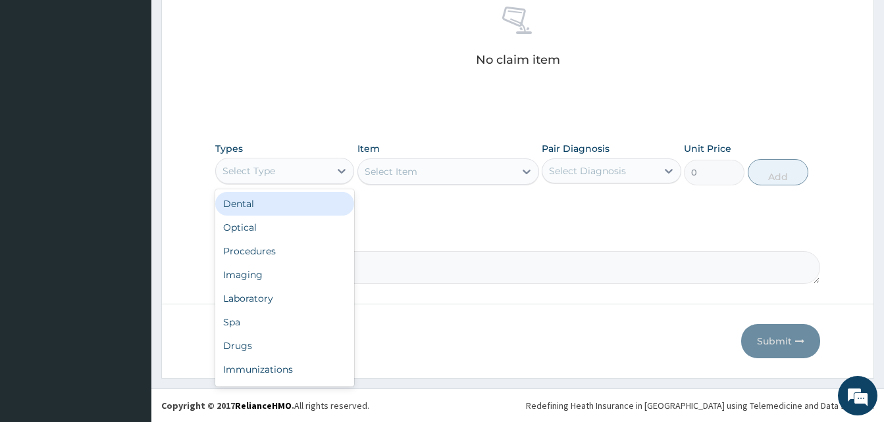
drag, startPoint x: 336, startPoint y: 175, endPoint x: 348, endPoint y: 240, distance: 65.7
click at [348, 184] on div "option Dental focused, 1 of 10. 10 results available. Use Up and Down to choose…" at bounding box center [284, 171] width 139 height 26
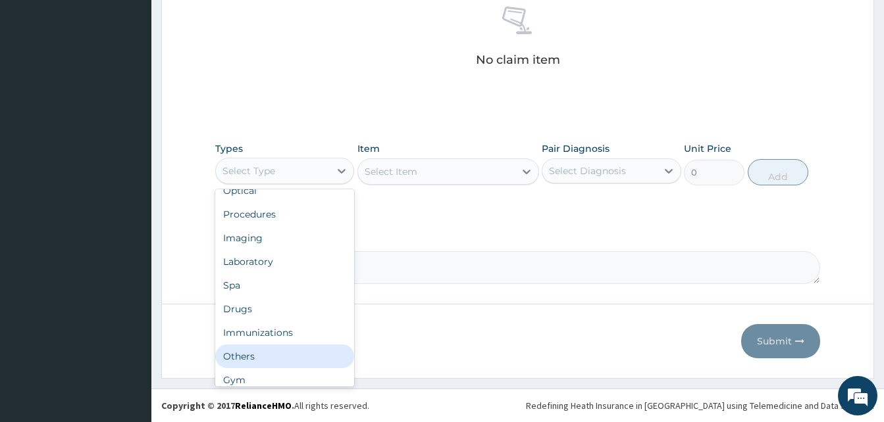
click at [272, 355] on div "Others" at bounding box center [284, 357] width 139 height 24
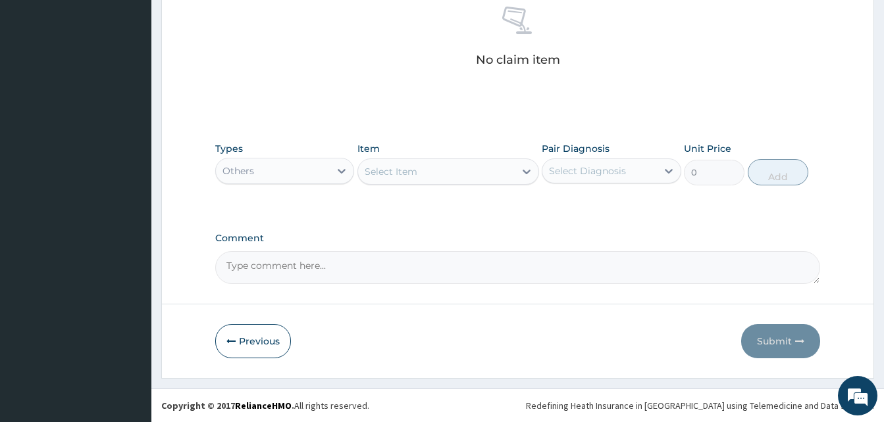
click at [454, 173] on div "Select Item" at bounding box center [436, 171] width 157 height 21
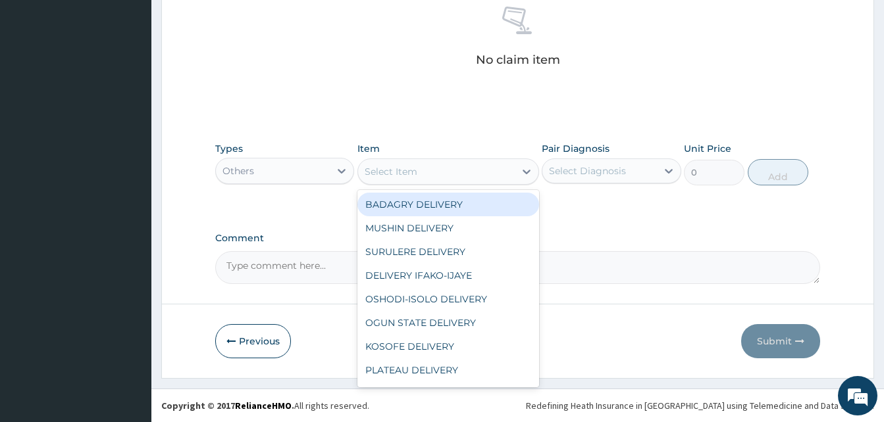
click at [479, 201] on div "BADAGRY DELIVERY" at bounding box center [448, 205] width 182 height 24
type input "3700"
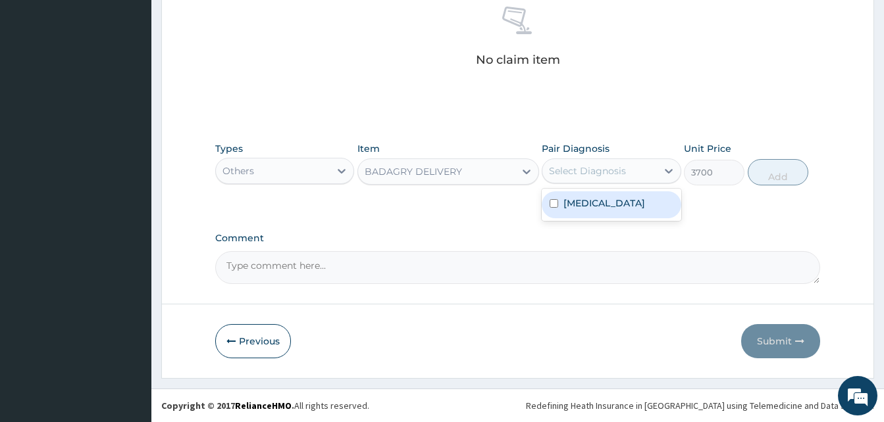
drag, startPoint x: 573, startPoint y: 176, endPoint x: 598, endPoint y: 205, distance: 37.8
click at [598, 184] on div "option Pain, unspecified focused, 1 of 1. 1 result available. Use Up and Down t…" at bounding box center [611, 171] width 139 height 25
click at [598, 205] on label "Pain, unspecified" at bounding box center [604, 203] width 82 height 13
checkbox input "true"
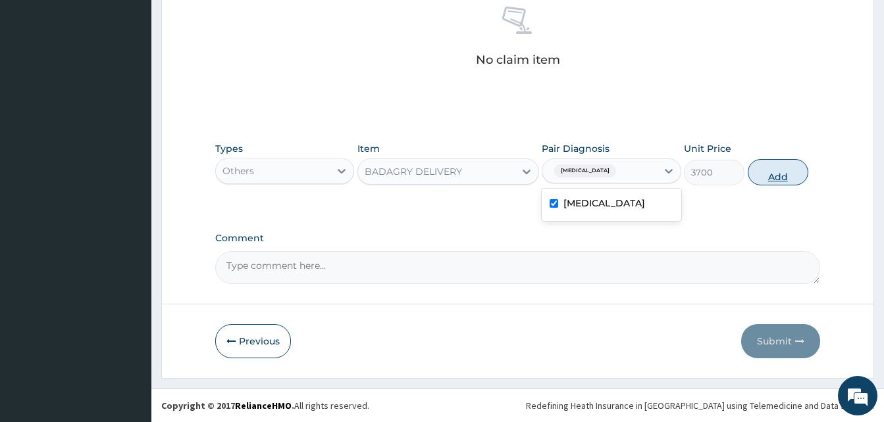
click at [759, 180] on button "Add" at bounding box center [778, 172] width 61 height 26
type input "0"
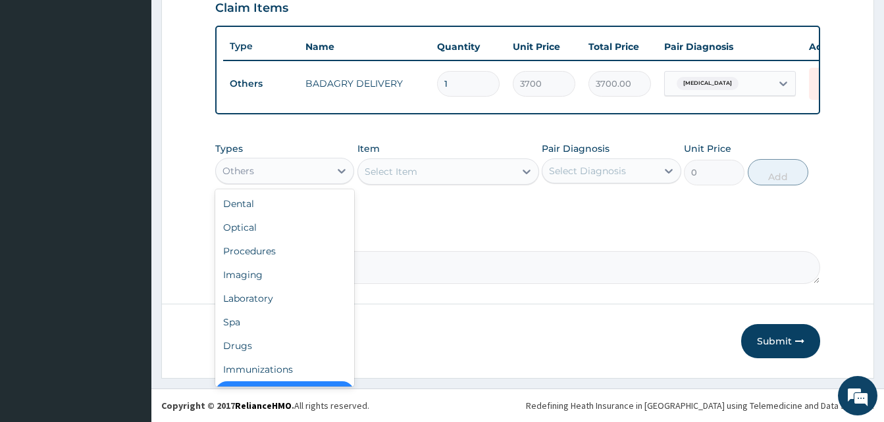
scroll to position [26, 0]
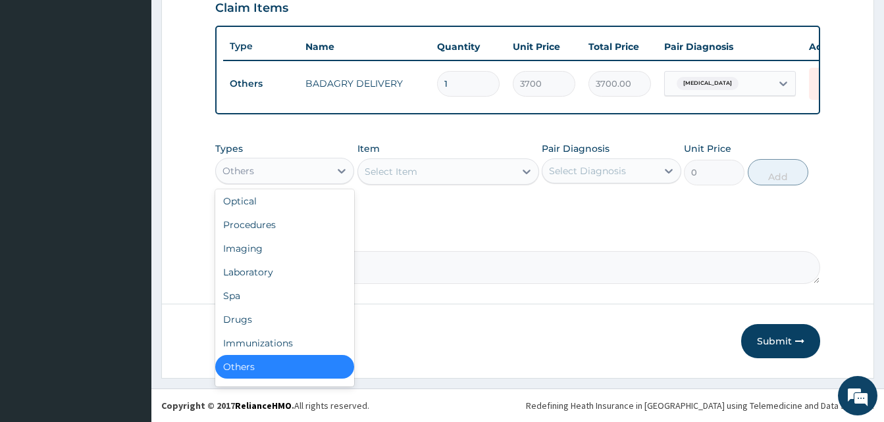
click at [254, 169] on div "Others" at bounding box center [273, 171] width 114 height 21
click at [271, 311] on div "Drugs" at bounding box center [284, 320] width 139 height 24
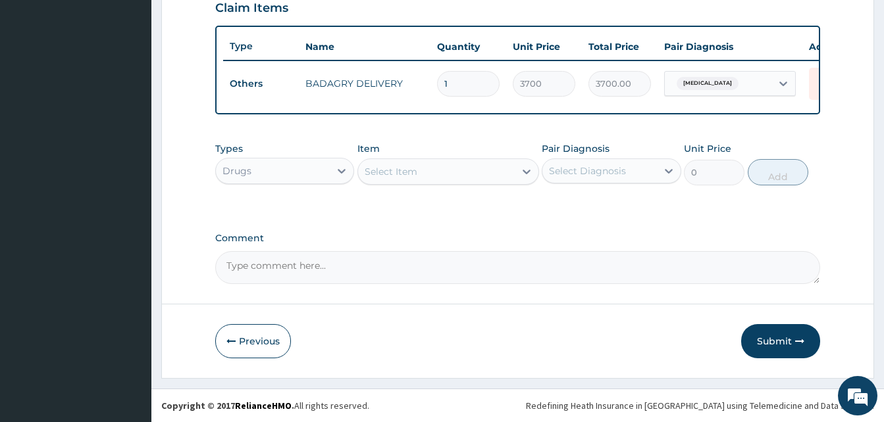
click at [432, 176] on div "Select Item" at bounding box center [436, 171] width 157 height 21
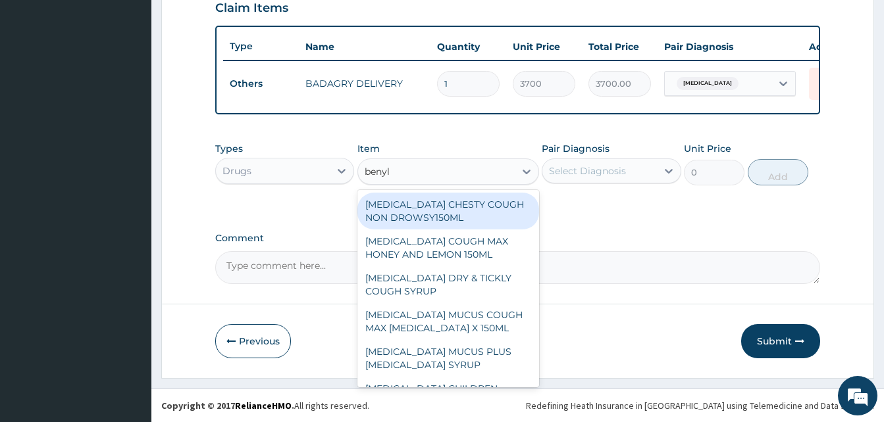
type input "benyli"
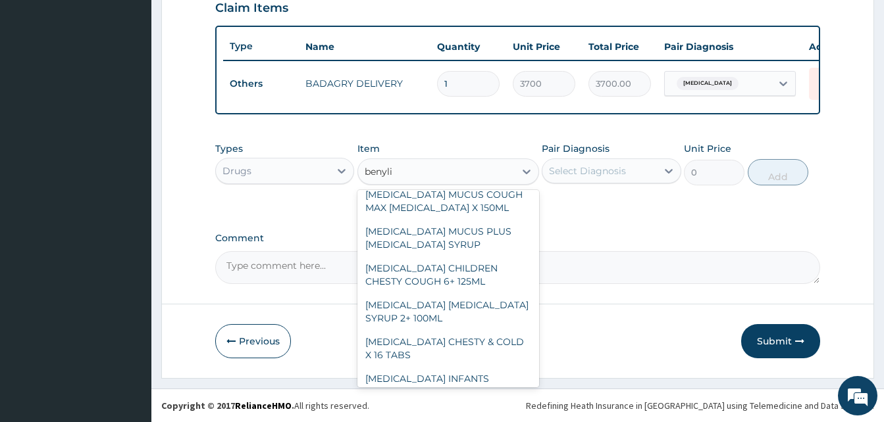
scroll to position [141, 0]
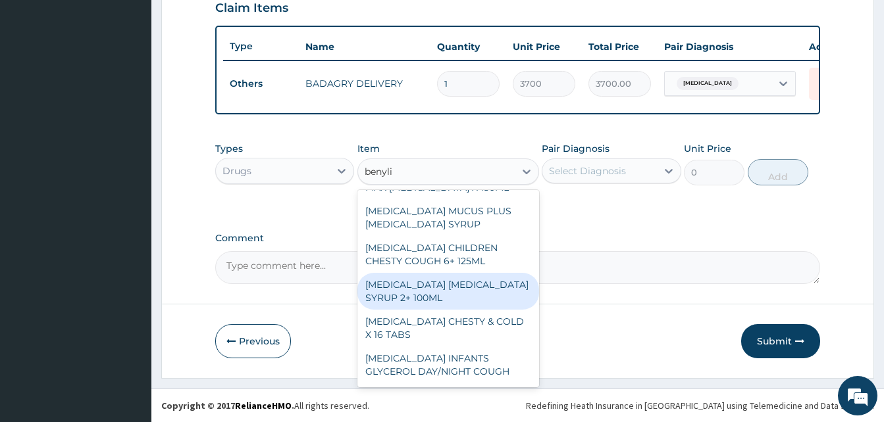
click at [445, 299] on div "[MEDICAL_DATA] [MEDICAL_DATA] SYRUP 2+ 100ML" at bounding box center [448, 291] width 182 height 37
type input "2100"
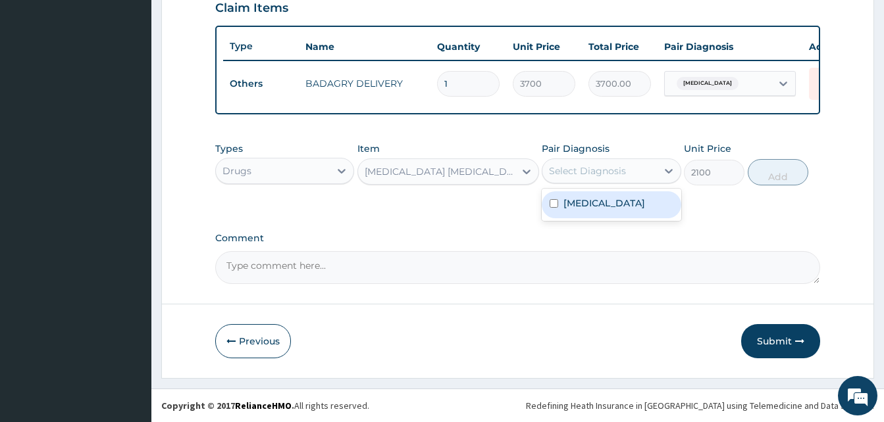
click at [624, 176] on div "Select Diagnosis" at bounding box center [587, 171] width 77 height 13
click at [629, 212] on div "Pain, unspecified" at bounding box center [611, 205] width 139 height 27
checkbox input "true"
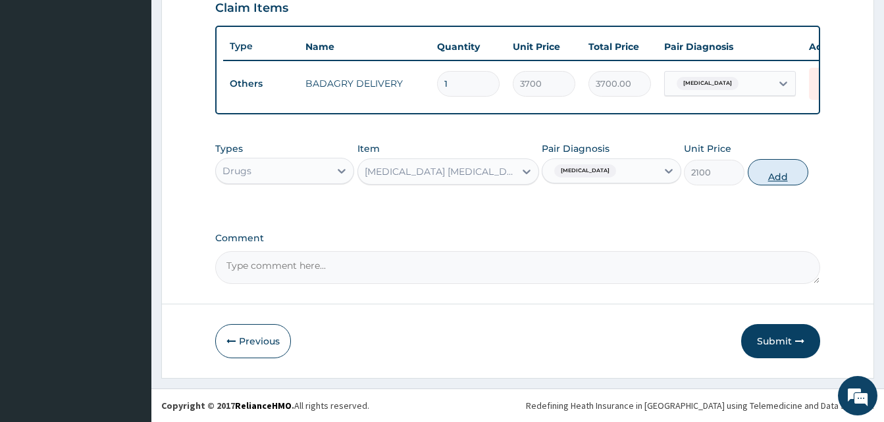
click at [768, 174] on button "Add" at bounding box center [778, 172] width 61 height 26
type input "0"
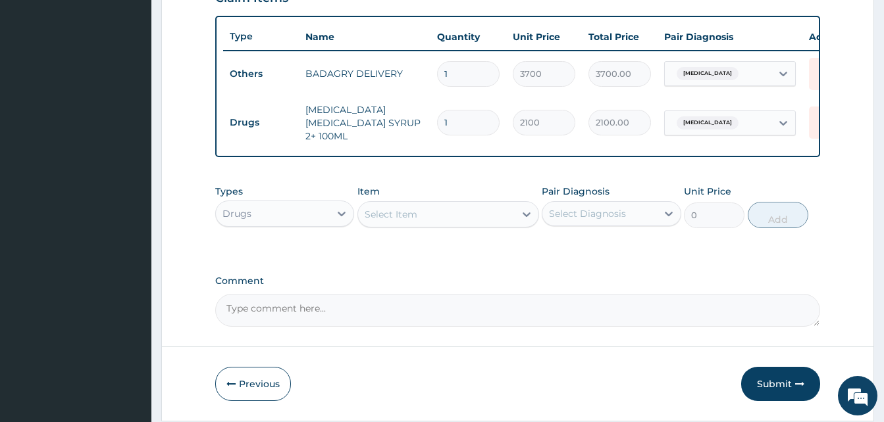
click at [446, 225] on div "Select Item" at bounding box center [436, 214] width 157 height 21
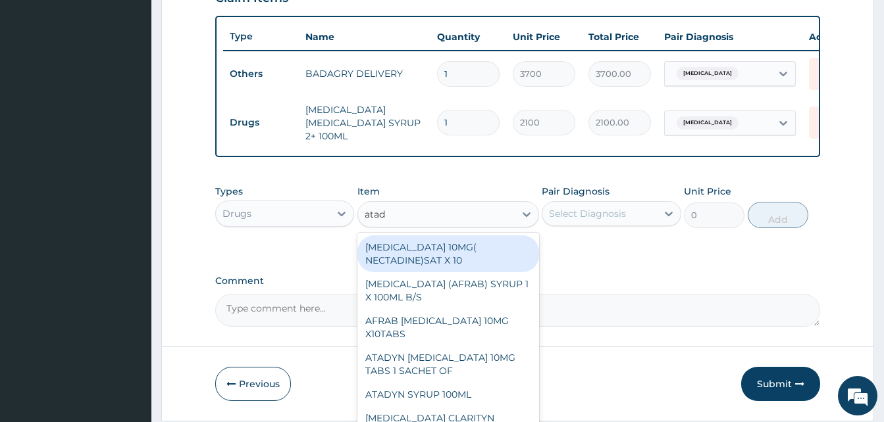
type input "atady"
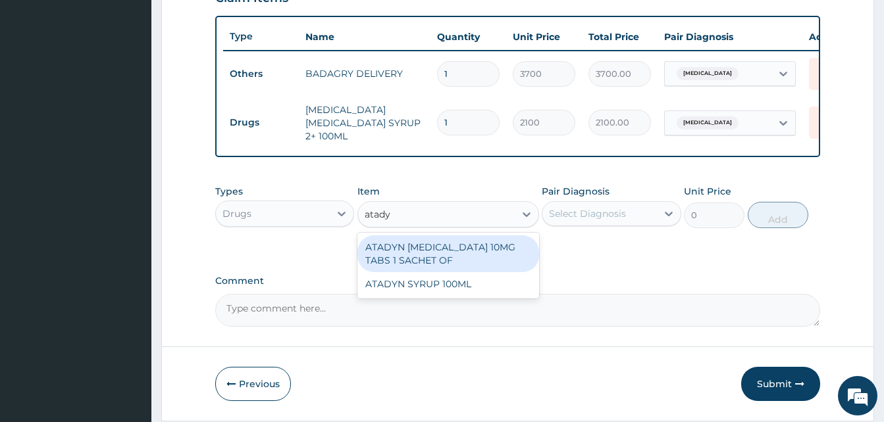
click at [488, 259] on div "ATADYN [MEDICAL_DATA] 10MG TABS 1 SACHET OF" at bounding box center [448, 254] width 182 height 37
type input "350"
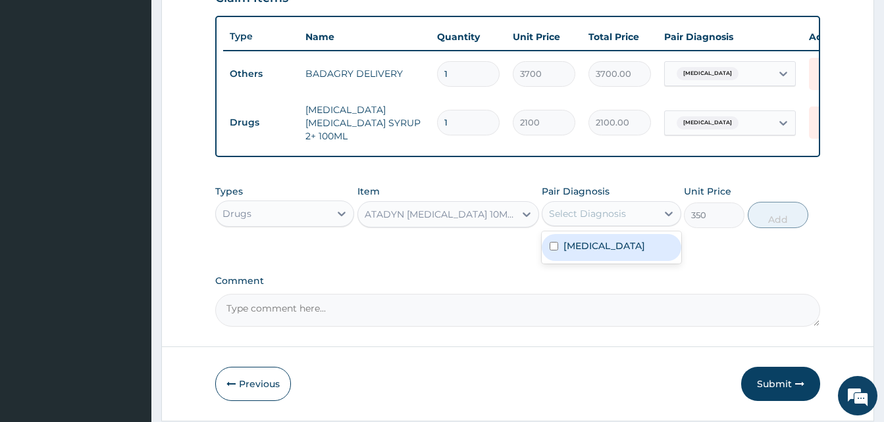
drag, startPoint x: 563, startPoint y: 226, endPoint x: 598, endPoint y: 245, distance: 39.4
click at [598, 226] on div "option Pain, unspecified, selected. option Pain, unspecified focused, 1 of 1. 1…" at bounding box center [611, 213] width 139 height 25
click at [598, 245] on label "Pain, unspecified" at bounding box center [604, 246] width 82 height 13
checkbox input "true"
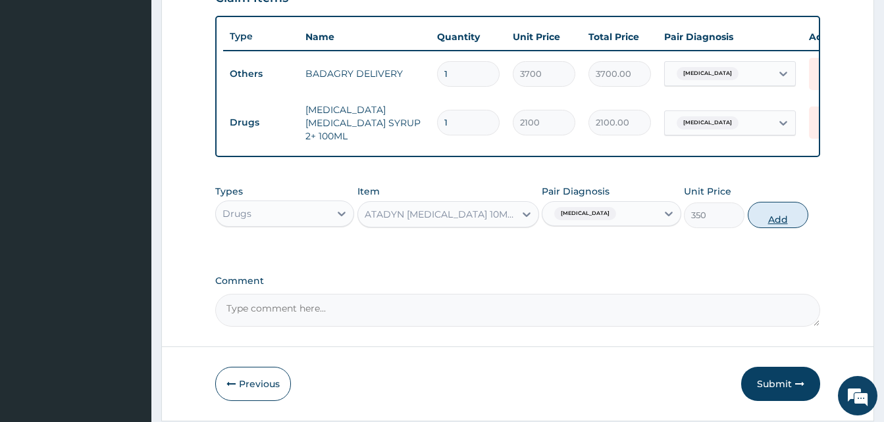
click at [770, 217] on button "Add" at bounding box center [778, 215] width 61 height 26
type input "0"
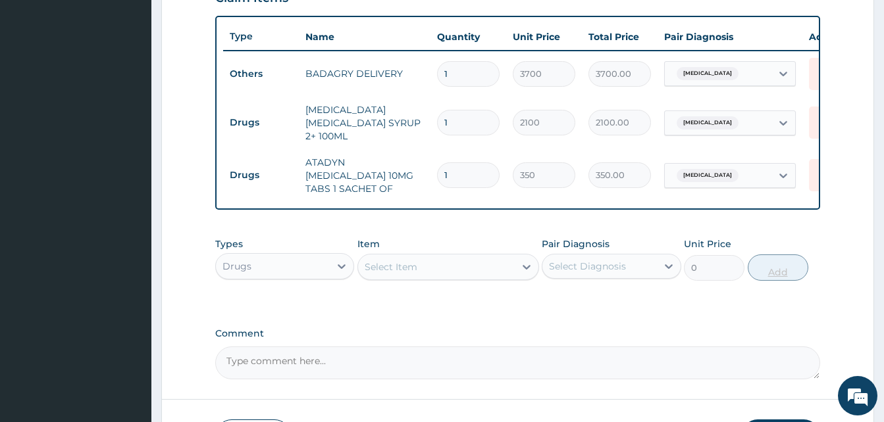
type input "10"
type input "3500.00"
type input "10"
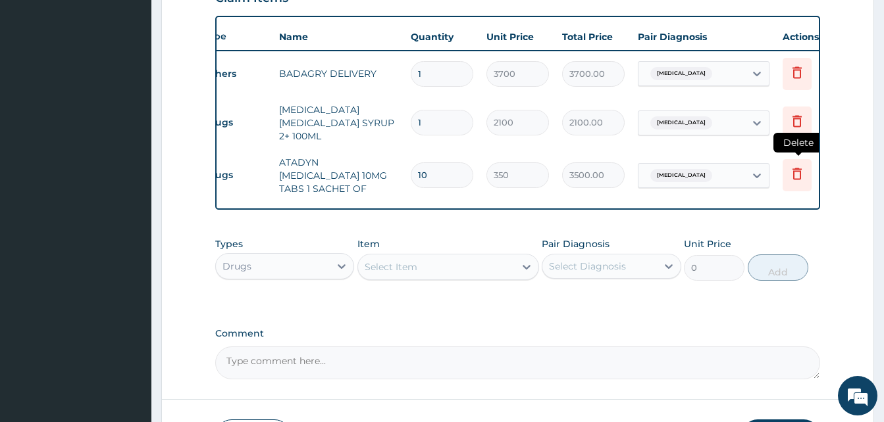
click at [800, 180] on icon at bounding box center [796, 175] width 29 height 32
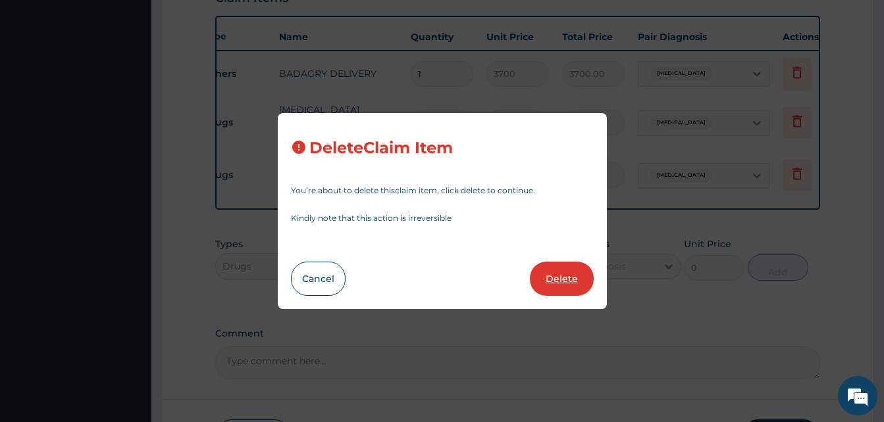
click at [552, 279] on button "Delete" at bounding box center [562, 279] width 64 height 34
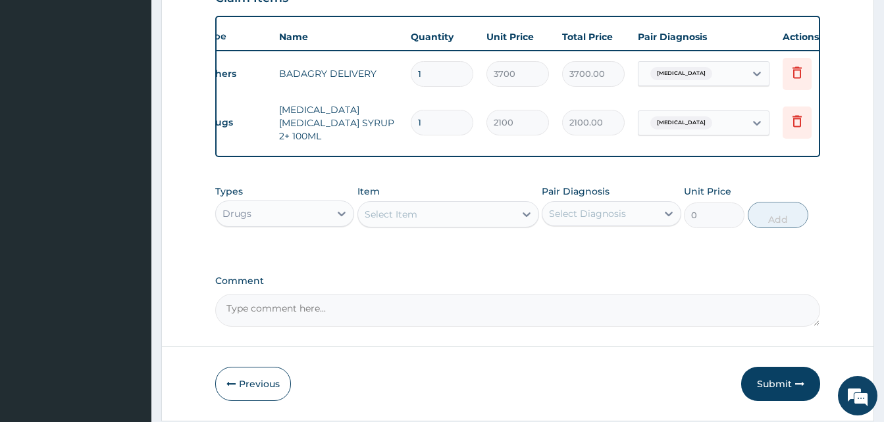
click at [449, 224] on div "Select Item" at bounding box center [436, 214] width 157 height 21
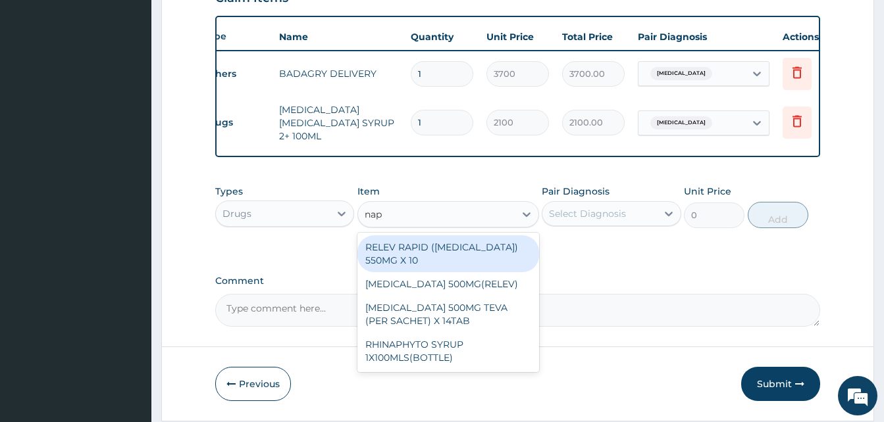
type input "napr"
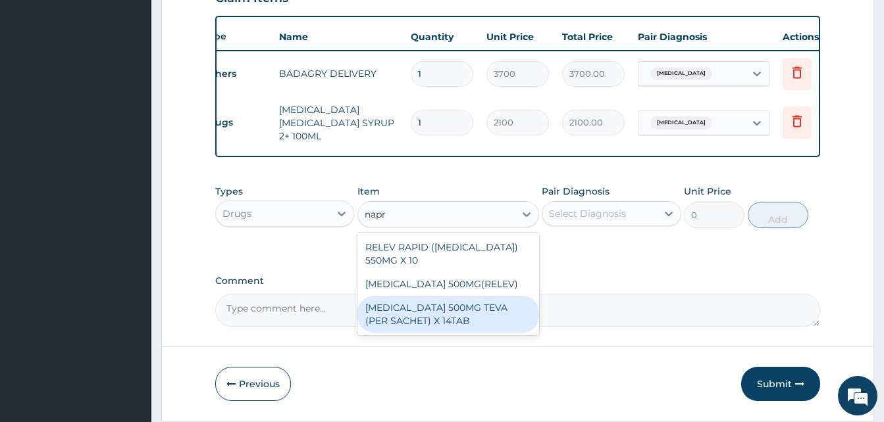
click at [474, 308] on div "[MEDICAL_DATA] 500MG TEVA (PER SACHET) X 14TAB" at bounding box center [448, 314] width 182 height 37
type input "160"
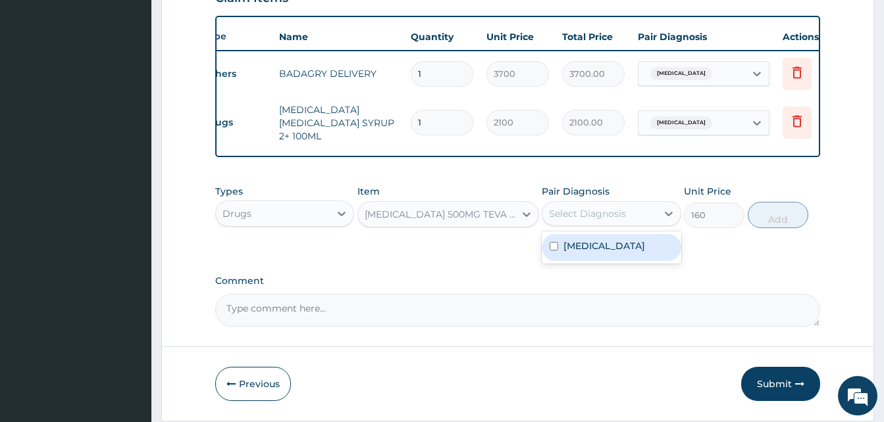
drag, startPoint x: 605, startPoint y: 220, endPoint x: 611, endPoint y: 244, distance: 24.4
click at [611, 226] on div "option Pain, unspecified, selected. option Pain, unspecified focused, 1 of 1. 1…" at bounding box center [611, 213] width 139 height 25
click at [611, 244] on label "Pain, unspecified" at bounding box center [604, 246] width 82 height 13
checkbox input "true"
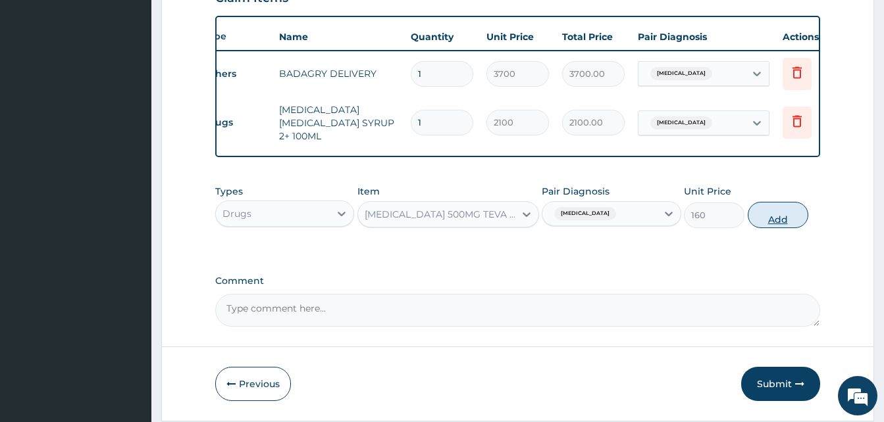
click at [773, 223] on button "Add" at bounding box center [778, 215] width 61 height 26
type input "0"
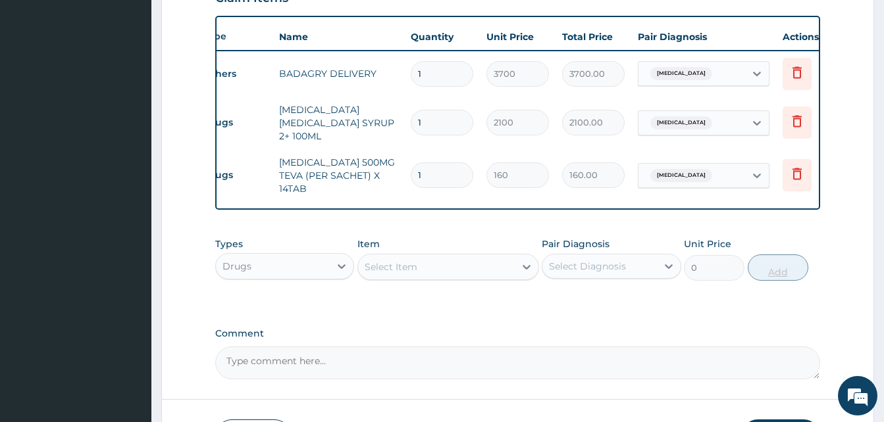
type input "0.00"
type input "2"
type input "320.00"
type input "20"
type input "3200.00"
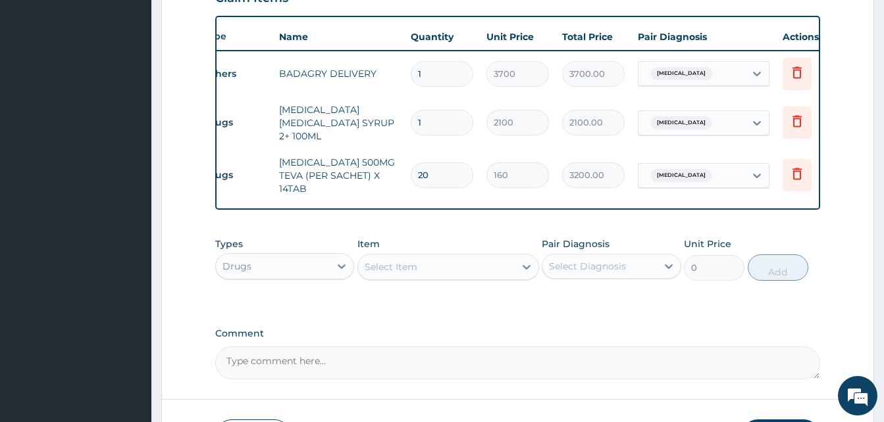
type input "20"
click at [427, 257] on div "Select Item" at bounding box center [436, 267] width 157 height 21
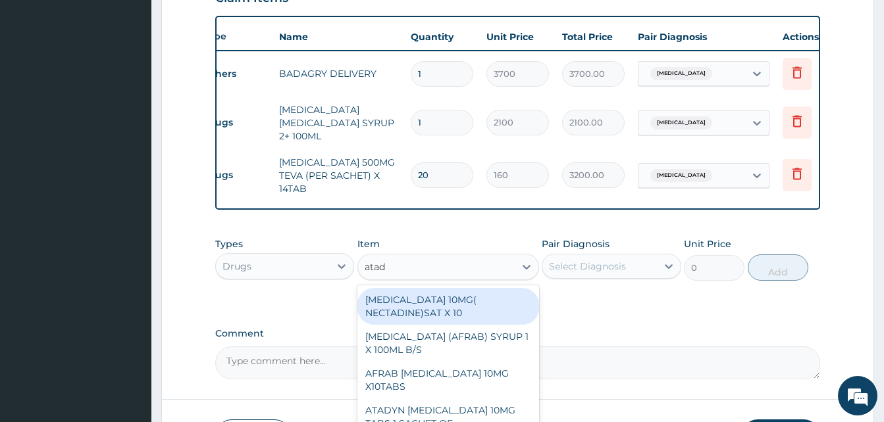
type input "atady"
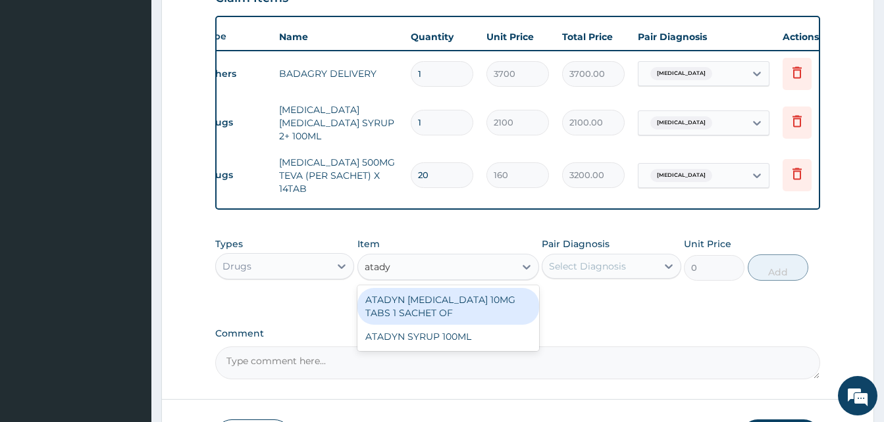
click at [480, 297] on div "ATADYN [MEDICAL_DATA] 10MG TABS 1 SACHET OF" at bounding box center [448, 306] width 182 height 37
type input "350"
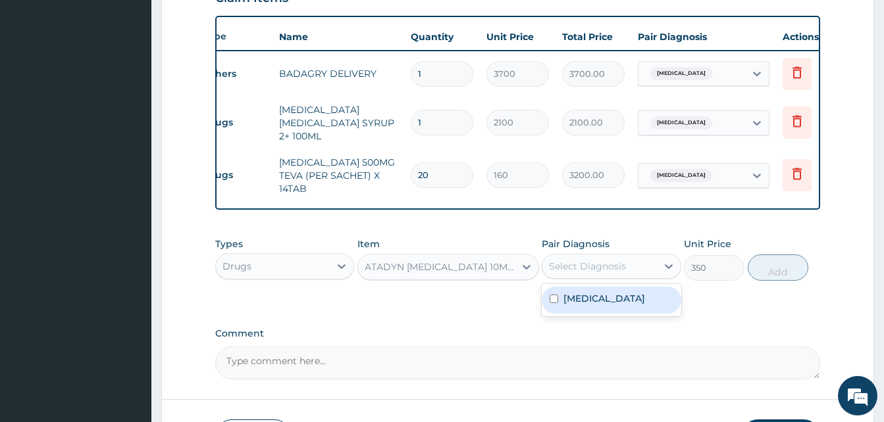
drag, startPoint x: 571, startPoint y: 261, endPoint x: 590, endPoint y: 297, distance: 40.9
click at [590, 279] on div "option Pain, unspecified, selected. option Pain, unspecified focused, 1 of 1. 1…" at bounding box center [611, 266] width 139 height 25
click at [590, 297] on label "Pain, unspecified" at bounding box center [604, 298] width 82 height 13
checkbox input "true"
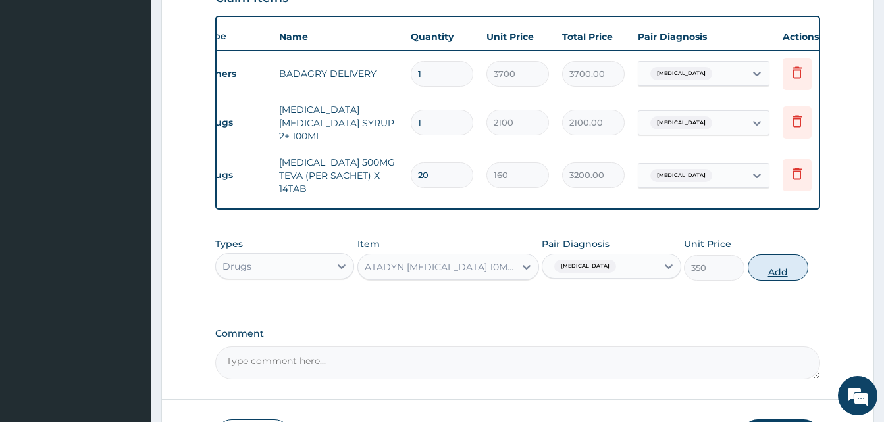
click at [776, 265] on button "Add" at bounding box center [778, 268] width 61 height 26
type input "0"
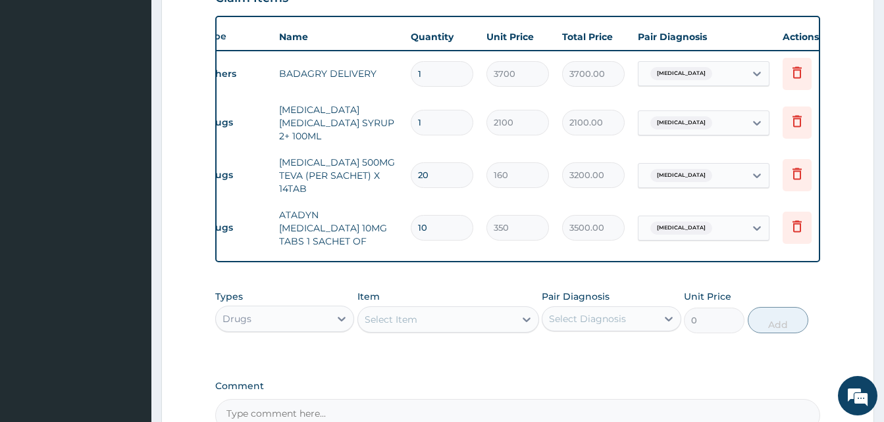
type input "10"
click at [406, 309] on div "Select Item" at bounding box center [436, 319] width 157 height 21
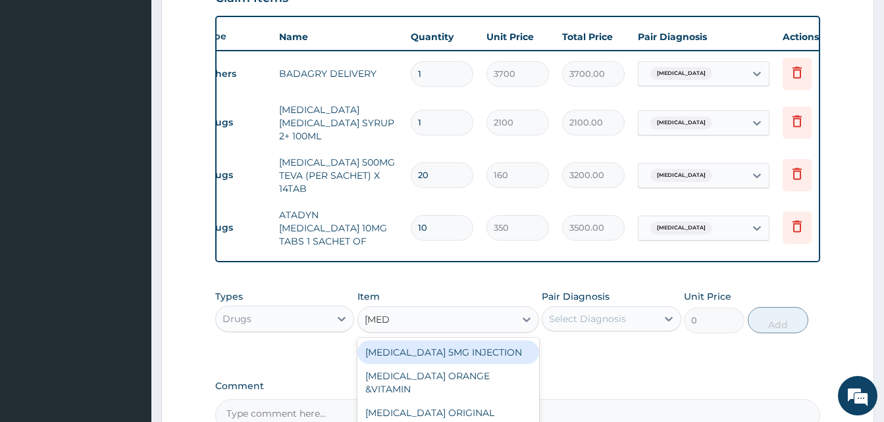
type input "streps"
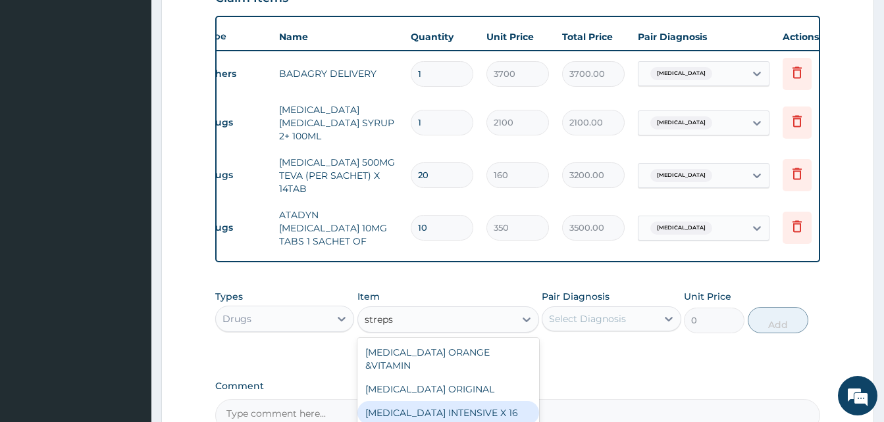
click at [467, 401] on div "[MEDICAL_DATA] INTENSIVE X 16" at bounding box center [448, 413] width 182 height 24
type input "284.375"
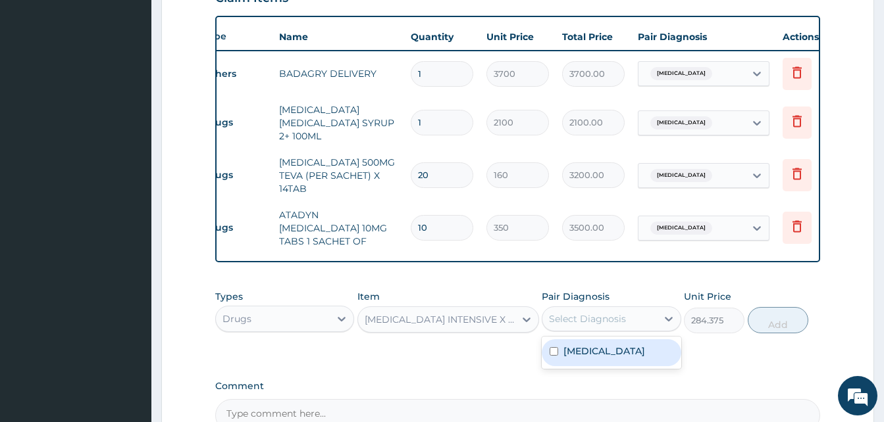
drag, startPoint x: 602, startPoint y: 312, endPoint x: 616, endPoint y: 339, distance: 30.6
click at [616, 332] on div "option Pain, unspecified, selected. option Pain, unspecified focused, 1 of 1. 1…" at bounding box center [611, 319] width 139 height 25
click at [616, 345] on label "Pain, unspecified" at bounding box center [604, 351] width 82 height 13
checkbox input "true"
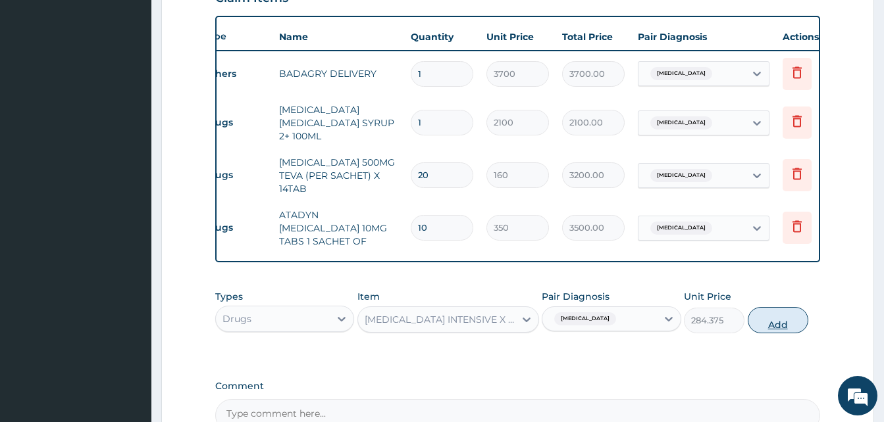
click at [763, 307] on button "Add" at bounding box center [778, 320] width 61 height 26
type input "0"
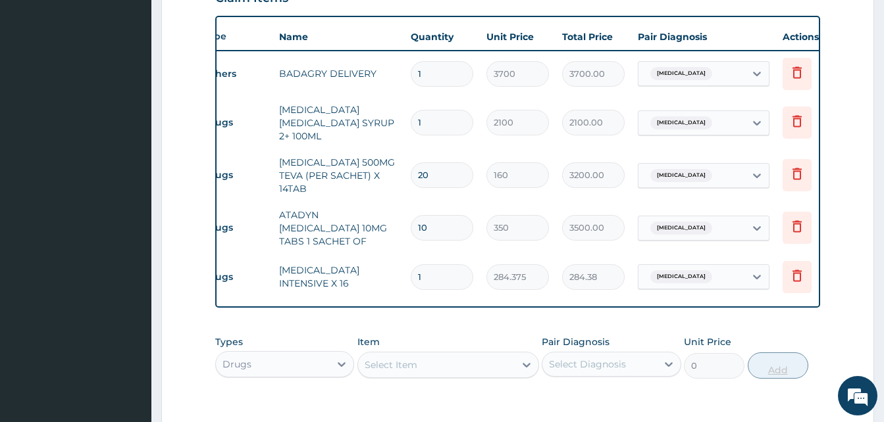
type input "0.00"
type input "2"
type input "568.75"
type input "20"
type input "5687.50"
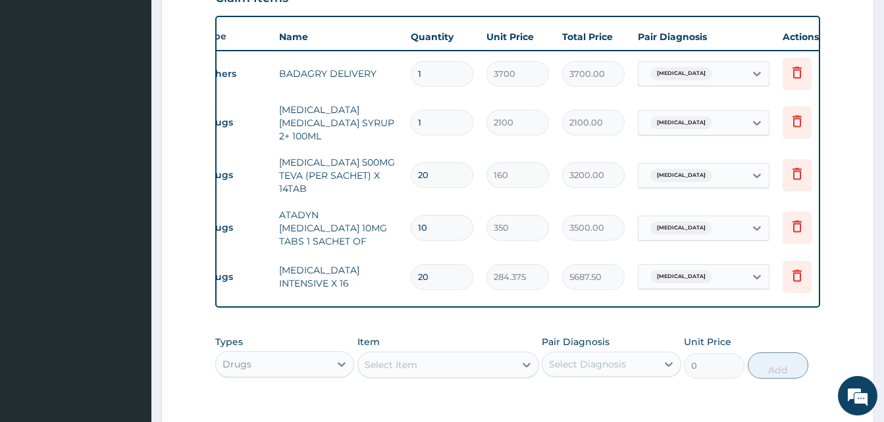
type input "20"
click at [451, 355] on div "Select Item" at bounding box center [436, 365] width 157 height 21
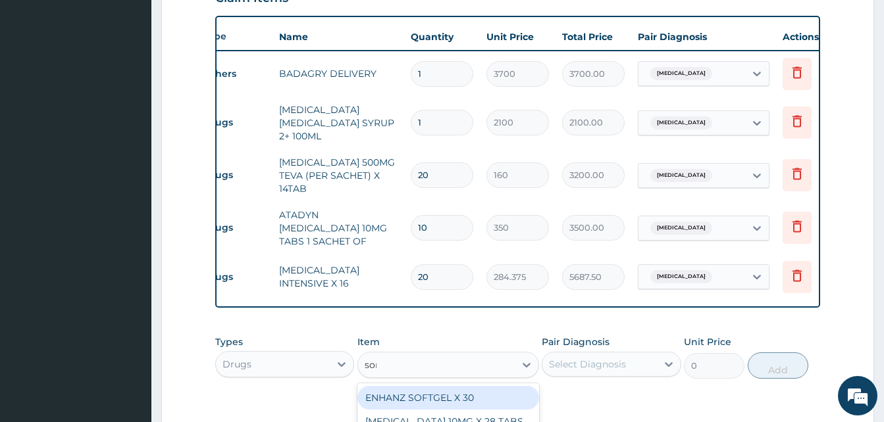
type input "sorep"
click at [493, 390] on div "SOREPILS SORE THROAT & COUGH LOZENGES" at bounding box center [448, 404] width 182 height 37
type input "40.83333206176758"
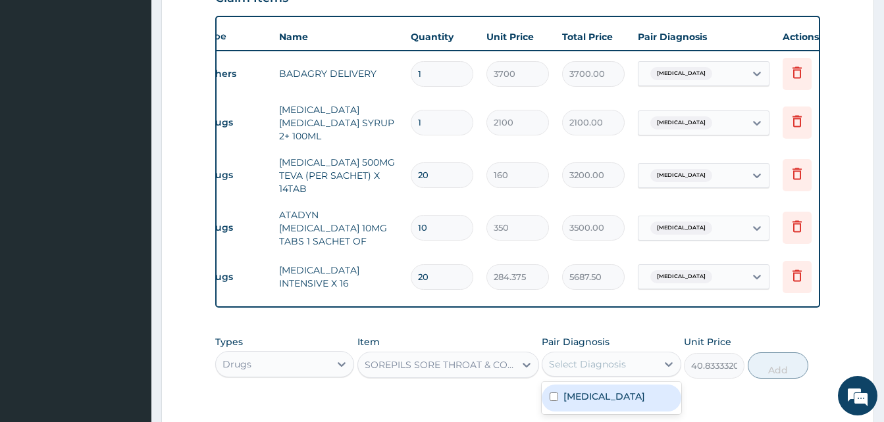
drag, startPoint x: 582, startPoint y: 354, endPoint x: 603, endPoint y: 393, distance: 44.2
click at [603, 377] on div "option Pain, unspecified, selected. option Pain, unspecified focused, 1 of 1. 1…" at bounding box center [611, 364] width 139 height 25
click at [603, 393] on div "Pain, unspecified" at bounding box center [611, 398] width 139 height 27
checkbox input "true"
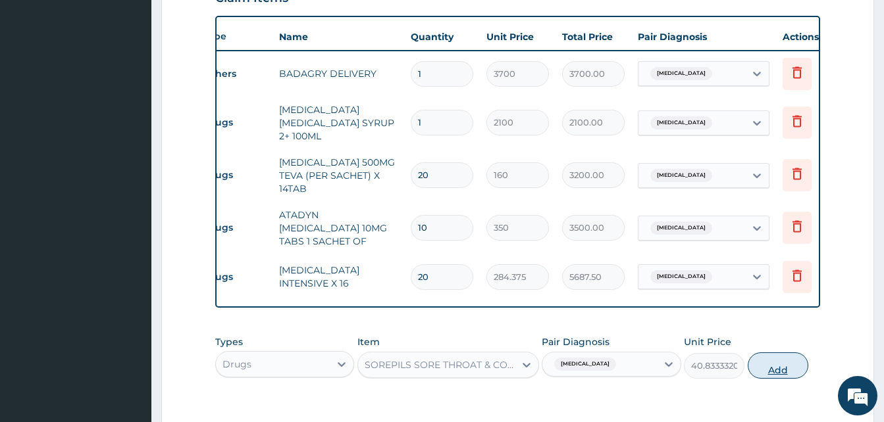
click at [759, 359] on button "Add" at bounding box center [778, 366] width 61 height 26
type input "0"
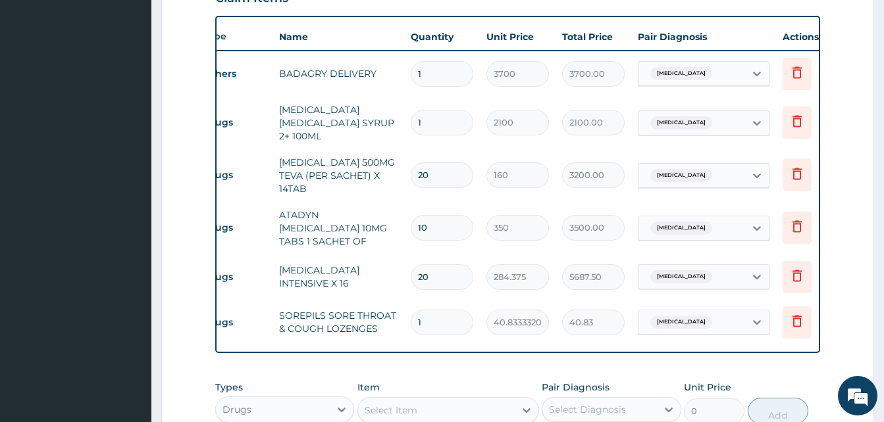
type input "0.00"
type input "2"
type input "81.67"
type input "24"
type input "980.00"
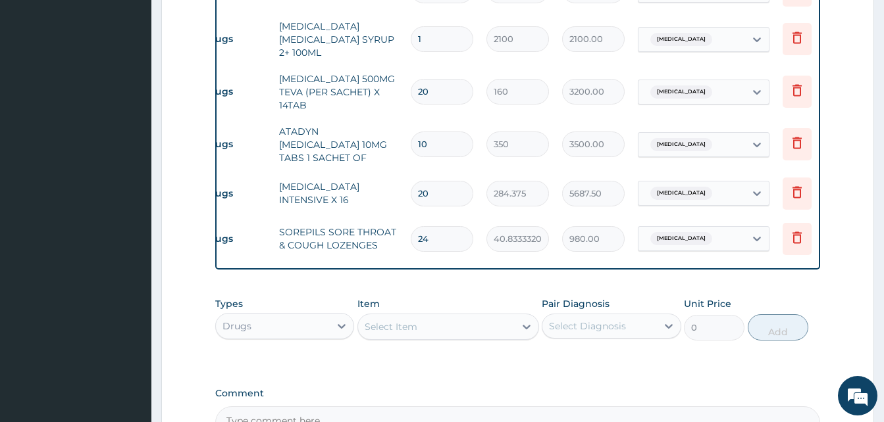
scroll to position [550, 0]
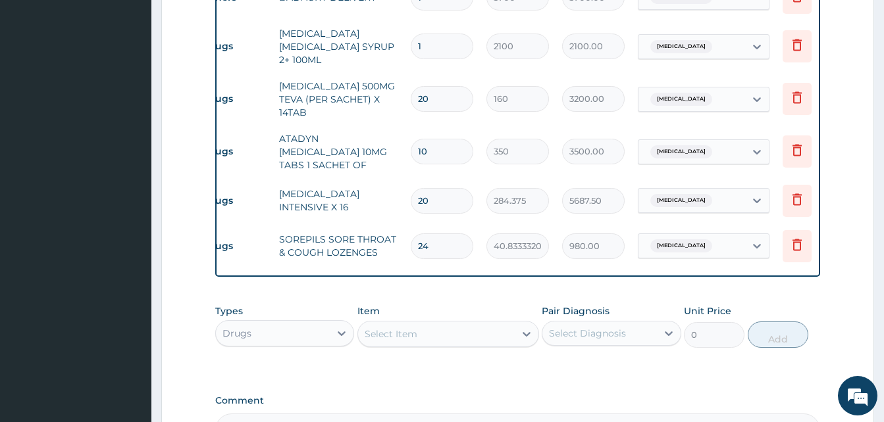
type input "24"
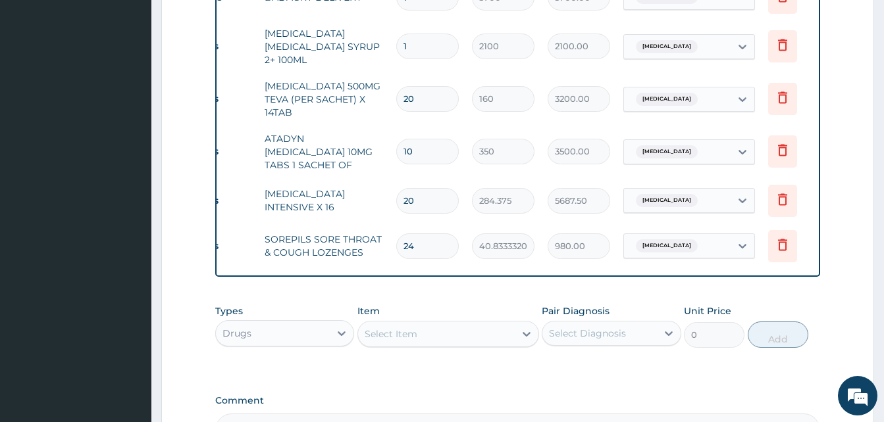
scroll to position [0, 53]
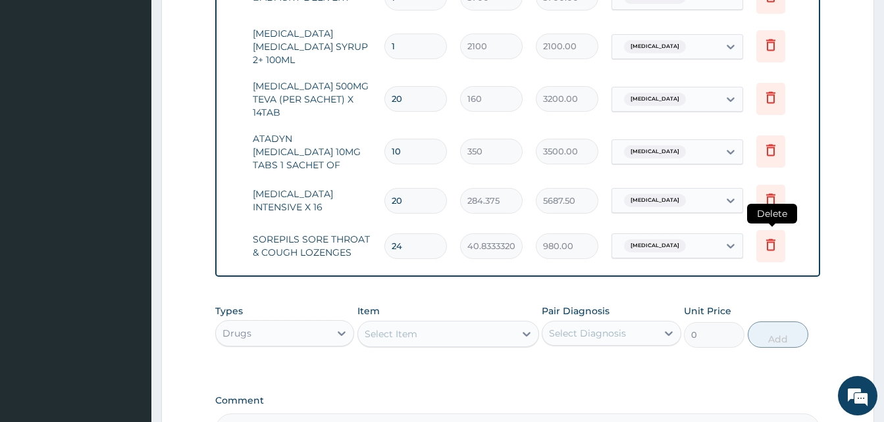
click at [778, 232] on icon at bounding box center [770, 246] width 29 height 32
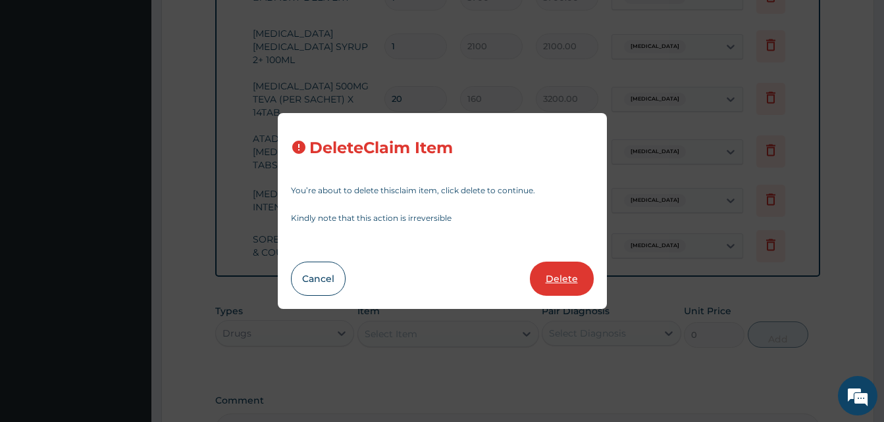
click at [560, 284] on button "Delete" at bounding box center [562, 279] width 64 height 34
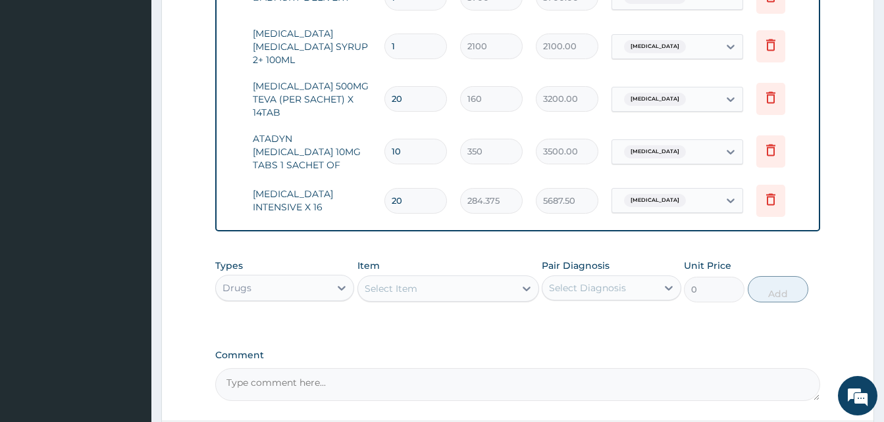
click at [422, 284] on div "Select Item" at bounding box center [436, 288] width 157 height 21
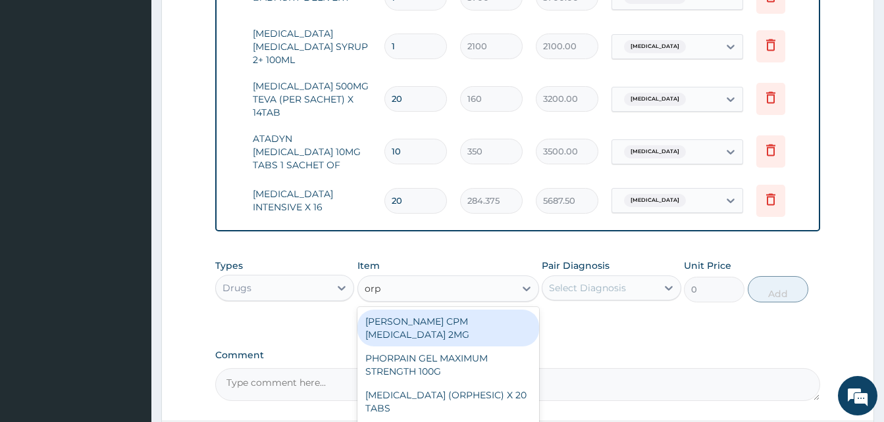
type input "orph"
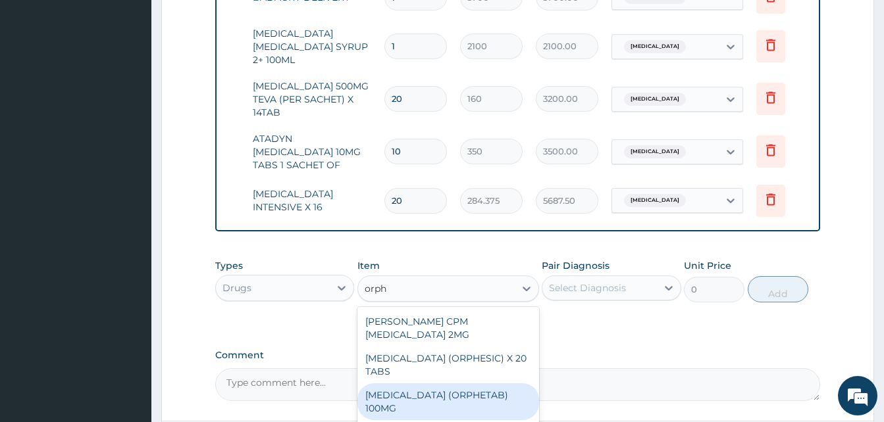
click at [459, 389] on div "[MEDICAL_DATA] (ORPHETAB) 100MG" at bounding box center [448, 402] width 182 height 37
type input "112"
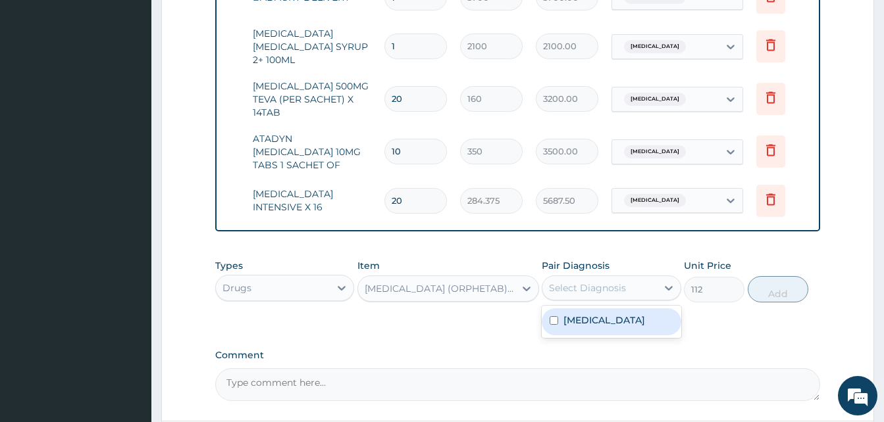
drag, startPoint x: 603, startPoint y: 282, endPoint x: 613, endPoint y: 309, distance: 29.0
click at [613, 301] on div "option [MEDICAL_DATA], selected. option [MEDICAL_DATA] focused, 1 of 1. 1 resul…" at bounding box center [611, 288] width 139 height 25
click at [613, 314] on label "[MEDICAL_DATA]" at bounding box center [604, 320] width 82 height 13
checkbox input "true"
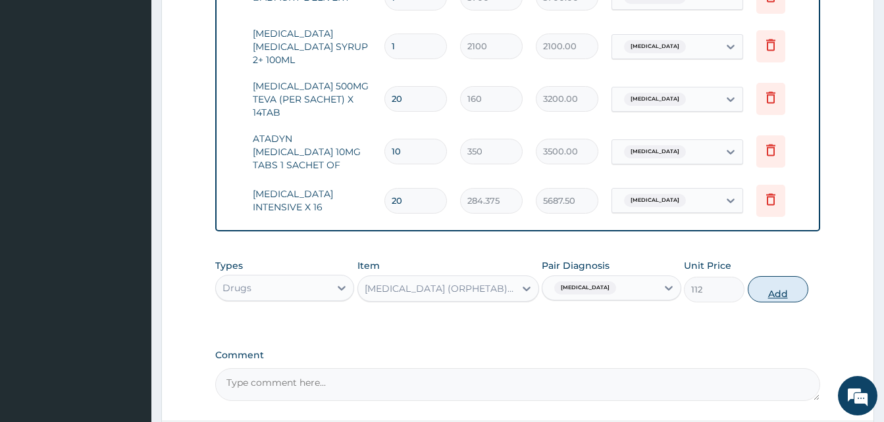
click at [762, 280] on button "Add" at bounding box center [778, 289] width 61 height 26
type input "0"
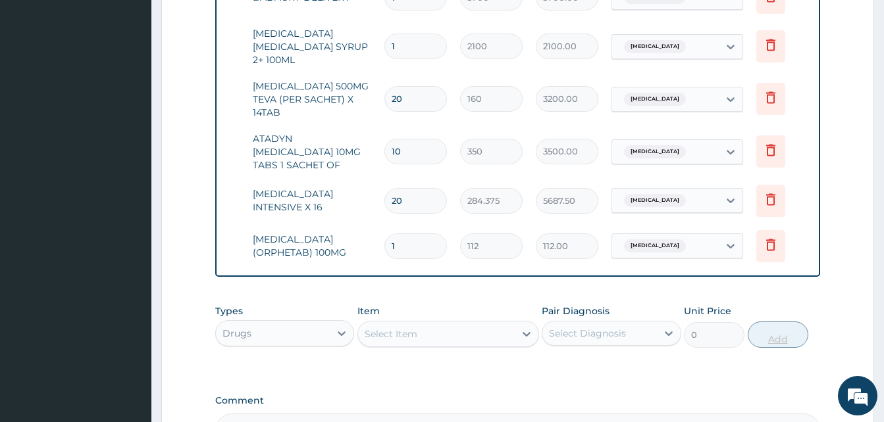
type input "0.00"
type input "2"
type input "224.00"
type input "20"
type input "2240.00"
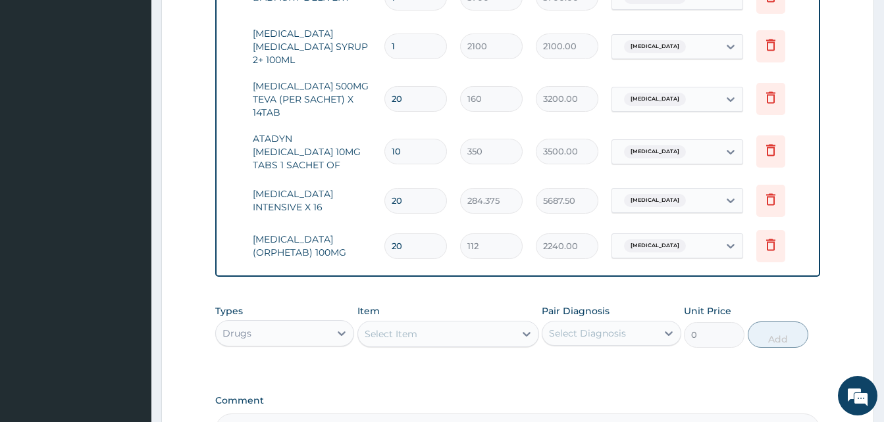
scroll to position [701, 0]
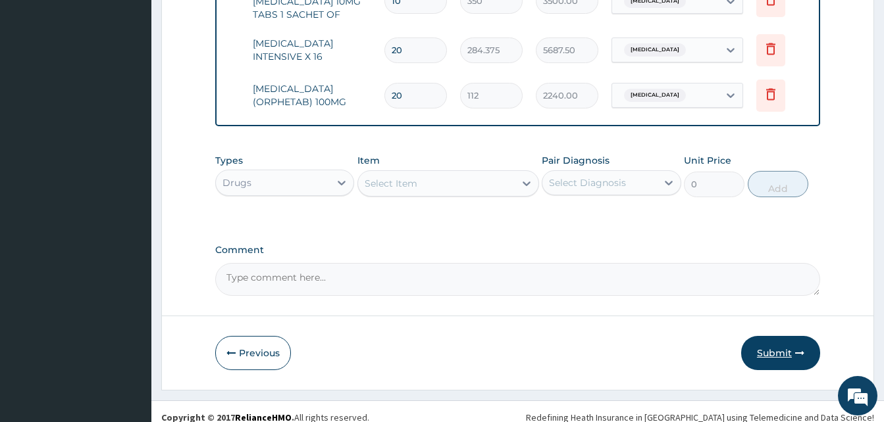
type input "20"
click at [799, 349] on icon "button" at bounding box center [799, 353] width 9 height 9
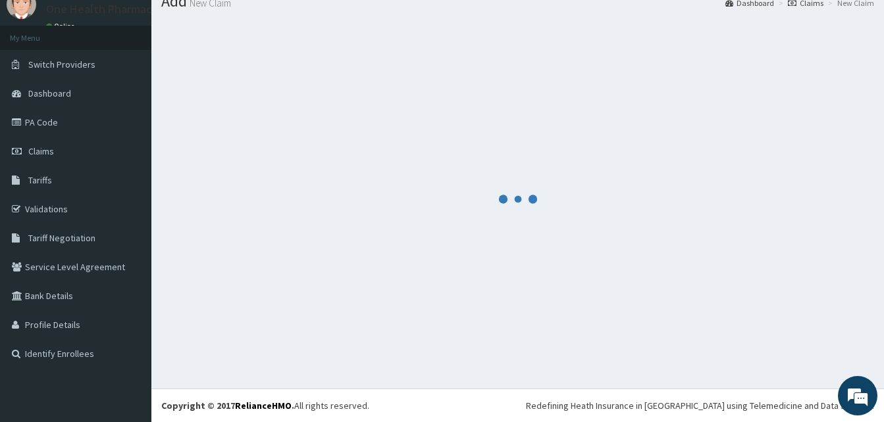
scroll to position [50, 0]
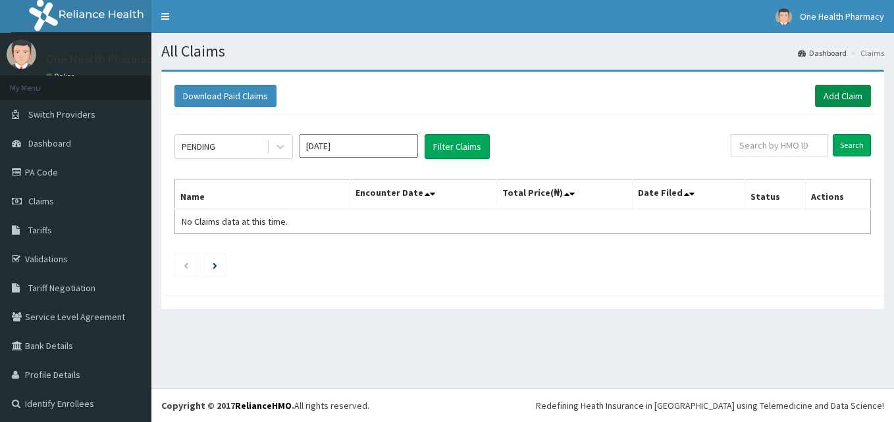
click at [844, 94] on link "Add Claim" at bounding box center [843, 96] width 56 height 22
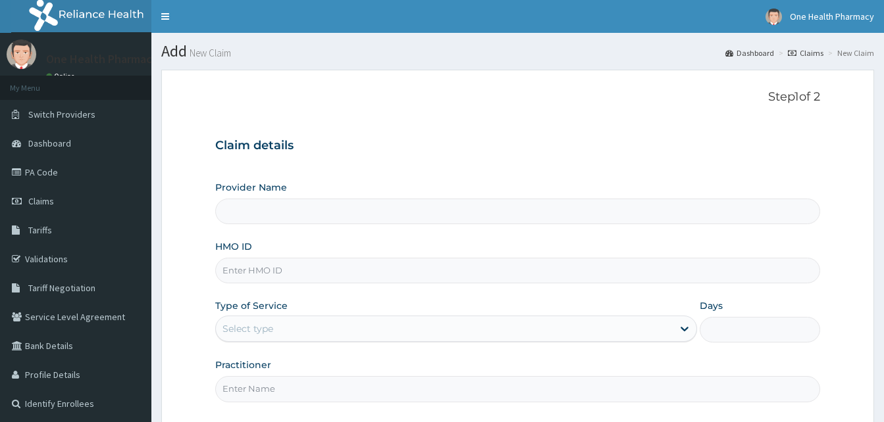
type input "OneHealth Pharmacy"
click at [295, 267] on input "HMO ID" at bounding box center [517, 271] width 605 height 26
paste input "WJO/10006/A"
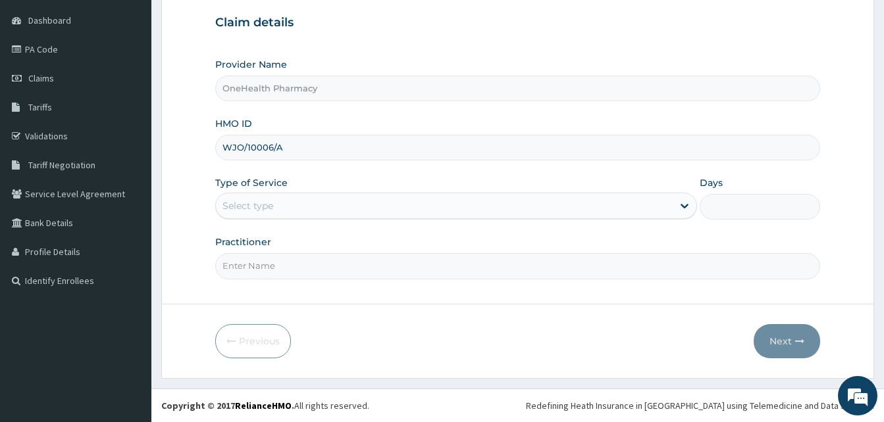
type input "WJO/10006/A"
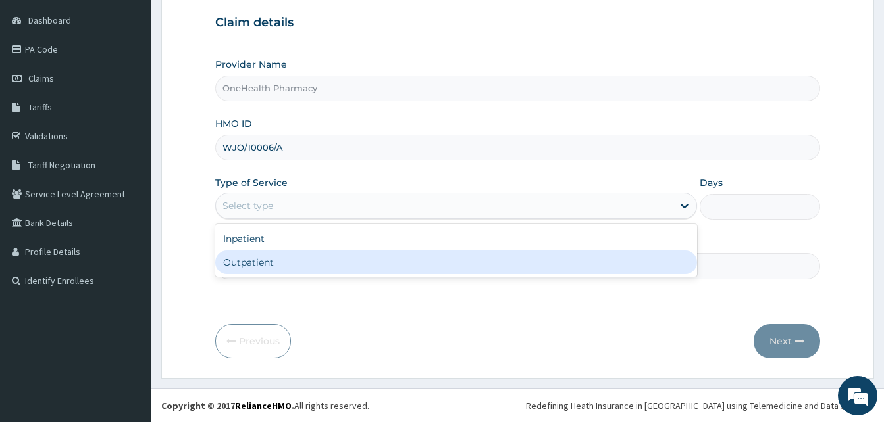
drag, startPoint x: 358, startPoint y: 208, endPoint x: 395, endPoint y: 267, distance: 69.2
click at [395, 219] on div "option Outpatient focused, 2 of 2. 2 results available. Use Up and Down to choo…" at bounding box center [456, 206] width 482 height 26
click at [395, 267] on div "Outpatient" at bounding box center [456, 263] width 482 height 24
type input "1"
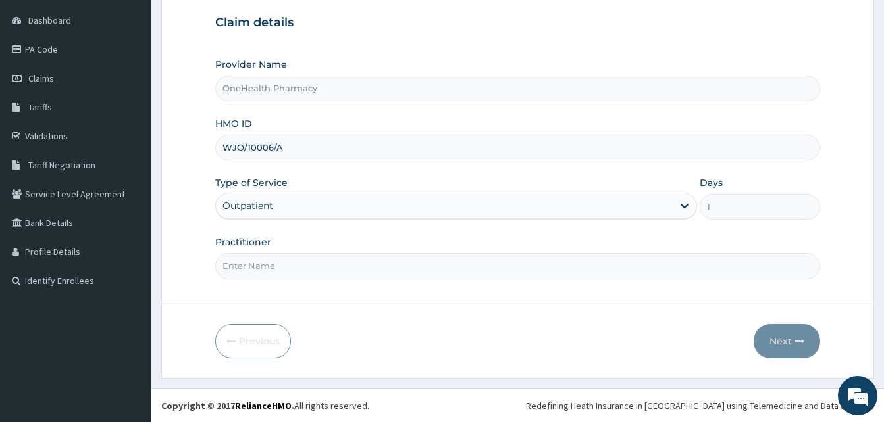
click at [395, 267] on input "Practitioner" at bounding box center [517, 266] width 605 height 26
type input "One Health"
click at [771, 337] on button "Next" at bounding box center [787, 341] width 66 height 34
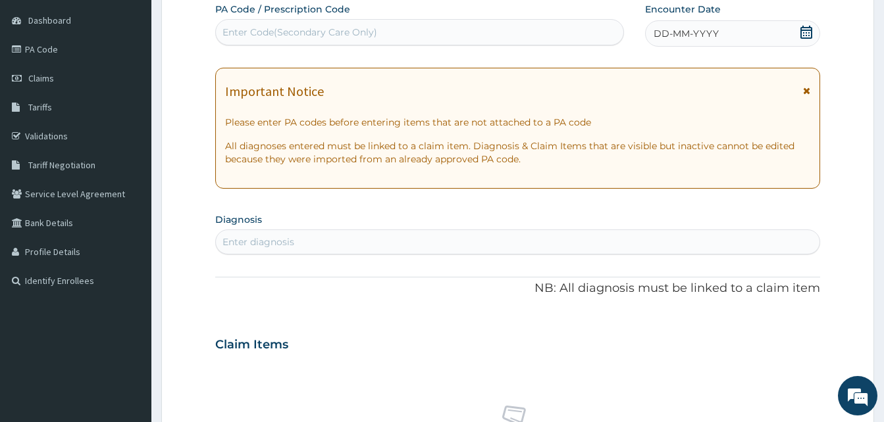
click at [754, 41] on div "DD-MM-YYYY" at bounding box center [732, 33] width 175 height 26
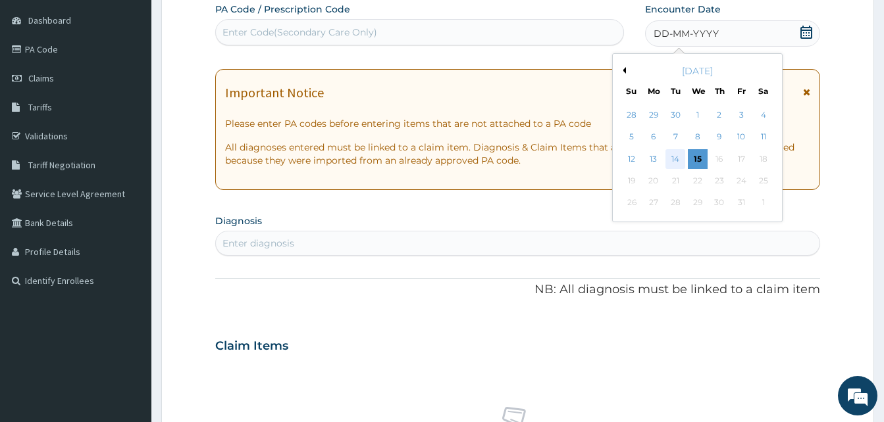
click at [671, 153] on div "14" at bounding box center [675, 159] width 20 height 20
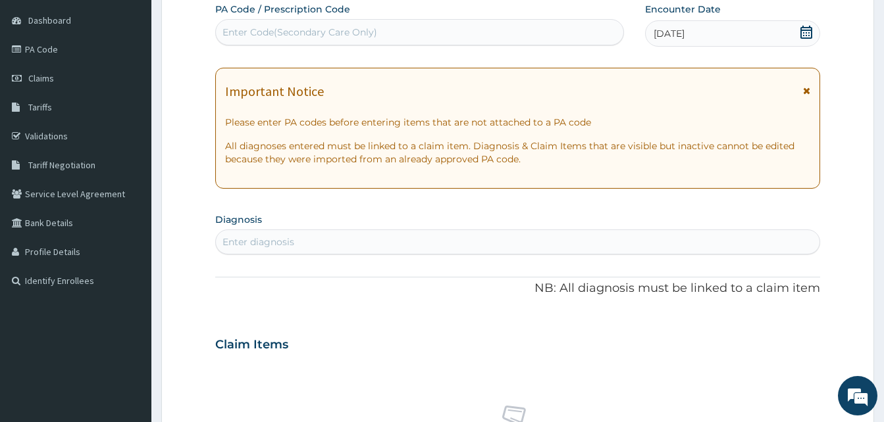
click at [423, 243] on div "Enter diagnosis" at bounding box center [517, 242] width 603 height 21
type input "[MEDICAL_DATA]"
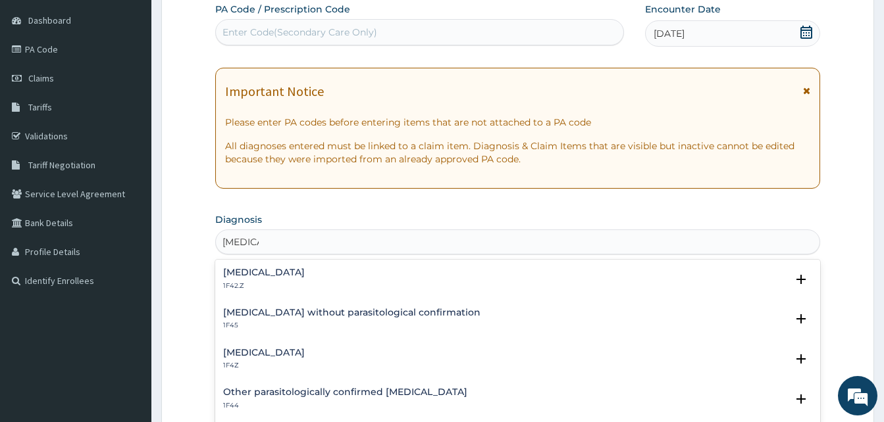
click at [295, 352] on h4 "[MEDICAL_DATA]" at bounding box center [264, 353] width 82 height 10
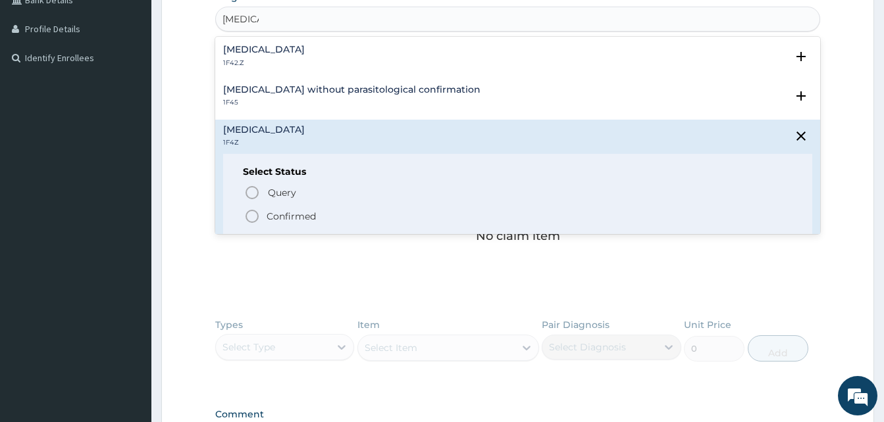
scroll to position [356, 0]
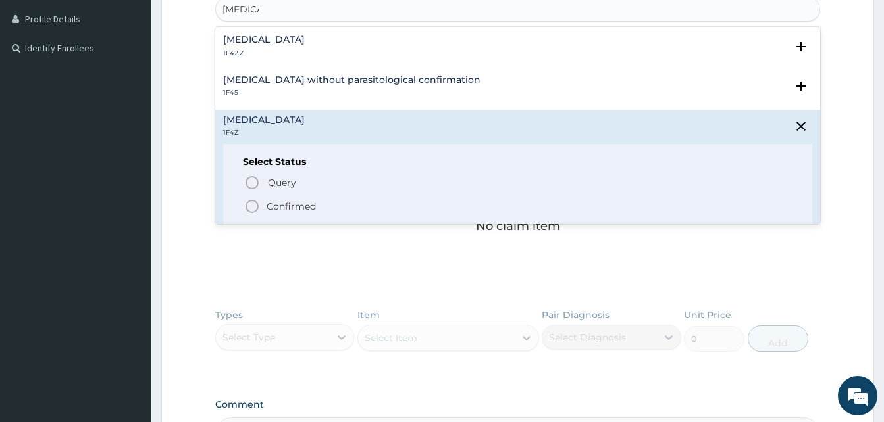
click at [329, 207] on span "Confirmed" at bounding box center [518, 207] width 548 height 16
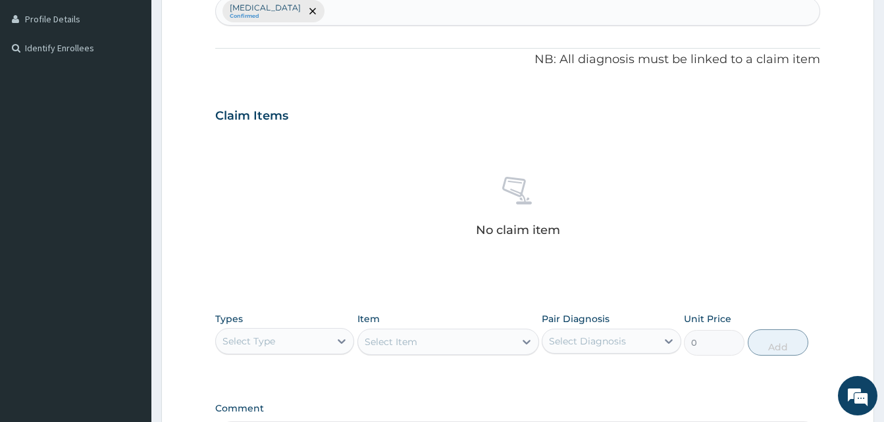
scroll to position [526, 0]
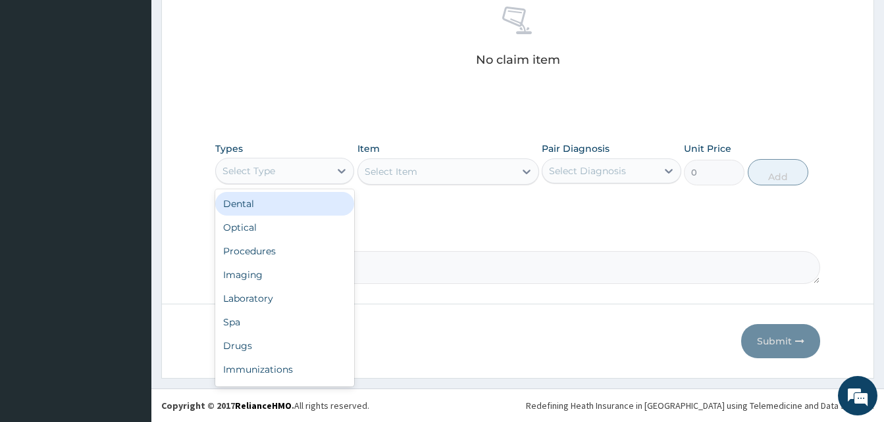
drag, startPoint x: 343, startPoint y: 178, endPoint x: 347, endPoint y: 222, distance: 43.6
click at [347, 184] on div "option Dental focused, 1 of 10. 10 results available. Use Up and Down to choose…" at bounding box center [284, 171] width 139 height 26
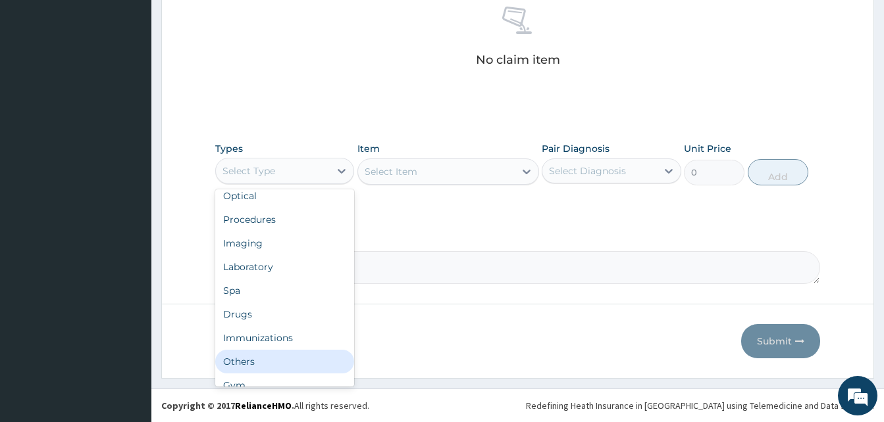
click at [280, 355] on div "Others" at bounding box center [284, 362] width 139 height 24
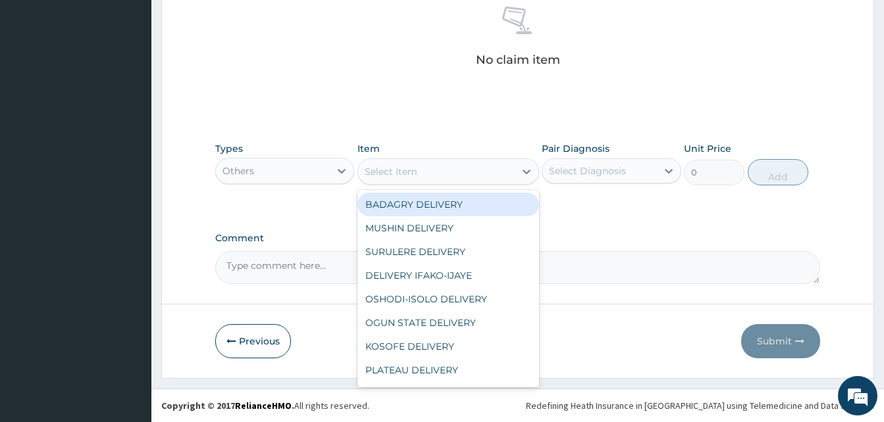
click at [448, 165] on div "Select Item" at bounding box center [436, 171] width 157 height 21
click at [453, 199] on div "BADAGRY DELIVERY" at bounding box center [448, 205] width 182 height 24
type input "3700"
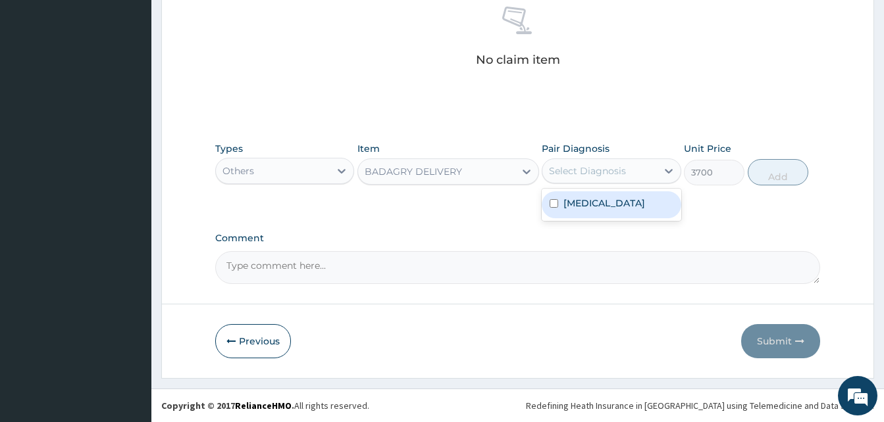
drag, startPoint x: 553, startPoint y: 174, endPoint x: 590, endPoint y: 204, distance: 47.3
click at [590, 184] on div "option [MEDICAL_DATA] focused, 1 of 1. 1 result available. Use Up and Down to c…" at bounding box center [611, 171] width 139 height 25
click at [590, 204] on label "[MEDICAL_DATA]" at bounding box center [604, 203] width 82 height 13
checkbox input "true"
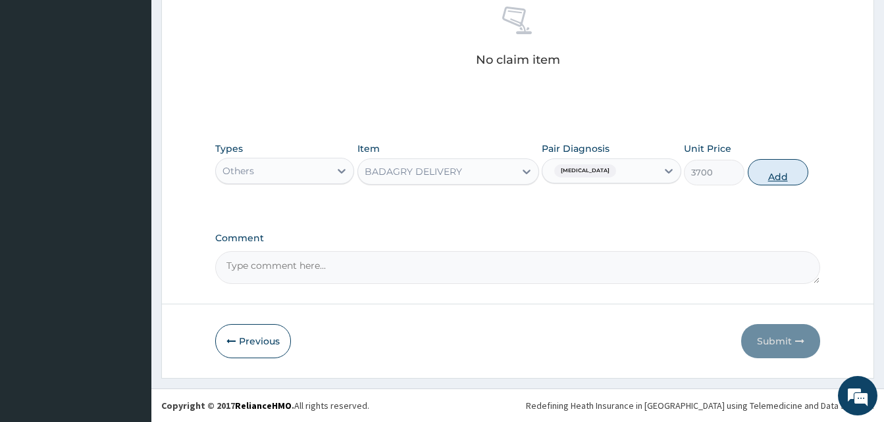
click at [755, 179] on button "Add" at bounding box center [778, 172] width 61 height 26
type input "0"
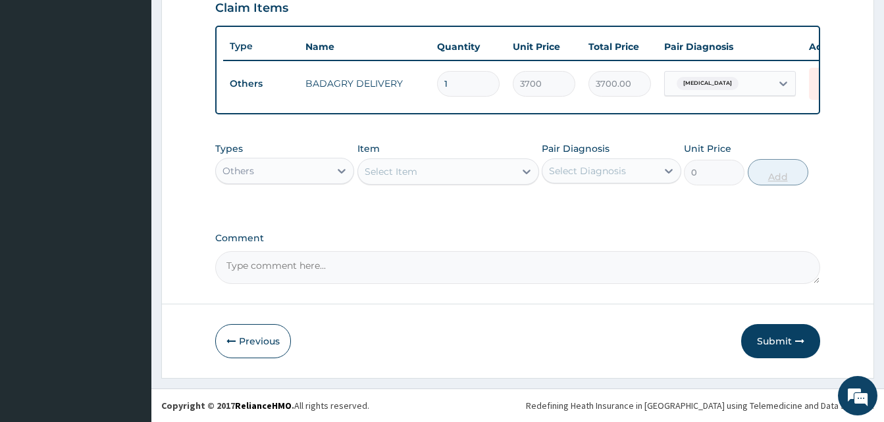
scroll to position [474, 0]
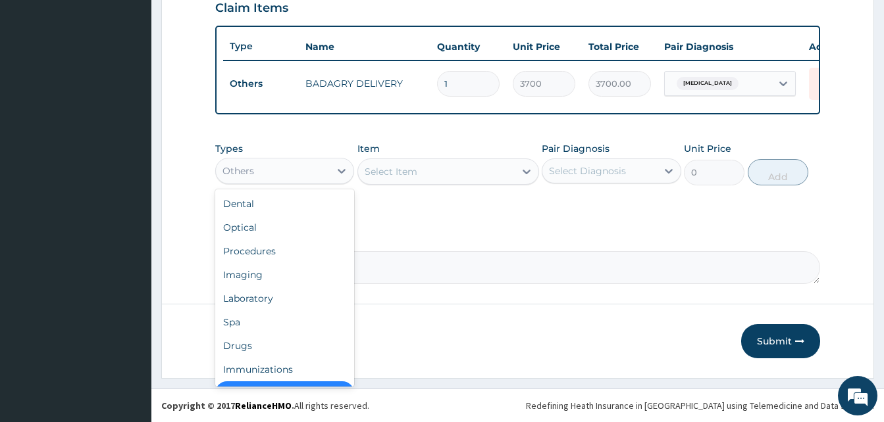
click at [312, 170] on div "Others" at bounding box center [273, 171] width 114 height 21
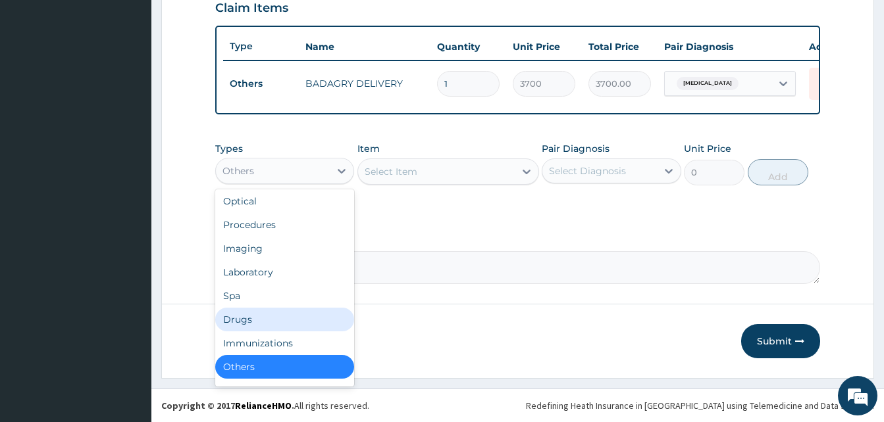
click at [280, 315] on div "Drugs" at bounding box center [284, 320] width 139 height 24
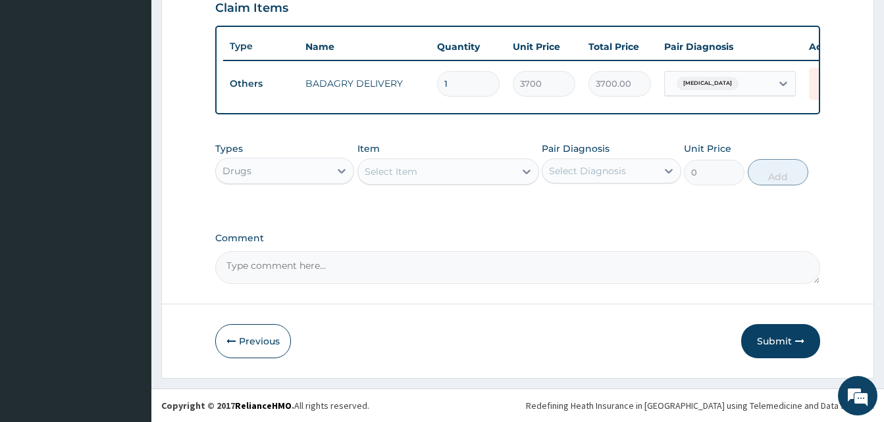
click at [439, 170] on div "Select Item" at bounding box center [436, 171] width 157 height 21
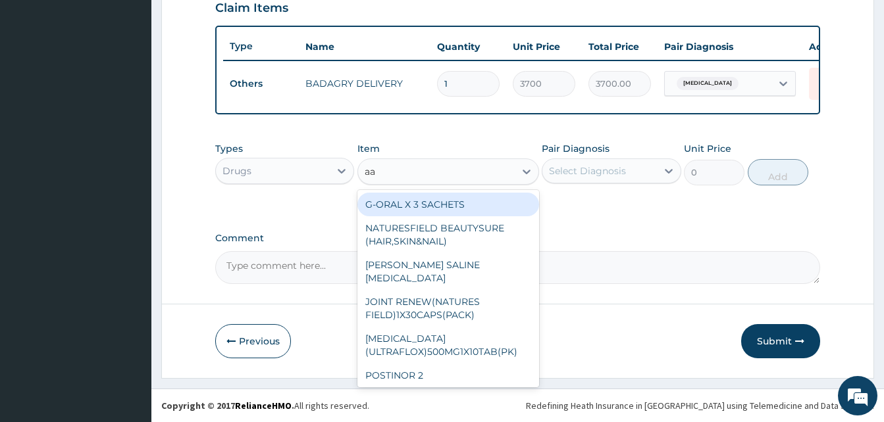
type input "a"
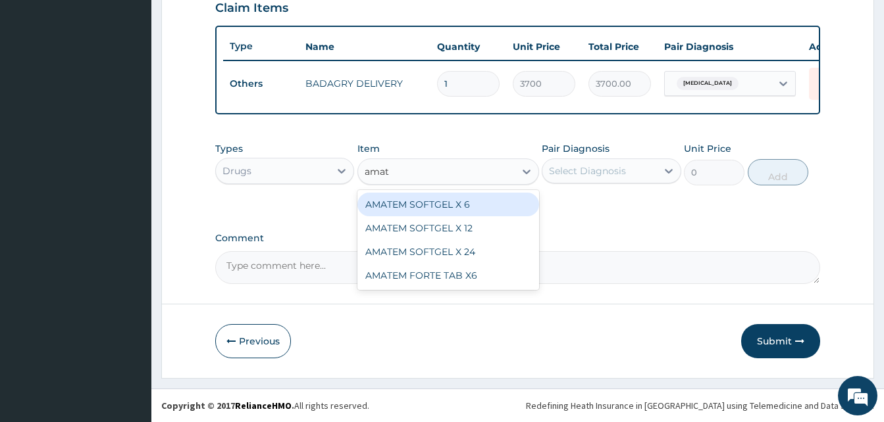
type input "amate"
click at [467, 205] on div "AMATEM SOFTGEL X 6" at bounding box center [448, 205] width 182 height 24
type input "583.3333129882812"
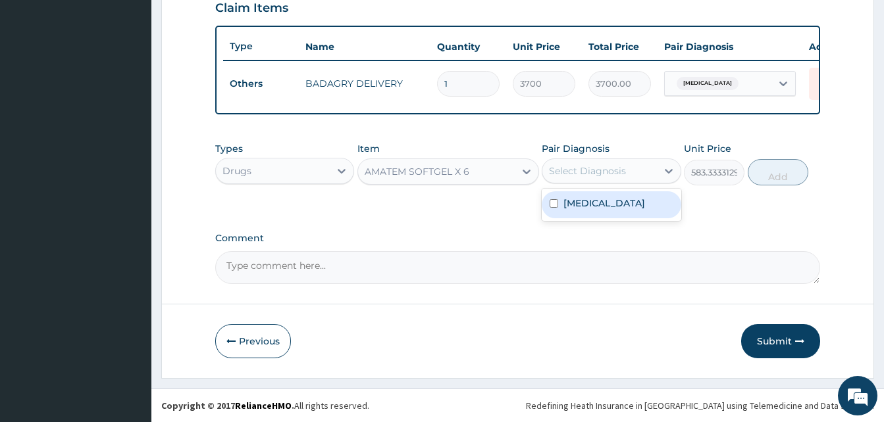
drag, startPoint x: 586, startPoint y: 169, endPoint x: 601, endPoint y: 204, distance: 38.0
click at [601, 184] on div "option [MEDICAL_DATA], selected. option [MEDICAL_DATA] focused, 1 of 1. 1 resul…" at bounding box center [611, 171] width 139 height 25
click at [601, 204] on label "[MEDICAL_DATA]" at bounding box center [604, 203] width 82 height 13
checkbox input "true"
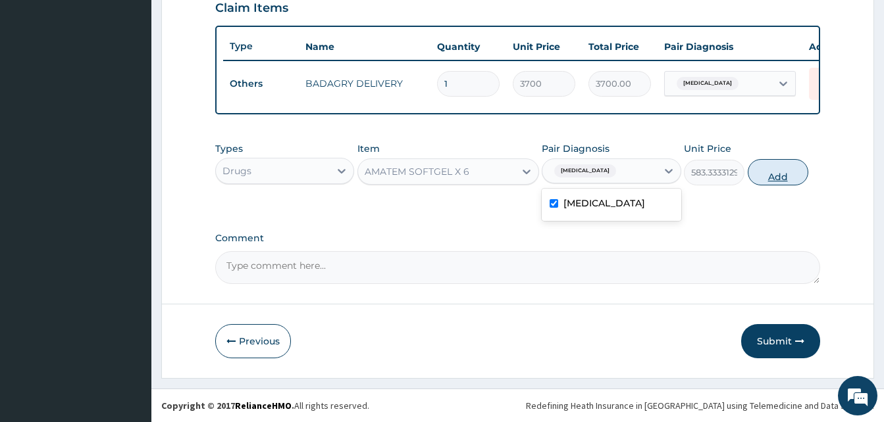
click at [752, 175] on button "Add" at bounding box center [778, 172] width 61 height 26
type input "0"
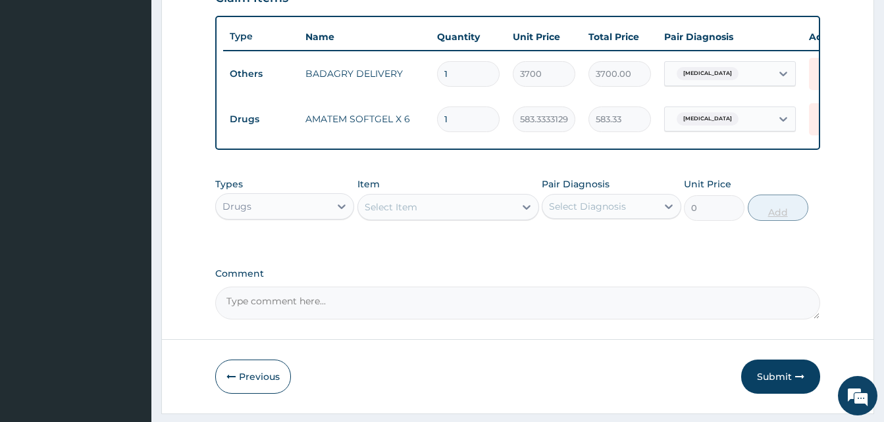
type input "10"
type input "5833.33"
type input "10"
click at [511, 213] on div "Select Item" at bounding box center [436, 207] width 157 height 21
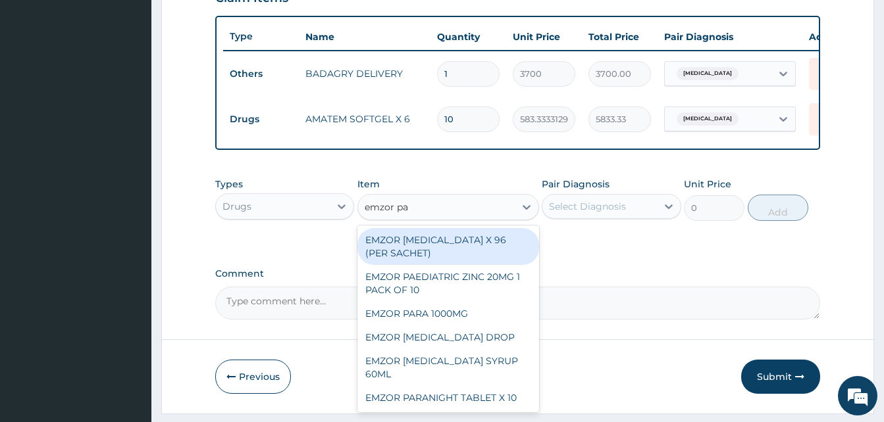
type input "emzor par"
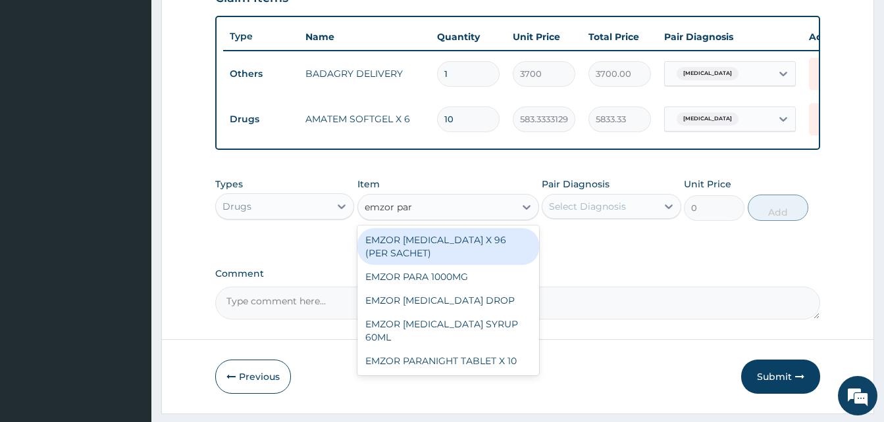
click at [505, 249] on div "EMZOR [MEDICAL_DATA] X 96 (PER SACHET)" at bounding box center [448, 246] width 182 height 37
type input "17.5"
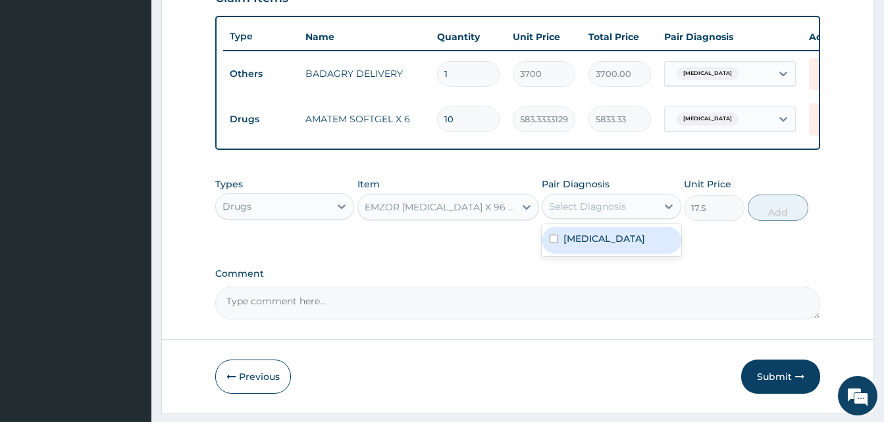
drag, startPoint x: 577, startPoint y: 217, endPoint x: 590, endPoint y: 251, distance: 36.4
click at [590, 219] on div "option [MEDICAL_DATA], selected. option [MEDICAL_DATA] focused, 1 of 1. 1 resul…" at bounding box center [611, 206] width 139 height 25
click at [590, 245] on label "[MEDICAL_DATA]" at bounding box center [604, 238] width 82 height 13
checkbox input "true"
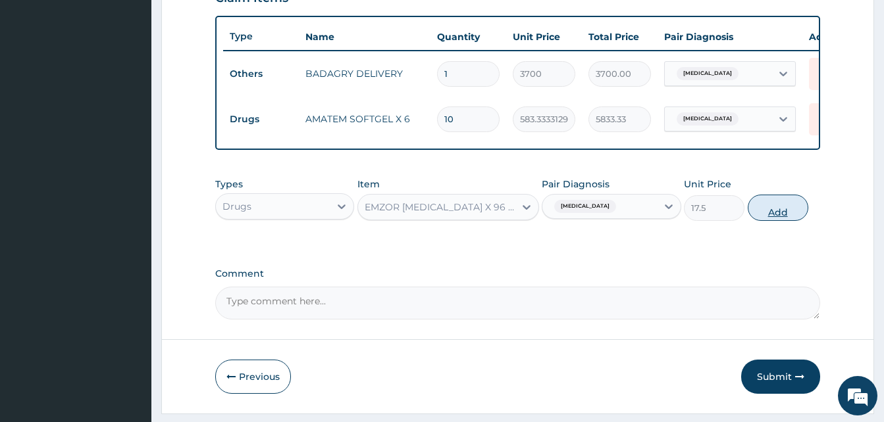
click at [768, 217] on button "Add" at bounding box center [778, 208] width 61 height 26
type input "0"
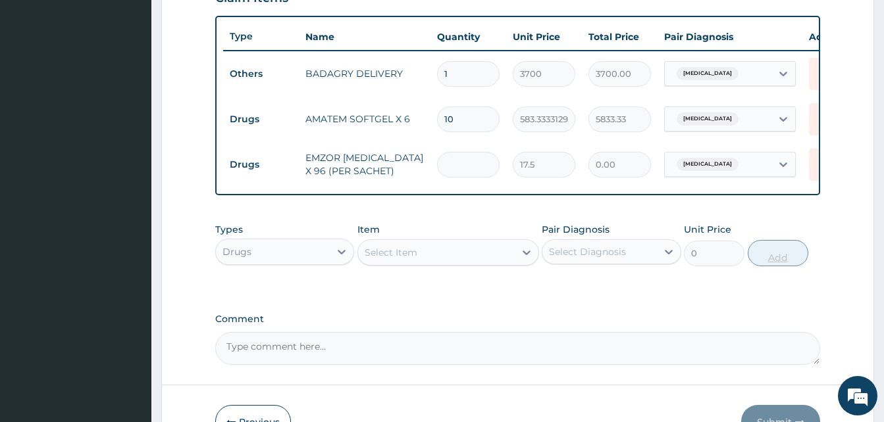
type input "3"
type input "52.50"
type input "36"
type input "630.00"
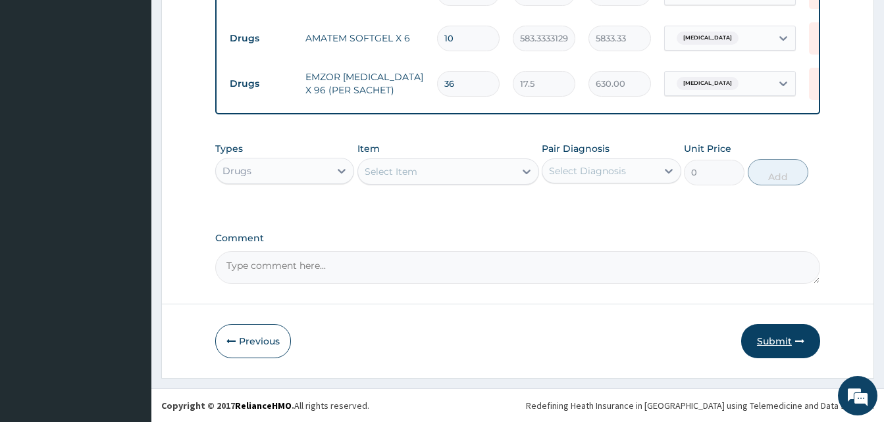
type input "36"
click at [794, 336] on button "Submit" at bounding box center [780, 341] width 79 height 34
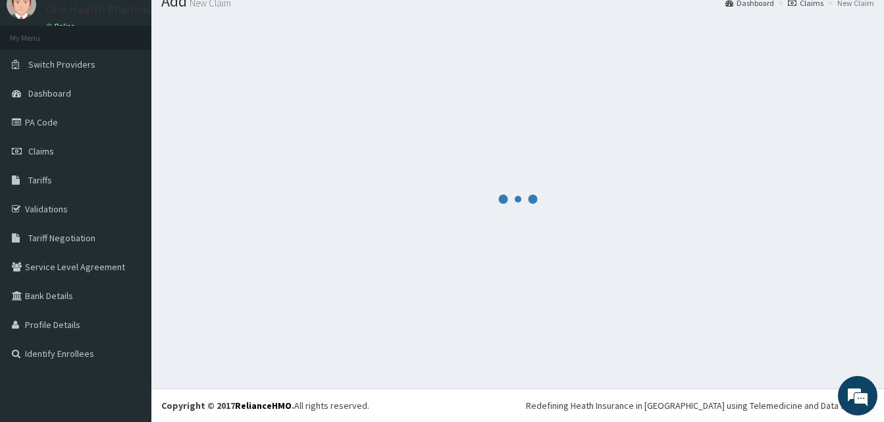
scroll to position [50, 0]
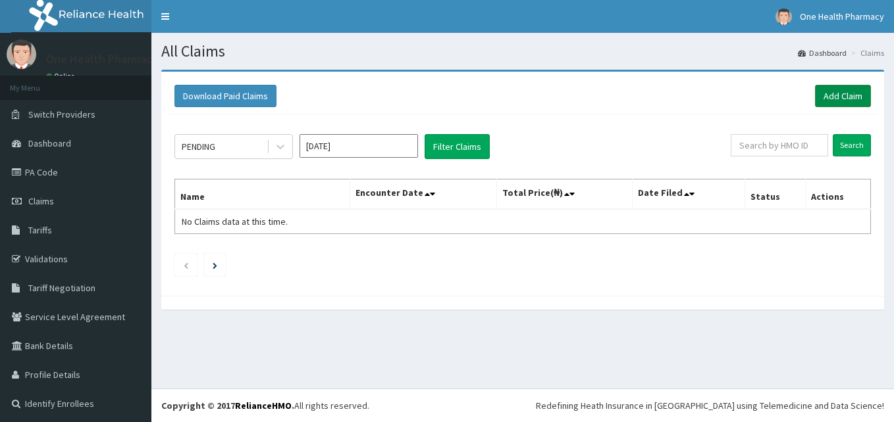
click at [823, 93] on link "Add Claim" at bounding box center [843, 96] width 56 height 22
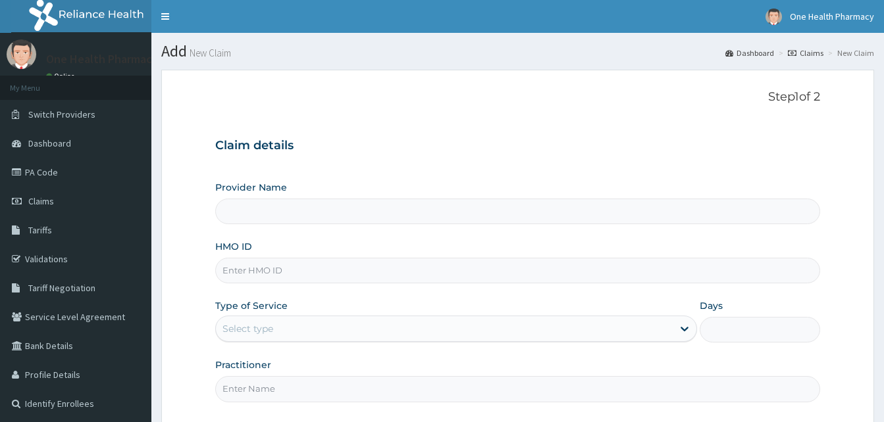
type input "OneHealth Pharmacy"
click at [313, 272] on input "HMO ID" at bounding box center [517, 271] width 605 height 26
paste input "JEC/10041/A"
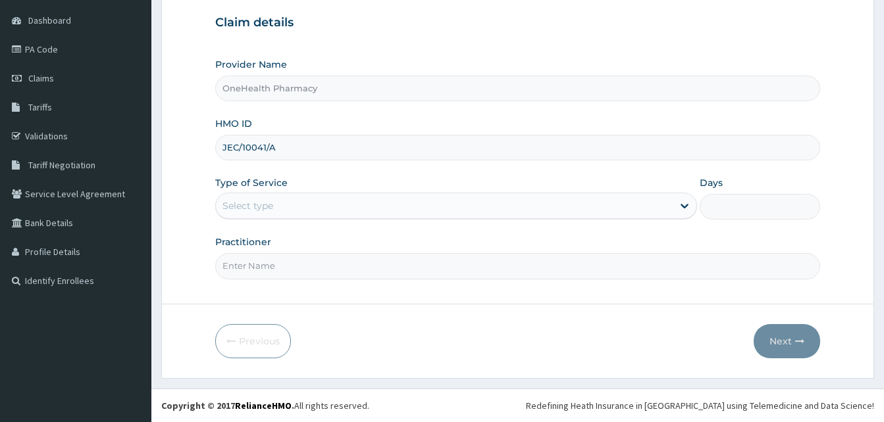
type input "JEC/10041/A"
click at [346, 214] on div "Select type" at bounding box center [444, 205] width 457 height 21
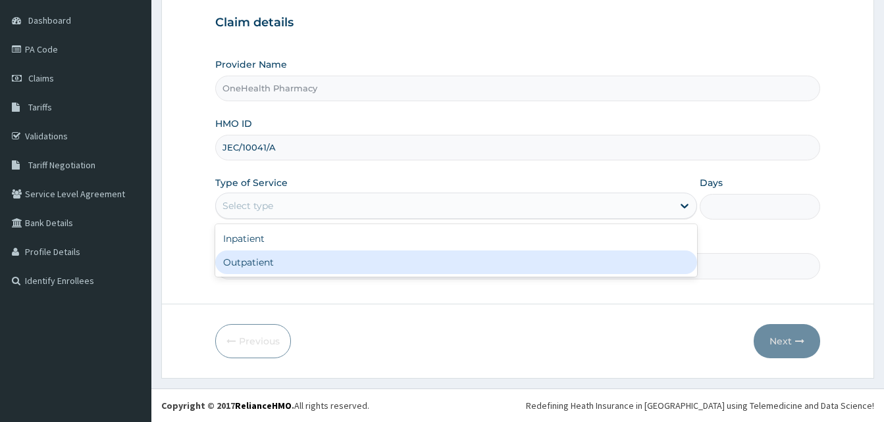
click at [338, 259] on div "Outpatient" at bounding box center [456, 263] width 482 height 24
type input "1"
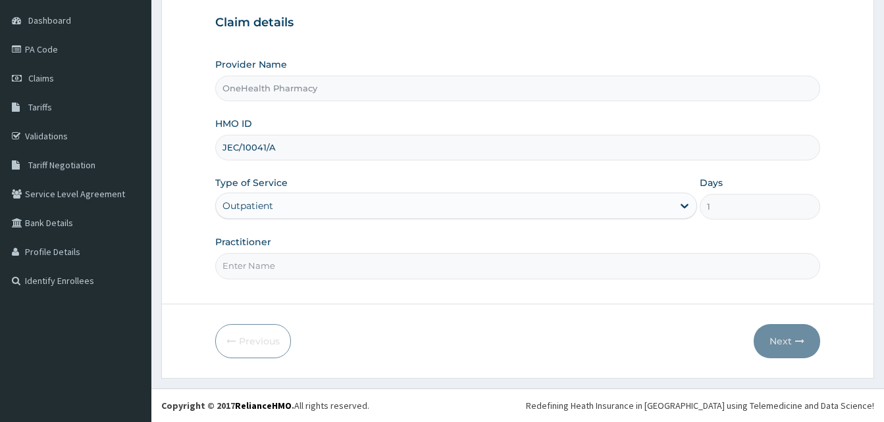
click at [335, 268] on input "Practitioner" at bounding box center [517, 266] width 605 height 26
type input "onehealth"
click at [800, 341] on icon "button" at bounding box center [799, 341] width 9 height 9
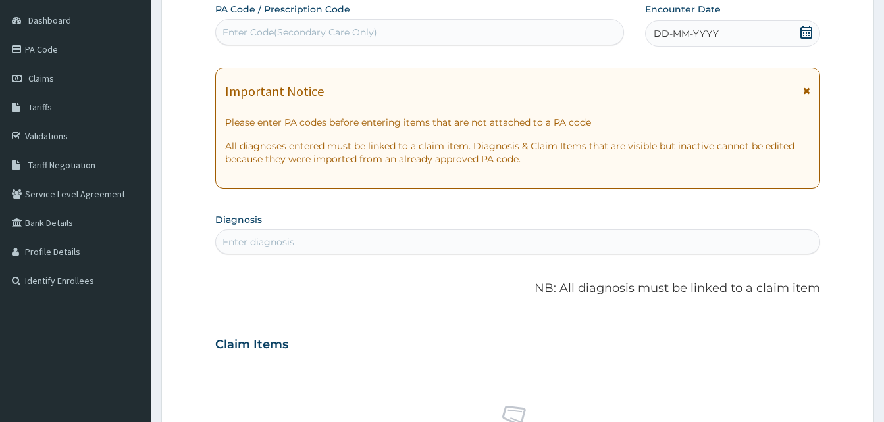
click at [747, 28] on div "DD-MM-YYYY" at bounding box center [732, 33] width 175 height 26
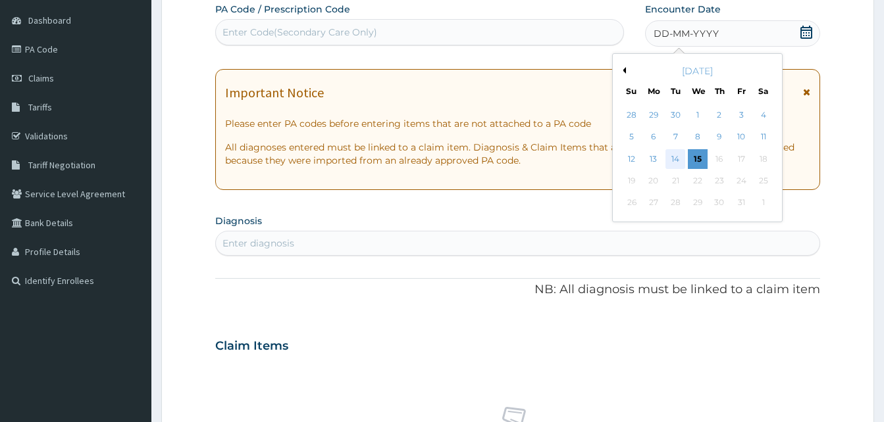
click at [669, 153] on div "14" at bounding box center [675, 159] width 20 height 20
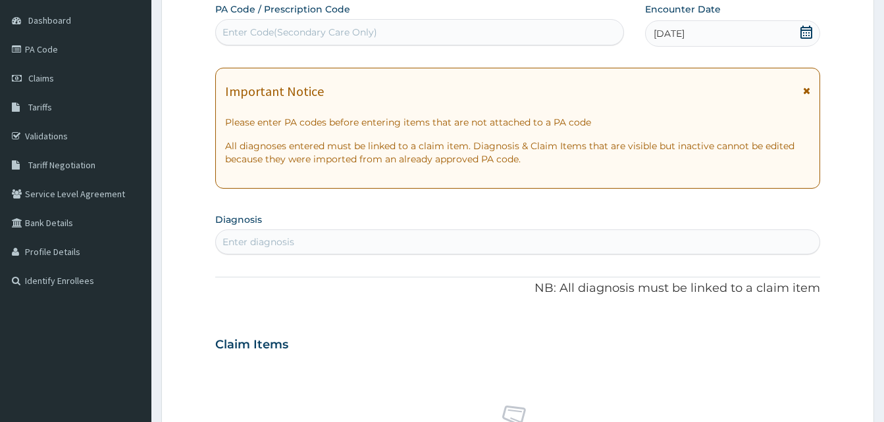
click at [491, 238] on div "Enter diagnosis" at bounding box center [517, 242] width 603 height 21
type input "pain"
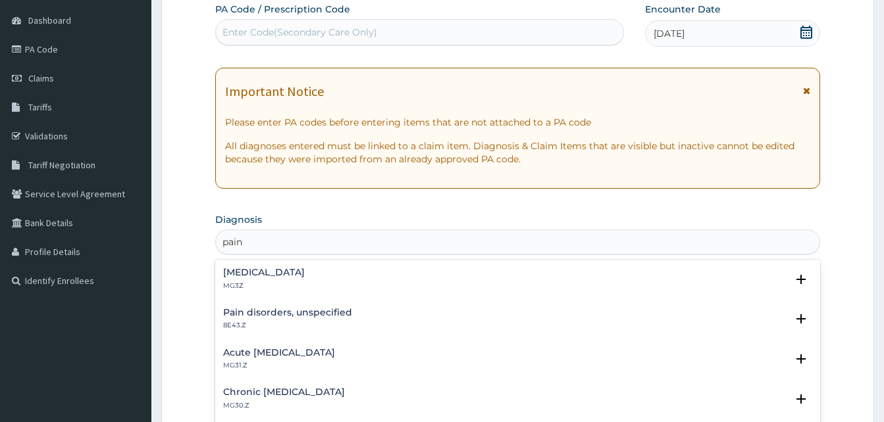
click at [315, 272] on div "Pain, unspecified MG3Z" at bounding box center [517, 279] width 589 height 23
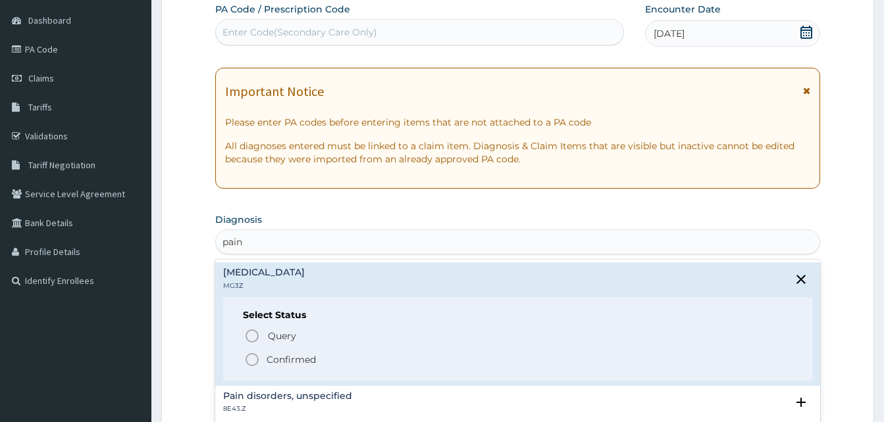
click at [328, 352] on span "Confirmed" at bounding box center [518, 360] width 548 height 16
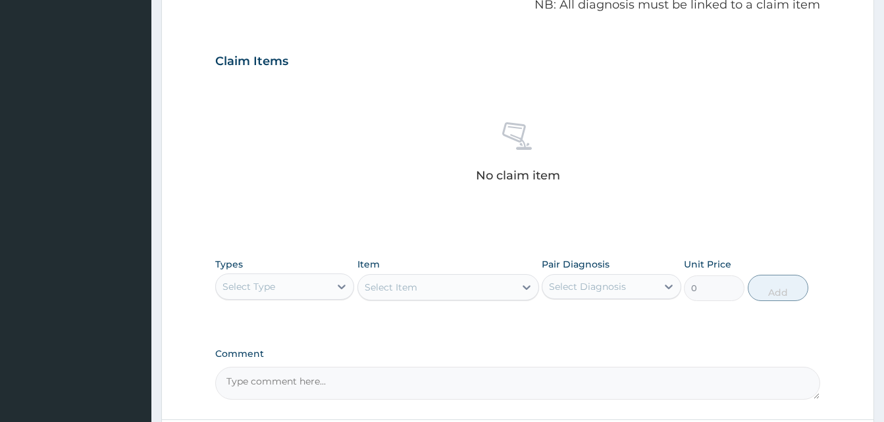
scroll to position [526, 0]
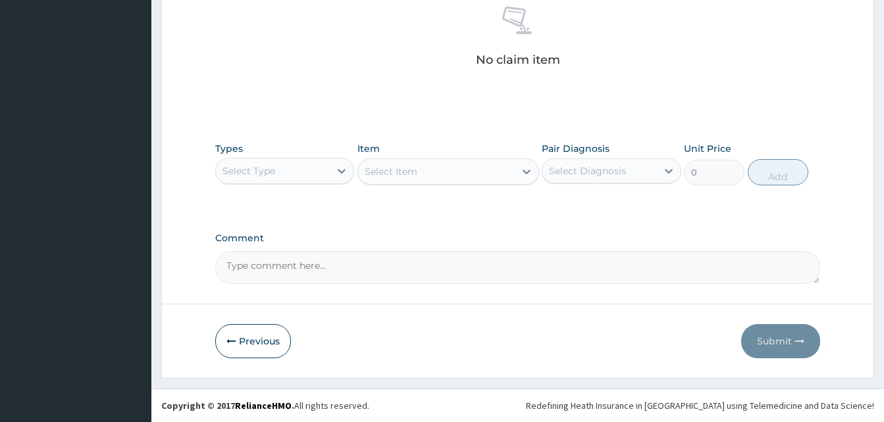
click at [466, 167] on div "Select Item" at bounding box center [448, 172] width 182 height 26
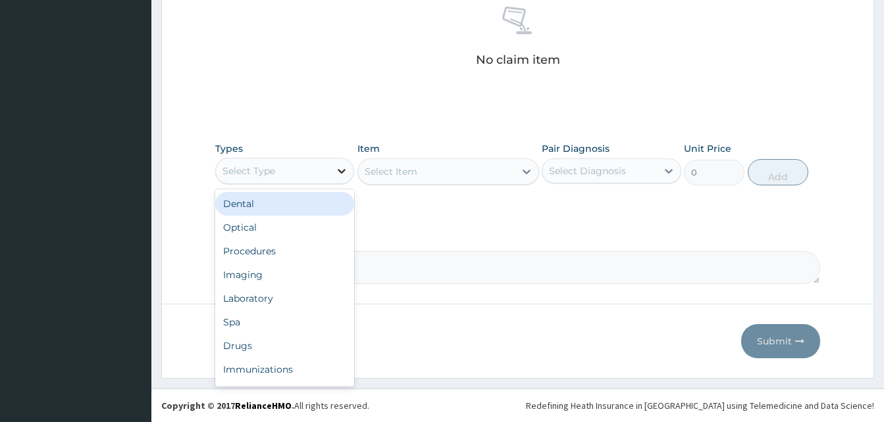
click at [342, 165] on icon at bounding box center [341, 171] width 13 height 13
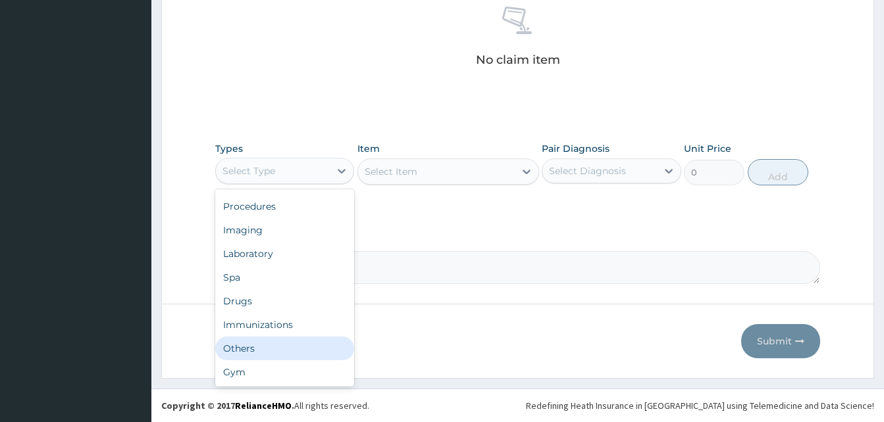
click at [276, 358] on div "Others" at bounding box center [284, 349] width 139 height 24
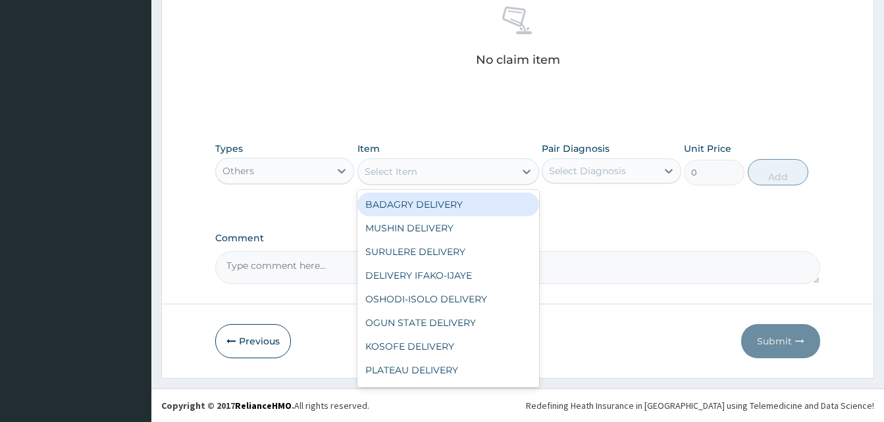
click at [432, 168] on div "Select Item" at bounding box center [436, 171] width 157 height 21
click at [474, 213] on div "BADAGRY DELIVERY" at bounding box center [448, 205] width 182 height 24
type input "3700"
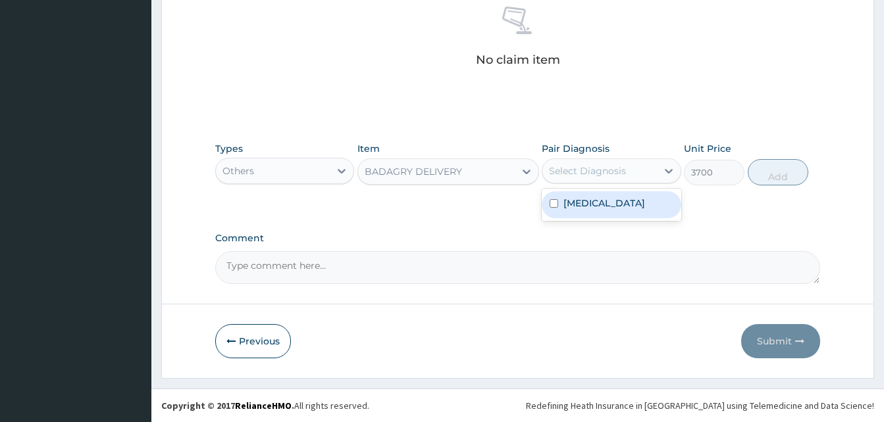
drag, startPoint x: 563, startPoint y: 181, endPoint x: 582, endPoint y: 201, distance: 27.5
click at [582, 184] on div "option Pain, unspecified focused, 1 of 1. 1 result available. Use Up and Down t…" at bounding box center [611, 171] width 139 height 25
click at [582, 201] on label "Pain, unspecified" at bounding box center [604, 203] width 82 height 13
checkbox input "true"
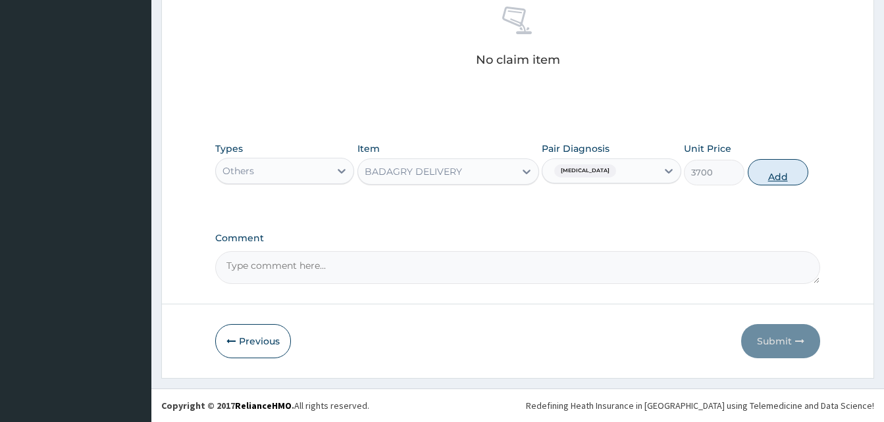
click at [769, 175] on button "Add" at bounding box center [778, 172] width 61 height 26
type input "0"
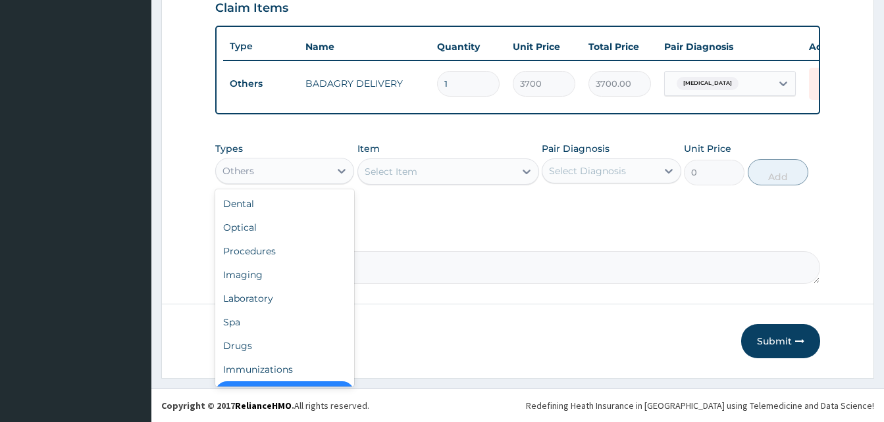
scroll to position [26, 0]
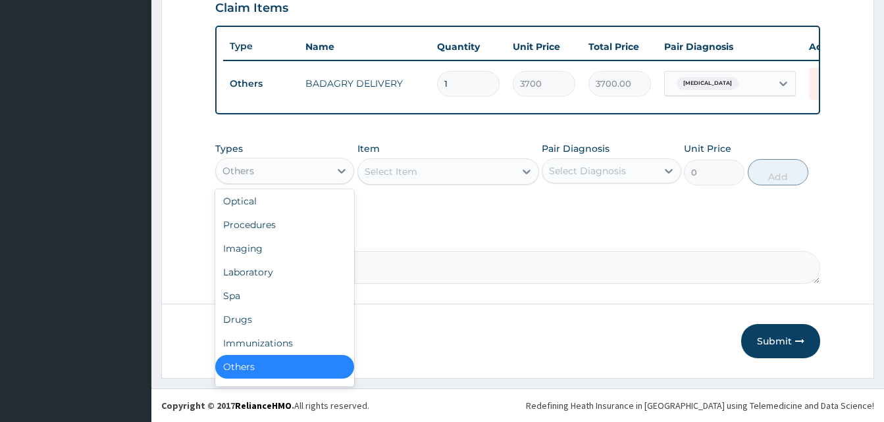
click at [326, 174] on div "Others" at bounding box center [273, 171] width 114 height 21
click at [263, 324] on div "Drugs" at bounding box center [284, 320] width 139 height 24
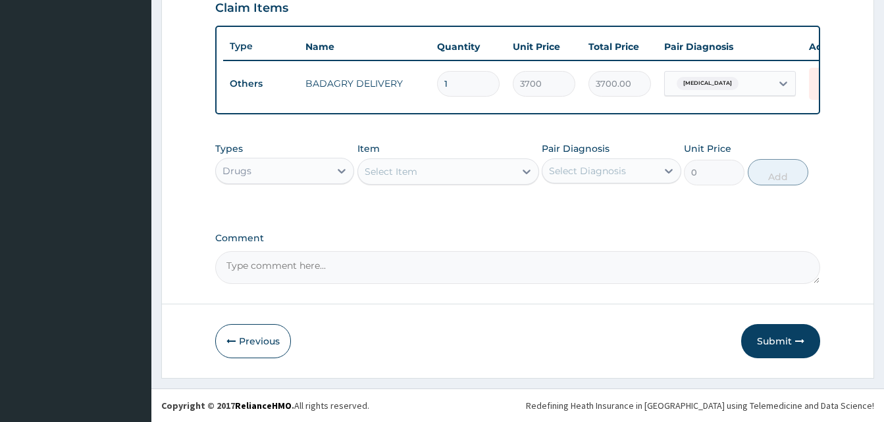
click at [409, 185] on div "Item Select Item" at bounding box center [448, 163] width 182 height 43
click at [434, 174] on div "Select Item" at bounding box center [436, 171] width 157 height 21
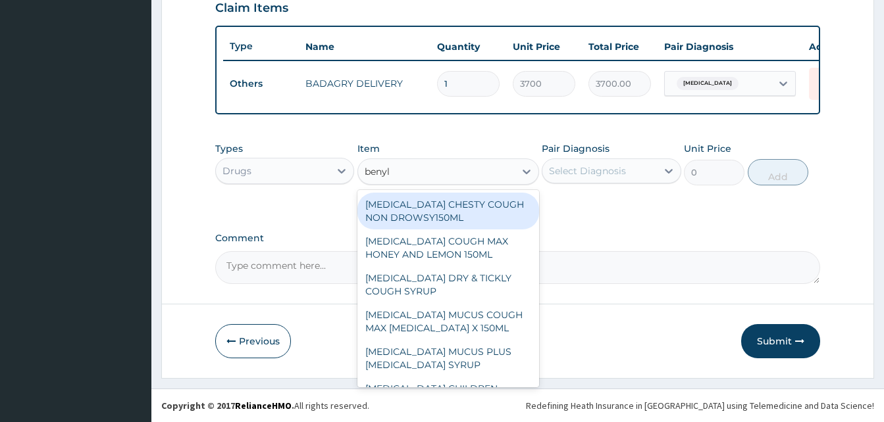
type input "benyli"
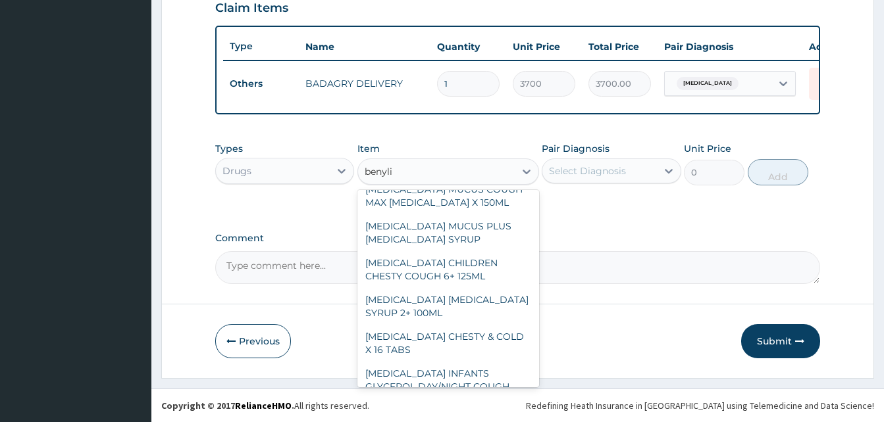
scroll to position [135, 0]
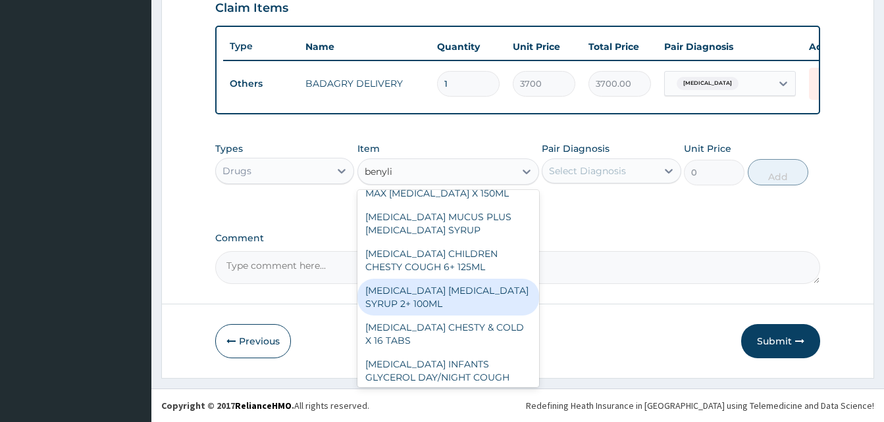
click at [482, 295] on div "BENYLIN DRY COUGH SYRUP 2+ 100ML" at bounding box center [448, 297] width 182 height 37
type input "2100"
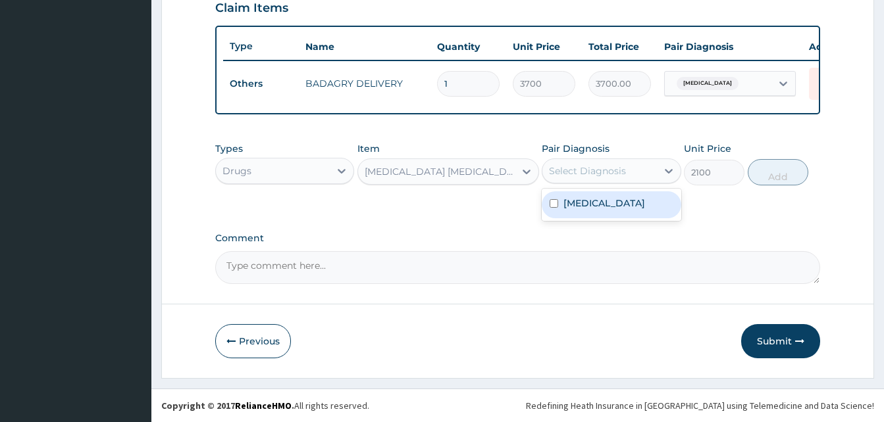
drag, startPoint x: 617, startPoint y: 168, endPoint x: 621, endPoint y: 210, distance: 42.3
click at [621, 184] on div "option Pain, unspecified, selected. option Pain, unspecified focused, 1 of 1. 1…" at bounding box center [611, 171] width 139 height 25
click at [621, 210] on div "Pain, unspecified" at bounding box center [611, 205] width 139 height 27
checkbox input "true"
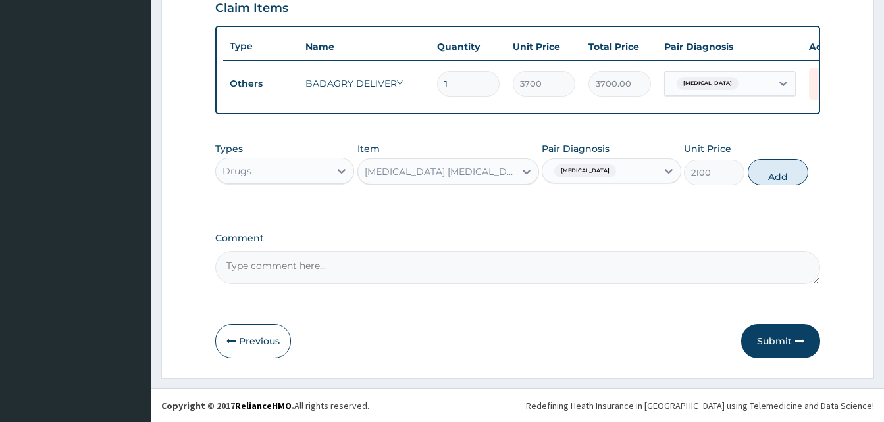
click at [764, 172] on button "Add" at bounding box center [778, 172] width 61 height 26
type input "0"
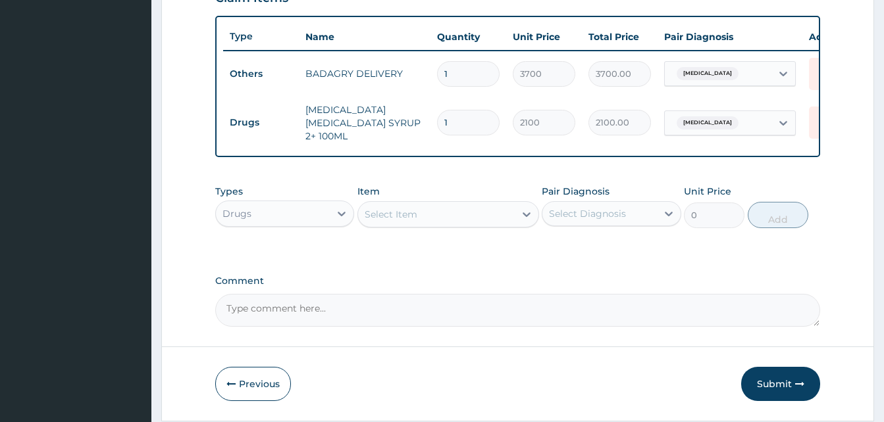
click at [455, 219] on div "Select Item" at bounding box center [436, 214] width 157 height 21
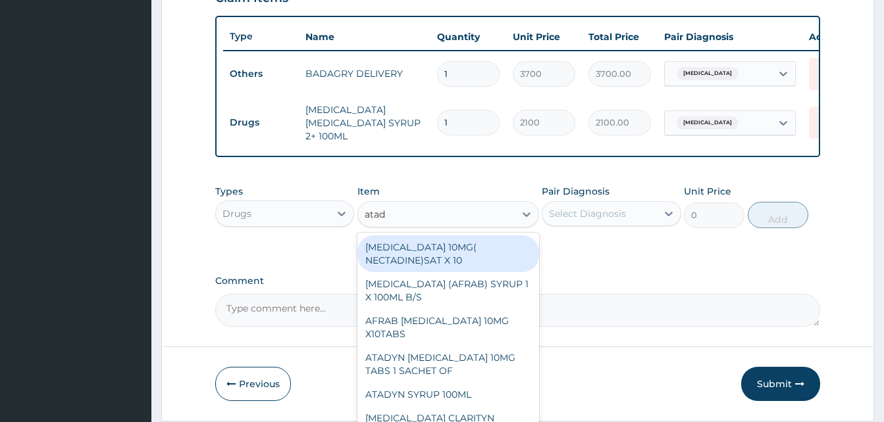
type input "atady"
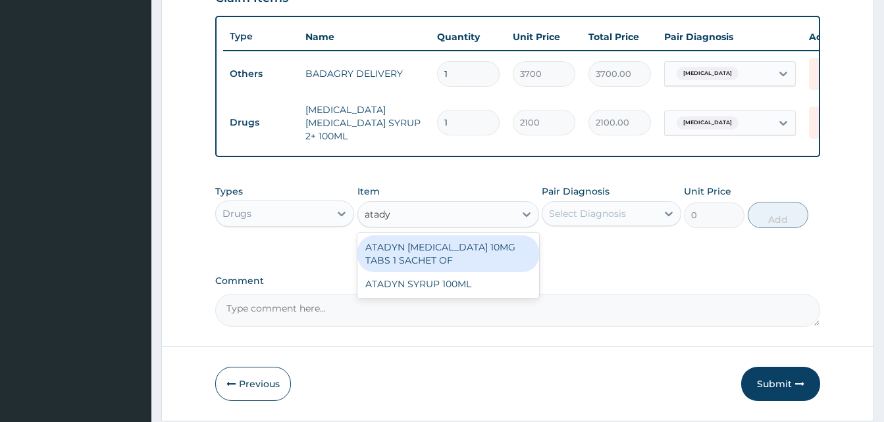
click at [478, 256] on div "ATADYN LORATADINE 10MG TABS 1 SACHET OF" at bounding box center [448, 254] width 182 height 37
type input "350"
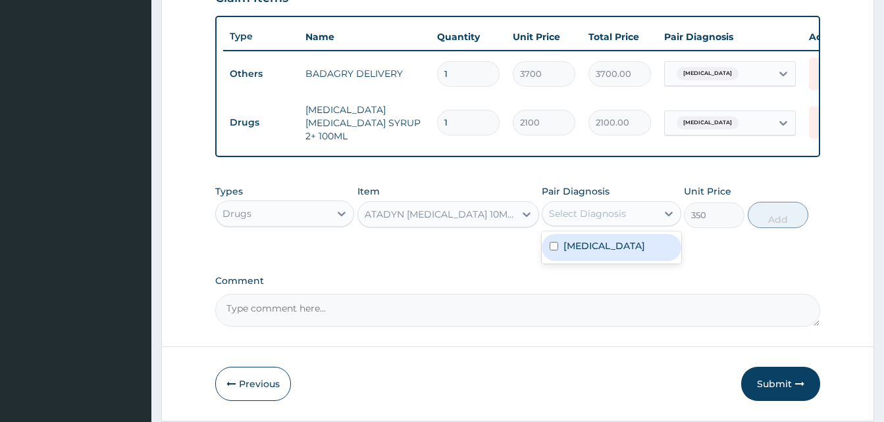
drag, startPoint x: 590, startPoint y: 211, endPoint x: 600, endPoint y: 243, distance: 33.7
click at [600, 226] on div "option Pain, unspecified, selected. option Pain, unspecified focused, 1 of 1. 1…" at bounding box center [611, 213] width 139 height 25
click at [600, 243] on label "Pain, unspecified" at bounding box center [604, 246] width 82 height 13
checkbox input "true"
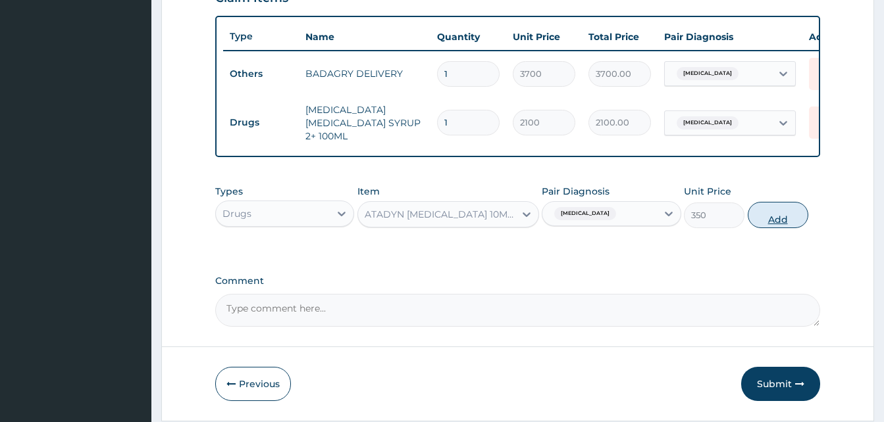
click at [769, 219] on button "Add" at bounding box center [778, 215] width 61 height 26
type input "0"
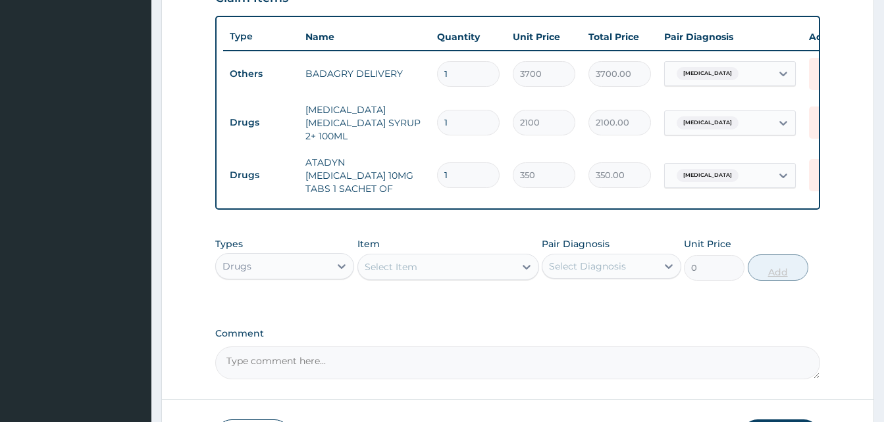
type input "10"
type input "3500.00"
type input "10"
click at [432, 265] on div "Select Item" at bounding box center [436, 267] width 157 height 21
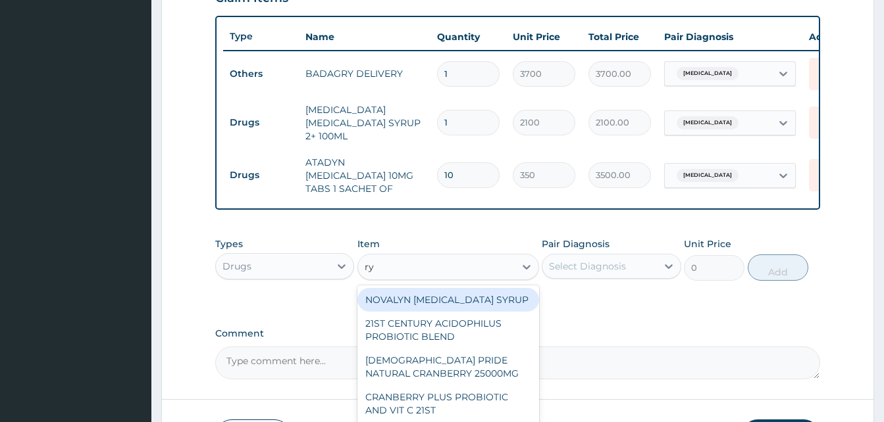
type input "ryc"
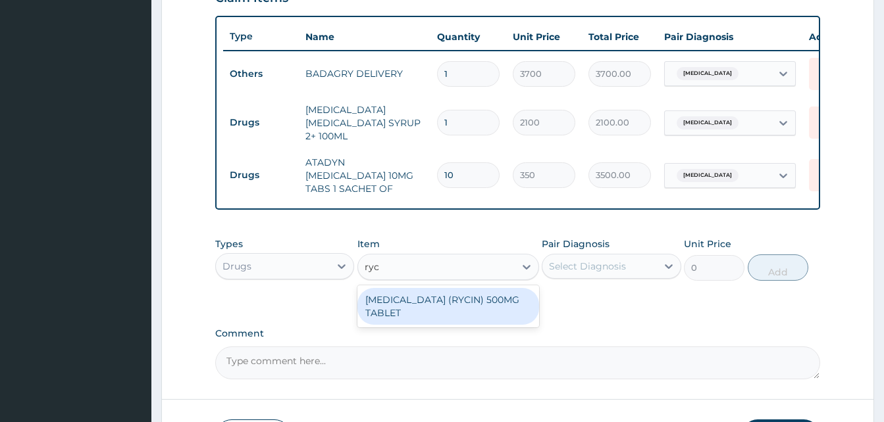
click at [466, 297] on div "ERYTHROMYCIN (RYCIN) 500MG TABLET" at bounding box center [448, 306] width 182 height 37
type input "189"
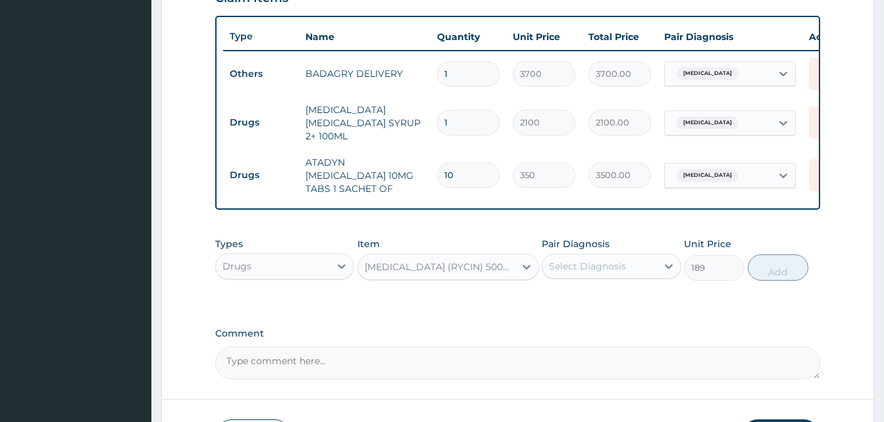
click at [579, 279] on div "Select Diagnosis" at bounding box center [611, 266] width 139 height 25
click at [579, 306] on div "Pain, unspecified" at bounding box center [611, 300] width 139 height 27
checkbox input "true"
click at [768, 263] on button "Add" at bounding box center [778, 268] width 61 height 26
type input "0"
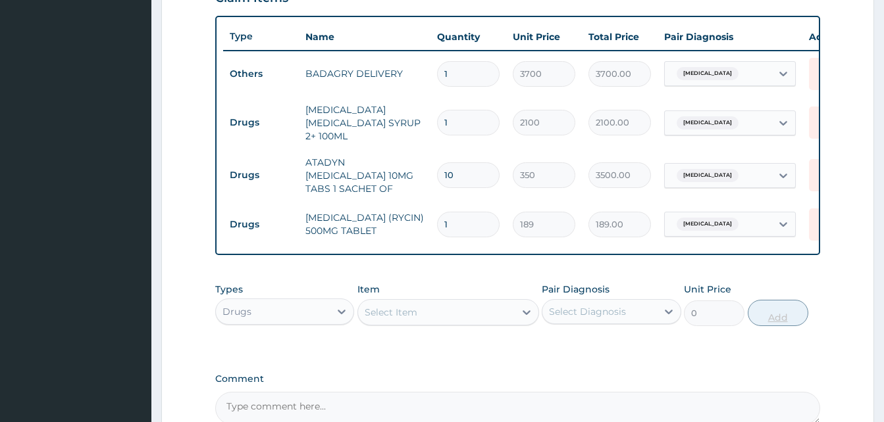
type input "0.00"
type input "2"
type input "378.00"
type input "20"
type input "3780.00"
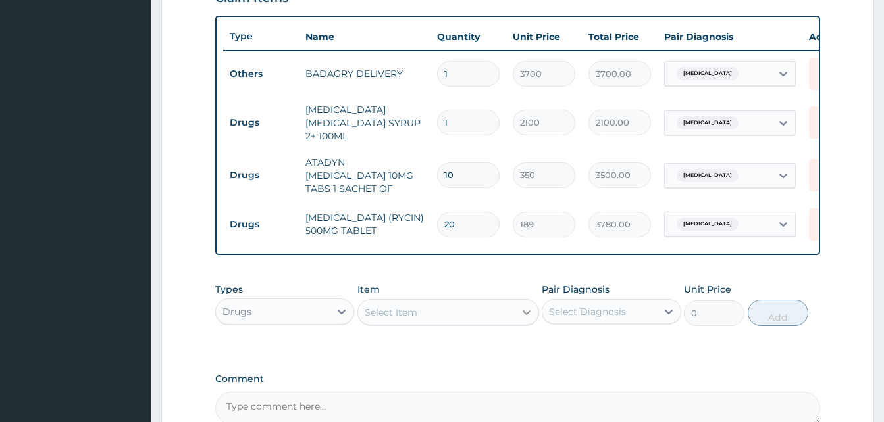
type input "20"
click at [522, 309] on icon at bounding box center [526, 312] width 13 height 13
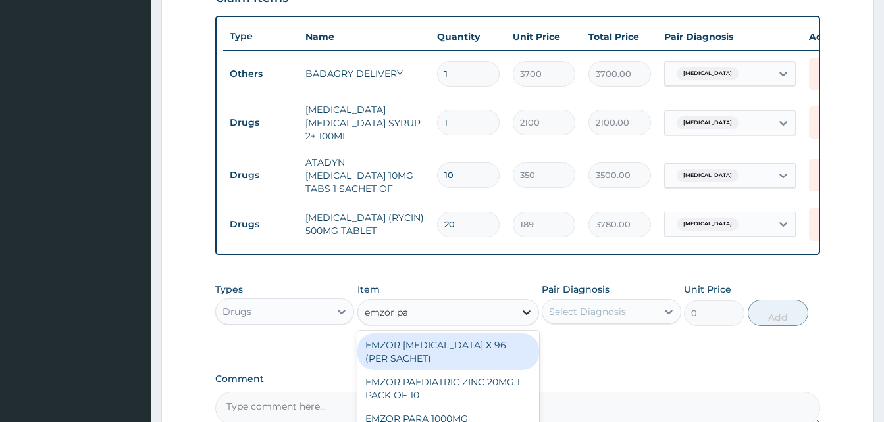
type input "emzor par"
click at [498, 342] on div "EMZOR PARACETAMOL X 96 (PER SACHET)" at bounding box center [448, 352] width 182 height 37
type input "17.5"
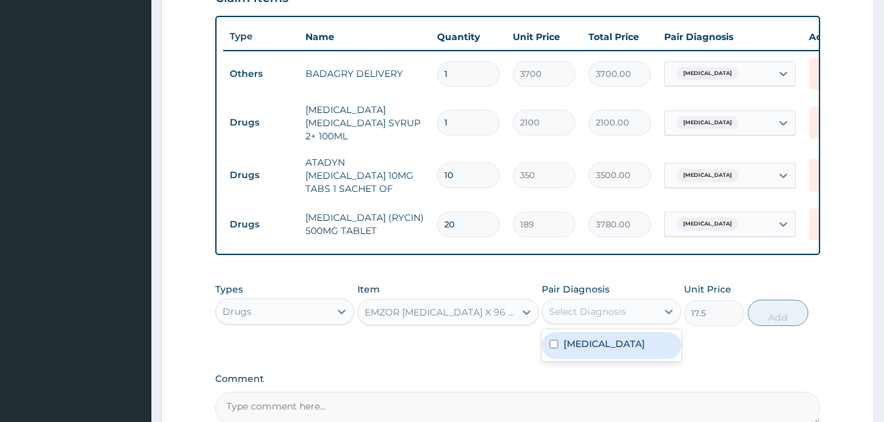
drag, startPoint x: 585, startPoint y: 303, endPoint x: 593, endPoint y: 336, distance: 33.8
click at [593, 324] on div "option Pain, unspecified, selected. option Pain, unspecified focused, 1 of 1. 1…" at bounding box center [611, 311] width 139 height 25
click at [593, 338] on label "Pain, unspecified" at bounding box center [604, 344] width 82 height 13
checkbox input "true"
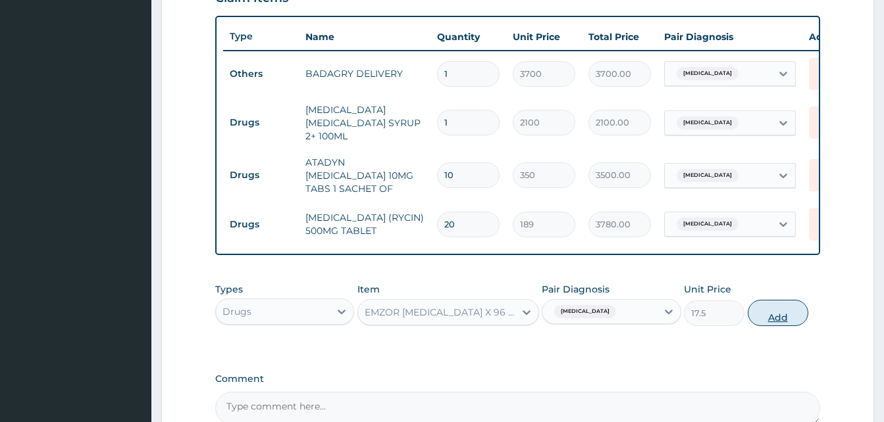
click at [769, 309] on button "Add" at bounding box center [778, 313] width 61 height 26
type input "0"
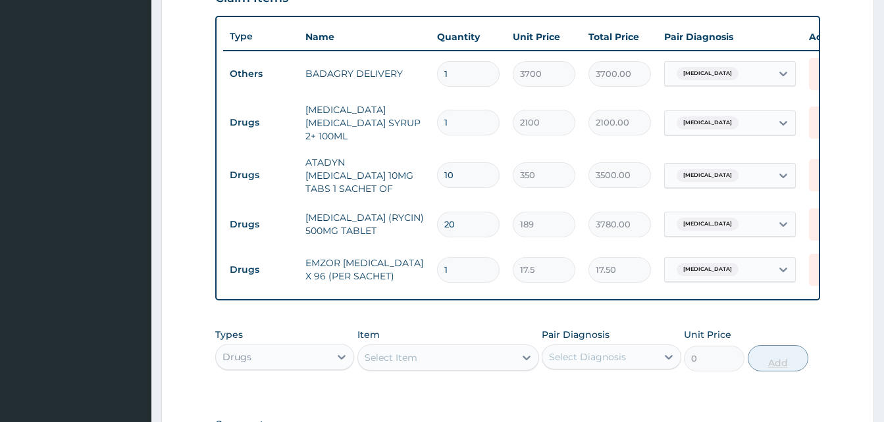
type input "0.00"
type input "3"
type input "52.50"
type input "36"
type input "630.00"
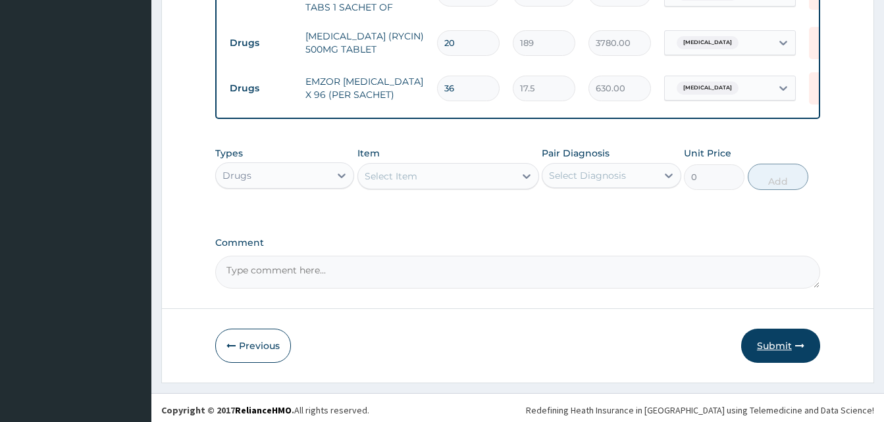
type input "36"
click at [806, 336] on button "Submit" at bounding box center [780, 346] width 79 height 34
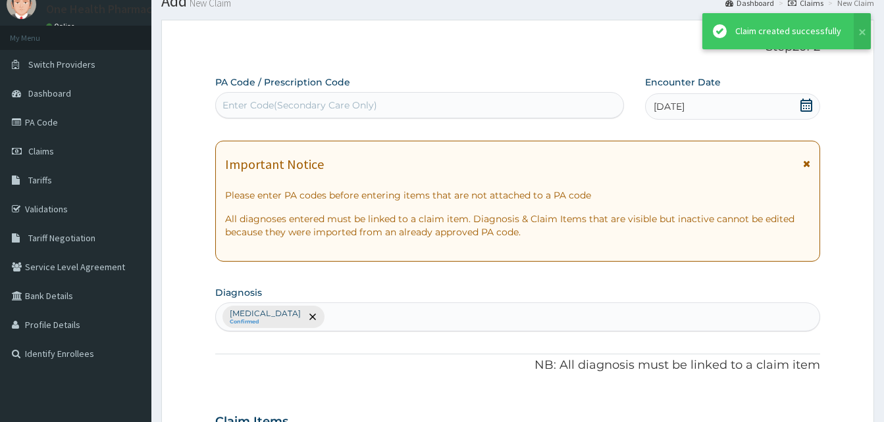
scroll to position [655, 0]
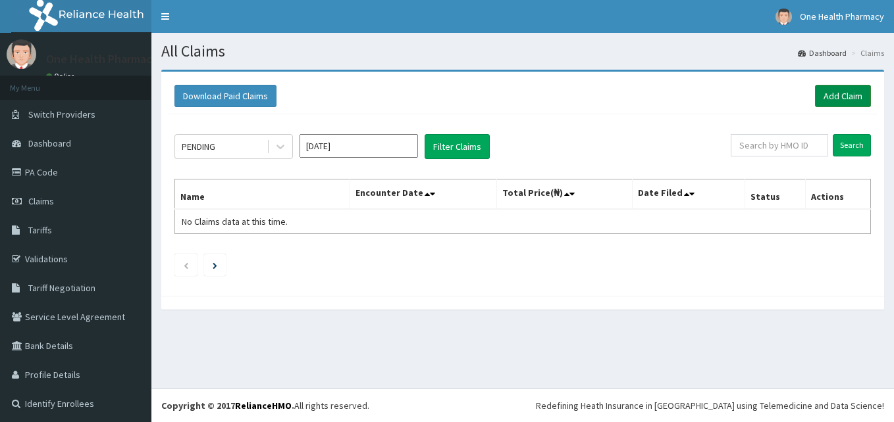
click at [821, 97] on link "Add Claim" at bounding box center [843, 96] width 56 height 22
click at [829, 95] on link "Add Claim" at bounding box center [843, 96] width 56 height 22
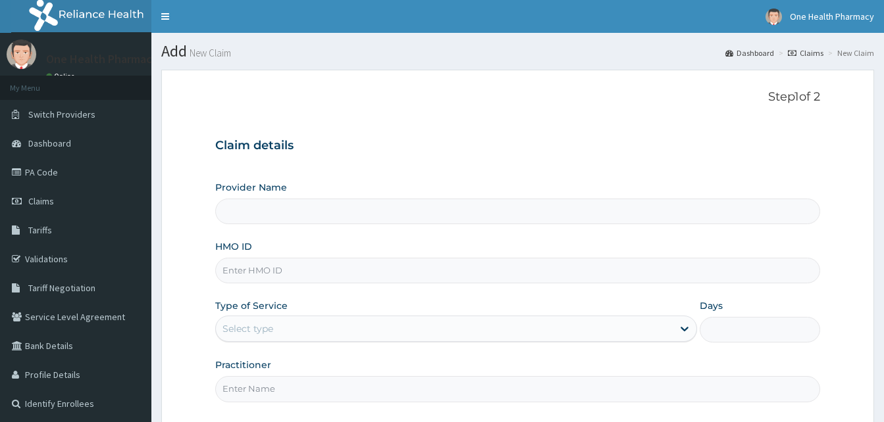
type input "OneHealth Pharmacy"
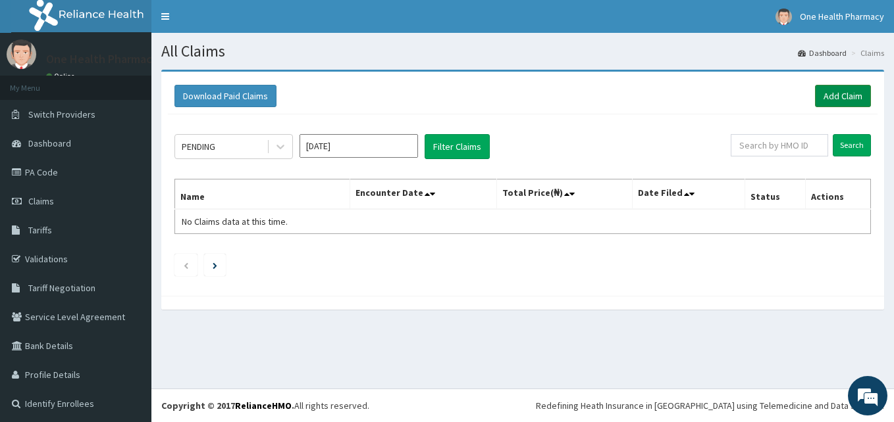
click at [815, 92] on link "Add Claim" at bounding box center [843, 96] width 56 height 22
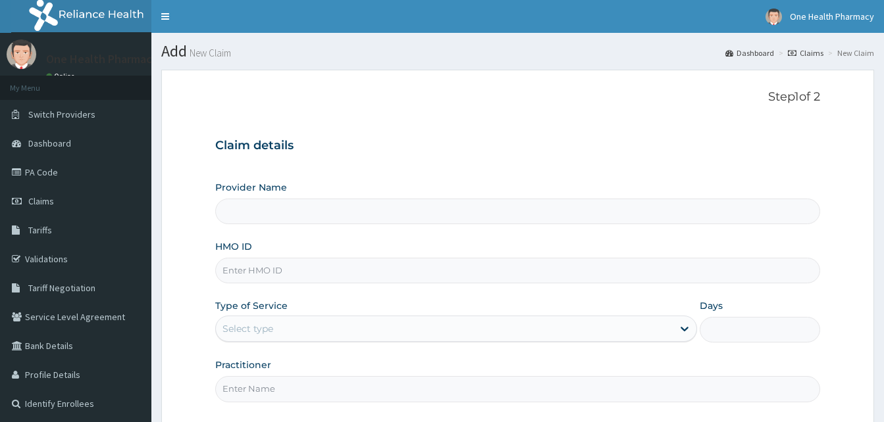
type input "OneHealth Pharmacy"
